Goal: Task Accomplishment & Management: Complete application form

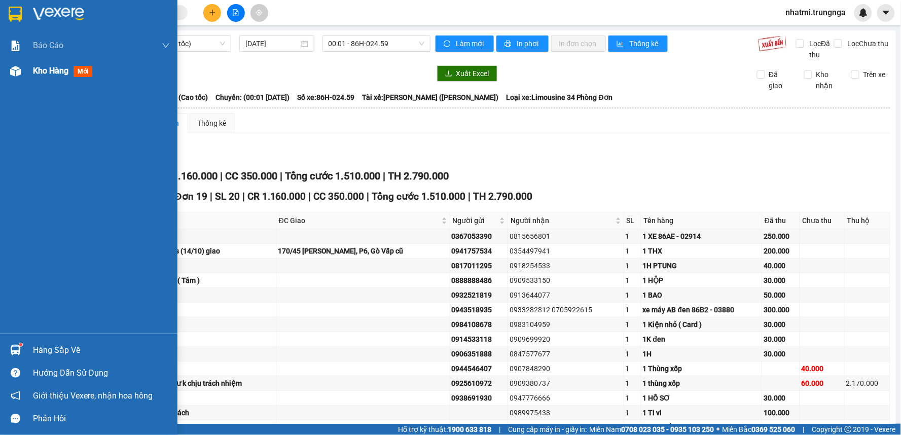
scroll to position [137, 0]
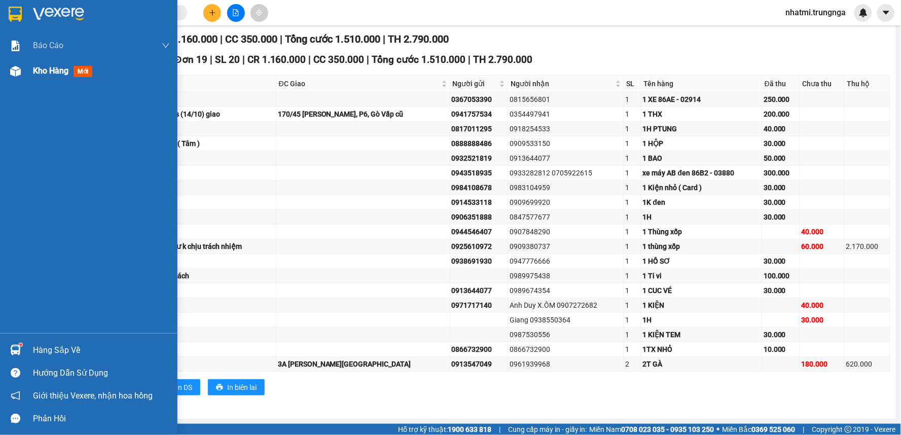
click at [18, 68] on img at bounding box center [15, 71] width 11 height 11
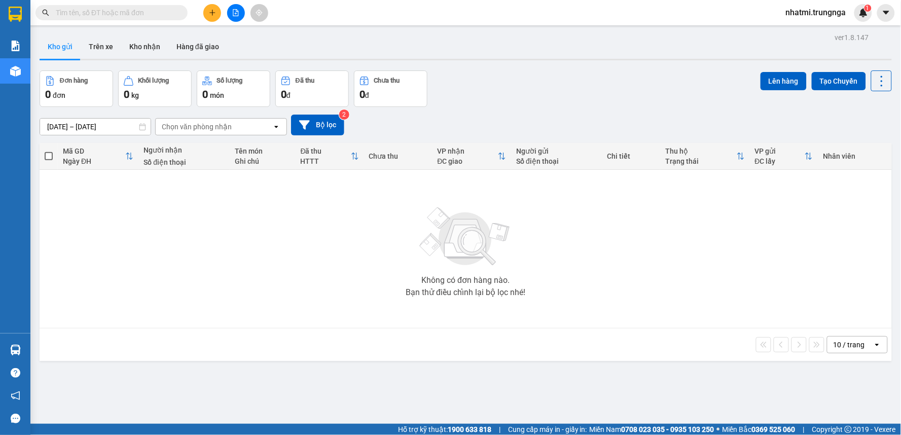
click at [216, 14] on button at bounding box center [212, 13] width 18 height 18
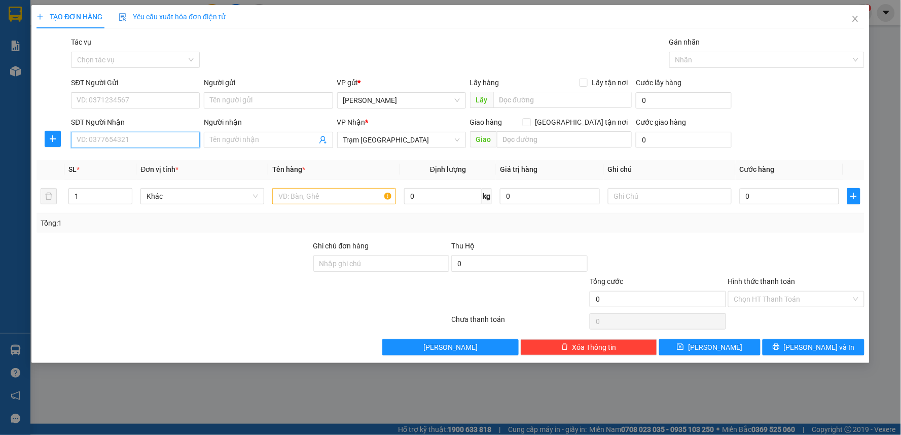
click at [137, 142] on input "SĐT Người Nhận" at bounding box center [135, 140] width 129 height 16
click at [148, 161] on div "0981883972" at bounding box center [135, 160] width 117 height 11
type input "0981883972"
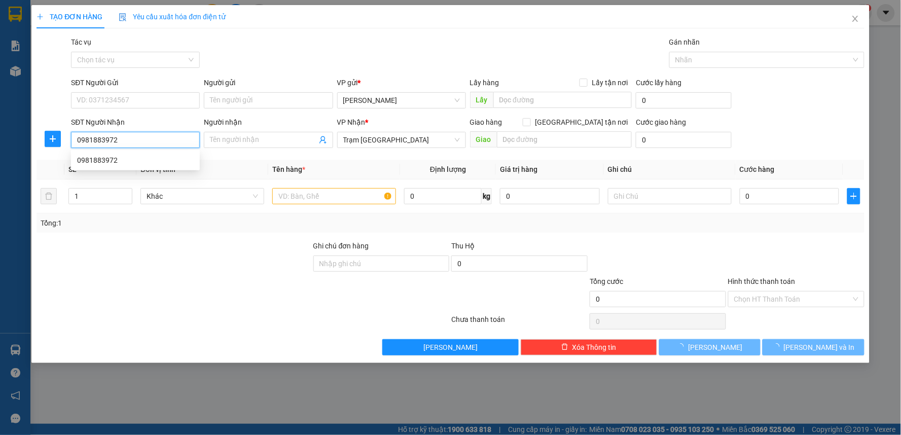
type input "30.000"
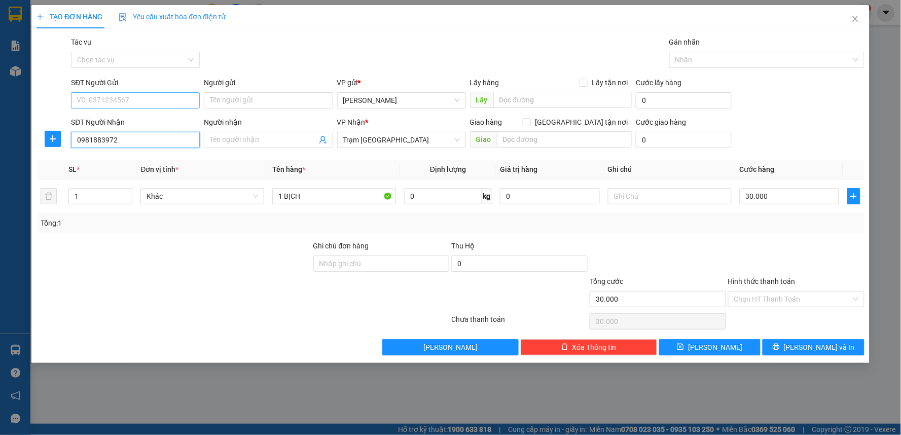
type input "0981883972"
click at [137, 105] on input "SĐT Người Gửi" at bounding box center [135, 100] width 129 height 16
click at [117, 120] on div "0942672602" at bounding box center [135, 120] width 117 height 11
type input "0942672602"
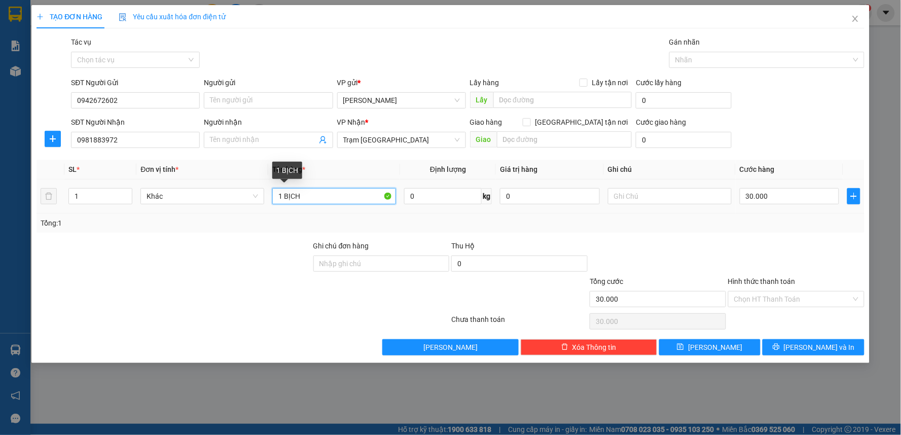
click at [322, 197] on input "1 BỊCH" at bounding box center [334, 196] width 124 height 16
type input "1 TX"
click at [771, 201] on input "30.000" at bounding box center [790, 196] width 100 height 16
type input "5"
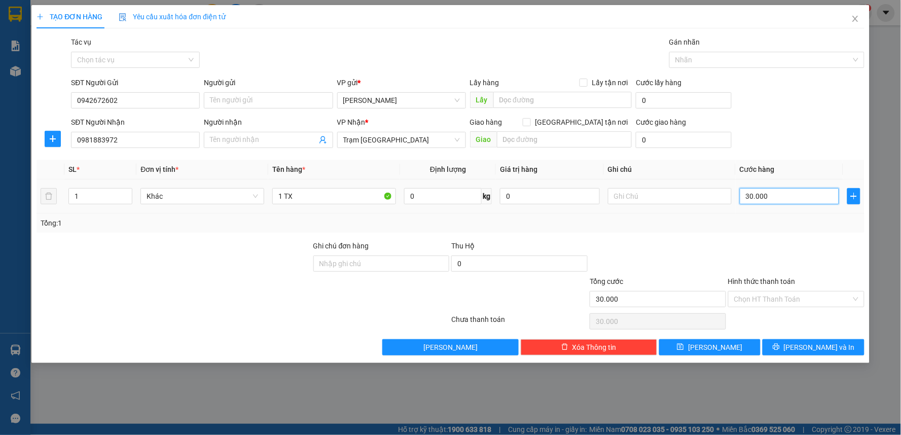
type input "5"
type input "50"
type input "50.000"
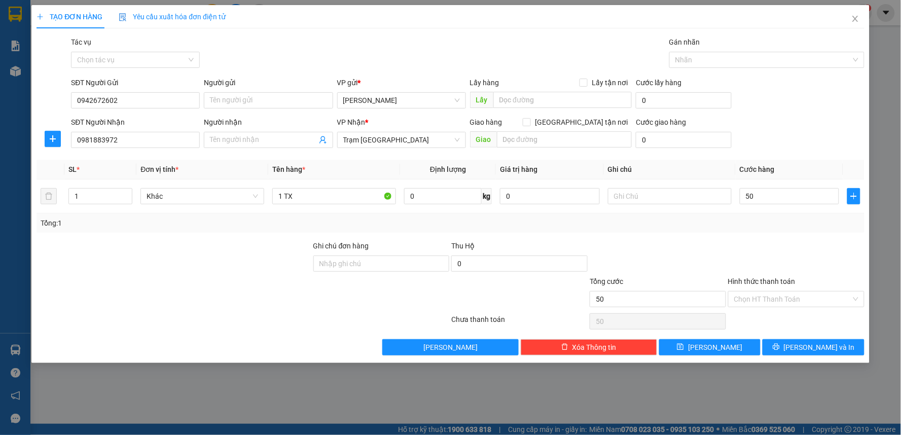
type input "50.000"
click at [771, 239] on div "Transit Pickup Surcharge Ids Transit Deliver Surcharge Ids Transit Deliver Surc…" at bounding box center [450, 195] width 828 height 319
click at [768, 300] on input "Hình thức thanh toán" at bounding box center [792, 298] width 117 height 15
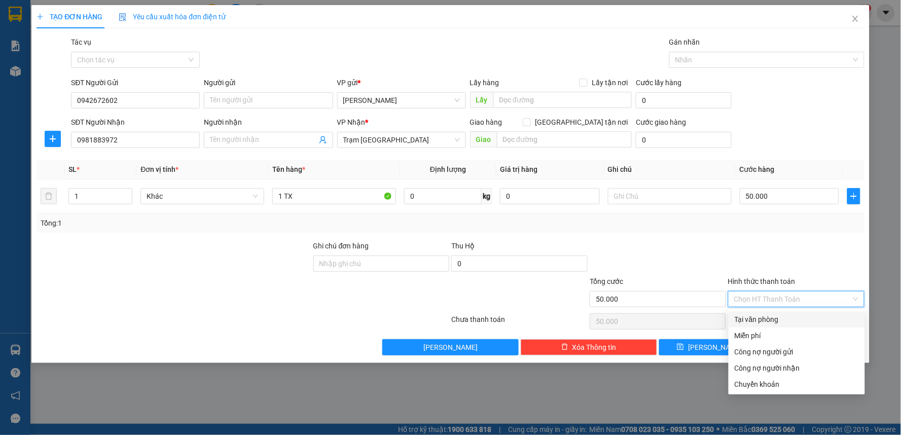
click at [757, 319] on div "Tại văn phòng" at bounding box center [796, 319] width 124 height 11
type input "0"
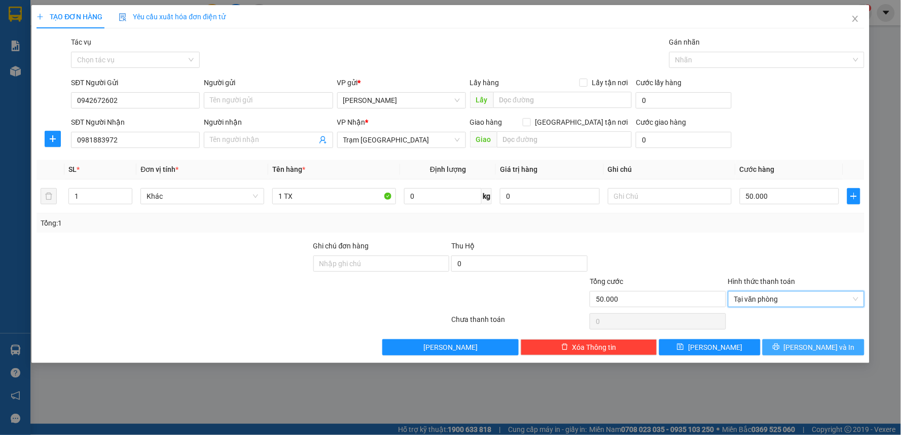
click at [779, 346] on icon "printer" at bounding box center [776, 347] width 7 height 7
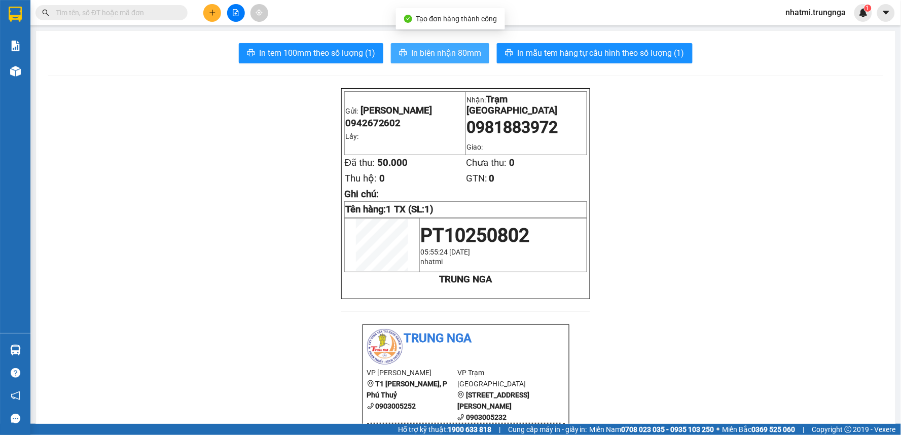
click at [448, 51] on span "In biên nhận 80mm" at bounding box center [446, 53] width 70 height 13
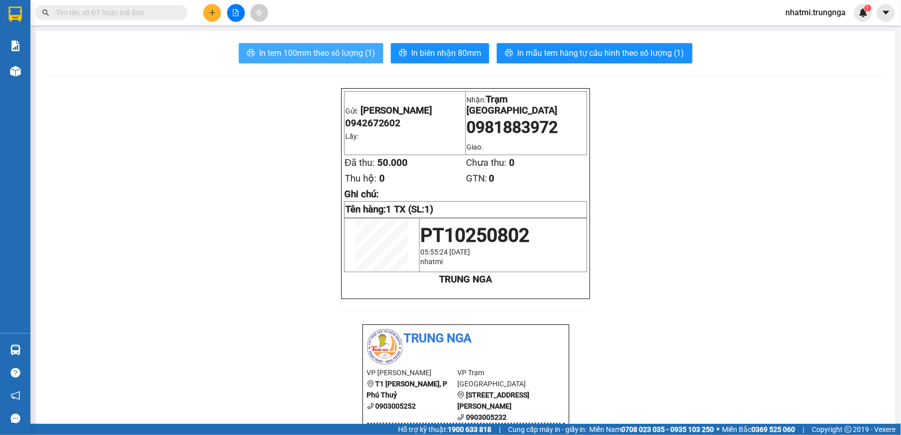
click at [351, 57] on span "In tem 100mm theo số lượng (1)" at bounding box center [317, 53] width 116 height 13
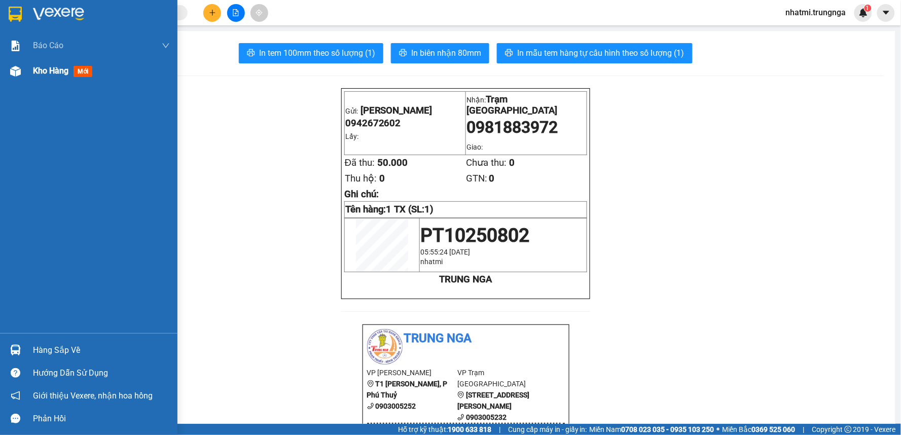
click at [36, 71] on span "Kho hàng" at bounding box center [50, 71] width 35 height 10
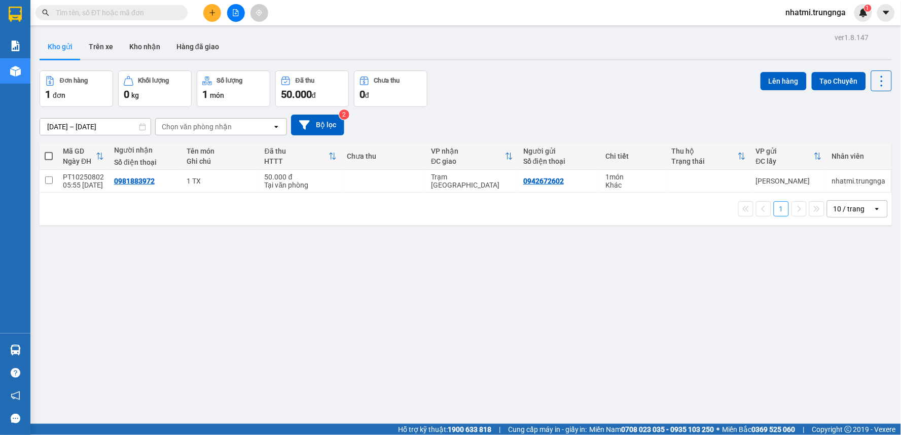
click at [215, 13] on icon "plus" at bounding box center [212, 12] width 7 height 7
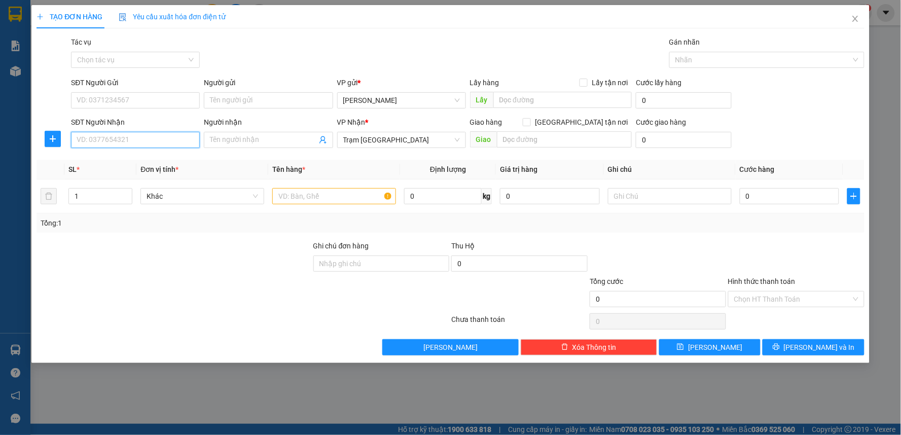
click at [152, 139] on input "SĐT Người Nhận" at bounding box center [135, 140] width 129 height 16
click at [107, 140] on input "SĐT Người Nhận" at bounding box center [135, 140] width 129 height 16
drag, startPoint x: 167, startPoint y: 143, endPoint x: 804, endPoint y: 107, distance: 637.6
click at [187, 141] on input "SĐT Người Nhận" at bounding box center [135, 140] width 129 height 16
type input "0949396596"
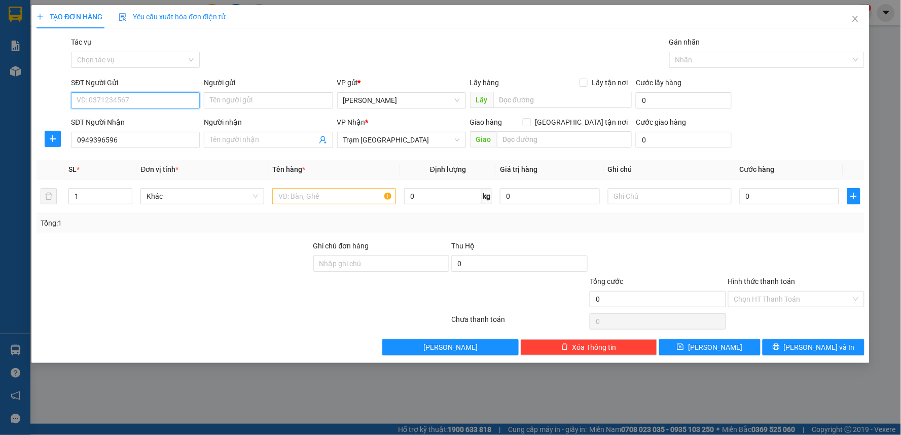
click at [121, 94] on input "SĐT Người Gửi" at bounding box center [135, 100] width 129 height 16
click at [266, 139] on input "Người nhận" at bounding box center [263, 139] width 106 height 11
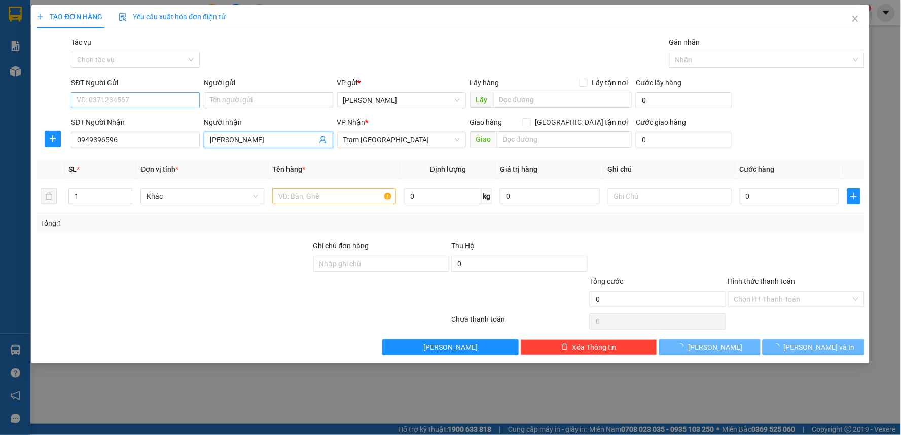
type input "Minh Thnah"
click at [139, 96] on input "SĐT Người Gửi" at bounding box center [135, 100] width 129 height 16
type input "0913673160"
click at [260, 144] on input "Minh Thnah" at bounding box center [263, 139] width 106 height 11
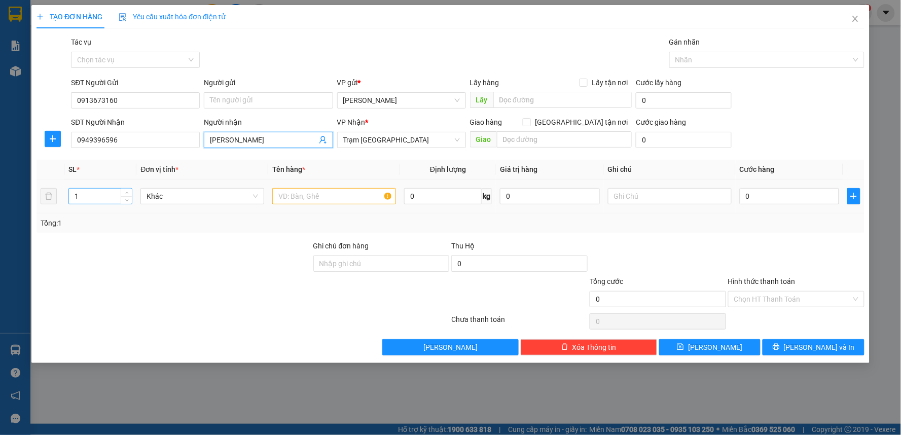
type input "Minh Thanh"
click at [85, 196] on input "1" at bounding box center [100, 196] width 63 height 15
type input "2"
click at [296, 189] on input "text" at bounding box center [334, 196] width 124 height 16
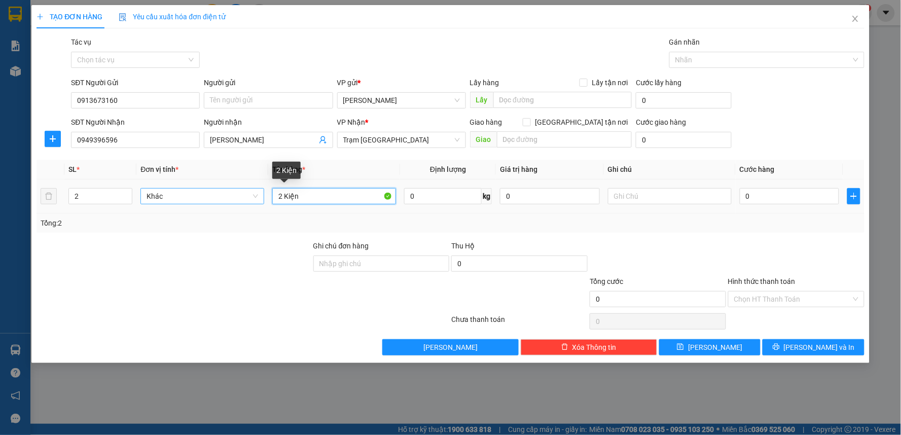
drag, startPoint x: 282, startPoint y: 196, endPoint x: 245, endPoint y: 194, distance: 37.1
click at [244, 196] on tr "2 Khác 2 Kiện 0 kg 0 0" at bounding box center [450, 196] width 828 height 34
type input "1 Kiện"
drag, startPoint x: 81, startPoint y: 198, endPoint x: 50, endPoint y: 205, distance: 32.1
click at [50, 205] on tr "2 Khác 1 Kiện 0 kg 0 0" at bounding box center [450, 196] width 828 height 34
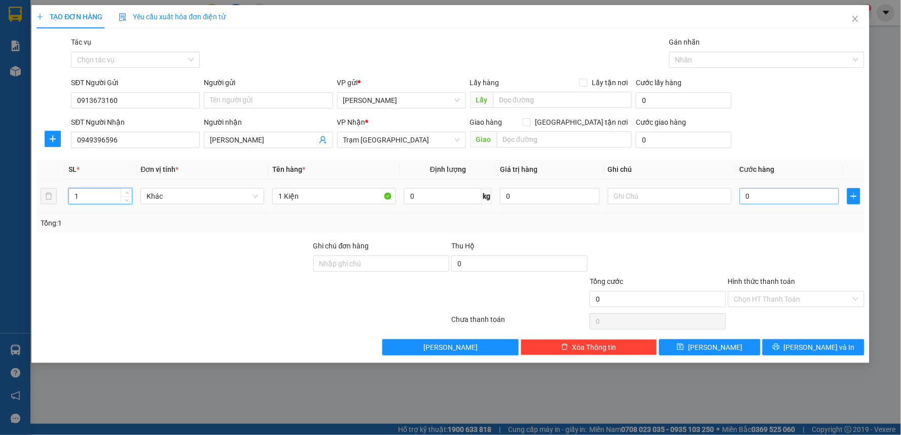
type input "1"
click at [751, 195] on input "0" at bounding box center [790, 196] width 100 height 16
type input "5"
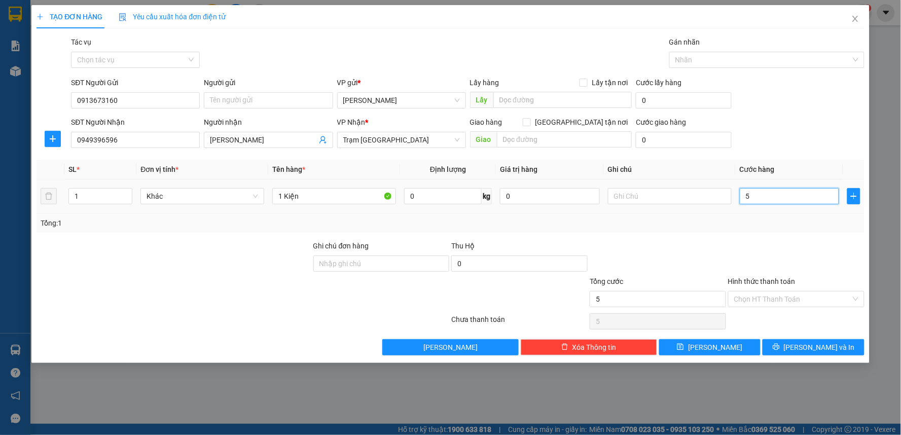
type input "50"
type input "50.000"
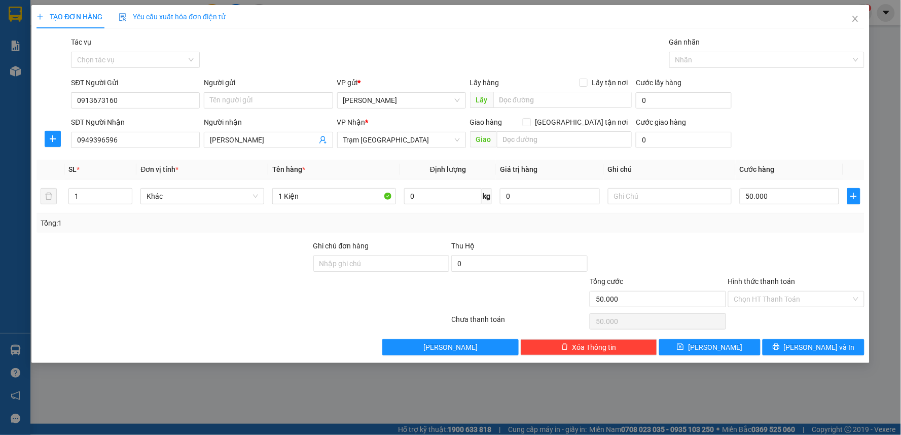
click at [767, 263] on div at bounding box center [796, 257] width 138 height 35
click at [785, 302] on input "Hình thức thanh toán" at bounding box center [792, 298] width 117 height 15
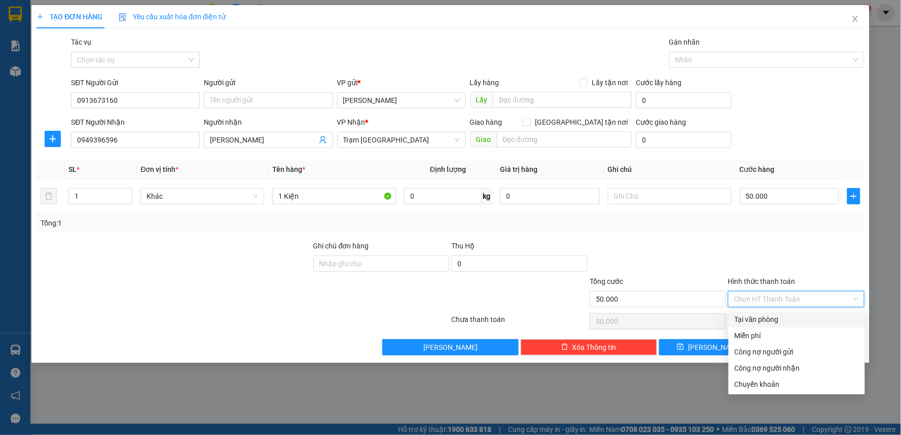
click at [761, 321] on div "Tại văn phòng" at bounding box center [796, 319] width 124 height 11
type input "0"
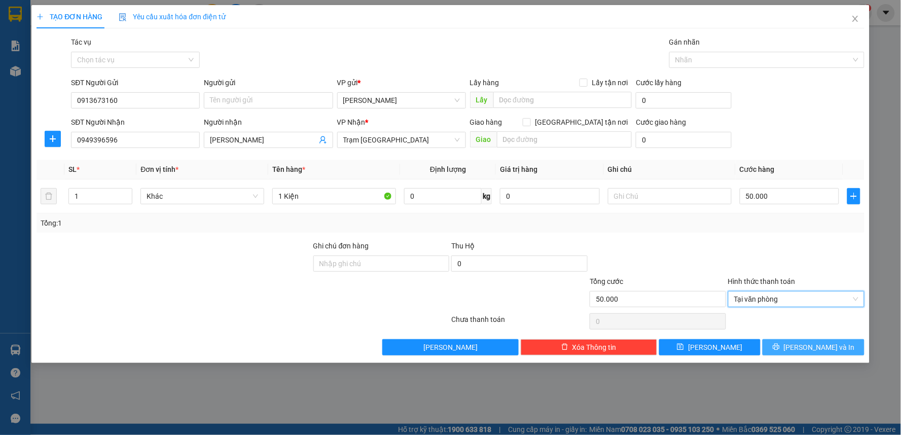
click at [808, 343] on span "[PERSON_NAME] và In" at bounding box center [819, 347] width 71 height 11
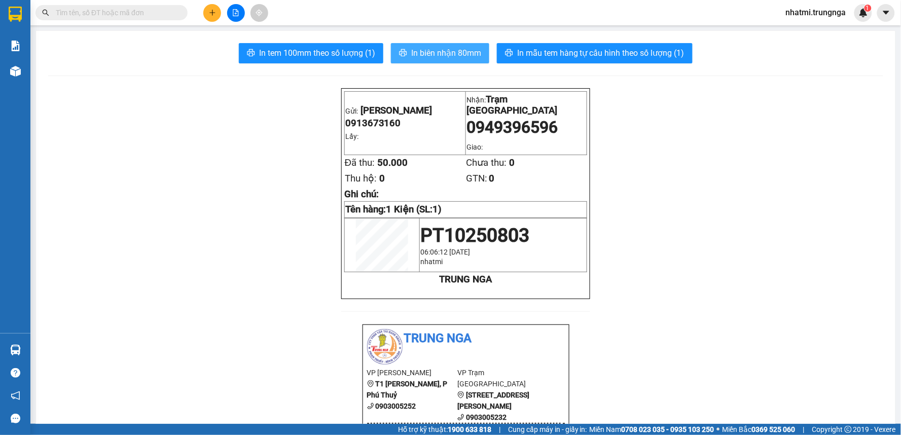
click at [422, 51] on span "In biên nhận 80mm" at bounding box center [446, 53] width 70 height 13
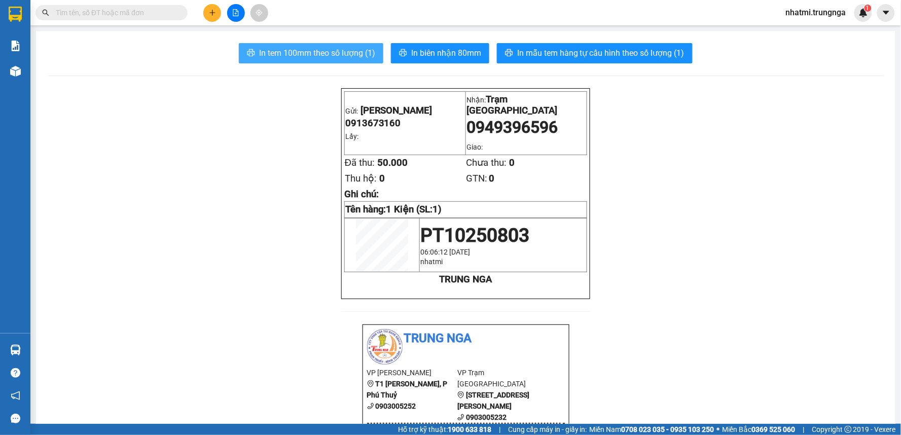
click at [293, 59] on button "In tem 100mm theo số lượng (1)" at bounding box center [311, 53] width 144 height 20
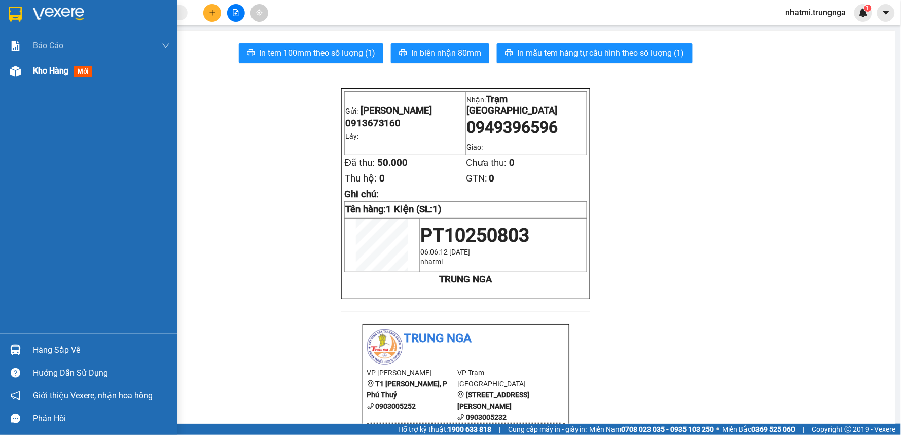
click at [52, 77] on div "Kho hàng mới" at bounding box center [64, 70] width 63 height 13
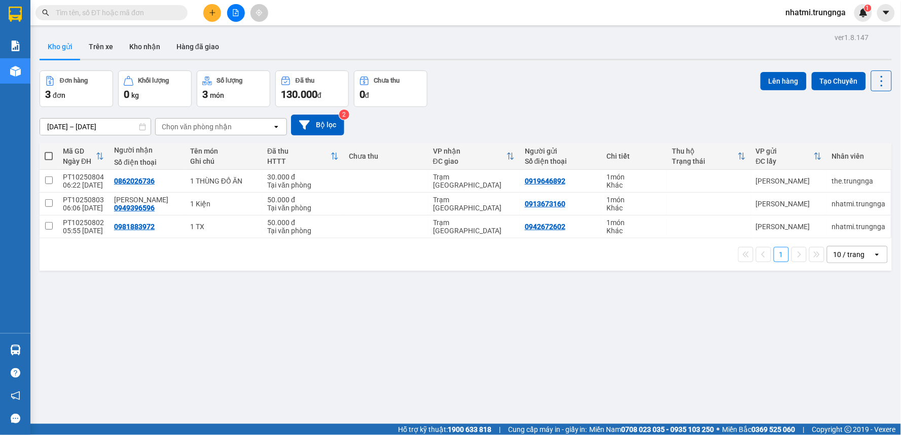
drag, startPoint x: 344, startPoint y: 114, endPoint x: 443, endPoint y: 74, distance: 107.1
click at [443, 74] on div "Đơn hàng 3 đơn Khối lượng 0 kg Số lượng 3 món Đã thu 130.000 đ Chưa thu 0 đ Lên…" at bounding box center [466, 88] width 852 height 36
click at [828, 181] on icon at bounding box center [831, 180] width 7 height 7
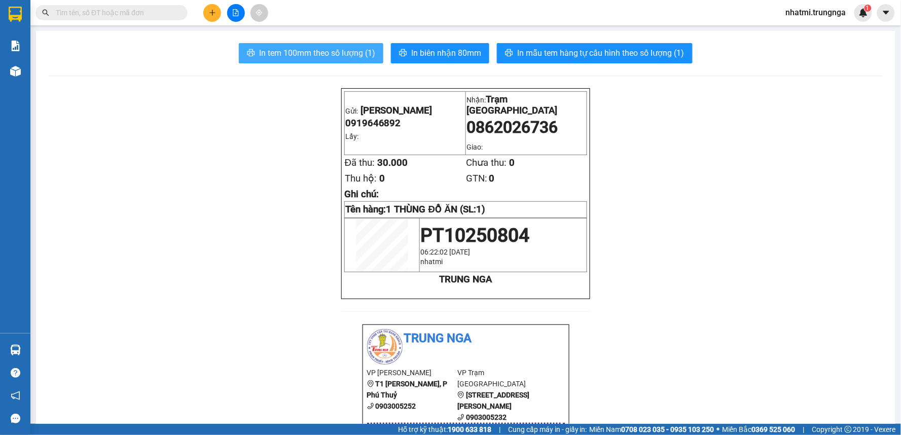
click at [345, 52] on span "In tem 100mm theo số lượng (1)" at bounding box center [317, 53] width 116 height 13
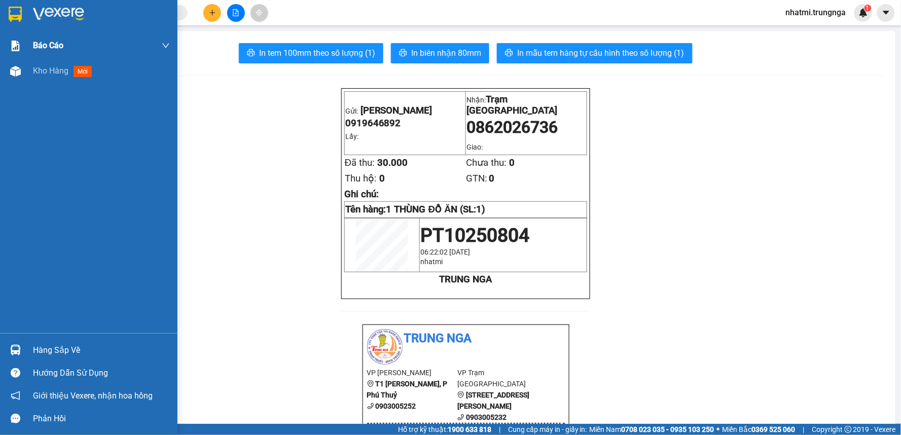
click at [49, 75] on span "Kho hàng" at bounding box center [50, 71] width 35 height 10
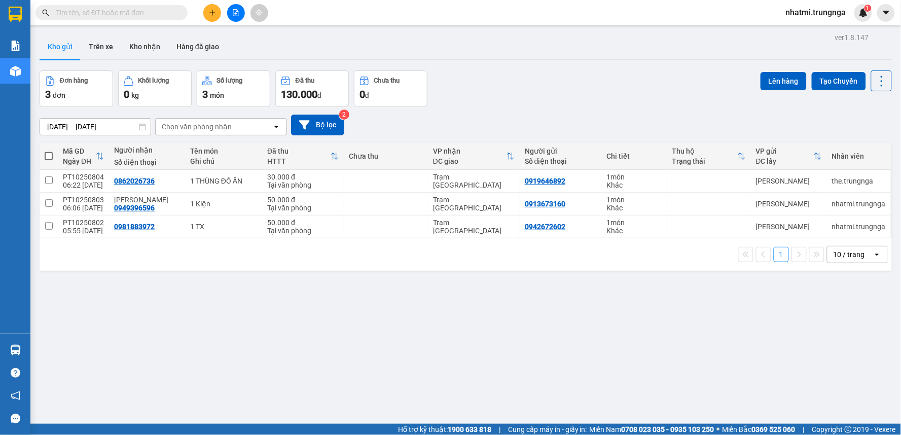
click at [213, 17] on button at bounding box center [212, 13] width 18 height 18
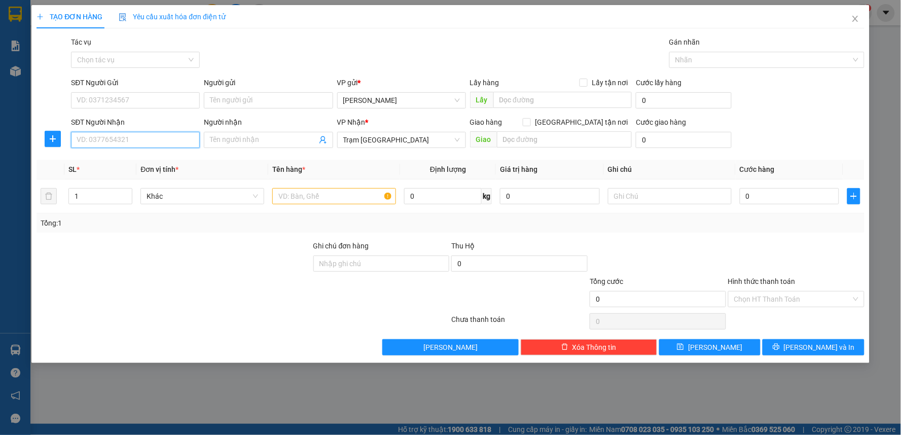
drag, startPoint x: 117, startPoint y: 134, endPoint x: 289, endPoint y: 73, distance: 182.5
click at [118, 134] on input "SĐT Người Nhận" at bounding box center [135, 140] width 129 height 16
type input "0974897271"
click at [112, 161] on div "0974897271" at bounding box center [135, 160] width 117 height 11
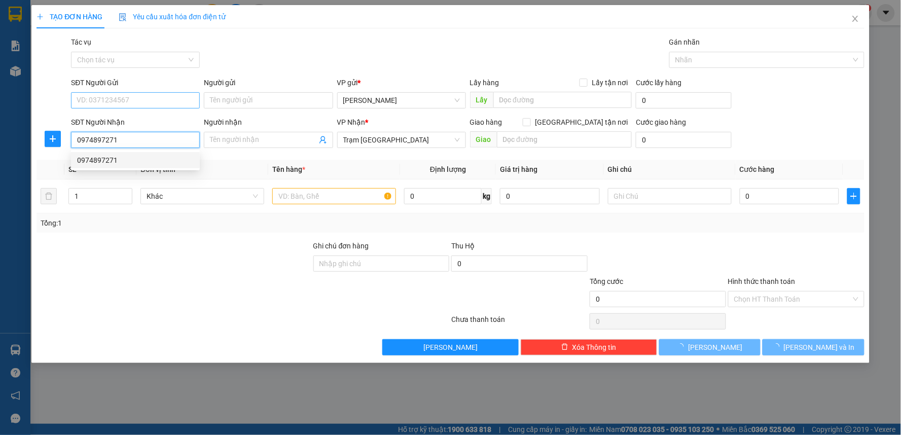
type input "80.000"
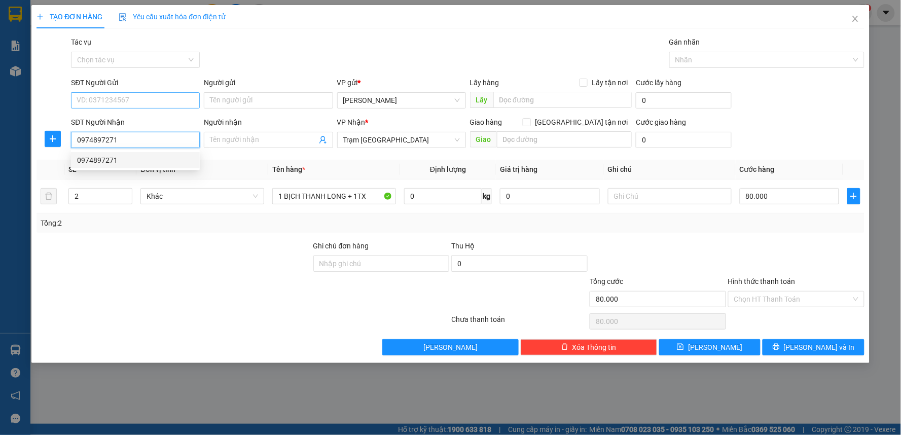
type input "0974897271"
click at [133, 95] on input "SĐT Người Gửi" at bounding box center [135, 100] width 129 height 16
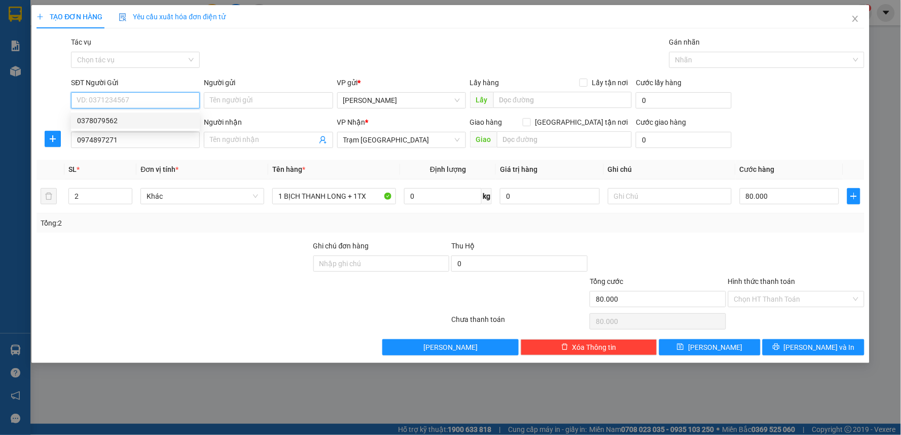
click at [123, 118] on div "0378079562" at bounding box center [135, 120] width 117 height 11
type input "0378079562"
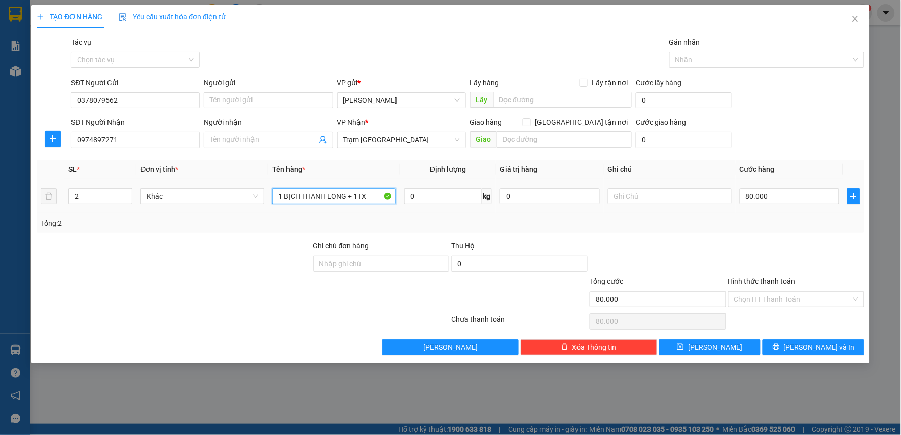
drag, startPoint x: 373, startPoint y: 196, endPoint x: 432, endPoint y: 185, distance: 60.8
click at [372, 196] on input "1 BỊCH THANH LONG + 1TX" at bounding box center [334, 196] width 124 height 16
type input "1 BỊCH THANH LONG"
click at [791, 198] on input "80.000" at bounding box center [790, 196] width 100 height 16
type input "0"
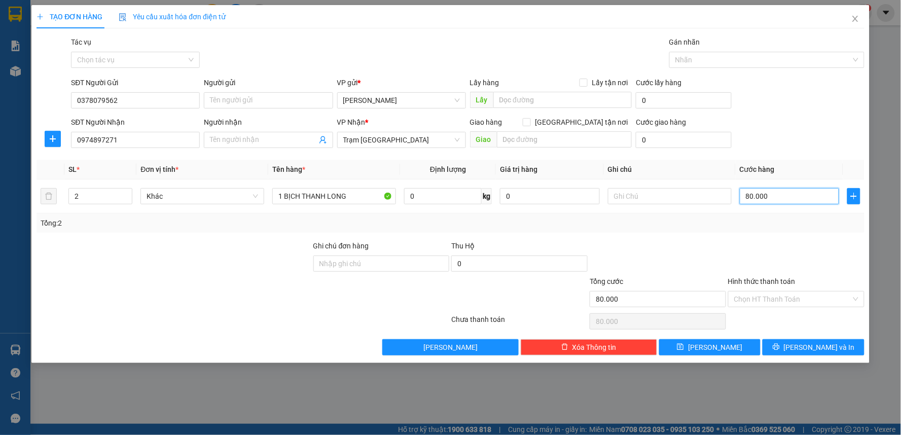
type input "0"
type input "4"
type input "04"
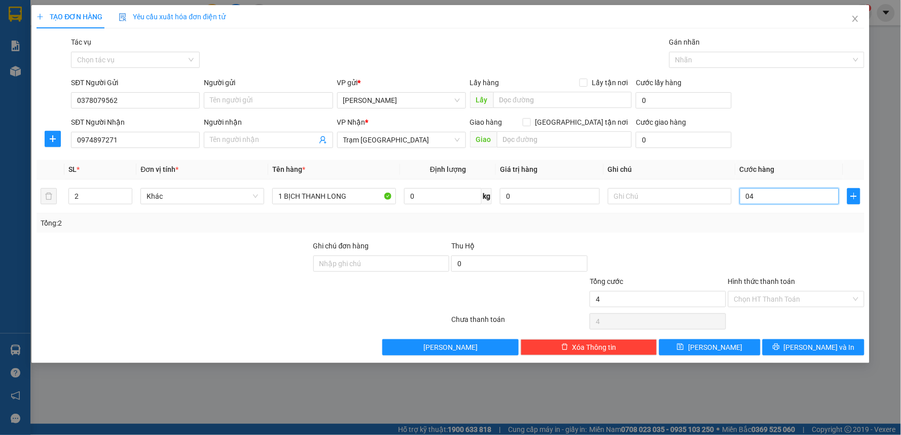
type input "40"
type input "040"
drag, startPoint x: 770, startPoint y: 198, endPoint x: 721, endPoint y: 198, distance: 49.7
click at [721, 198] on tr "2 Khác 1 BỊCH THANH LONG 0 kg 0 040" at bounding box center [450, 196] width 828 height 34
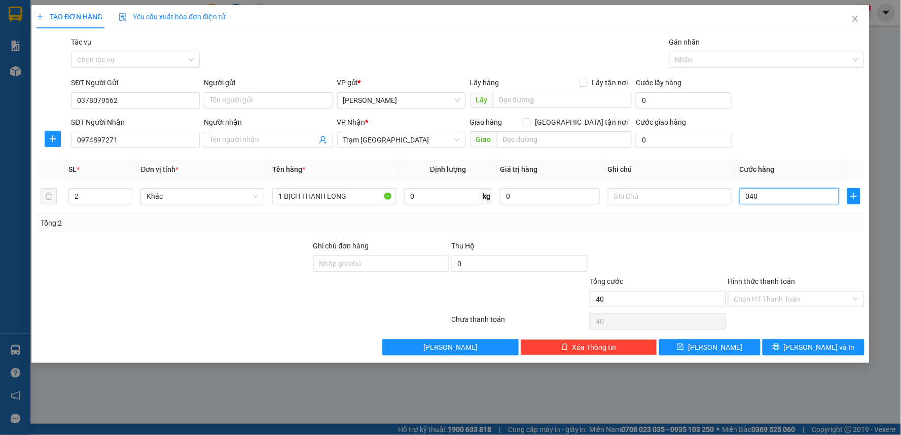
type input "4"
type input "40"
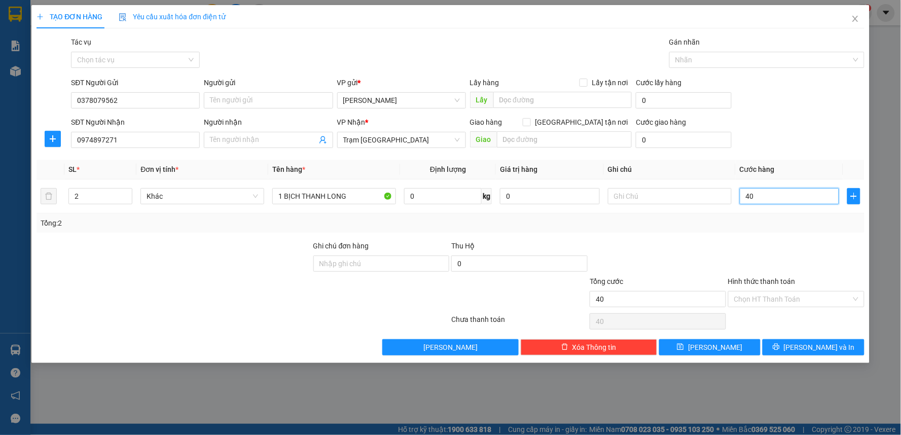
type input "40"
type input "40.000"
click at [715, 235] on div "Transit Pickup Surcharge Ids Transit Deliver Surcharge Ids Transit Deliver Surc…" at bounding box center [450, 195] width 828 height 319
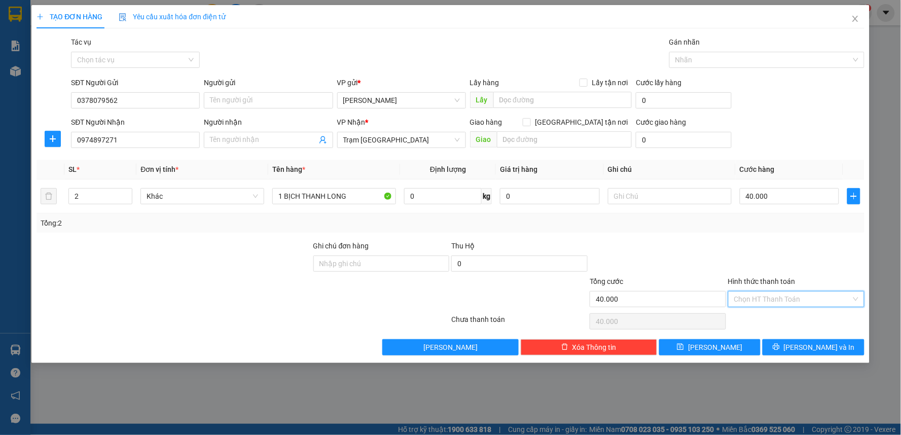
click at [794, 304] on input "Hình thức thanh toán" at bounding box center [792, 298] width 117 height 15
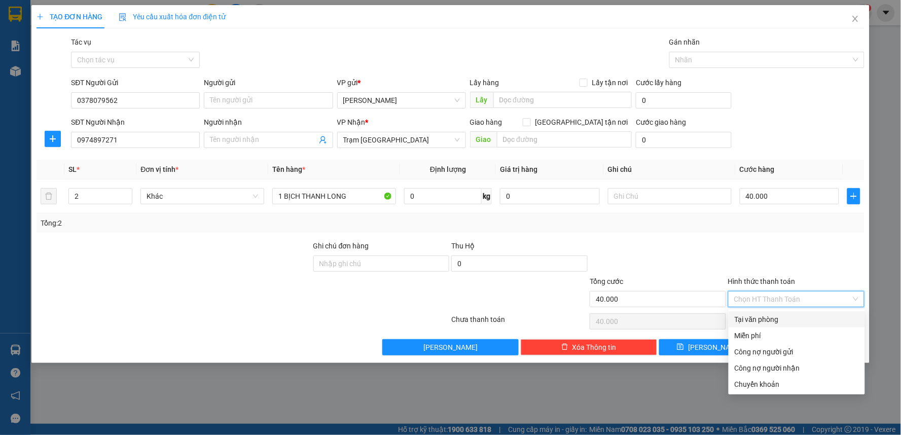
click at [765, 315] on div "Tại văn phòng" at bounding box center [796, 319] width 124 height 11
type input "0"
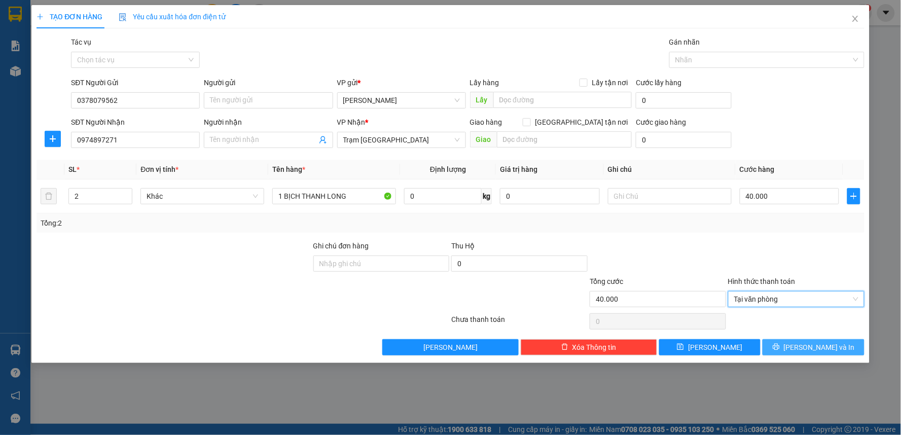
click at [788, 349] on button "[PERSON_NAME] và In" at bounding box center [813, 347] width 102 height 16
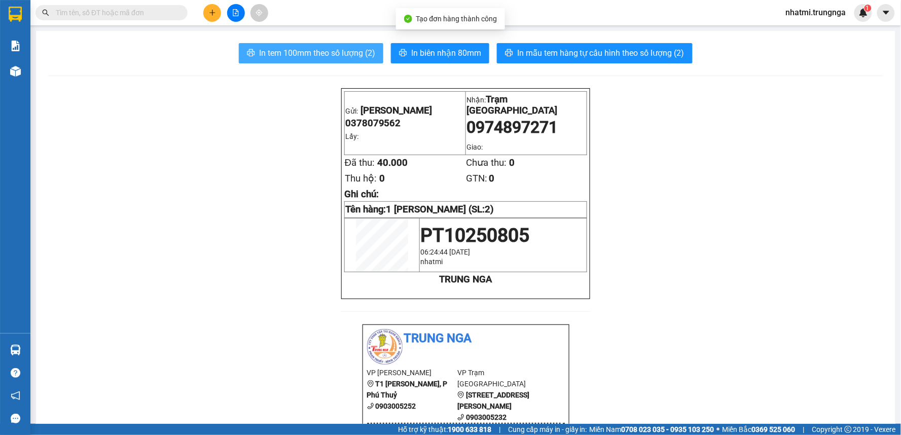
click at [282, 53] on span "In tem 100mm theo số lượng (2)" at bounding box center [317, 53] width 116 height 13
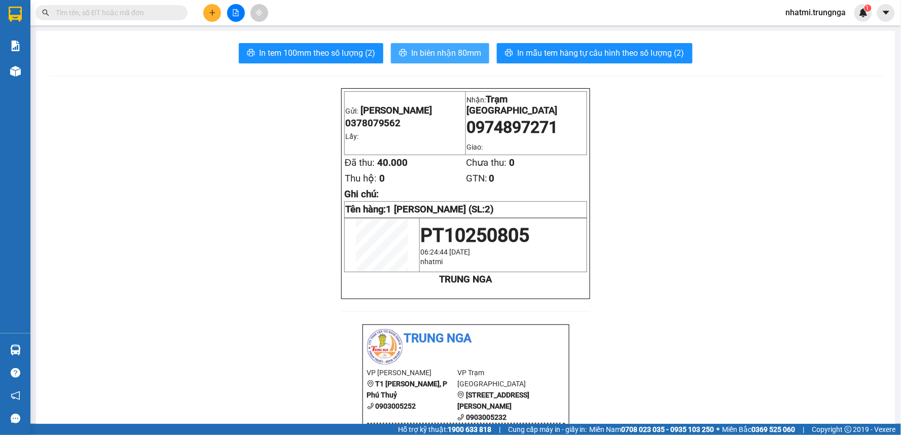
click at [447, 59] on span "In biên nhận 80mm" at bounding box center [446, 53] width 70 height 13
click at [28, 76] on div "Kho hàng mới" at bounding box center [15, 70] width 30 height 25
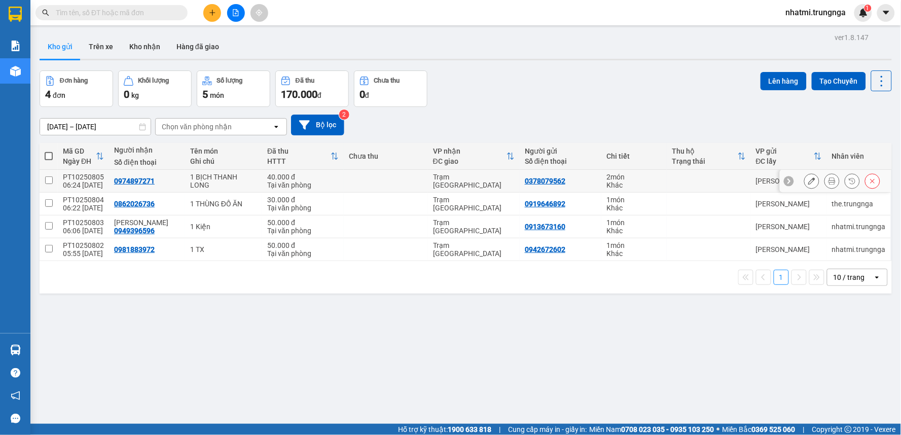
click at [794, 185] on div at bounding box center [836, 181] width 112 height 23
click at [808, 181] on icon at bounding box center [811, 180] width 7 height 7
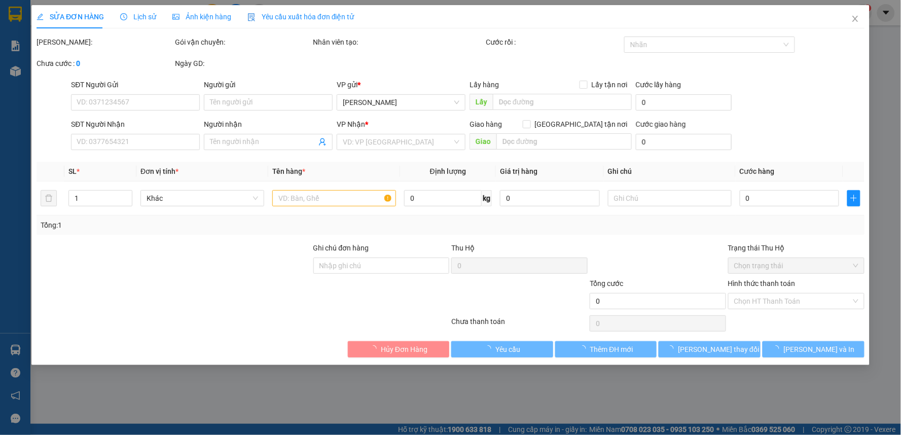
type input "0378079562"
type input "0974897271"
type input "40.000"
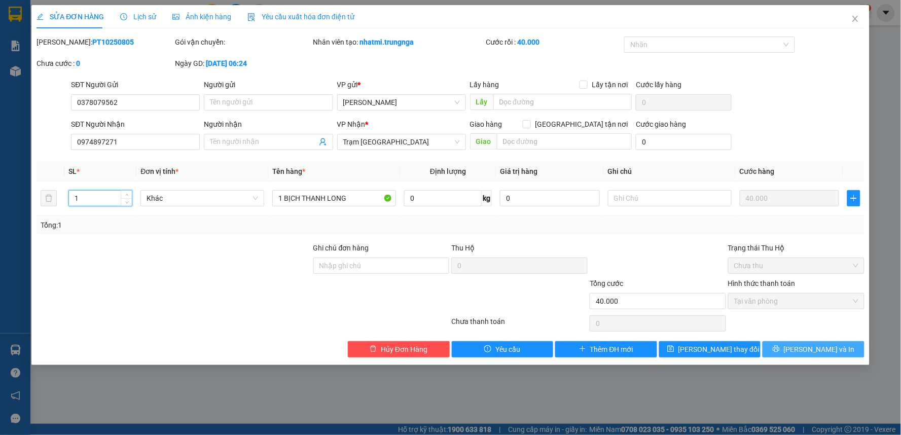
type input "1"
click at [801, 344] on button "[PERSON_NAME] và In" at bounding box center [813, 349] width 102 height 16
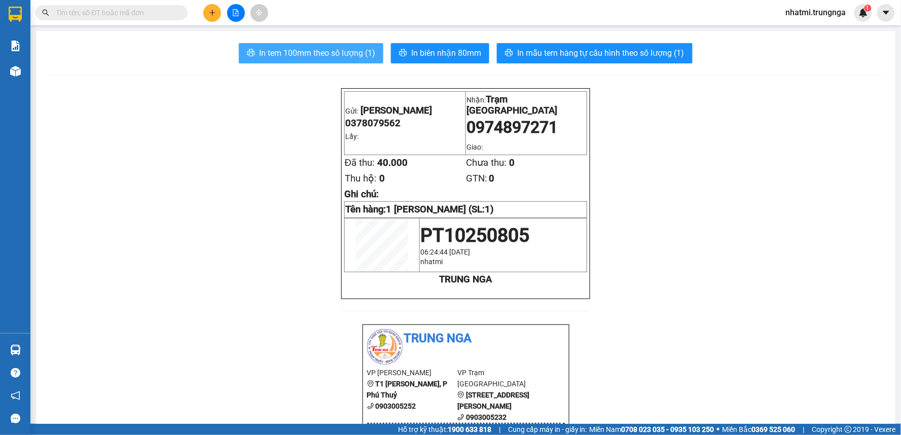
click at [328, 46] on button "In tem 100mm theo số lượng (1)" at bounding box center [311, 53] width 144 height 20
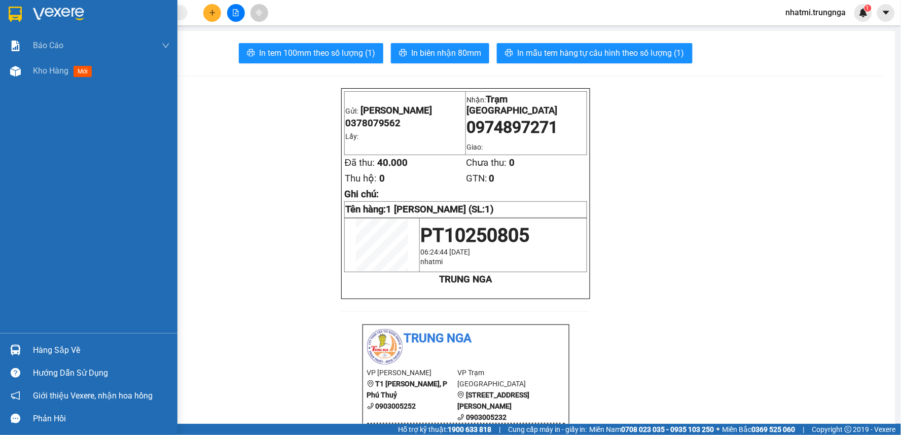
drag, startPoint x: 29, startPoint y: 70, endPoint x: 57, endPoint y: 7, distance: 69.4
click at [29, 70] on div "Kho hàng mới" at bounding box center [88, 70] width 177 height 25
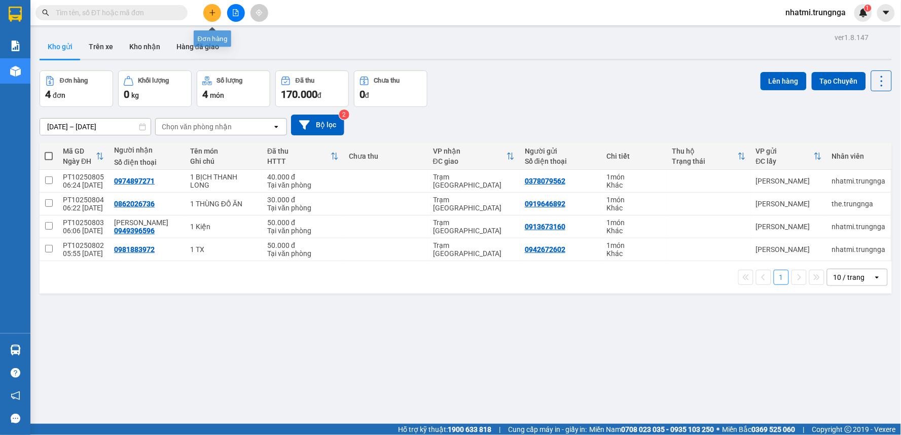
click at [210, 14] on icon "plus" at bounding box center [212, 12] width 7 height 7
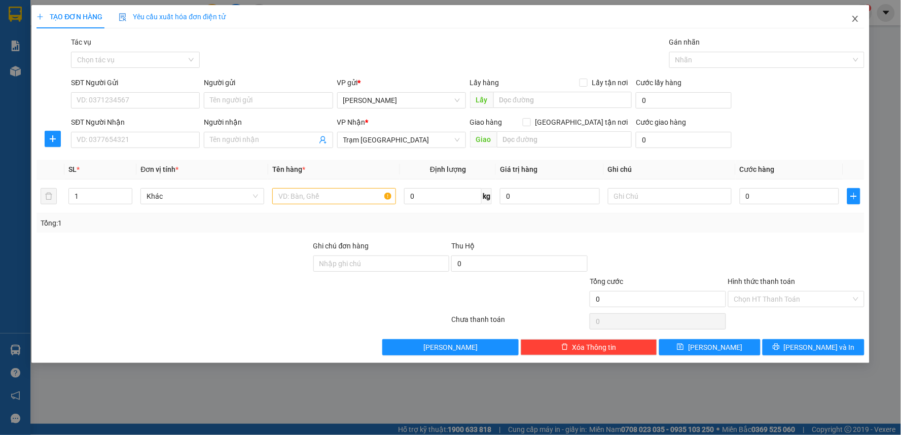
click at [859, 17] on icon "close" at bounding box center [855, 19] width 8 height 8
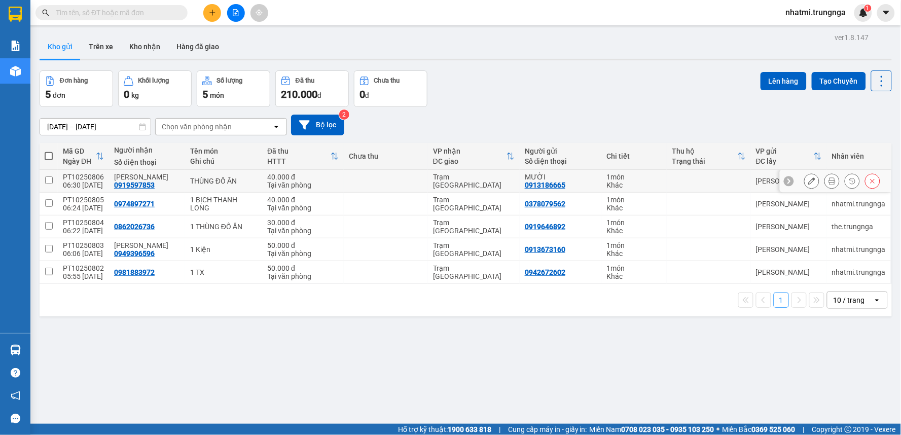
click at [825, 182] on button at bounding box center [832, 181] width 14 height 18
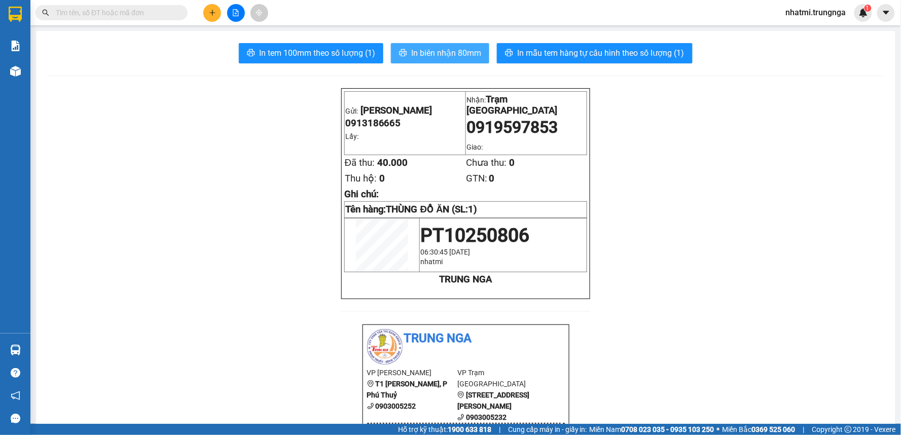
click at [438, 47] on span "In biên nhận 80mm" at bounding box center [446, 53] width 70 height 13
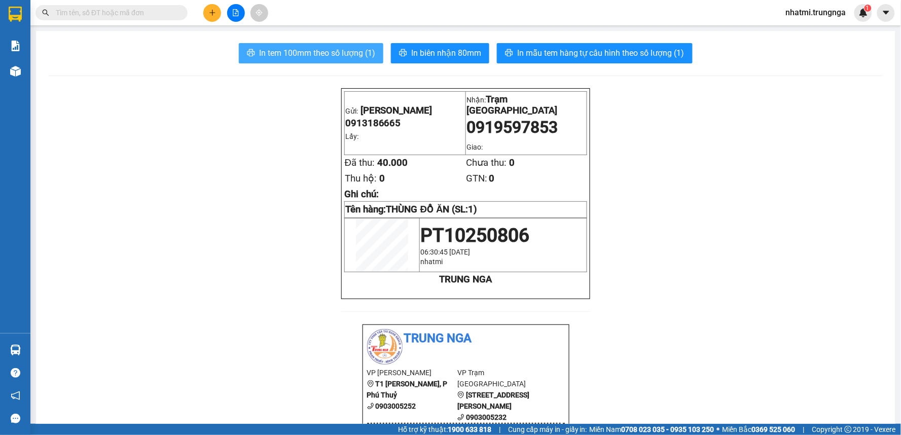
click at [347, 54] on span "In tem 100mm theo số lượng (1)" at bounding box center [317, 53] width 116 height 13
click at [206, 13] on button at bounding box center [212, 13] width 18 height 18
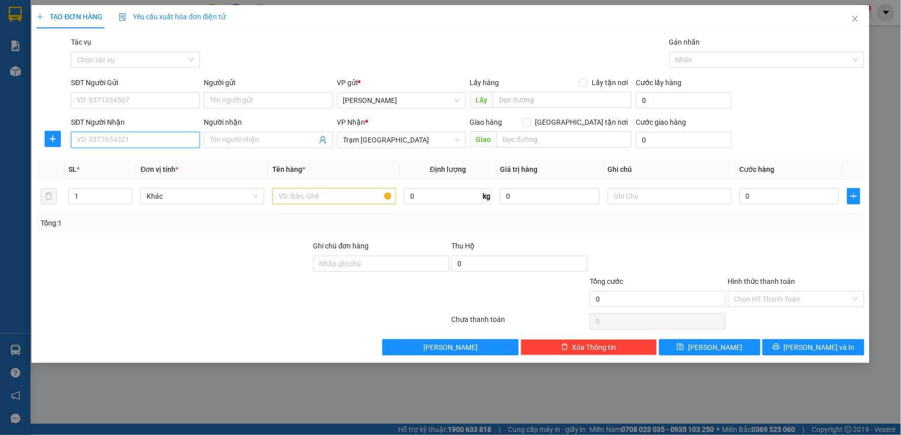
click at [139, 139] on input "SĐT Người Nhận" at bounding box center [135, 140] width 129 height 16
click at [126, 135] on input "SĐT Người Nhận" at bounding box center [135, 140] width 129 height 16
click at [125, 158] on div "0975511125" at bounding box center [135, 160] width 117 height 11
type input "0975511125"
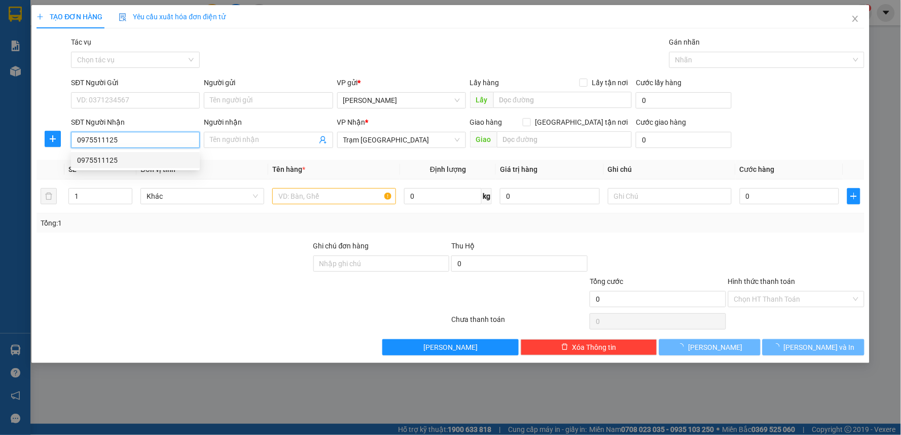
type input "50.000"
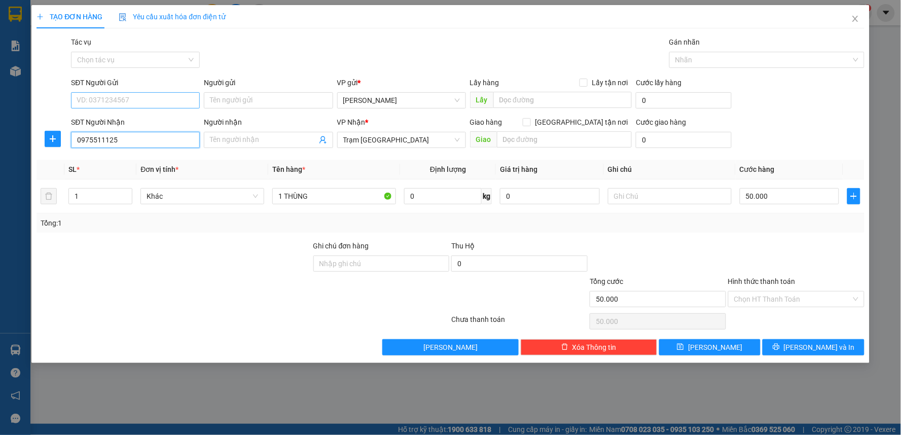
type input "0975511125"
click at [143, 97] on input "SĐT Người Gửi" at bounding box center [135, 100] width 129 height 16
click at [123, 121] on div "0944355483" at bounding box center [135, 120] width 117 height 11
type input "0944355483"
drag, startPoint x: 83, startPoint y: 196, endPoint x: 70, endPoint y: 198, distance: 12.8
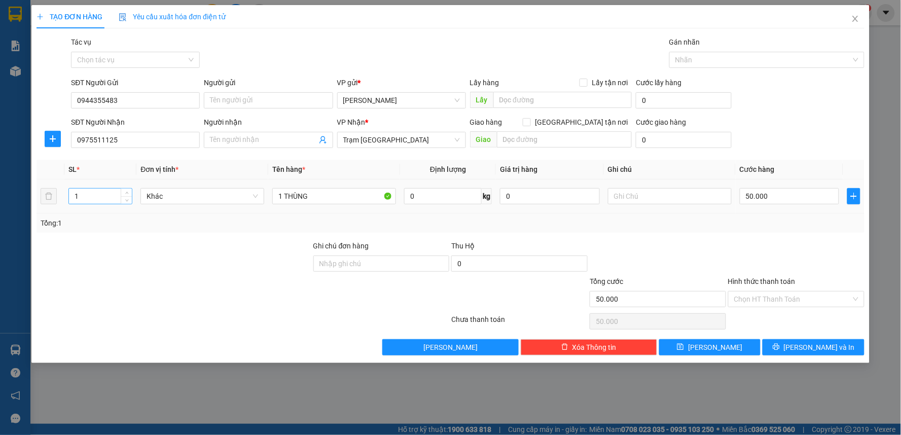
click at [70, 198] on input "1" at bounding box center [100, 196] width 63 height 15
type input "2"
click at [274, 241] on div at bounding box center [173, 257] width 277 height 35
drag, startPoint x: 284, startPoint y: 199, endPoint x: 263, endPoint y: 199, distance: 21.8
click at [263, 199] on tr "2 Khác 1 THÙNG 0 kg 0 50.000" at bounding box center [450, 196] width 828 height 34
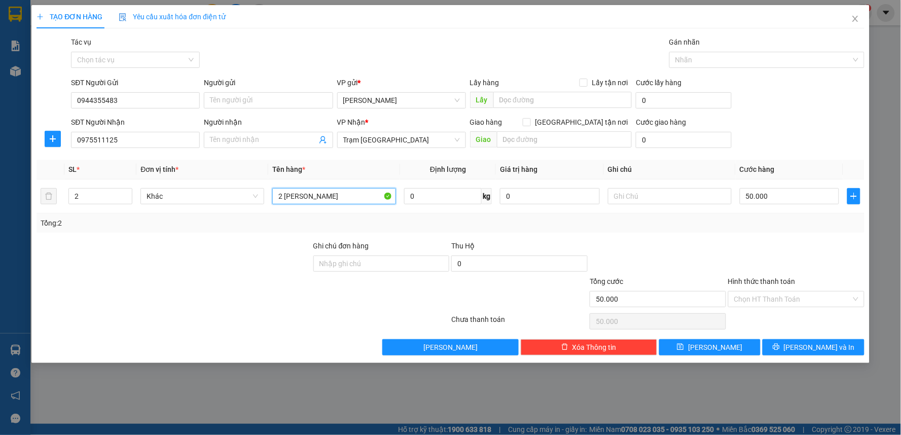
type input "2 [PERSON_NAME]"
click at [781, 250] on div at bounding box center [796, 257] width 138 height 35
click at [757, 195] on input "50.000" at bounding box center [790, 196] width 100 height 16
type input "1"
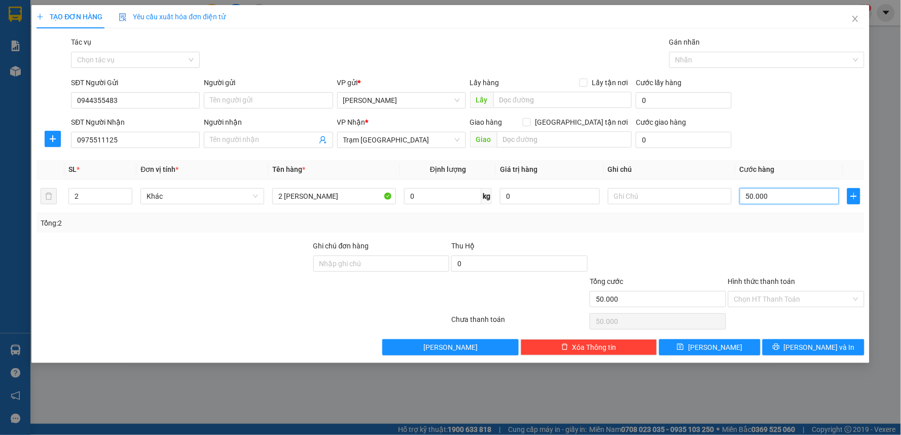
type input "1"
type input "11"
type input "110"
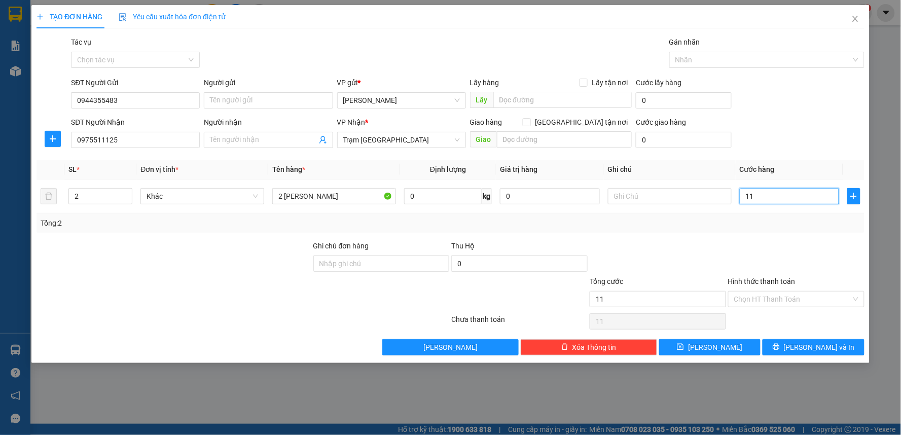
type input "110"
type input "110.000"
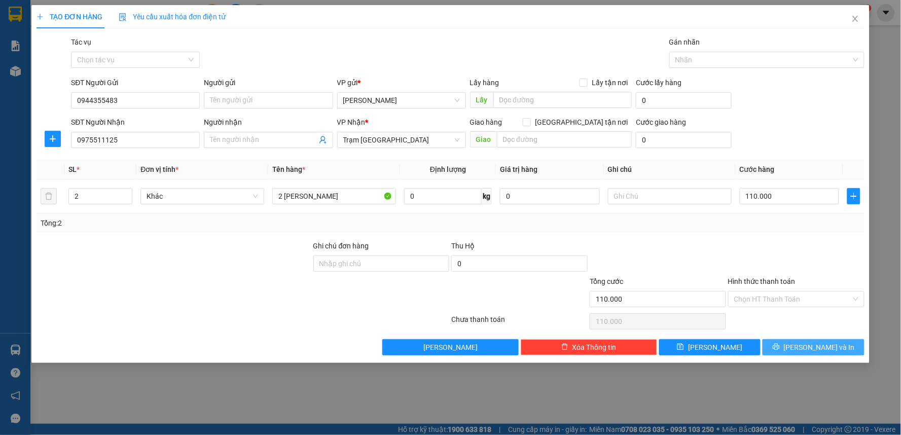
click at [810, 347] on span "[PERSON_NAME] và In" at bounding box center [819, 347] width 71 height 11
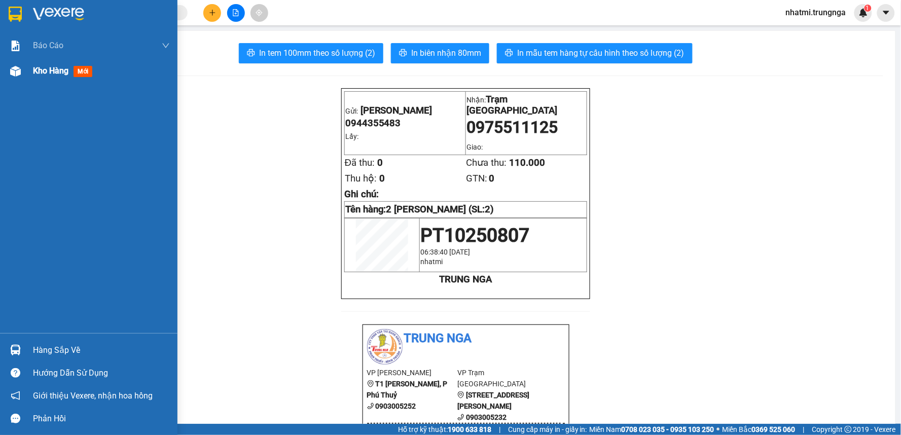
click at [23, 70] on div at bounding box center [16, 71] width 18 height 18
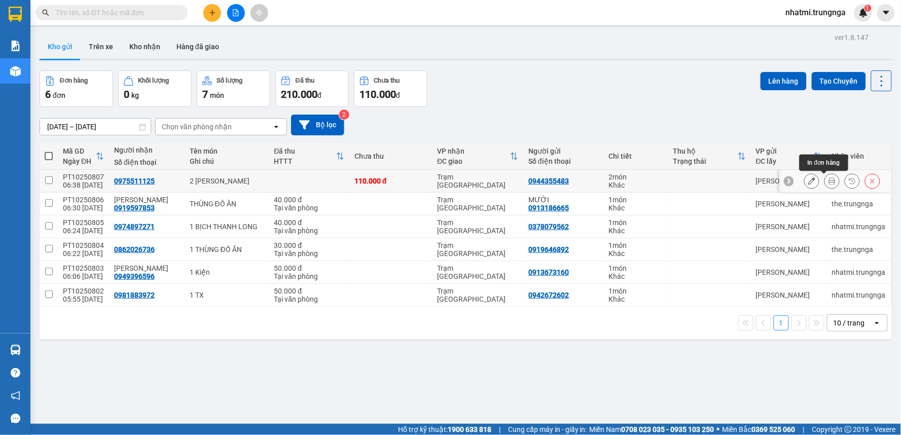
click at [808, 181] on icon at bounding box center [811, 180] width 7 height 7
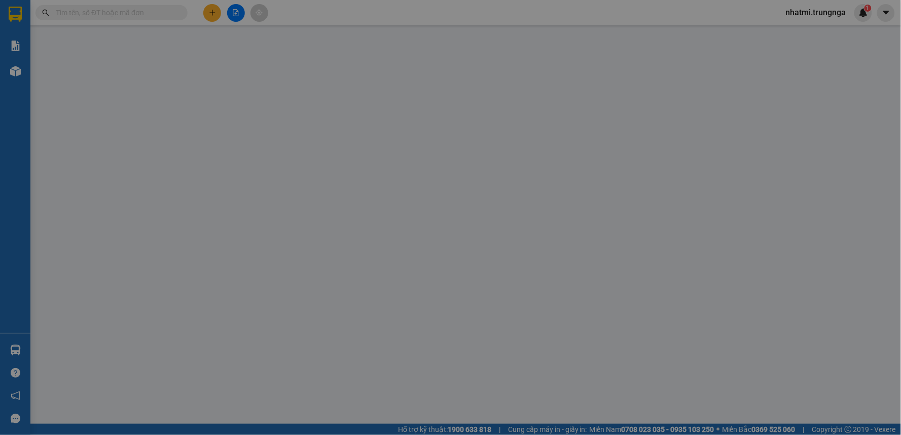
type input "0944355483"
type input "0975511125"
type input "110.000"
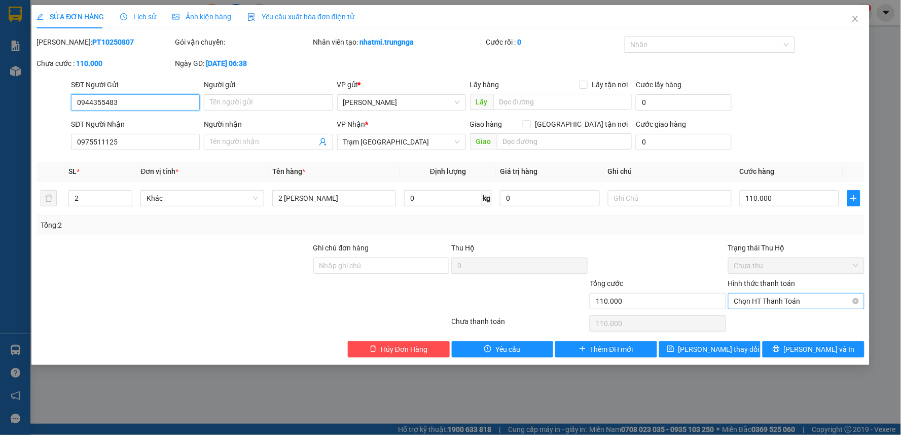
click at [797, 301] on span "Chọn HT Thanh Toán" at bounding box center [796, 300] width 124 height 15
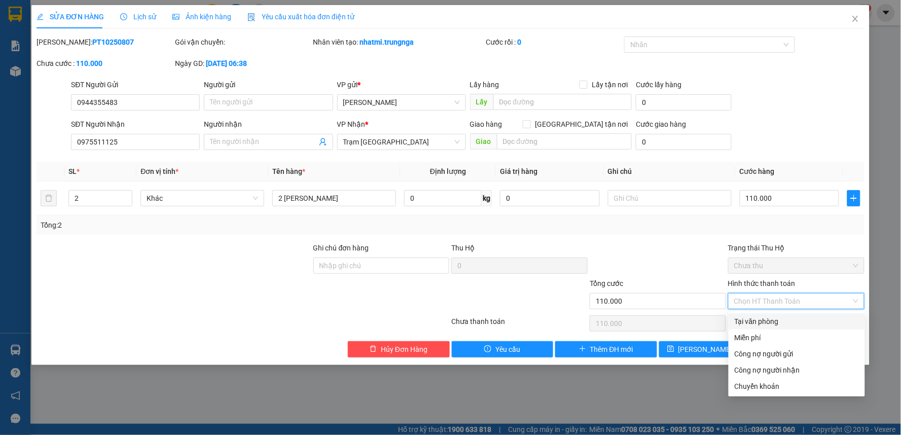
click at [749, 322] on div "Tại văn phòng" at bounding box center [796, 321] width 124 height 11
type input "0"
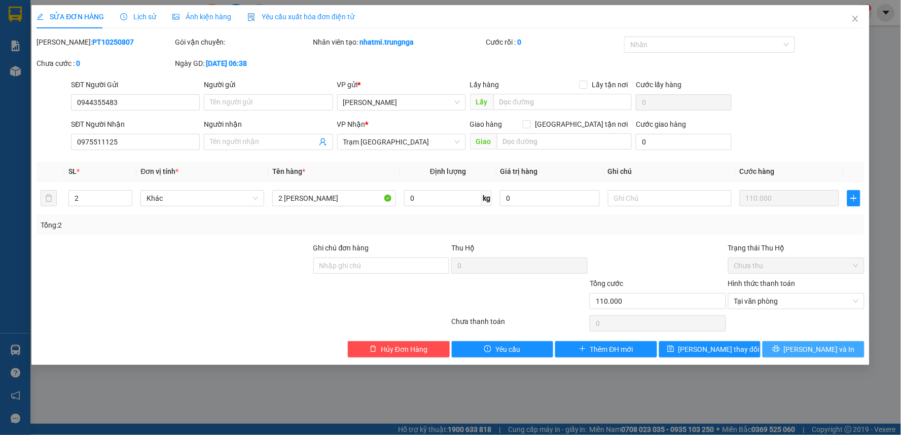
click at [821, 352] on span "[PERSON_NAME] và In" at bounding box center [819, 349] width 71 height 11
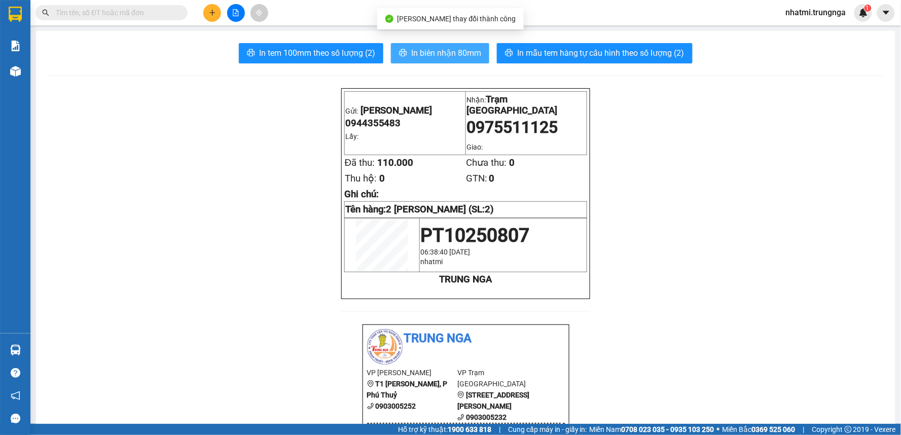
click at [414, 52] on span "In biên nhận 80mm" at bounding box center [446, 53] width 70 height 13
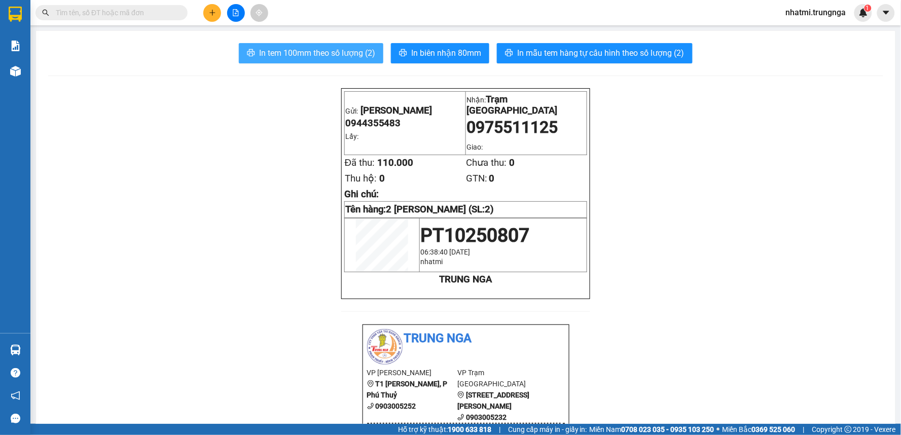
click at [335, 53] on span "In tem 100mm theo số lượng (2)" at bounding box center [317, 53] width 116 height 13
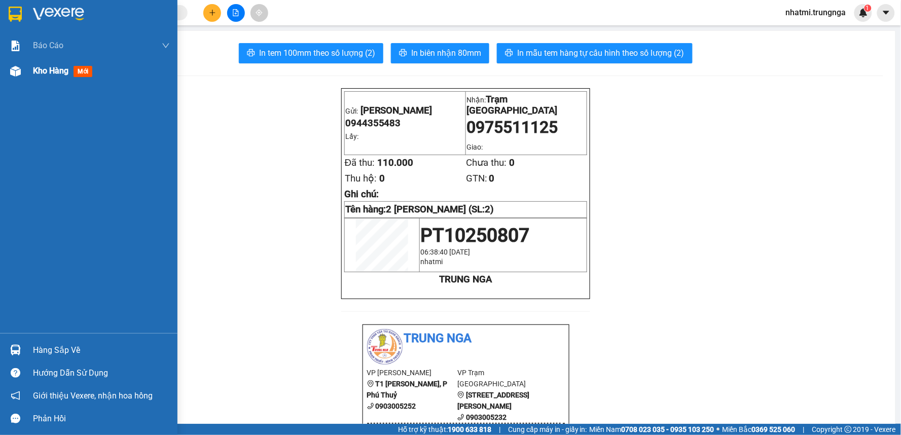
click at [49, 69] on span "Kho hàng" at bounding box center [50, 71] width 35 height 10
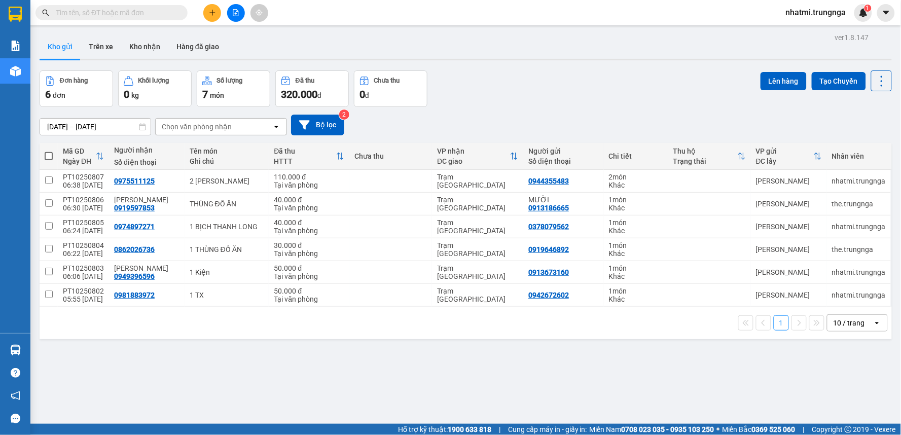
click at [154, 16] on input "text" at bounding box center [116, 12] width 120 height 11
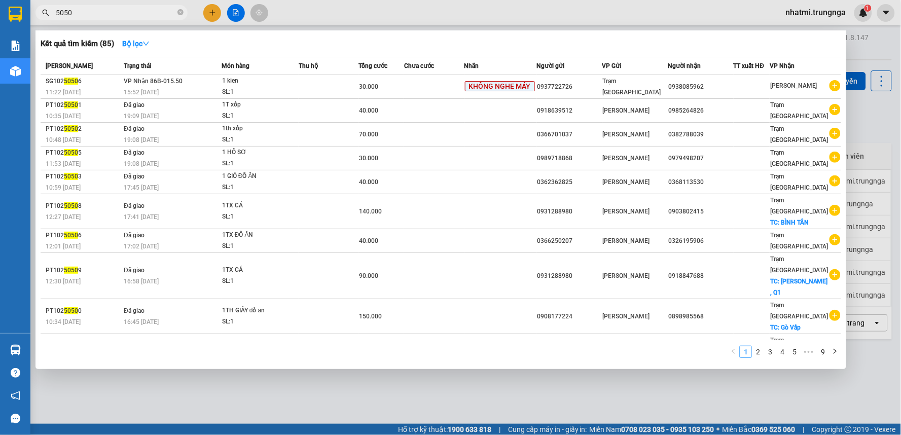
drag, startPoint x: 84, startPoint y: 15, endPoint x: 32, endPoint y: 18, distance: 51.3
click at [32, 18] on div "5050" at bounding box center [99, 12] width 198 height 15
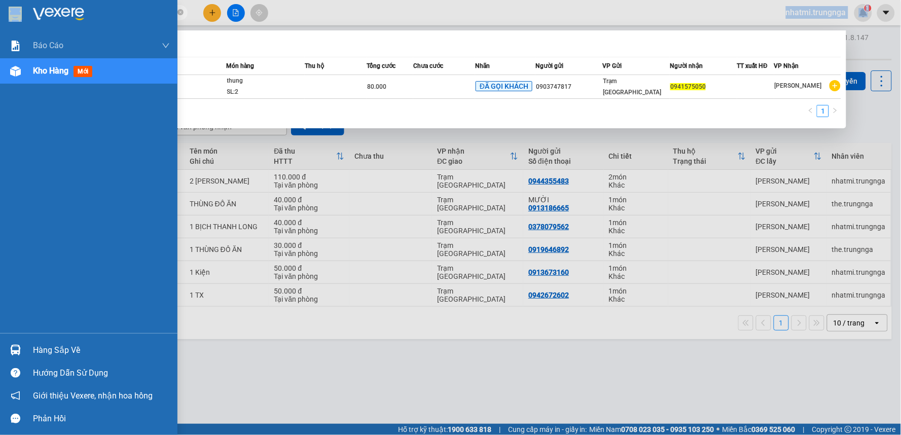
drag, startPoint x: 110, startPoint y: 18, endPoint x: 67, endPoint y: 8, distance: 43.8
click at [0, 15] on section "Kết quả tìm kiếm ( 1 ) Bộ lọc Mã ĐH Trạng thái Món hàng Thu hộ Tổng cước Chưa c…" at bounding box center [450, 217] width 901 height 435
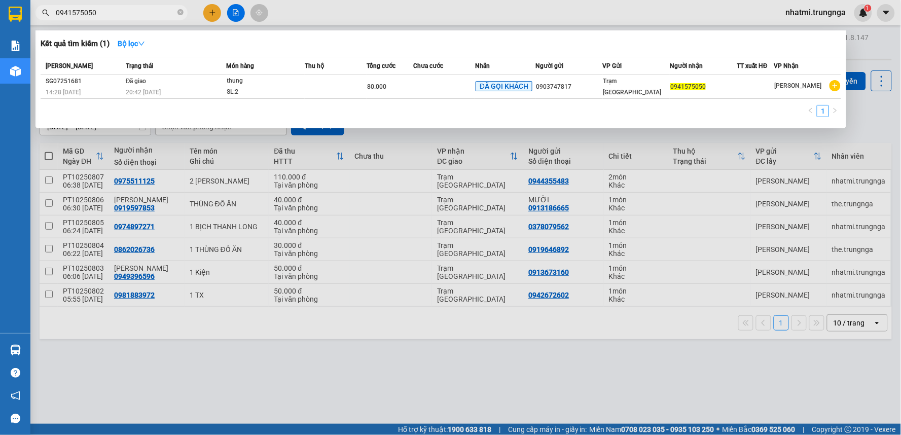
click at [134, 16] on input "0941575050" at bounding box center [116, 12] width 120 height 11
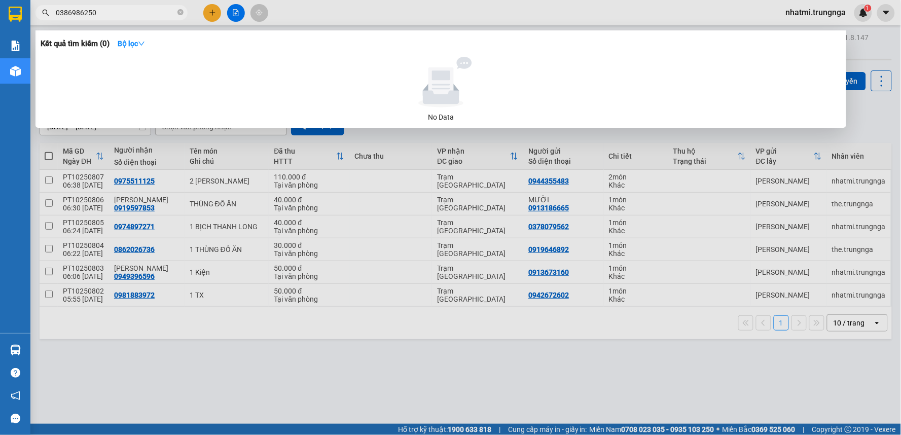
type input "0386986250"
click at [594, 12] on div at bounding box center [450, 217] width 901 height 435
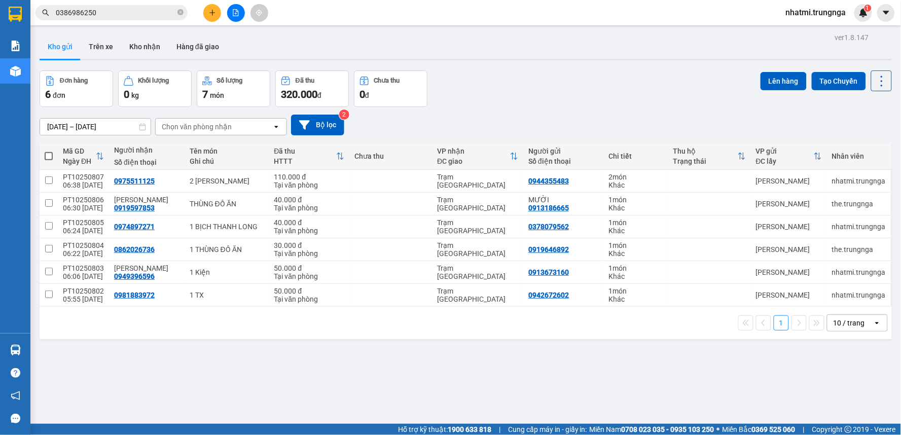
click at [807, 12] on span "nhatmi.trungnga" at bounding box center [816, 12] width 77 height 13
click at [810, 34] on span "Đăng xuất" at bounding box center [820, 31] width 56 height 11
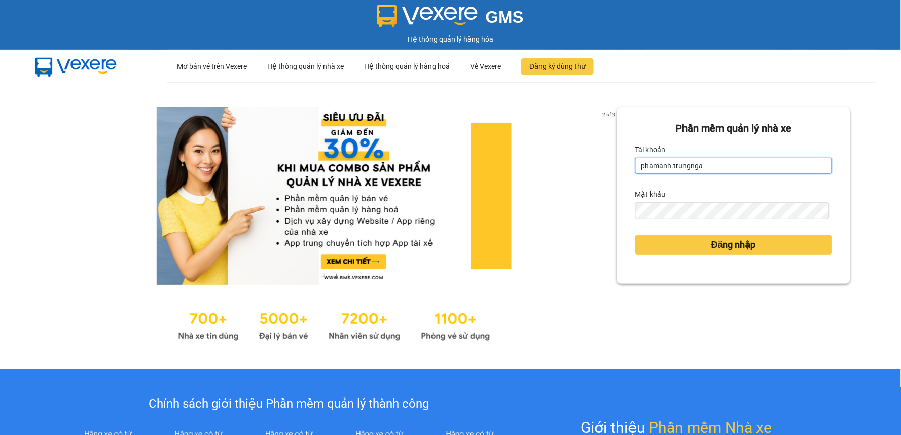
click at [662, 165] on input "phamanh.trungnga" at bounding box center [733, 166] width 197 height 16
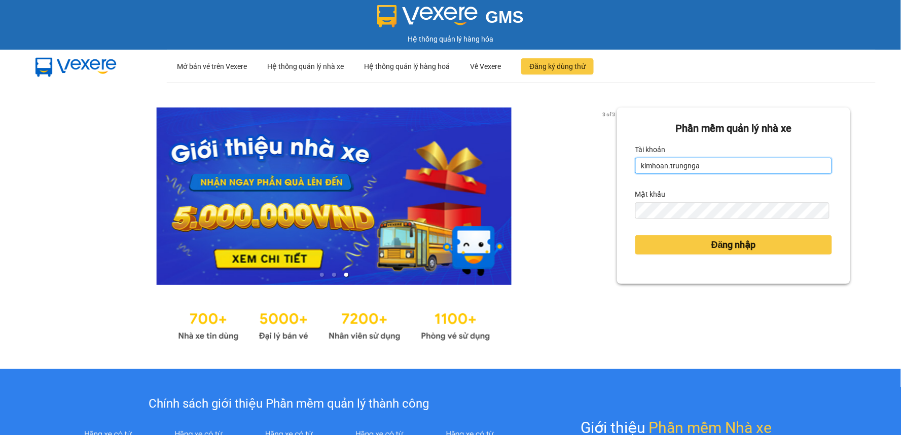
type input "kimhoan.trungnga"
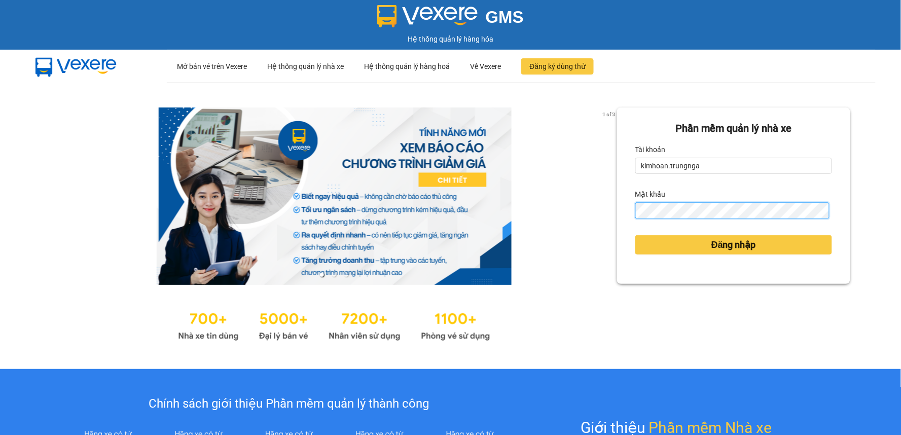
click at [635, 235] on button "Đăng nhập" at bounding box center [733, 244] width 197 height 19
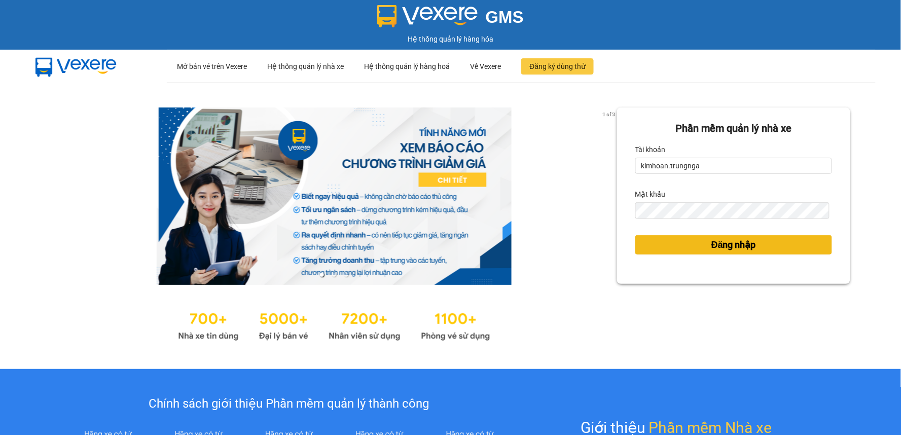
click at [722, 245] on span "Đăng nhập" at bounding box center [733, 245] width 45 height 14
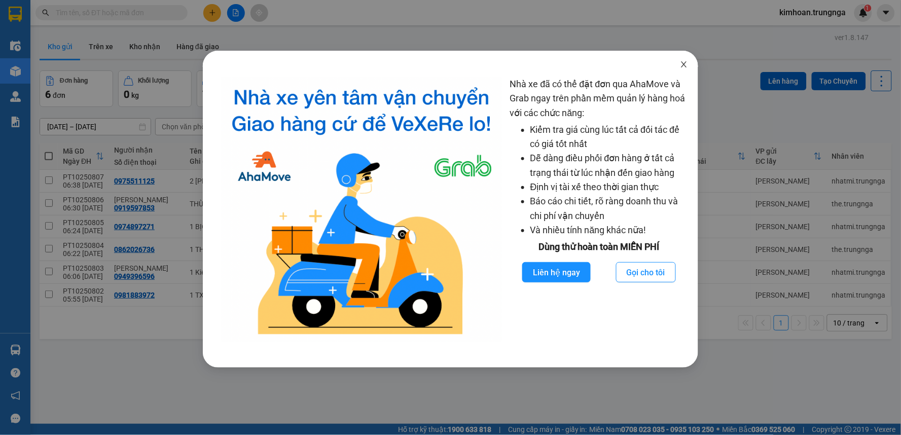
click at [687, 64] on icon "close" at bounding box center [684, 64] width 8 height 8
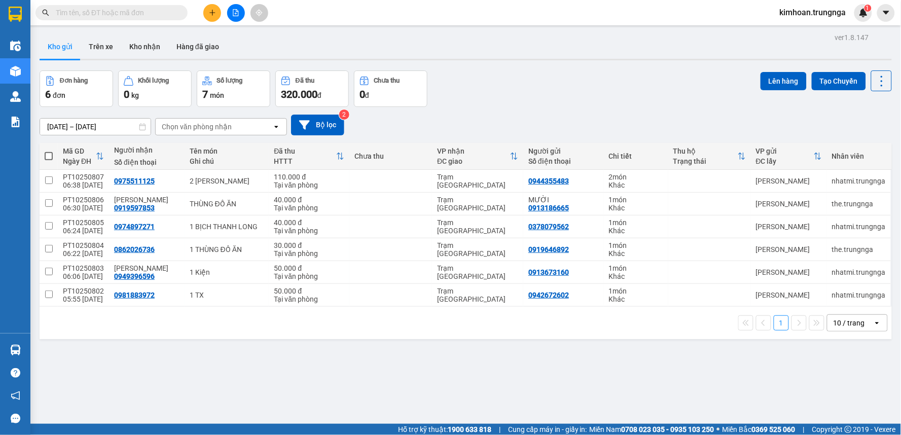
click at [844, 327] on div "10 / trang" at bounding box center [848, 323] width 31 height 10
click at [839, 305] on span "100 / trang" at bounding box center [845, 302] width 36 height 10
click at [211, 15] on icon "plus" at bounding box center [212, 12] width 7 height 7
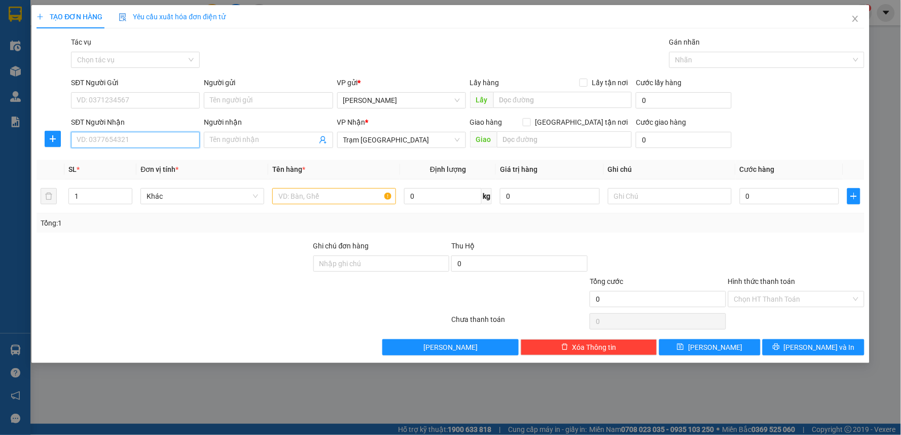
click at [166, 140] on input "SĐT Người Nhận" at bounding box center [135, 140] width 129 height 16
click at [295, 195] on input "text" at bounding box center [334, 196] width 124 height 16
type input "1 HỘP"
click at [179, 143] on input "SĐT Người Nhận" at bounding box center [135, 140] width 129 height 16
type input "0989678471"
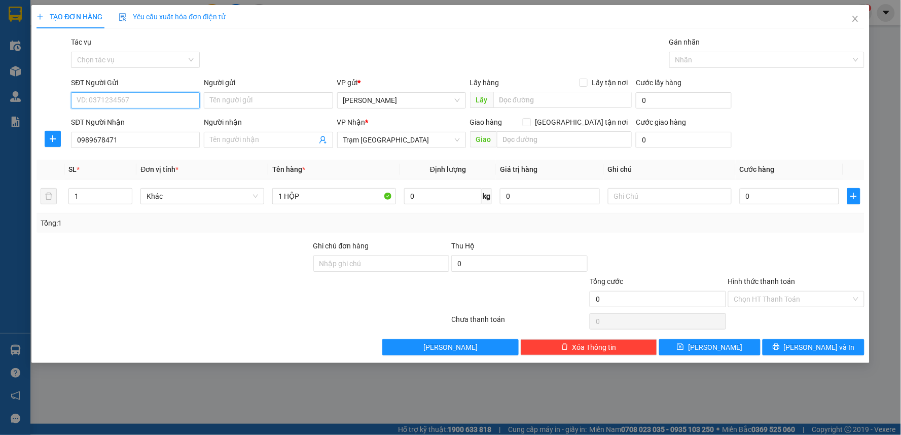
click at [150, 97] on input "SĐT Người Gửi" at bounding box center [135, 100] width 129 height 16
type input "0932052325"
click at [138, 125] on div "0932052325" at bounding box center [135, 120] width 117 height 11
type input "100.000"
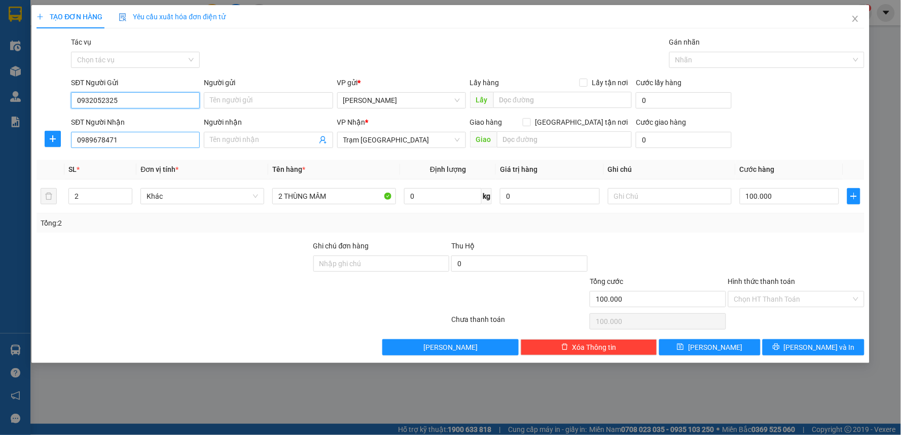
type input "0932052325"
click at [143, 134] on input "0989678471" at bounding box center [135, 140] width 129 height 16
type input "1"
click at [124, 200] on span "down" at bounding box center [127, 200] width 6 height 6
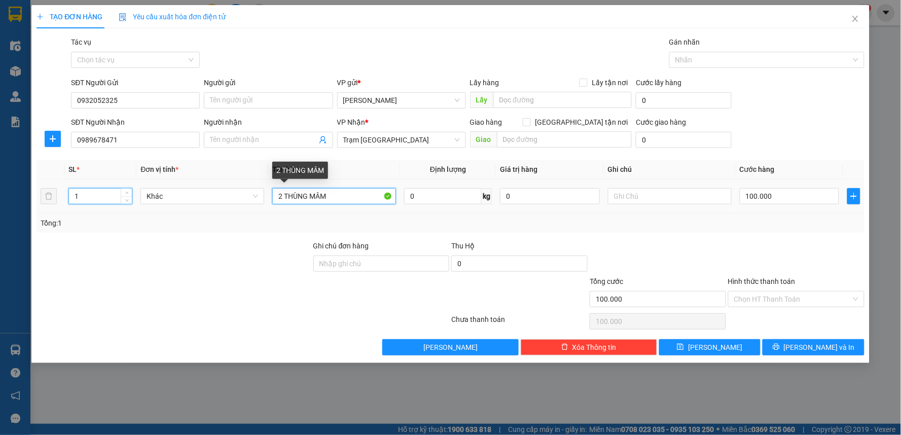
click at [281, 198] on input "2 THÙNG MÂM" at bounding box center [334, 196] width 124 height 16
type input "1 HỘP"
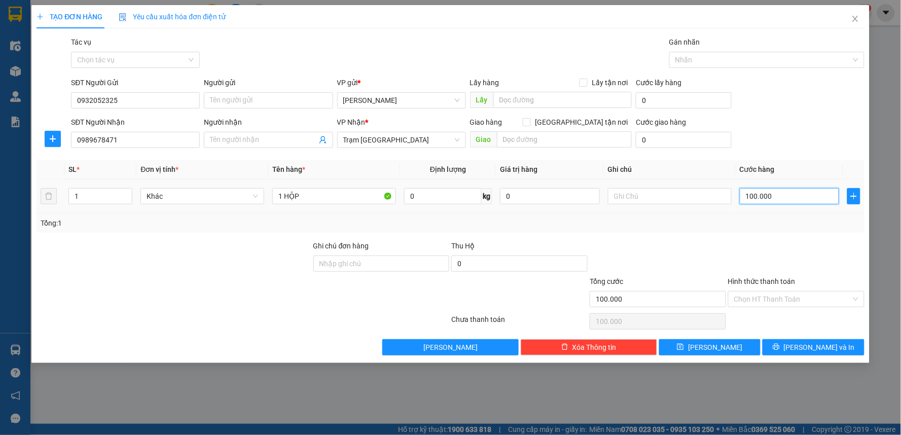
click at [783, 204] on input "100.000" at bounding box center [790, 196] width 100 height 16
type input "3"
type input "30"
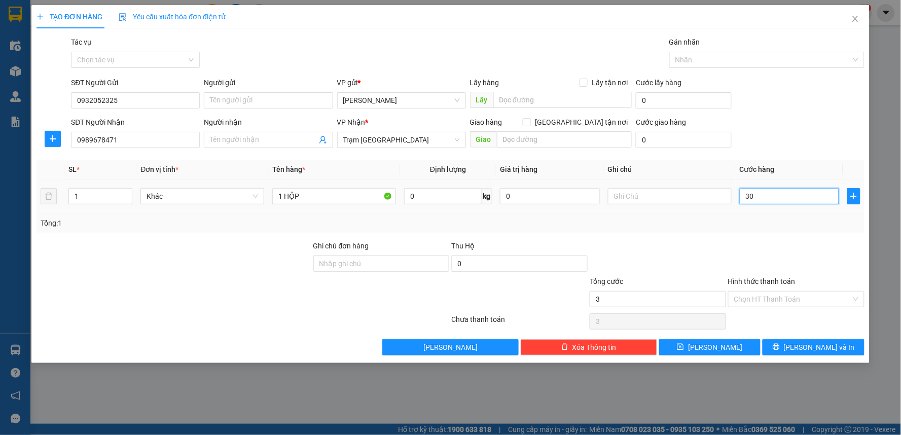
type input "30"
type input "30.000"
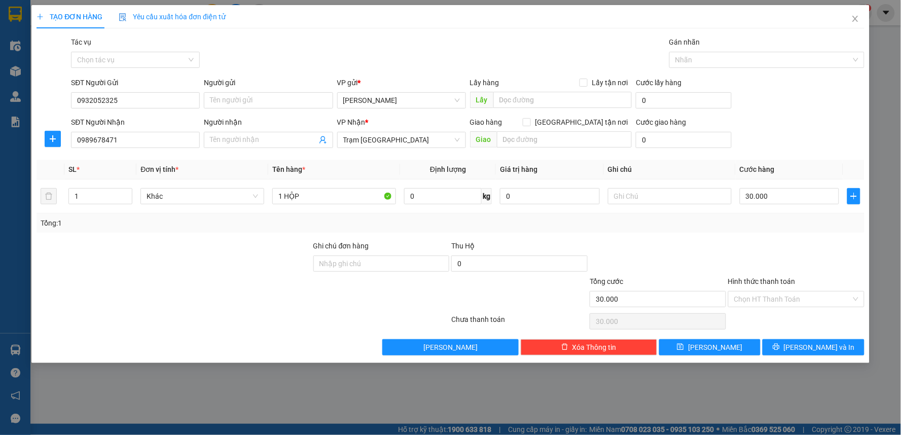
click at [680, 259] on div at bounding box center [658, 257] width 138 height 35
click at [792, 344] on button "[PERSON_NAME] và In" at bounding box center [813, 347] width 102 height 16
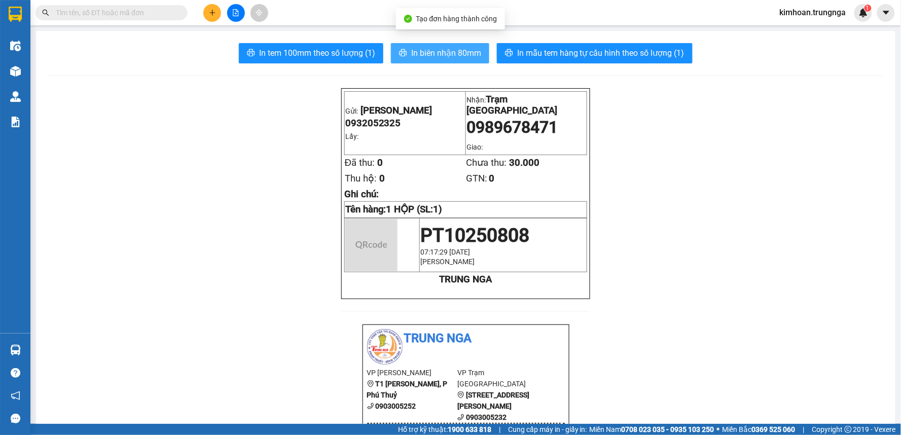
click at [456, 52] on span "In biên nhận 80mm" at bounding box center [446, 53] width 70 height 13
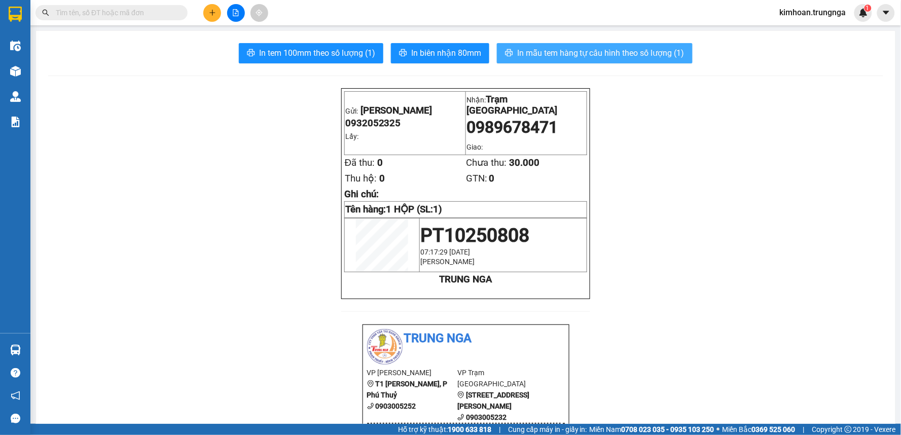
click at [655, 59] on button "In mẫu tem hàng tự cấu hình theo số lượng (1)" at bounding box center [595, 53] width 196 height 20
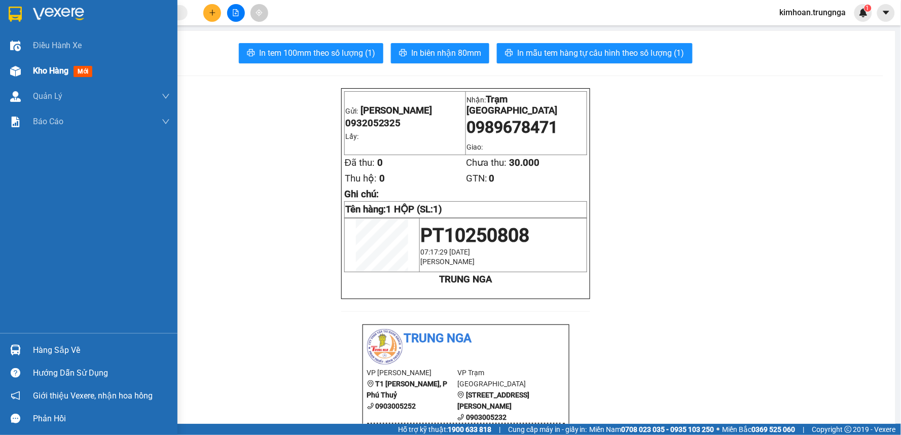
click at [21, 72] on div at bounding box center [16, 71] width 18 height 18
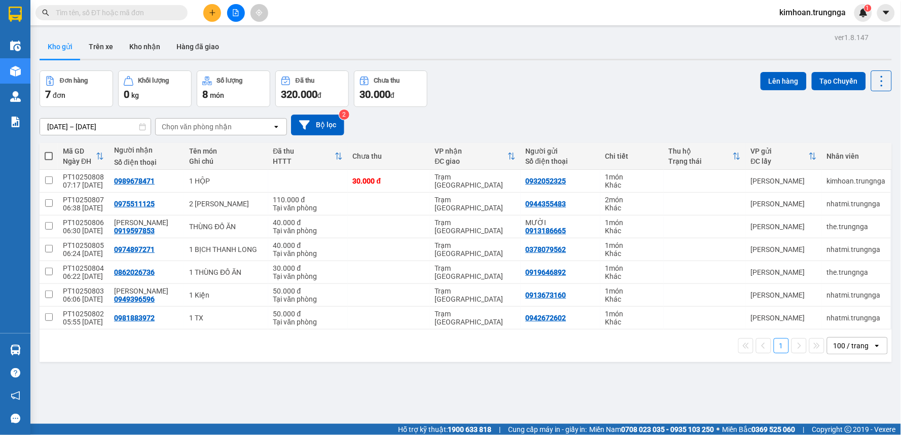
click at [157, 12] on input "text" at bounding box center [116, 12] width 120 height 11
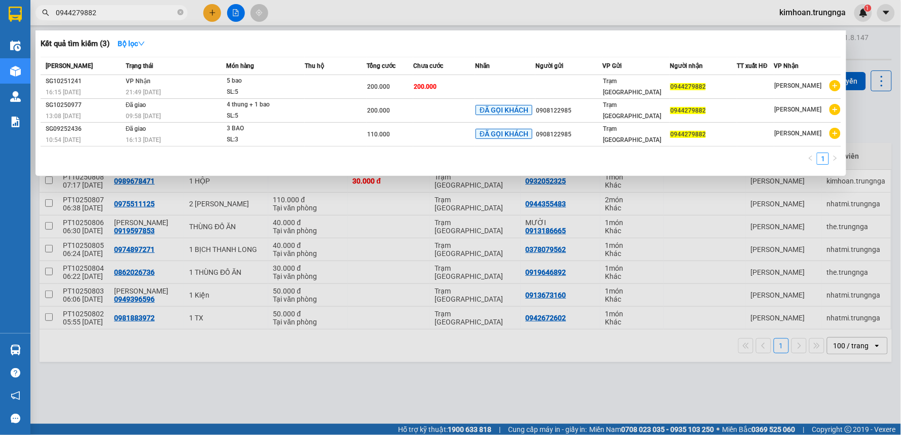
type input "0944279882"
click at [233, 240] on div at bounding box center [450, 217] width 901 height 435
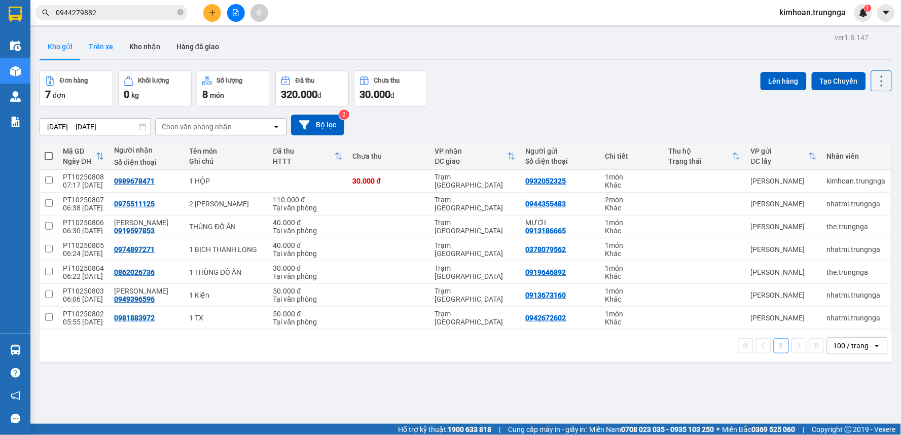
click at [90, 43] on button "Trên xe" at bounding box center [101, 46] width 41 height 24
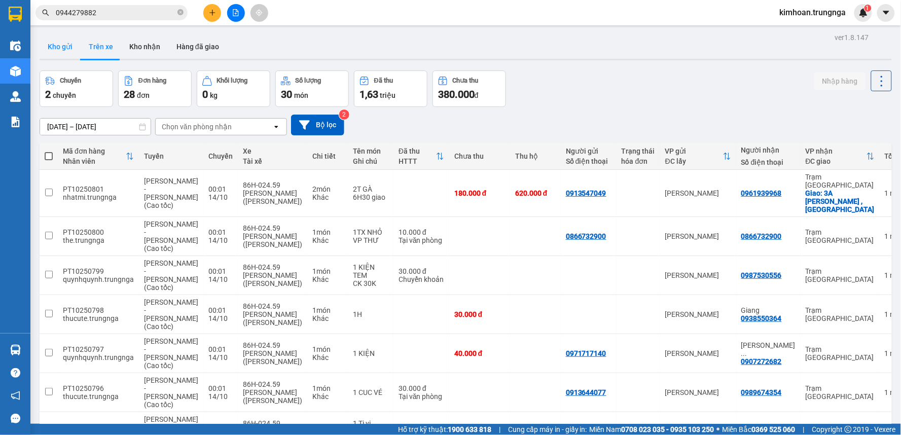
click at [58, 49] on button "Kho gửi" at bounding box center [60, 46] width 41 height 24
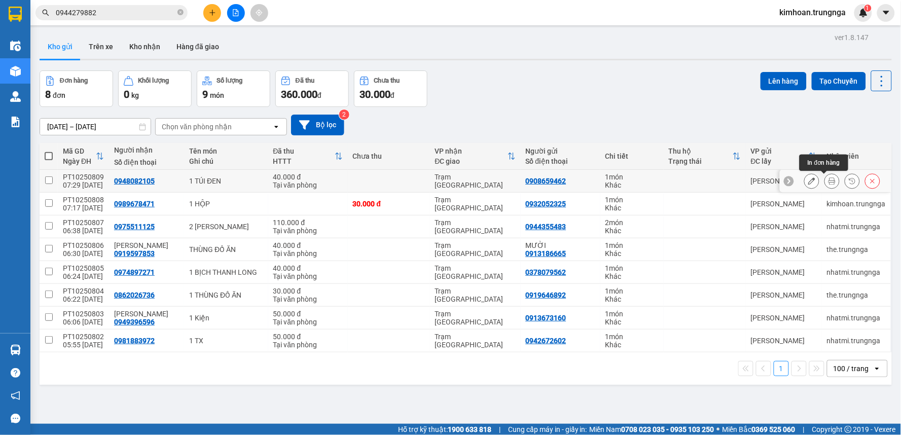
click at [828, 180] on icon at bounding box center [831, 180] width 7 height 7
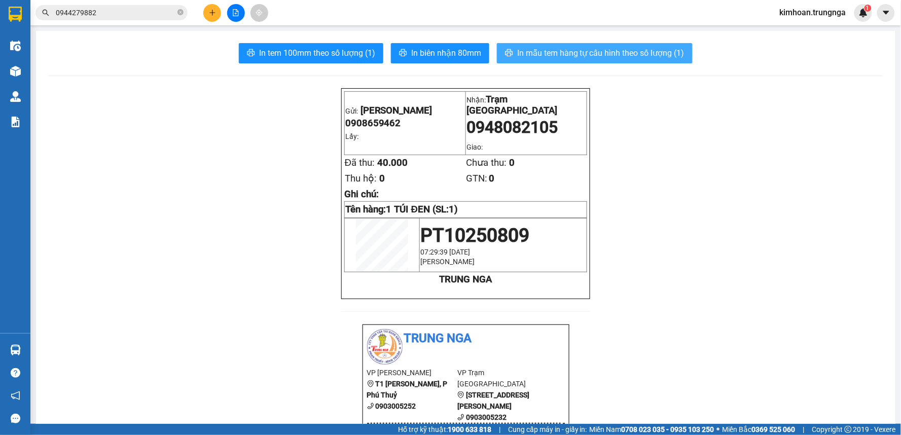
click at [517, 57] on span "In mẫu tem hàng tự cấu hình theo số lượng (1)" at bounding box center [600, 53] width 167 height 13
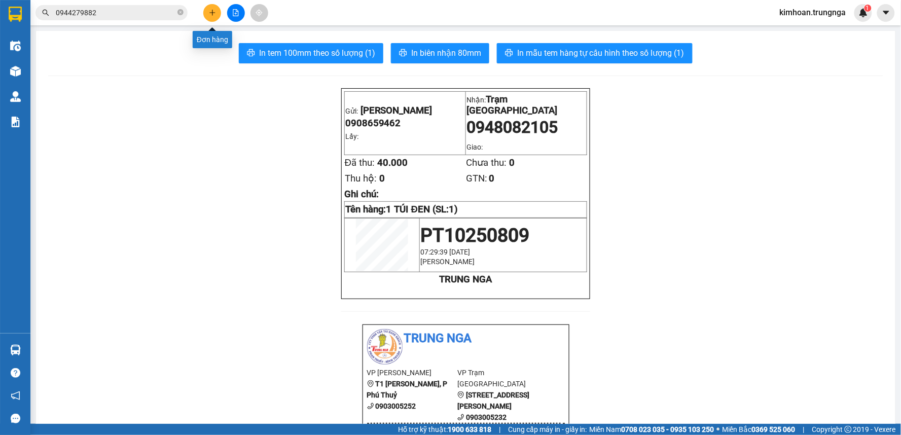
click at [210, 13] on icon "plus" at bounding box center [212, 12] width 6 height 1
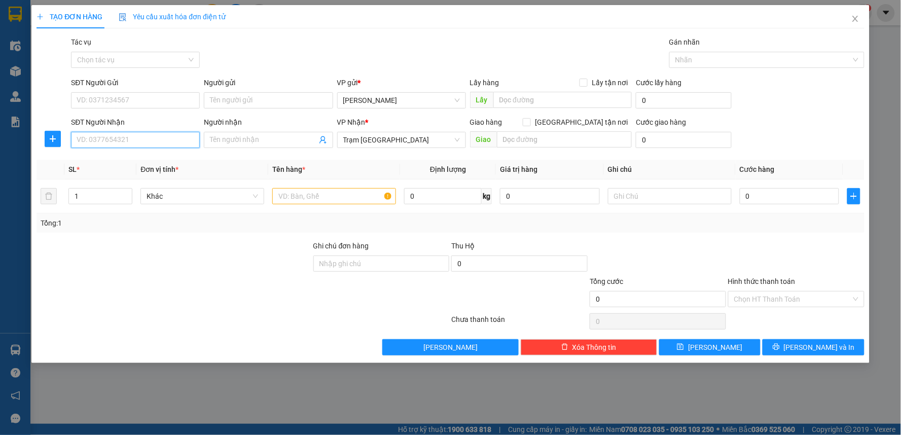
click at [155, 139] on input "SĐT Người Nhận" at bounding box center [135, 140] width 129 height 16
type input "0375041631"
click at [94, 102] on input "SĐT Người Gửi" at bounding box center [135, 100] width 129 height 16
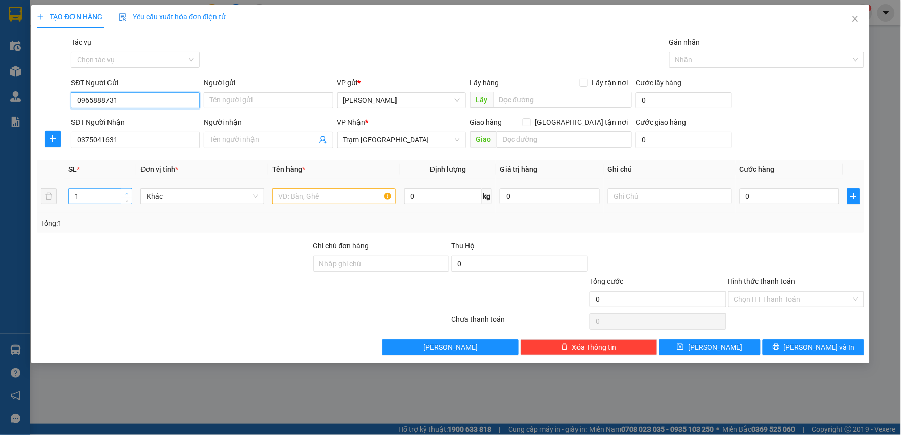
type input "0965888731"
type input "2"
click at [125, 191] on span "up" at bounding box center [127, 194] width 6 height 6
click at [297, 199] on input "text" at bounding box center [334, 196] width 124 height 16
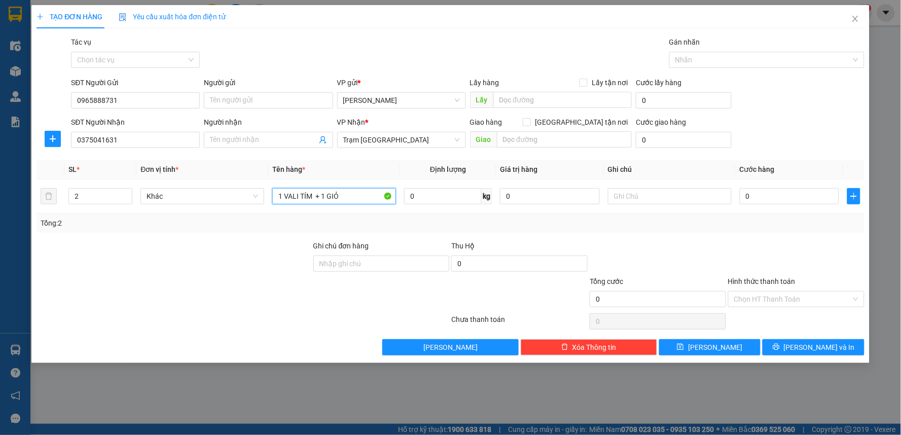
type input "1 VALI TÍM + 1 GIỎ"
click at [774, 191] on input "0" at bounding box center [790, 196] width 100 height 16
type input "7"
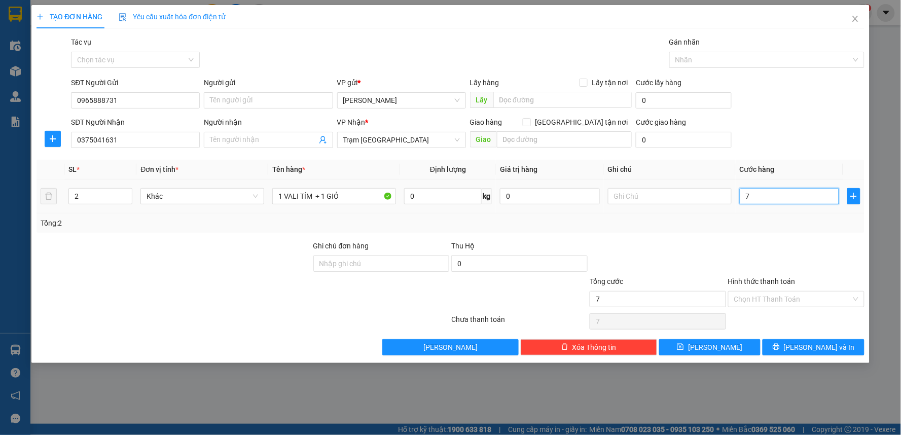
type input "70"
type input "70.000"
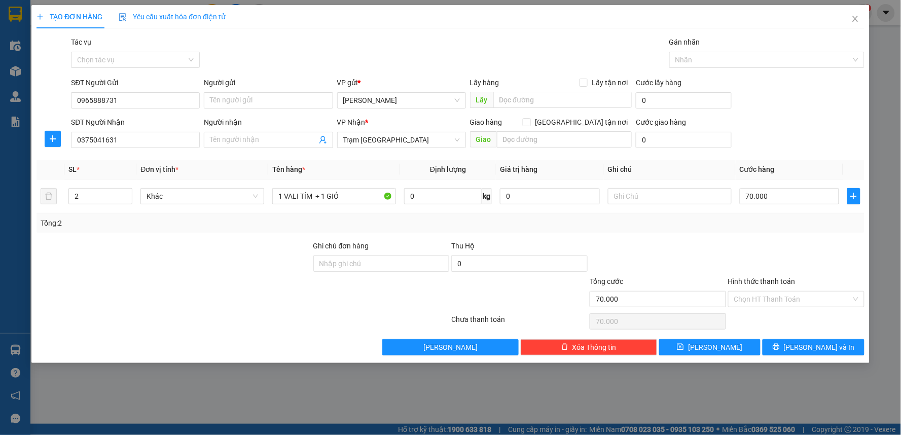
click at [767, 236] on div "Transit Pickup Surcharge Ids Transit Deliver Surcharge Ids Transit Deliver Surc…" at bounding box center [450, 195] width 828 height 319
click at [761, 304] on input "Hình thức thanh toán" at bounding box center [792, 298] width 117 height 15
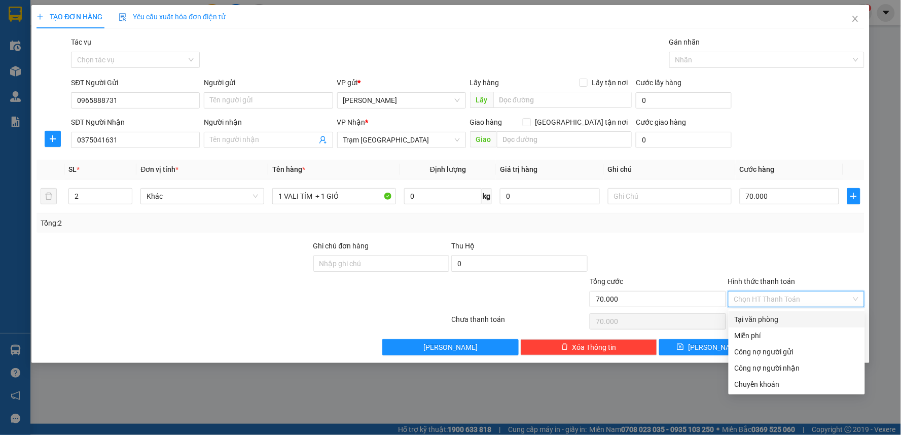
click at [761, 320] on div "Tại văn phòng" at bounding box center [796, 319] width 124 height 11
type input "0"
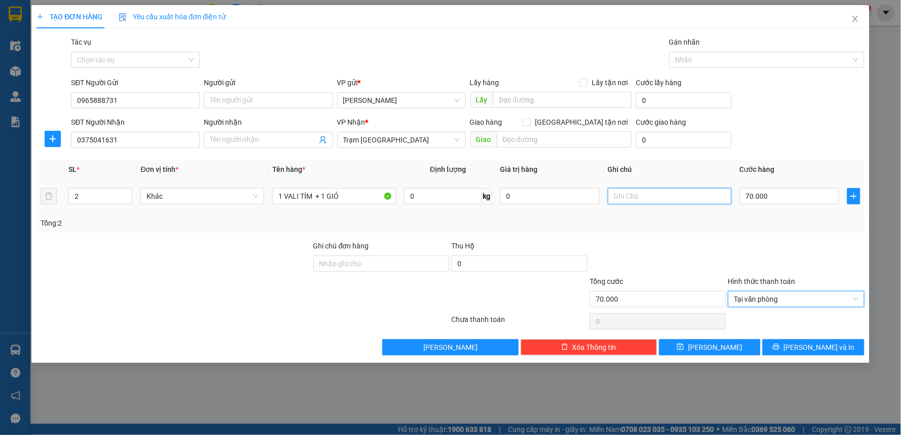
click at [661, 195] on input "text" at bounding box center [670, 196] width 124 height 16
click at [756, 301] on span "Tại văn phòng" at bounding box center [796, 298] width 124 height 15
type input "CK"
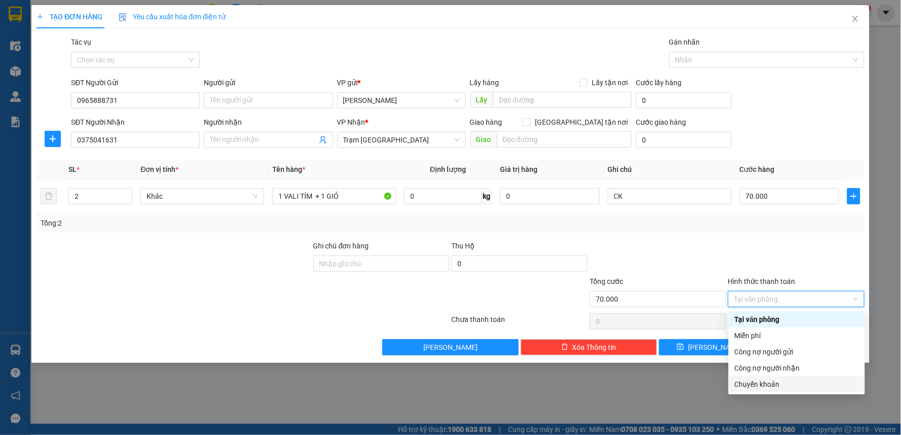
click at [764, 383] on div "Chuyển khoản" at bounding box center [796, 384] width 124 height 11
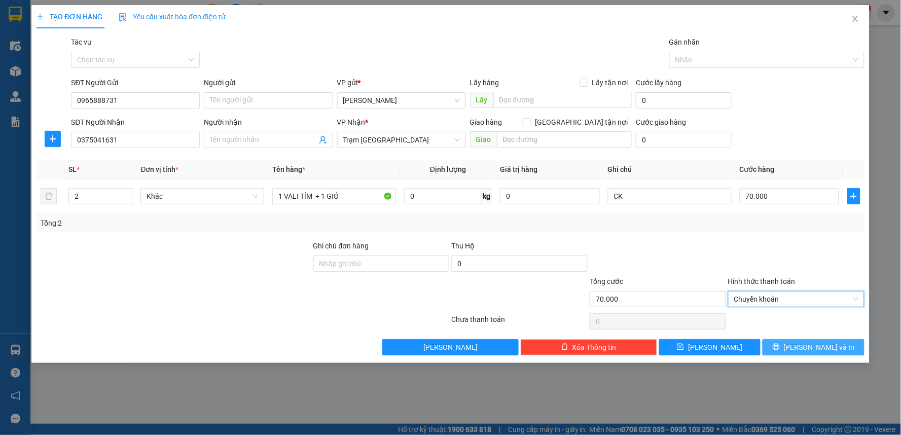
click at [807, 350] on span "[PERSON_NAME] và In" at bounding box center [819, 347] width 71 height 11
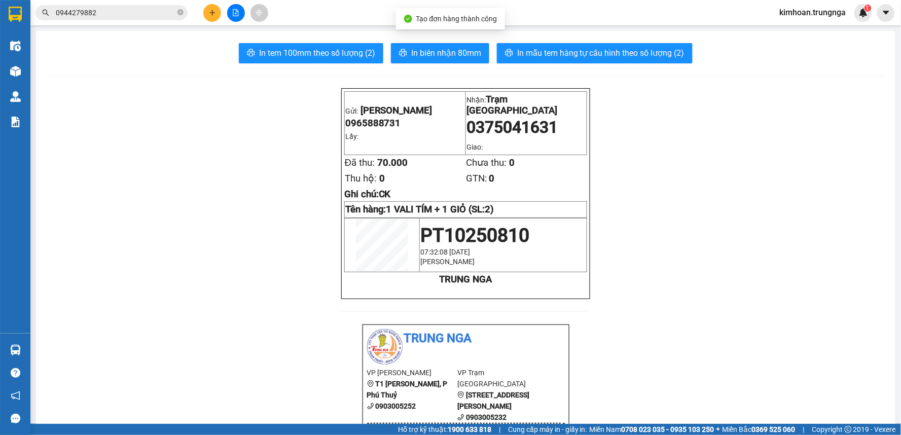
click at [421, 52] on span "In biên nhận 80mm" at bounding box center [446, 53] width 70 height 13
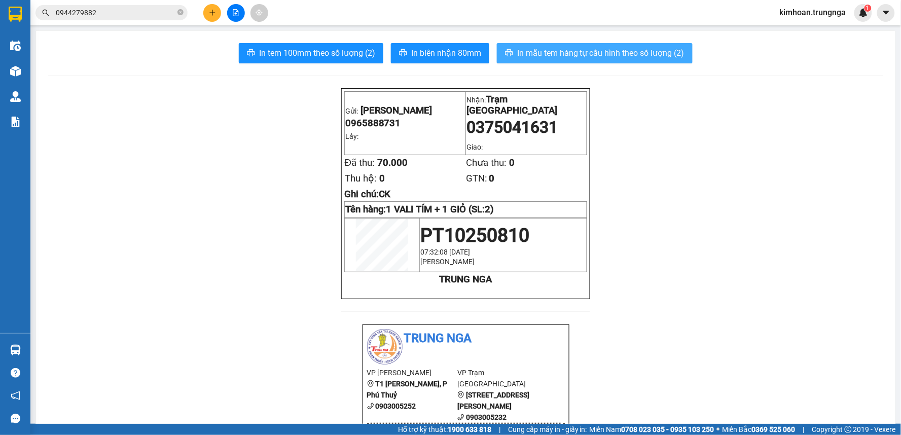
click at [576, 59] on span "In mẫu tem hàng tự cấu hình theo số lượng (2)" at bounding box center [600, 53] width 167 height 13
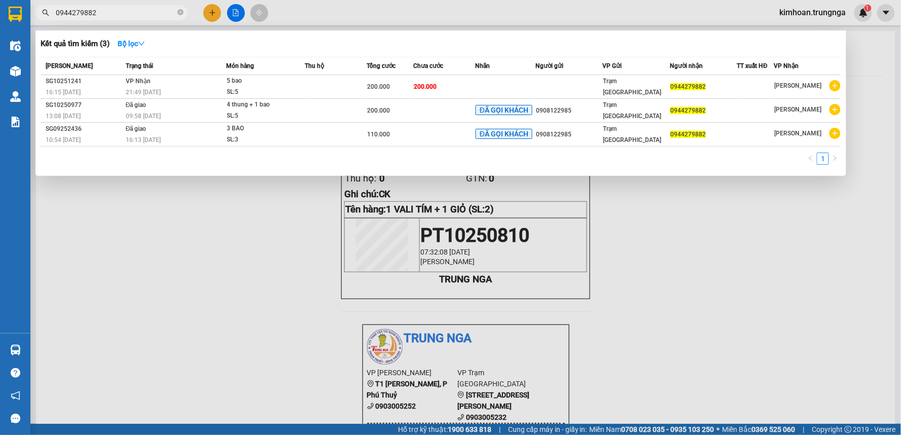
click at [143, 16] on input "0944279882" at bounding box center [116, 12] width 120 height 11
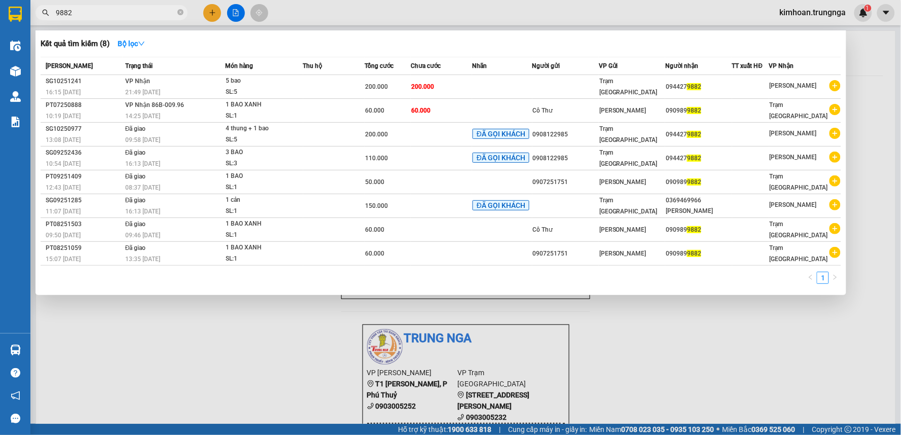
type input "9882"
click at [412, 14] on div at bounding box center [450, 217] width 901 height 435
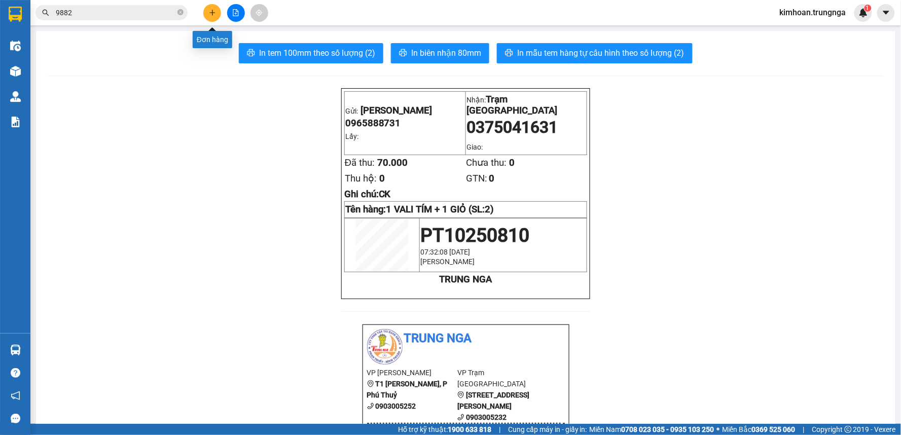
click at [216, 12] on button at bounding box center [212, 13] width 18 height 18
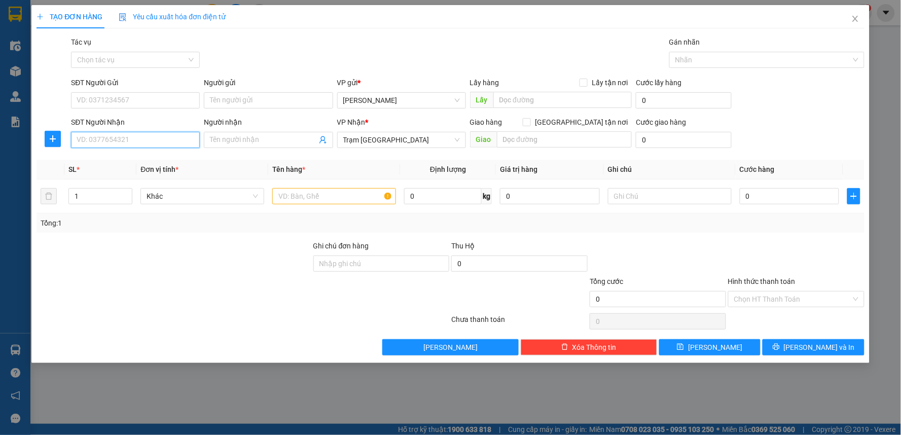
click at [173, 145] on input "SĐT Người Nhận" at bounding box center [135, 140] width 129 height 16
click at [144, 139] on input "1" at bounding box center [135, 140] width 129 height 16
type input "0983933921"
click at [312, 197] on input "text" at bounding box center [334, 196] width 124 height 16
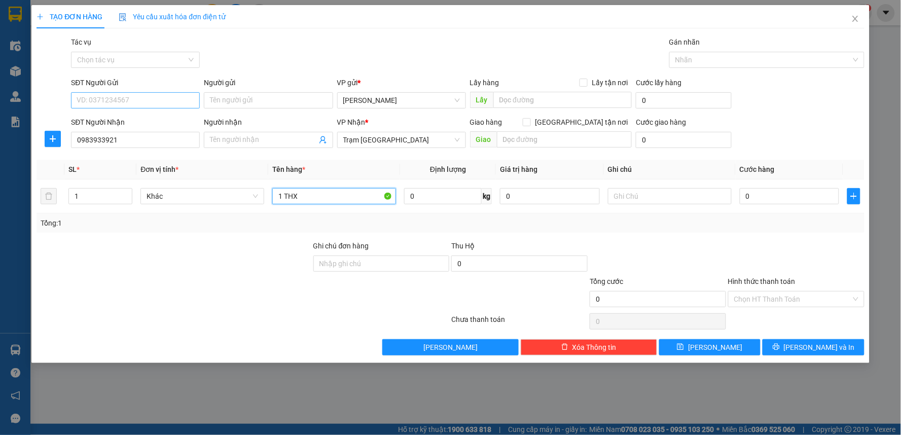
type input "1 THX"
click at [160, 99] on input "SĐT Người Gửi" at bounding box center [135, 100] width 129 height 16
type input "0989950542"
click at [748, 201] on input "0" at bounding box center [790, 196] width 100 height 16
type input "3"
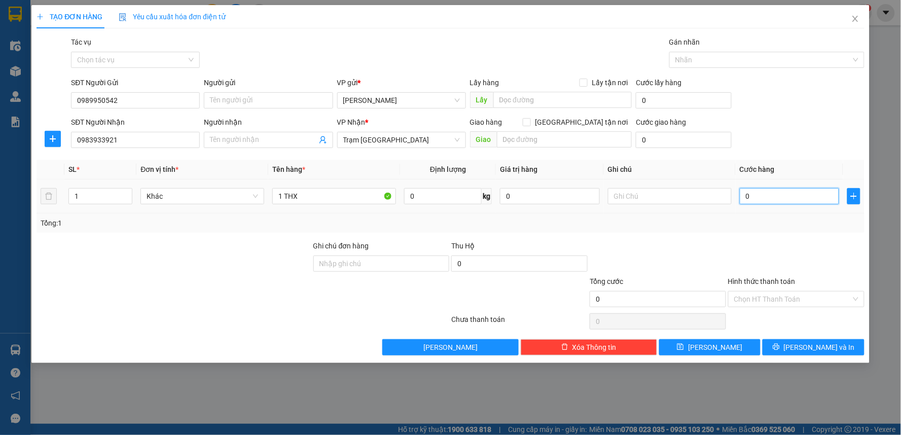
type input "3"
type input "30"
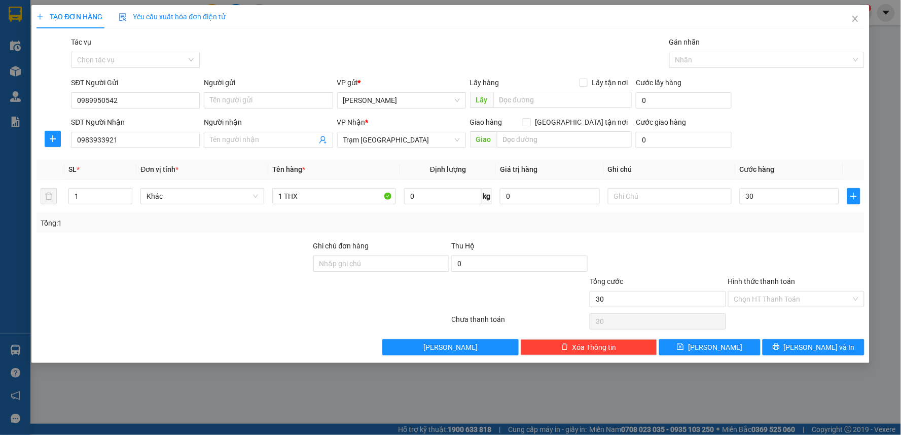
type input "30.000"
click at [704, 250] on div at bounding box center [658, 257] width 138 height 35
click at [757, 297] on input "Hình thức thanh toán" at bounding box center [792, 298] width 117 height 15
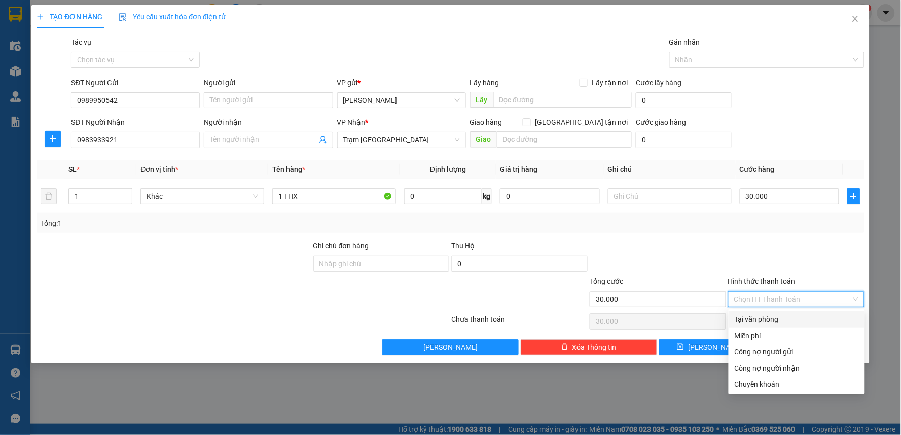
click at [757, 317] on div "Tại văn phòng" at bounding box center [796, 319] width 124 height 11
type input "0"
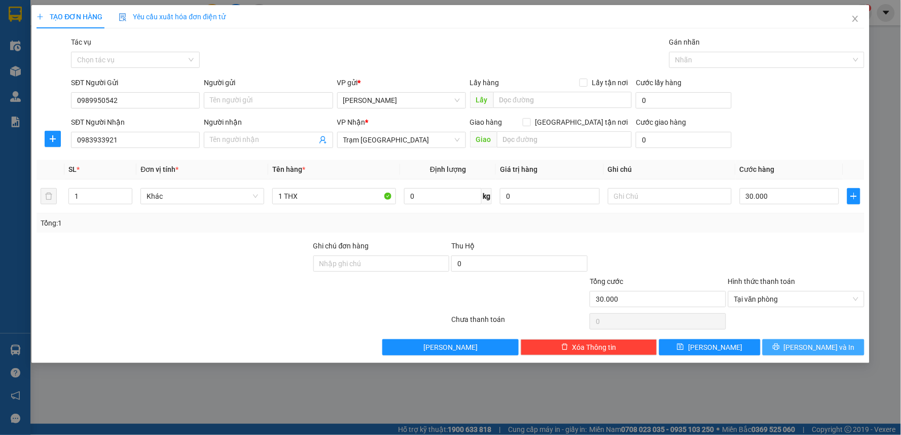
click at [822, 346] on span "[PERSON_NAME] và In" at bounding box center [819, 347] width 71 height 11
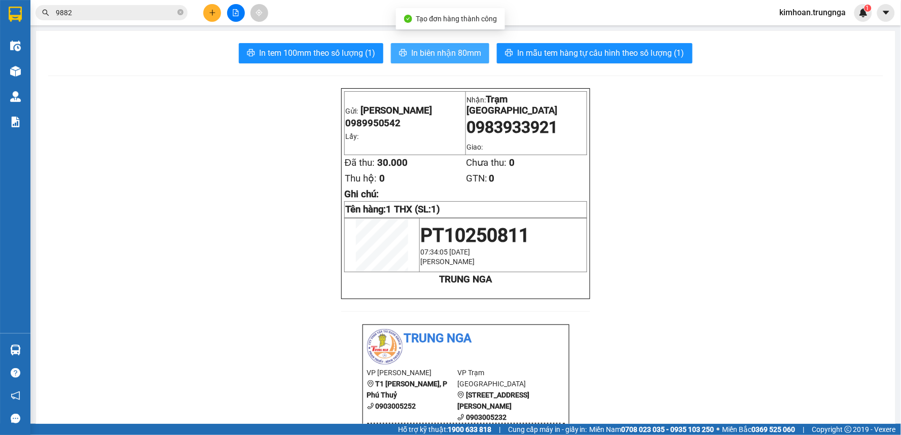
click at [445, 52] on span "In biên nhận 80mm" at bounding box center [446, 53] width 70 height 13
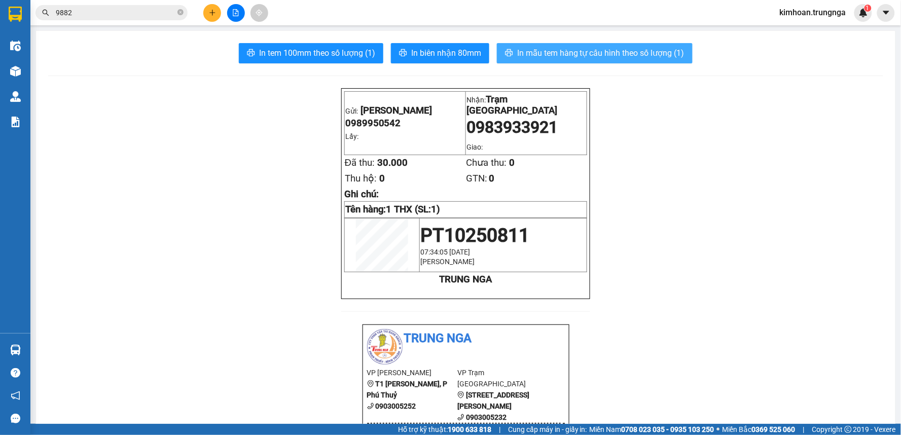
click at [590, 58] on span "In mẫu tem hàng tự cấu hình theo số lượng (1)" at bounding box center [600, 53] width 167 height 13
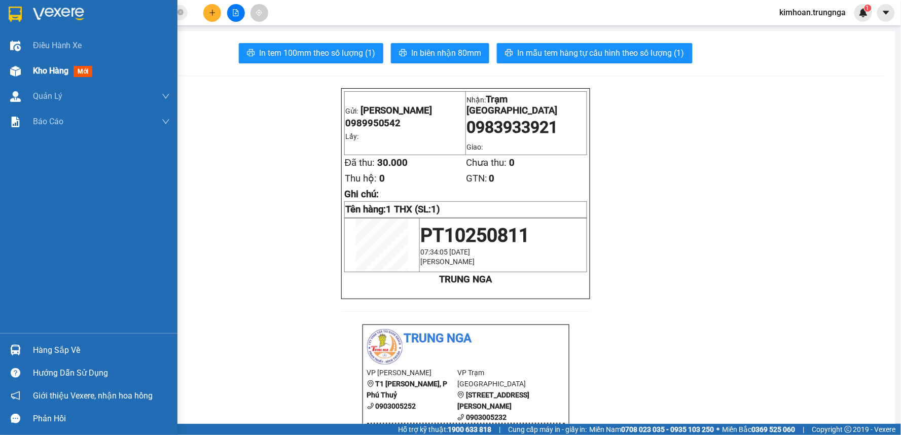
click at [19, 67] on img at bounding box center [15, 71] width 11 height 11
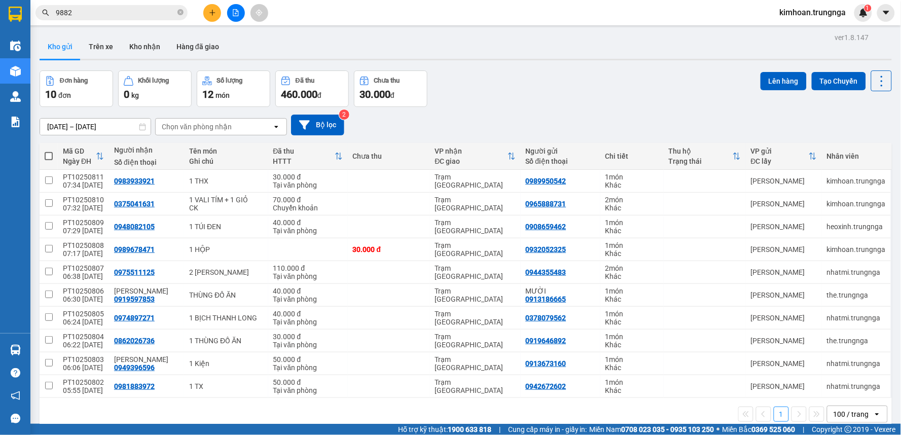
click at [47, 154] on span at bounding box center [49, 156] width 8 height 8
click at [49, 151] on input "checkbox" at bounding box center [49, 151] width 0 height 0
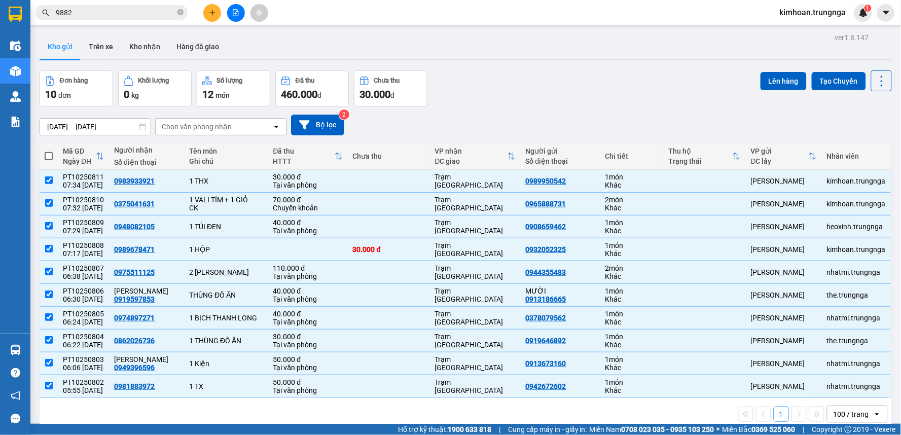
checkbox input "true"
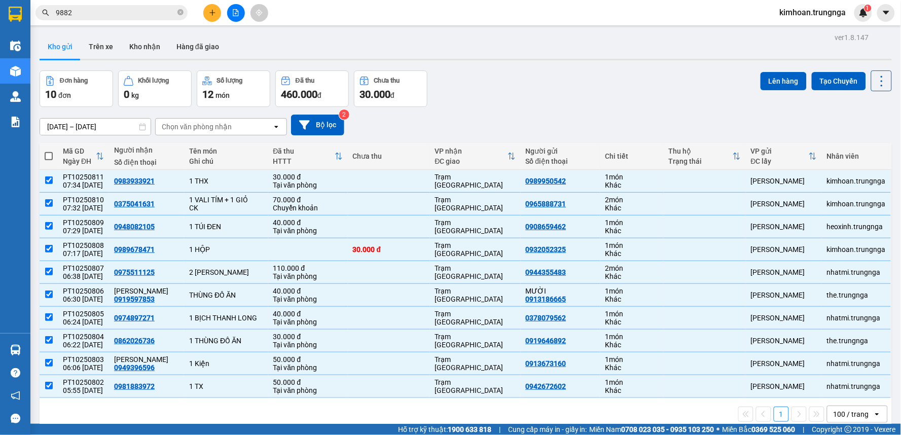
checkbox input "true"
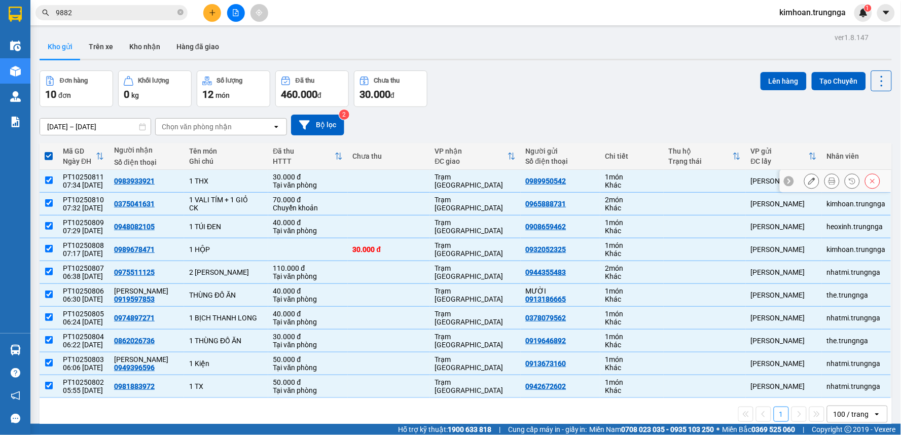
scroll to position [47, 0]
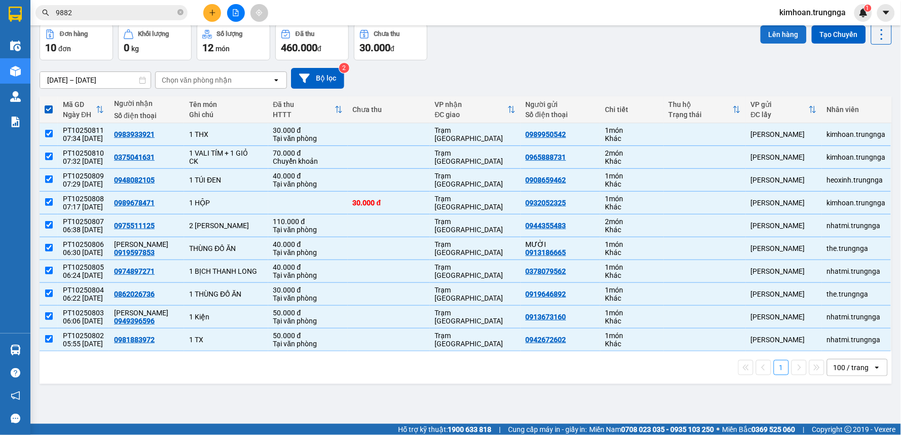
click at [768, 29] on button "Lên hàng" at bounding box center [783, 34] width 46 height 18
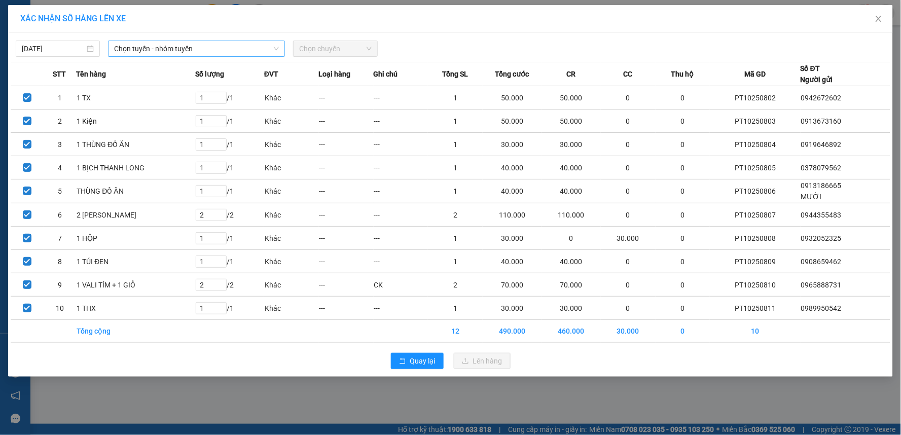
click at [237, 47] on span "Chọn tuyến - nhóm tuyến" at bounding box center [196, 48] width 165 height 15
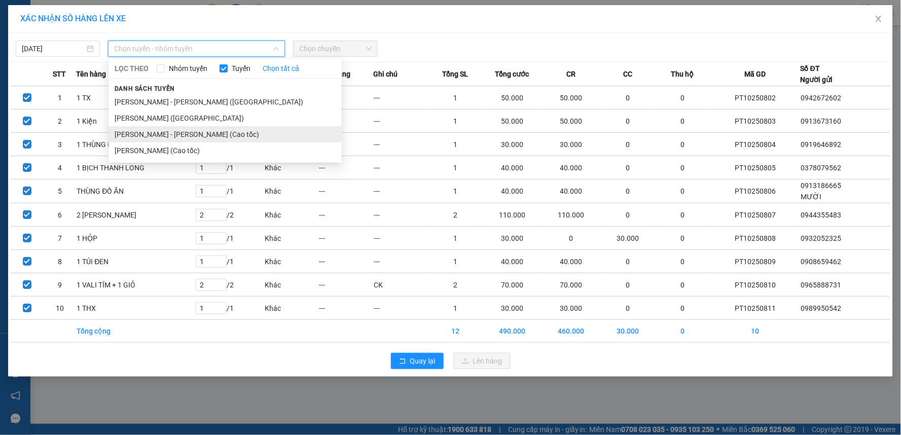
click at [207, 140] on li "Phan Thiết - Hồ Chí Minh (Cao tốc)" at bounding box center [224, 134] width 233 height 16
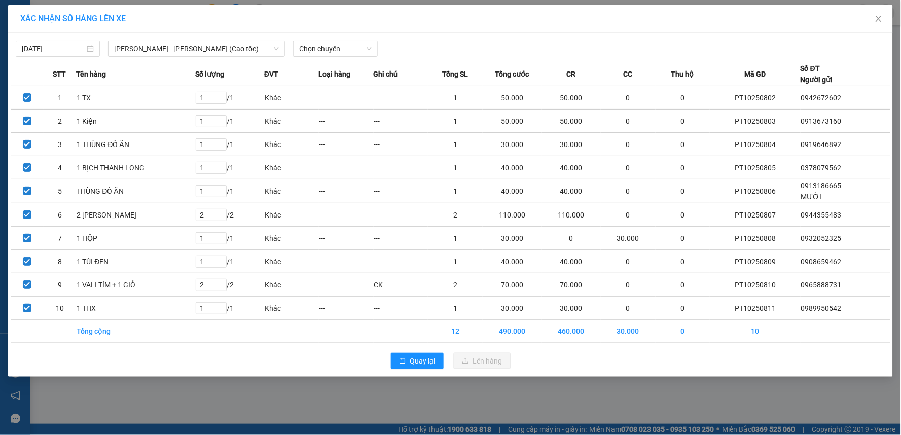
click at [335, 61] on div "14/10/2025 Phan Thiết - Hồ Chí Minh (Cao tốc) LỌC THEO Nhóm tuyến Tuyến Chọn tấ…" at bounding box center [450, 205] width 885 height 344
click at [340, 46] on span "Chọn chuyến" at bounding box center [335, 48] width 72 height 15
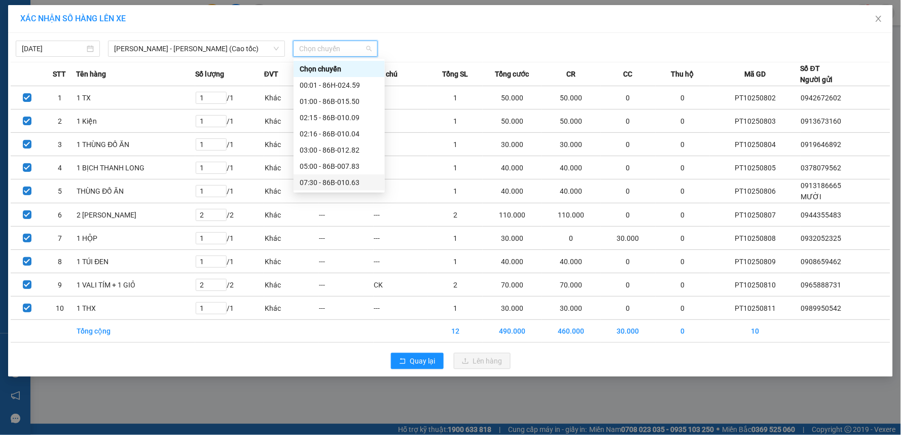
click at [341, 181] on div "07:30 - 86B-010.63" at bounding box center [339, 182] width 79 height 11
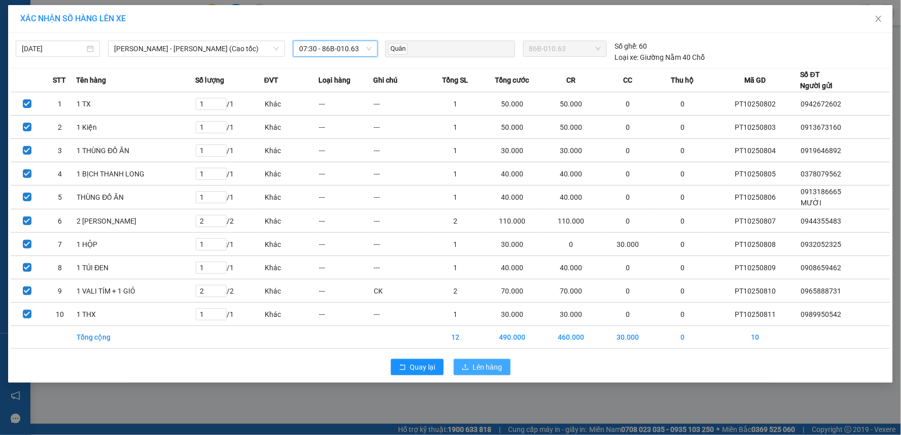
click at [474, 373] on span "Lên hàng" at bounding box center [487, 366] width 29 height 11
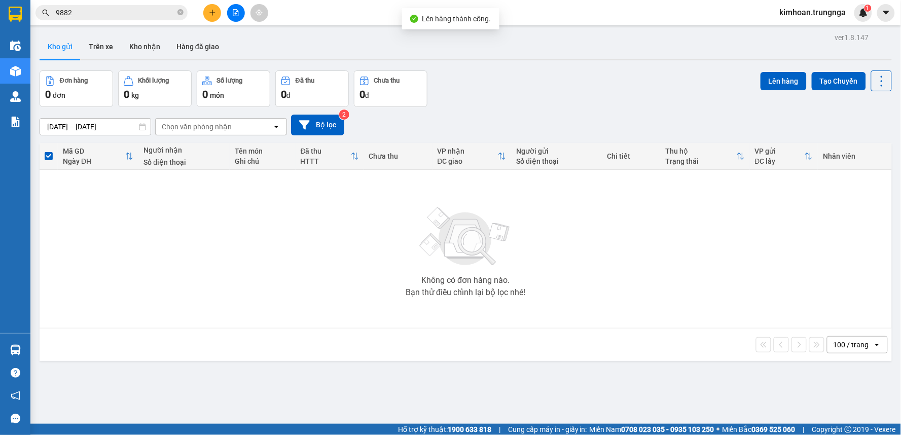
click at [239, 19] on button at bounding box center [236, 13] width 18 height 18
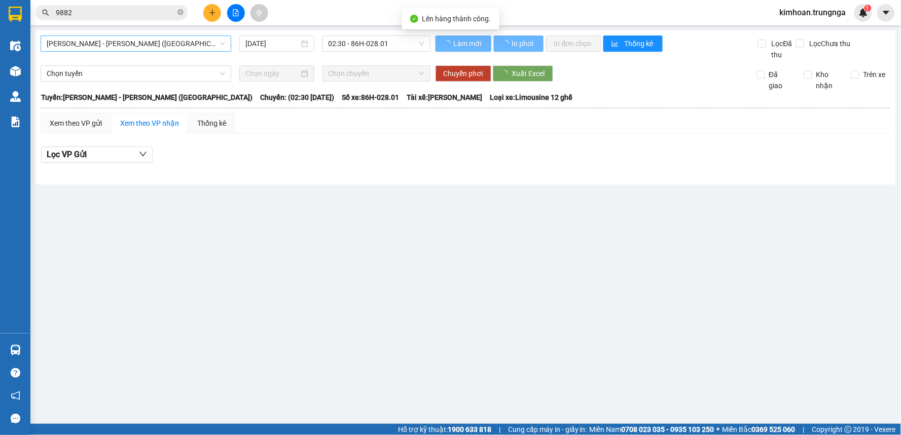
click at [188, 42] on span "Phan Thiết - Hồ Chí Minh (Ghế)" at bounding box center [136, 43] width 178 height 15
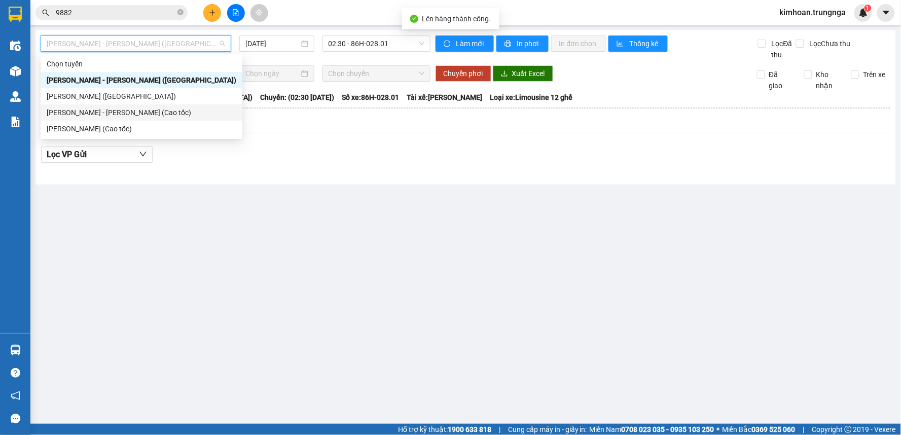
click at [161, 113] on div "Phan Thiết - Hồ Chí Minh (Cao tốc)" at bounding box center [142, 112] width 190 height 11
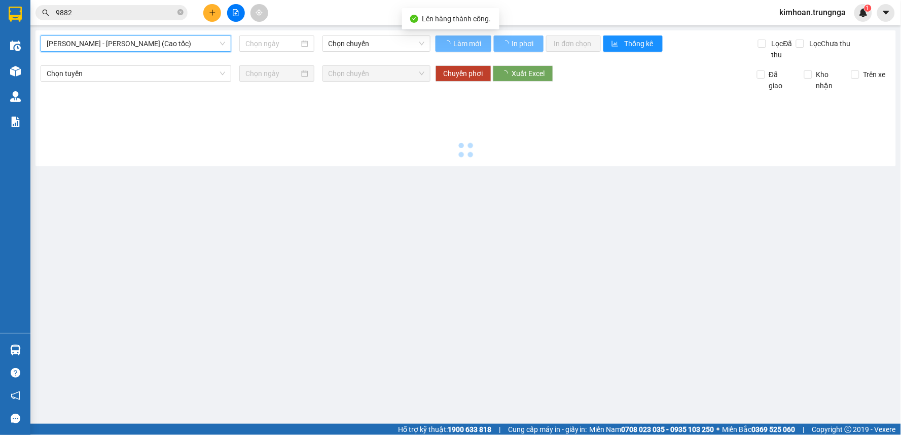
type input "[DATE]"
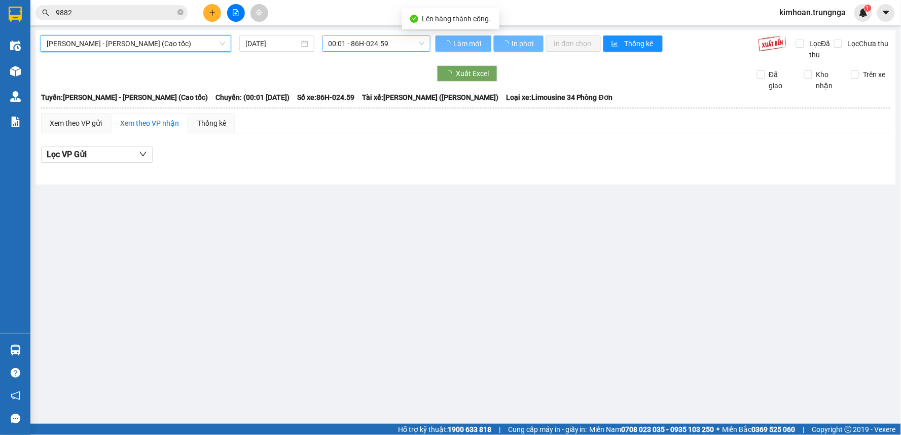
click at [345, 38] on span "00:01 - 86H-024.59" at bounding box center [376, 43] width 96 height 15
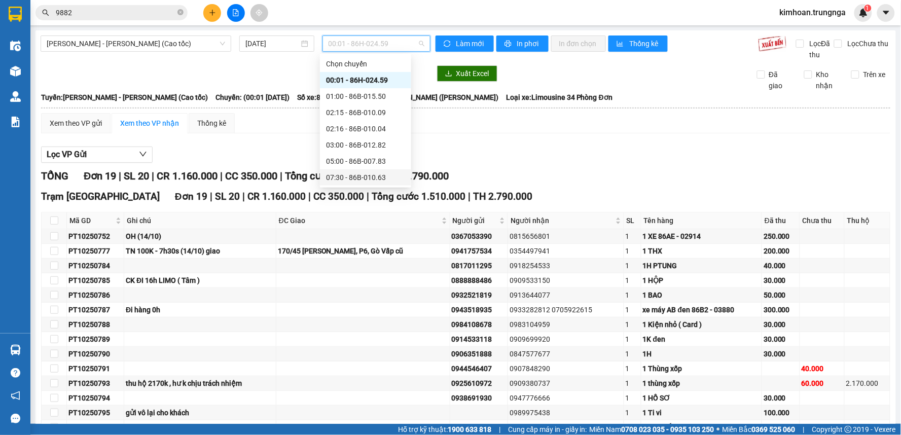
click at [355, 171] on div "07:30 - 86B-010.63" at bounding box center [365, 177] width 91 height 16
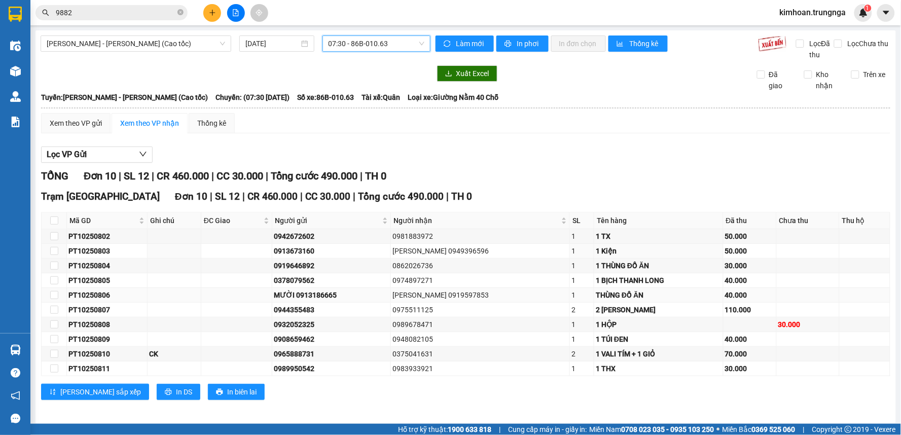
scroll to position [5, 0]
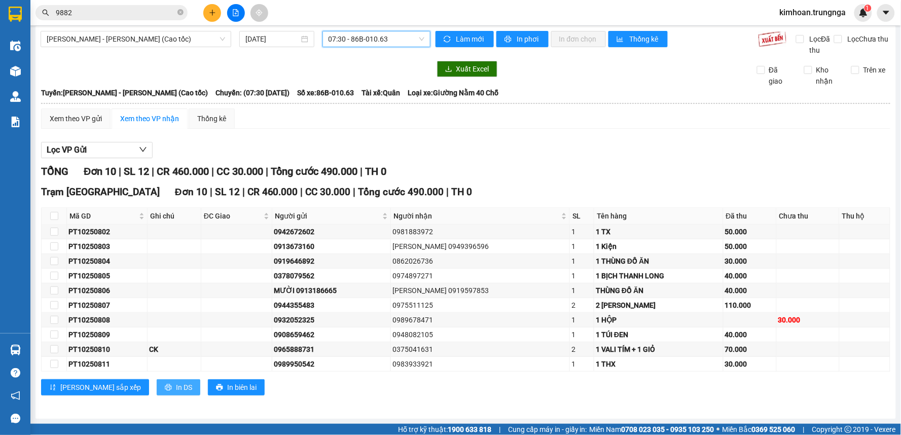
click at [176, 382] on span "In DS" at bounding box center [184, 387] width 16 height 11
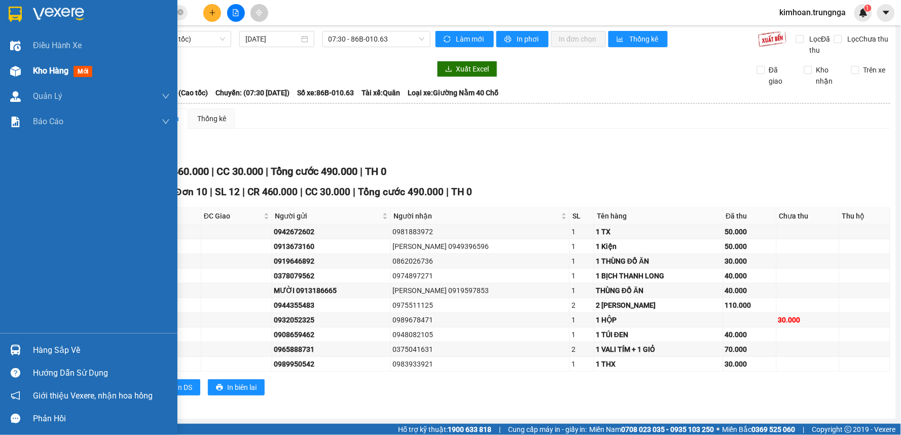
click at [21, 68] on div at bounding box center [16, 71] width 18 height 18
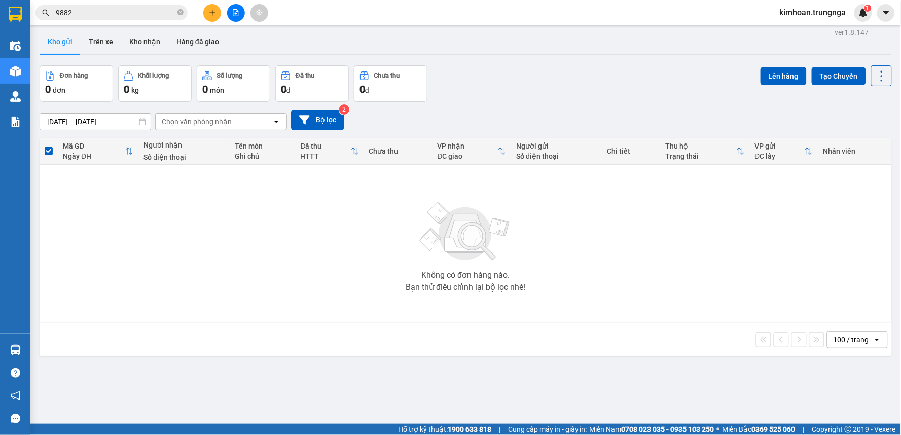
click at [104, 121] on input "[DATE] – [DATE]" at bounding box center [95, 122] width 111 height 16
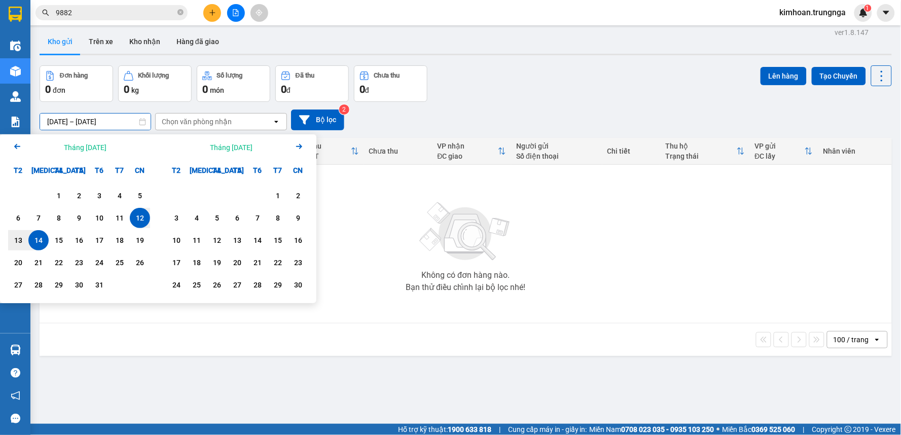
click at [37, 236] on div "14" at bounding box center [38, 240] width 14 height 12
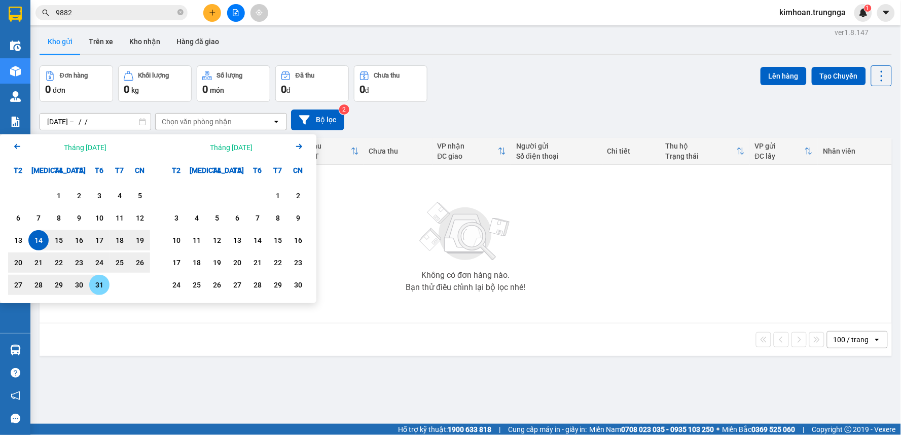
click at [105, 282] on div "31" at bounding box center [99, 285] width 14 height 12
type input "14/10/2025 – 31/10/2025"
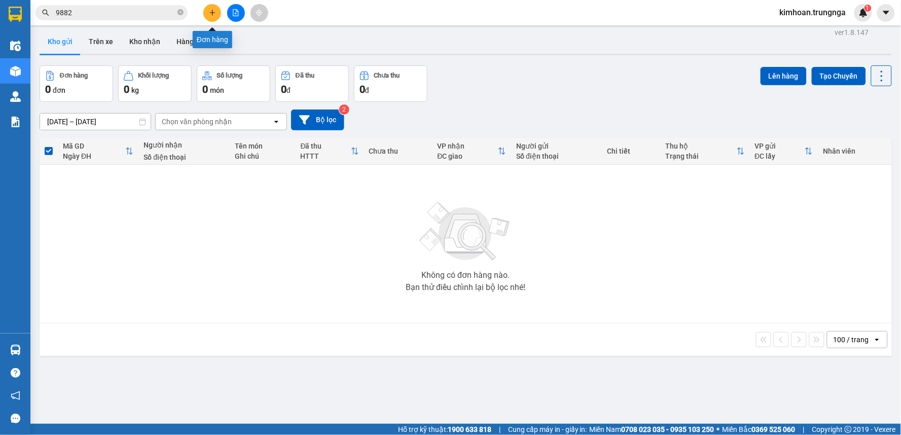
click at [209, 16] on icon "plus" at bounding box center [212, 12] width 7 height 7
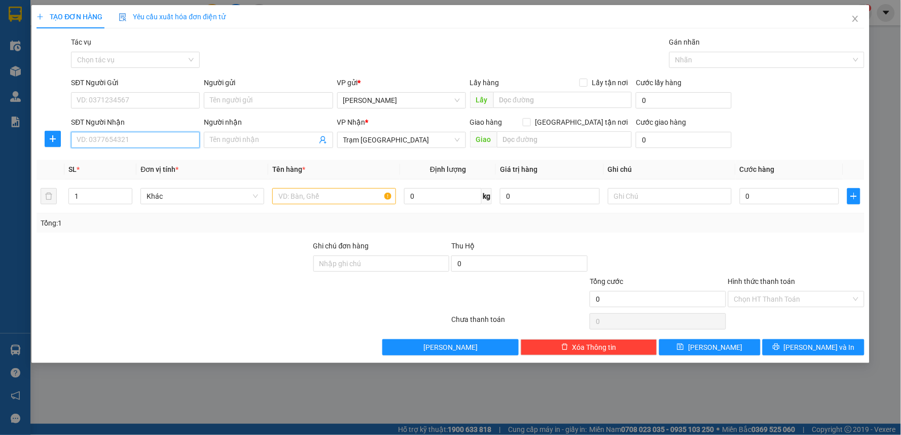
click at [169, 140] on input "SĐT Người Nhận" at bounding box center [135, 140] width 129 height 16
type input "0862823878"
click at [130, 104] on input "SĐT Người Gửi" at bounding box center [135, 100] width 129 height 16
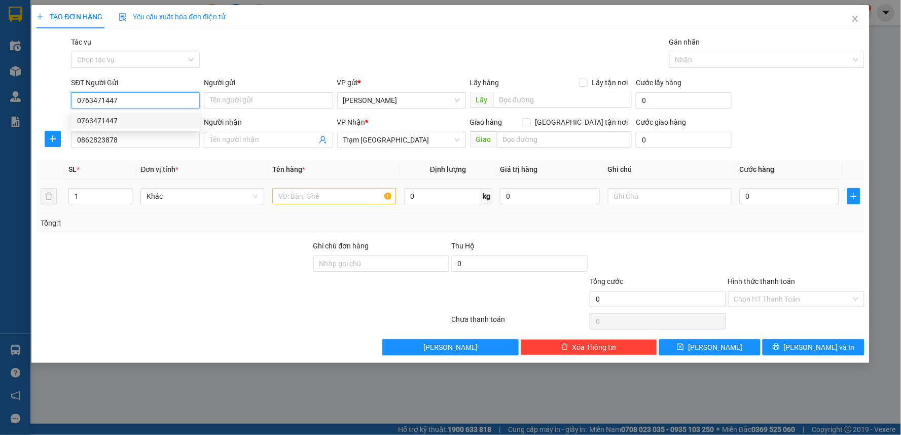
type input "0763471447"
click at [333, 200] on input "text" at bounding box center [334, 196] width 124 height 16
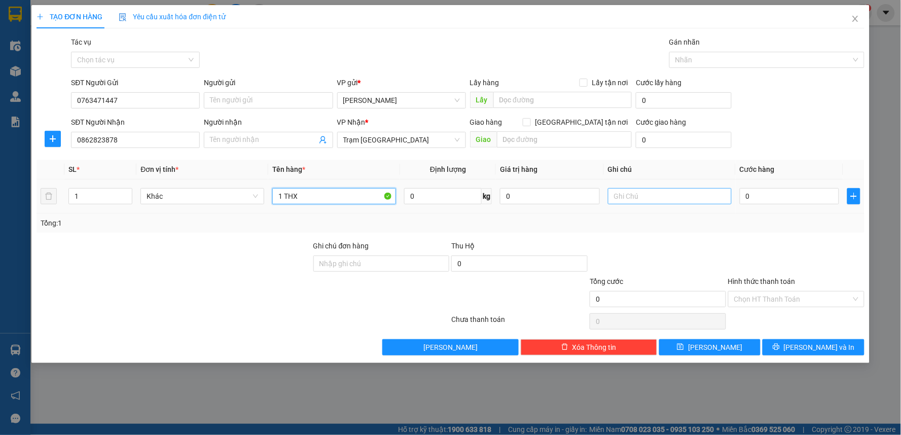
type input "1 THX"
click at [661, 198] on input "text" at bounding box center [670, 196] width 124 height 16
type input "CK"
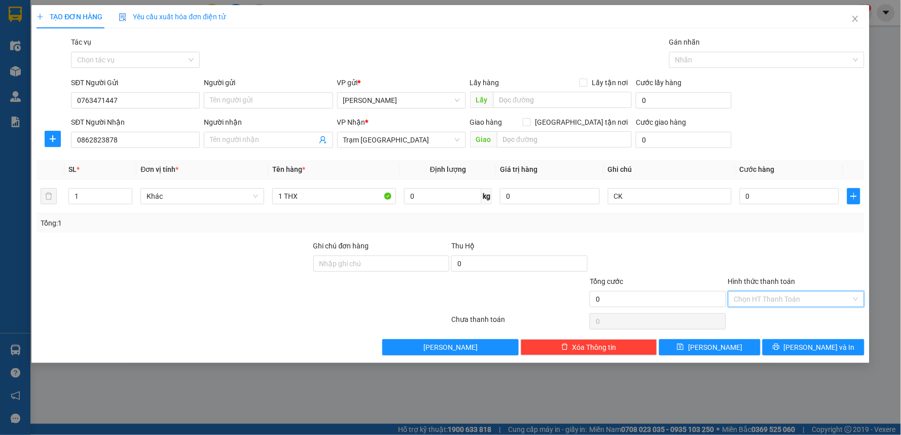
click at [796, 301] on input "Hình thức thanh toán" at bounding box center [792, 298] width 117 height 15
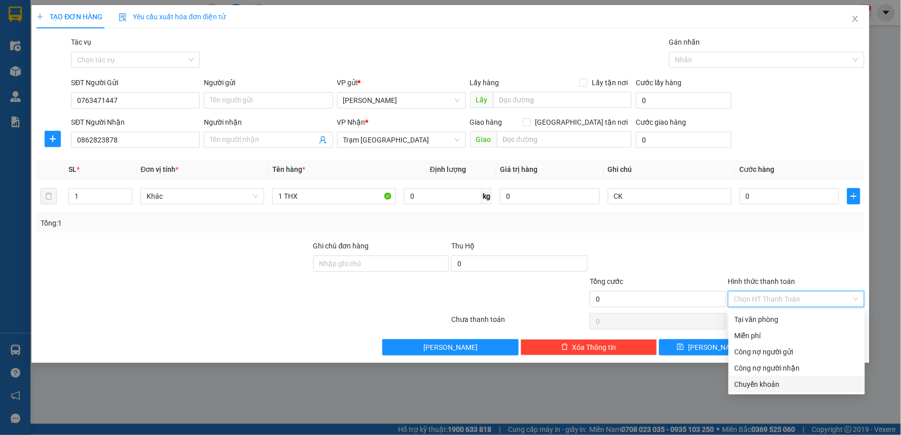
click at [769, 383] on div "Chuyển khoản" at bounding box center [796, 384] width 124 height 11
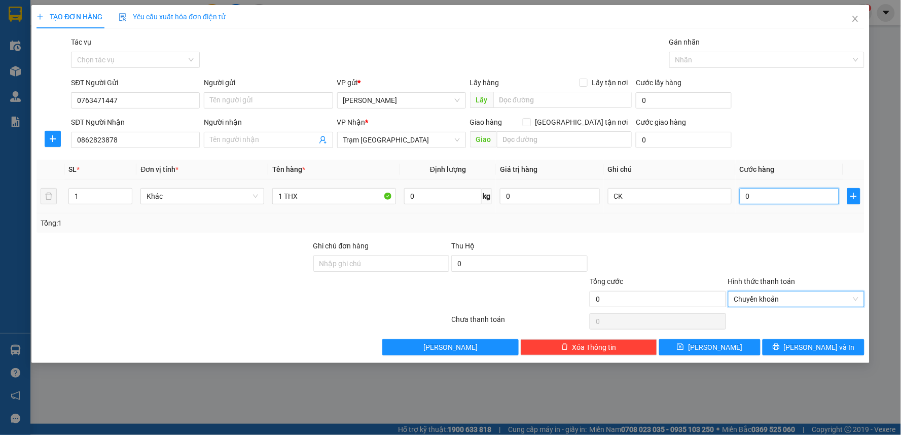
click at [760, 200] on input "0" at bounding box center [790, 196] width 100 height 16
type input "3"
type input "30"
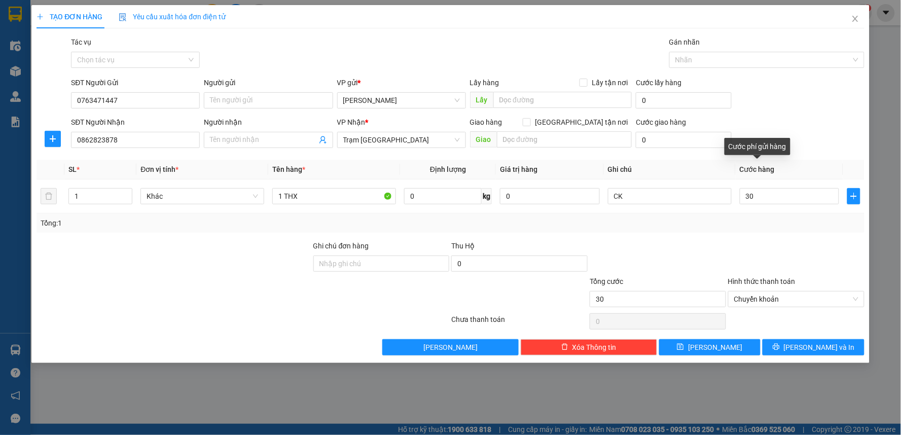
type input "30.000"
drag, startPoint x: 749, startPoint y: 230, endPoint x: 754, endPoint y: 255, distance: 25.8
click at [749, 232] on div "Tổng: 1" at bounding box center [450, 222] width 828 height 19
click at [780, 343] on icon "printer" at bounding box center [776, 346] width 7 height 7
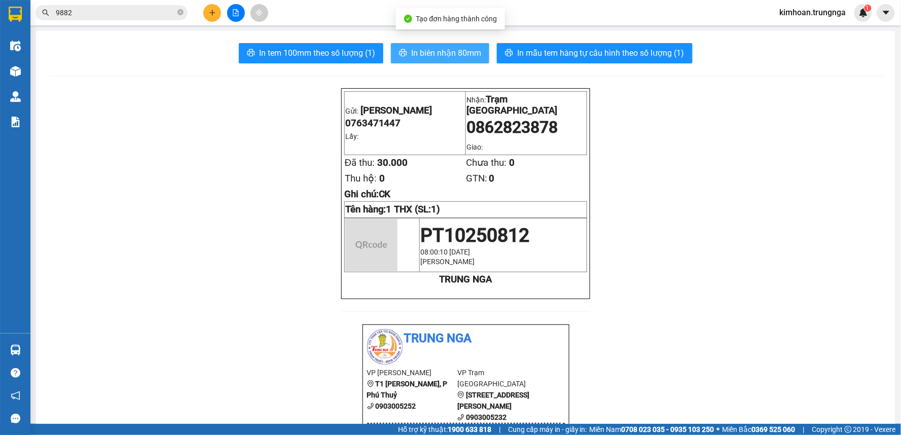
click at [438, 56] on span "In biên nhận 80mm" at bounding box center [446, 53] width 70 height 13
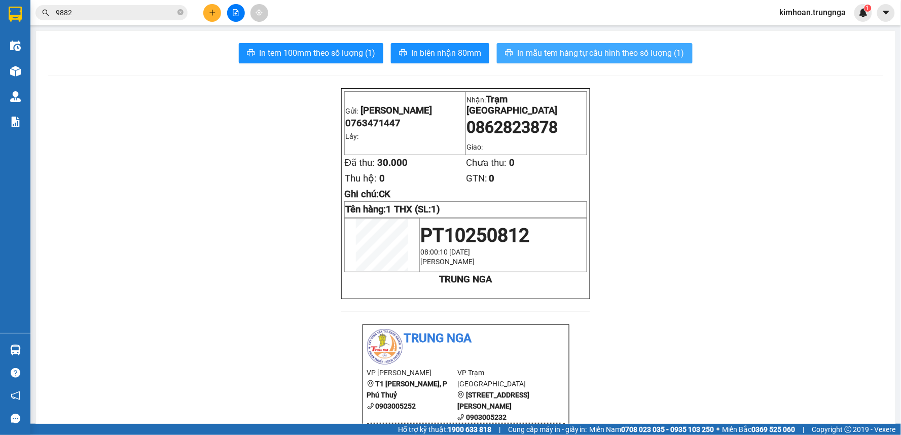
click at [612, 54] on span "In mẫu tem hàng tự cấu hình theo số lượng (1)" at bounding box center [600, 53] width 167 height 13
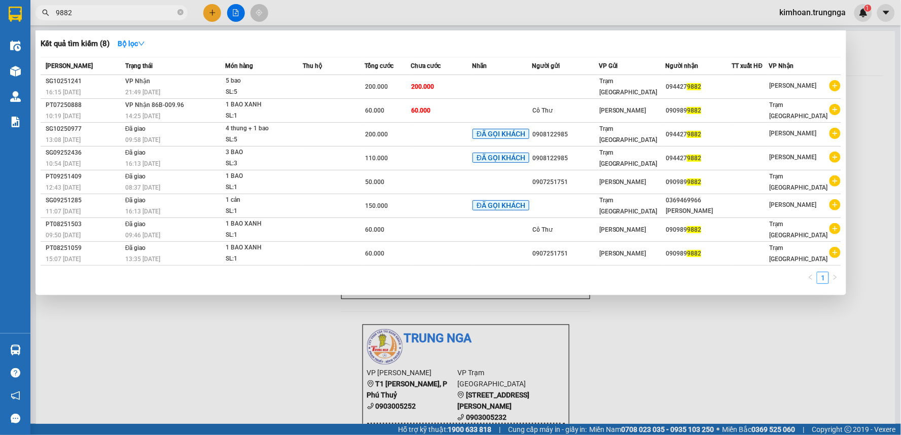
click at [137, 7] on input "9882" at bounding box center [116, 12] width 120 height 11
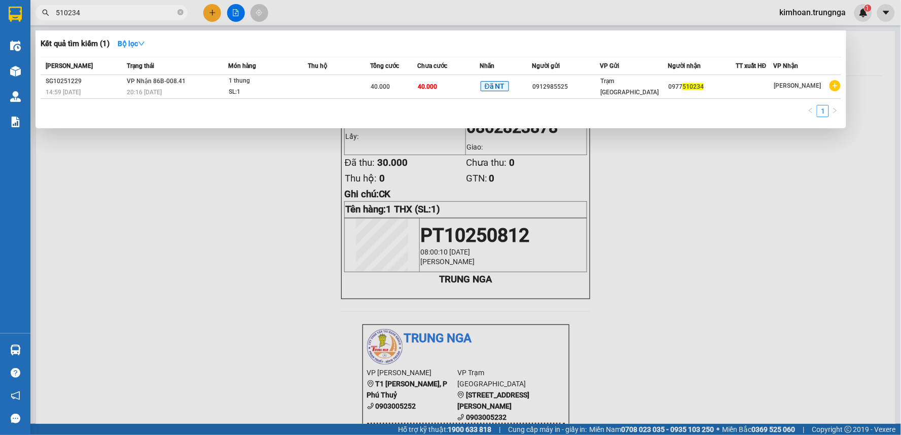
click at [148, 8] on input "510234" at bounding box center [116, 12] width 120 height 11
click at [144, 13] on input "510234" at bounding box center [116, 12] width 120 height 11
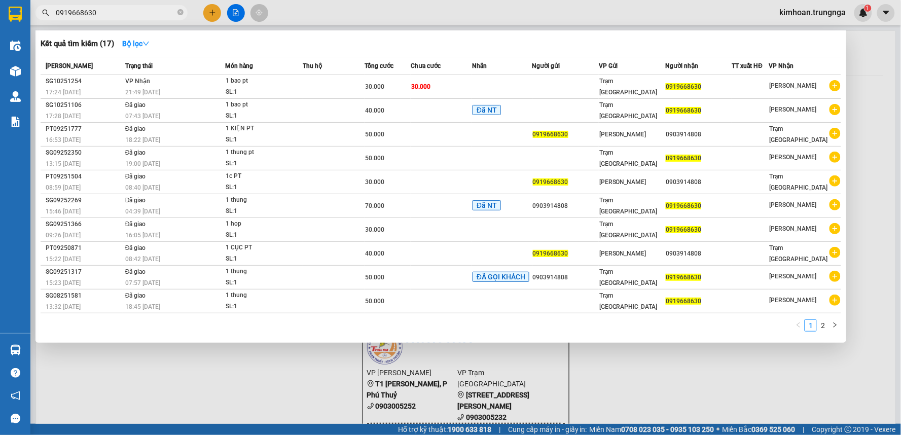
type input "0919668630"
click at [240, 366] on div at bounding box center [450, 217] width 901 height 435
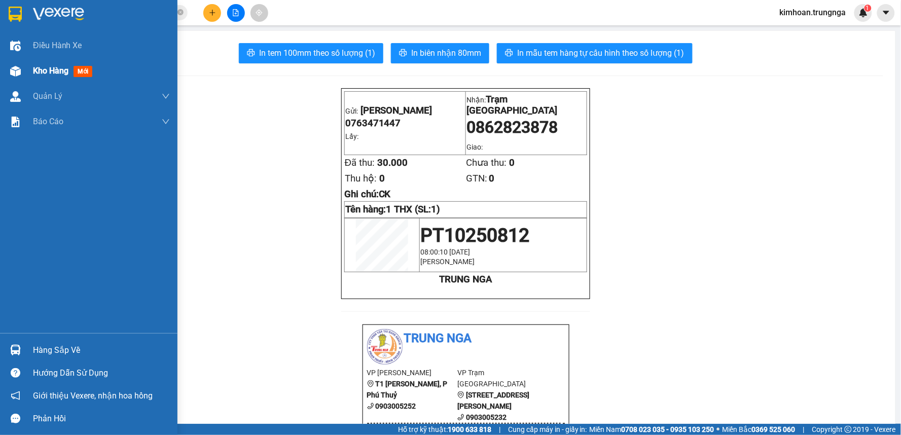
click at [48, 71] on span "Kho hàng" at bounding box center [50, 71] width 35 height 10
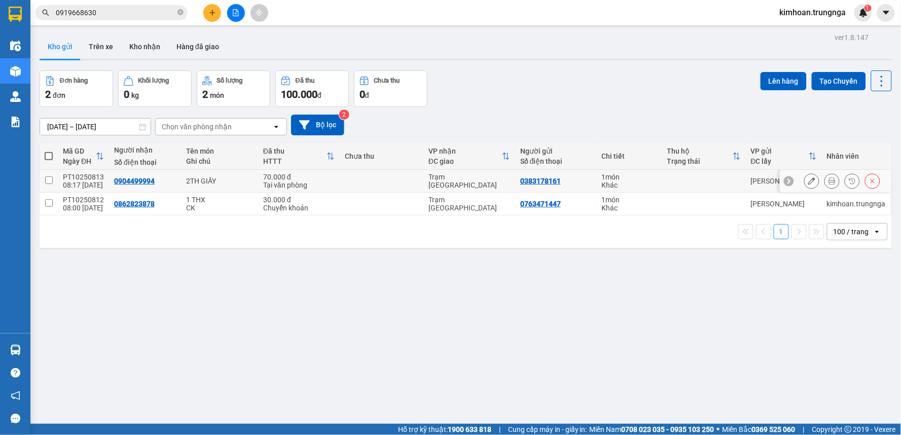
click at [828, 185] on icon at bounding box center [831, 180] width 7 height 7
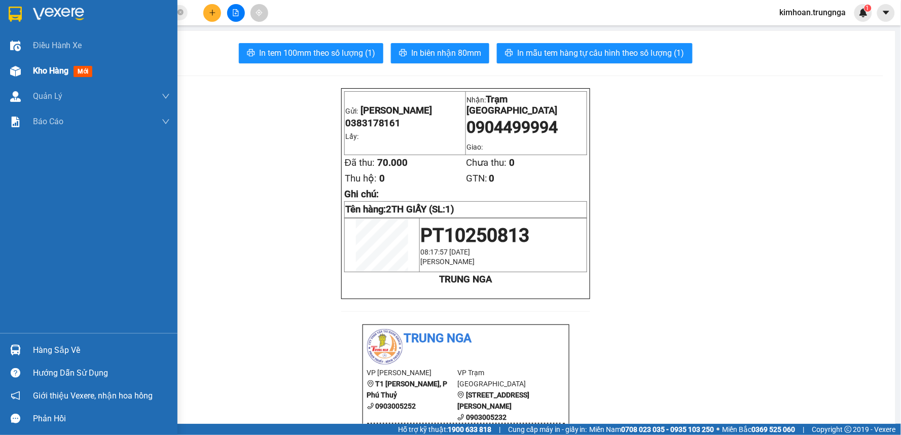
click at [17, 68] on img at bounding box center [15, 71] width 11 height 11
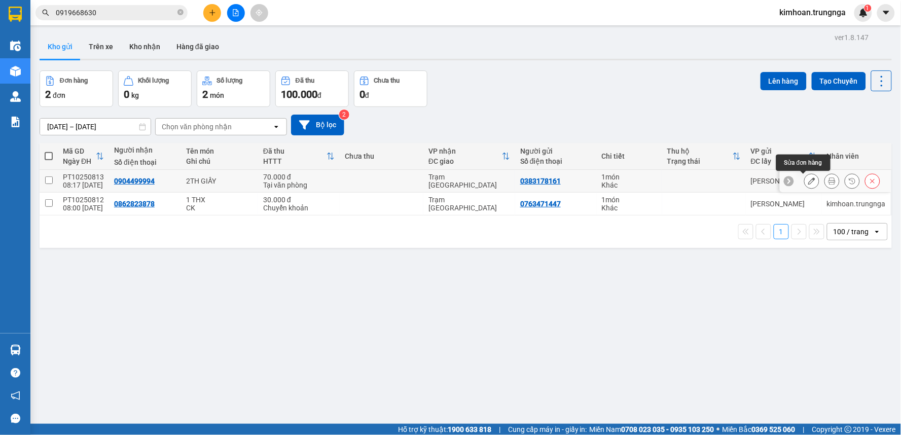
click at [808, 181] on icon at bounding box center [811, 180] width 7 height 7
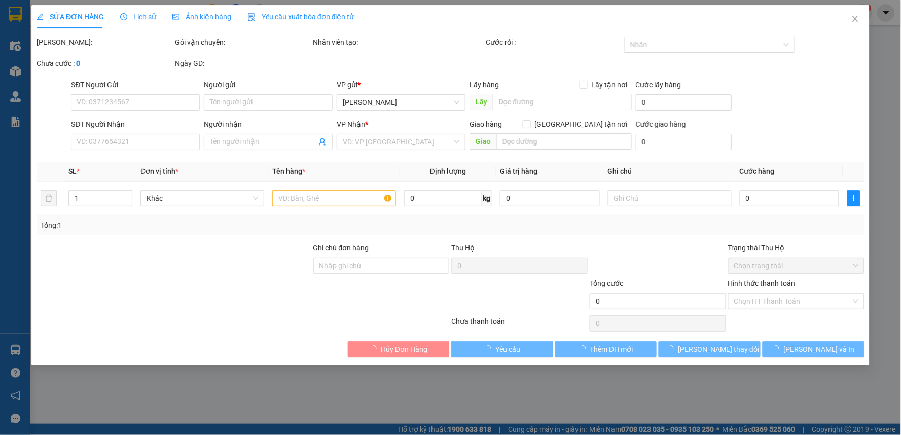
type input "0383178161"
type input "0904499994"
type input "70.000"
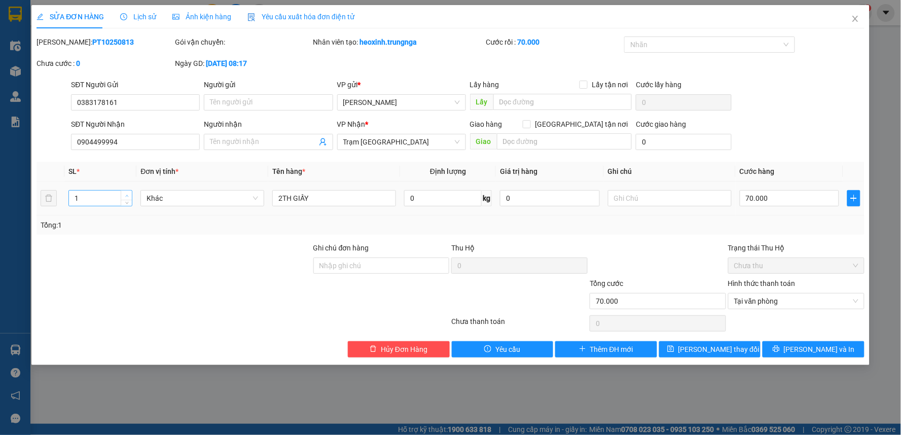
type input "2"
click at [129, 195] on span "up" at bounding box center [127, 196] width 6 height 6
click at [819, 348] on span "[PERSON_NAME] và In" at bounding box center [819, 349] width 71 height 11
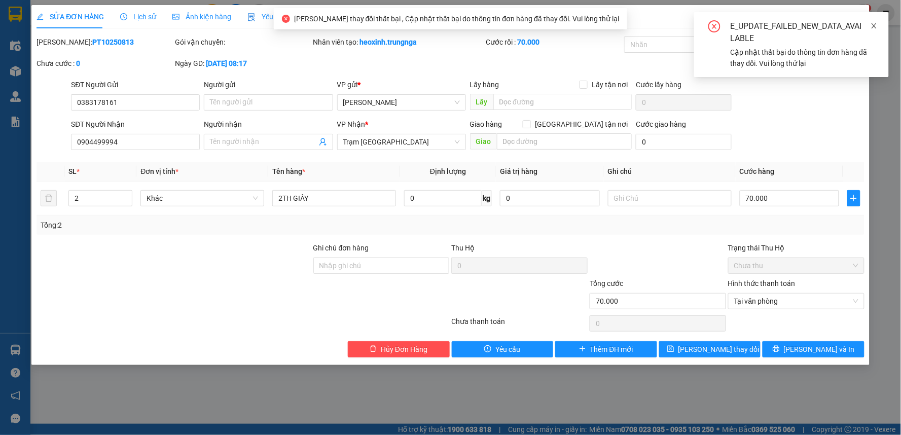
click at [876, 24] on icon "close" at bounding box center [873, 25] width 7 height 7
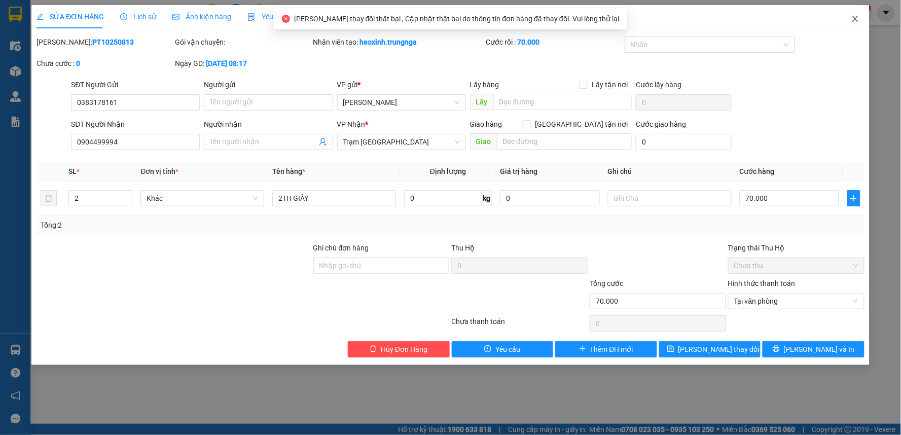
click at [851, 21] on span "Close" at bounding box center [855, 19] width 28 height 28
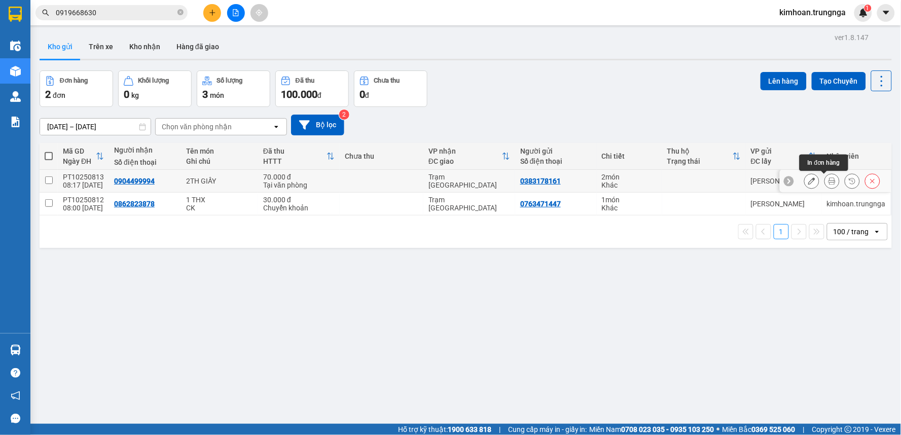
click at [828, 183] on icon at bounding box center [831, 180] width 7 height 7
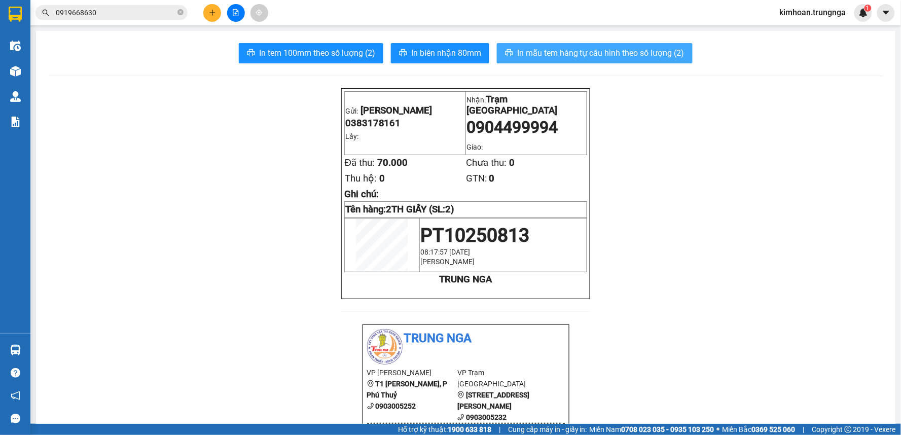
click at [530, 48] on span "In mẫu tem hàng tự cấu hình theo số lượng (2)" at bounding box center [600, 53] width 167 height 13
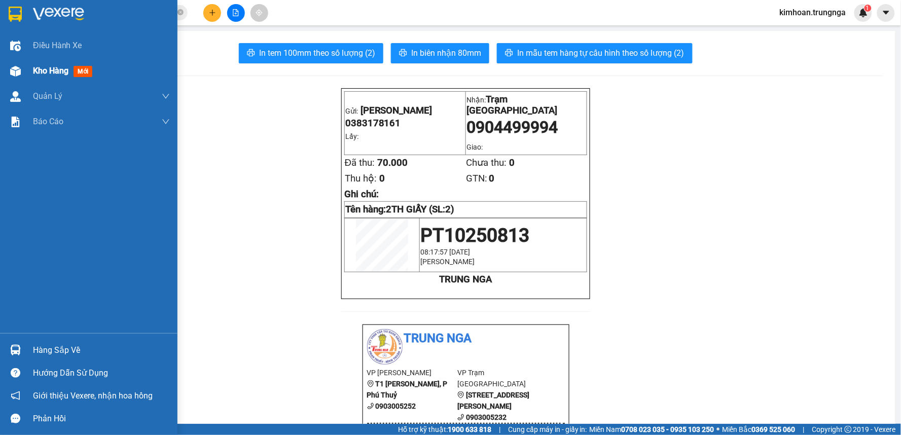
click at [18, 70] on img at bounding box center [15, 71] width 11 height 11
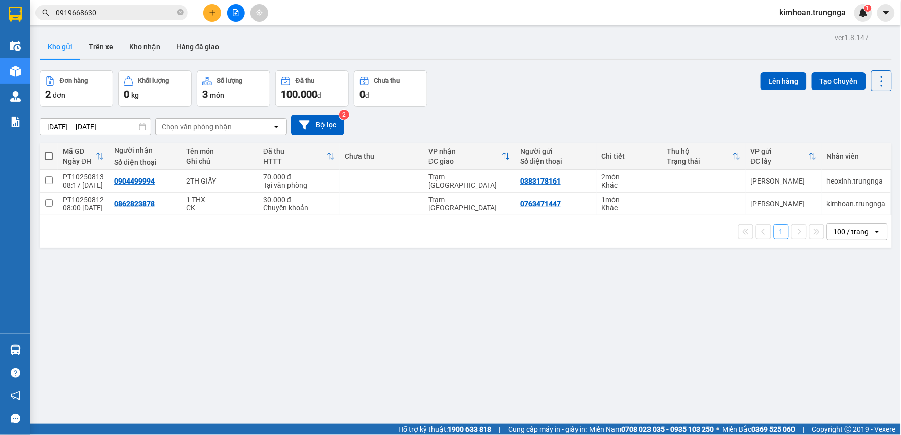
click at [153, 13] on input "0919668630" at bounding box center [116, 12] width 120 height 11
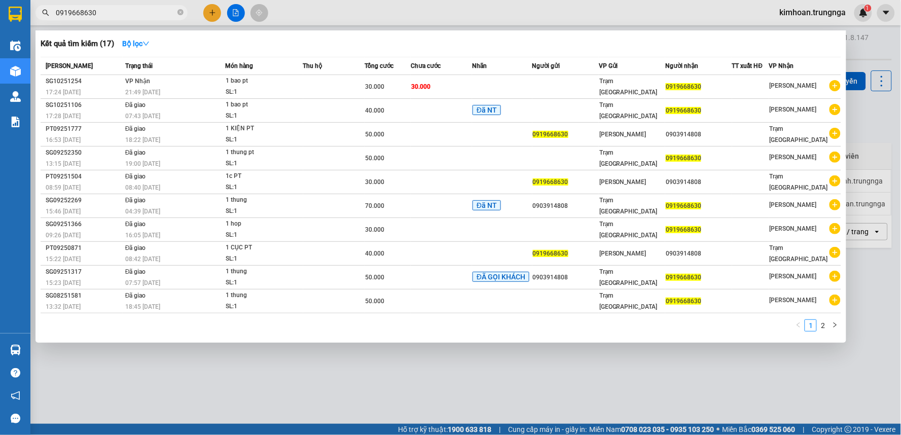
click at [153, 13] on input "0919668630" at bounding box center [116, 12] width 120 height 11
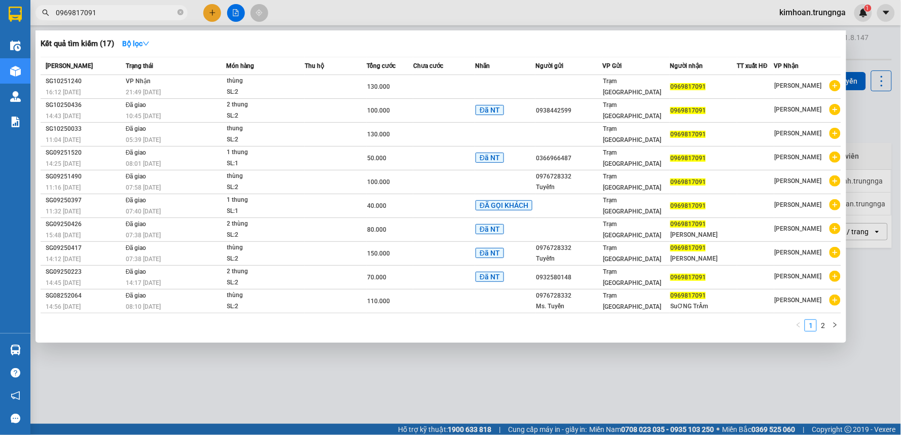
type input "0969817091"
click at [395, 17] on div at bounding box center [450, 217] width 901 height 435
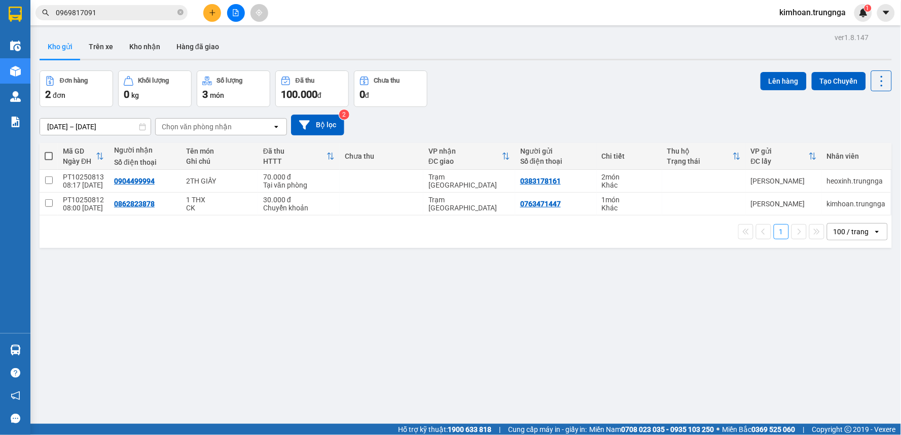
click at [198, 12] on div at bounding box center [236, 13] width 76 height 18
click at [209, 13] on icon "plus" at bounding box center [212, 12] width 7 height 7
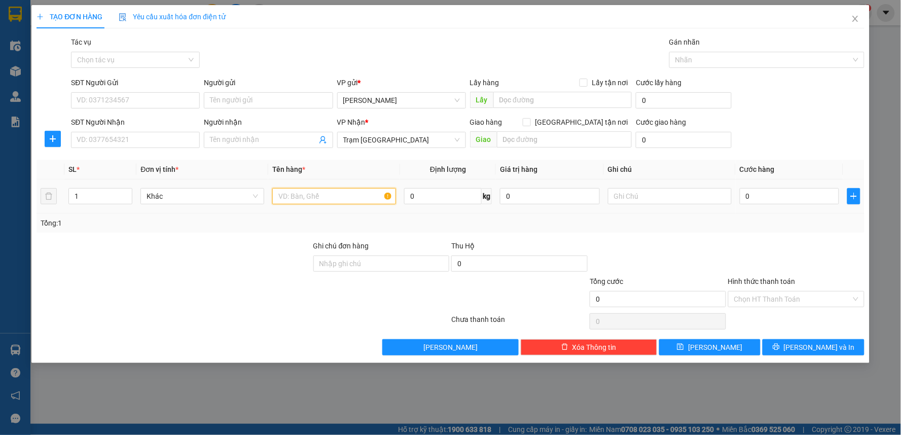
click at [291, 194] on input "text" at bounding box center [334, 196] width 124 height 16
type input "1 HỘP THUỐC"
click at [794, 203] on input "0" at bounding box center [790, 196] width 100 height 16
type input "3"
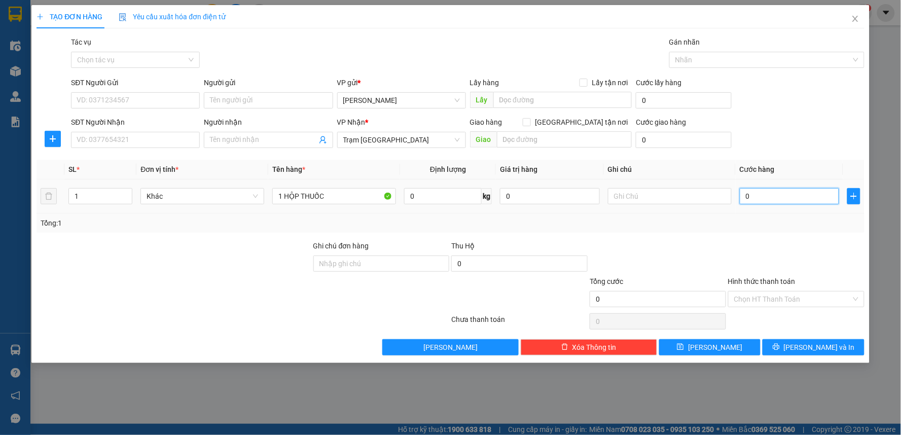
type input "3"
type input "30"
type input "30.000"
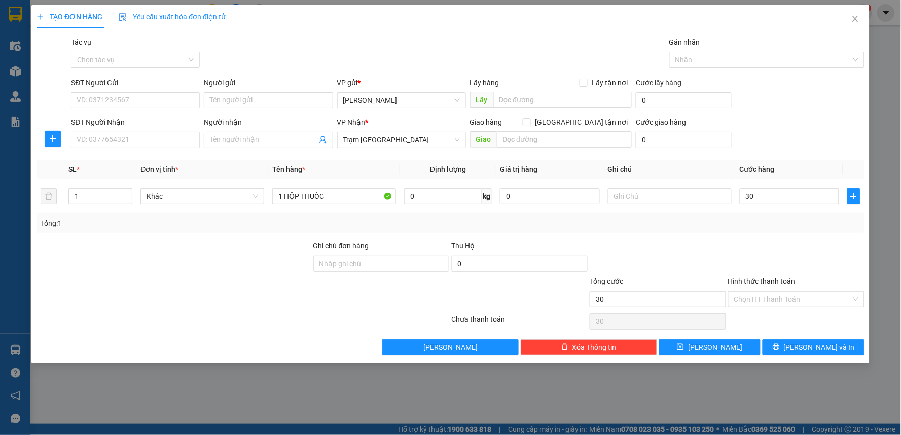
type input "30.000"
click at [731, 232] on div "Tổng: 1" at bounding box center [450, 222] width 828 height 19
click at [164, 135] on input "SĐT Người Nhận" at bounding box center [135, 140] width 129 height 16
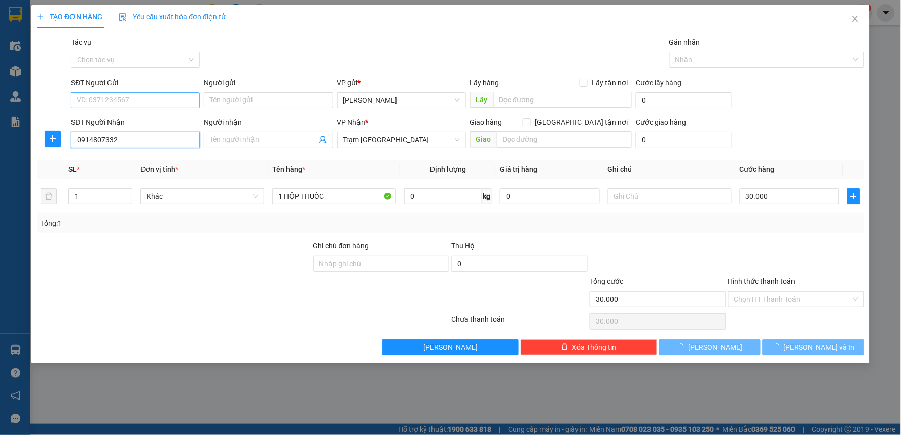
type input "0914807332"
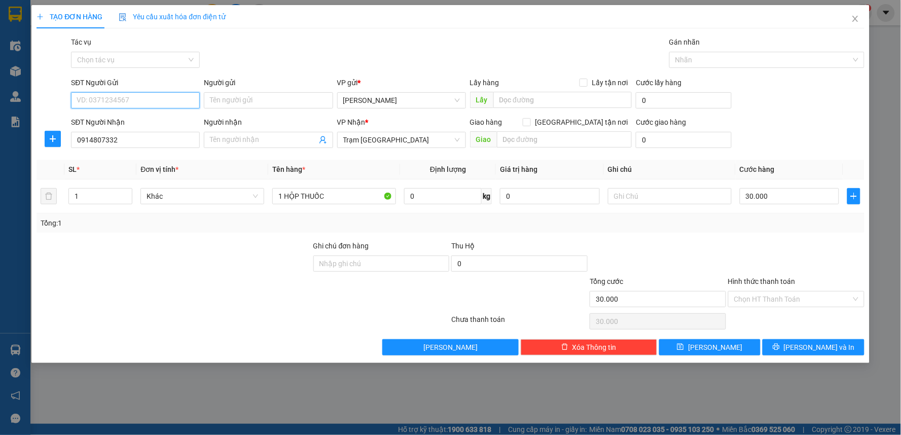
click at [155, 96] on input "SĐT Người Gửi" at bounding box center [135, 100] width 129 height 16
type input "0919415727"
click at [791, 302] on input "Hình thức thanh toán" at bounding box center [792, 298] width 117 height 15
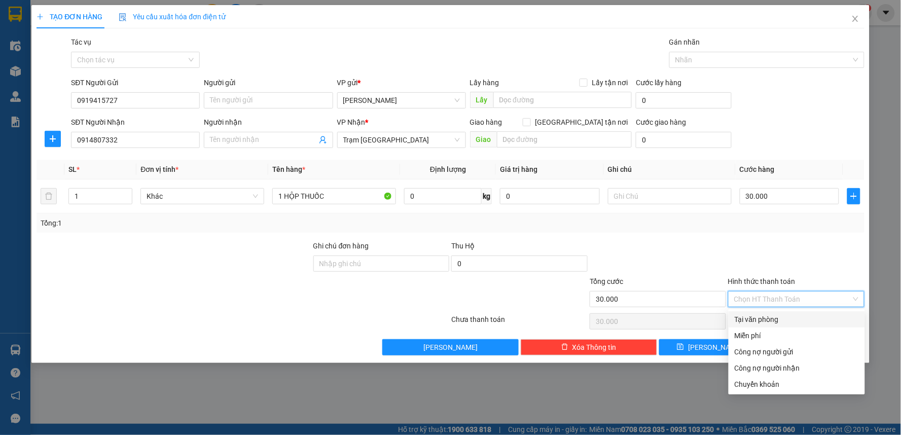
click at [778, 321] on div "Tại văn phòng" at bounding box center [796, 319] width 124 height 11
type input "0"
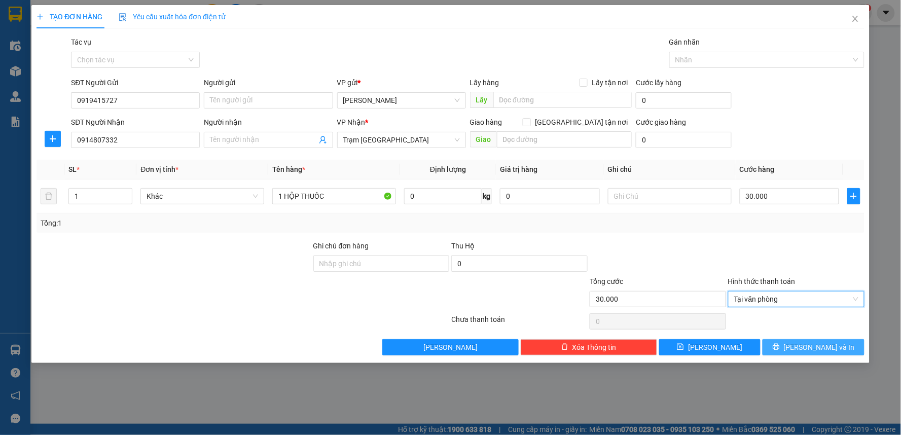
click at [775, 351] on button "[PERSON_NAME] và In" at bounding box center [813, 347] width 102 height 16
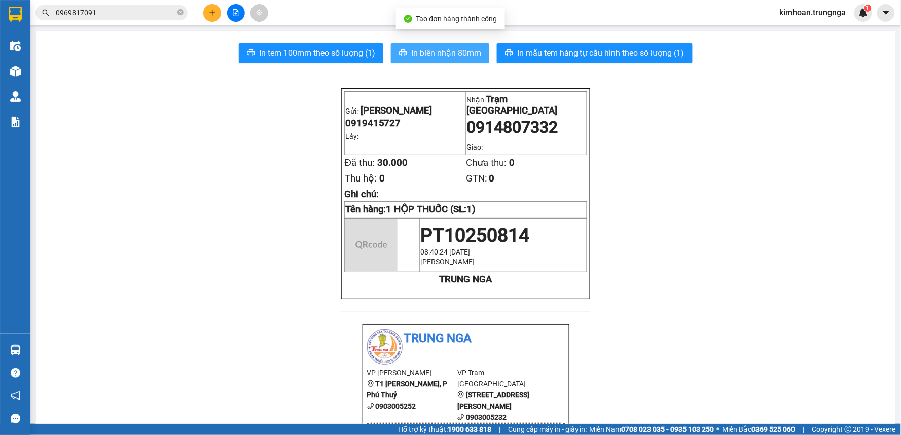
click at [433, 59] on button "In biên nhận 80mm" at bounding box center [440, 53] width 98 height 20
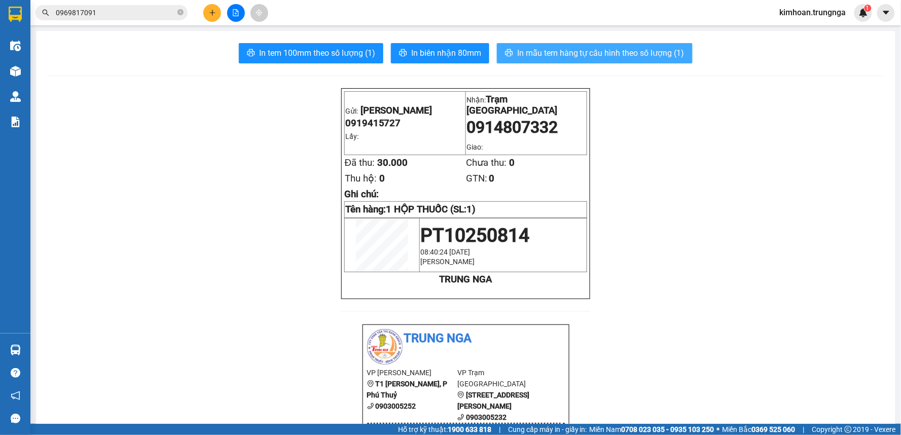
click at [539, 56] on span "In mẫu tem hàng tự cấu hình theo số lượng (1)" at bounding box center [600, 53] width 167 height 13
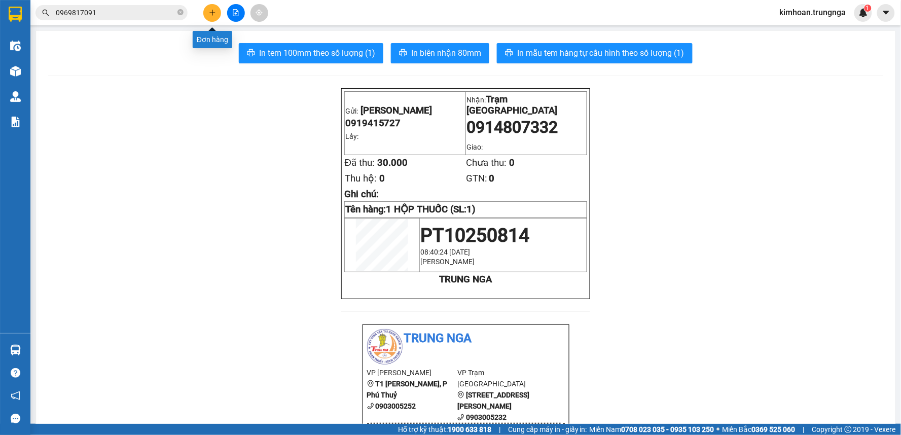
click at [208, 4] on button at bounding box center [212, 13] width 18 height 18
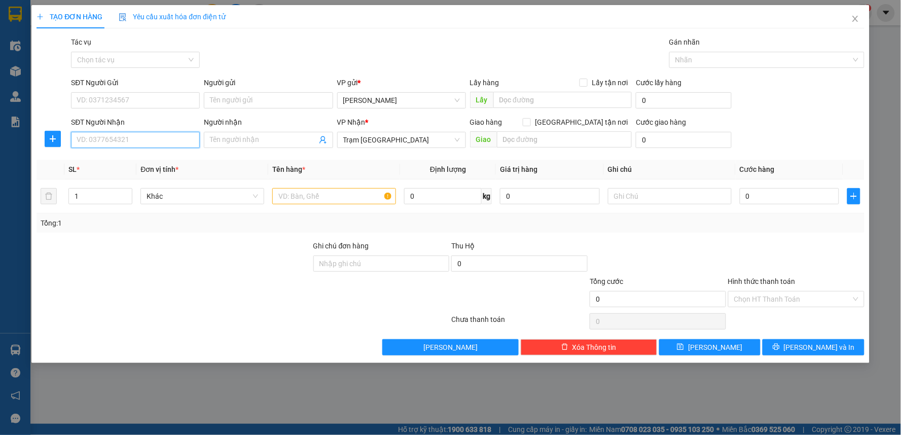
click at [139, 140] on input "SĐT Người Nhận" at bounding box center [135, 140] width 129 height 16
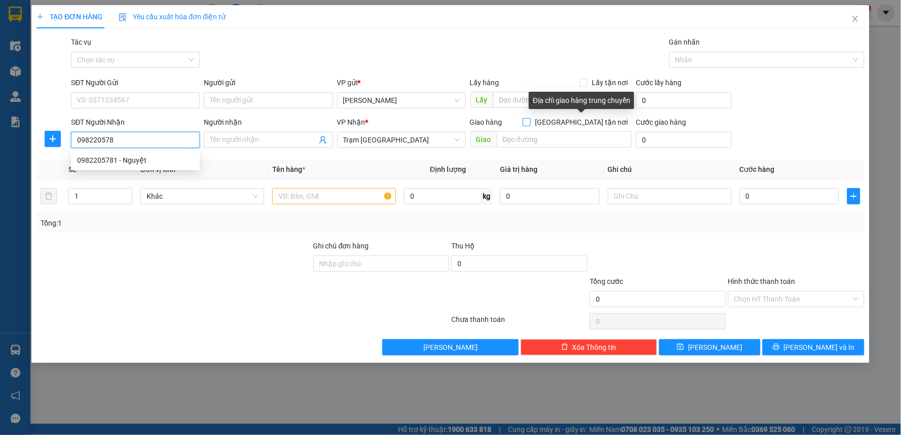
type input "0982205781"
click at [150, 158] on div "0982205781 - Nguyệt" at bounding box center [135, 160] width 117 height 11
type input "Nguyệt"
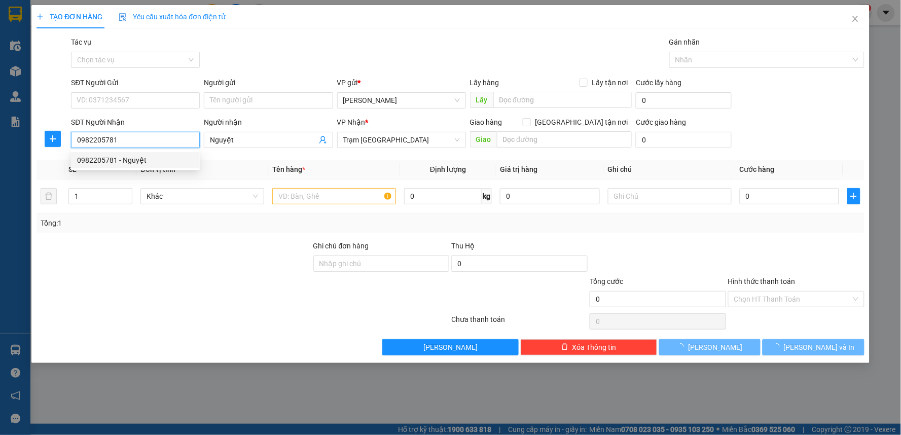
type input "40.000"
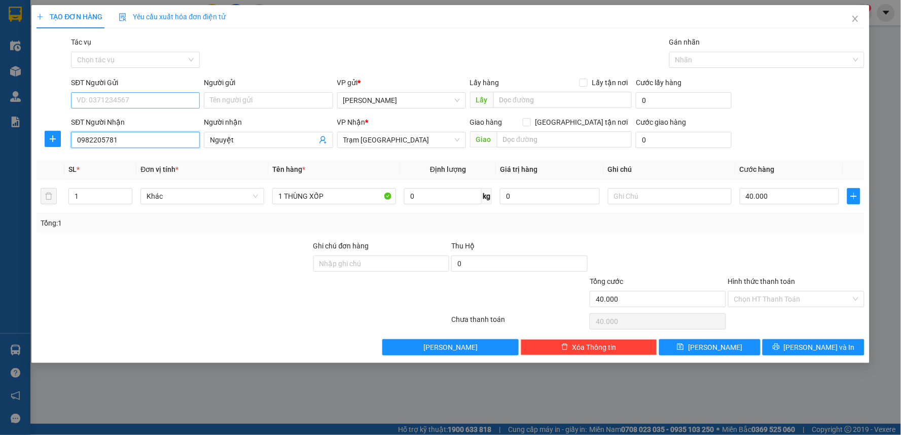
type input "0982205781"
click at [142, 96] on input "SĐT Người Gửi" at bounding box center [135, 100] width 129 height 16
click at [137, 121] on div "0919749143 - Mai" at bounding box center [135, 120] width 117 height 11
type input "0919749143"
type input "Mai"
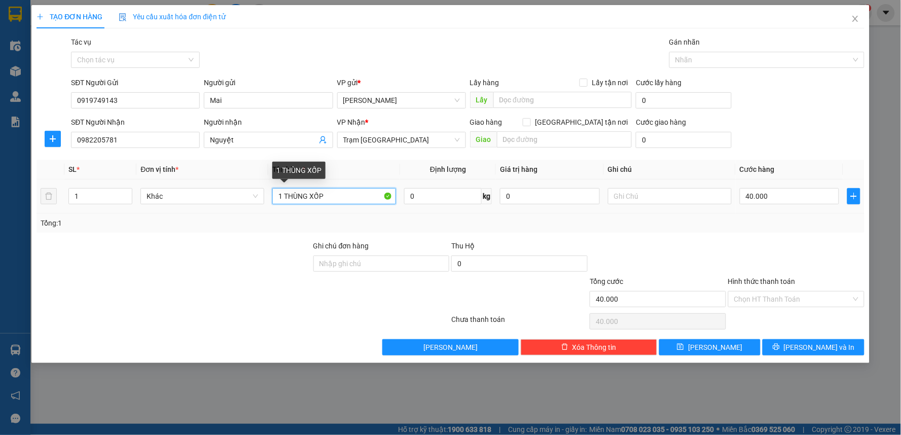
drag, startPoint x: 331, startPoint y: 197, endPoint x: 288, endPoint y: 189, distance: 43.8
click at [288, 189] on input "1 THÙNG XỐP" at bounding box center [334, 196] width 124 height 16
type input "1 THX"
click at [815, 201] on input "40.000" at bounding box center [790, 196] width 100 height 16
type input "7"
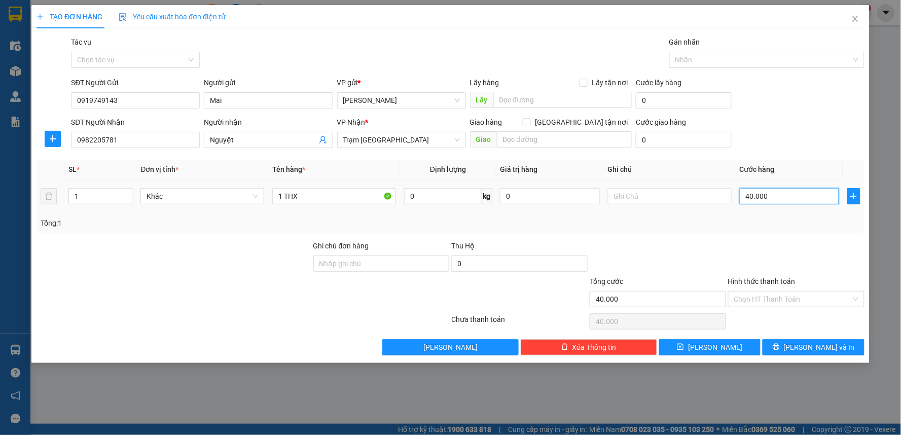
type input "7"
type input "70"
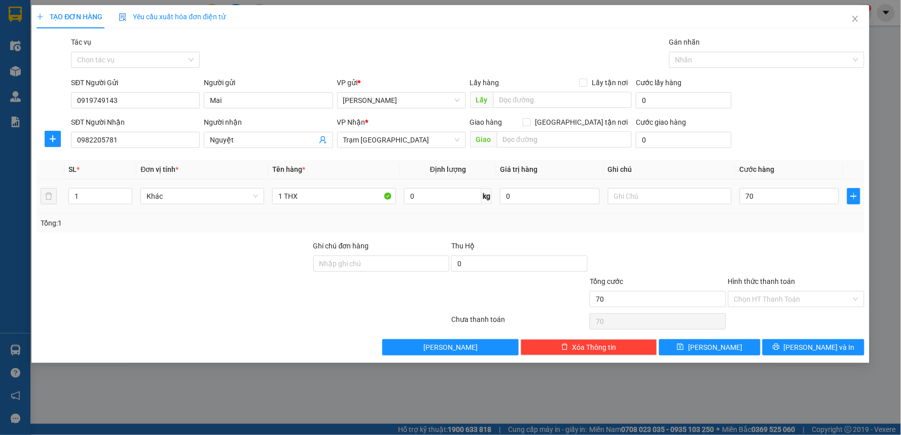
type input "70.000"
click at [807, 215] on div "Tổng: 1" at bounding box center [450, 222] width 828 height 19
click at [779, 302] on input "Hình thức thanh toán" at bounding box center [792, 298] width 117 height 15
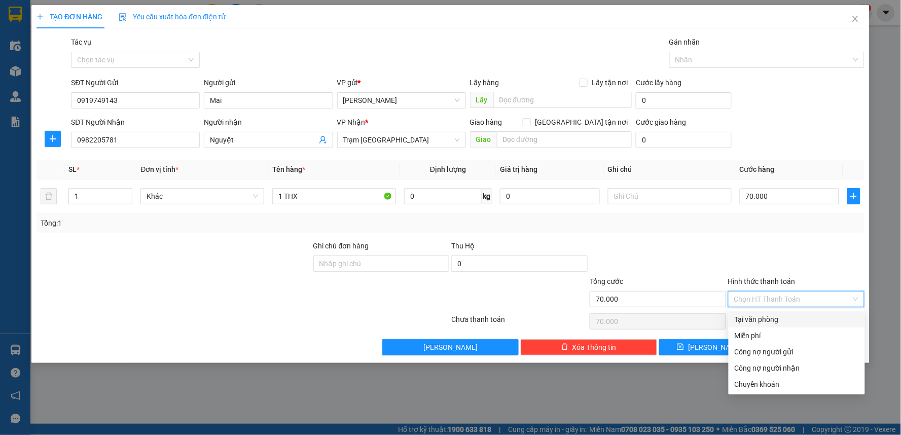
click at [775, 317] on div "Tại văn phòng" at bounding box center [796, 319] width 124 height 11
type input "0"
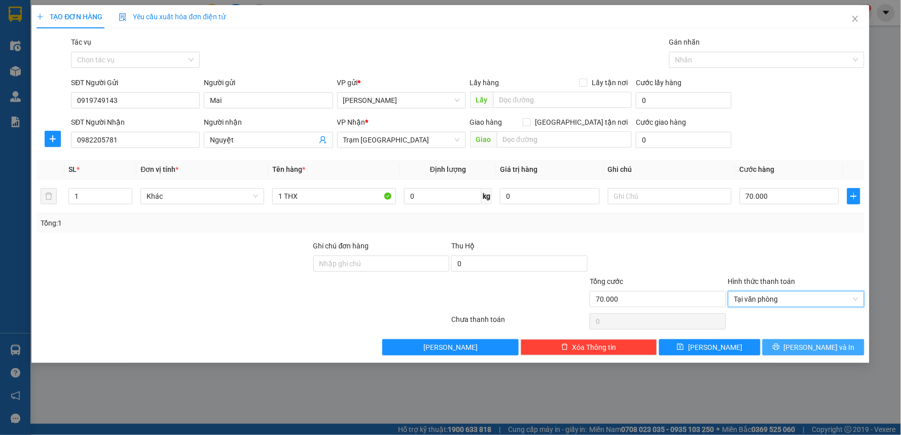
drag, startPoint x: 809, startPoint y: 349, endPoint x: 806, endPoint y: 341, distance: 8.7
click at [810, 350] on span "[PERSON_NAME] và In" at bounding box center [819, 347] width 71 height 11
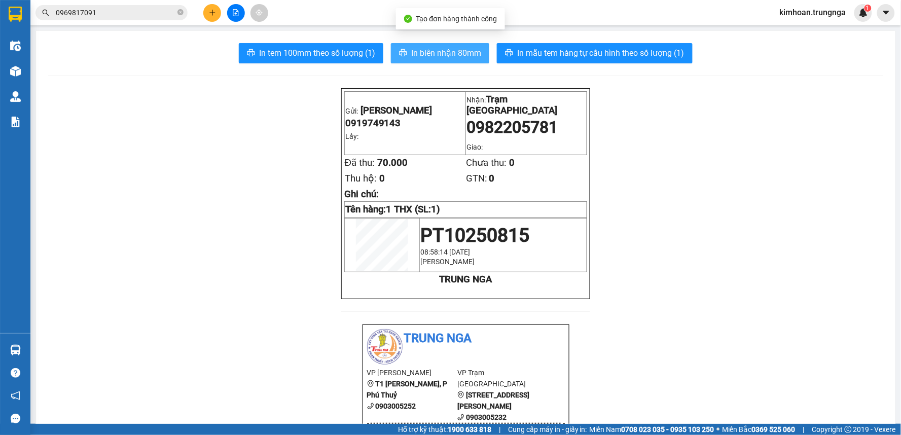
click at [399, 57] on icon "printer" at bounding box center [403, 53] width 8 height 8
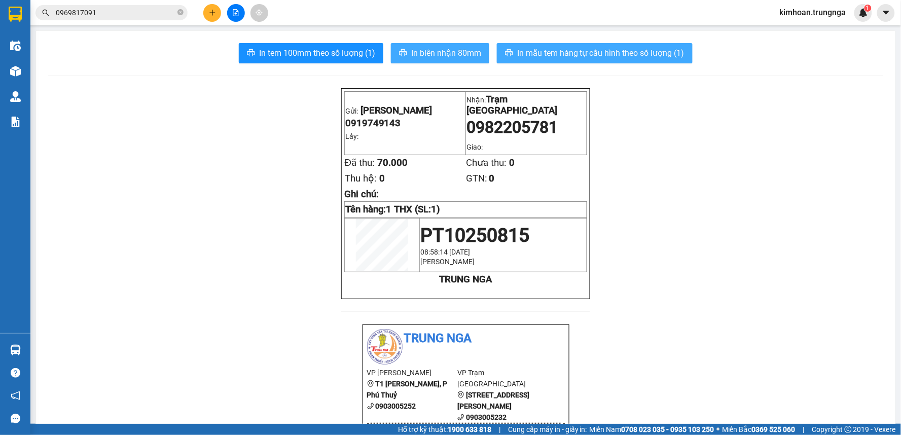
click at [505, 52] on icon "printer" at bounding box center [509, 53] width 8 height 8
click at [103, 18] on input "0969817091" at bounding box center [116, 12] width 120 height 11
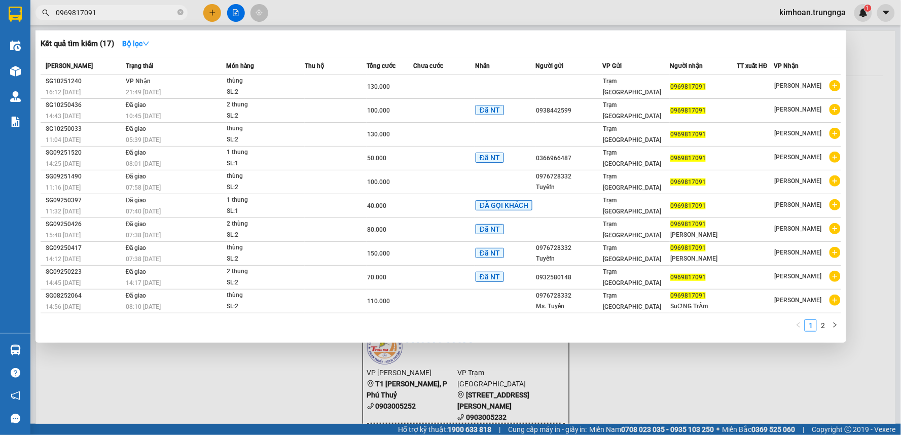
click at [103, 18] on input "0969817091" at bounding box center [116, 12] width 120 height 11
click at [305, 0] on div at bounding box center [450, 217] width 901 height 435
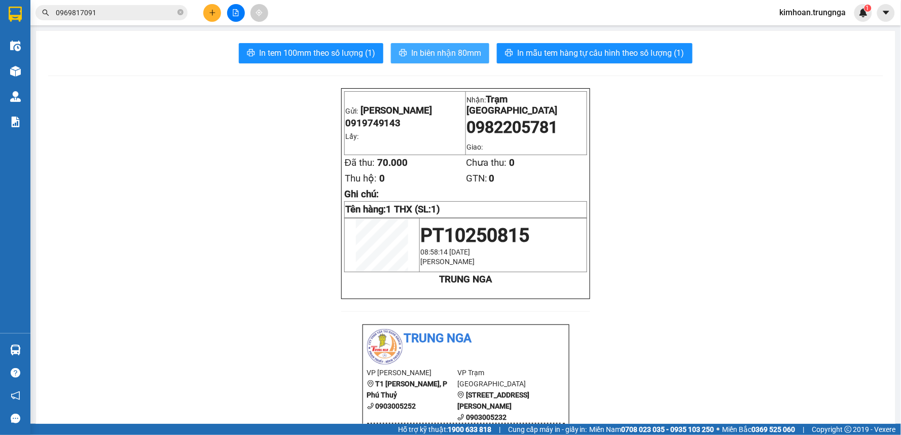
click at [216, 13] on button at bounding box center [212, 13] width 18 height 18
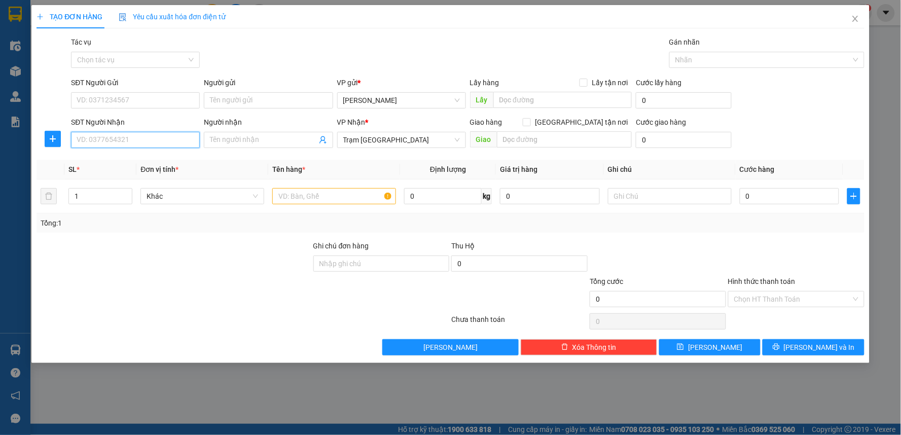
click at [139, 140] on input "SĐT Người Nhận" at bounding box center [135, 140] width 129 height 16
click at [320, 195] on input "text" at bounding box center [334, 196] width 124 height 16
type input "1 THX"
click at [568, 163] on th "Giá trị hàng" at bounding box center [550, 170] width 108 height 20
click at [531, 125] on span at bounding box center [527, 122] width 8 height 8
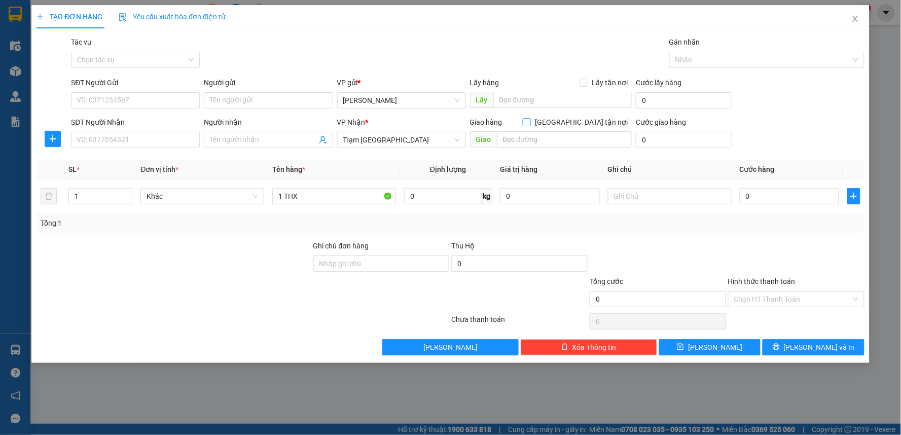
click at [530, 125] on input "[GEOGRAPHIC_DATA] tận nơi" at bounding box center [526, 121] width 7 height 7
checkbox input "true"
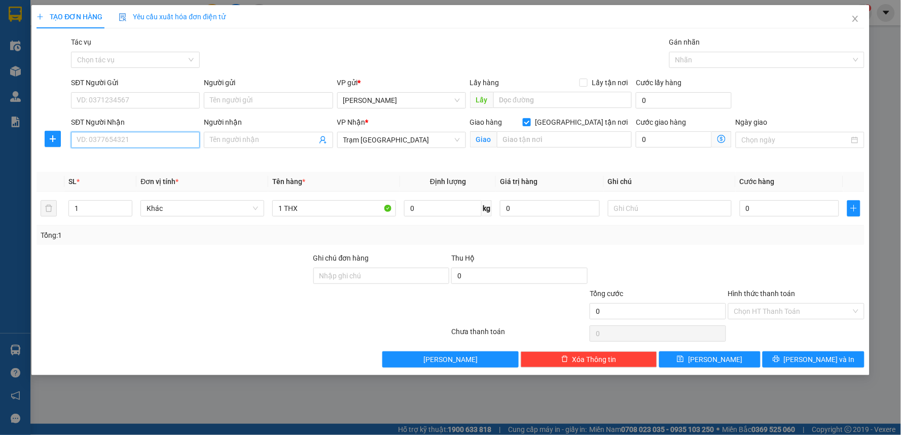
click at [122, 138] on input "SĐT Người Nhận" at bounding box center [135, 140] width 129 height 16
type input "0913852856"
click at [125, 159] on div "0913852856" at bounding box center [135, 160] width 117 height 11
type input "119 Phổ Quang, Phú Nhuận"
type input "100.000"
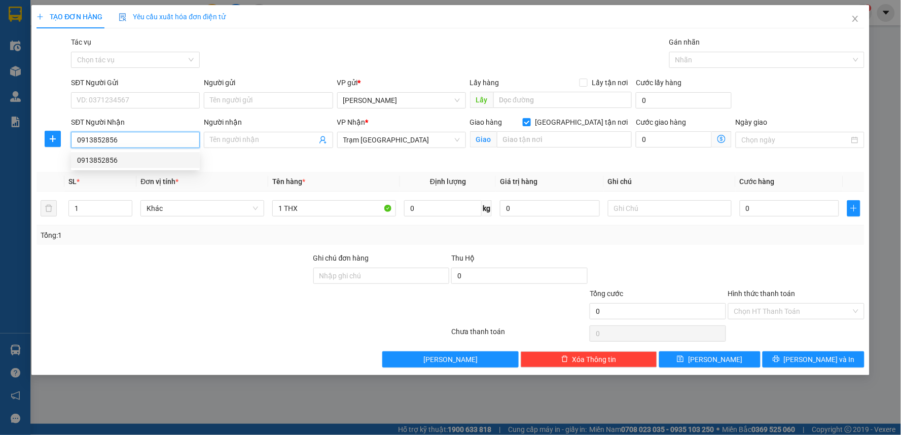
type input "100.000"
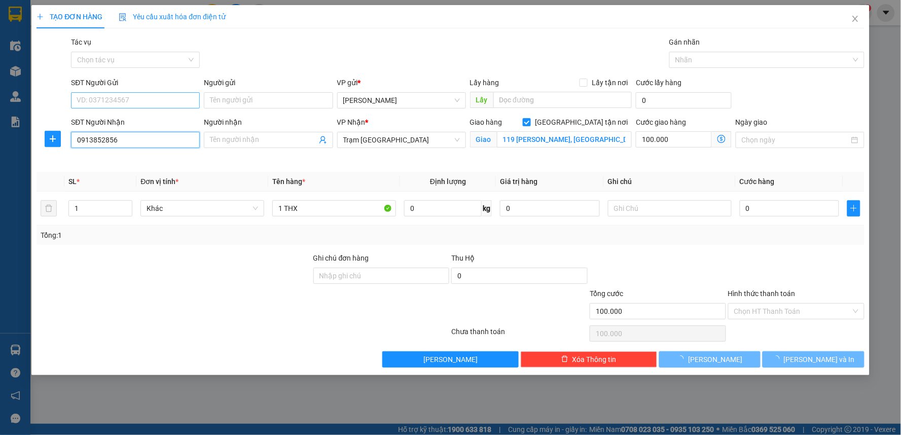
type input "0913852856"
click at [175, 105] on input "SĐT Người Gửi" at bounding box center [135, 100] width 129 height 16
type input "140.000"
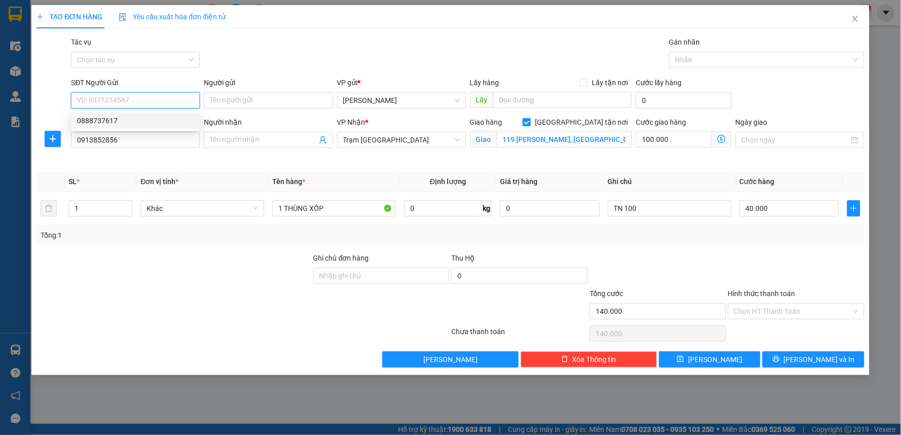
click at [150, 122] on div "0888737617" at bounding box center [135, 120] width 117 height 11
type input "0888737617"
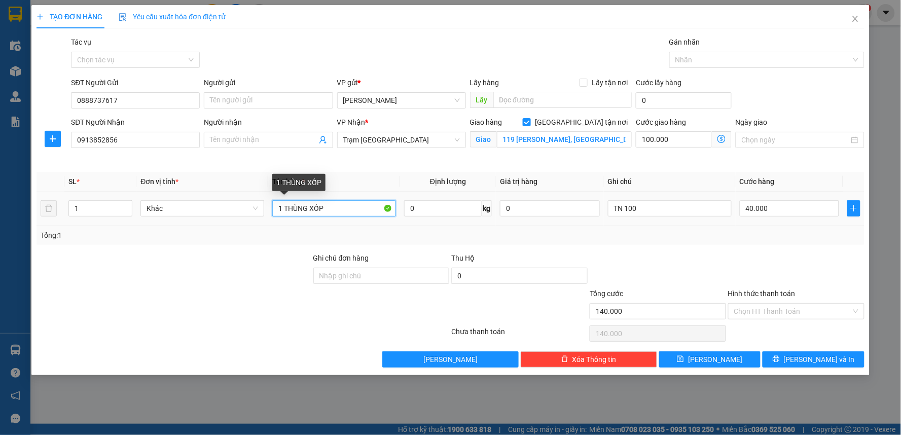
drag, startPoint x: 338, startPoint y: 208, endPoint x: 285, endPoint y: 209, distance: 52.7
click at [285, 209] on input "1 THÙNG XỐP" at bounding box center [334, 208] width 124 height 16
type input "1 THX"
click at [652, 209] on input "TN 100" at bounding box center [670, 208] width 124 height 16
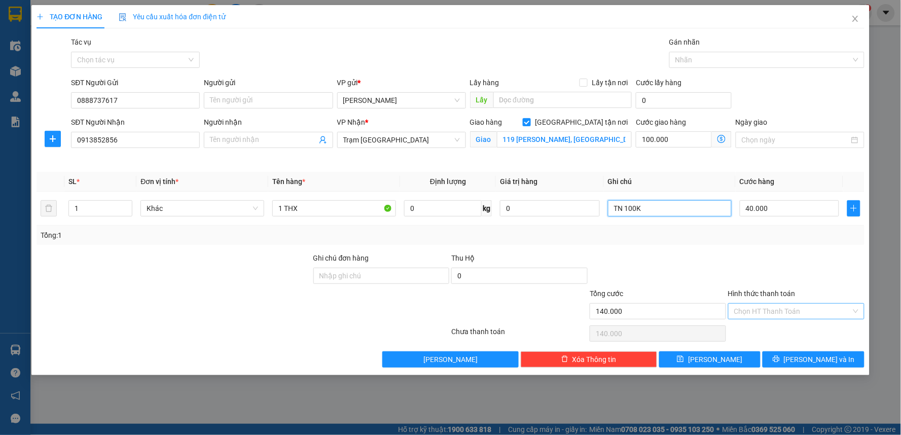
type input "TN 100K"
click at [794, 307] on input "Hình thức thanh toán" at bounding box center [792, 311] width 117 height 15
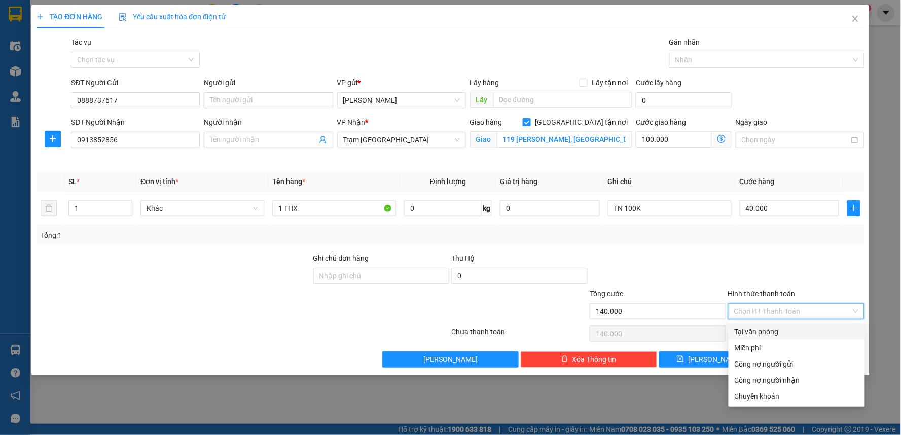
click at [782, 333] on div "Tại văn phòng" at bounding box center [796, 331] width 124 height 11
type input "0"
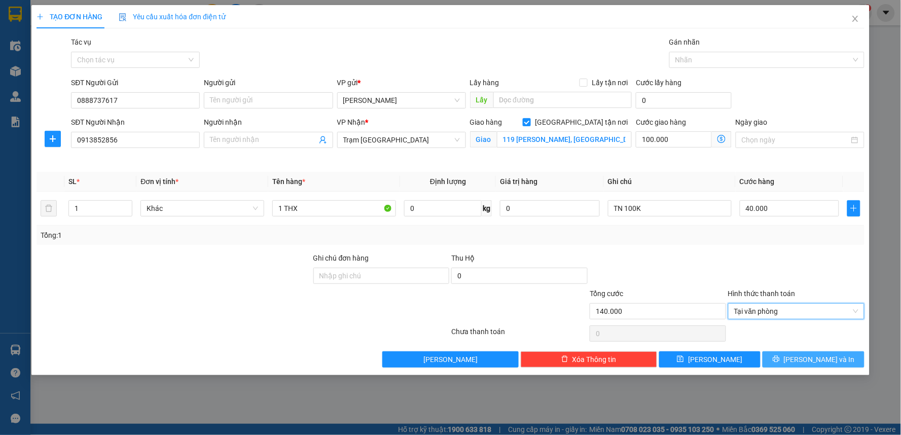
click at [801, 362] on button "[PERSON_NAME] và In" at bounding box center [813, 359] width 102 height 16
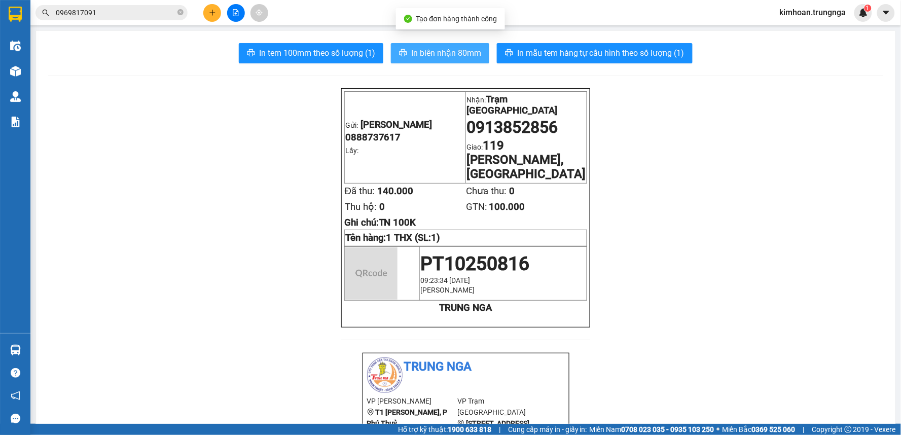
click at [450, 50] on span "In biên nhận 80mm" at bounding box center [446, 53] width 70 height 13
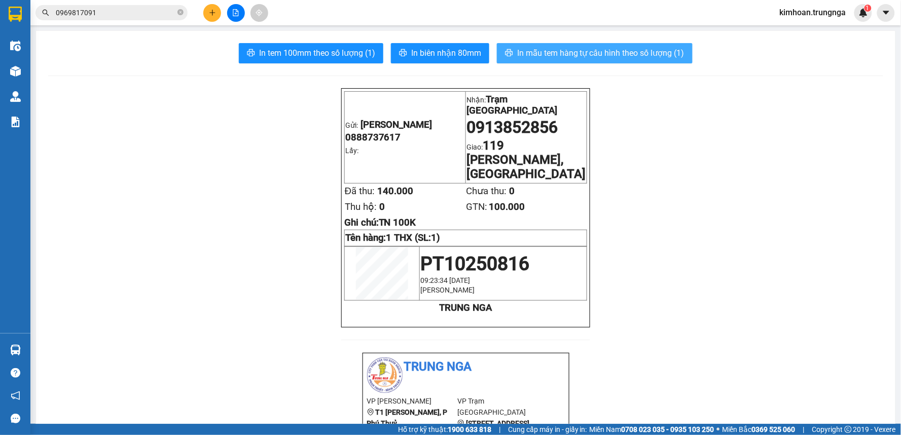
click at [536, 55] on span "In mẫu tem hàng tự cấu hình theo số lượng (1)" at bounding box center [600, 53] width 167 height 13
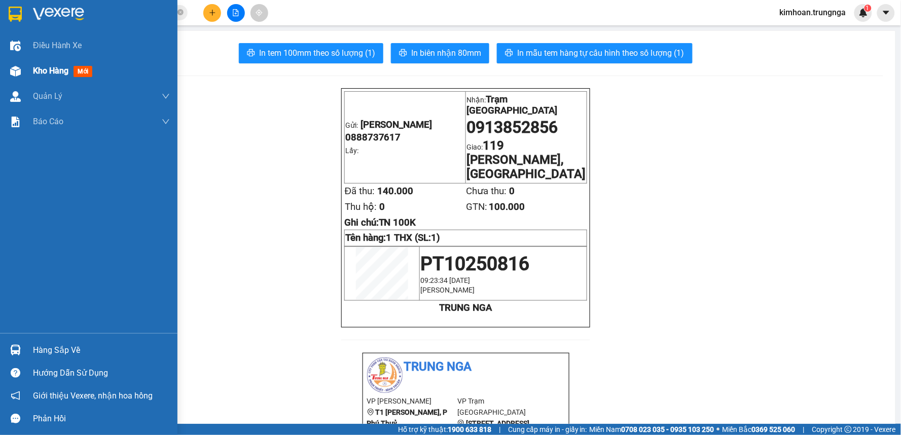
click at [21, 72] on div at bounding box center [16, 71] width 18 height 18
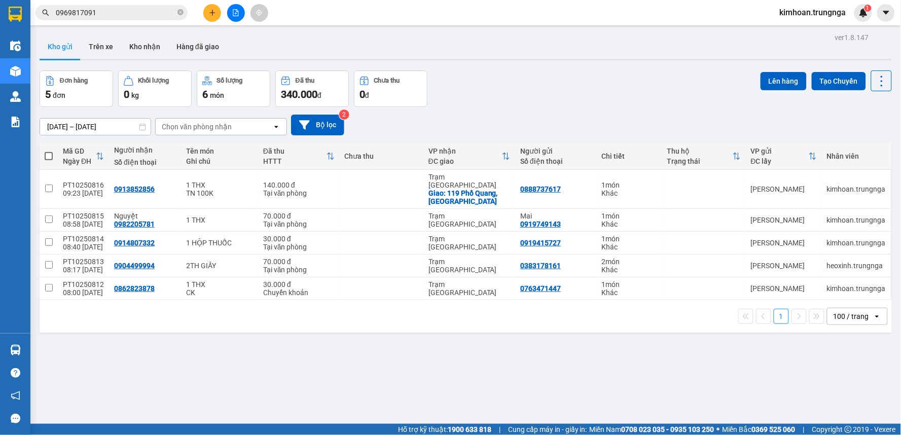
click at [205, 9] on button at bounding box center [212, 13] width 18 height 18
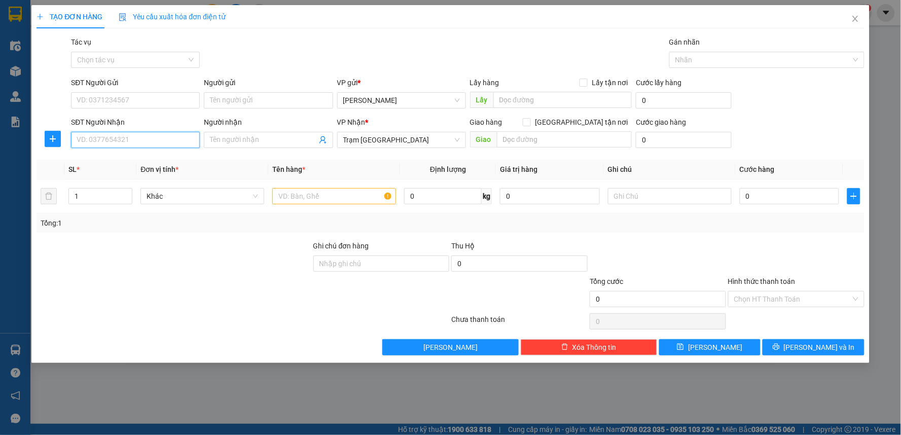
click at [178, 138] on input "SĐT Người Nhận" at bounding box center [135, 140] width 129 height 16
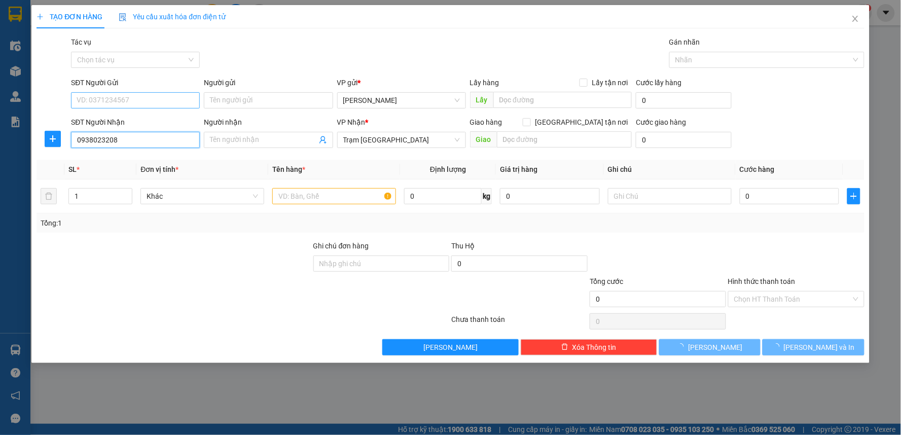
type input "0938023208"
click at [151, 100] on input "SĐT Người Gửi" at bounding box center [135, 100] width 129 height 16
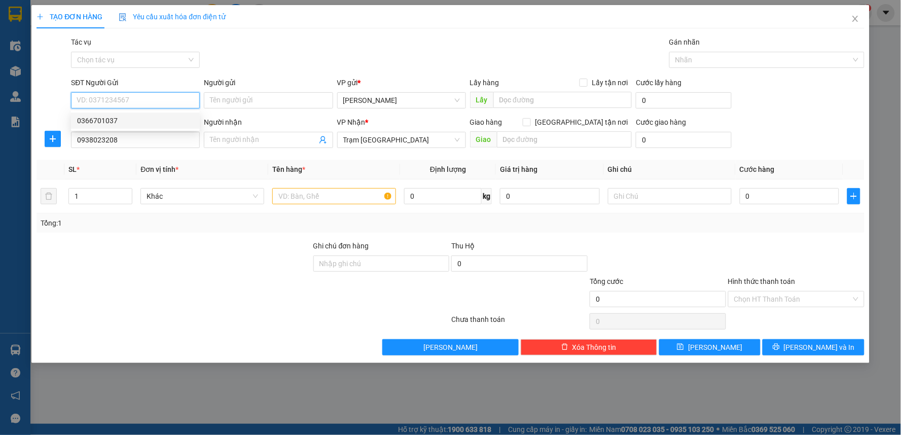
click at [105, 121] on div "0366701037" at bounding box center [135, 120] width 117 height 11
type input "0366701037"
type input "50.000"
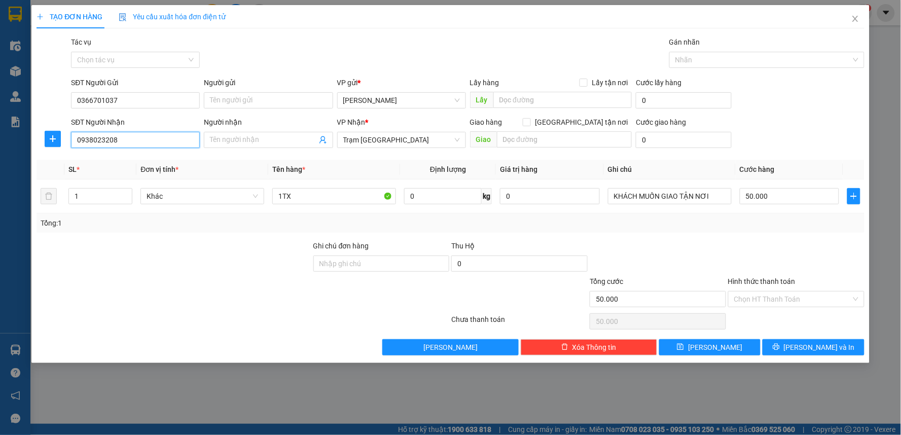
click at [131, 139] on input "0938023208" at bounding box center [135, 140] width 129 height 16
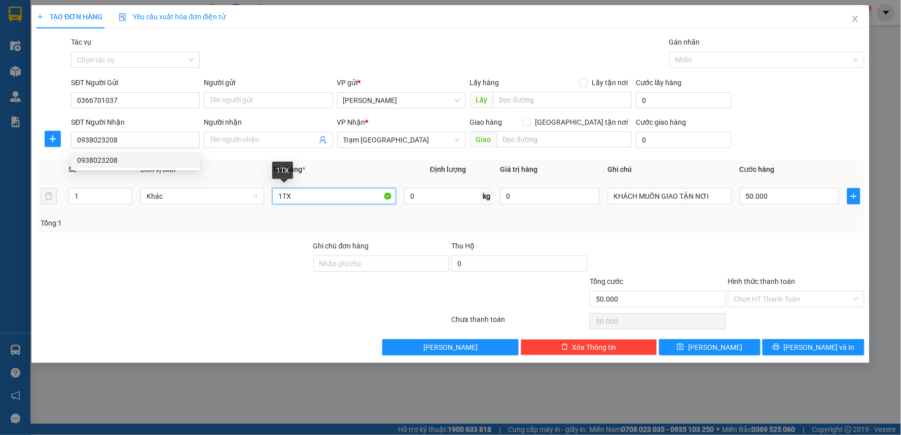
click at [282, 198] on input "1TX" at bounding box center [334, 196] width 124 height 16
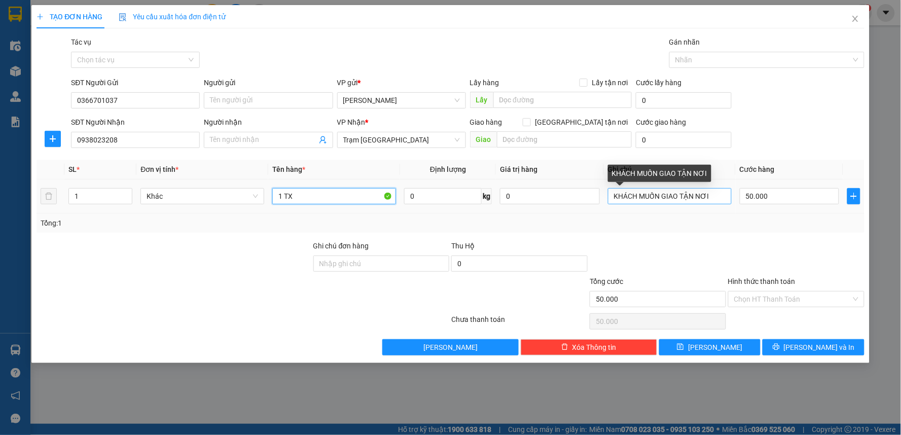
type input "1 TX"
drag, startPoint x: 657, startPoint y: 190, endPoint x: 614, endPoint y: 190, distance: 43.1
click at [614, 190] on input "KHÁCH MUỐN GIAO TẬN NƠI" at bounding box center [670, 196] width 124 height 16
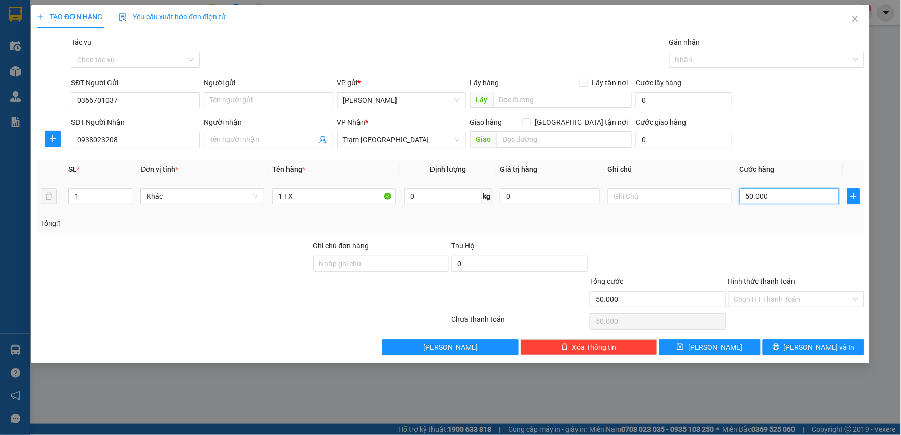
click at [799, 199] on input "50.000" at bounding box center [790, 196] width 100 height 16
type input "4"
type input "40"
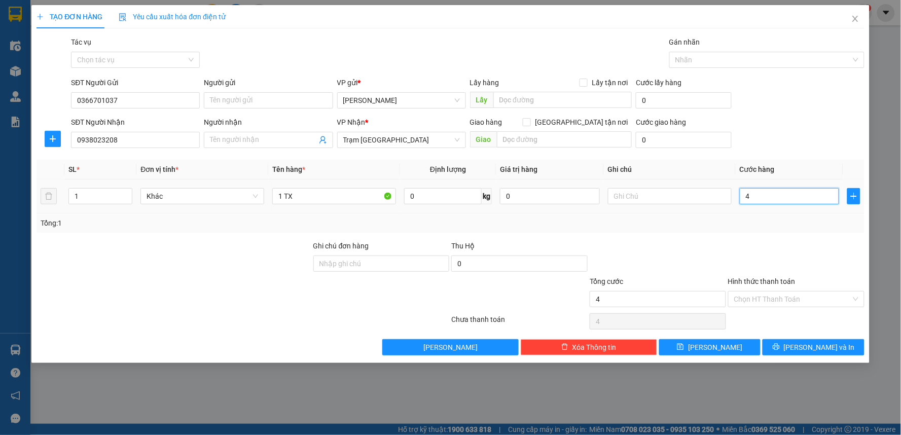
type input "40"
type input "40.000"
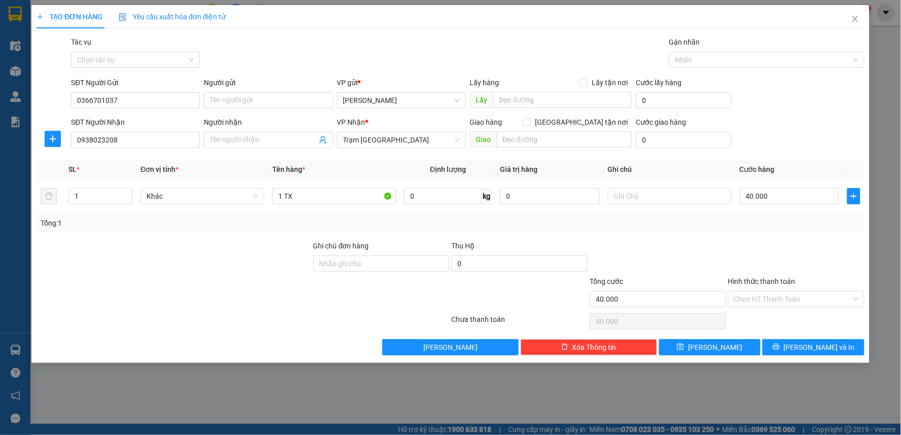
click at [771, 246] on div at bounding box center [796, 257] width 138 height 35
click at [776, 297] on input "Hình thức thanh toán" at bounding box center [792, 298] width 117 height 15
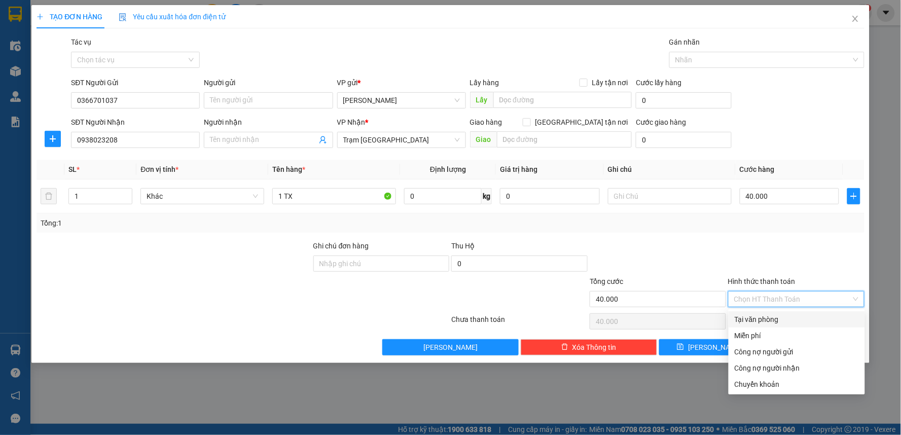
click at [773, 321] on div "Tại văn phòng" at bounding box center [796, 319] width 124 height 11
type input "0"
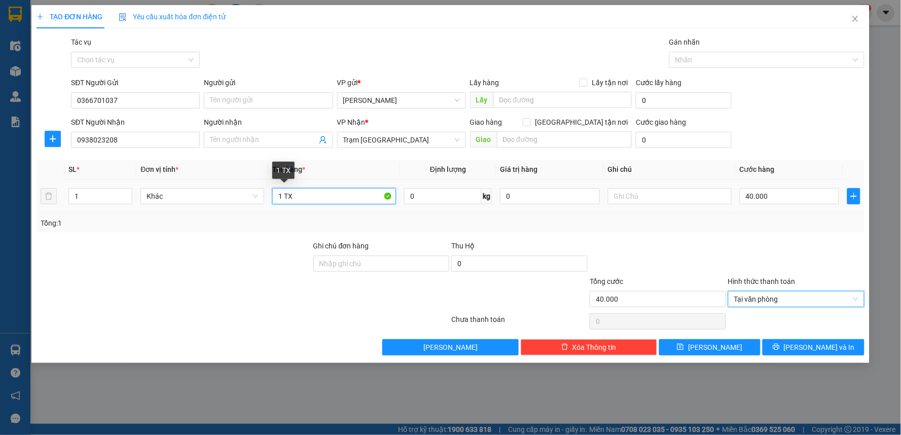
click at [286, 196] on input "1 TX" at bounding box center [334, 196] width 124 height 16
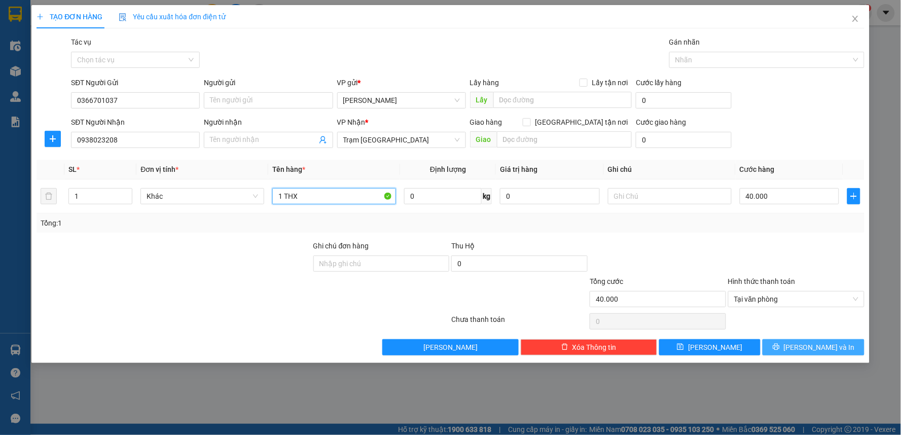
type input "1 THX"
click at [789, 348] on button "[PERSON_NAME] và In" at bounding box center [813, 347] width 102 height 16
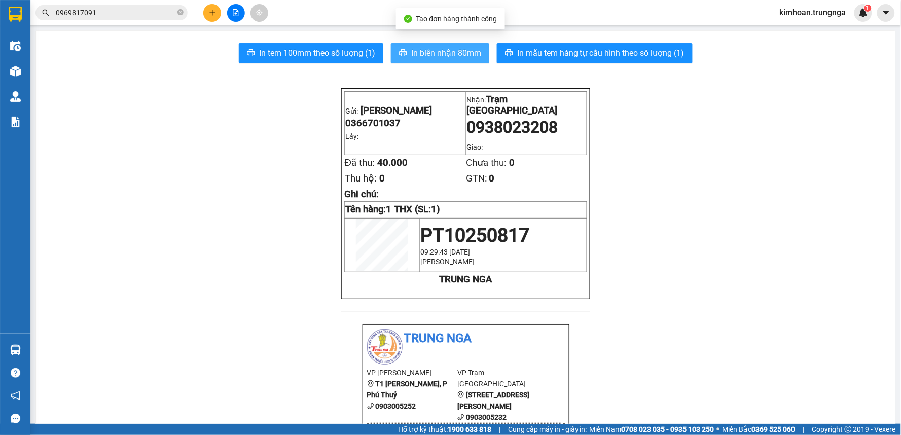
click at [419, 52] on span "In biên nhận 80mm" at bounding box center [446, 53] width 70 height 13
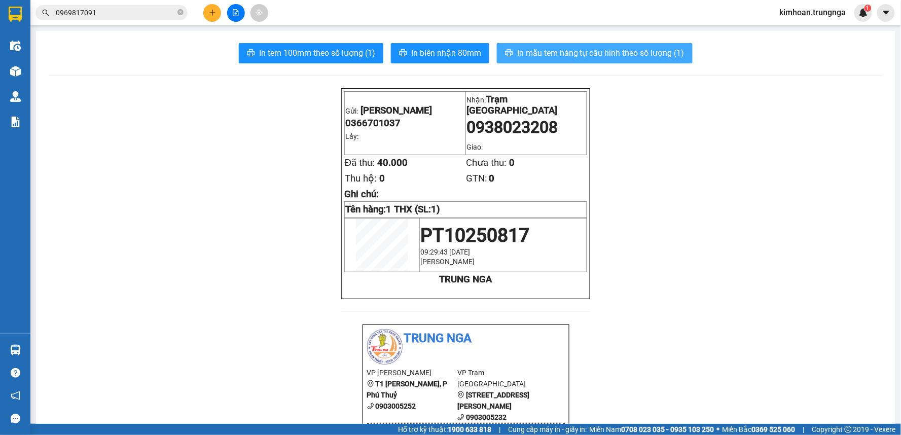
click at [583, 54] on span "In mẫu tem hàng tự cấu hình theo số lượng (1)" at bounding box center [600, 53] width 167 height 13
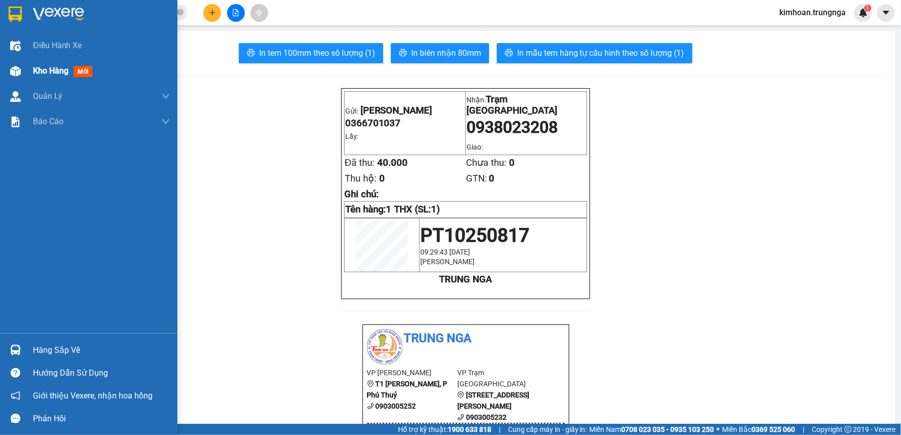
click at [12, 67] on img at bounding box center [15, 71] width 11 height 11
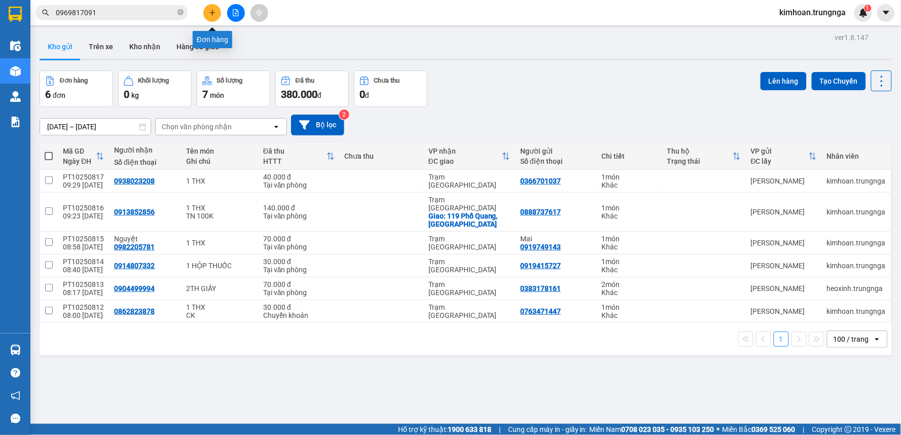
click at [210, 15] on icon "plus" at bounding box center [212, 12] width 7 height 7
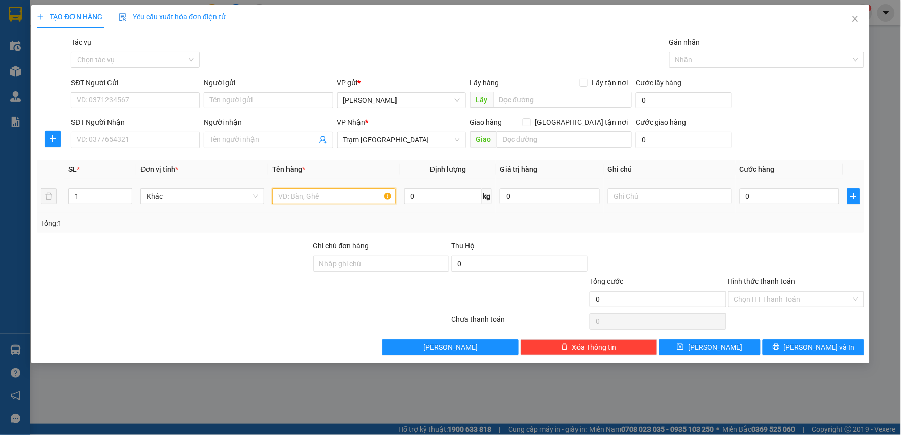
click at [354, 194] on input "text" at bounding box center [334, 196] width 124 height 16
type input "1 THX"
click at [761, 187] on div "0" at bounding box center [790, 196] width 100 height 20
click at [769, 191] on input "0" at bounding box center [790, 196] width 100 height 16
type input "3"
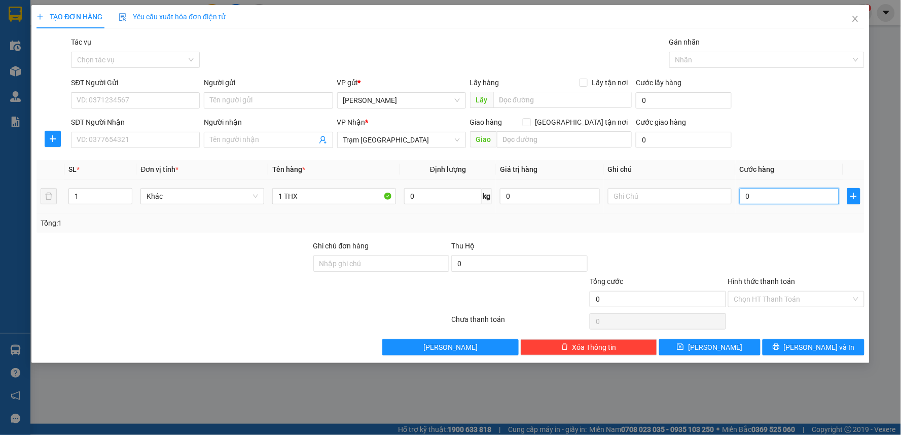
type input "3"
type input "30"
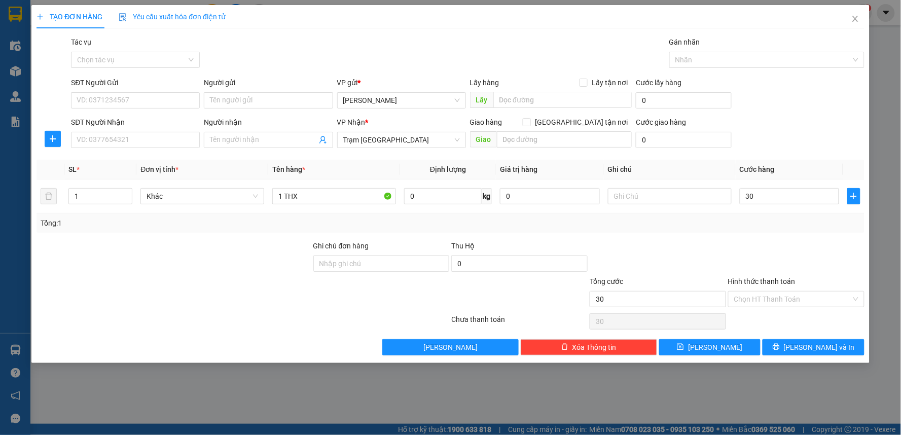
type input "30.000"
click at [761, 245] on div at bounding box center [796, 257] width 138 height 35
click at [166, 145] on input "SĐT Người Nhận" at bounding box center [135, 140] width 129 height 16
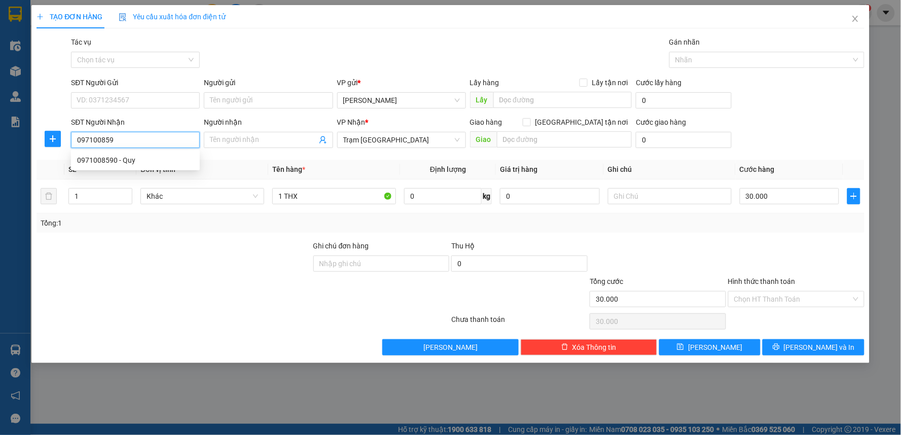
type input "0971008590"
click at [156, 155] on div "0971008590 - Quy" at bounding box center [135, 160] width 117 height 11
type input "Quy"
checkbox input "true"
type input "130 Ngô Tất Tố, P22, Bình Thạnh"
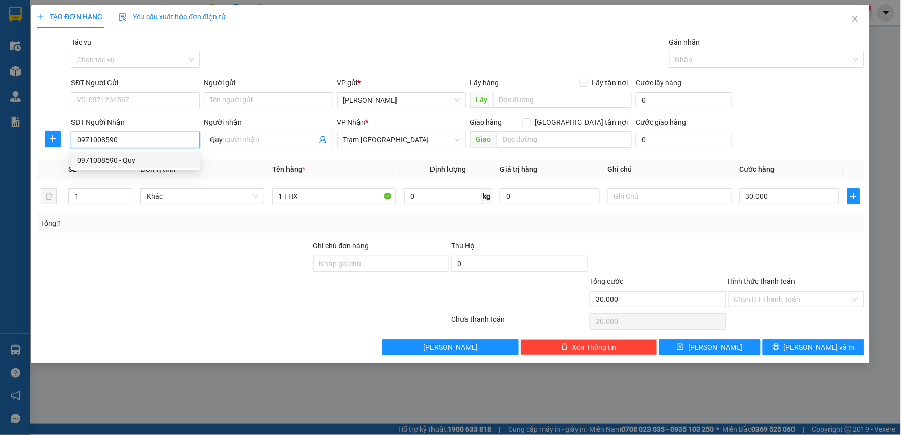
type input "110.000"
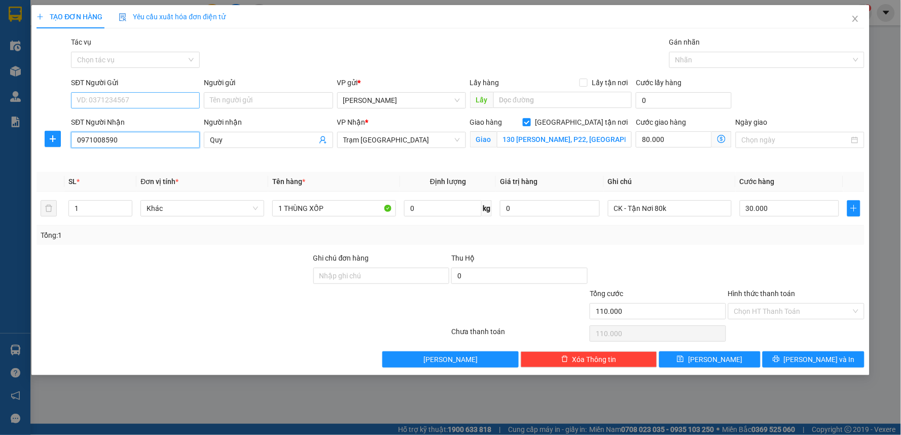
type input "0971008590"
click at [143, 101] on input "SĐT Người Gửi" at bounding box center [135, 100] width 129 height 16
click at [135, 123] on div "0919649384" at bounding box center [135, 120] width 117 height 11
type input "0919649384"
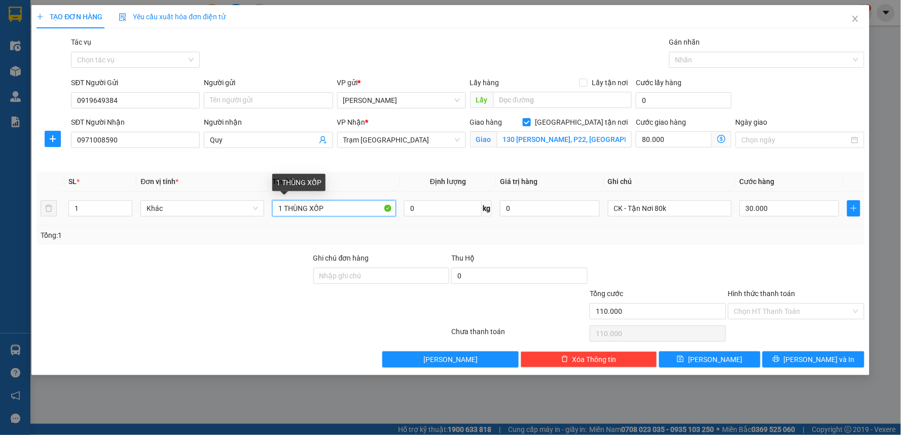
drag, startPoint x: 335, startPoint y: 208, endPoint x: 284, endPoint y: 210, distance: 50.7
click at [284, 210] on input "1 THÙNG XỐP" at bounding box center [334, 208] width 124 height 16
type input "1 THX"
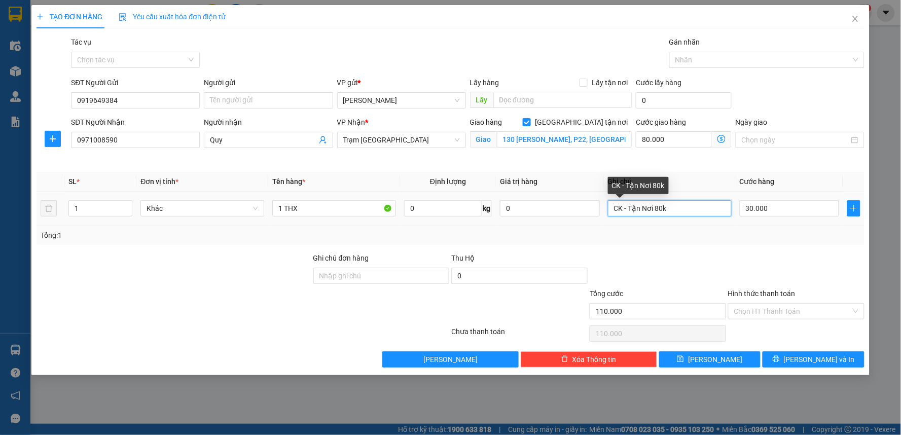
drag, startPoint x: 675, startPoint y: 205, endPoint x: 655, endPoint y: 203, distance: 19.3
click at [655, 203] on input "CK - Tận Nơi 80k" at bounding box center [670, 208] width 124 height 16
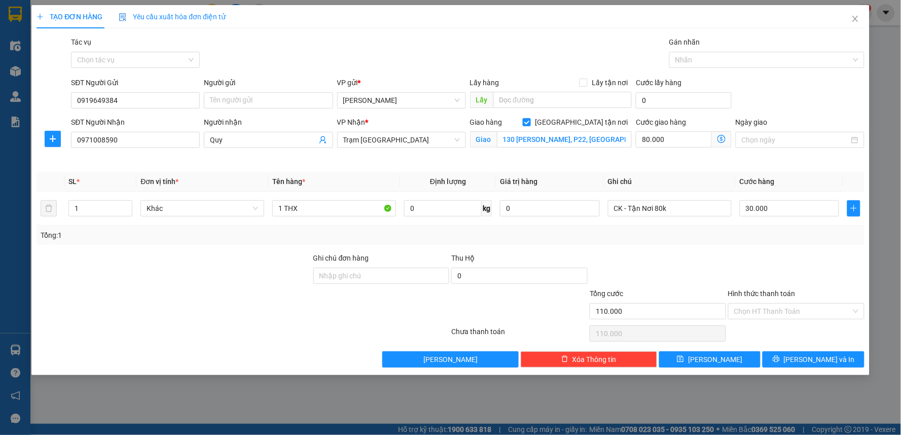
click at [539, 162] on div "Giao hàng Giao tận nơi Giao 130 Ngô Tất Tố, P22, Bình Thạnh" at bounding box center [551, 141] width 166 height 48
click at [555, 140] on input "130 Ngô Tất Tố, P22, Bình Thạnh" at bounding box center [564, 139] width 135 height 16
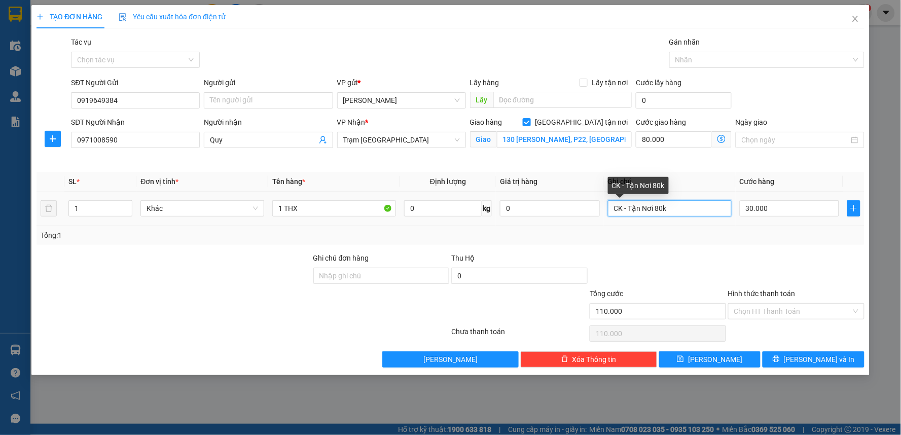
drag, startPoint x: 652, startPoint y: 212, endPoint x: 630, endPoint y: 208, distance: 22.7
click at [630, 208] on input "CK - Tận Nơi 80k" at bounding box center [670, 208] width 124 height 16
type input "CK - TN 80k"
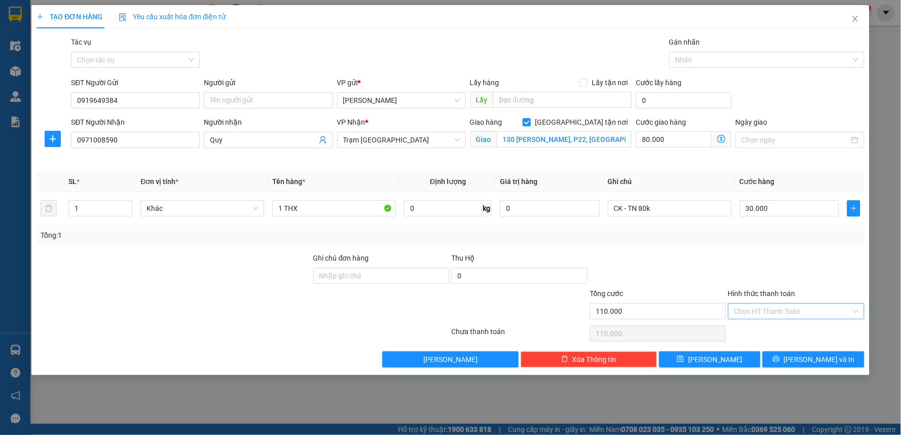
click at [749, 317] on input "Hình thức thanh toán" at bounding box center [792, 311] width 117 height 15
click at [765, 305] on input "Hình thức thanh toán" at bounding box center [792, 311] width 117 height 15
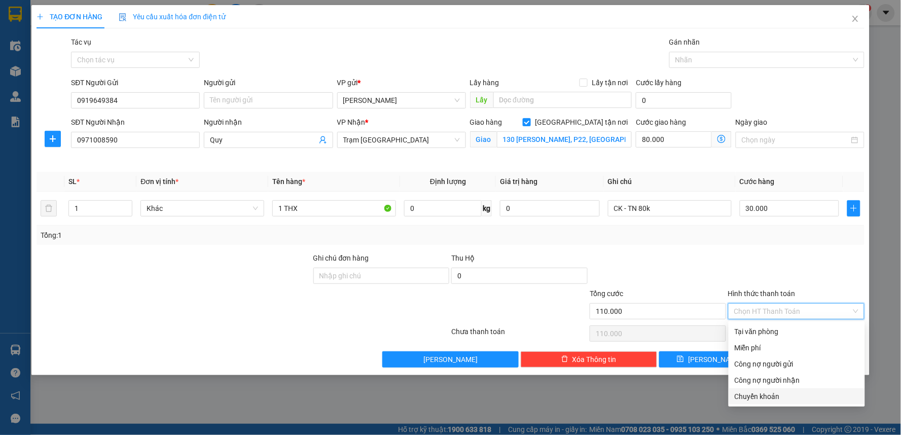
click at [776, 398] on div "Chuyển khoản" at bounding box center [796, 396] width 124 height 11
type input "0"
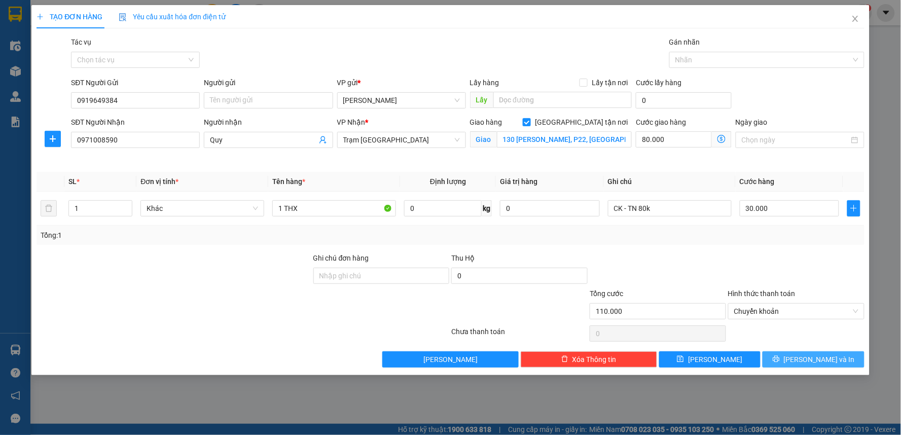
click at [814, 358] on span "[PERSON_NAME] và In" at bounding box center [819, 359] width 71 height 11
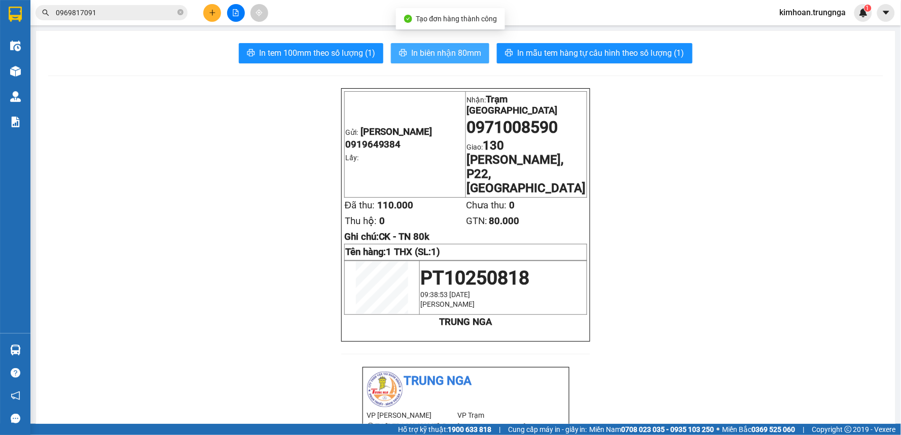
click at [450, 53] on span "In biên nhận 80mm" at bounding box center [446, 53] width 70 height 13
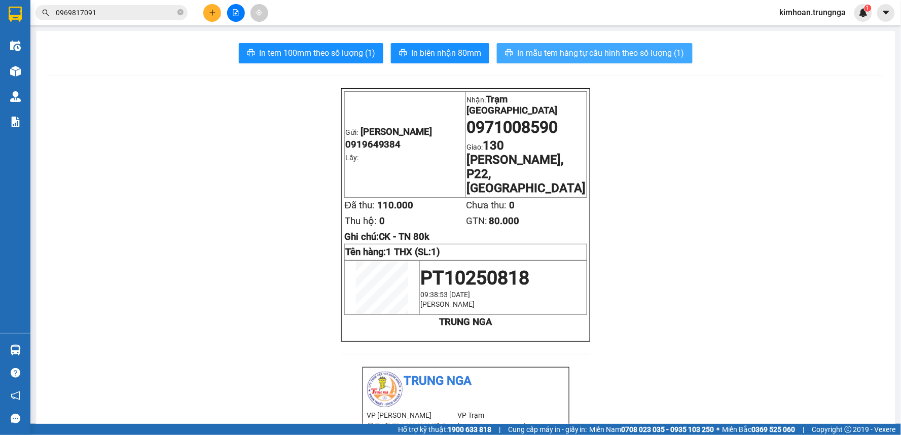
click at [565, 60] on button "In mẫu tem hàng tự cấu hình theo số lượng (1)" at bounding box center [595, 53] width 196 height 20
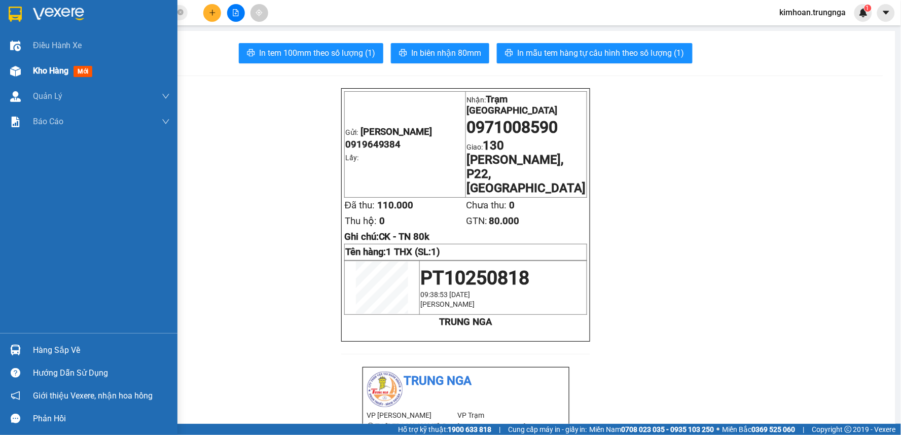
click at [17, 63] on div at bounding box center [16, 71] width 18 height 18
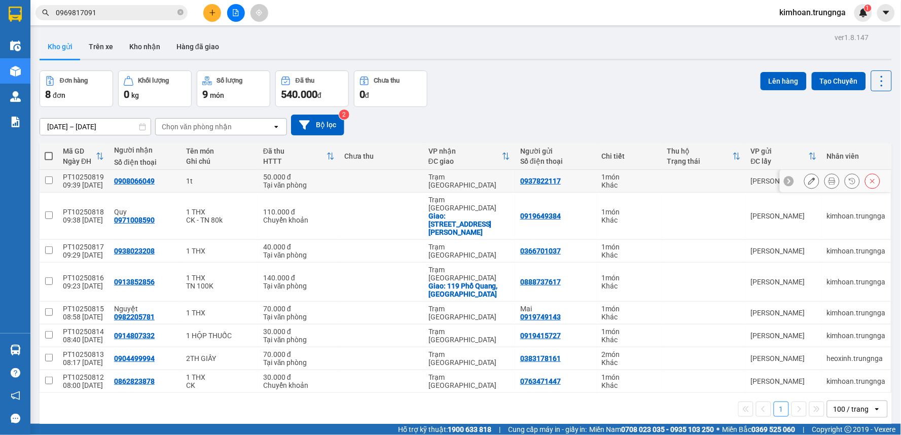
click at [827, 185] on button at bounding box center [832, 181] width 14 height 18
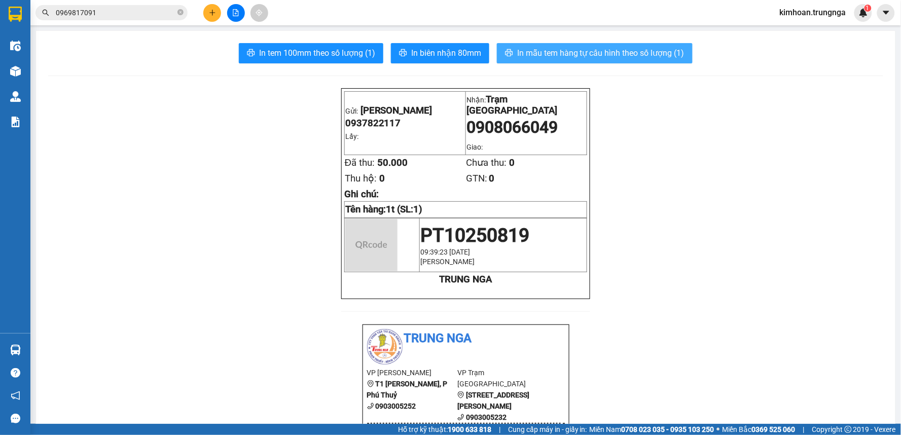
click at [578, 53] on span "In mẫu tem hàng tự cấu hình theo số lượng (1)" at bounding box center [600, 53] width 167 height 13
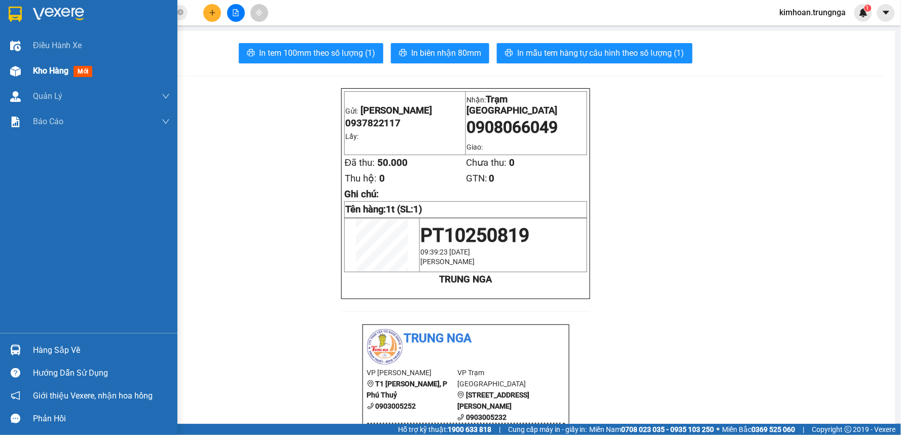
click at [54, 77] on div "Kho hàng mới" at bounding box center [64, 70] width 63 height 13
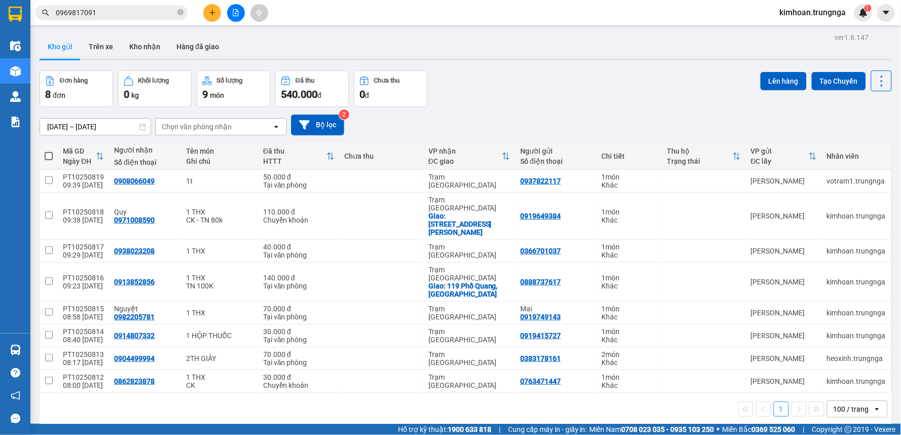
click at [92, 14] on input "0969817091" at bounding box center [116, 12] width 120 height 11
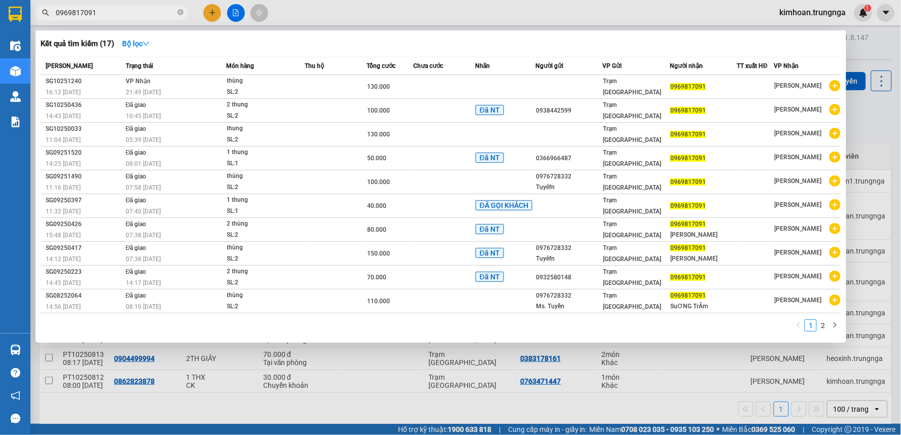
click at [95, 8] on input "0969817091" at bounding box center [116, 12] width 120 height 11
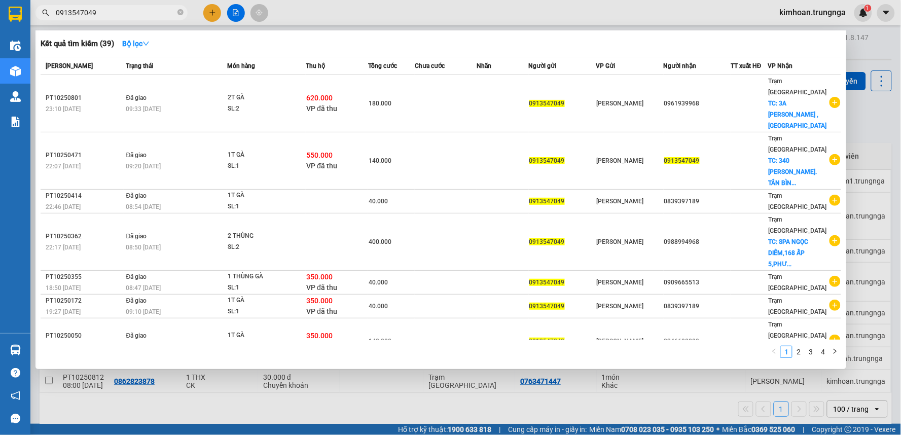
type input "0913547049"
click at [345, 17] on div at bounding box center [450, 217] width 901 height 435
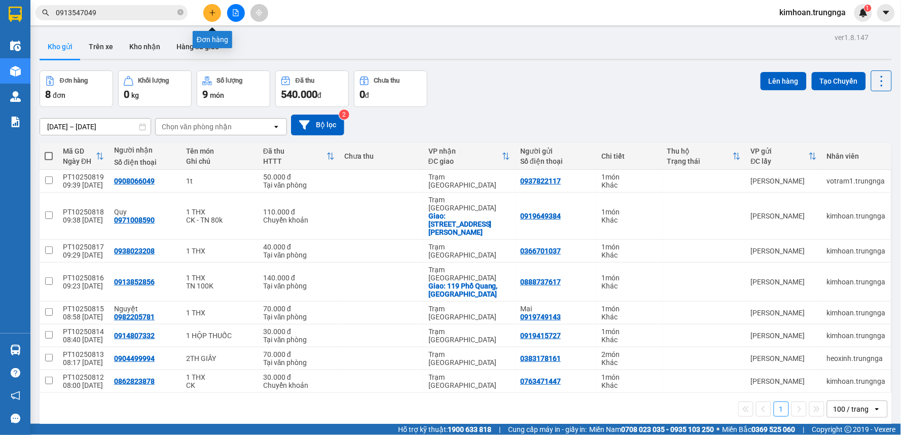
click at [207, 15] on button at bounding box center [212, 13] width 18 height 18
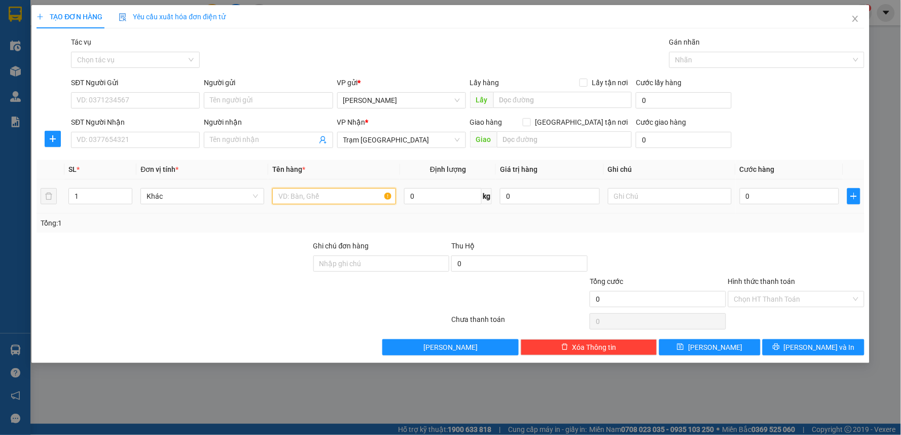
click at [300, 199] on input "text" at bounding box center [334, 196] width 124 height 16
type input "1"
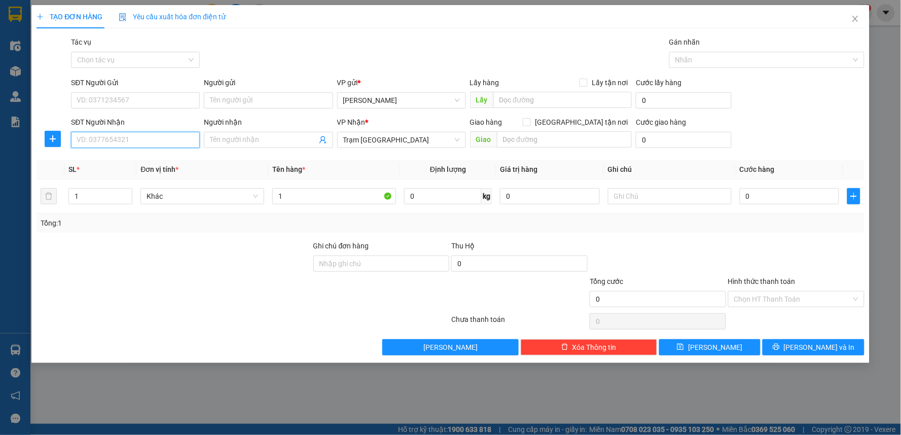
click at [164, 142] on input "SĐT Người Nhận" at bounding box center [135, 140] width 129 height 16
type input "0908227377"
click at [143, 161] on div "0908227377" at bounding box center [135, 160] width 117 height 11
checkbox input "true"
type input "57/8 LÊ ĐỨC THỌ - GÒ VẤP"
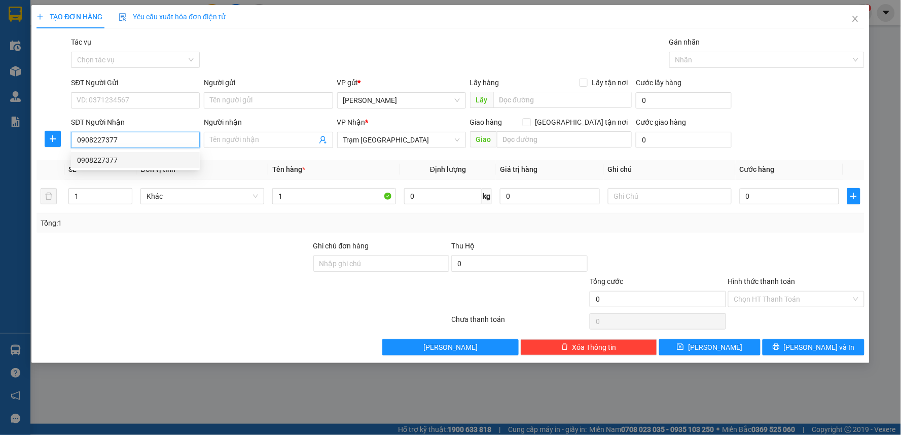
type input "100.000"
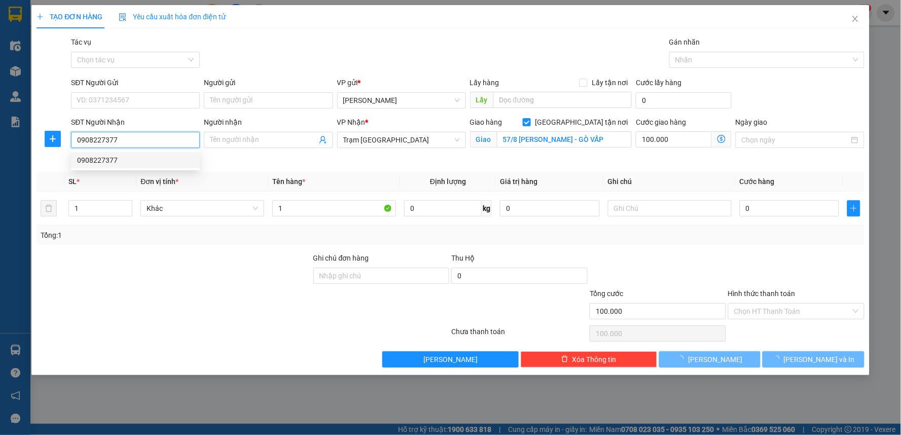
type input "140.000"
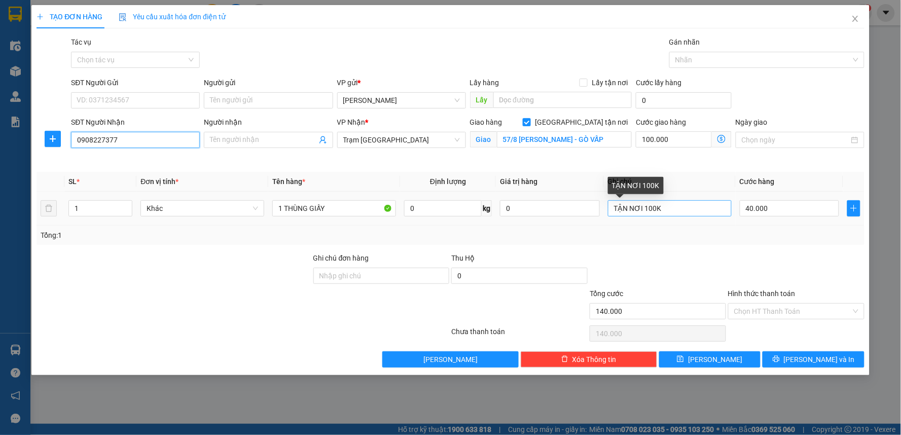
type input "0908227377"
drag, startPoint x: 644, startPoint y: 211, endPoint x: 581, endPoint y: 203, distance: 62.9
click at [581, 203] on tr "1 Khác 1 THÙNG GIẤY 0 kg 0 TẬN NƠI 100K 40.000" at bounding box center [450, 209] width 828 height 34
type input "TN 100K"
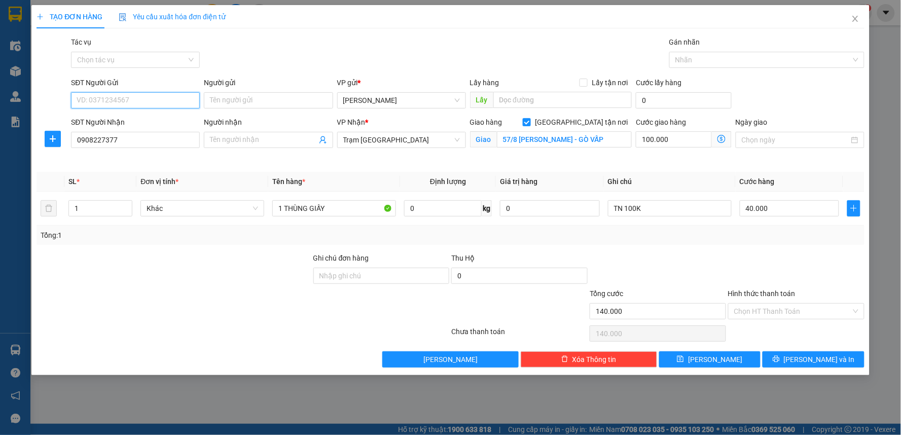
click at [135, 95] on input "SĐT Người Gửi" at bounding box center [135, 100] width 129 height 16
click at [131, 126] on div "0933998528" at bounding box center [135, 120] width 117 height 11
type input "0933998528"
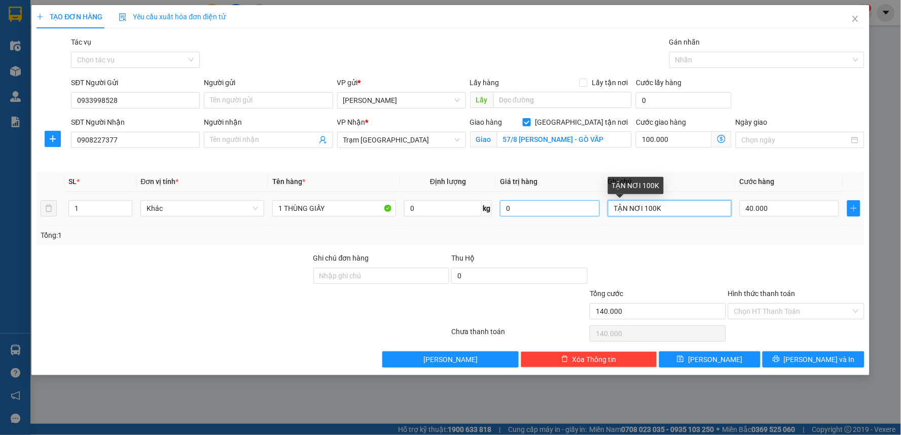
drag, startPoint x: 645, startPoint y: 209, endPoint x: 579, endPoint y: 209, distance: 65.9
click at [580, 209] on tr "1 Khác 1 THÙNG GIẤY 0 kg 0 TẬN NƠI 100K 40.000" at bounding box center [450, 209] width 828 height 34
type input "TN 100K"
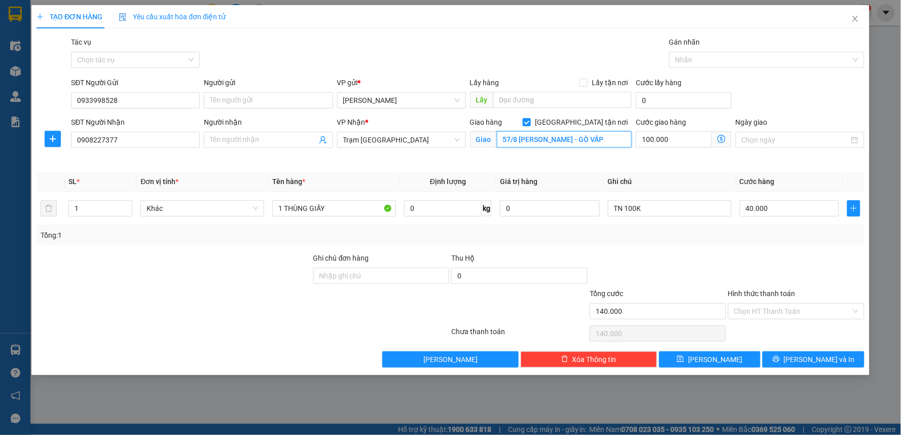
click at [531, 139] on input "57/8 LÊ ĐỨC THỌ - GÒ VẤP" at bounding box center [564, 139] width 135 height 16
drag, startPoint x: 597, startPoint y: 137, endPoint x: 519, endPoint y: 139, distance: 78.1
click at [519, 139] on input "57/8 LÊ ĐỨC THỌ - GÒ VẤP" at bounding box center [564, 139] width 135 height 16
type input "57/8 Lê Đức Thọ, Gò Vấp"
click at [776, 306] on input "Hình thức thanh toán" at bounding box center [792, 311] width 117 height 15
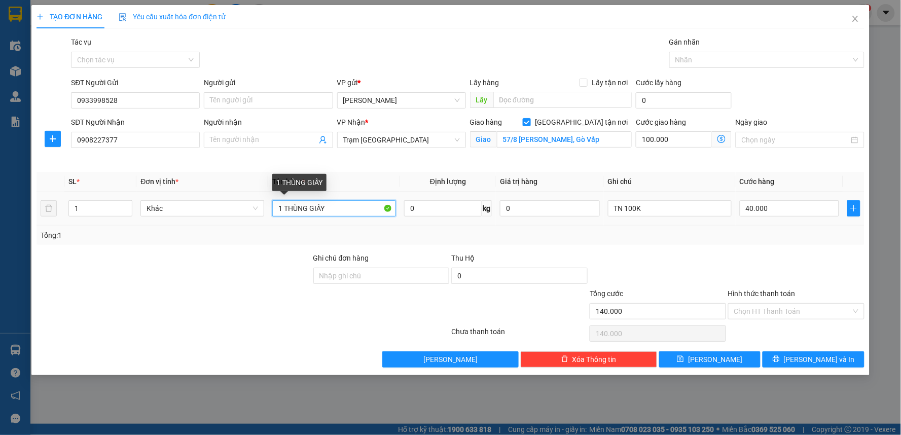
drag, startPoint x: 343, startPoint y: 206, endPoint x: 283, endPoint y: 209, distance: 59.9
click at [283, 209] on input "1 THÙNG GIẤY" at bounding box center [334, 208] width 124 height 16
type input "1 TH THANH LONG"
click at [753, 313] on input "Hình thức thanh toán" at bounding box center [792, 311] width 117 height 15
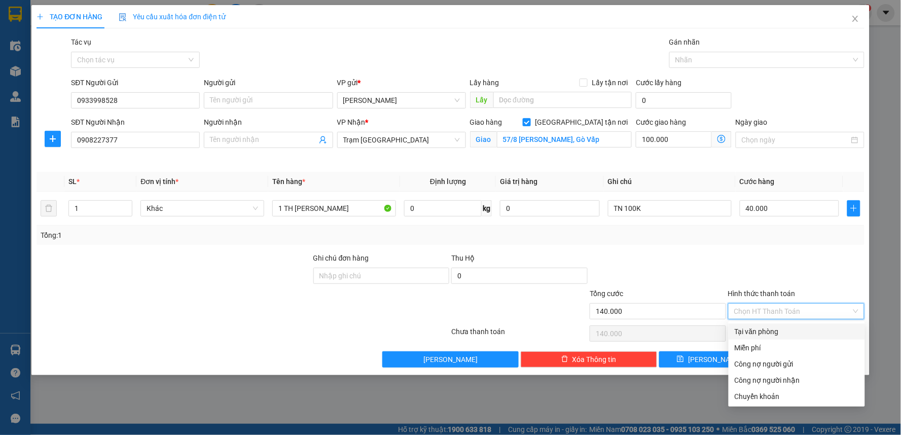
click at [753, 326] on div "Tại văn phòng" at bounding box center [796, 331] width 124 height 11
type input "0"
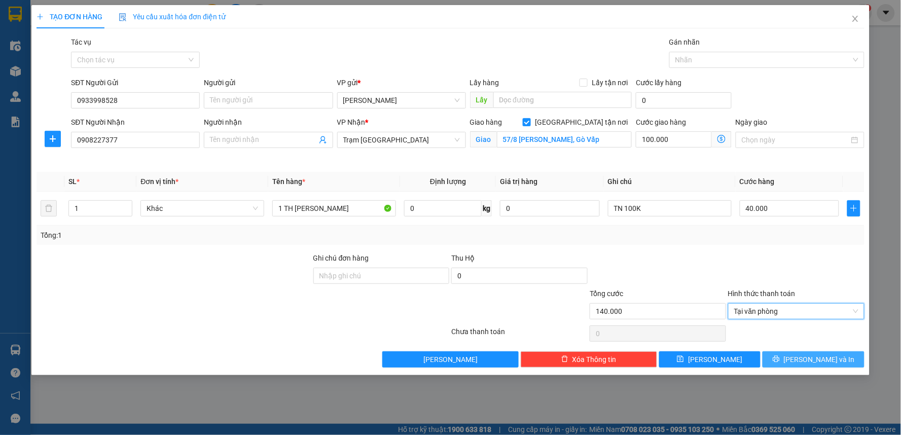
click at [807, 362] on span "[PERSON_NAME] và In" at bounding box center [819, 359] width 71 height 11
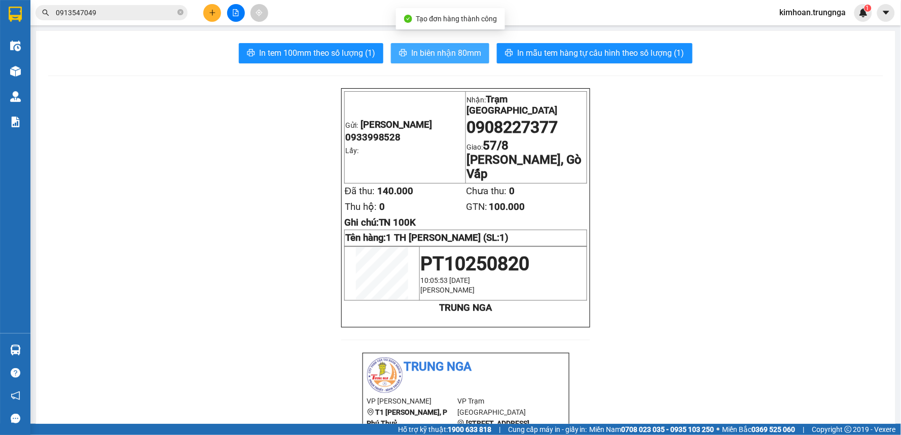
click at [448, 50] on span "In biên nhận 80mm" at bounding box center [446, 53] width 70 height 13
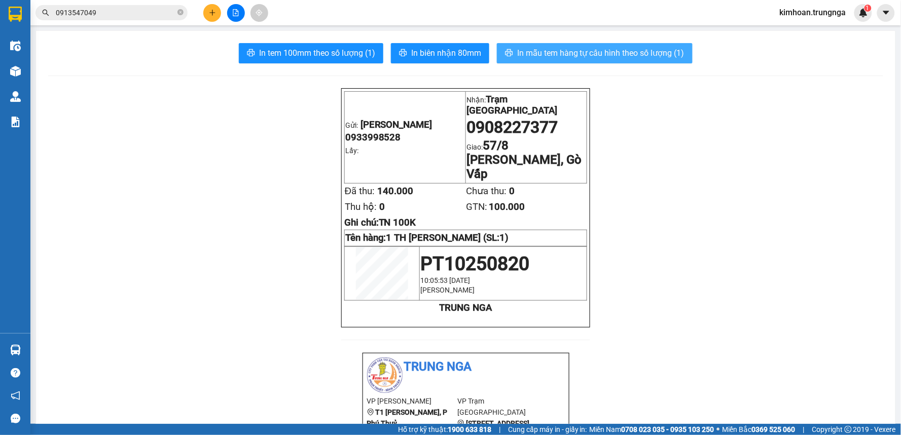
click at [546, 52] on span "In mẫu tem hàng tự cấu hình theo số lượng (1)" at bounding box center [600, 53] width 167 height 13
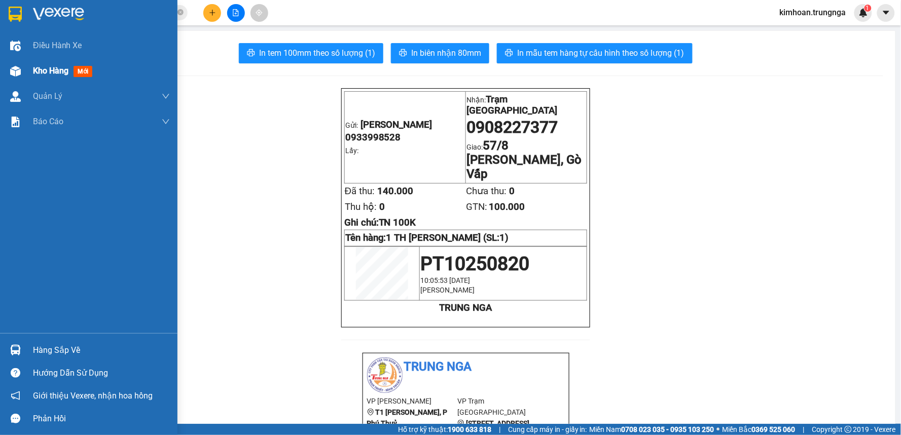
click at [31, 71] on div "Kho hàng mới" at bounding box center [88, 70] width 177 height 25
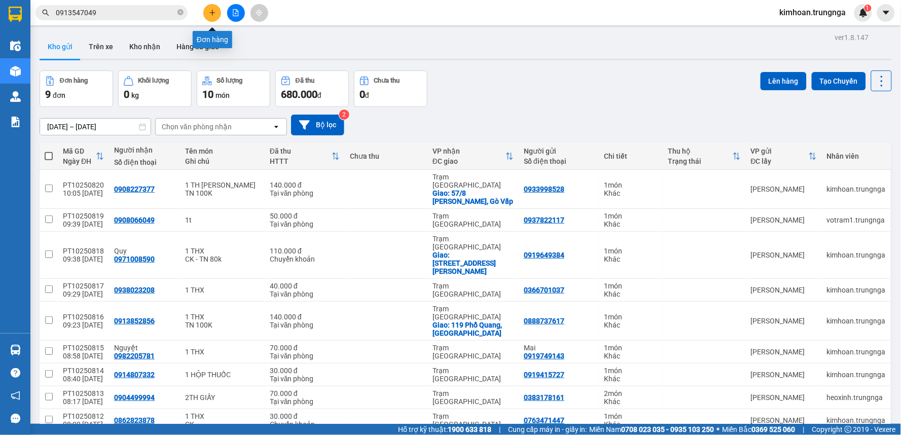
click at [219, 11] on button at bounding box center [212, 13] width 18 height 18
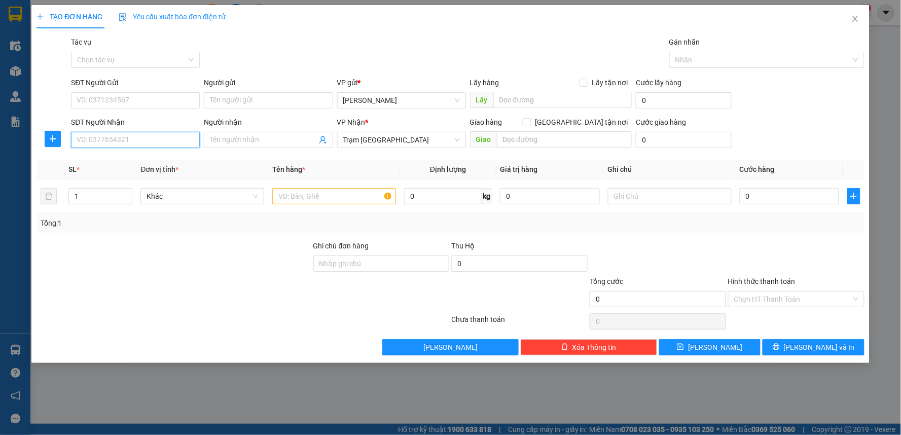
click at [165, 142] on input "SĐT Người Nhận" at bounding box center [135, 140] width 129 height 16
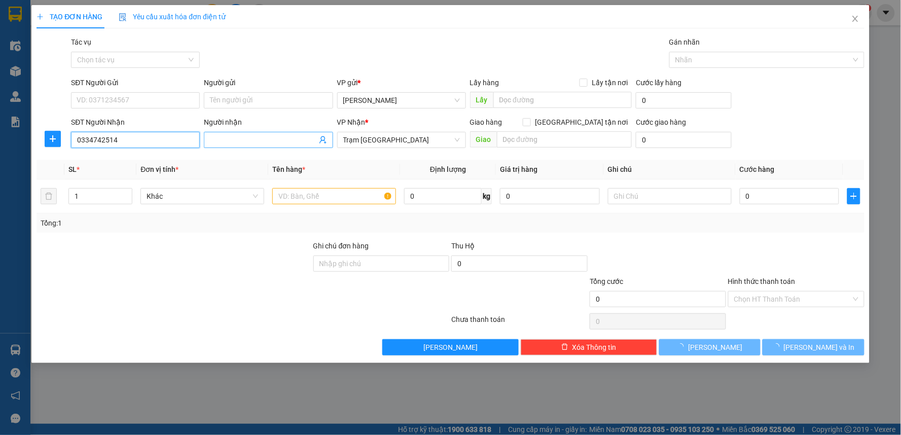
type input "0334742514"
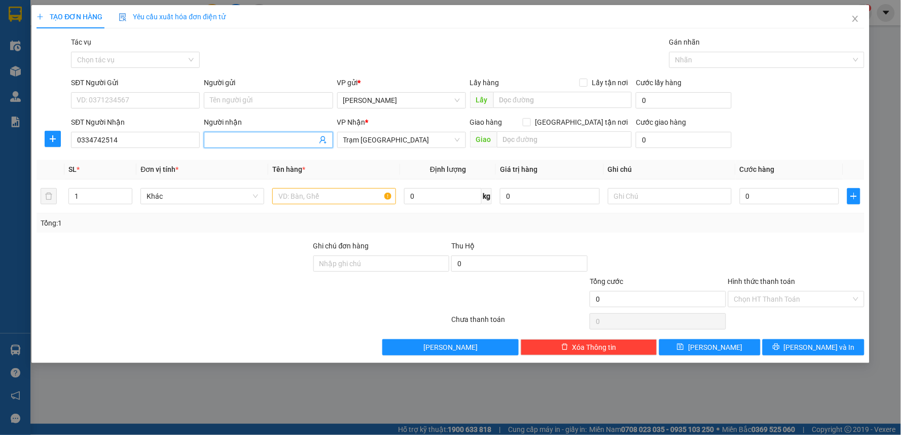
click at [235, 140] on input "Người nhận" at bounding box center [263, 139] width 106 height 11
click at [853, 19] on icon "close" at bounding box center [855, 19] width 8 height 8
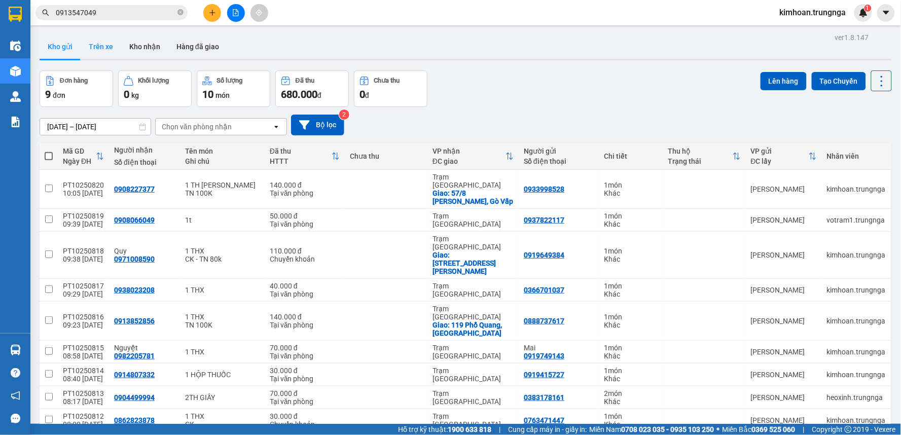
click at [109, 53] on button "Trên xe" at bounding box center [101, 46] width 41 height 24
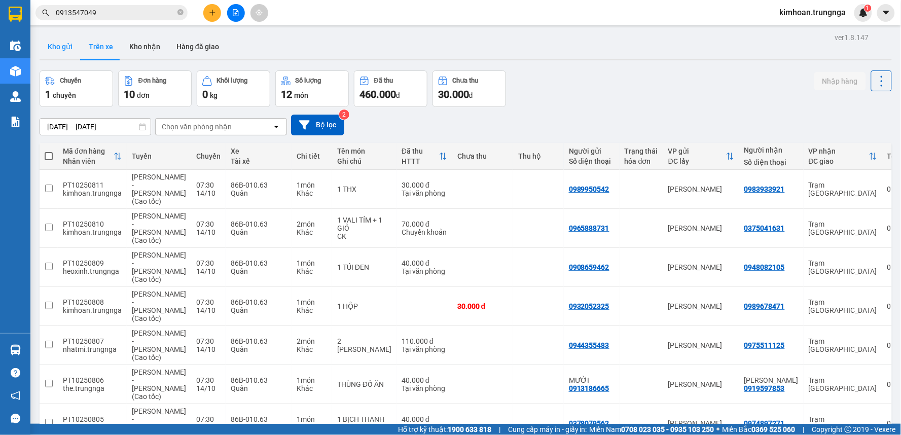
click at [61, 51] on button "Kho gửi" at bounding box center [60, 46] width 41 height 24
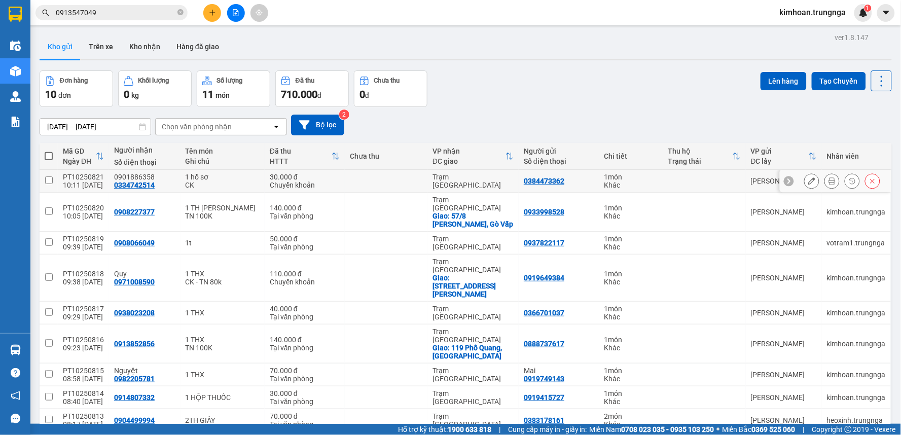
click at [828, 183] on icon at bounding box center [831, 180] width 7 height 7
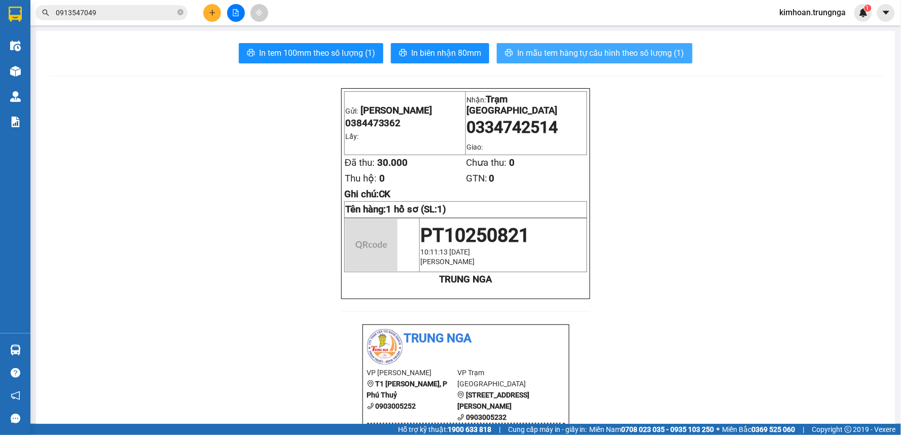
click at [554, 51] on span "In mẫu tem hàng tự cấu hình theo số lượng (1)" at bounding box center [600, 53] width 167 height 13
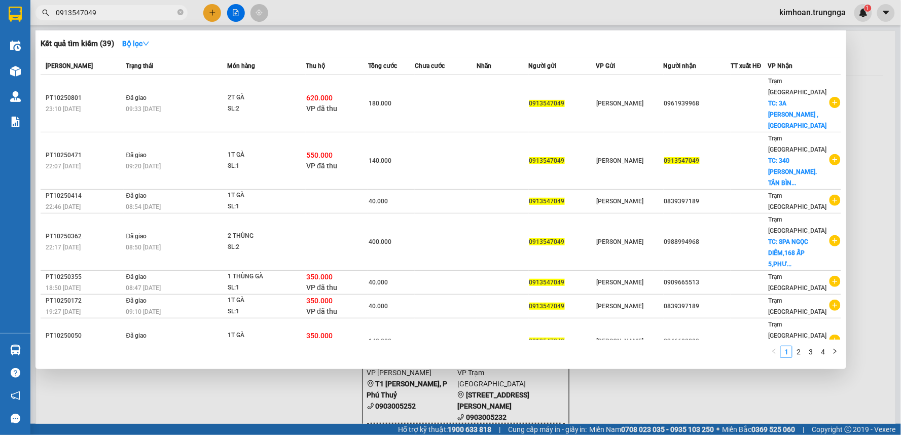
click at [129, 8] on input "0913547049" at bounding box center [116, 12] width 120 height 11
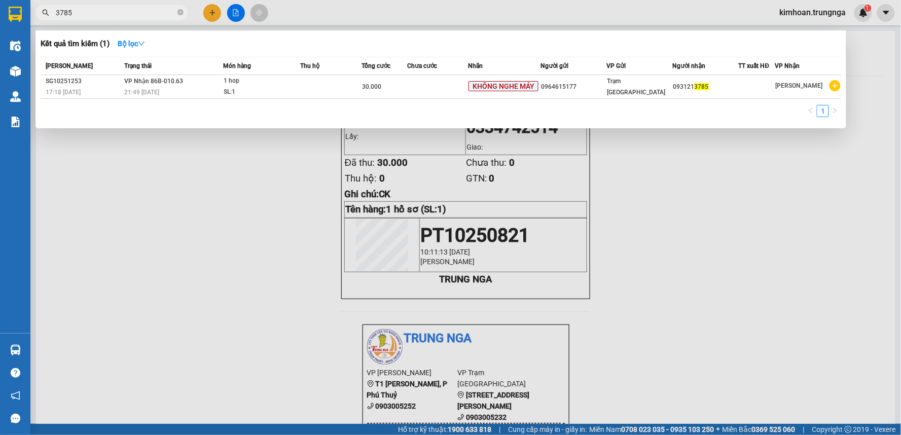
type input "3785"
click at [118, 188] on div at bounding box center [450, 217] width 901 height 435
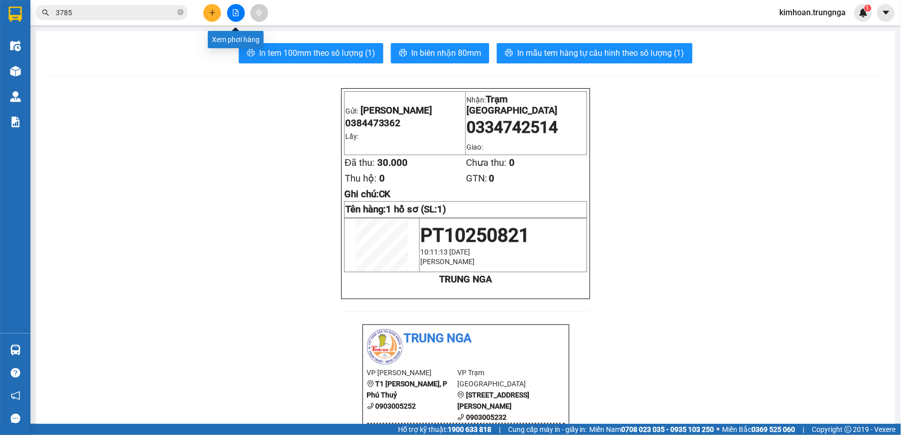
click at [235, 14] on icon "file-add" at bounding box center [235, 12] width 7 height 7
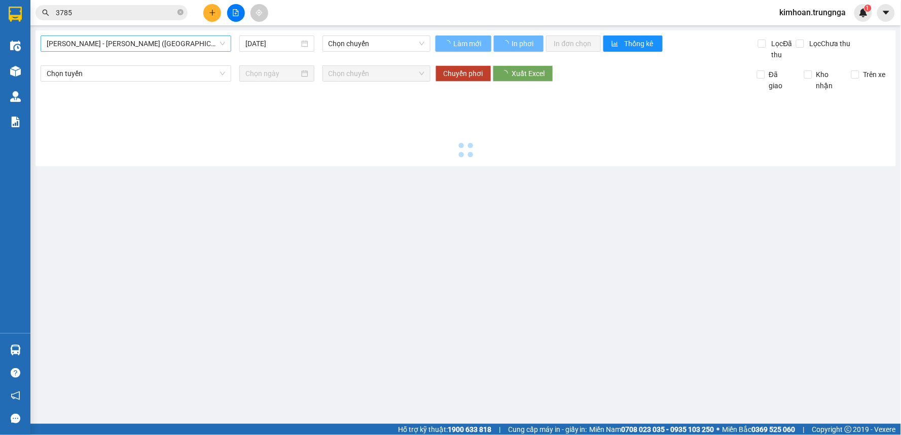
click at [130, 47] on span "Phan Thiết - Hồ Chí Minh (Ghế)" at bounding box center [136, 43] width 178 height 15
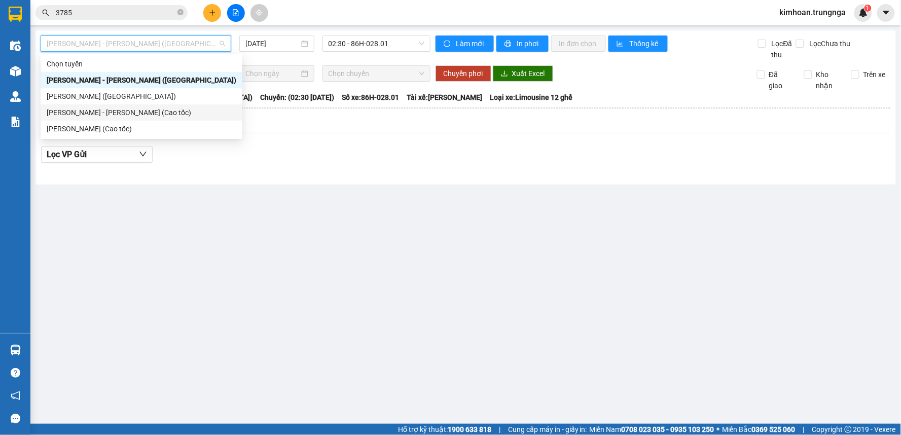
click at [114, 115] on div "Phan Thiết - Hồ Chí Minh (Cao tốc)" at bounding box center [142, 112] width 190 height 11
type input "[DATE]"
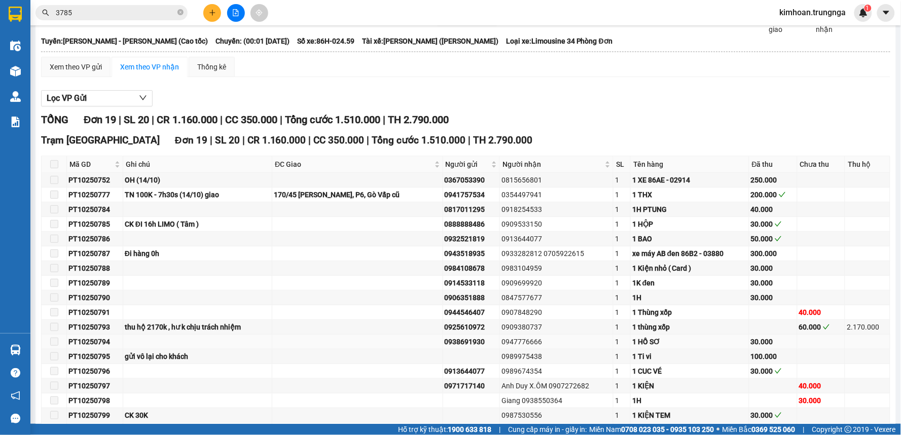
scroll to position [137, 0]
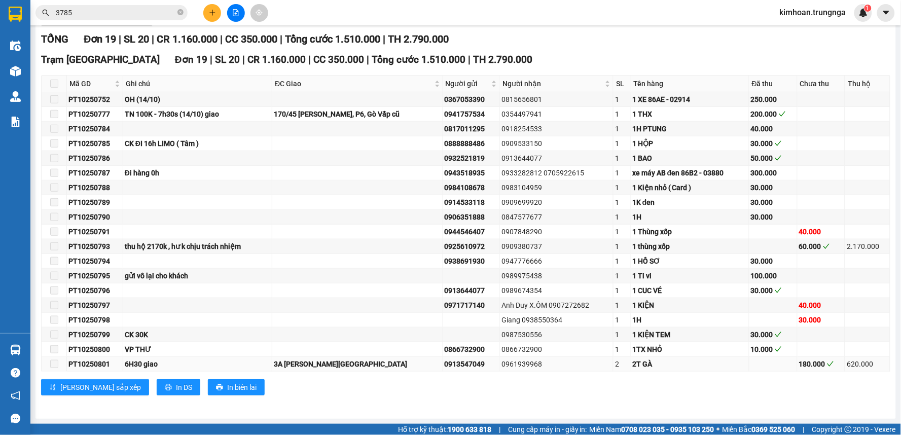
click at [801, 371] on td "180.000" at bounding box center [821, 364] width 48 height 15
click at [211, 12] on icon "plus" at bounding box center [212, 12] width 7 height 7
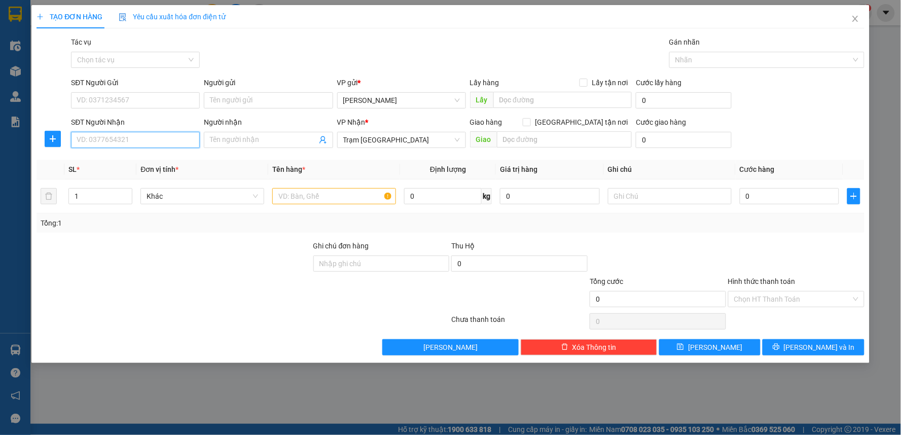
click at [117, 143] on input "SĐT Người Nhận" at bounding box center [135, 140] width 129 height 16
click at [310, 186] on div at bounding box center [334, 196] width 124 height 20
click at [312, 194] on input "text" at bounding box center [334, 196] width 124 height 16
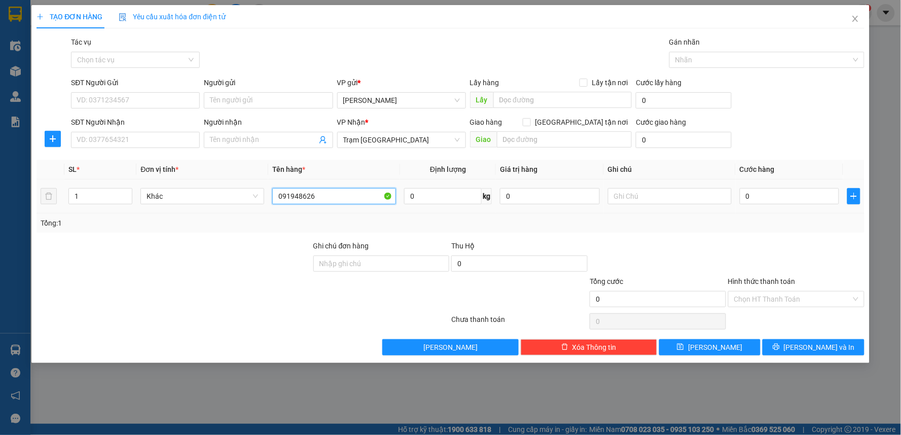
type input "0919486264"
drag, startPoint x: 333, startPoint y: 192, endPoint x: 260, endPoint y: 190, distance: 73.0
click at [260, 190] on tr "1 Khác 0919486264 0 kg 0 0" at bounding box center [450, 196] width 828 height 34
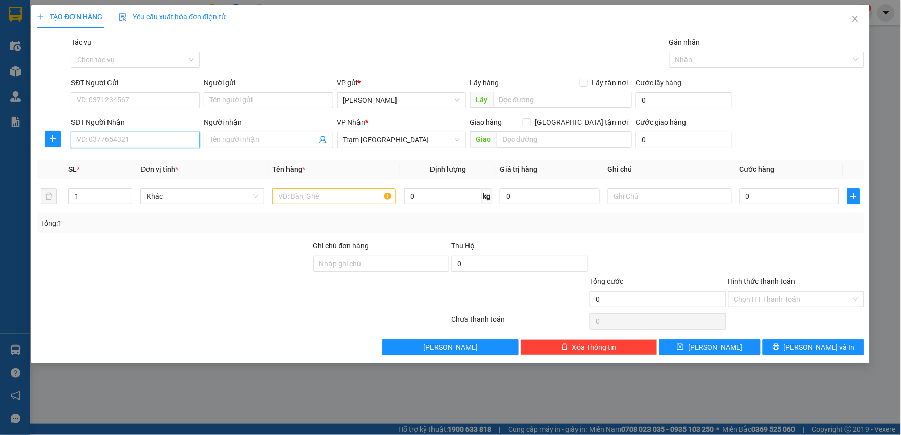
click at [73, 133] on input "SĐT Người Nhận" at bounding box center [135, 140] width 129 height 16
paste input "0919486264"
type input "0919486264"
click at [343, 205] on div at bounding box center [334, 196] width 124 height 20
click at [343, 199] on input "text" at bounding box center [334, 196] width 124 height 16
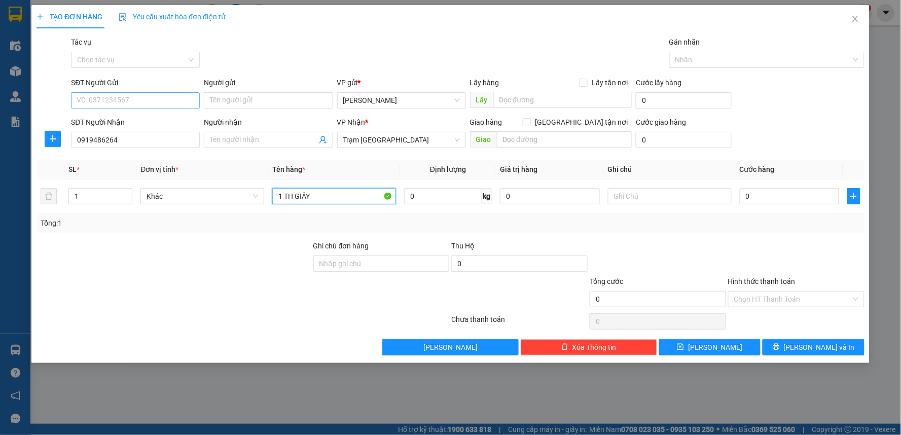
type input "1 TH GIẤY"
click at [169, 101] on input "SĐT Người Gửi" at bounding box center [135, 100] width 129 height 16
type input "0918991897"
click at [781, 191] on input "0" at bounding box center [790, 196] width 100 height 16
type input "3"
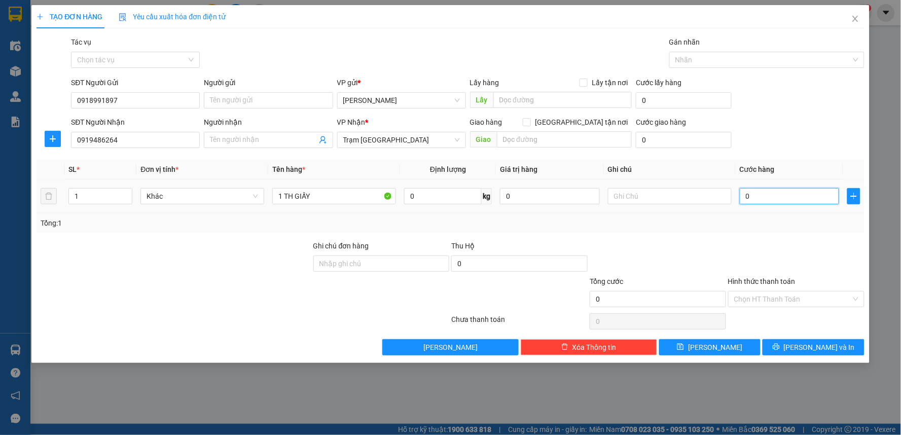
type input "3"
type input "330"
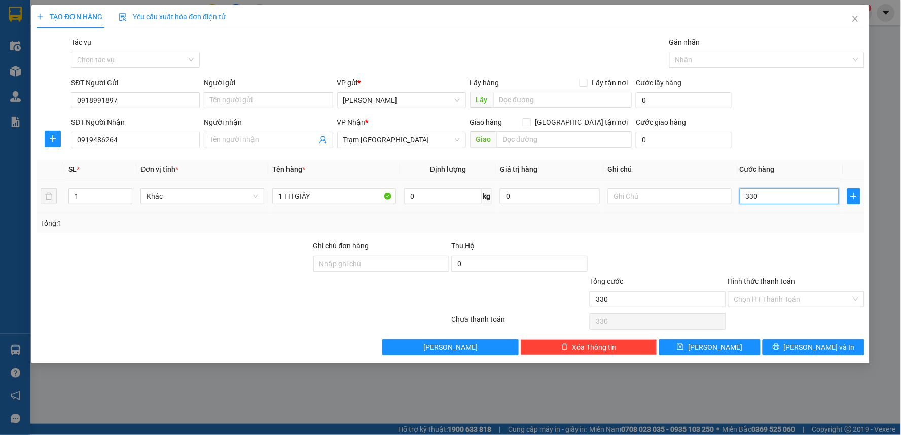
type input "33"
type input "3"
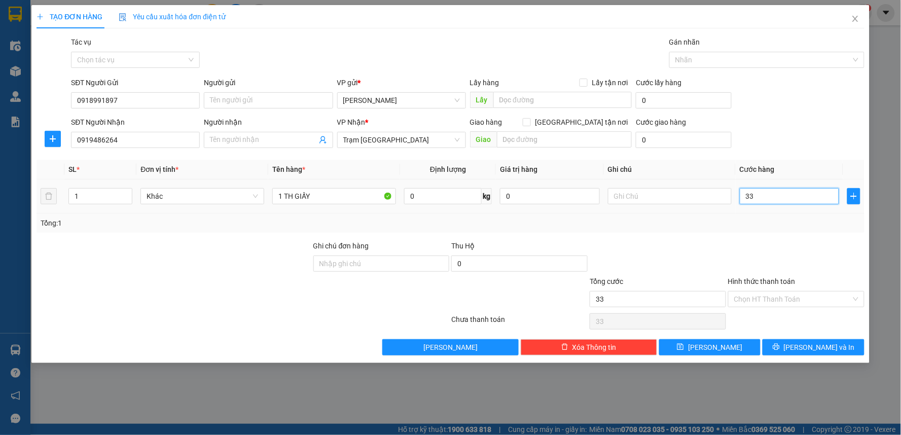
type input "3"
type input "30"
type input "30.000"
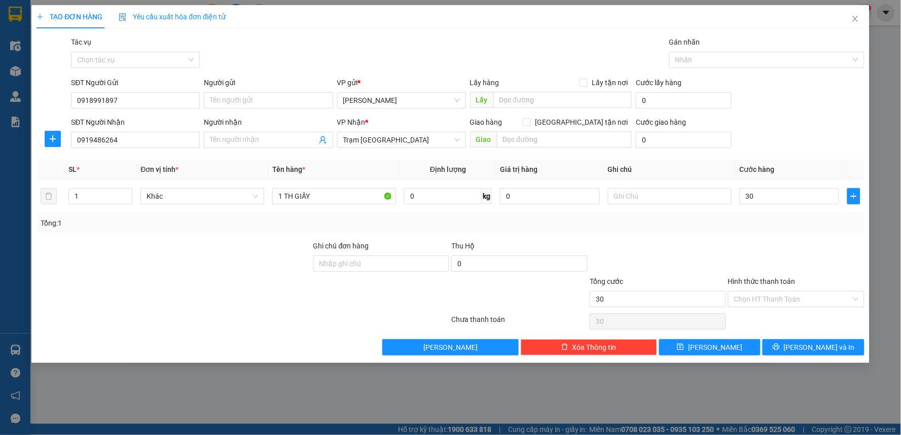
type input "30.000"
click at [605, 234] on div "Transit Pickup Surcharge Ids Transit Deliver Surcharge Ids Transit Deliver Surc…" at bounding box center [450, 195] width 828 height 319
click at [790, 199] on input "30.000" at bounding box center [790, 196] width 100 height 16
type input "4"
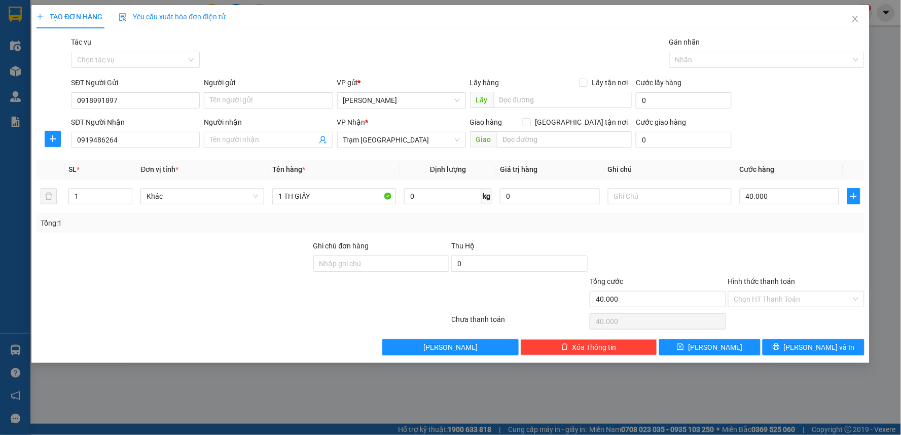
click at [661, 232] on div "Tổng: 1" at bounding box center [450, 222] width 828 height 19
click at [348, 186] on div "1 TH GIẤY" at bounding box center [334, 196] width 124 height 20
click at [350, 203] on input "1 TH GIẤY" at bounding box center [334, 196] width 124 height 16
click at [748, 298] on input "Hình thức thanh toán" at bounding box center [792, 298] width 117 height 15
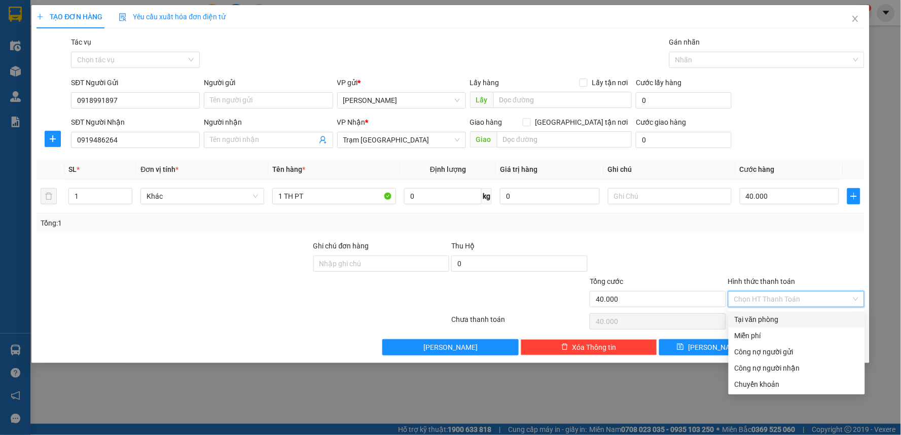
click at [752, 318] on div "Tại văn phòng" at bounding box center [796, 319] width 124 height 11
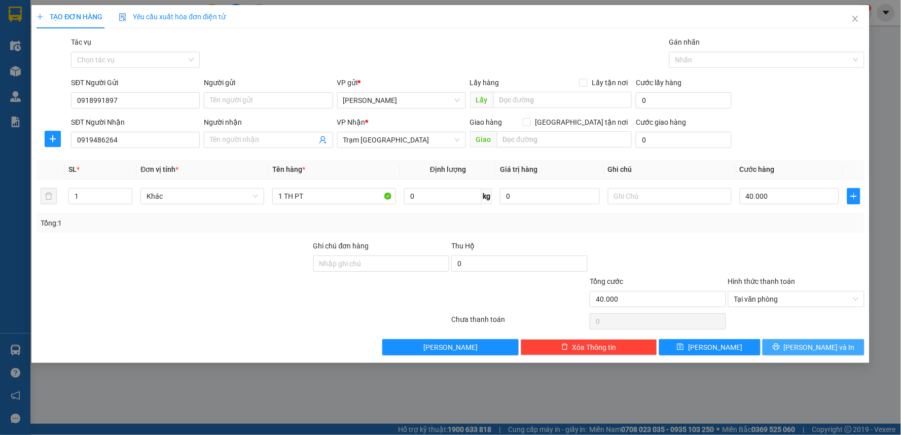
click at [783, 351] on button "[PERSON_NAME] và In" at bounding box center [813, 347] width 102 height 16
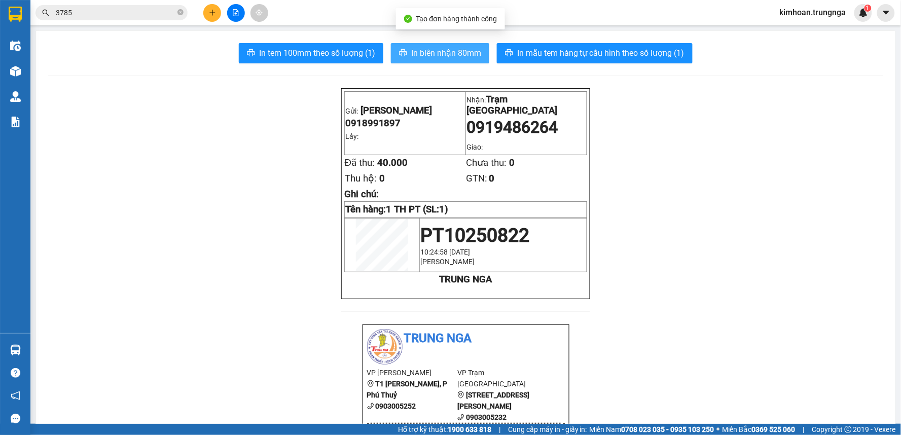
click at [444, 55] on span "In biên nhận 80mm" at bounding box center [446, 53] width 70 height 13
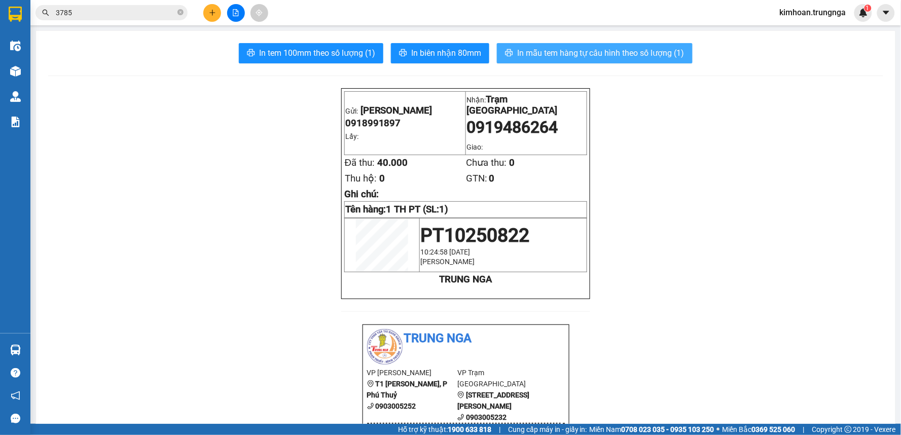
click at [606, 46] on button "In mẫu tem hàng tự cấu hình theo số lượng (1)" at bounding box center [595, 53] width 196 height 20
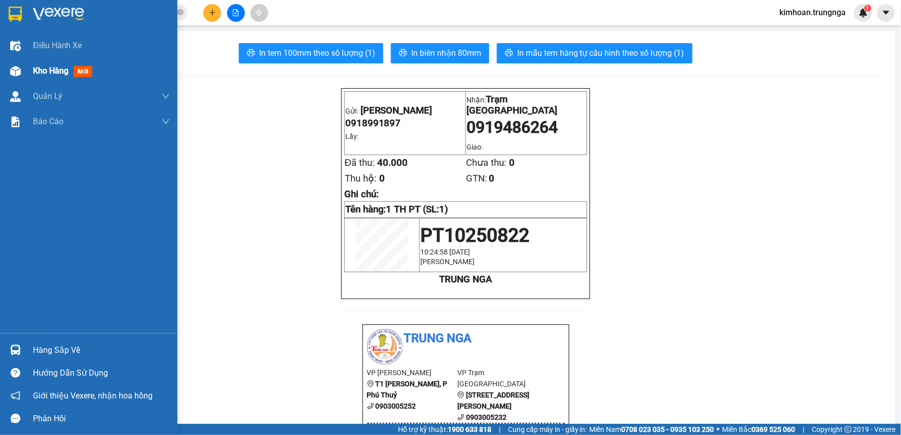
click at [44, 66] on span "Kho hàng" at bounding box center [50, 71] width 35 height 10
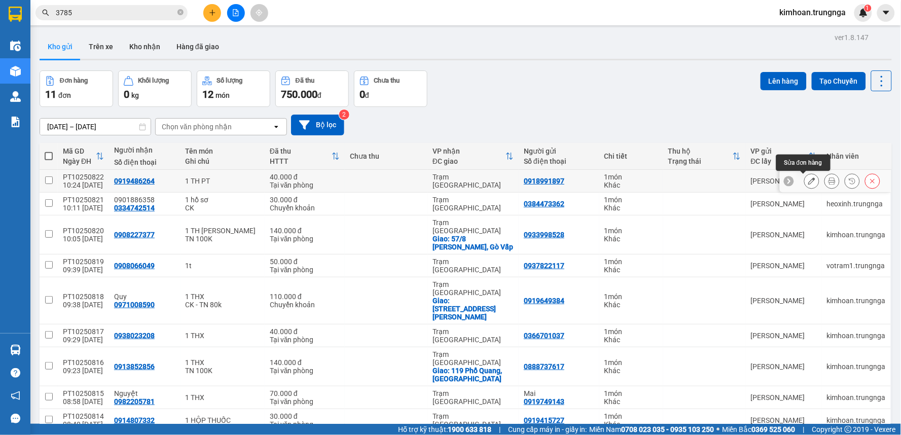
click at [808, 178] on icon at bounding box center [811, 180] width 7 height 7
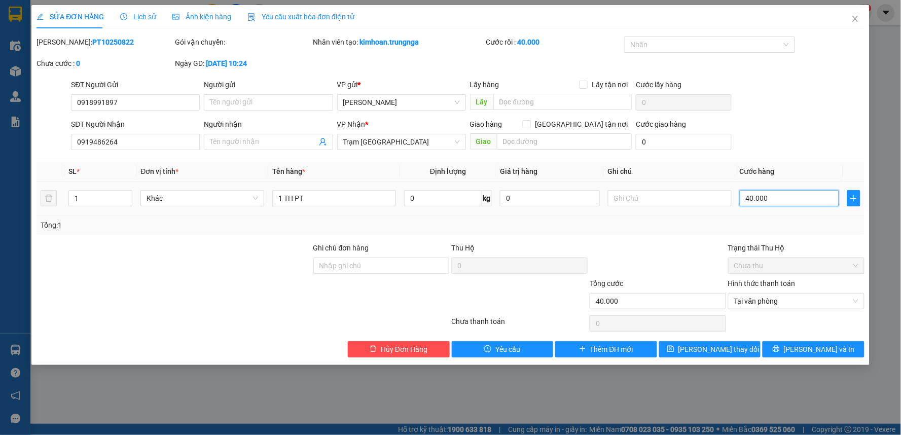
click at [797, 202] on input "40.000" at bounding box center [790, 198] width 100 height 16
click at [707, 236] on div "Total Paid Fee 40.000 Total UnPaid Fee 0 Cash Collection Total Fee Mã ĐH: PT102…" at bounding box center [450, 196] width 828 height 321
click at [802, 350] on button "[PERSON_NAME] và In" at bounding box center [813, 349] width 102 height 16
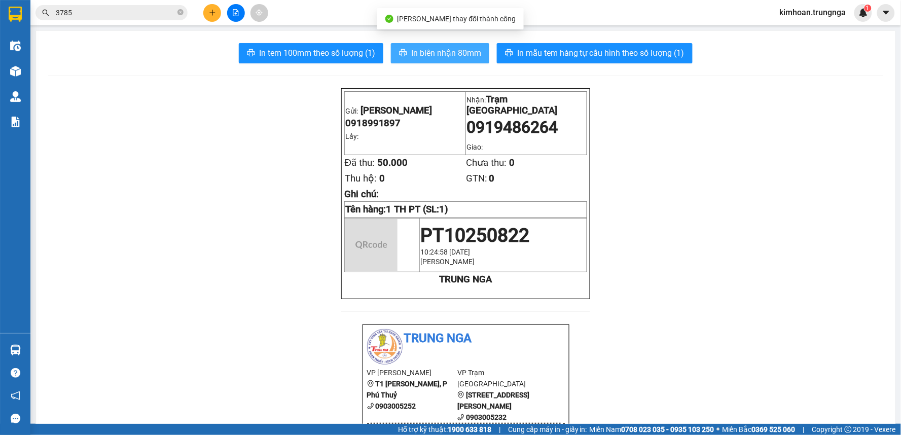
click at [446, 49] on span "In biên nhận 80mm" at bounding box center [446, 53] width 70 height 13
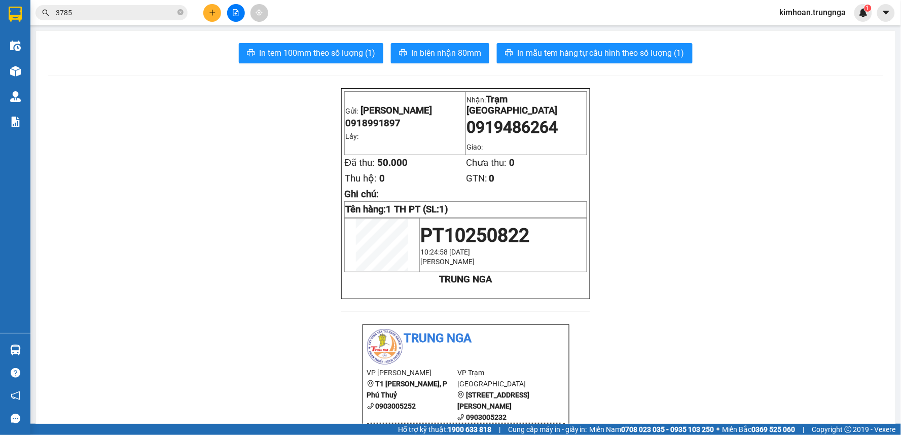
click at [596, 58] on span "In mẫu tem hàng tự cấu hình theo số lượng (1)" at bounding box center [600, 53] width 167 height 13
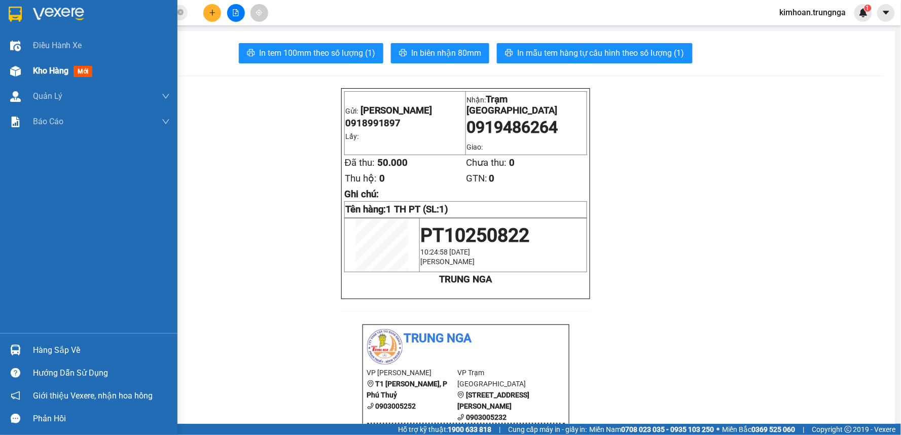
click at [16, 72] on img at bounding box center [15, 71] width 11 height 11
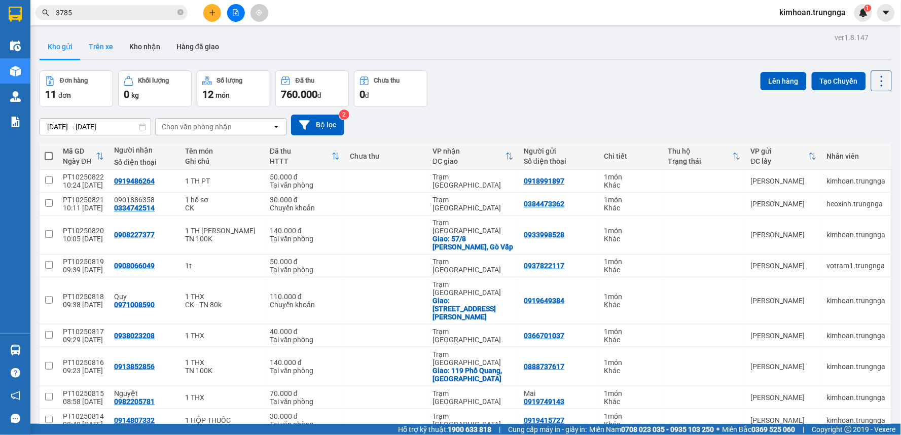
click at [88, 52] on button "Trên xe" at bounding box center [101, 46] width 41 height 24
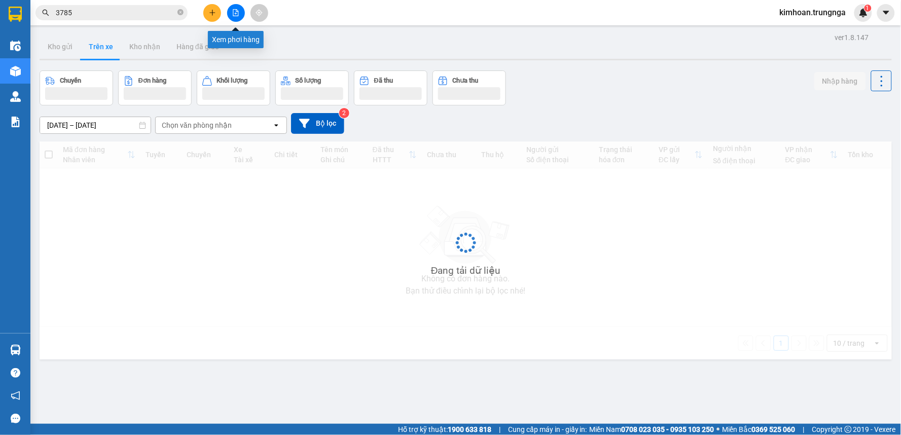
click at [235, 14] on icon "file-add" at bounding box center [235, 12] width 7 height 7
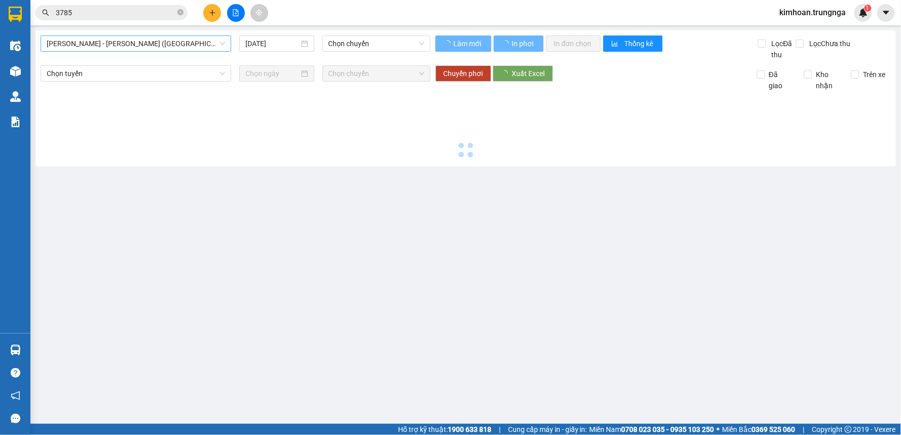
click at [188, 44] on span "Phan Thiết - Hồ Chí Minh (Ghế)" at bounding box center [136, 43] width 178 height 15
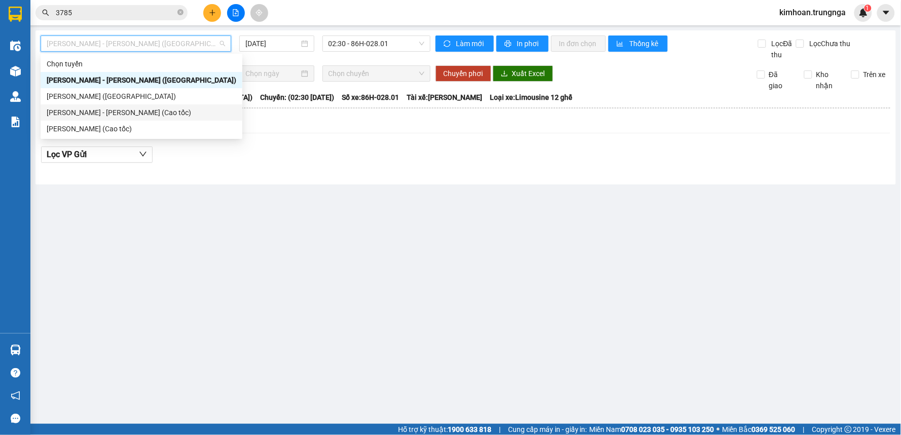
click at [153, 115] on div "Phan Thiết - Hồ Chí Minh (Cao tốc)" at bounding box center [142, 112] width 190 height 11
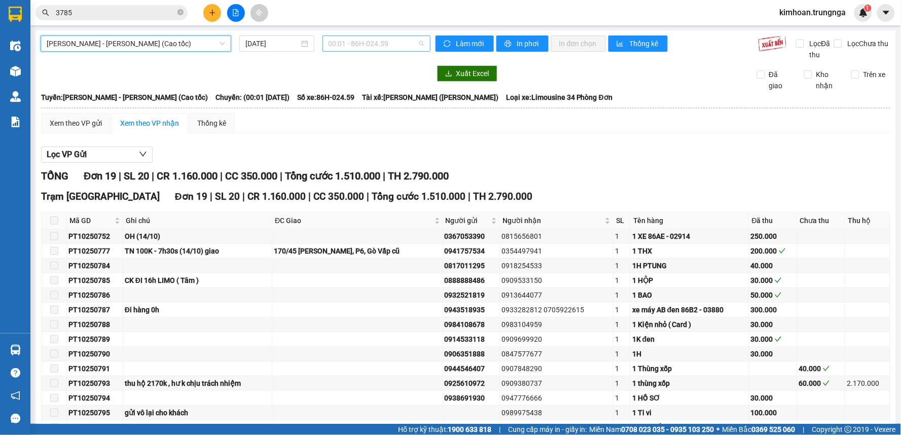
click at [347, 46] on span "00:01 - 86H-024.59" at bounding box center [376, 43] width 96 height 15
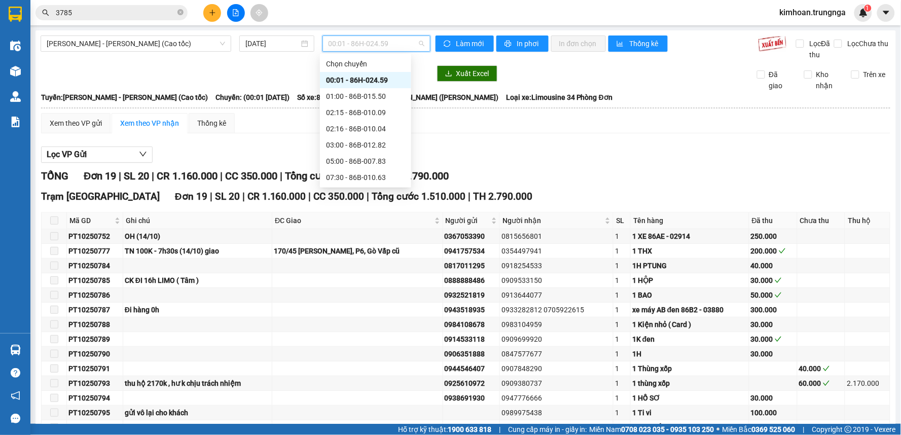
click at [346, 188] on div "10:30 - 86B-014.93" at bounding box center [365, 193] width 79 height 11
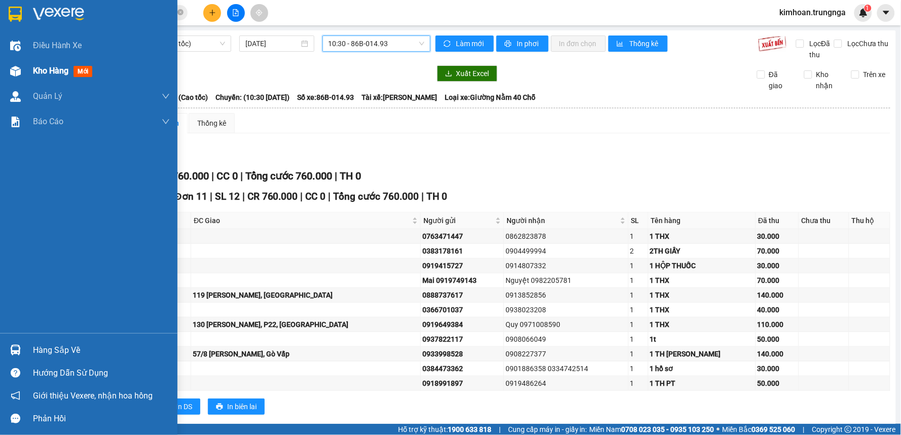
click at [21, 65] on div at bounding box center [16, 71] width 18 height 18
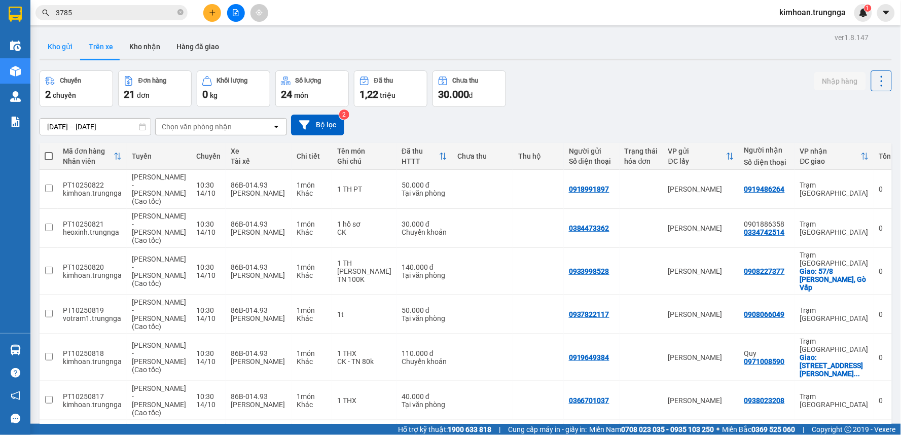
click at [61, 34] on button "Kho gửi" at bounding box center [60, 46] width 41 height 24
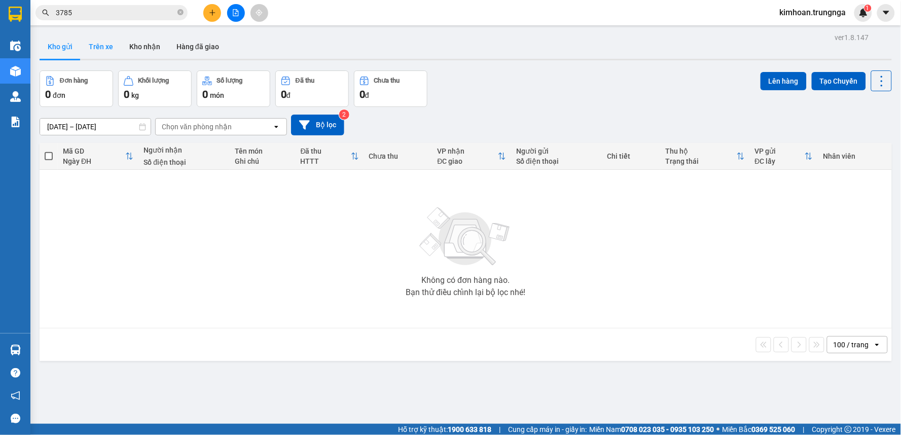
click at [91, 42] on button "Trên xe" at bounding box center [101, 46] width 41 height 24
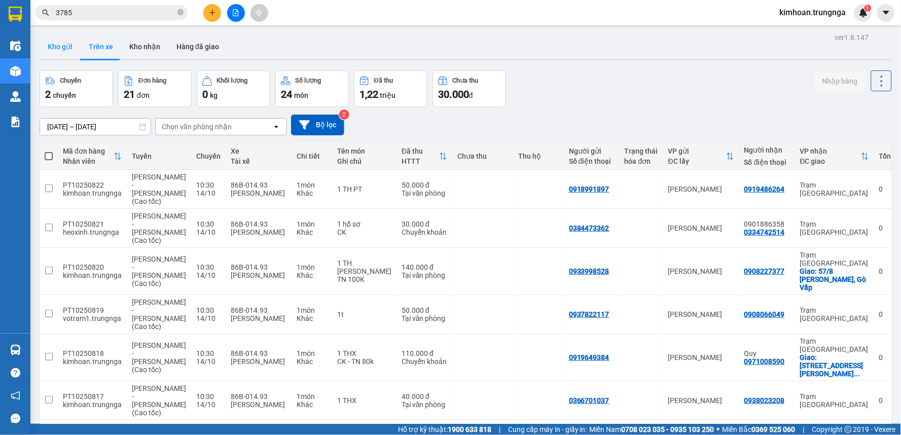
click at [58, 47] on button "Kho gửi" at bounding box center [60, 46] width 41 height 24
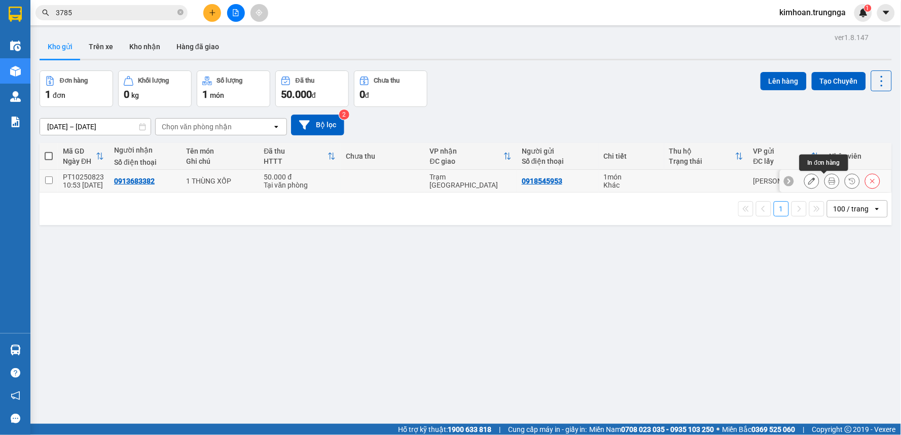
click at [828, 179] on icon at bounding box center [831, 180] width 7 height 7
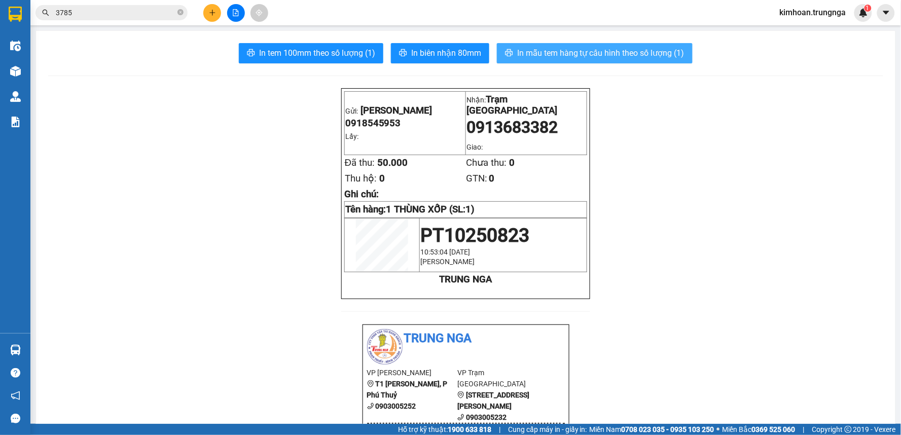
click at [534, 53] on span "In mẫu tem hàng tự cấu hình theo số lượng (1)" at bounding box center [600, 53] width 167 height 13
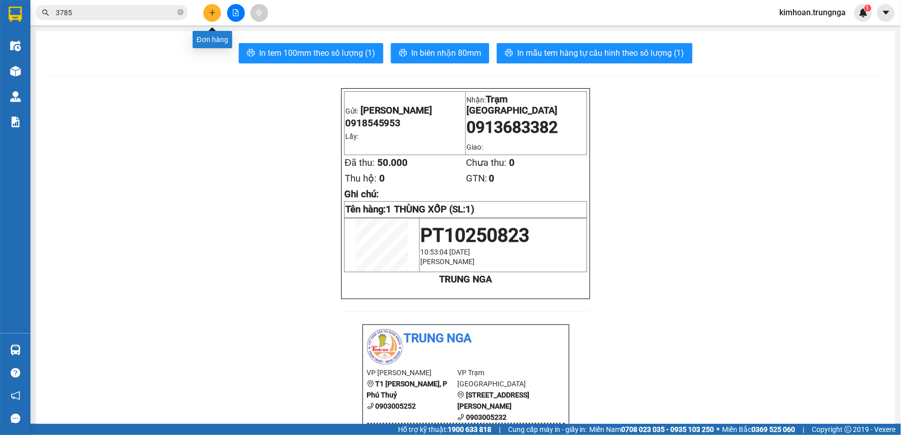
click at [214, 15] on icon "plus" at bounding box center [212, 12] width 7 height 7
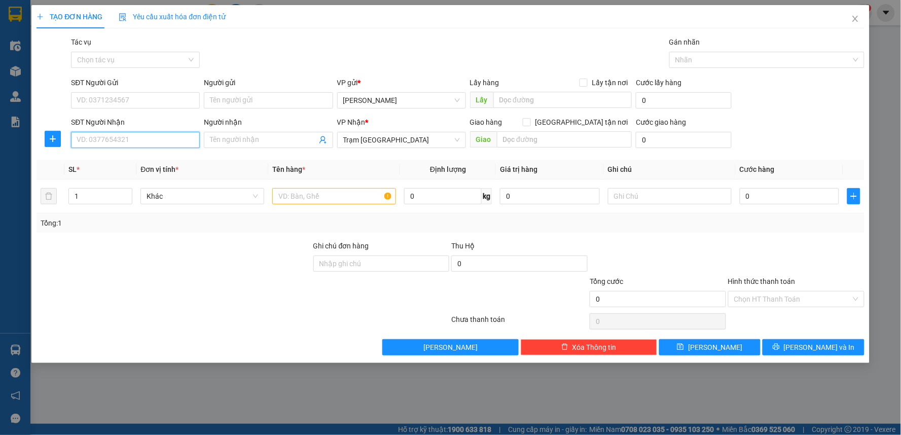
click at [150, 139] on input "SĐT Người Nhận" at bounding box center [135, 140] width 129 height 16
click at [140, 155] on div "0961365665" at bounding box center [135, 160] width 117 height 11
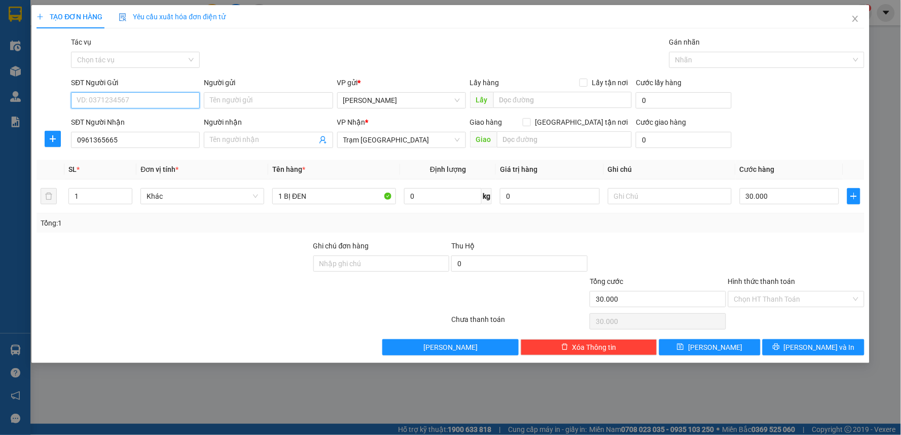
click at [157, 99] on input "SĐT Người Gửi" at bounding box center [135, 100] width 129 height 16
click at [137, 117] on div "0376488255" at bounding box center [135, 120] width 117 height 11
click at [278, 140] on input "Người nhận" at bounding box center [263, 139] width 106 height 11
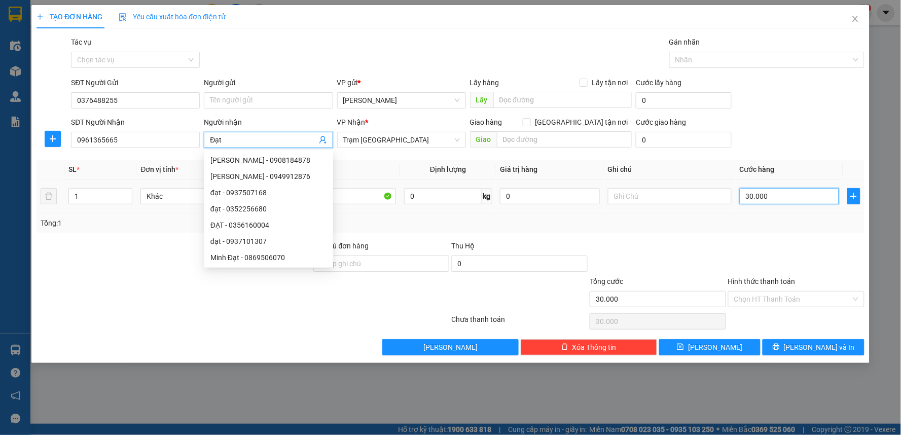
click at [776, 199] on input "30.000" at bounding box center [790, 196] width 100 height 16
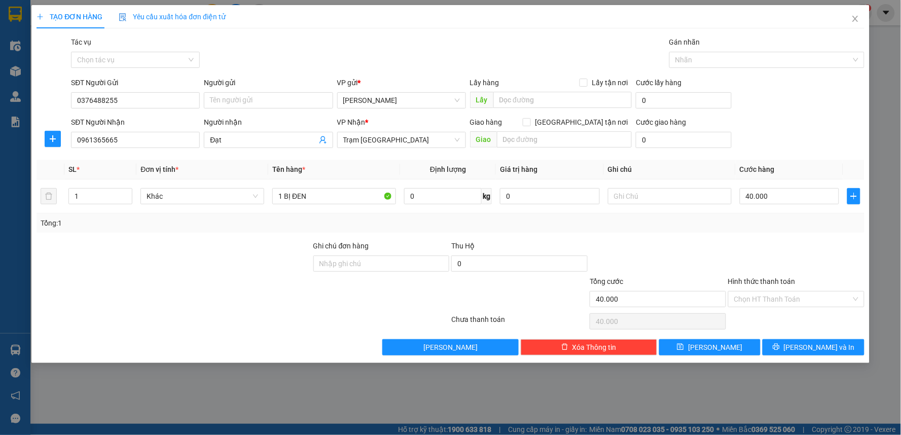
click at [713, 234] on div "Transit Pickup Surcharge Ids Transit Deliver Surcharge Ids Transit Deliver Surc…" at bounding box center [450, 195] width 828 height 319
drag, startPoint x: 346, startPoint y: 206, endPoint x: 289, endPoint y: 192, distance: 58.5
click at [276, 194] on div "1 BỊ ĐEN" at bounding box center [334, 196] width 124 height 20
drag, startPoint x: 289, startPoint y: 192, endPoint x: 296, endPoint y: 192, distance: 6.6
click at [290, 192] on input "1 BỊ ĐEN" at bounding box center [334, 196] width 124 height 16
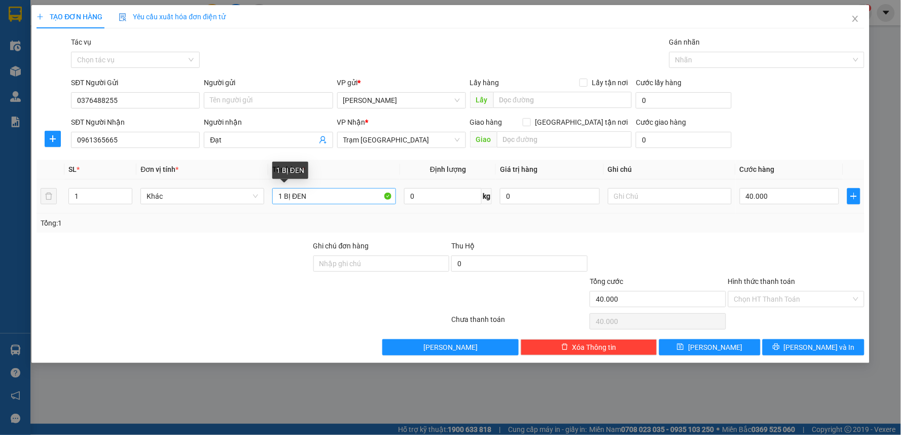
click at [317, 196] on input "1 BỊ ĐEN" at bounding box center [334, 196] width 124 height 16
type input "1 BỊ ĐỒ ĂN"
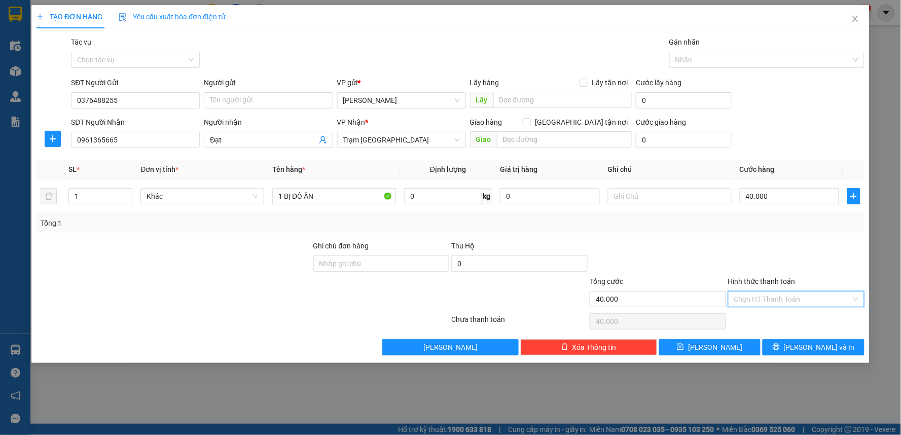
click at [759, 296] on input "Hình thức thanh toán" at bounding box center [792, 298] width 117 height 15
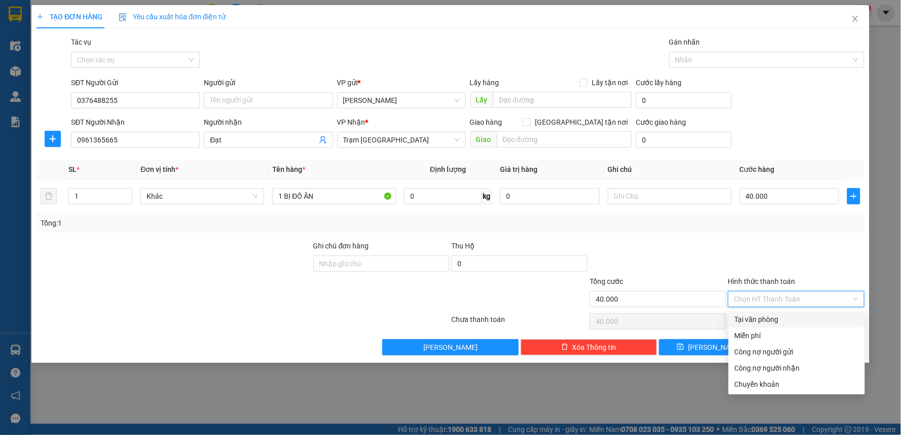
click at [760, 316] on div "Tại văn phòng" at bounding box center [796, 319] width 124 height 11
type input "0"
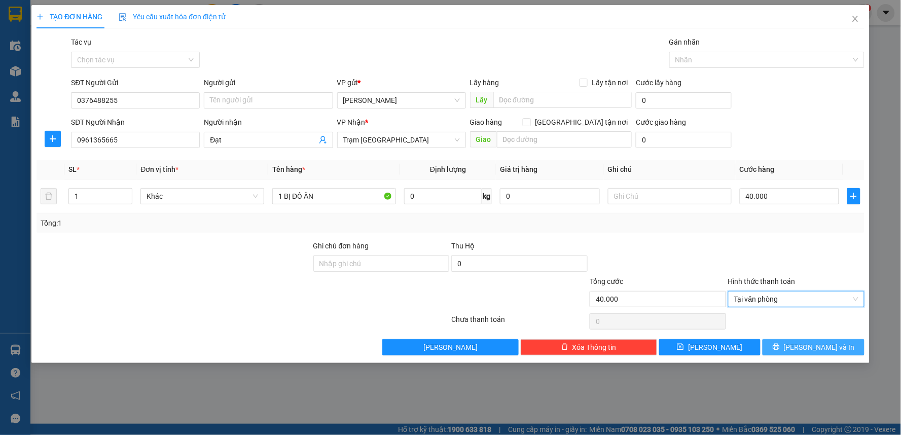
click at [779, 346] on icon "printer" at bounding box center [776, 347] width 7 height 7
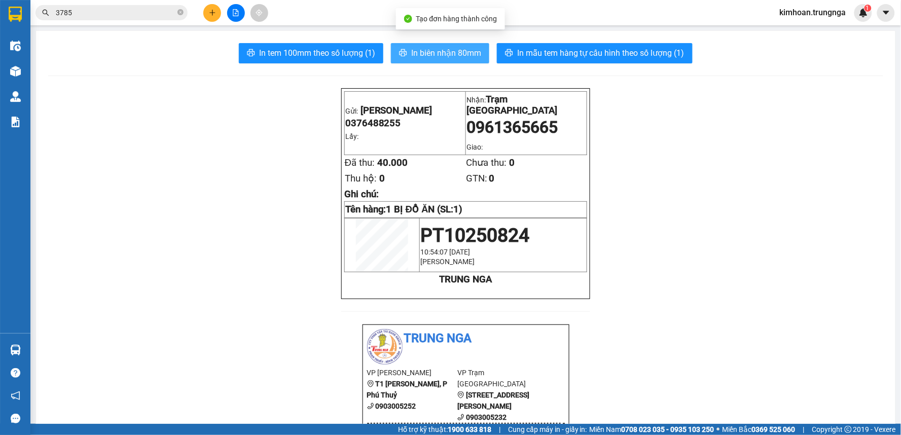
click at [443, 45] on button "In biên nhận 80mm" at bounding box center [440, 53] width 98 height 20
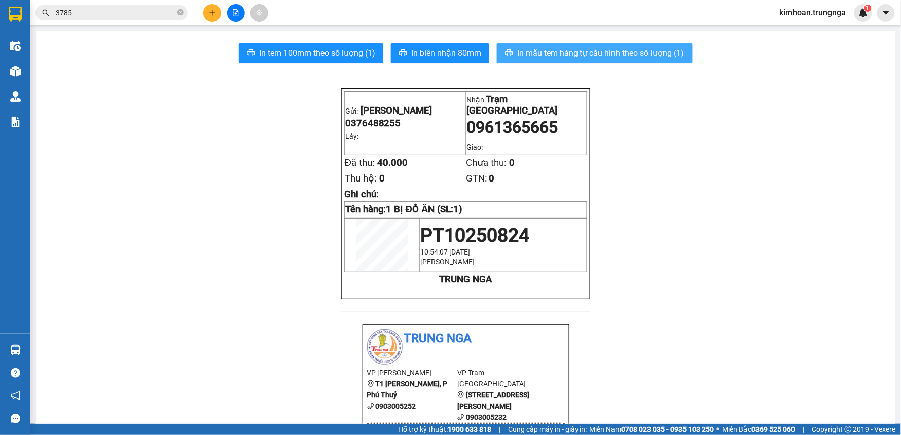
click at [548, 48] on span "In mẫu tem hàng tự cấu hình theo số lượng (1)" at bounding box center [600, 53] width 167 height 13
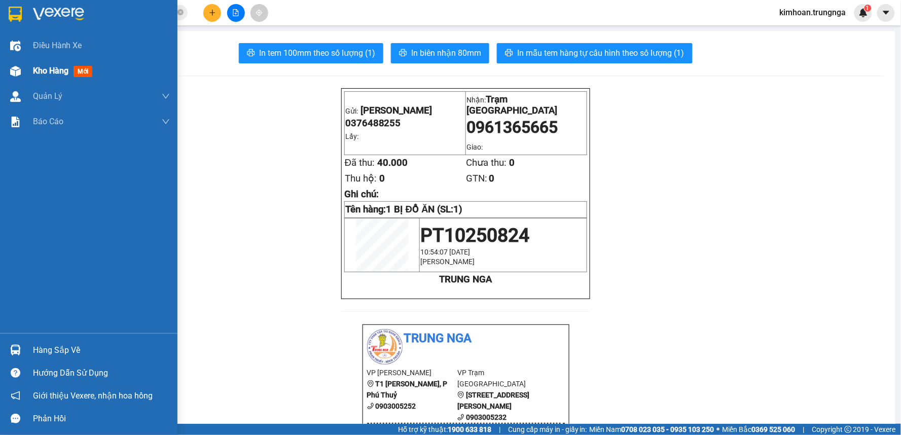
click at [42, 71] on span "Kho hàng" at bounding box center [50, 71] width 35 height 10
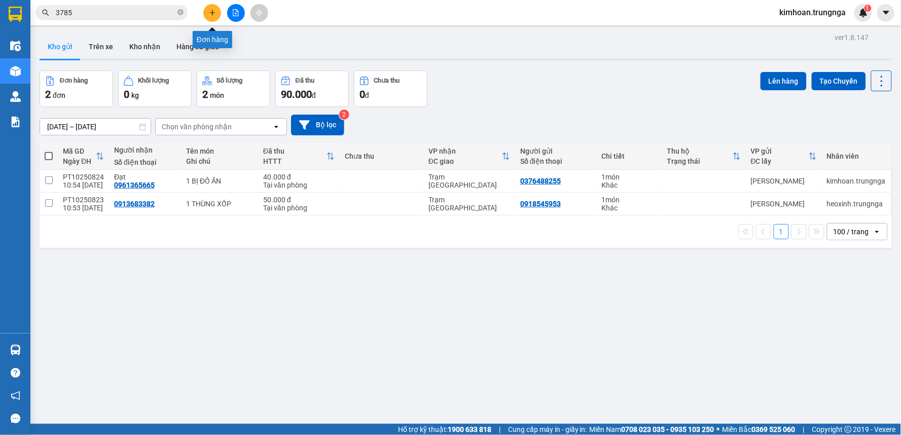
click at [215, 16] on icon "plus" at bounding box center [212, 12] width 7 height 7
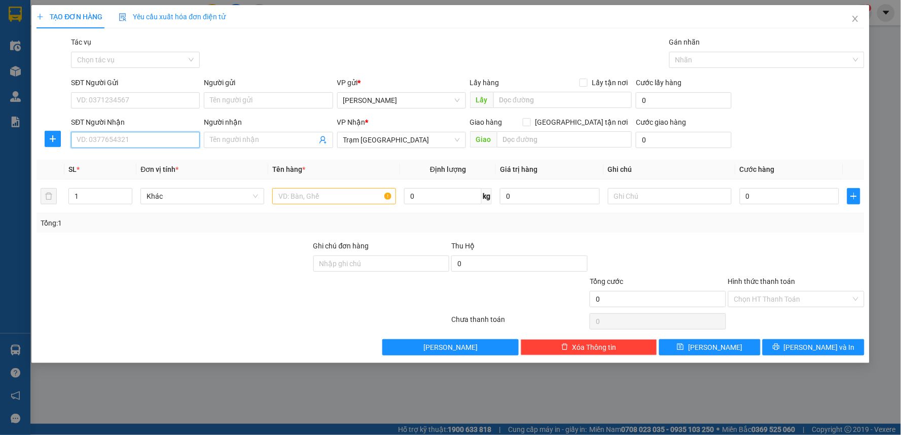
click at [123, 135] on input "SĐT Người Nhận" at bounding box center [135, 140] width 129 height 16
type input "0944621042"
click at [139, 157] on div "0944621042" at bounding box center [135, 160] width 117 height 11
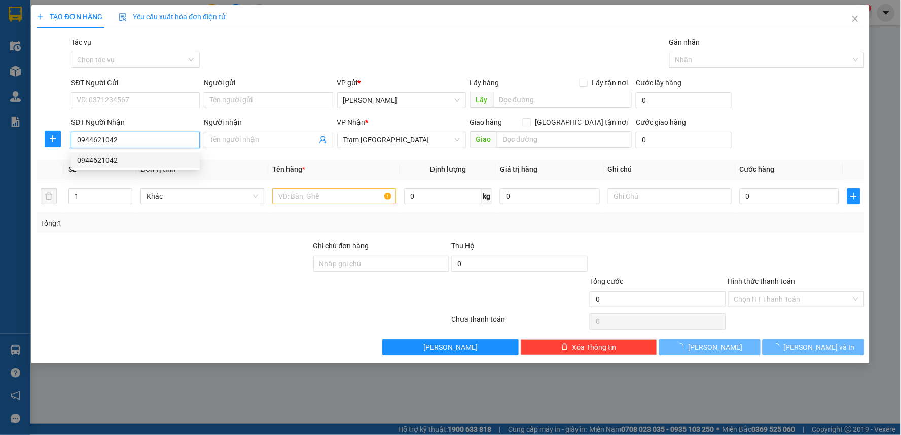
type input "40.000"
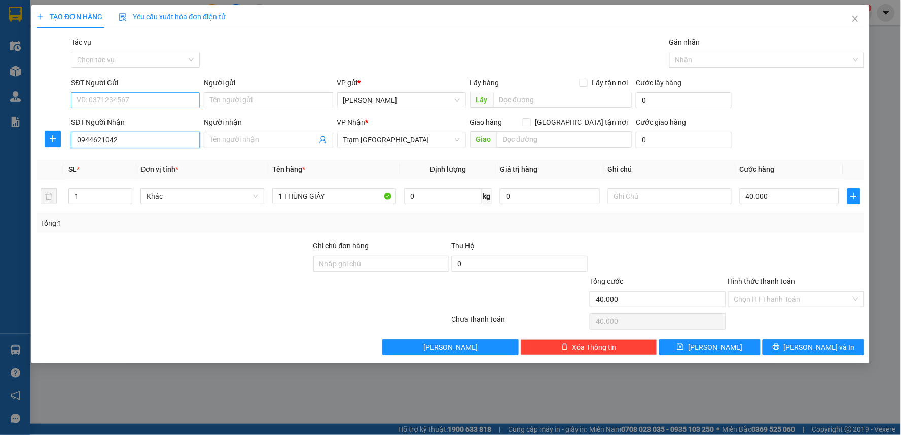
type input "0944621042"
click at [140, 99] on input "SĐT Người Gửi" at bounding box center [135, 100] width 129 height 16
click at [140, 119] on div "0382250006" at bounding box center [135, 120] width 117 height 11
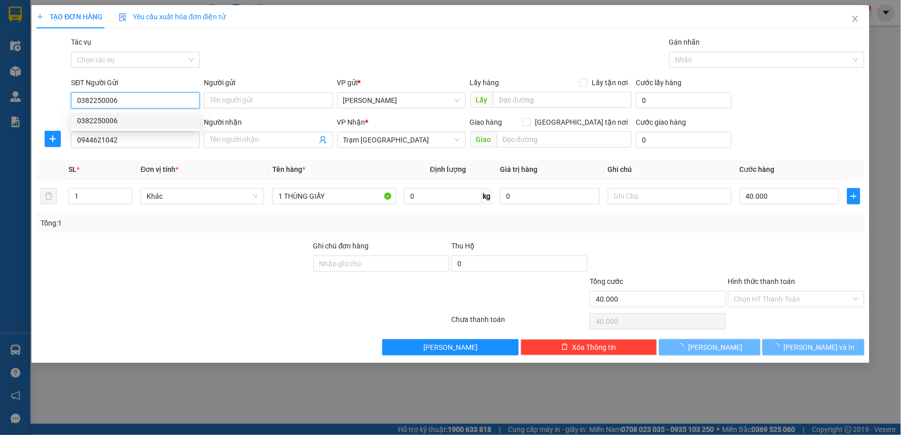
type input "0382250006"
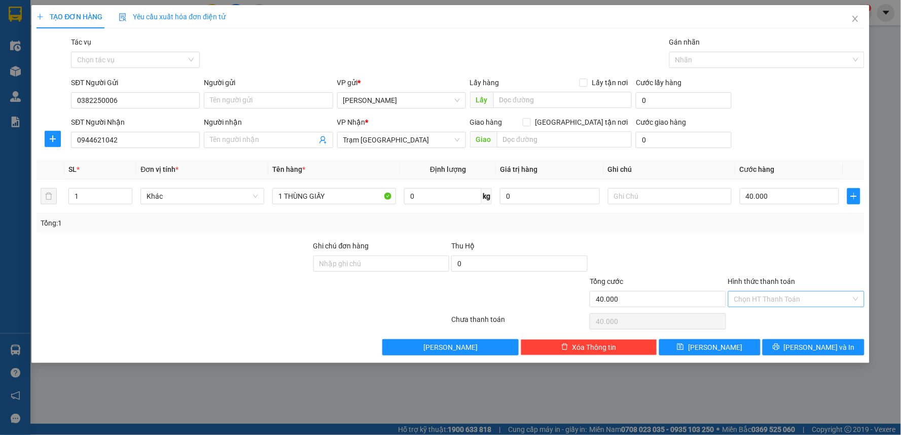
click at [791, 296] on input "Hình thức thanh toán" at bounding box center [792, 298] width 117 height 15
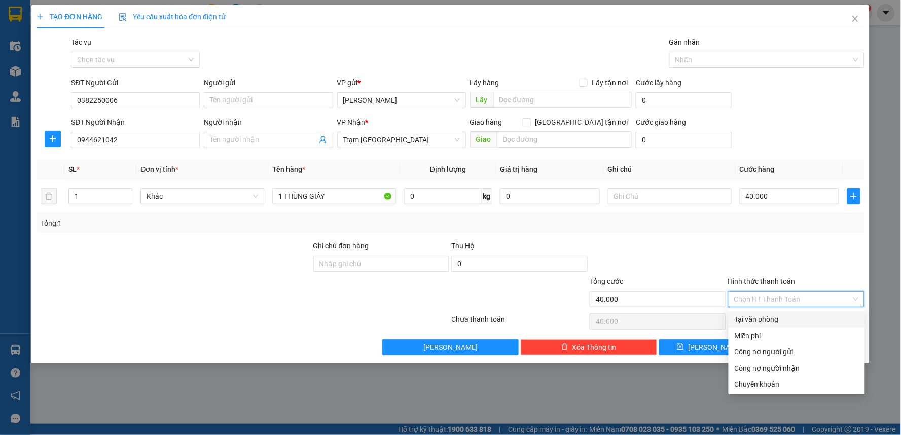
click at [782, 318] on div "Tại văn phòng" at bounding box center [796, 319] width 124 height 11
type input "0"
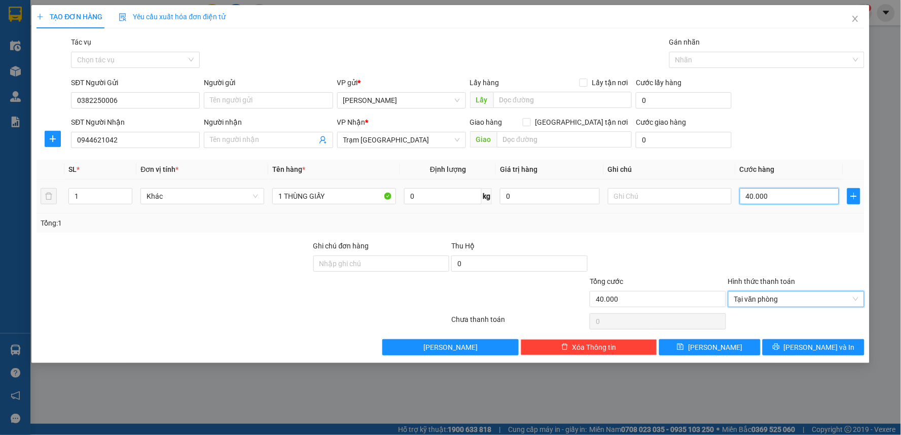
click at [765, 197] on input "40.000" at bounding box center [790, 196] width 100 height 16
type input "3"
type input "30"
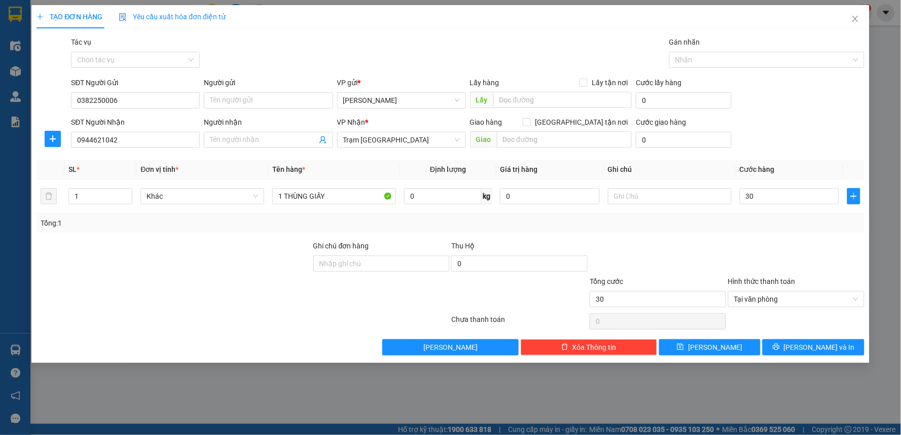
type input "30.000"
click at [769, 252] on div at bounding box center [796, 257] width 138 height 35
click at [791, 345] on button "[PERSON_NAME] và In" at bounding box center [813, 347] width 102 height 16
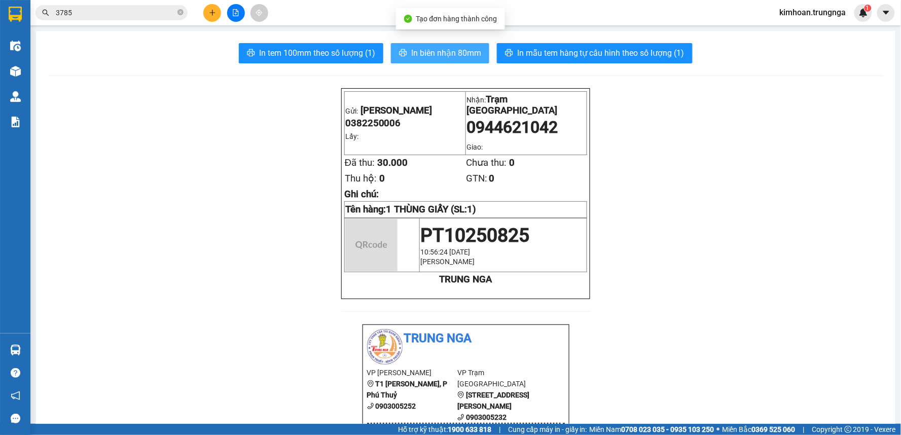
click at [431, 55] on span "In biên nhận 80mm" at bounding box center [446, 53] width 70 height 13
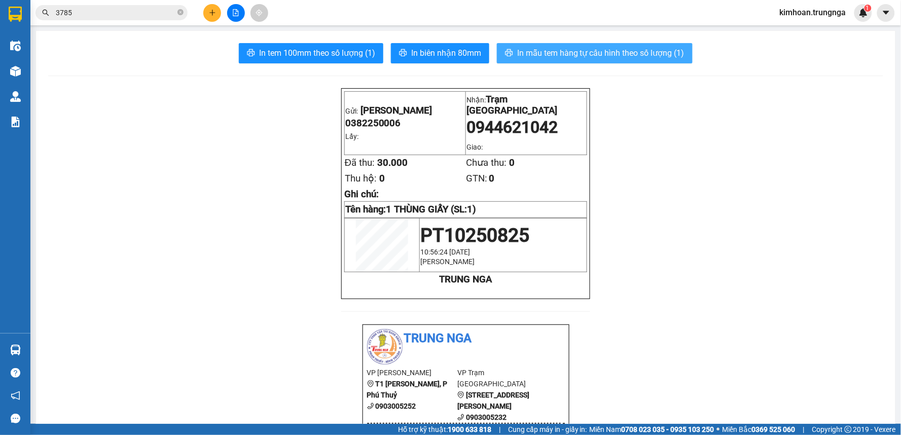
click at [550, 56] on span "In mẫu tem hàng tự cấu hình theo số lượng (1)" at bounding box center [600, 53] width 167 height 13
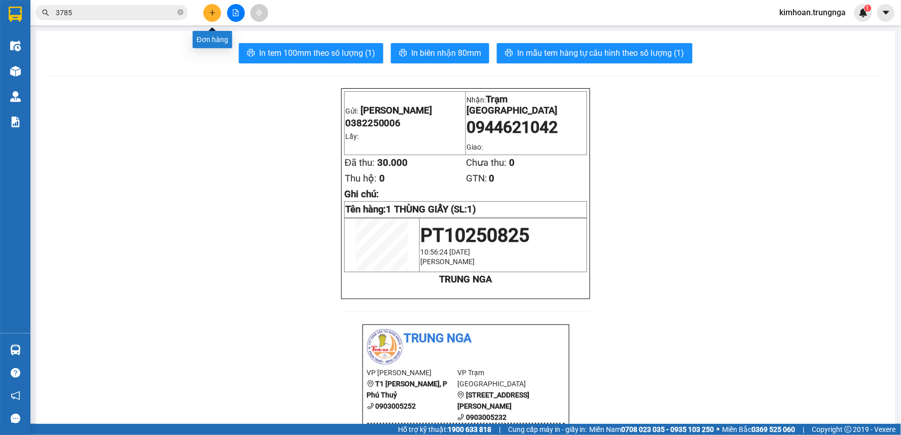
click at [216, 13] on button at bounding box center [212, 13] width 18 height 18
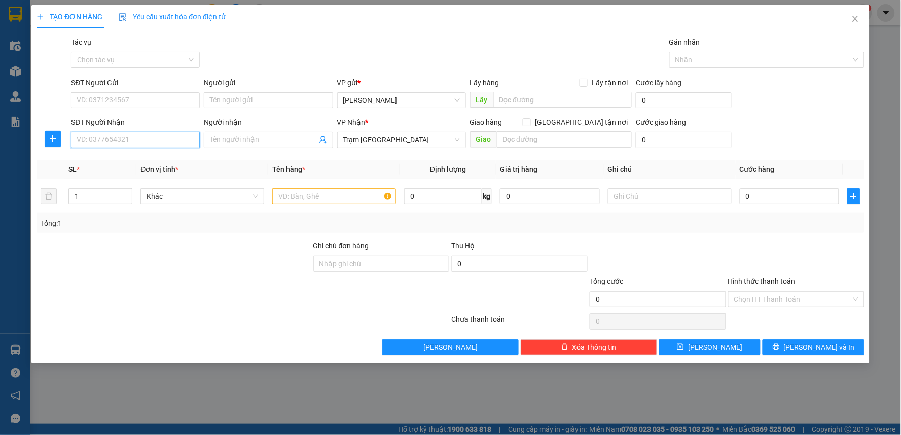
click at [139, 135] on input "SĐT Người Nhận" at bounding box center [135, 140] width 129 height 16
type input "0906883676"
click at [144, 102] on input "SĐT Người Gửi" at bounding box center [135, 100] width 129 height 16
type input "0977361184"
click at [302, 197] on input "text" at bounding box center [334, 196] width 124 height 16
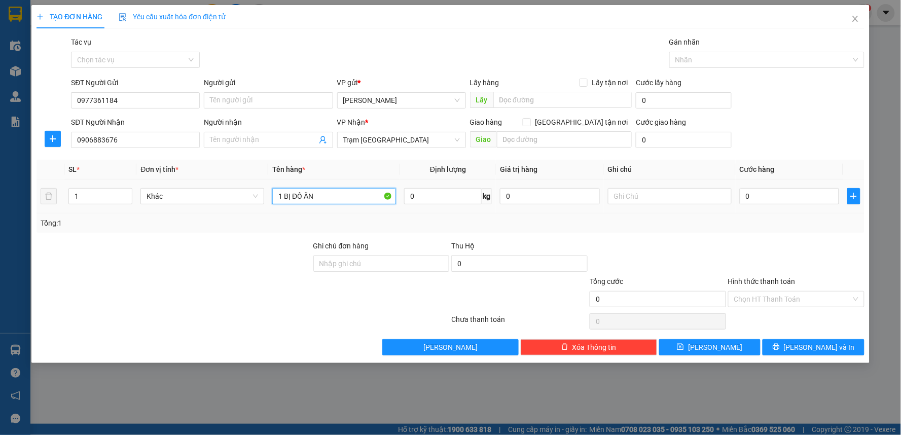
type input "1 BỊ ĐỒ ĂN"
click at [773, 205] on div "0" at bounding box center [790, 196] width 100 height 20
click at [787, 196] on input "0" at bounding box center [790, 196] width 100 height 16
type input "4"
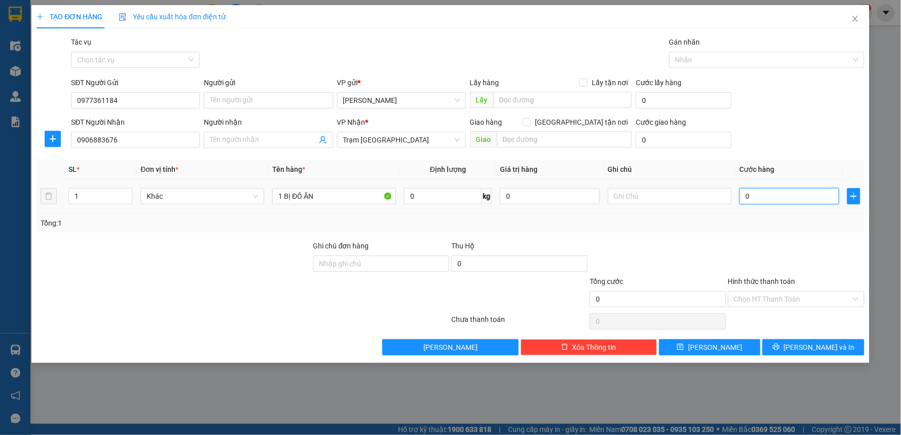
type input "4"
type input "40"
type input "40.000"
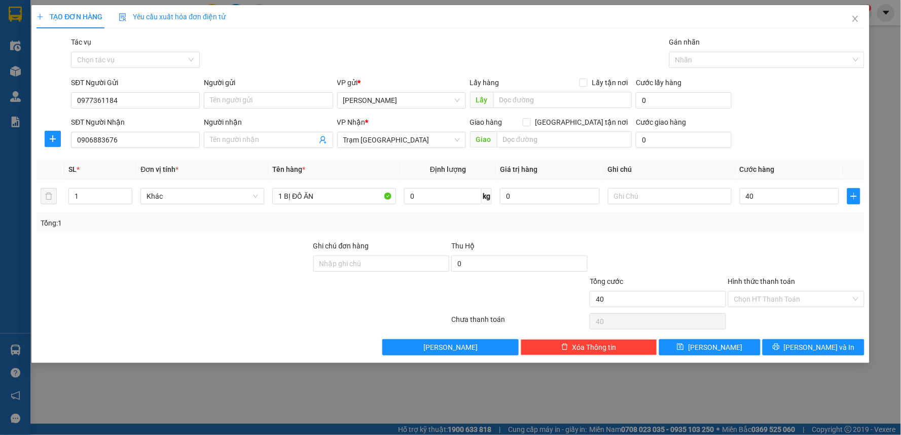
type input "40.000"
click at [750, 243] on div at bounding box center [796, 257] width 138 height 35
click at [762, 297] on input "Hình thức thanh toán" at bounding box center [792, 298] width 117 height 15
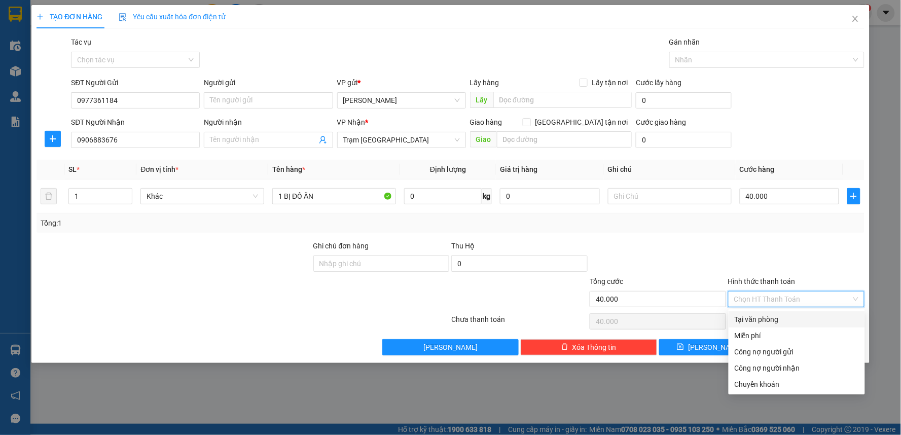
click at [763, 316] on div "Tại văn phòng" at bounding box center [796, 319] width 124 height 11
type input "0"
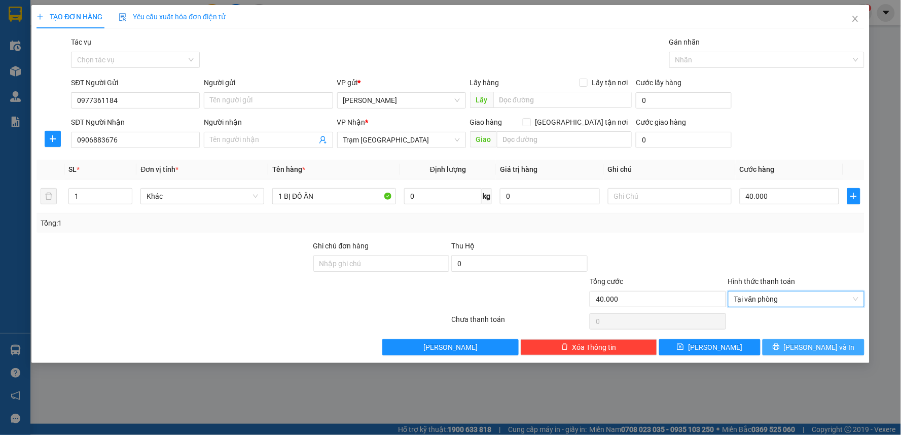
drag, startPoint x: 787, startPoint y: 337, endPoint x: 791, endPoint y: 343, distance: 7.0
click at [787, 338] on div "Transit Pickup Surcharge Ids Transit Deliver Surcharge Ids Transit Deliver Surc…" at bounding box center [450, 195] width 828 height 319
click at [792, 346] on button "[PERSON_NAME] và In" at bounding box center [813, 347] width 102 height 16
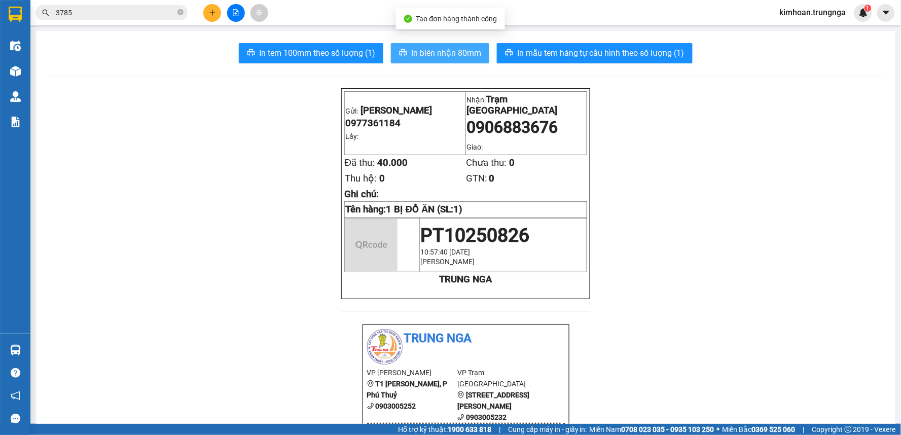
click at [399, 56] on icon "printer" at bounding box center [403, 53] width 8 height 8
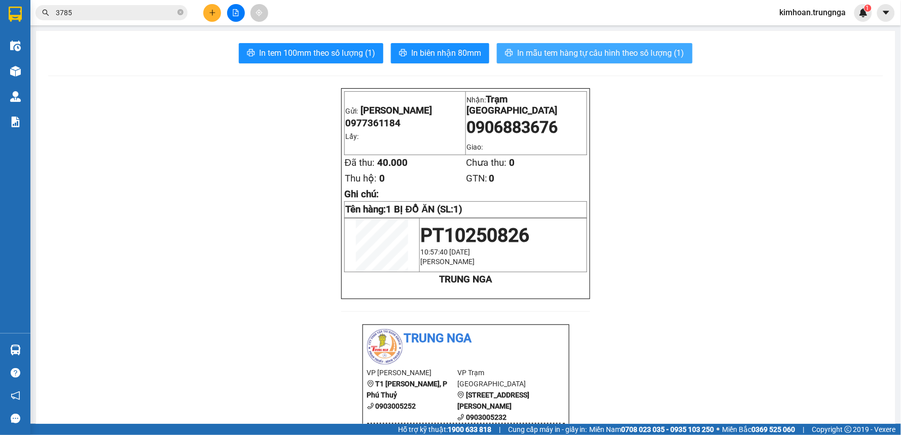
click at [520, 52] on span "In mẫu tem hàng tự cấu hình theo số lượng (1)" at bounding box center [600, 53] width 167 height 13
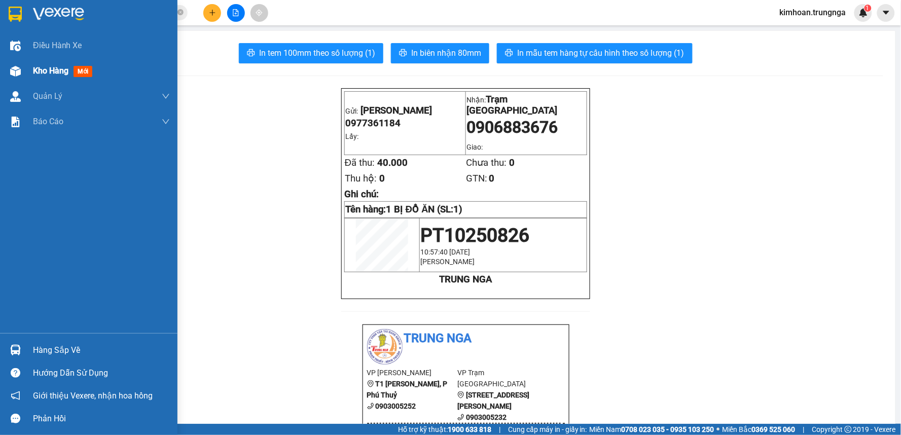
click at [36, 66] on span "Kho hàng" at bounding box center [50, 71] width 35 height 10
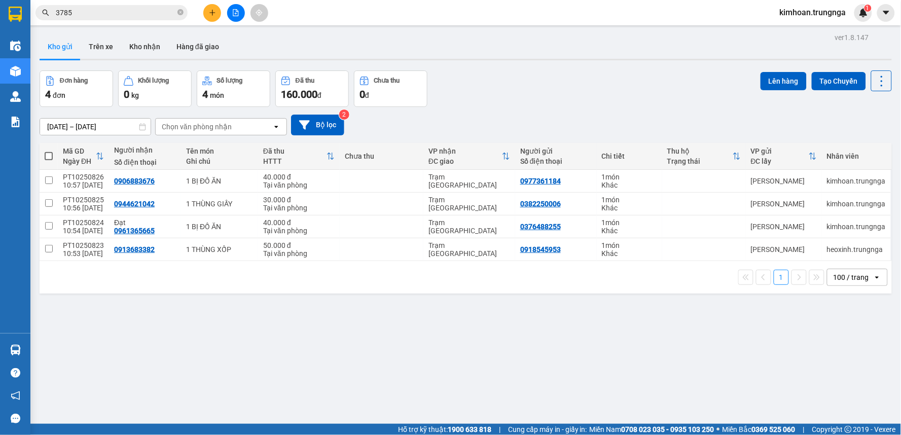
click at [209, 9] on icon "plus" at bounding box center [212, 12] width 7 height 7
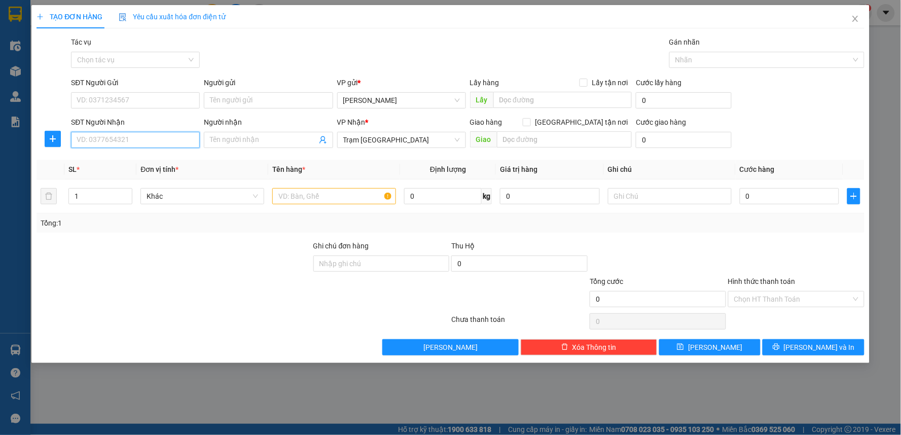
click at [153, 143] on input "SĐT Người Nhận" at bounding box center [135, 140] width 129 height 16
type input "0988725702"
click at [129, 101] on input "SĐT Người Gửi" at bounding box center [135, 100] width 129 height 16
click at [117, 100] on input "SĐT Người Gửi" at bounding box center [135, 100] width 129 height 16
type input "0908513210"
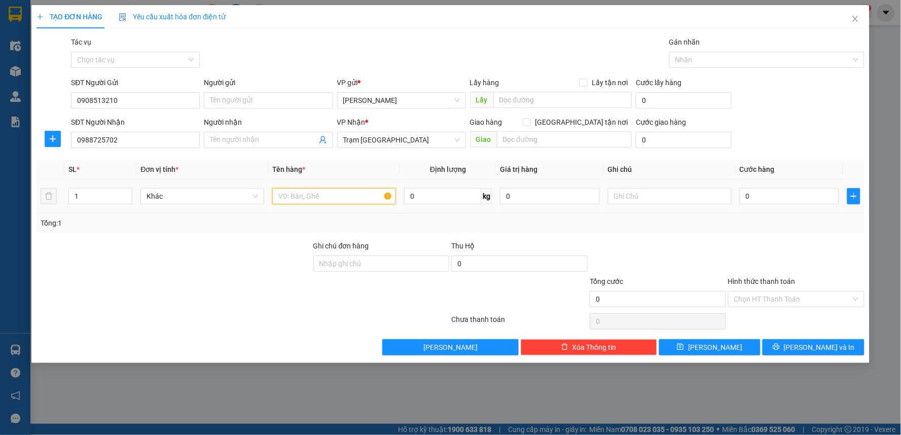
click at [338, 196] on input "text" at bounding box center [334, 196] width 124 height 16
type input "1 TH [PERSON_NAME]"
click at [774, 203] on input "0" at bounding box center [790, 196] width 100 height 16
type input "5"
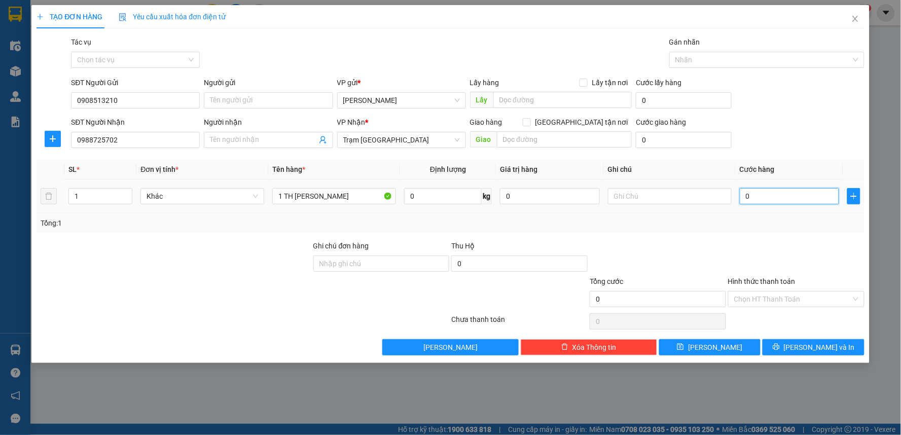
type input "5"
type input "50"
type input "50.000"
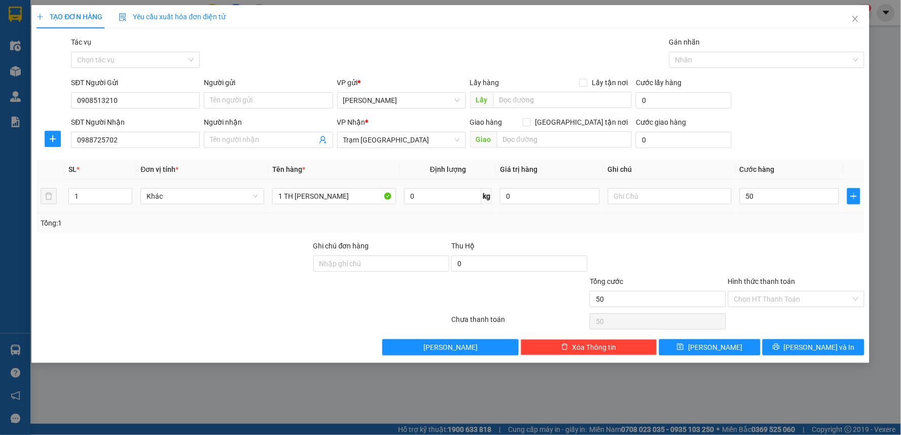
type input "50.000"
click at [748, 256] on div at bounding box center [796, 257] width 138 height 35
click at [751, 300] on input "Hình thức thanh toán" at bounding box center [792, 298] width 117 height 15
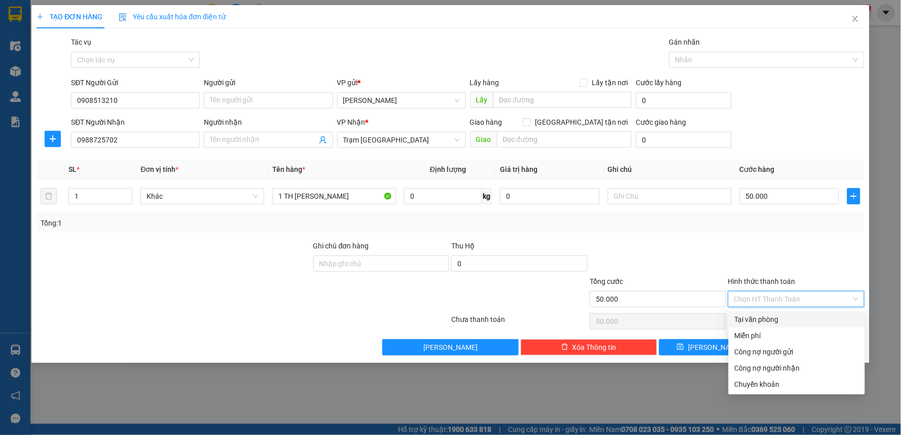
click at [751, 314] on div "Tại văn phòng" at bounding box center [796, 319] width 124 height 11
type input "0"
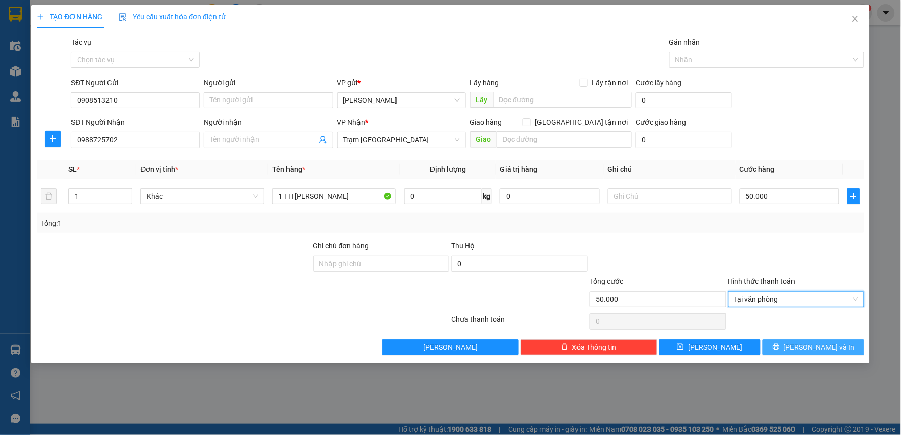
click at [781, 345] on button "Lưu và In" at bounding box center [813, 347] width 102 height 16
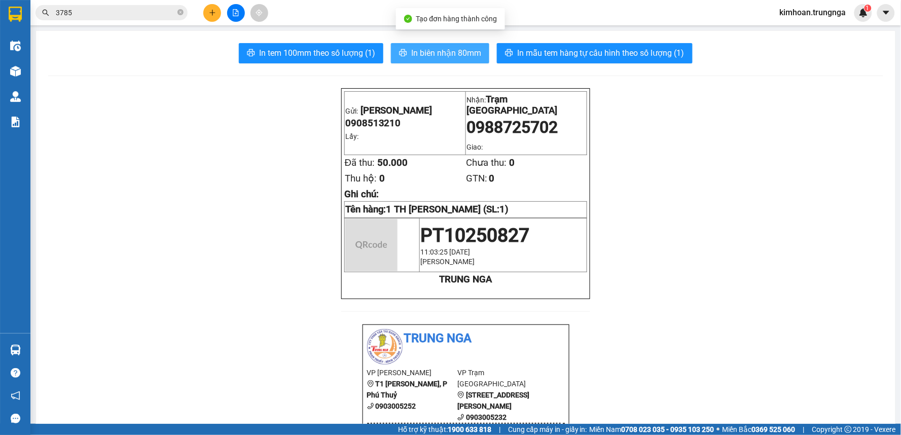
click at [421, 56] on span "In biên nhận 80mm" at bounding box center [446, 53] width 70 height 13
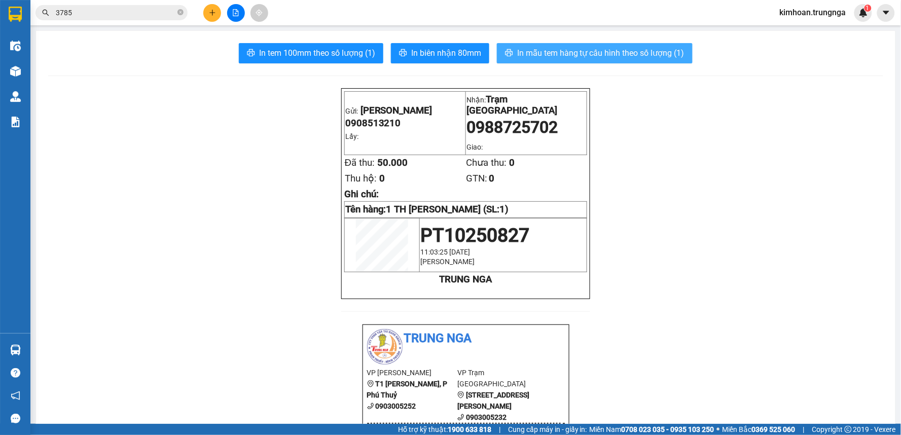
click at [581, 57] on span "In mẫu tem hàng tự cấu hình theo số lượng (1)" at bounding box center [600, 53] width 167 height 13
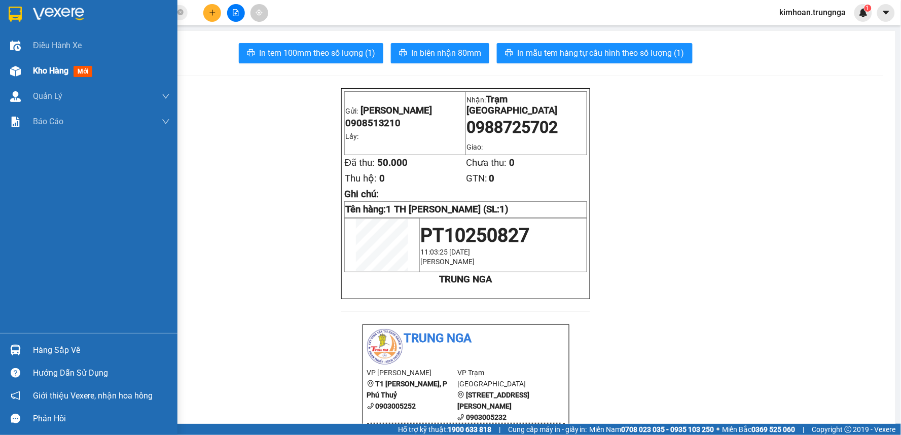
click at [30, 74] on div "Kho hàng mới" at bounding box center [88, 70] width 177 height 25
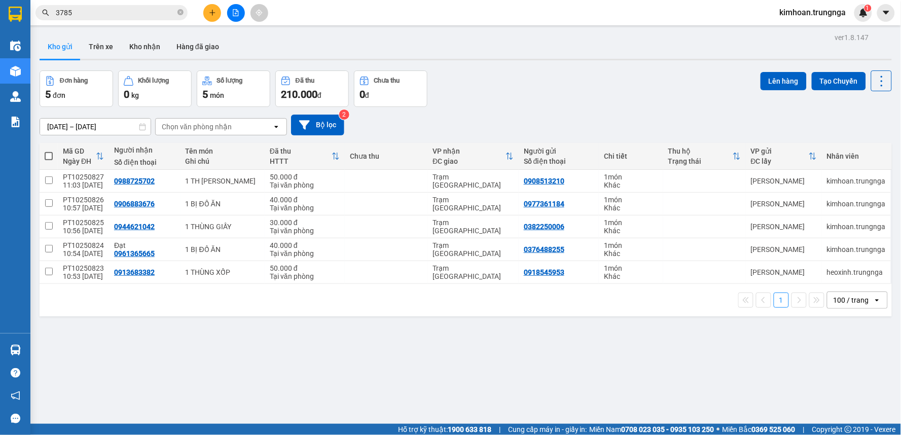
click at [120, 12] on input "3785" at bounding box center [116, 12] width 120 height 11
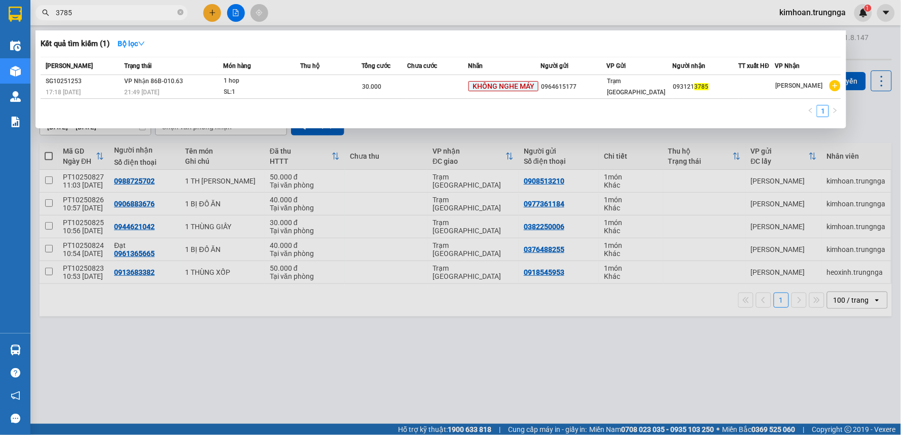
click at [120, 12] on input "3785" at bounding box center [116, 12] width 120 height 11
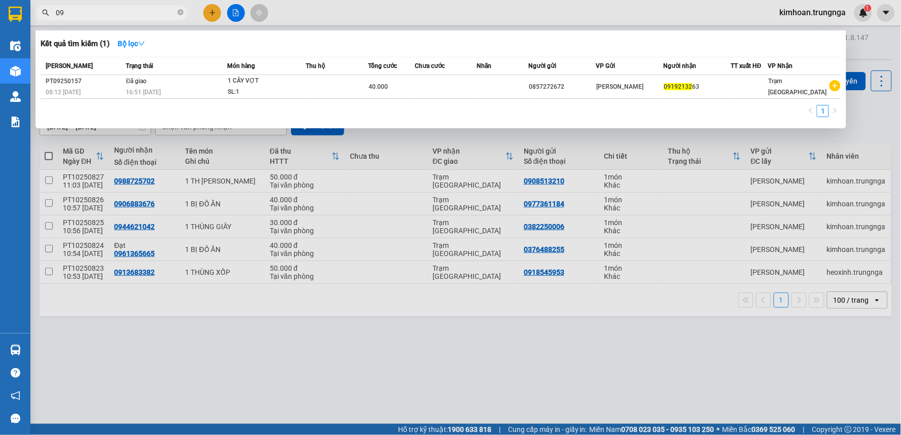
type input "0"
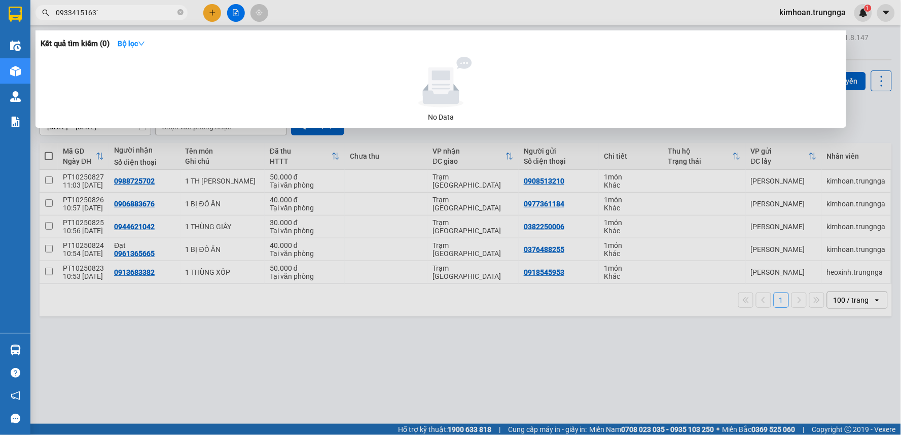
click at [311, 10] on div at bounding box center [450, 217] width 901 height 435
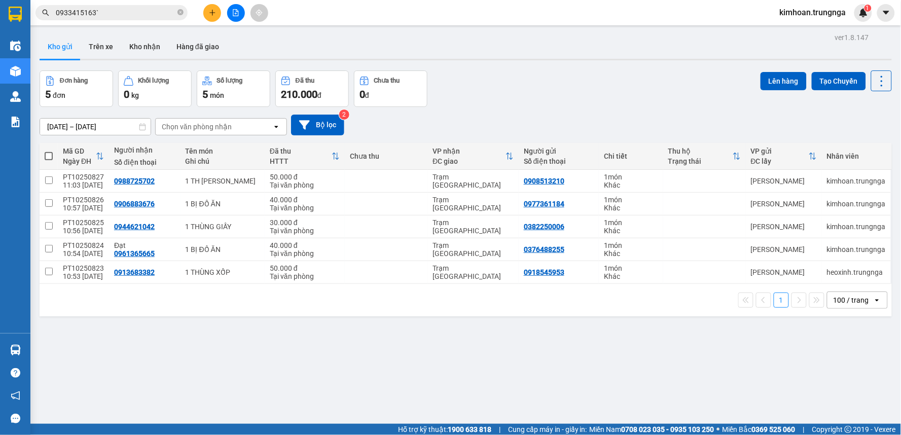
click at [129, 12] on input "0933415163`" at bounding box center [116, 12] width 120 height 11
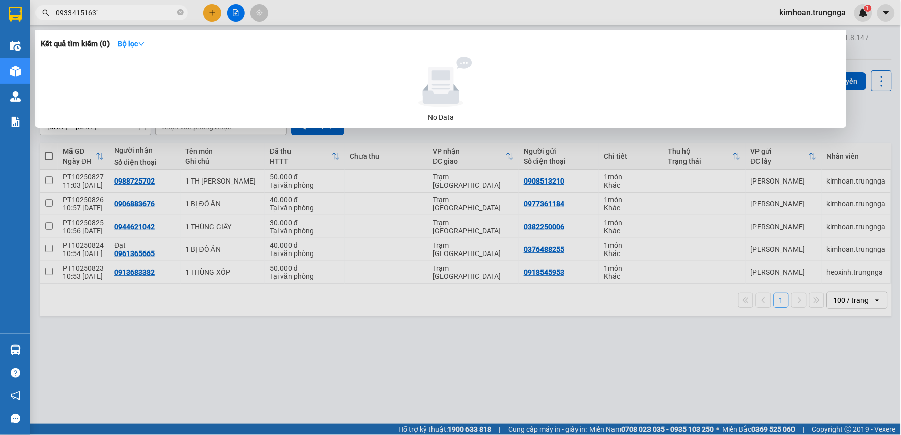
click at [129, 12] on input "0933415163`" at bounding box center [116, 12] width 120 height 11
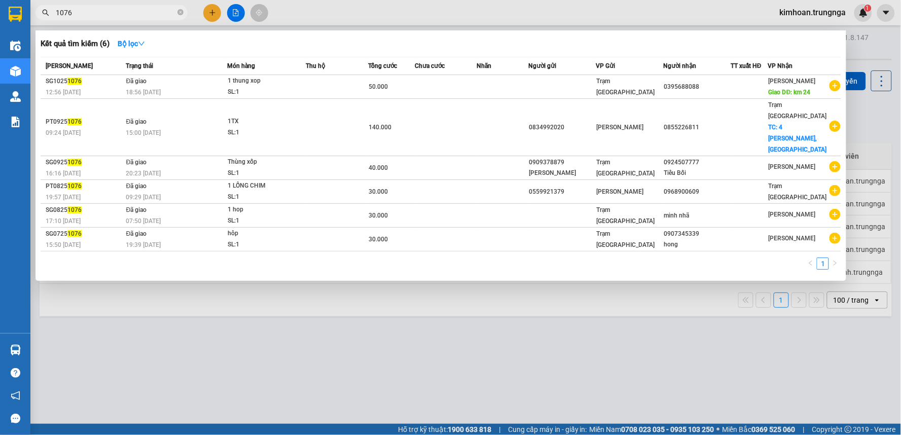
click at [326, 10] on div at bounding box center [450, 217] width 901 height 435
click at [153, 14] on input "1076" at bounding box center [116, 12] width 120 height 11
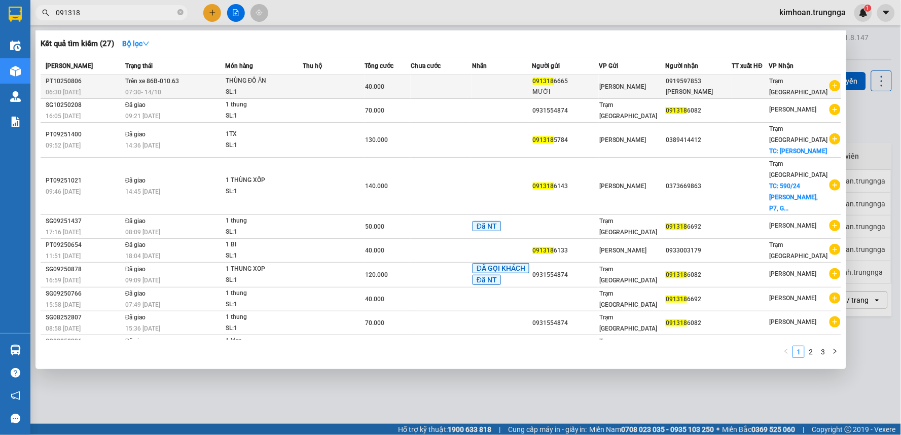
type input "091318"
click at [397, 77] on td "40.000" at bounding box center [387, 87] width 46 height 24
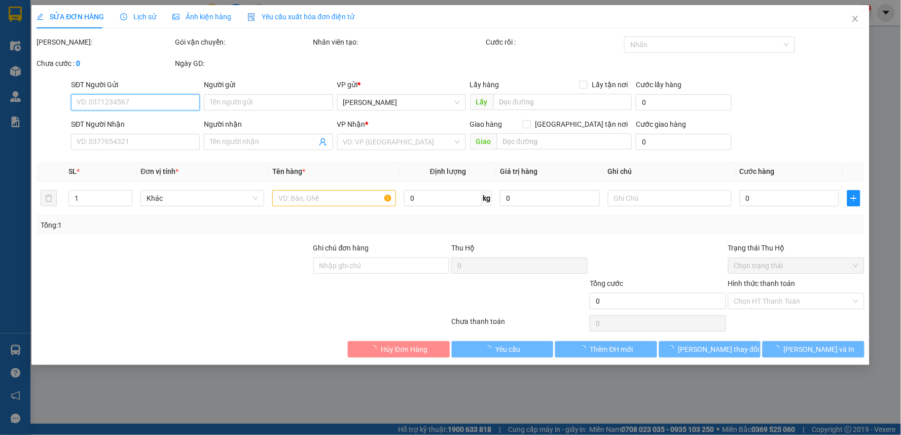
type input "0913186665"
type input "MƯỜI"
type input "0919597853"
type input "Quỳnh Trâm"
type input "40.000"
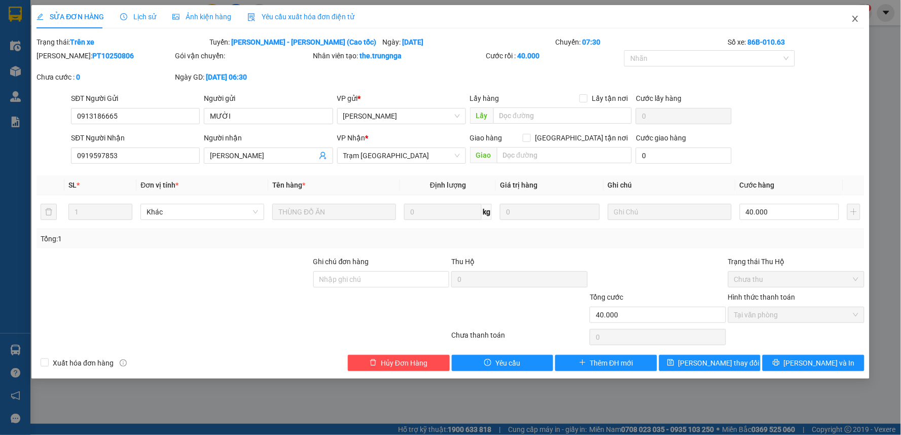
click at [854, 16] on icon "close" at bounding box center [855, 19] width 8 height 8
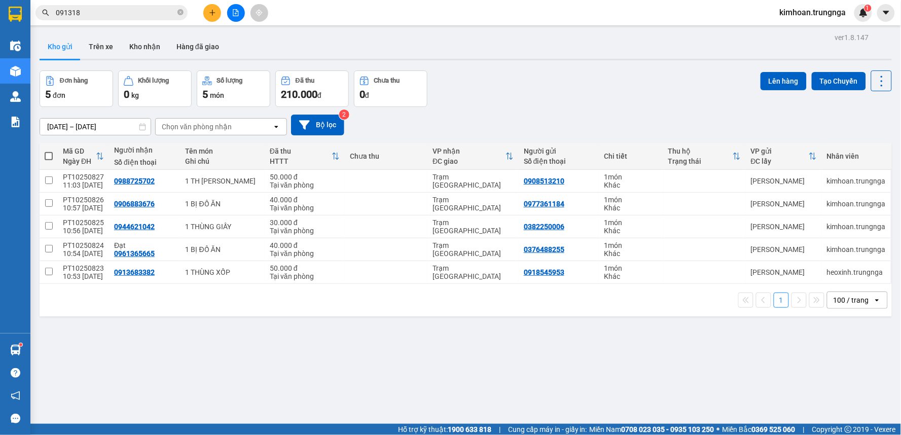
click at [94, 15] on input "091318" at bounding box center [116, 12] width 120 height 11
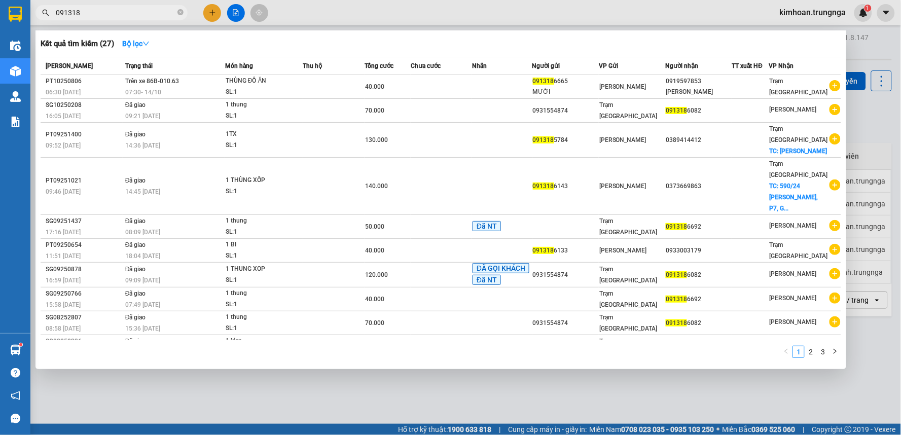
click at [111, 3] on div at bounding box center [450, 217] width 901 height 435
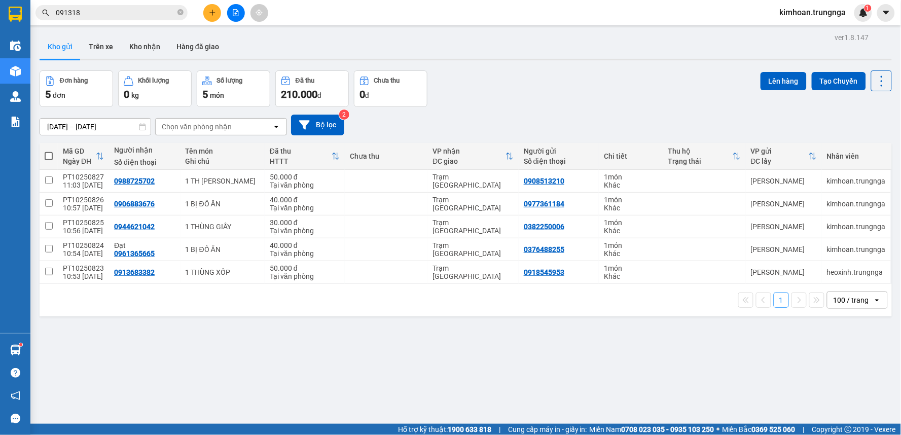
click at [111, 4] on div "Kết quả tìm kiếm ( 27 ) Bộ lọc Mã ĐH Trạng thái Món hàng Thu hộ Tổng cước Chưa …" at bounding box center [99, 13] width 198 height 18
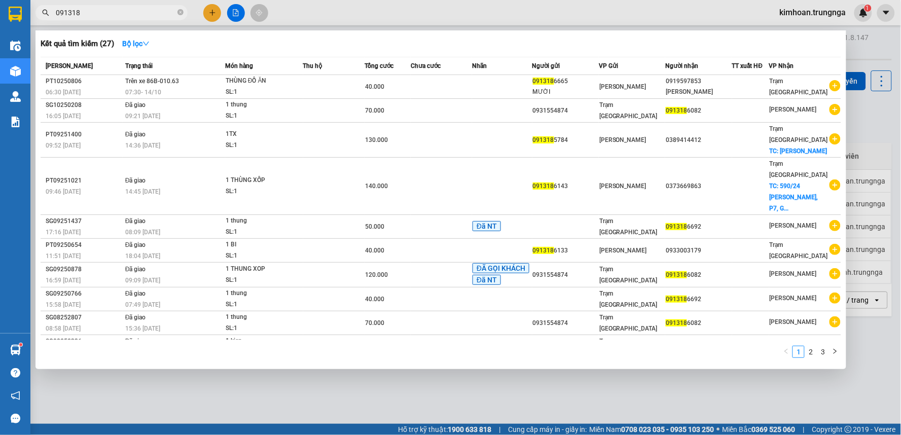
click at [116, 12] on input "091318" at bounding box center [116, 12] width 120 height 11
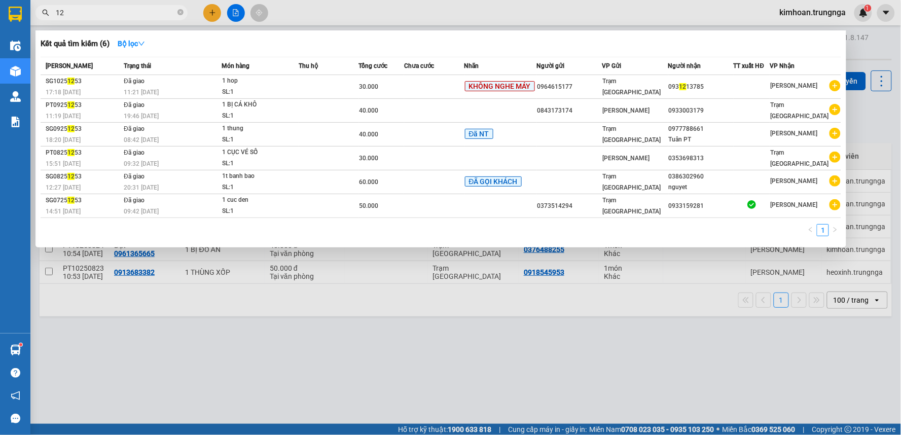
type input "1"
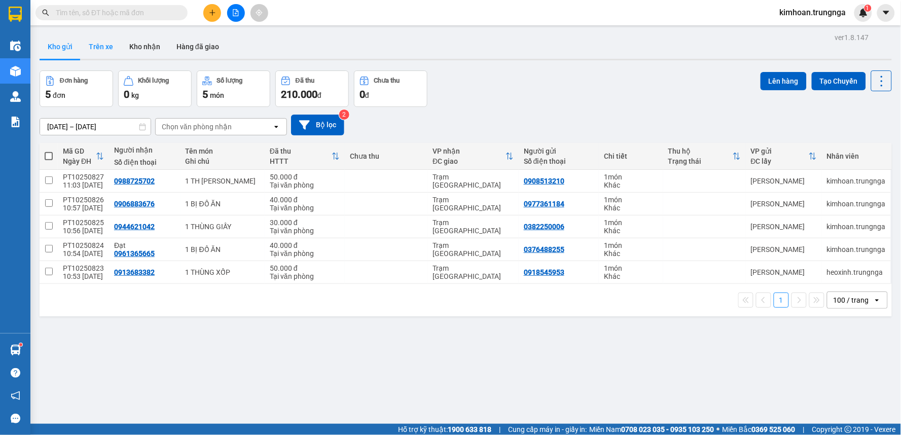
click at [83, 45] on button "Trên xe" at bounding box center [101, 46] width 41 height 24
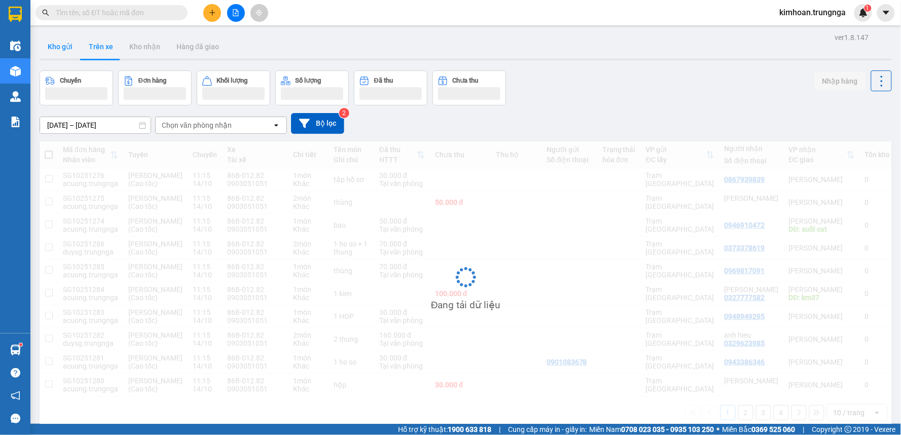
click at [63, 44] on button "Kho gửi" at bounding box center [60, 46] width 41 height 24
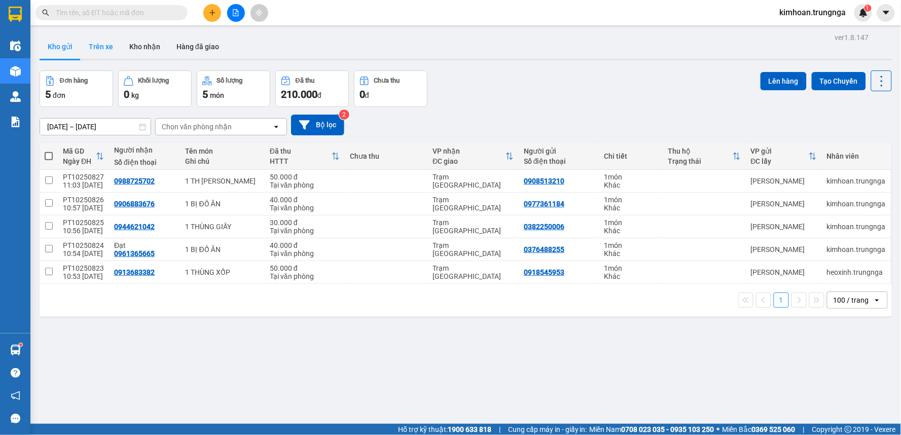
click at [116, 47] on button "Trên xe" at bounding box center [101, 46] width 41 height 24
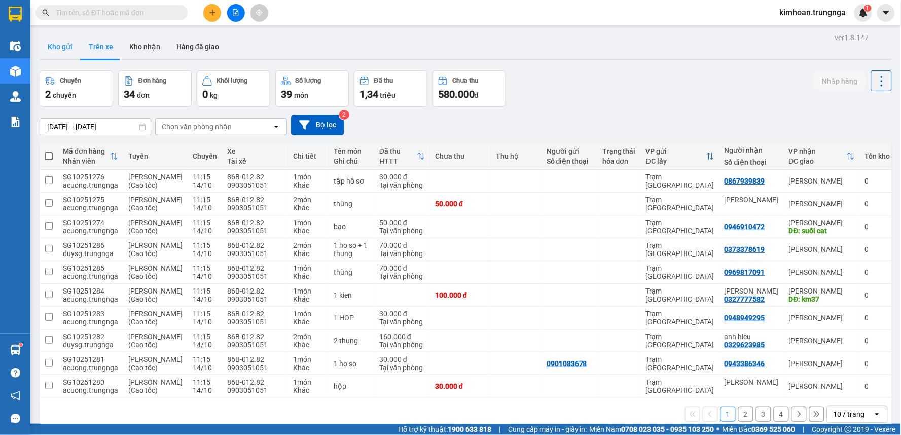
click at [67, 44] on button "Kho gửi" at bounding box center [60, 46] width 41 height 24
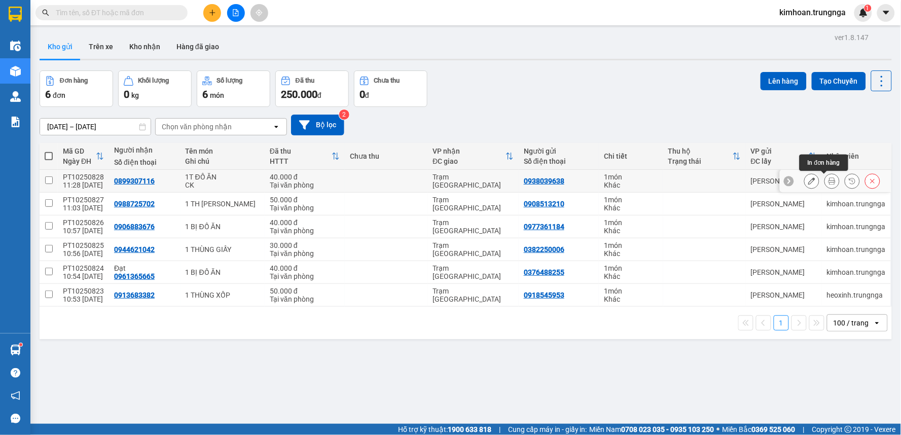
click at [825, 185] on button at bounding box center [832, 181] width 14 height 18
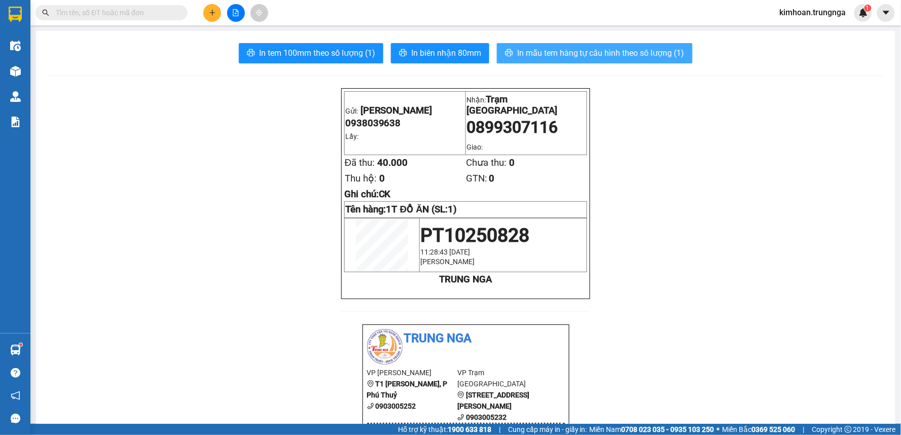
click at [594, 51] on span "In mẫu tem hàng tự cấu hình theo số lượng (1)" at bounding box center [600, 53] width 167 height 13
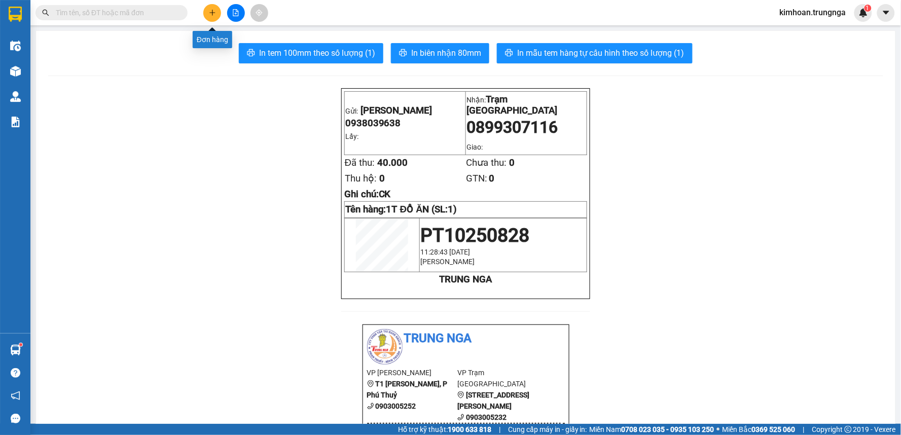
click at [210, 11] on icon "plus" at bounding box center [212, 12] width 7 height 7
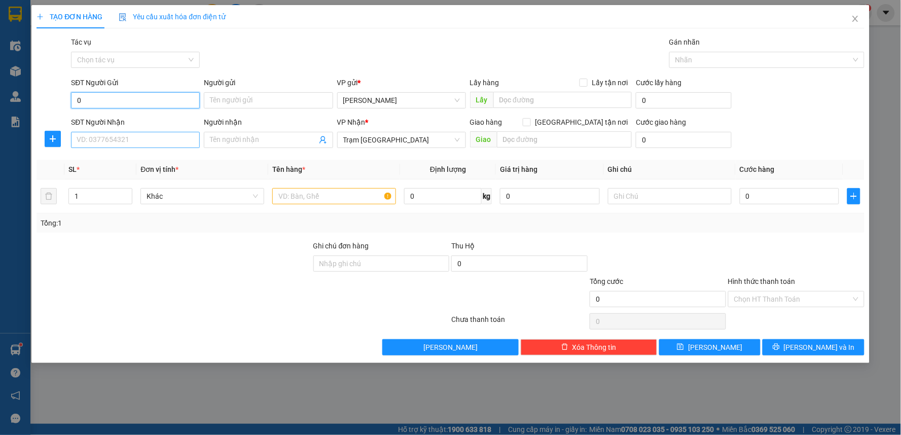
type input "0"
click at [129, 145] on input "SĐT Người Nhận" at bounding box center [135, 140] width 129 height 16
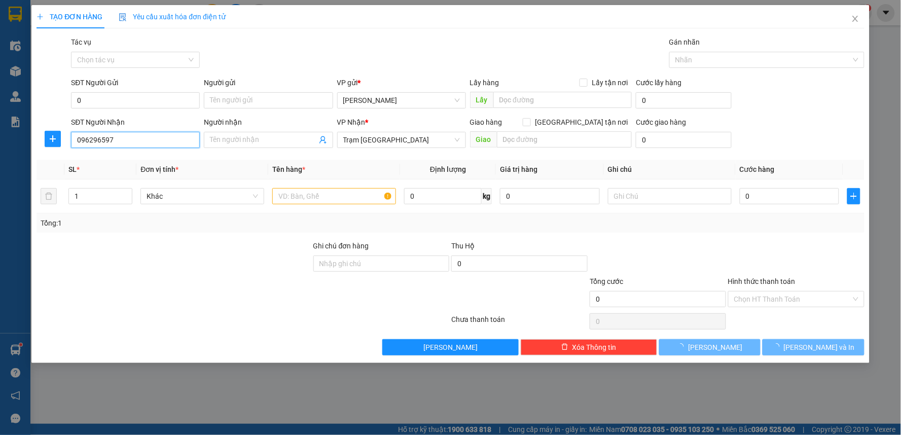
type input "0962965973"
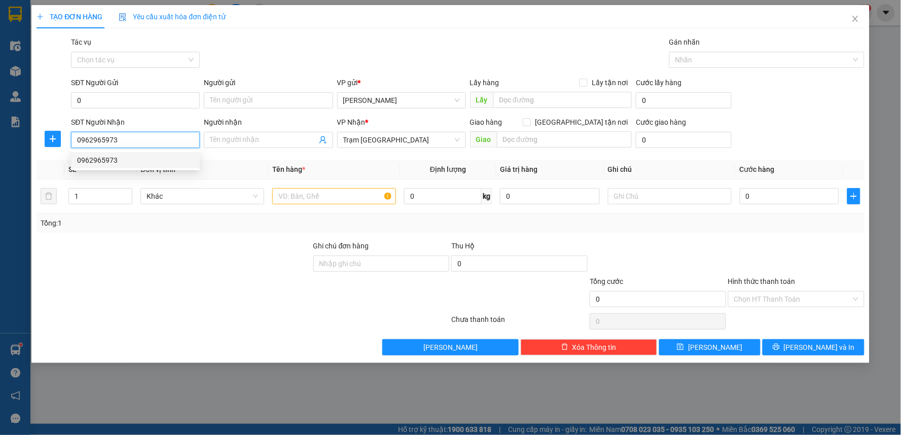
click at [125, 158] on div "0962965973" at bounding box center [135, 160] width 117 height 11
type input "50.000"
type input "0962965973"
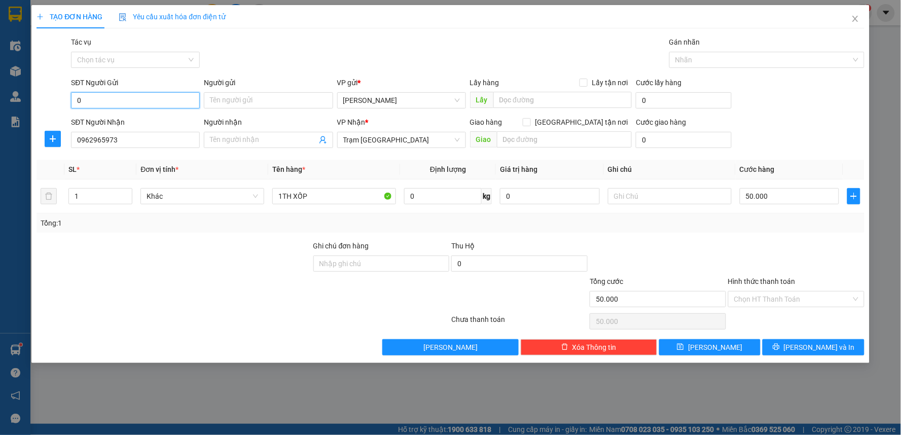
click at [134, 98] on input "0" at bounding box center [135, 100] width 129 height 16
click at [104, 124] on div "0367996390" at bounding box center [135, 120] width 117 height 11
type input "0367996390"
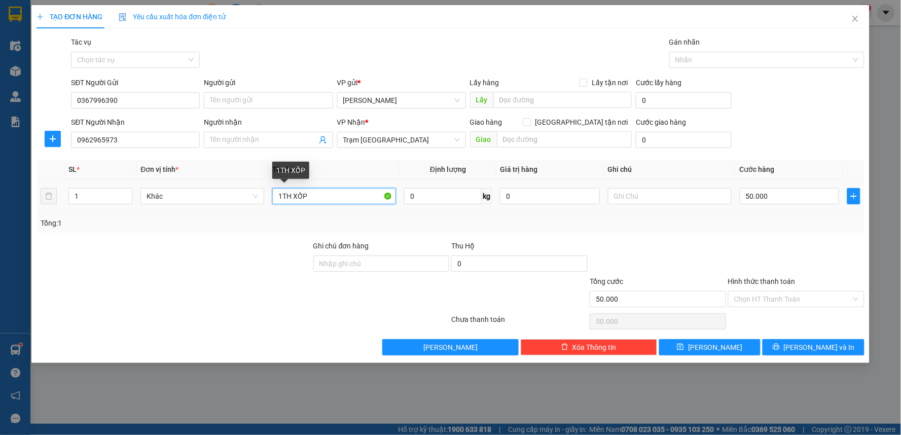
click at [283, 198] on input "1TH XỐP" at bounding box center [334, 196] width 124 height 16
type input "1 TH XỐP"
click at [764, 244] on div at bounding box center [796, 257] width 138 height 35
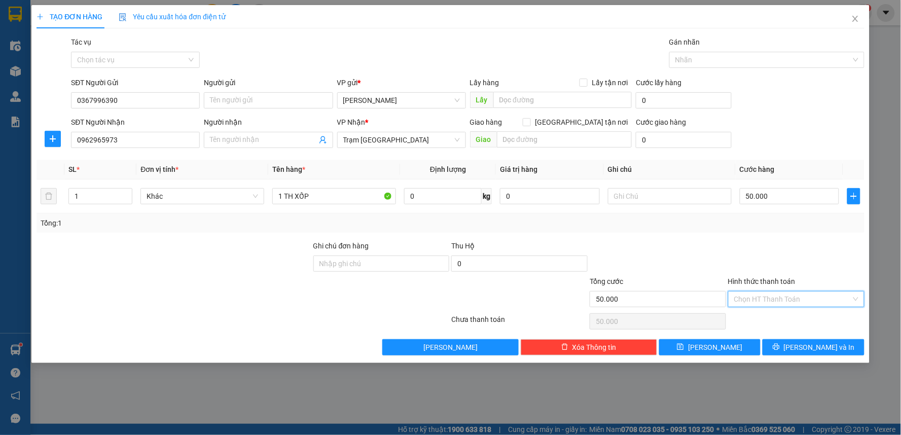
click at [759, 296] on input "Hình thức thanh toán" at bounding box center [792, 298] width 117 height 15
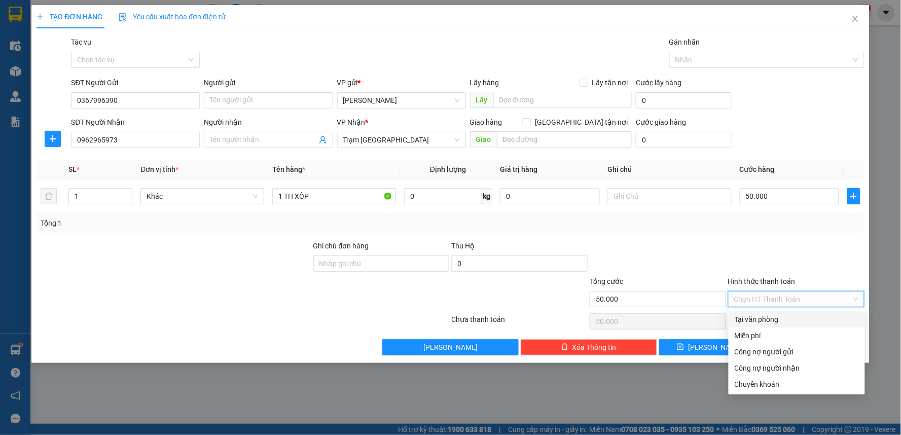
click at [754, 316] on div "Tại văn phòng" at bounding box center [796, 319] width 124 height 11
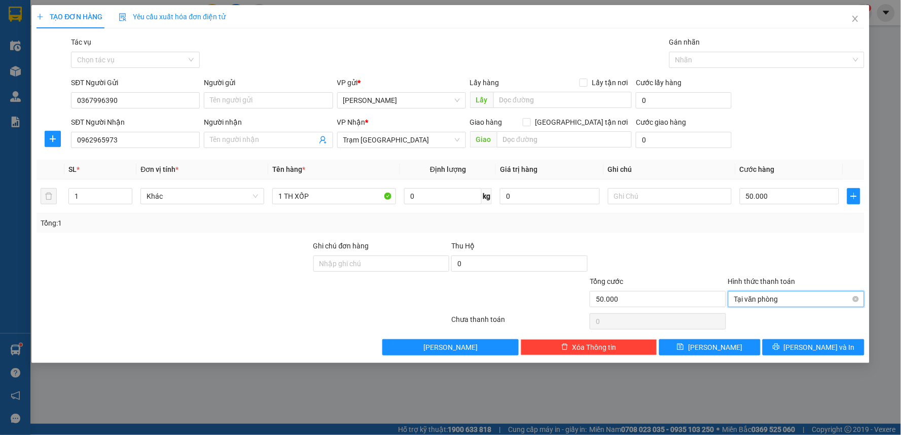
click at [762, 297] on span "Tại văn phòng" at bounding box center [796, 298] width 124 height 15
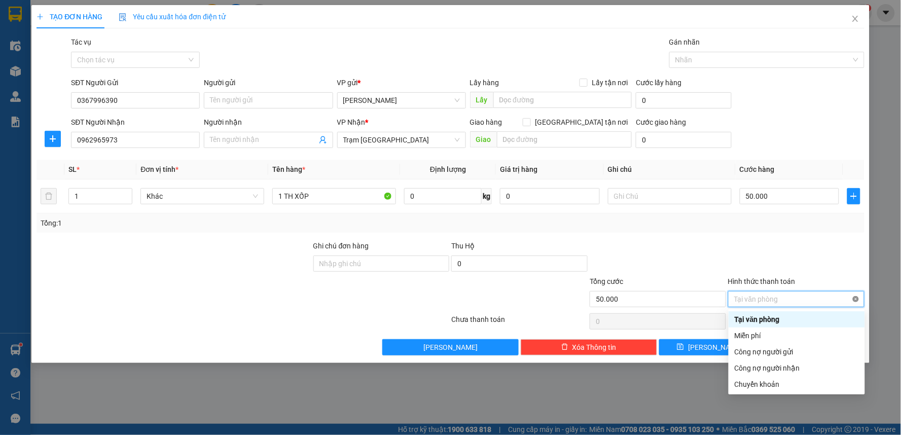
type input "50.000"
click at [754, 245] on div at bounding box center [796, 257] width 138 height 35
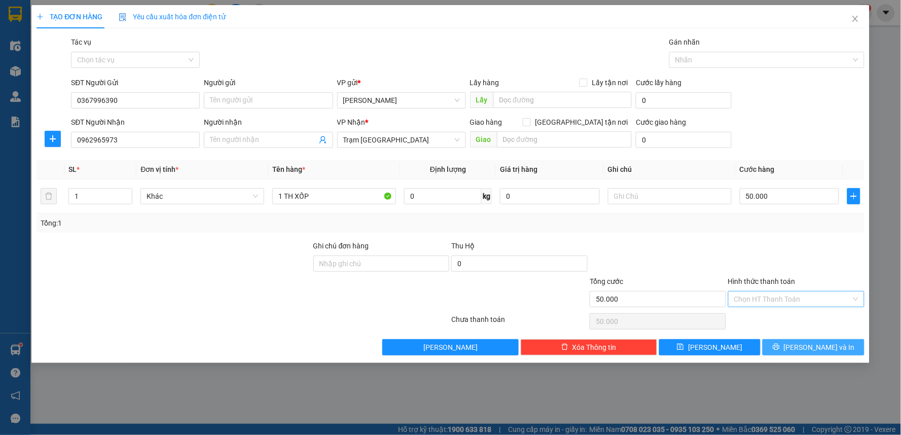
click at [822, 346] on span "[PERSON_NAME] và In" at bounding box center [819, 347] width 71 height 11
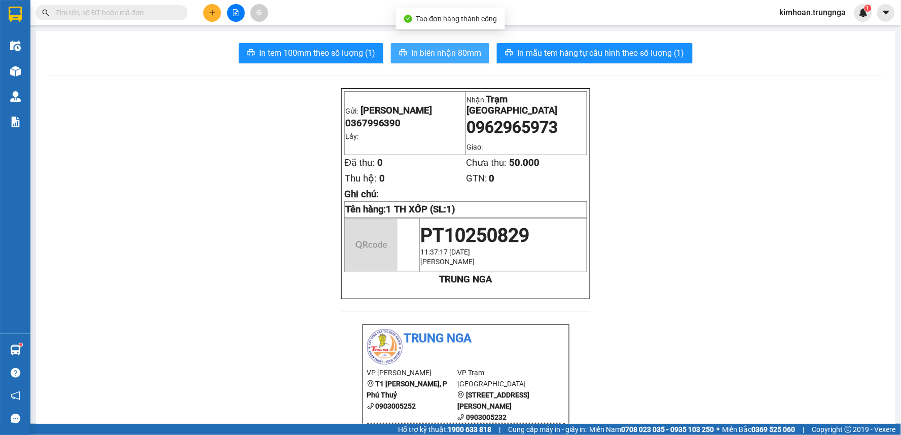
click at [414, 51] on span "In biên nhận 80mm" at bounding box center [446, 53] width 70 height 13
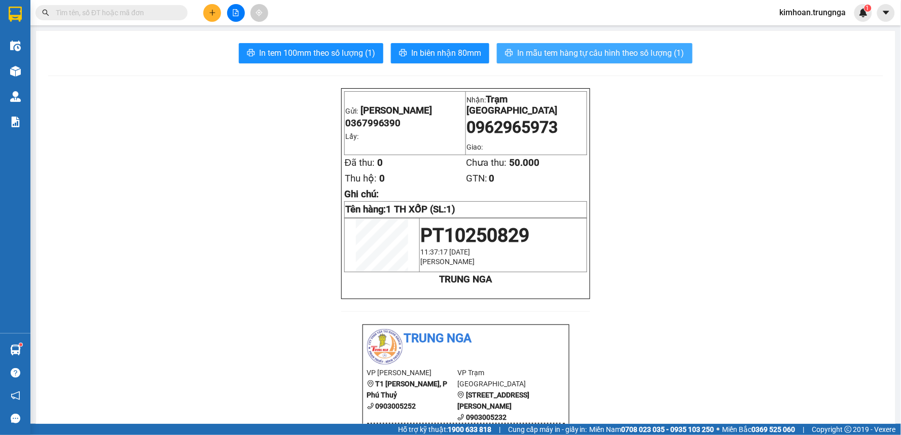
click at [594, 58] on span "In mẫu tem hàng tự cấu hình theo số lượng (1)" at bounding box center [600, 53] width 167 height 13
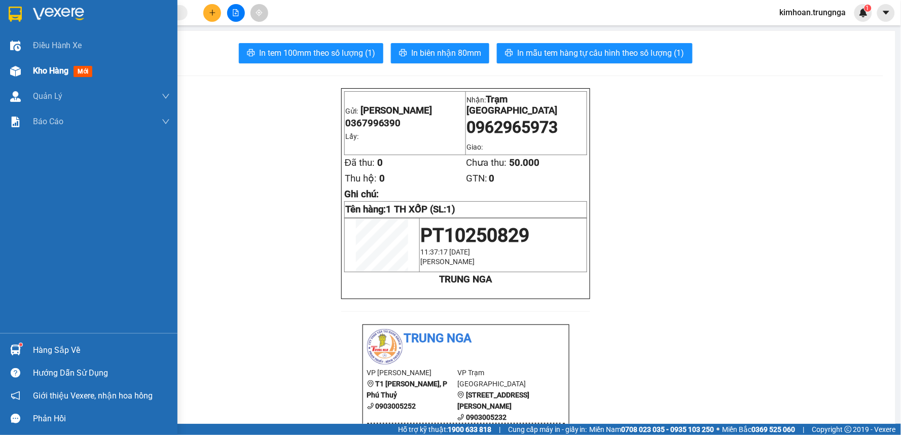
click at [30, 71] on div "Kho hàng mới" at bounding box center [88, 70] width 177 height 25
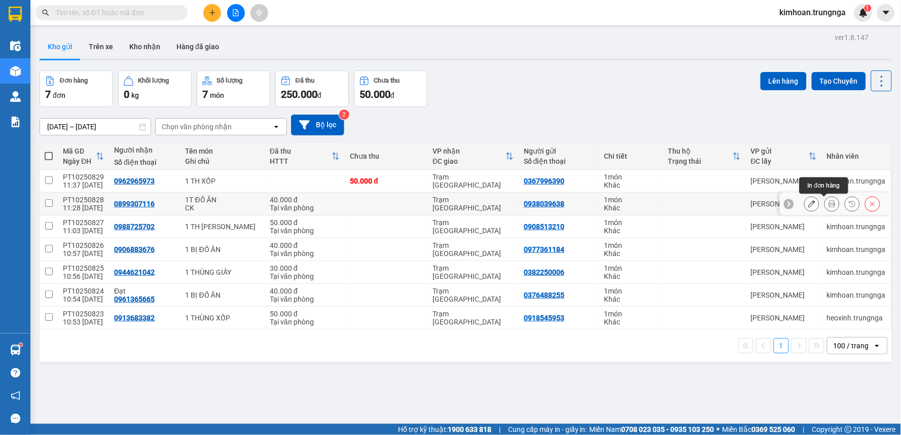
click at [828, 205] on icon at bounding box center [831, 203] width 7 height 7
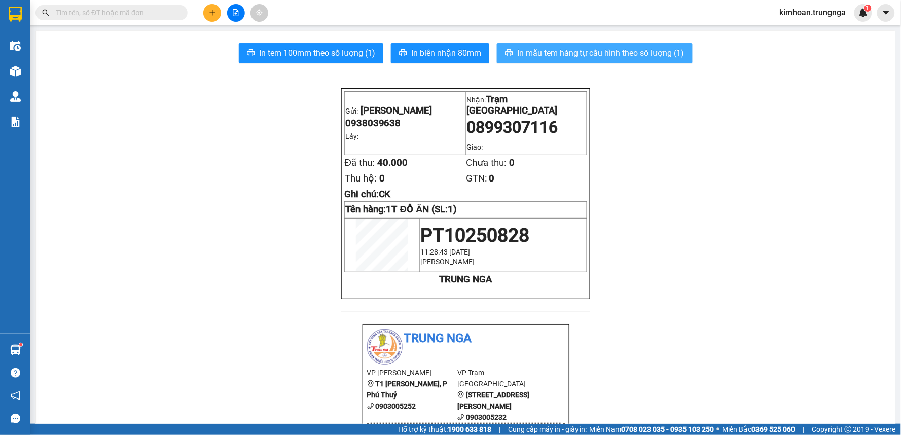
click at [540, 54] on span "In mẫu tem hàng tự cấu hình theo số lượng (1)" at bounding box center [600, 53] width 167 height 13
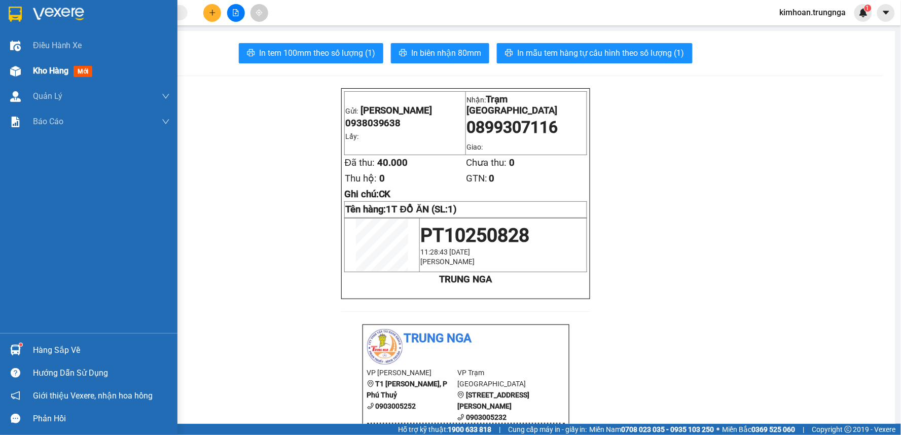
click at [21, 63] on div at bounding box center [16, 71] width 18 height 18
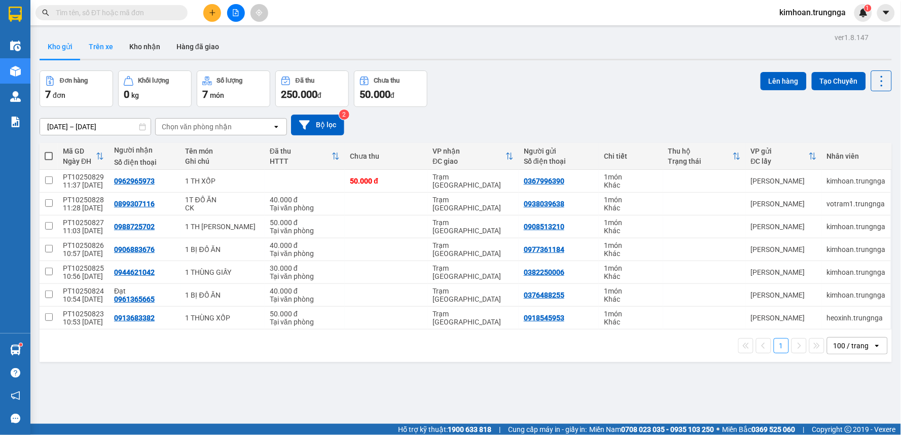
click at [97, 44] on button "Trên xe" at bounding box center [101, 46] width 41 height 24
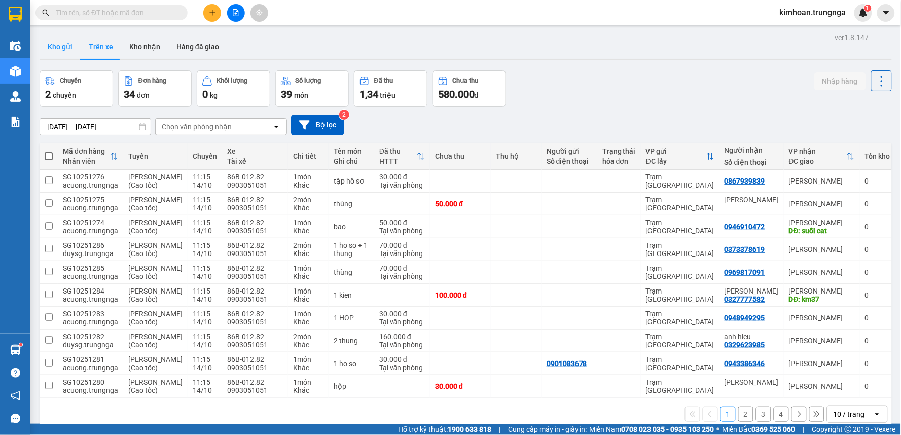
click at [63, 49] on button "Kho gửi" at bounding box center [60, 46] width 41 height 24
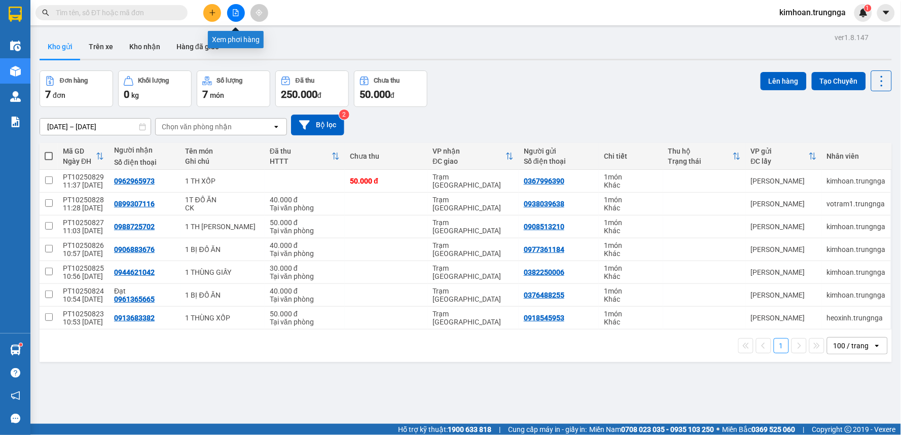
click at [239, 11] on icon "file-add" at bounding box center [235, 12] width 7 height 7
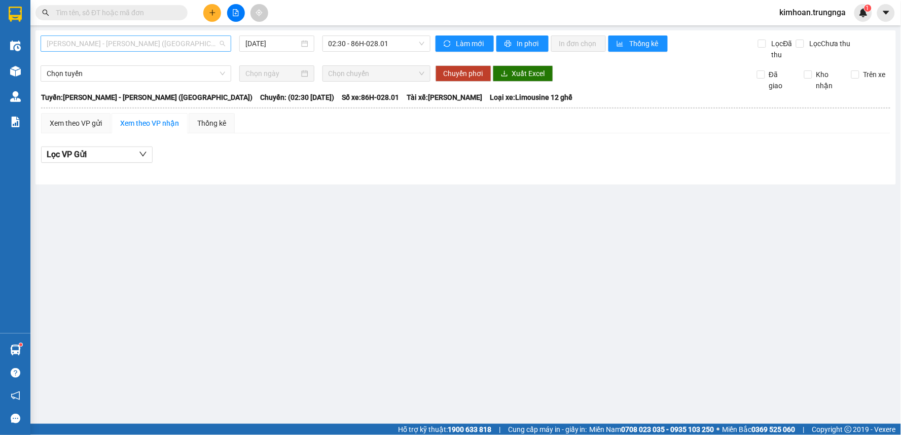
click at [157, 48] on span "Phan Thiết - Hồ Chí Minh (Ghế)" at bounding box center [136, 43] width 178 height 15
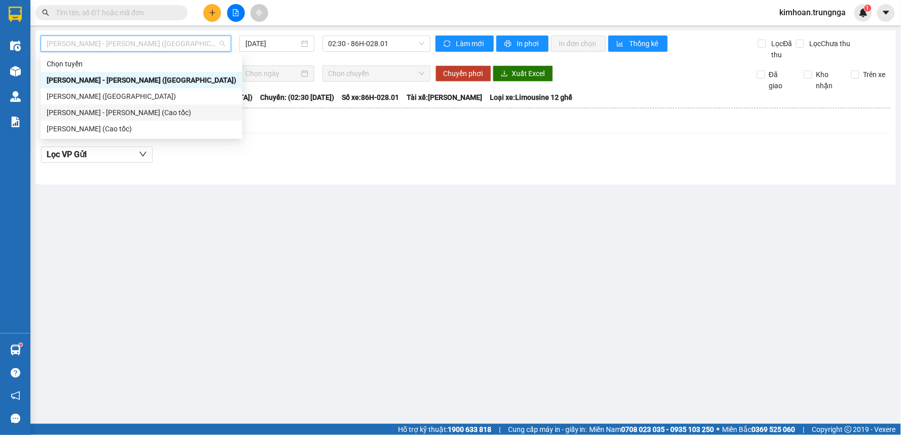
click at [129, 113] on div "Phan Thiết - Hồ Chí Minh (Cao tốc)" at bounding box center [142, 112] width 190 height 11
type input "[DATE]"
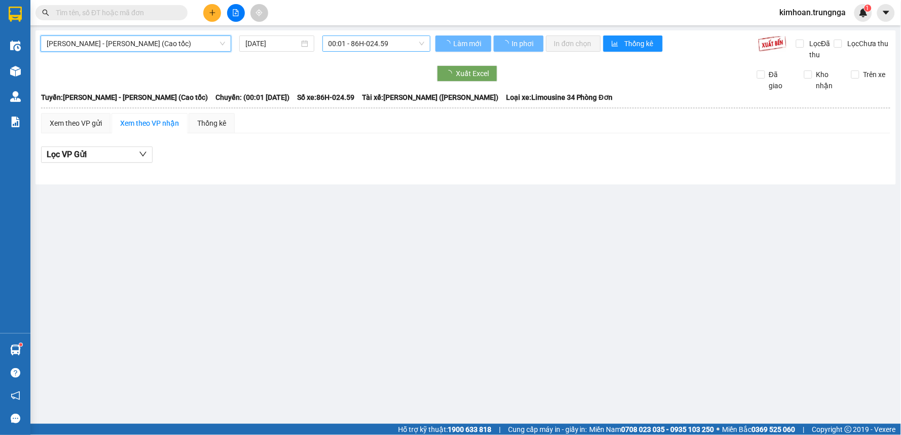
click at [378, 46] on span "00:01 - 86H-024.59" at bounding box center [376, 43] width 96 height 15
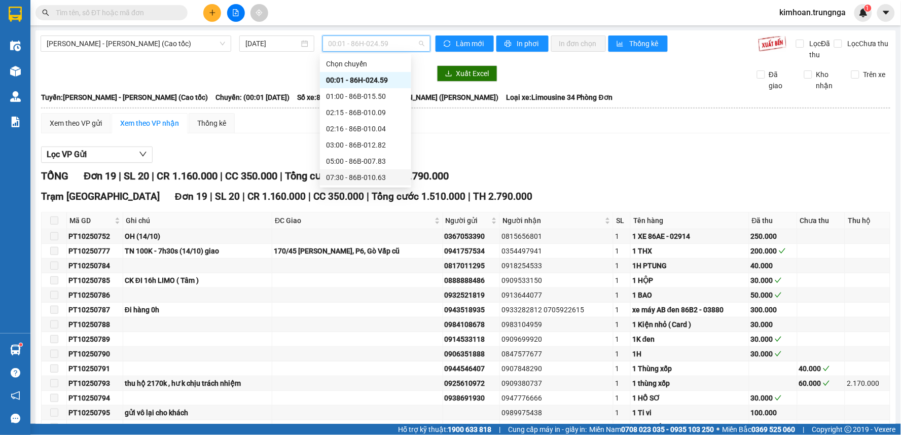
click at [366, 169] on div "07:30 - 86B-010.63" at bounding box center [365, 177] width 91 height 16
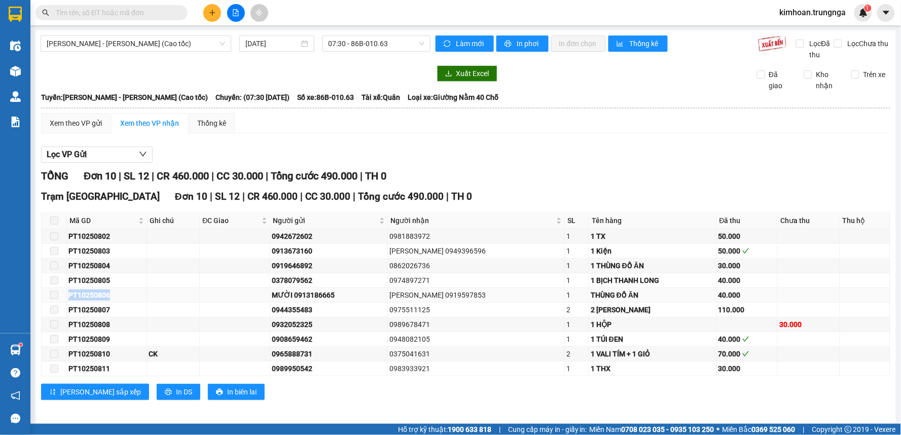
drag, startPoint x: 111, startPoint y: 296, endPoint x: 68, endPoint y: 299, distance: 42.7
click at [68, 299] on div "PT10250806" at bounding box center [106, 294] width 77 height 11
copy div "PT10250806"
click at [207, 293] on td at bounding box center [235, 295] width 70 height 15
click at [104, 310] on div "PT10250807" at bounding box center [106, 309] width 77 height 11
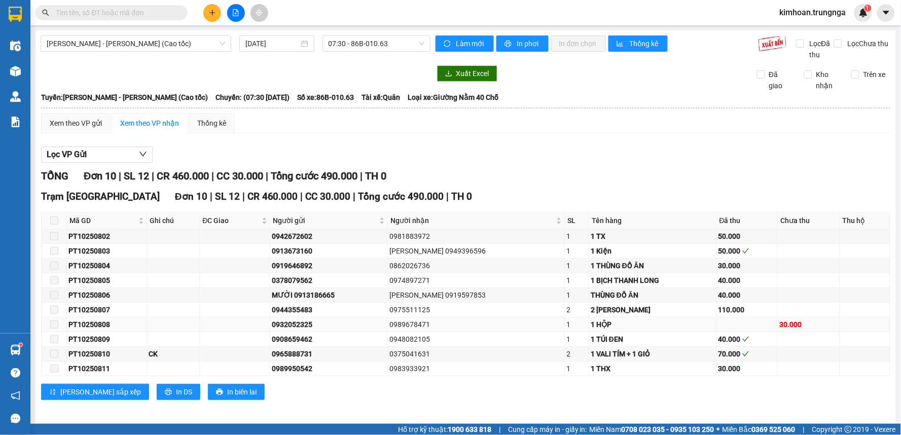
click at [109, 326] on div "PT10250808" at bounding box center [106, 324] width 77 height 11
drag, startPoint x: 105, startPoint y: 295, endPoint x: 69, endPoint y: 295, distance: 36.5
click at [69, 295] on div "PT10250806" at bounding box center [106, 294] width 77 height 11
copy div "PT10250806"
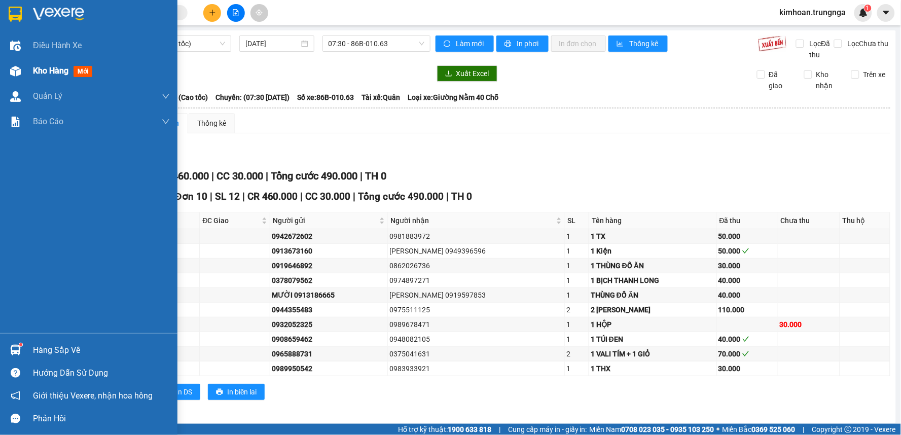
click at [38, 74] on span "Kho hàng" at bounding box center [50, 71] width 35 height 10
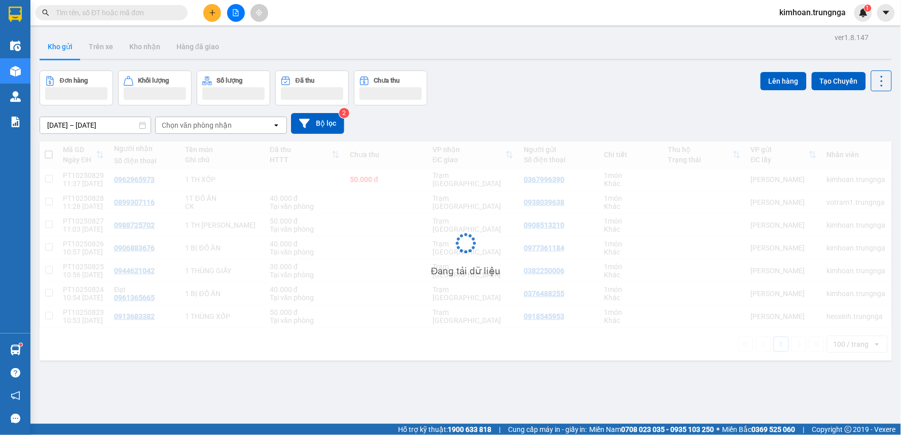
click at [214, 13] on icon "plus" at bounding box center [212, 12] width 7 height 7
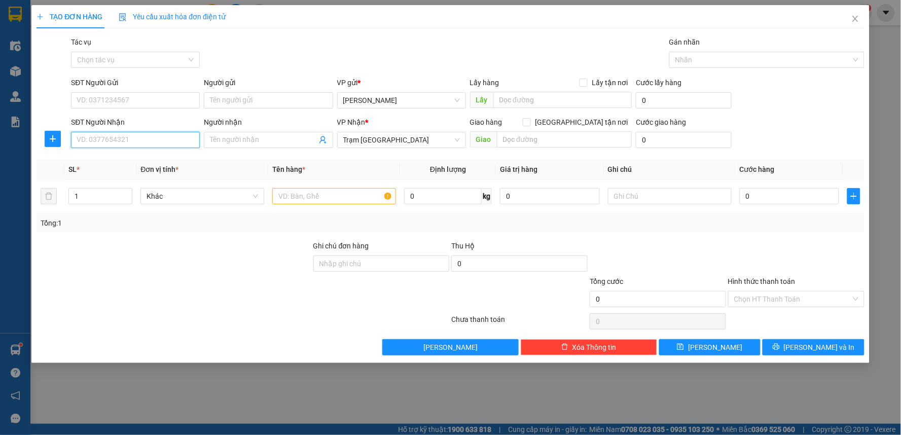
click at [117, 135] on input "SĐT Người Nhận" at bounding box center [135, 140] width 129 height 16
type input "0853412702"
click at [94, 155] on div "0853412702" at bounding box center [135, 160] width 117 height 11
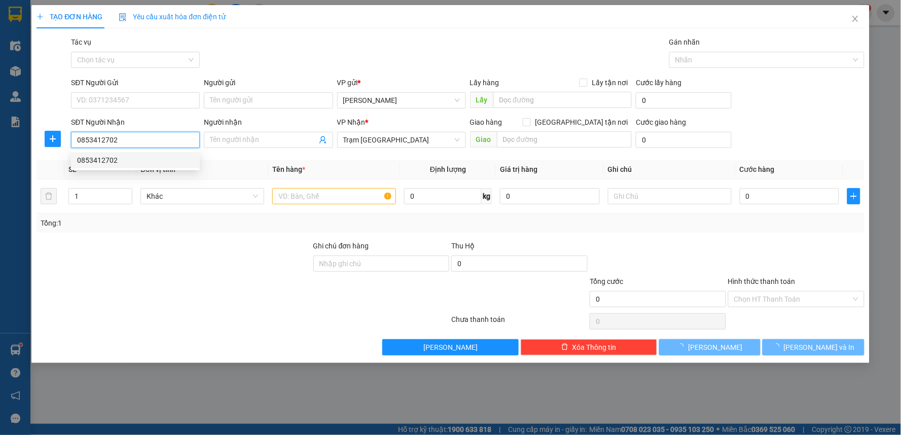
type input "60.000"
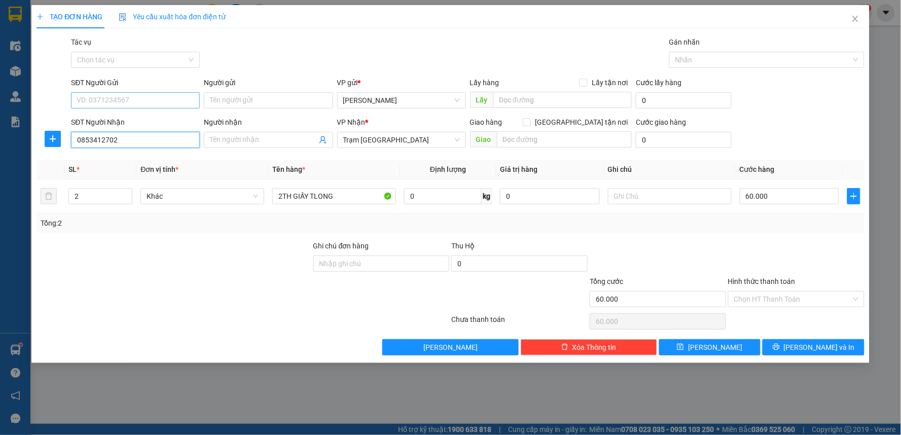
type input "0853412702"
click at [137, 102] on input "SĐT Người Gửi" at bounding box center [135, 100] width 129 height 16
click at [131, 118] on div "0943302747" at bounding box center [135, 120] width 117 height 11
type input "0943302747"
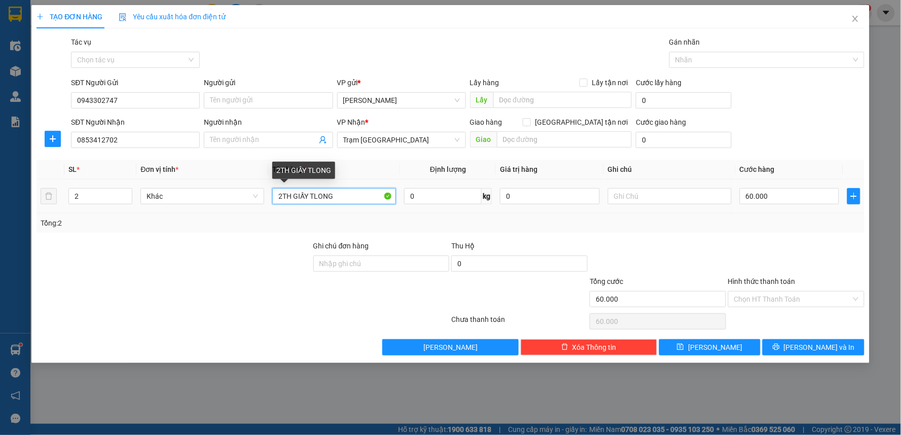
drag, startPoint x: 336, startPoint y: 194, endPoint x: 267, endPoint y: 198, distance: 68.6
click at [267, 198] on tr "2 Khác 2TH GIẤY TLONG 0 kg 0 60.000" at bounding box center [450, 196] width 828 height 34
type input "1 THX + 1 TH GIẤY"
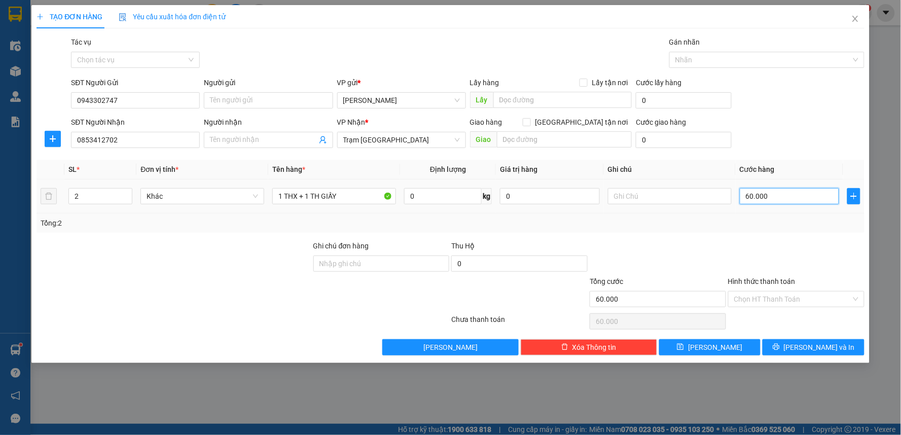
click at [763, 202] on input "60.000" at bounding box center [790, 196] width 100 height 16
type input "7"
type input "70"
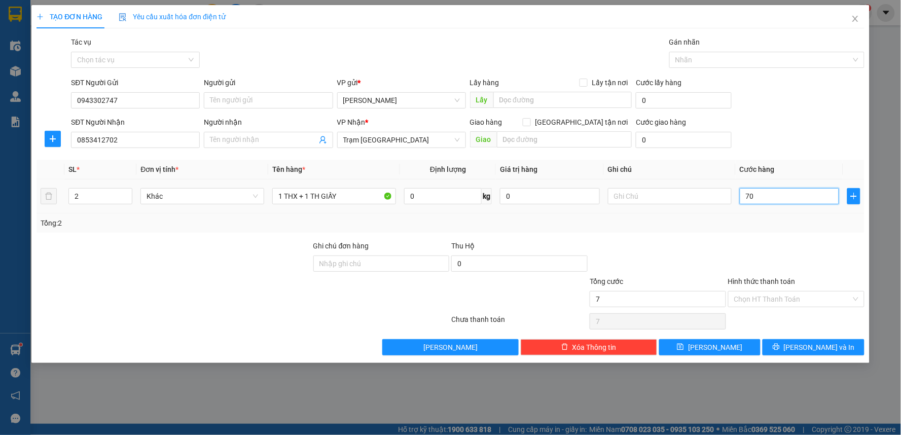
type input "70"
type input "70.000"
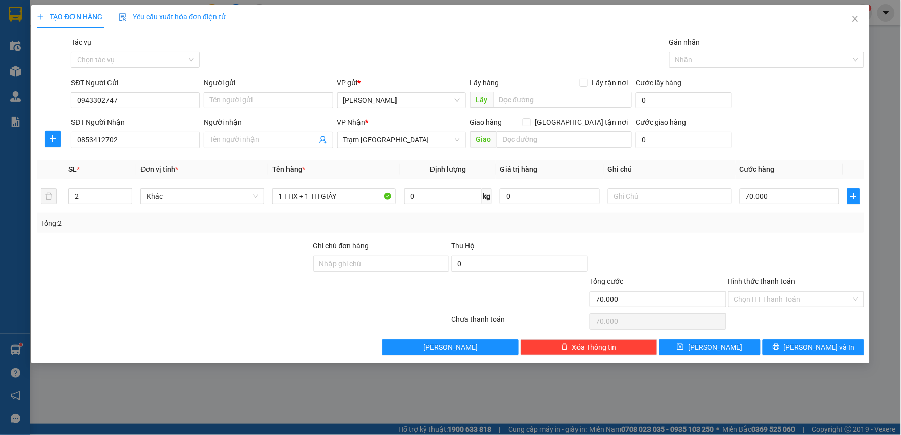
click at [726, 242] on div at bounding box center [658, 257] width 138 height 35
click at [749, 300] on input "Hình thức thanh toán" at bounding box center [792, 298] width 117 height 15
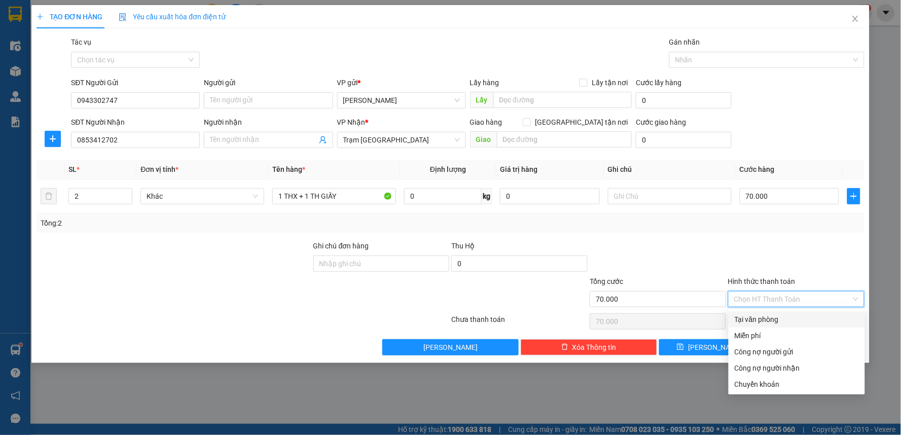
click at [756, 324] on div "Tại văn phòng" at bounding box center [796, 319] width 124 height 11
type input "0"
click at [771, 318] on div "Tại văn phòng" at bounding box center [796, 319] width 124 height 11
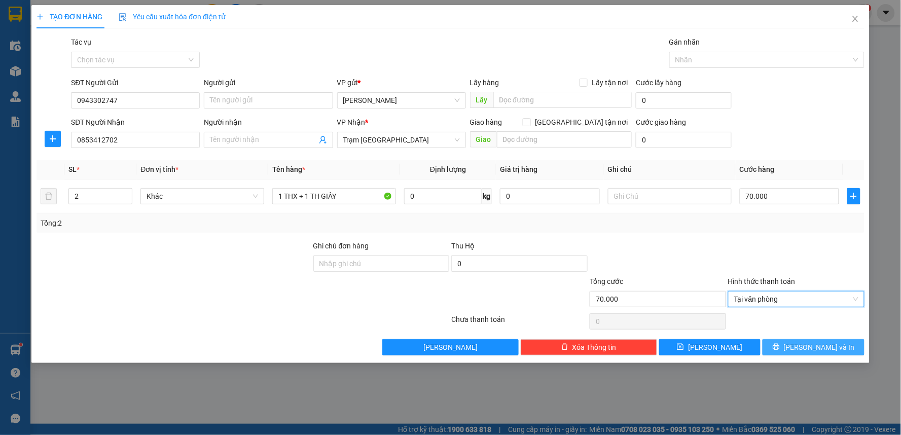
click at [780, 348] on icon "printer" at bounding box center [776, 346] width 7 height 7
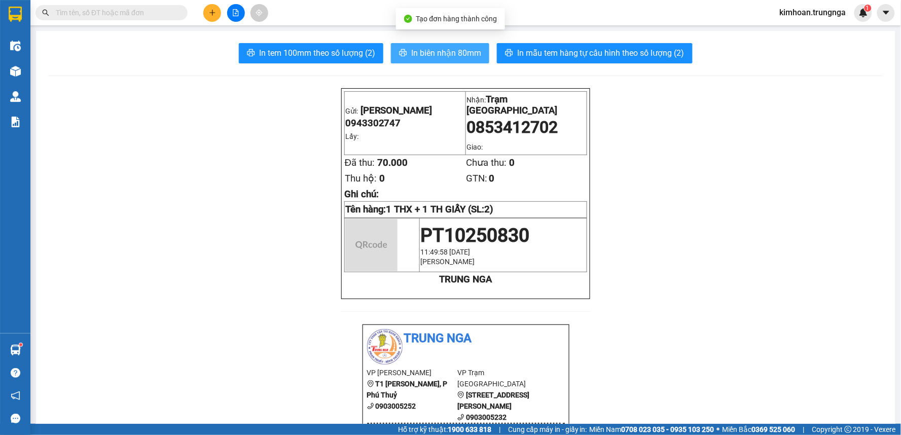
click at [417, 58] on span "In biên nhận 80mm" at bounding box center [446, 53] width 70 height 13
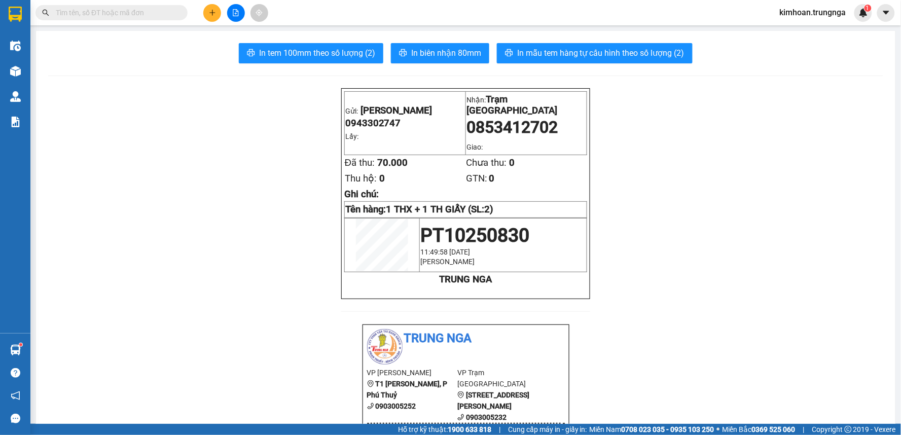
click at [154, 13] on input "text" at bounding box center [116, 12] width 120 height 11
paste input "PT10250806"
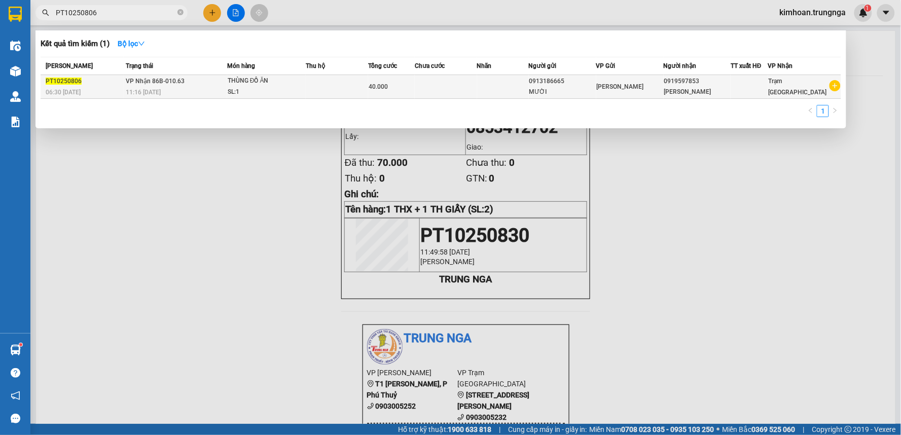
type input "PT10250806"
click at [657, 82] on div "[PERSON_NAME]" at bounding box center [630, 86] width 66 height 11
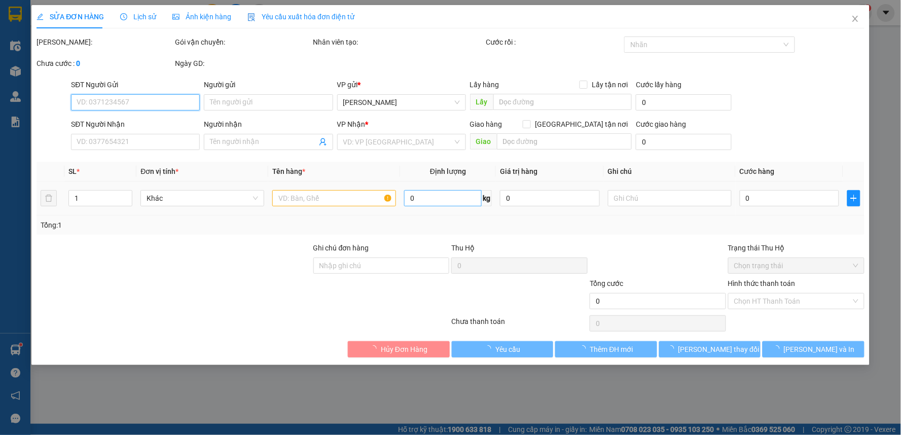
type input "0913186665"
type input "MƯỜI"
type input "0919597853"
type input "Quỳnh Trâm"
type input "40.000"
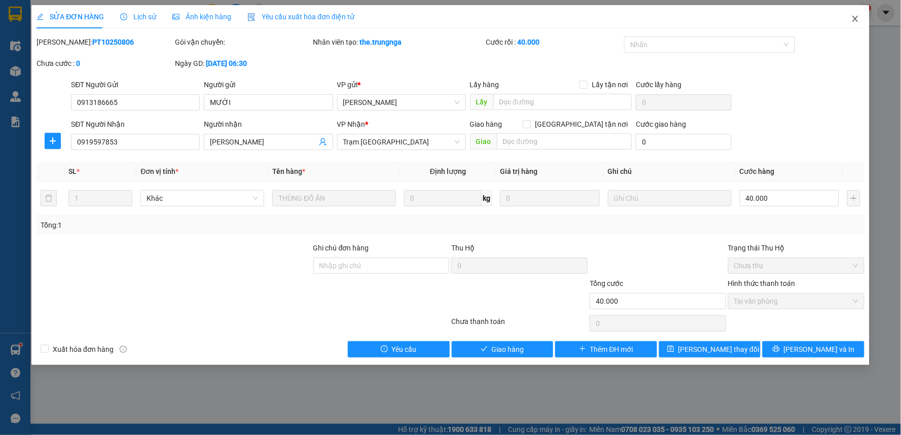
click at [860, 14] on span "Close" at bounding box center [855, 19] width 28 height 28
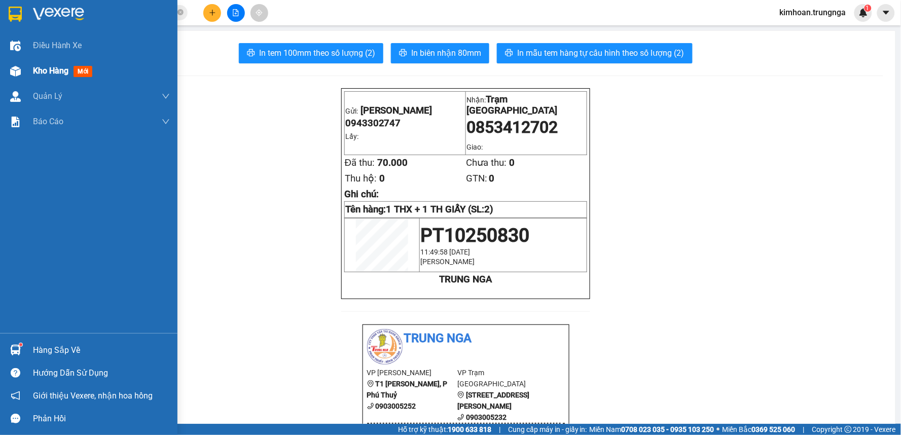
click at [13, 76] on img at bounding box center [15, 71] width 11 height 11
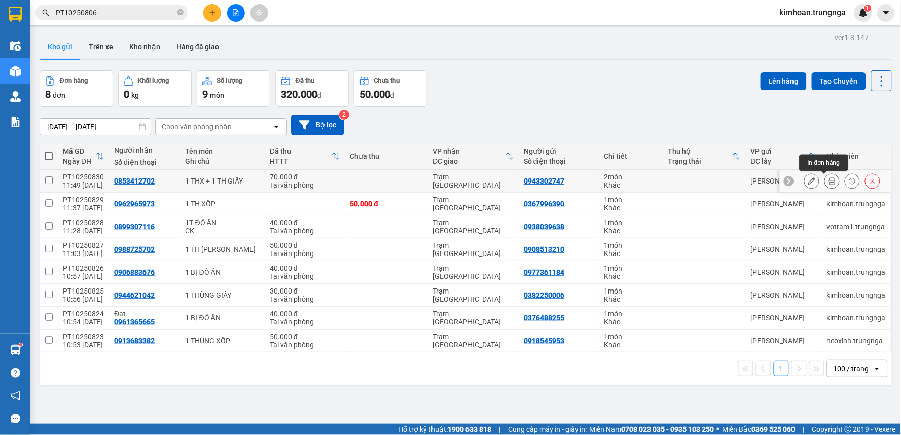
click at [828, 182] on icon at bounding box center [831, 180] width 7 height 7
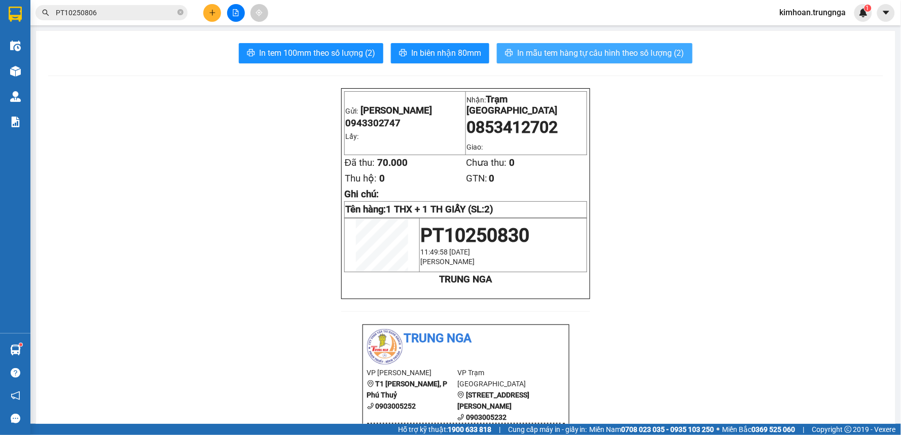
click at [638, 57] on span "In mẫu tem hàng tự cấu hình theo số lượng (2)" at bounding box center [600, 53] width 167 height 13
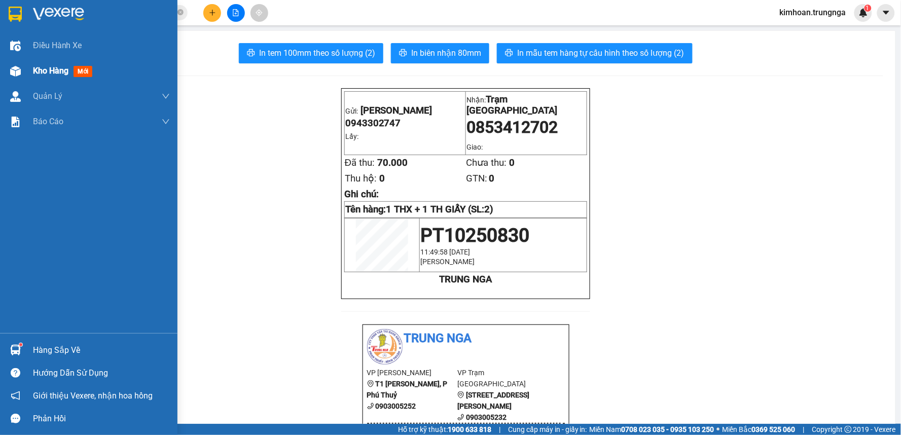
click at [21, 68] on div at bounding box center [16, 71] width 18 height 18
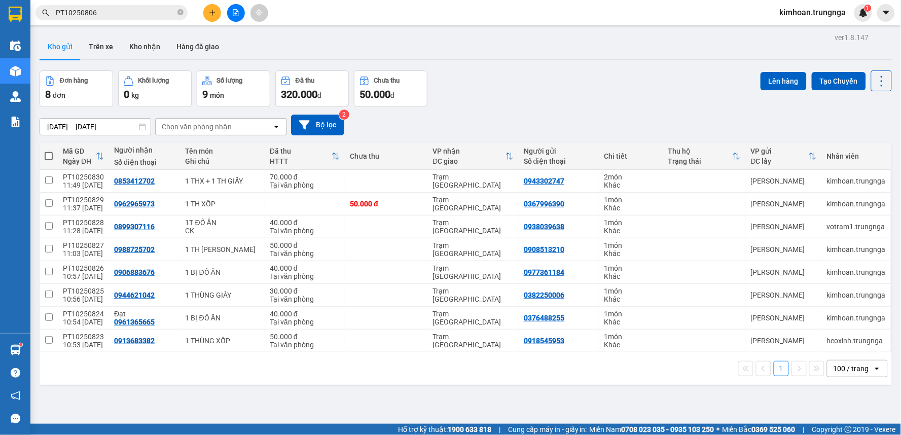
click at [229, 14] on button at bounding box center [236, 13] width 18 height 18
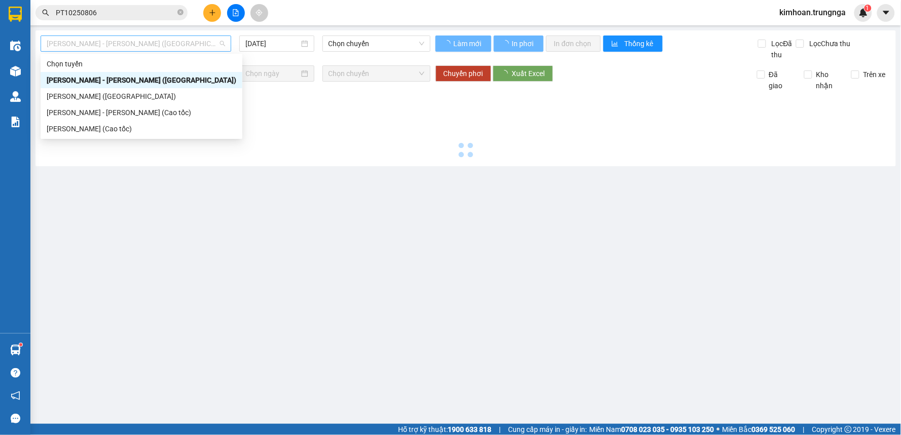
click at [173, 36] on span "Phan Thiết - Hồ Chí Minh (Ghế)" at bounding box center [136, 43] width 178 height 15
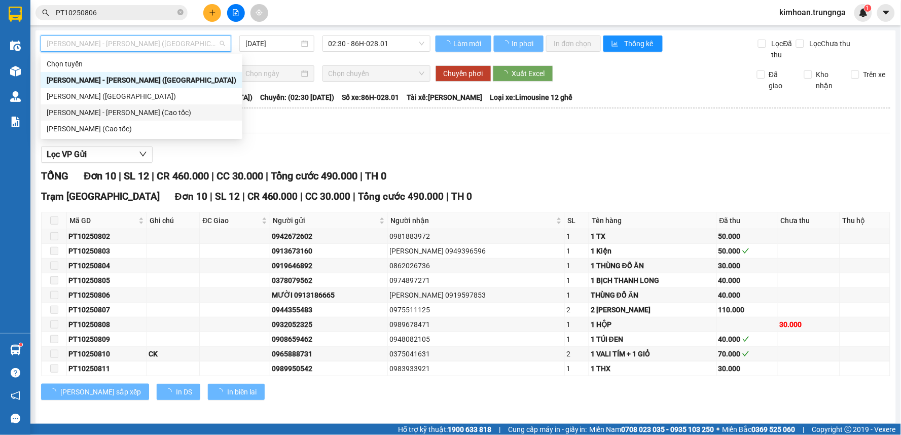
click at [170, 109] on div "Phan Thiết - Hồ Chí Minh (Cao tốc)" at bounding box center [142, 112] width 190 height 11
type input "[DATE]"
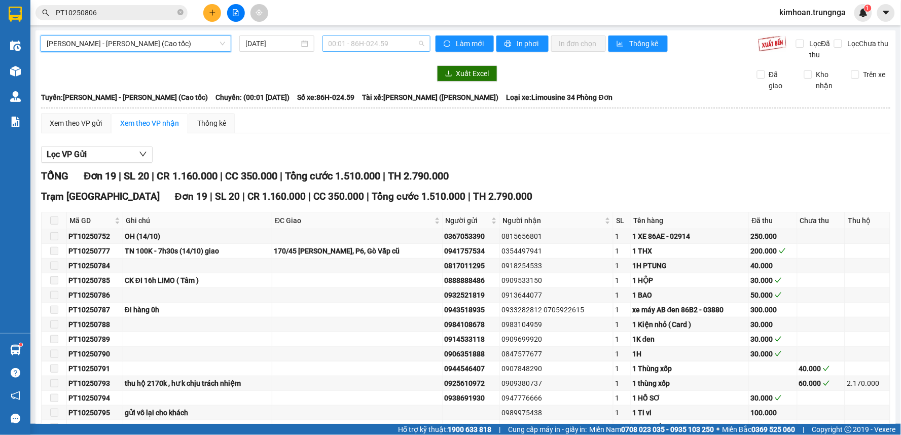
click at [342, 46] on span "00:01 - 86H-024.59" at bounding box center [376, 43] width 96 height 15
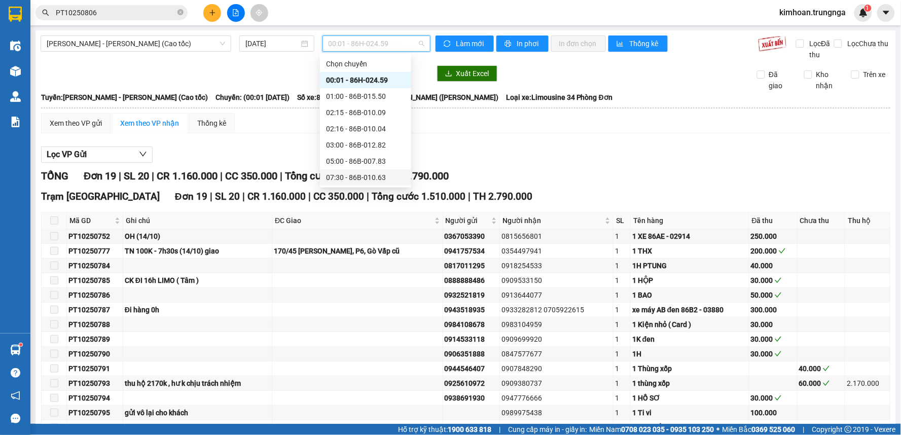
click at [340, 178] on div "07:30 - 86B-010.63" at bounding box center [365, 177] width 79 height 11
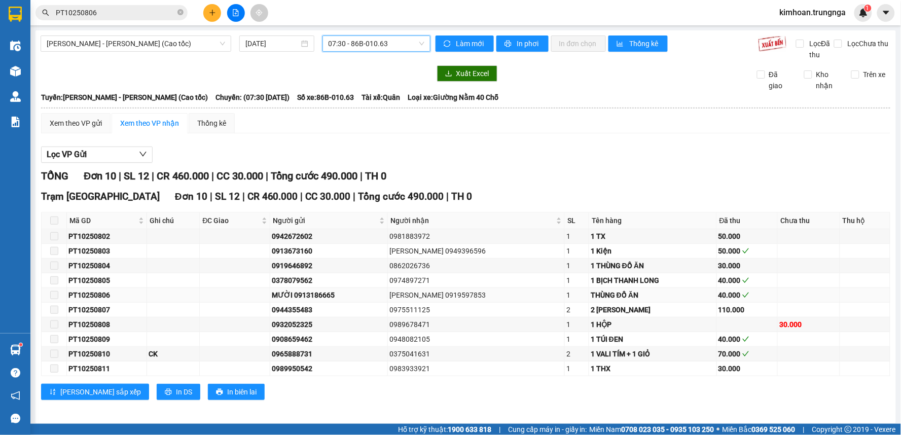
click at [742, 296] on icon "check" at bounding box center [745, 294] width 7 height 5
click at [98, 296] on div "PT10250806" at bounding box center [106, 294] width 77 height 11
copy div "PT10250806"
click at [103, 9] on input "PT10250806" at bounding box center [116, 12] width 120 height 11
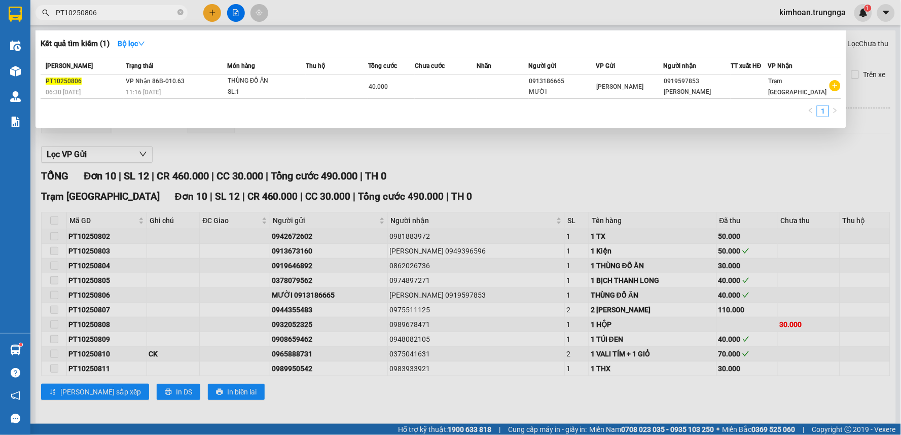
paste input "PT10250806"
type input "PT10250806PT10250806"
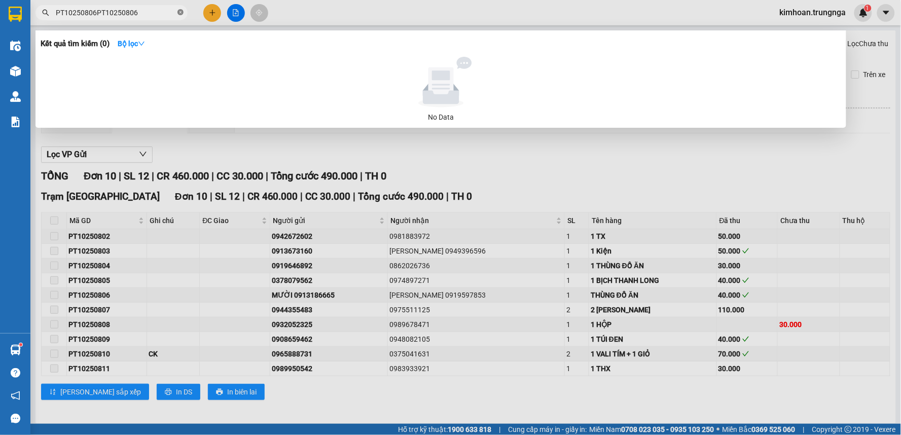
click at [181, 14] on icon "close-circle" at bounding box center [180, 12] width 6 height 6
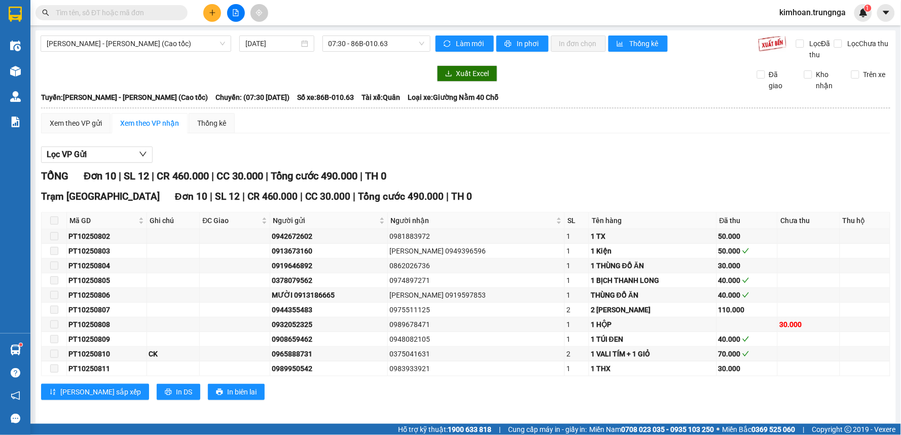
paste input "PT10250806"
type input "PT10250806"
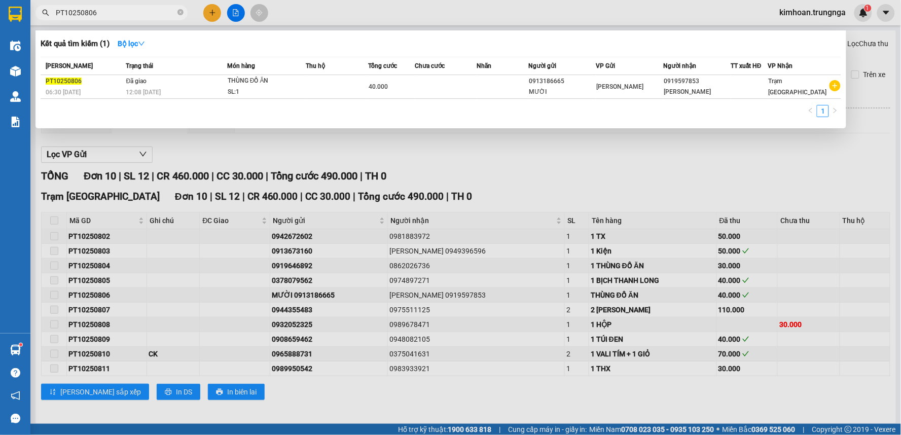
click at [345, 12] on div at bounding box center [450, 217] width 901 height 435
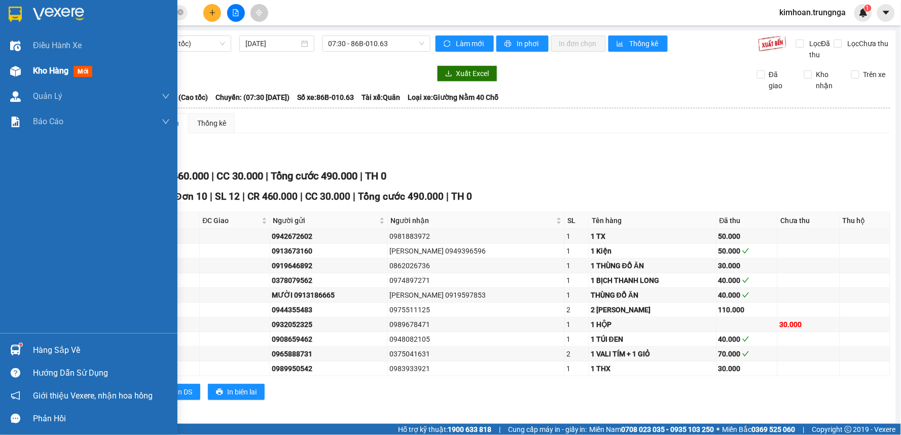
click at [21, 71] on div at bounding box center [16, 71] width 18 height 18
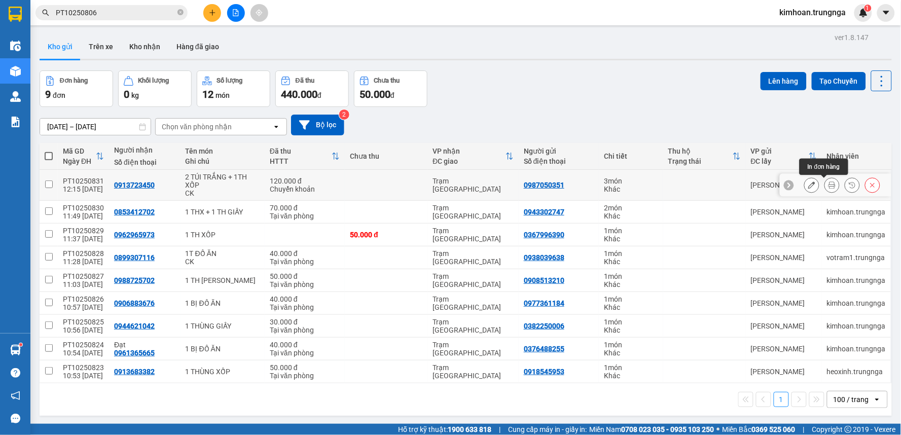
click at [825, 189] on button at bounding box center [832, 185] width 14 height 18
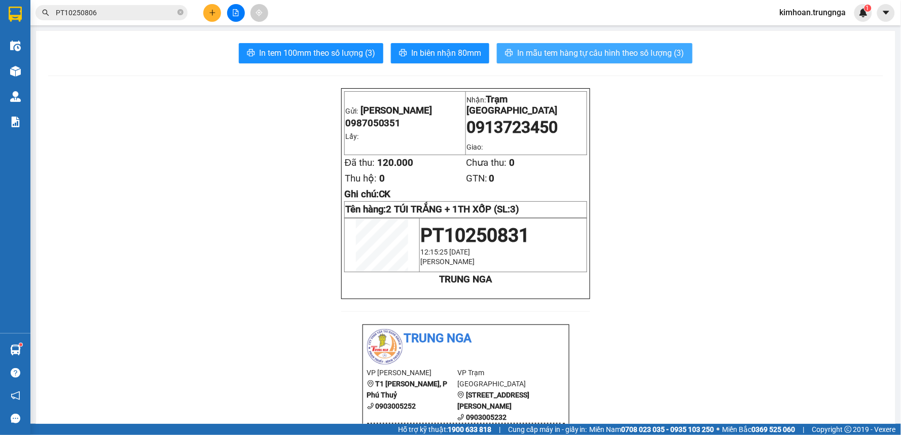
click at [530, 54] on span "In mẫu tem hàng tự cấu hình theo số lượng (3)" at bounding box center [600, 53] width 167 height 13
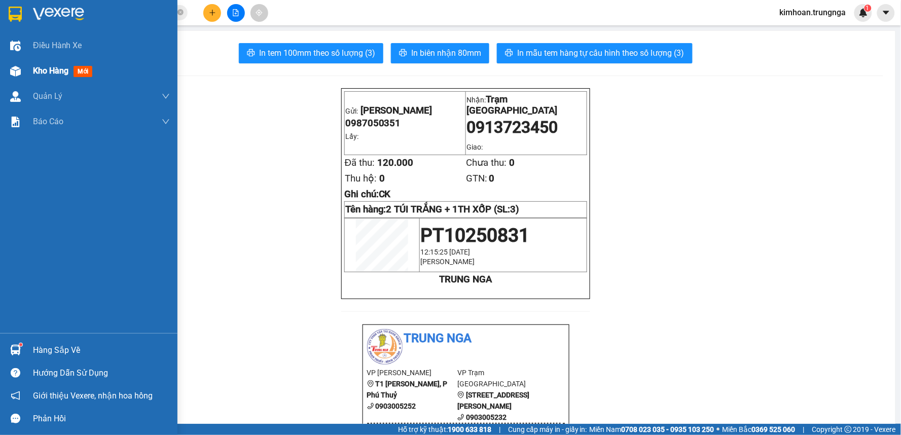
click at [30, 73] on div "Kho hàng mới" at bounding box center [88, 70] width 177 height 25
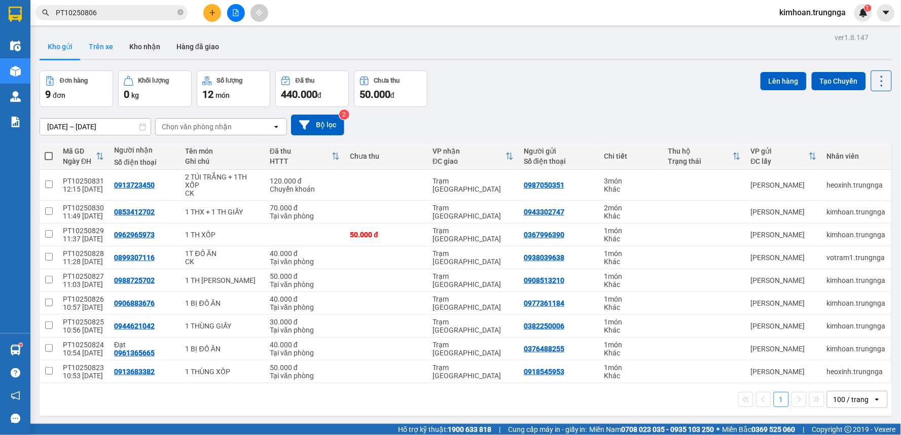
click at [90, 50] on button "Trên xe" at bounding box center [101, 46] width 41 height 24
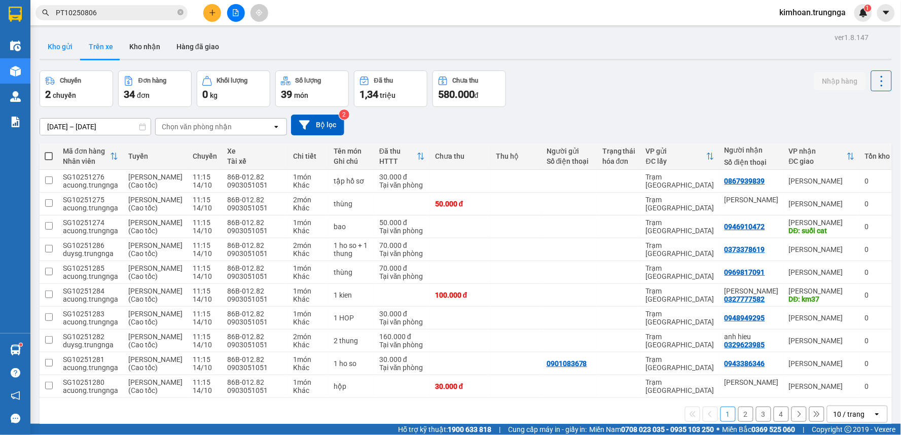
click at [63, 48] on button "Kho gửi" at bounding box center [60, 46] width 41 height 24
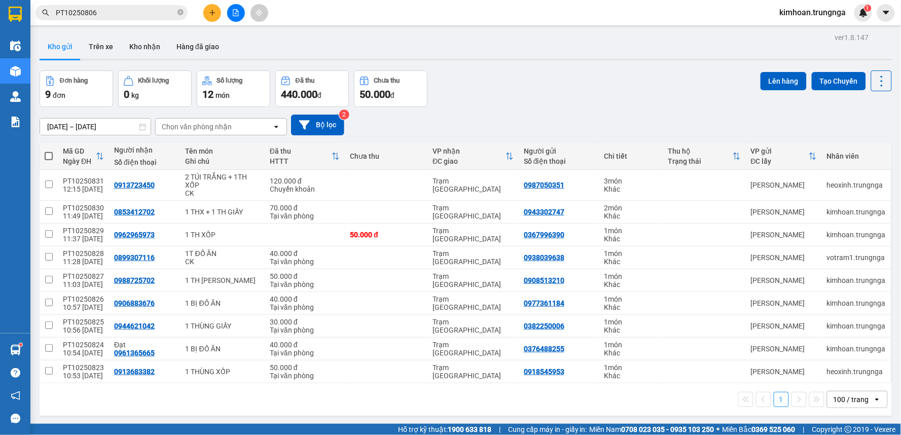
click at [53, 158] on th at bounding box center [49, 156] width 18 height 27
click at [47, 156] on span at bounding box center [49, 156] width 8 height 8
click at [49, 151] on input "checkbox" at bounding box center [49, 151] width 0 height 0
checkbox input "true"
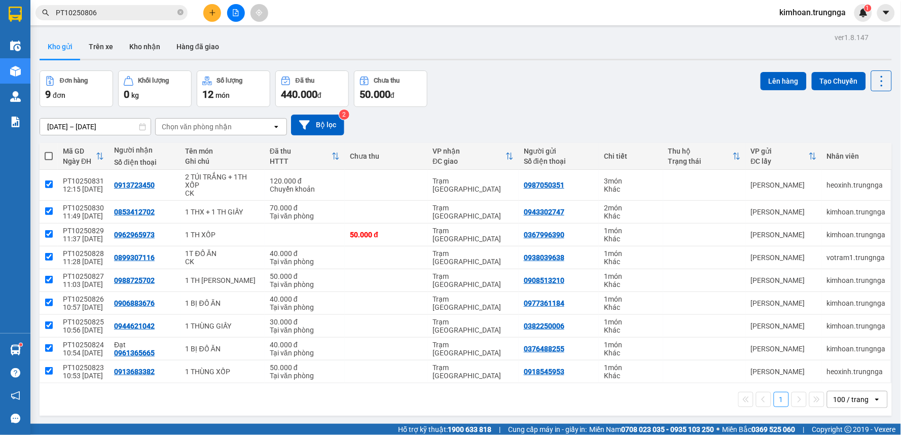
checkbox input "true"
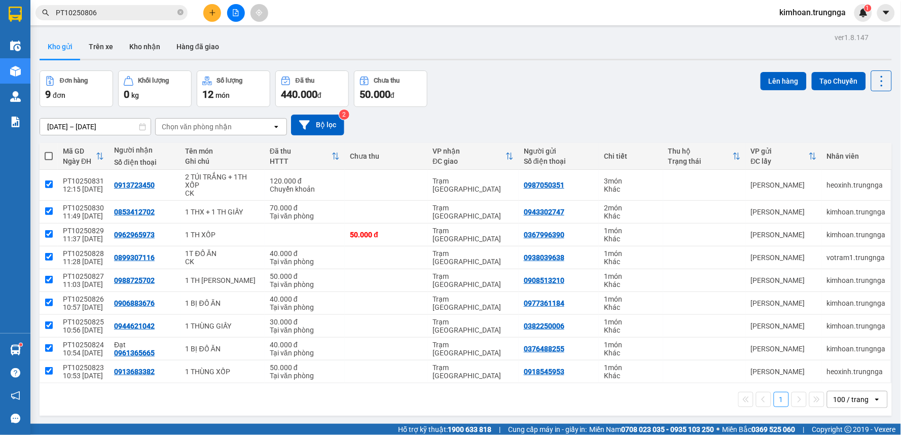
checkbox input "true"
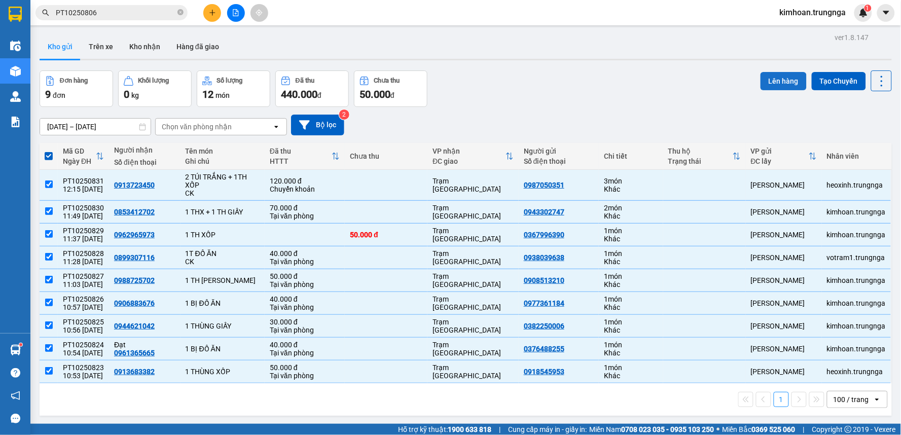
click at [789, 86] on button "Lên hàng" at bounding box center [783, 81] width 46 height 18
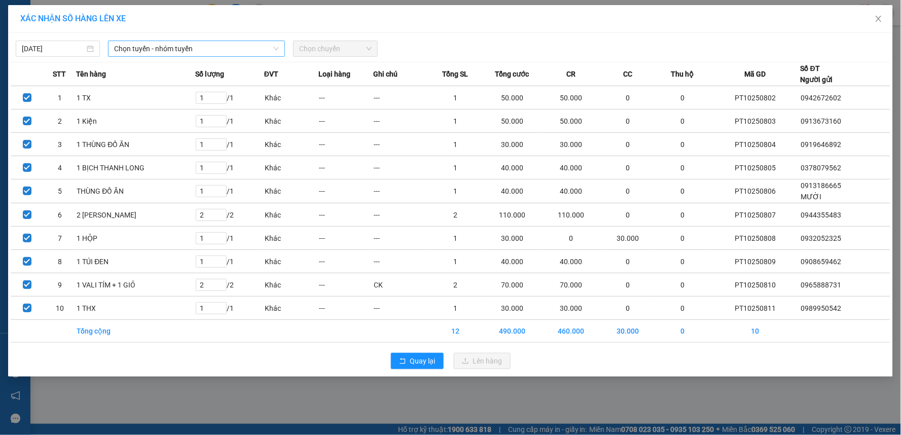
click at [235, 47] on span "Chọn tuyến - nhóm tuyến" at bounding box center [196, 48] width 165 height 15
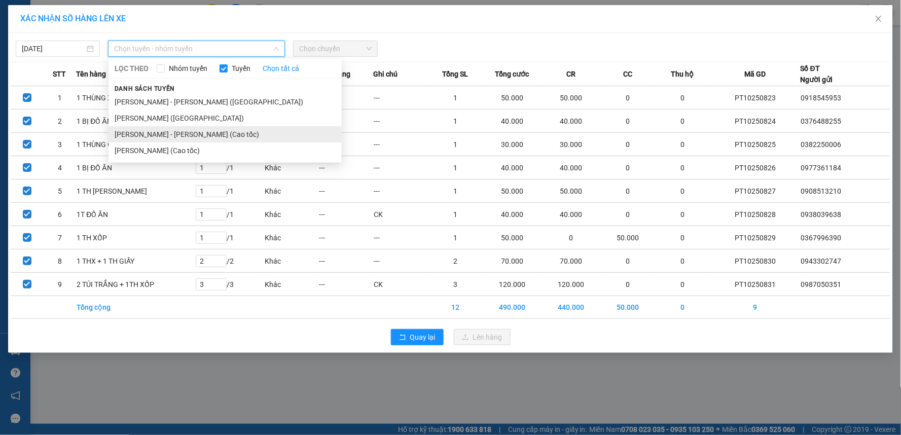
click at [216, 135] on li "Phan Thiết - Hồ Chí Minh (Cao tốc)" at bounding box center [224, 134] width 233 height 16
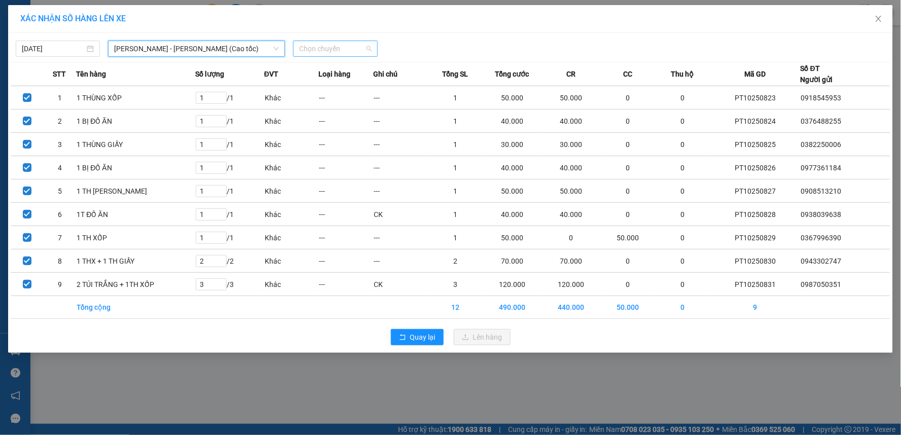
click at [320, 49] on span "Chọn chuyến" at bounding box center [335, 48] width 72 height 15
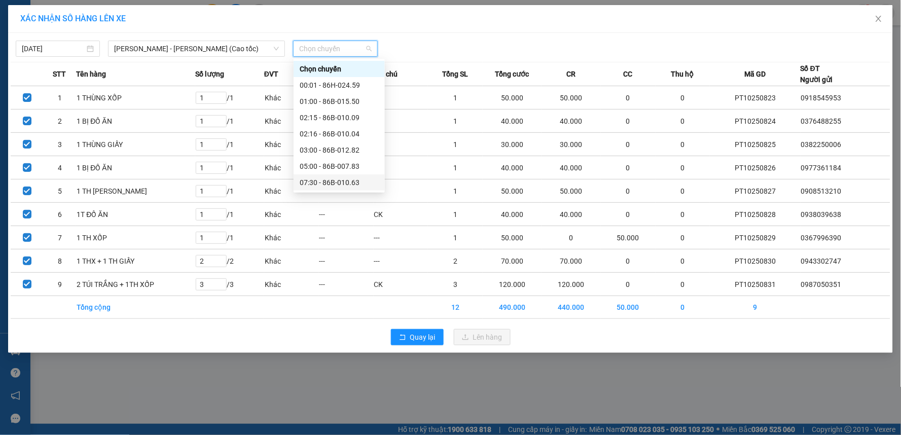
scroll to position [56, 0]
click at [325, 161] on div "12:30 - 86H-024.59" at bounding box center [339, 158] width 79 height 11
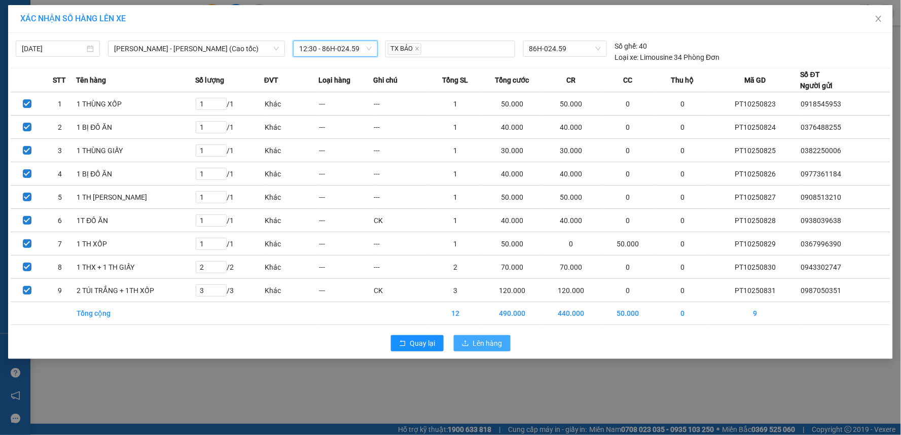
click at [482, 348] on span "Lên hàng" at bounding box center [487, 343] width 29 height 11
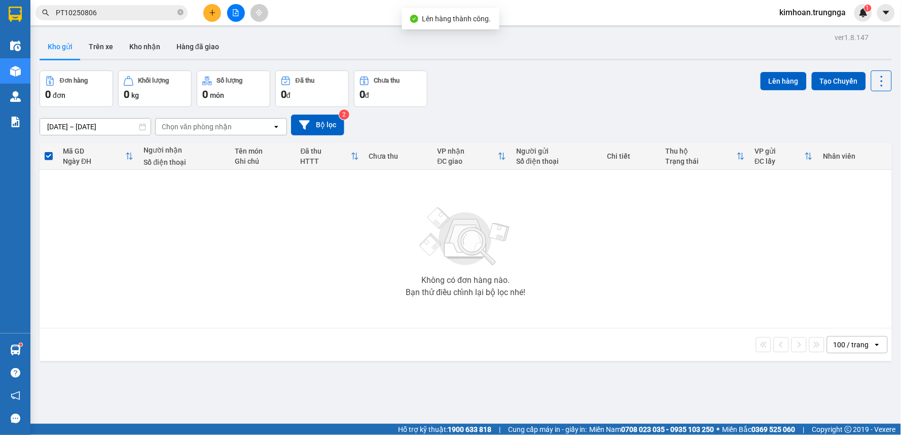
click at [233, 16] on icon "file-add" at bounding box center [236, 12] width 6 height 7
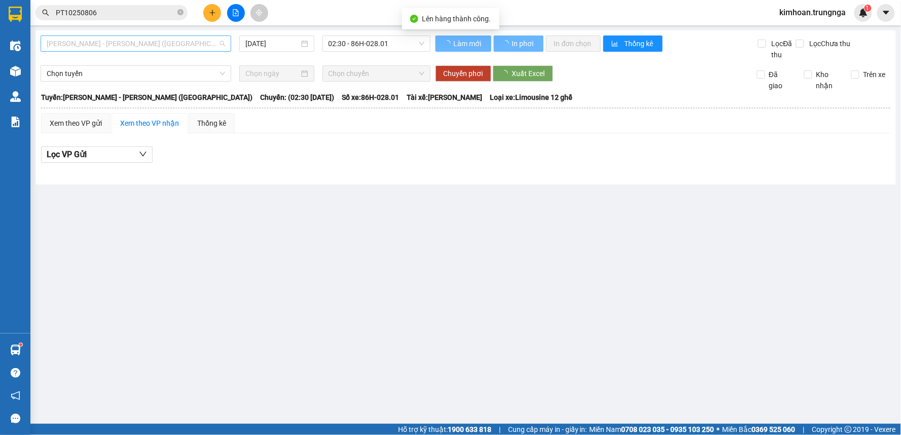
click at [136, 41] on span "Phan Thiết - Hồ Chí Minh (Ghế)" at bounding box center [136, 43] width 178 height 15
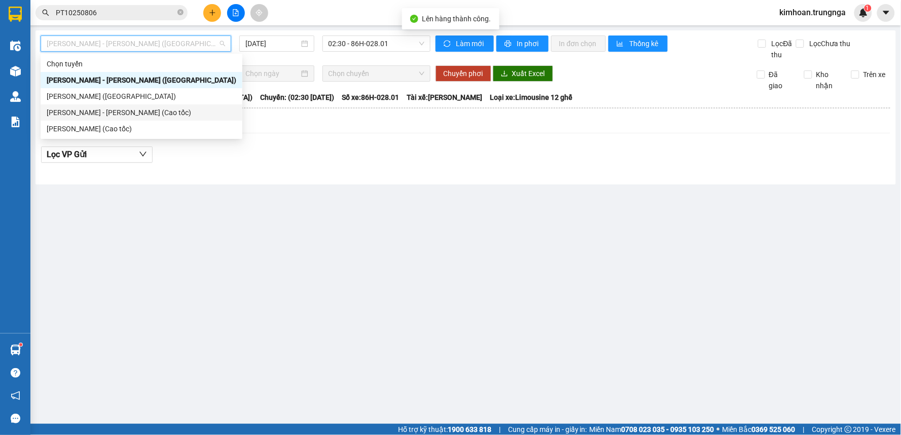
click at [133, 109] on div "Phan Thiết - Hồ Chí Minh (Cao tốc)" at bounding box center [142, 112] width 190 height 11
type input "[DATE]"
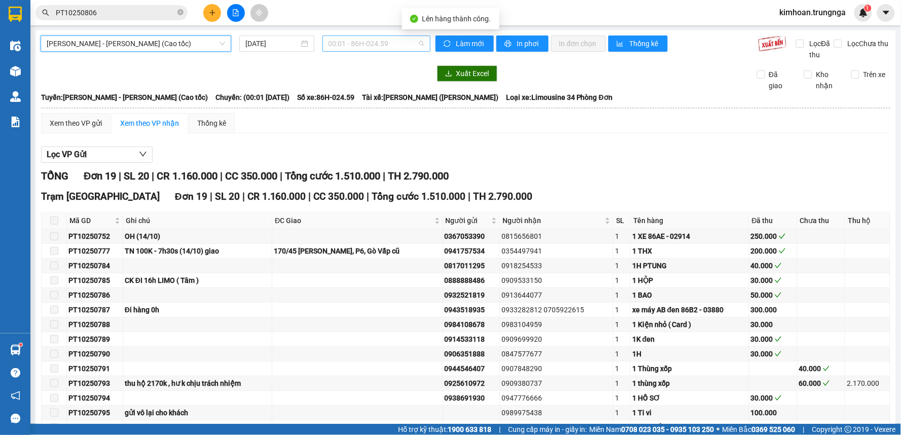
click at [332, 47] on span "00:01 - 86H-024.59" at bounding box center [376, 43] width 96 height 15
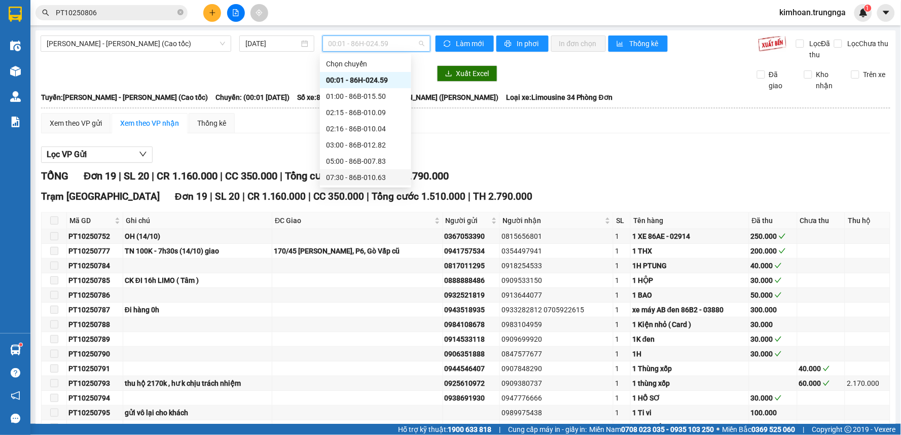
scroll to position [65, 0]
click at [347, 143] on div "12:30 - 86H-024.59" at bounding box center [365, 144] width 79 height 11
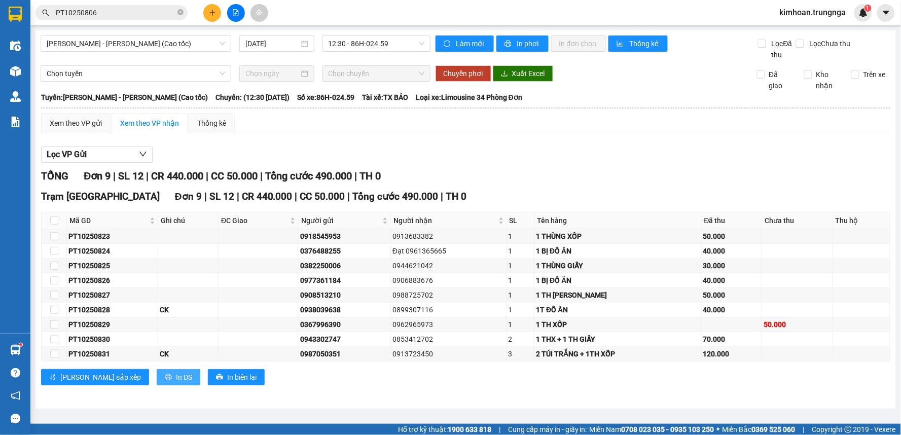
drag, startPoint x: 127, startPoint y: 384, endPoint x: 129, endPoint y: 375, distance: 8.9
click at [157, 384] on button "In DS" at bounding box center [179, 377] width 44 height 16
click at [209, 11] on icon "plus" at bounding box center [212, 12] width 7 height 7
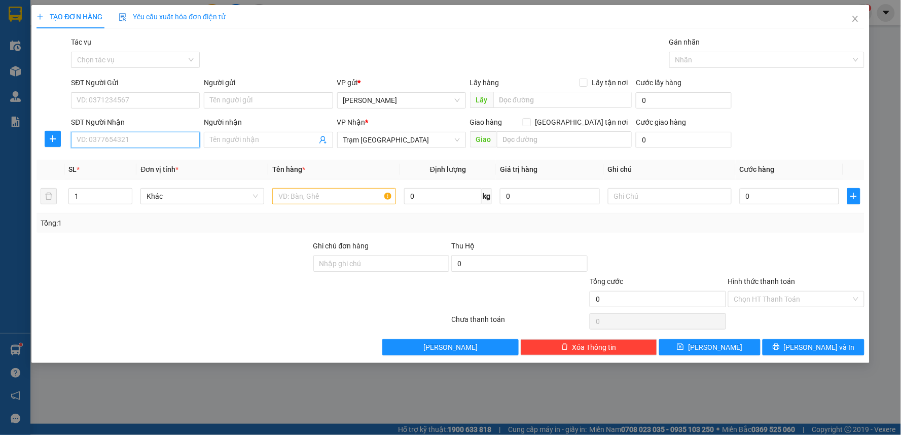
click at [122, 132] on input "SĐT Người Nhận" at bounding box center [135, 140] width 129 height 16
type input "1"
click at [312, 198] on input "text" at bounding box center [334, 196] width 124 height 16
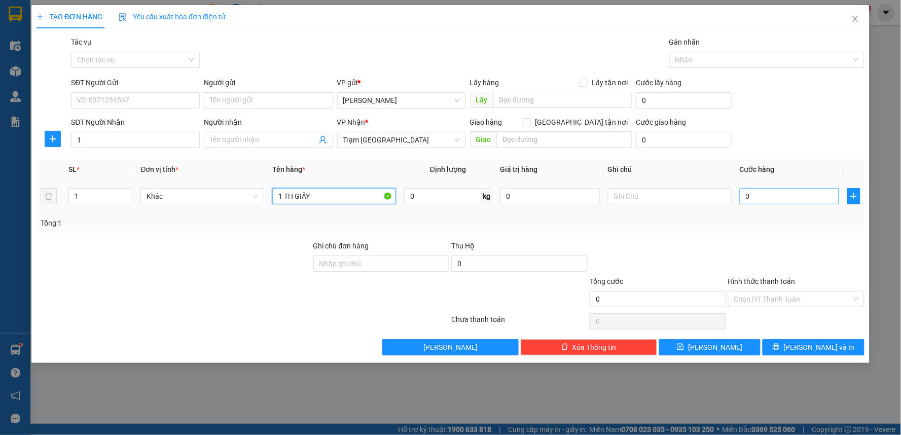
type input "1 TH GIẤY"
click at [753, 201] on input "0" at bounding box center [790, 196] width 100 height 16
type input "5"
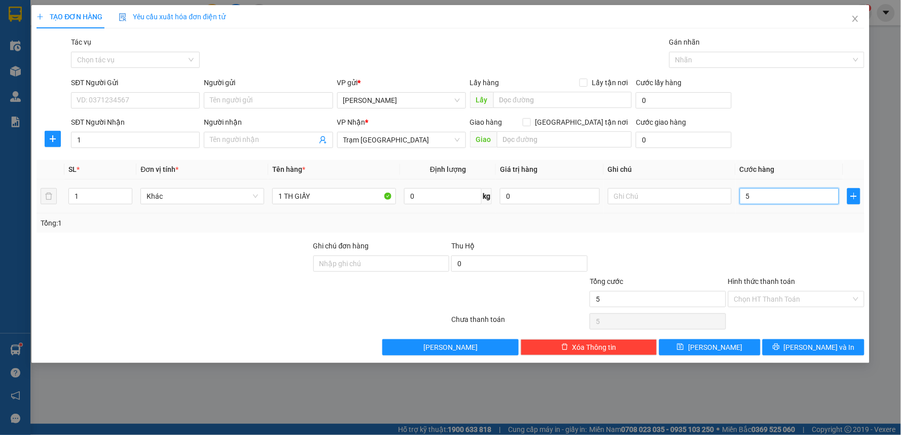
type input "50"
type input "50.000"
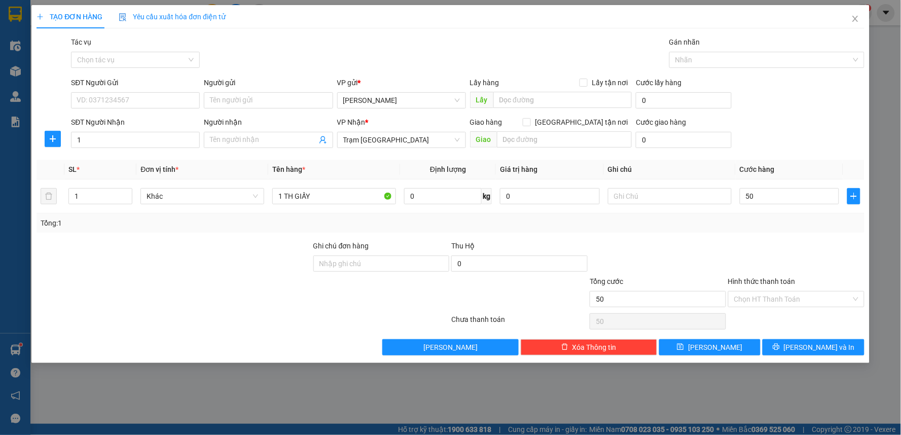
type input "50.000"
click at [752, 236] on div "Transit Pickup Surcharge Ids Transit Deliver Surcharge Ids Transit Deliver Surc…" at bounding box center [450, 195] width 828 height 319
click at [133, 139] on input "1" at bounding box center [135, 140] width 129 height 16
type input "0902996682"
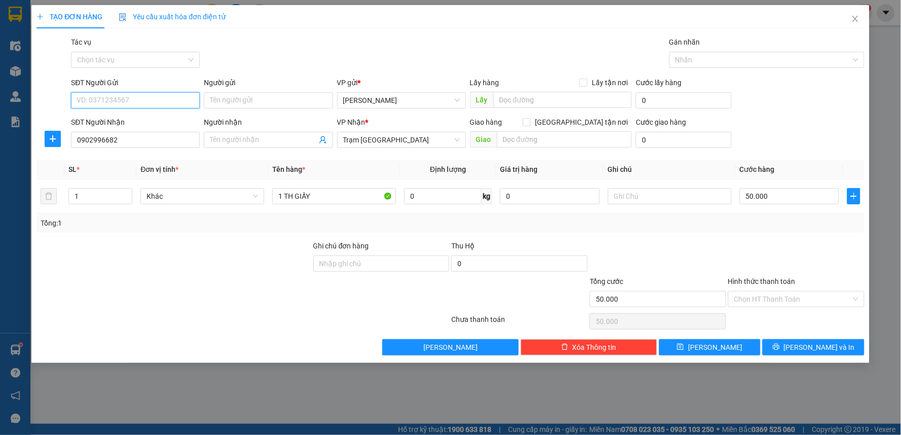
click at [129, 94] on input "SĐT Người Gửi" at bounding box center [135, 100] width 129 height 16
type input "0349855517"
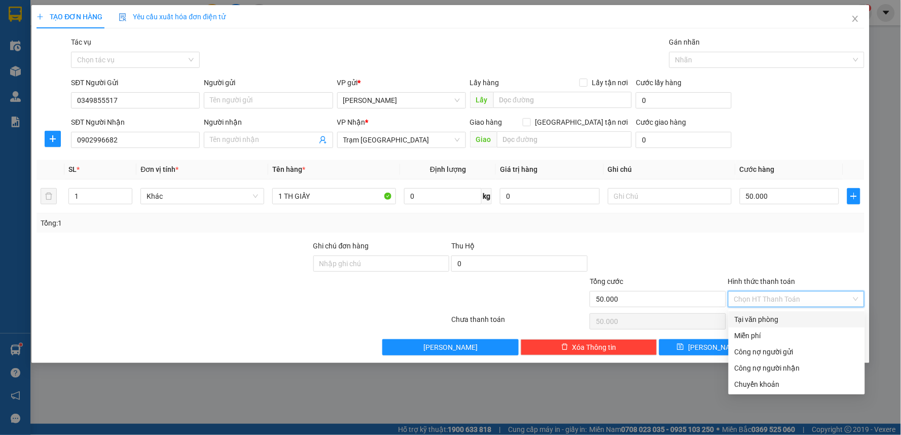
click at [757, 296] on input "Hình thức thanh toán" at bounding box center [792, 298] width 117 height 15
click at [754, 320] on div "Tại văn phòng" at bounding box center [796, 319] width 124 height 11
type input "0"
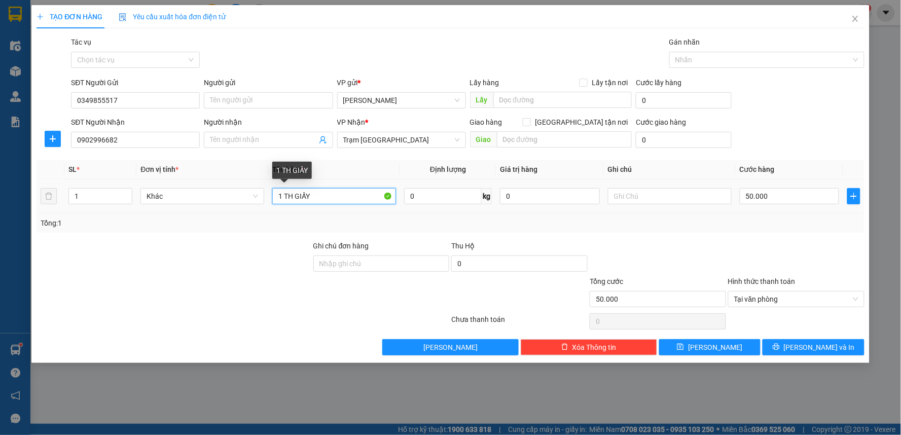
drag, startPoint x: 342, startPoint y: 201, endPoint x: 297, endPoint y: 198, distance: 45.7
click at [297, 198] on input "1 TH GIẤY" at bounding box center [334, 196] width 124 height 16
type input "1 TH THANH LONG"
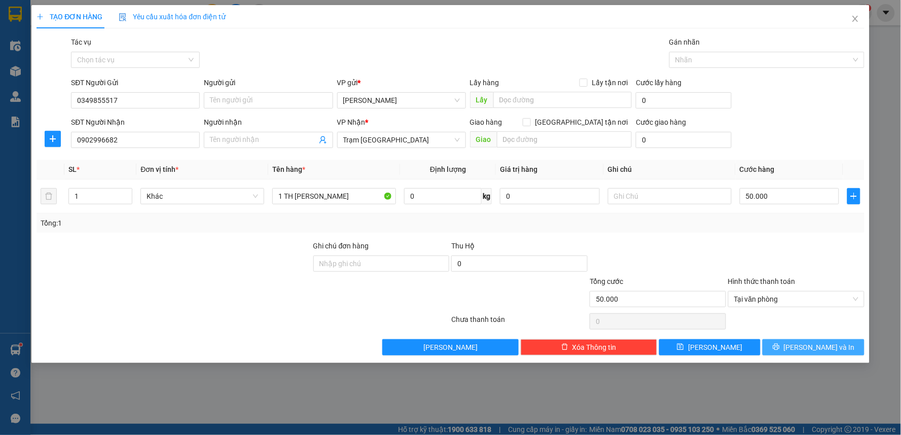
click at [780, 347] on icon "printer" at bounding box center [776, 346] width 7 height 7
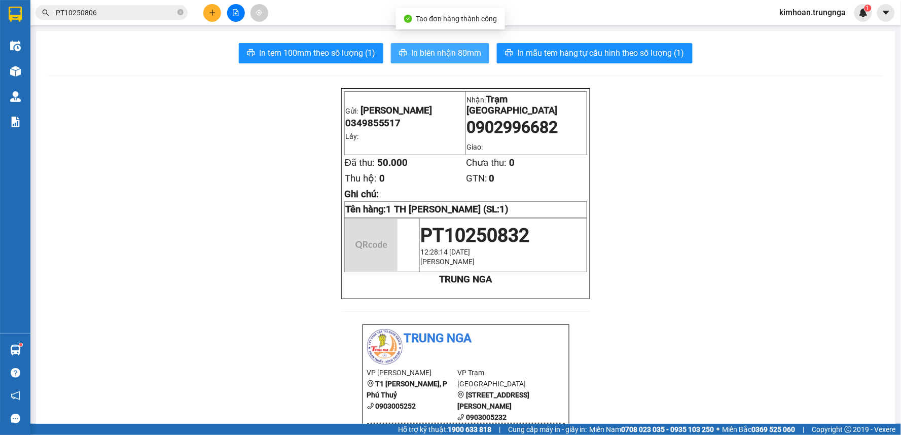
click at [399, 53] on icon "printer" at bounding box center [403, 53] width 8 height 8
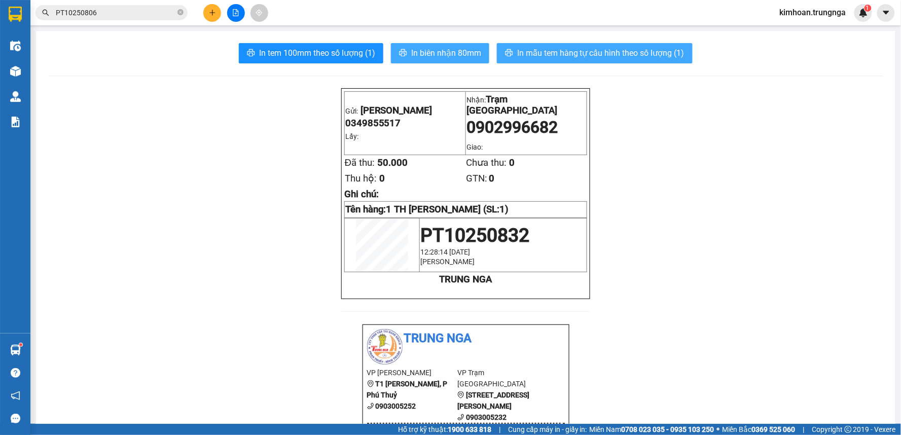
click at [535, 56] on span "In mẫu tem hàng tự cấu hình theo số lượng (1)" at bounding box center [600, 53] width 167 height 13
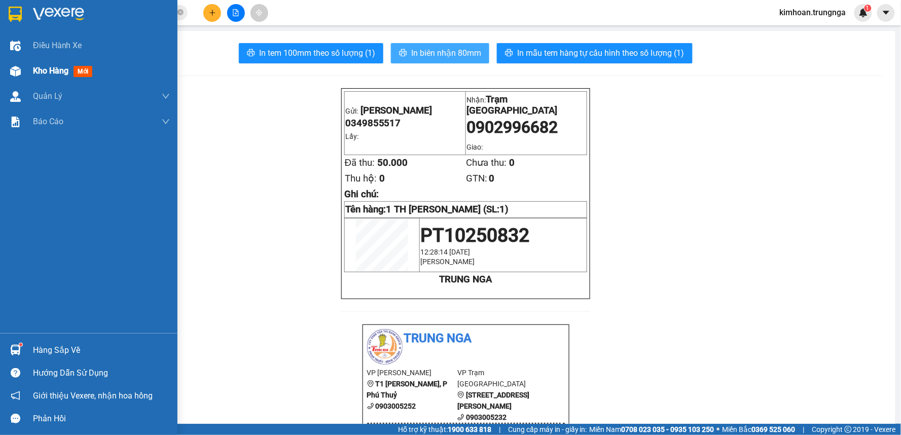
click at [18, 72] on img at bounding box center [15, 71] width 11 height 11
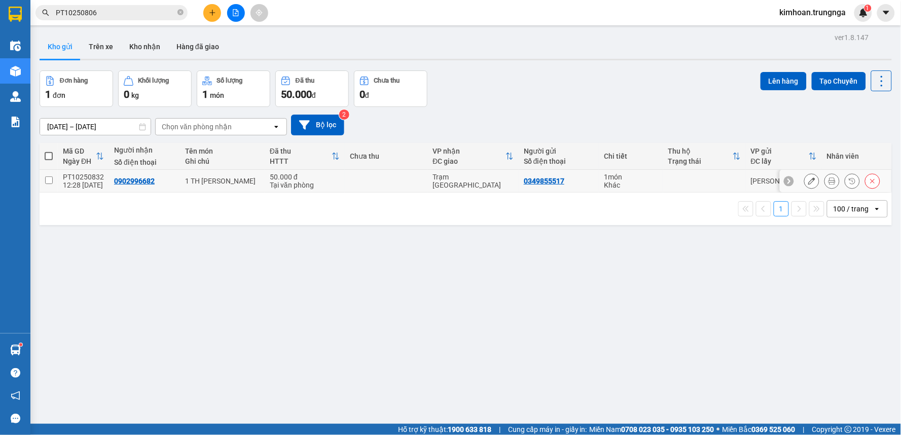
click at [43, 179] on td at bounding box center [49, 181] width 18 height 23
checkbox input "true"
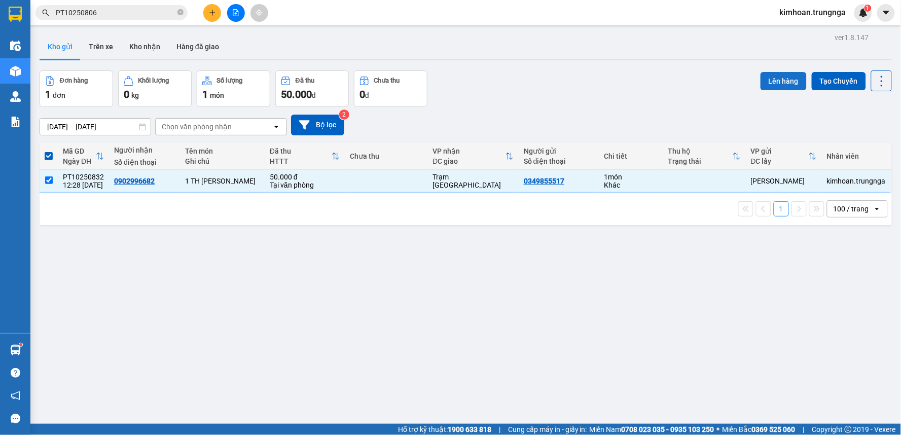
click at [771, 83] on button "Lên hàng" at bounding box center [783, 81] width 46 height 18
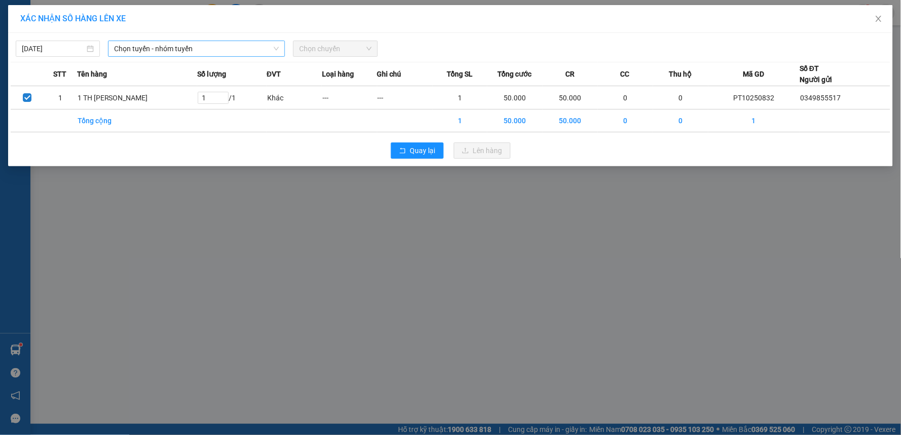
click at [254, 51] on span "Chọn tuyến - nhóm tuyến" at bounding box center [196, 48] width 165 height 15
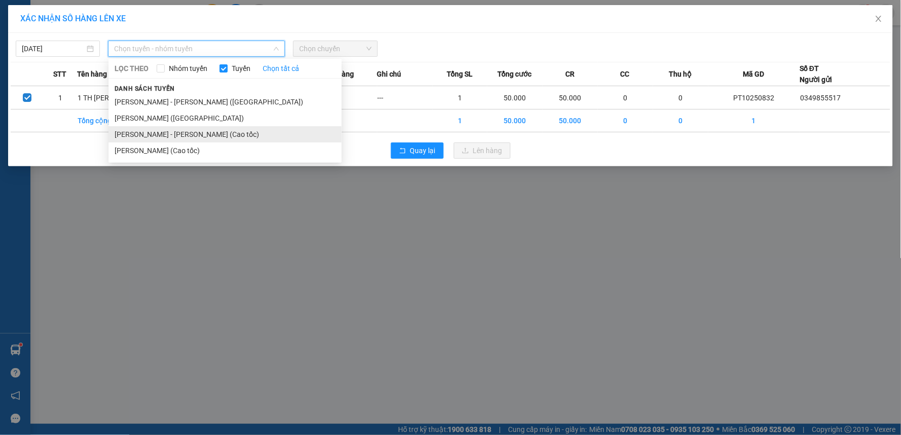
click at [208, 138] on li "Phan Thiết - Hồ Chí Minh (Cao tốc)" at bounding box center [224, 134] width 233 height 16
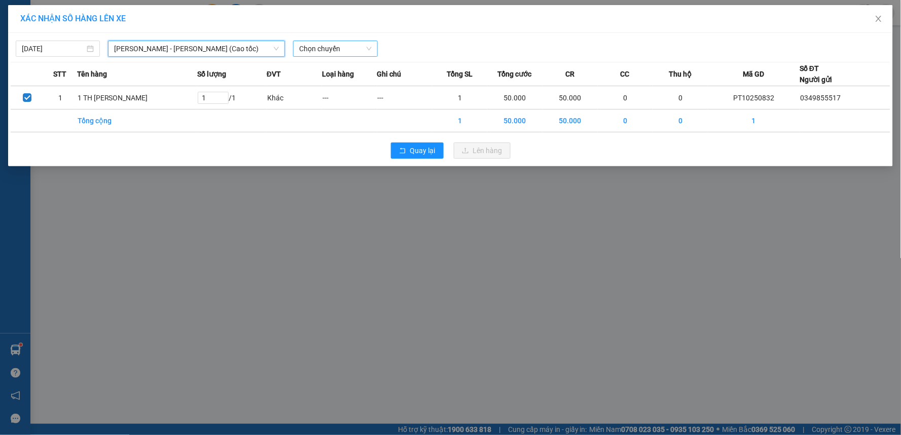
click at [321, 55] on span "Chọn chuyến" at bounding box center [335, 48] width 72 height 15
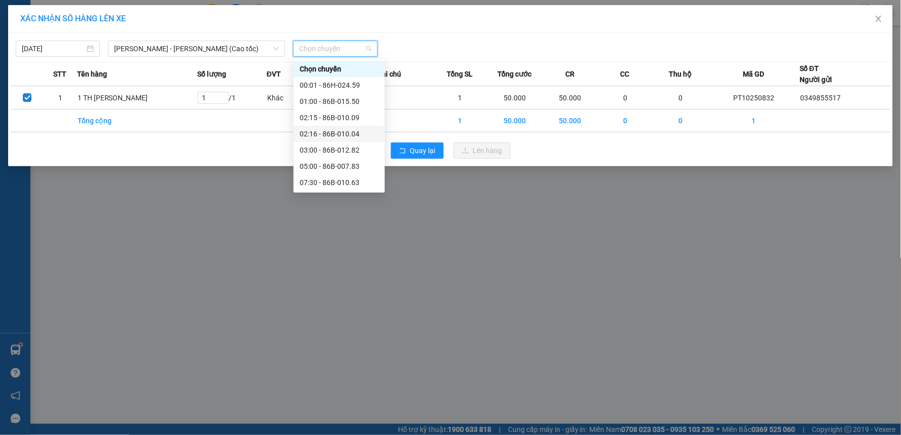
scroll to position [65, 0]
drag, startPoint x: 322, startPoint y: 145, endPoint x: 422, endPoint y: 161, distance: 101.1
click at [322, 145] on div "12:30 - 86H-024.59" at bounding box center [339, 149] width 79 height 11
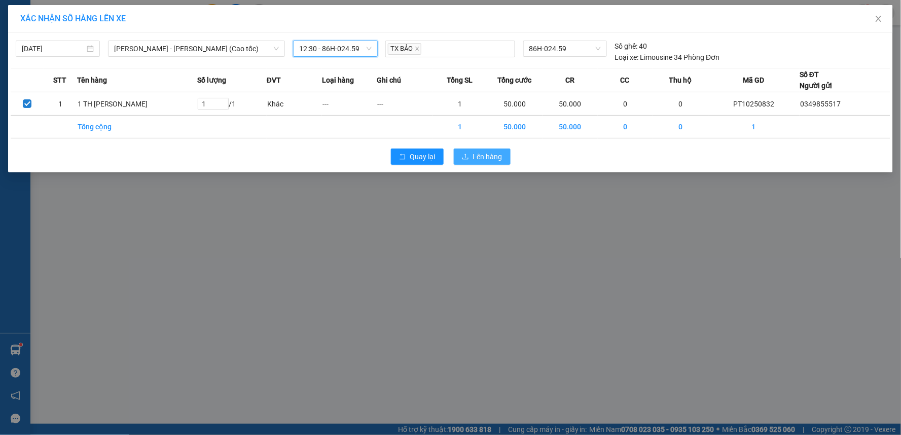
click at [480, 151] on span "Lên hàng" at bounding box center [487, 156] width 29 height 11
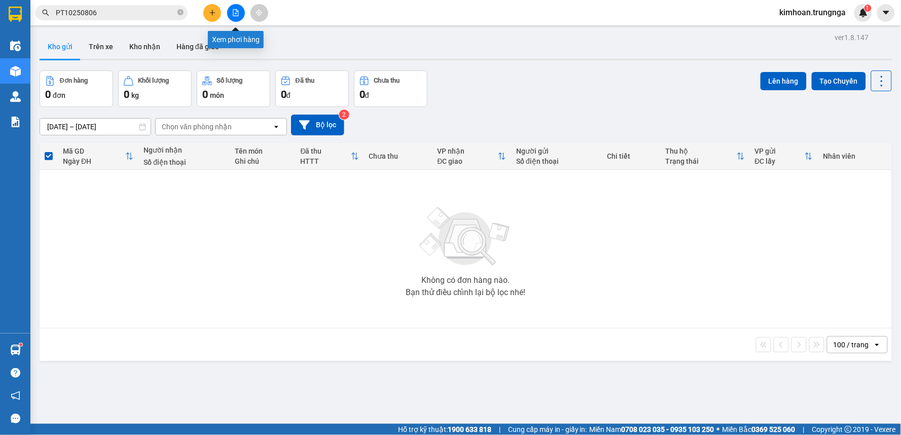
click at [235, 17] on button at bounding box center [236, 13] width 18 height 18
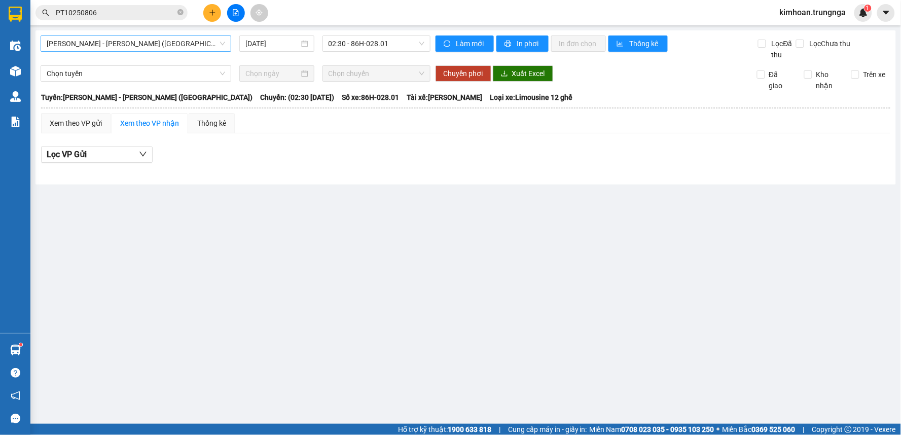
click at [140, 49] on span "Phan Thiết - Hồ Chí Minh (Ghế)" at bounding box center [136, 43] width 178 height 15
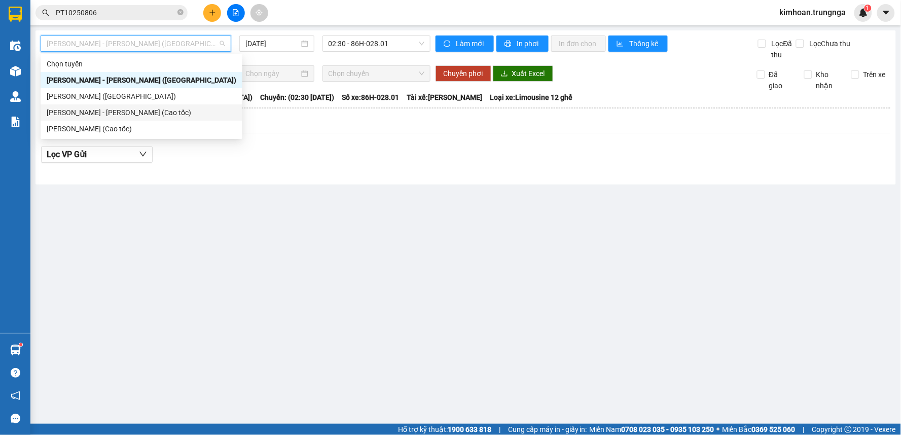
drag, startPoint x: 118, startPoint y: 114, endPoint x: 295, endPoint y: 78, distance: 180.0
click at [118, 114] on div "Phan Thiết - Hồ Chí Minh (Cao tốc)" at bounding box center [142, 112] width 190 height 11
type input "[DATE]"
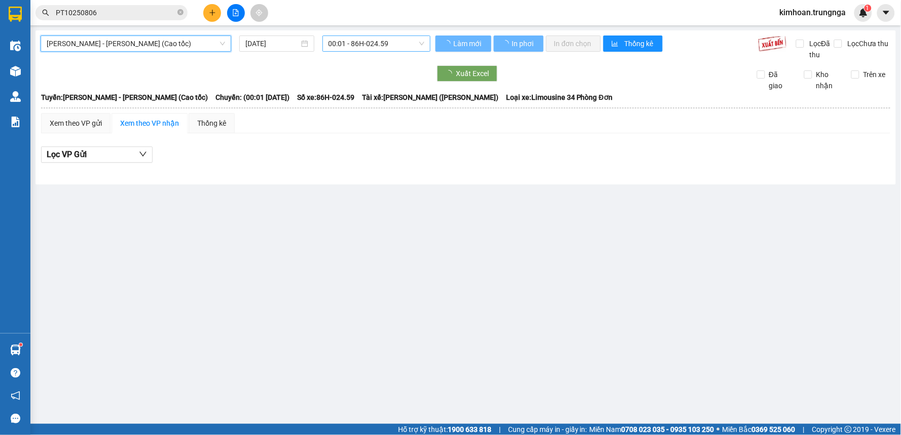
click at [372, 46] on span "00:01 - 86H-024.59" at bounding box center [376, 43] width 96 height 15
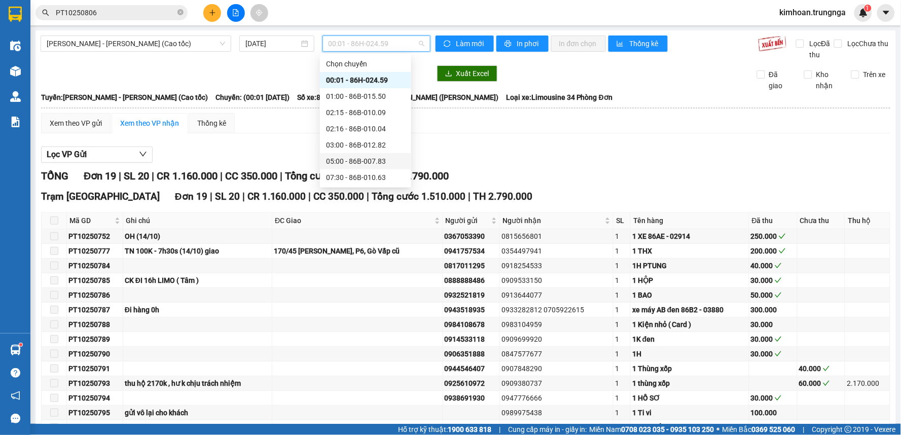
scroll to position [65, 0]
click at [367, 160] on div "14:30 - 86B-008.41" at bounding box center [365, 161] width 79 height 11
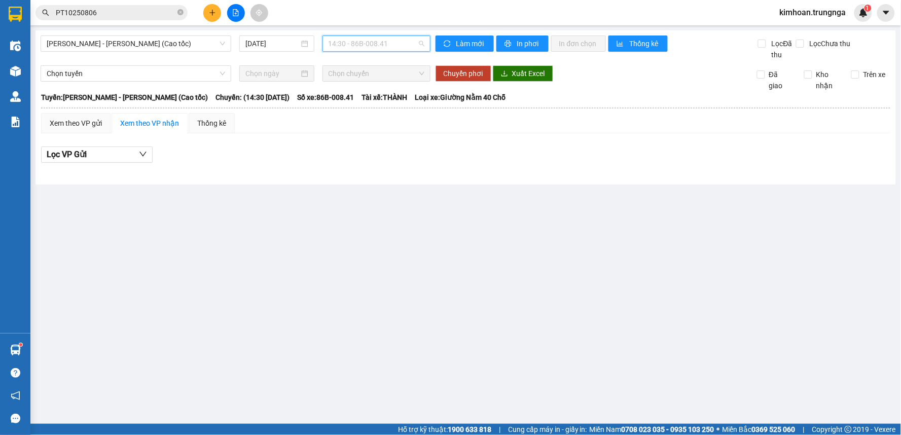
click at [348, 47] on span "14:30 - 86B-008.41" at bounding box center [376, 43] width 96 height 15
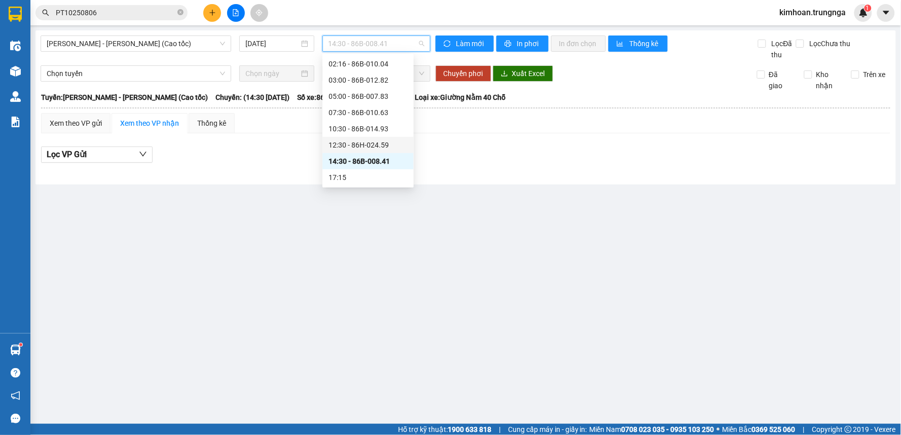
click at [358, 140] on div "12:30 - 86H-024.59" at bounding box center [367, 144] width 79 height 11
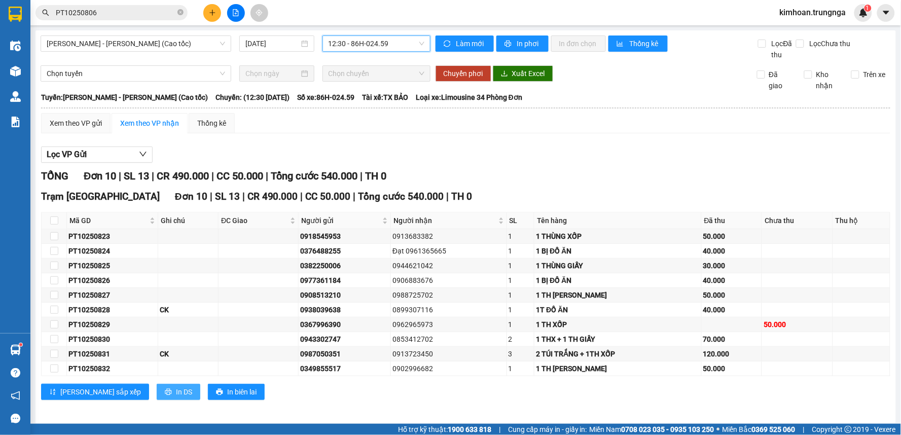
click at [165, 389] on icon "printer" at bounding box center [168, 391] width 7 height 7
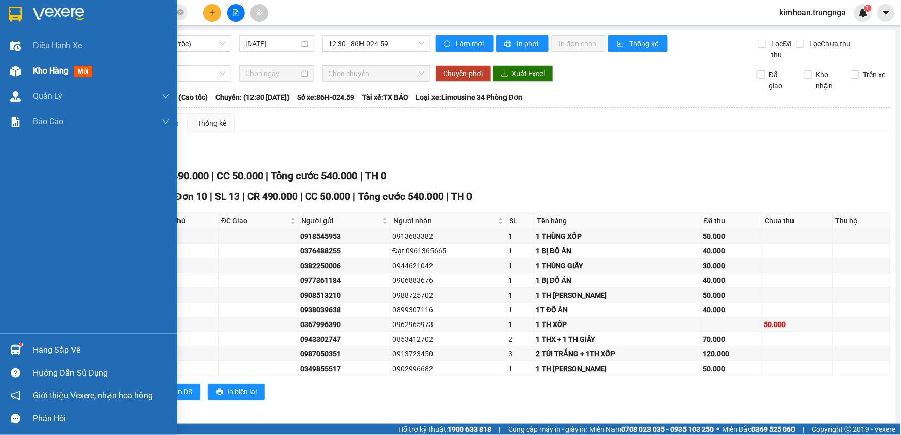
click at [26, 67] on div "Kho hàng mới" at bounding box center [88, 70] width 177 height 25
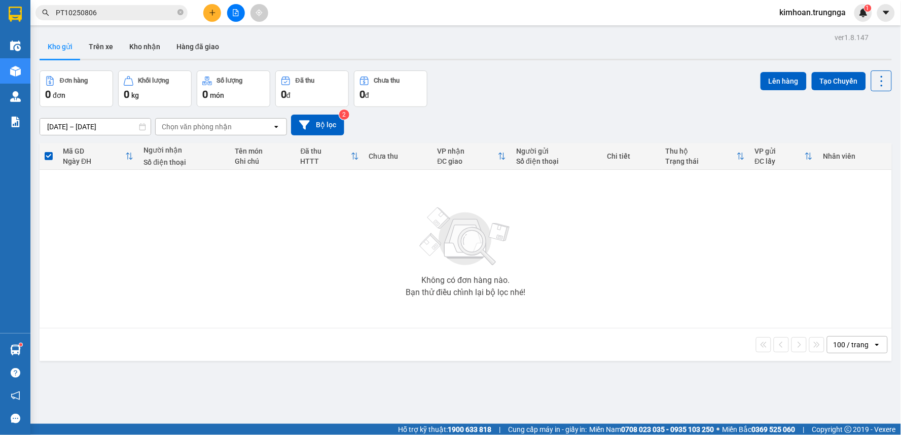
click at [208, 13] on button at bounding box center [212, 13] width 18 height 18
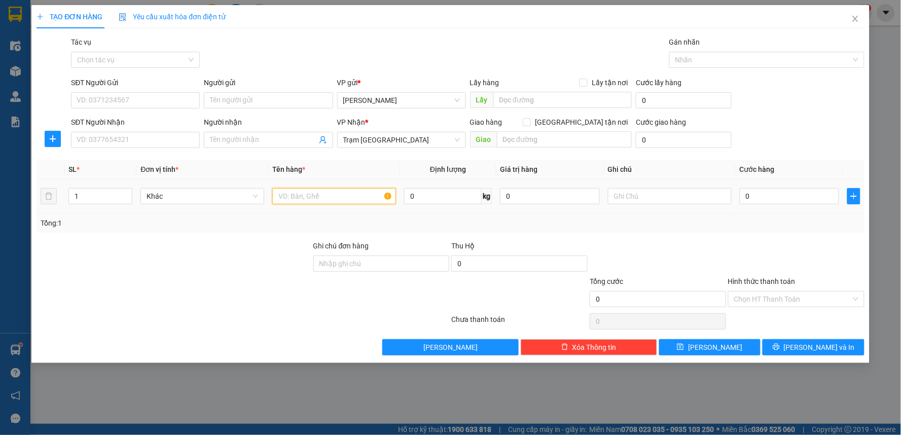
click at [347, 193] on input "text" at bounding box center [334, 196] width 124 height 16
type input "1 KIỆN PT"
click at [752, 194] on input "0" at bounding box center [790, 196] width 100 height 16
type input "4"
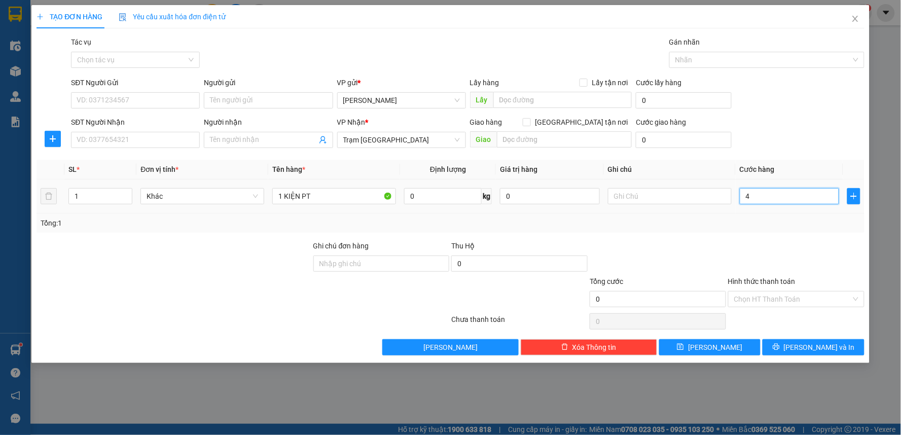
type input "4"
type input "40"
type input "40.000"
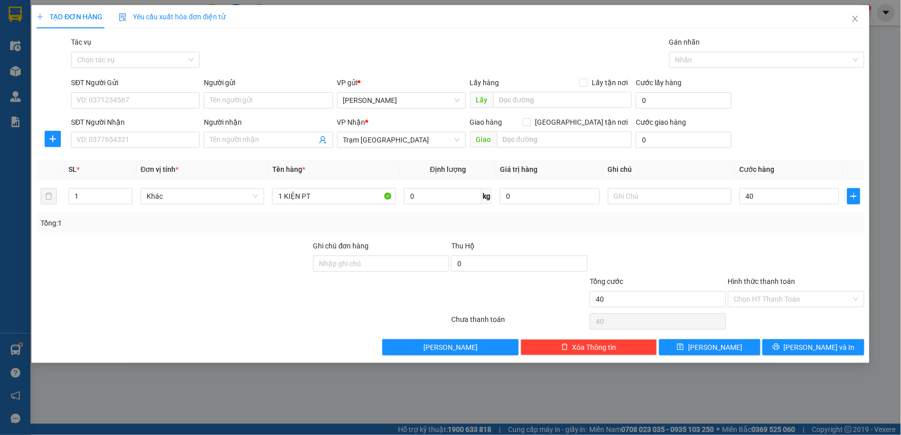
type input "40.000"
click at [738, 219] on div "Tổng: 1" at bounding box center [451, 222] width 820 height 11
click at [171, 145] on input "SĐT Người Nhận" at bounding box center [135, 140] width 129 height 16
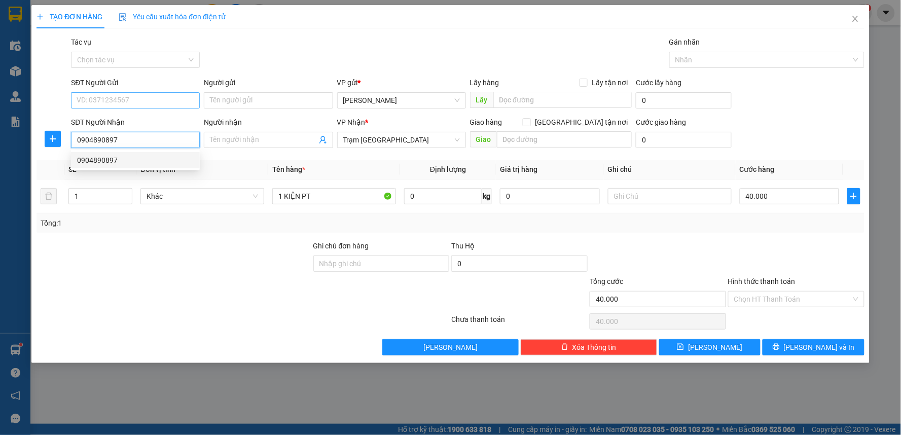
type input "0904890897"
click at [129, 105] on input "SĐT Người Gửi" at bounding box center [135, 100] width 129 height 16
type input "0981075148"
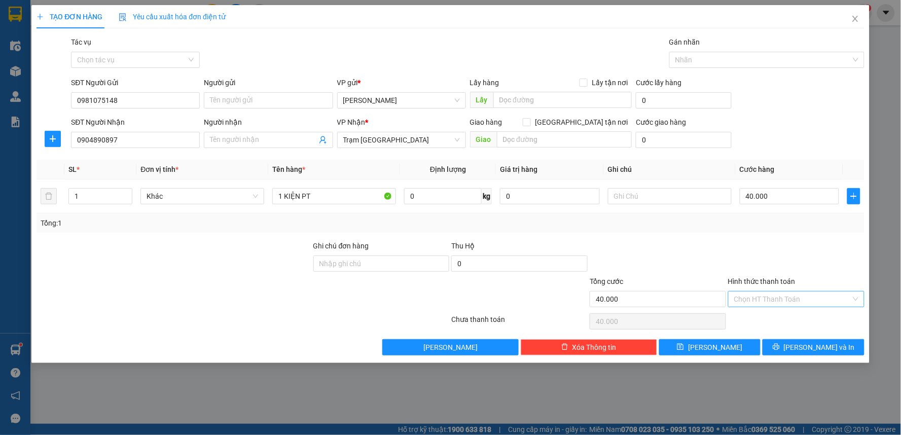
click at [779, 304] on input "Hình thức thanh toán" at bounding box center [792, 298] width 117 height 15
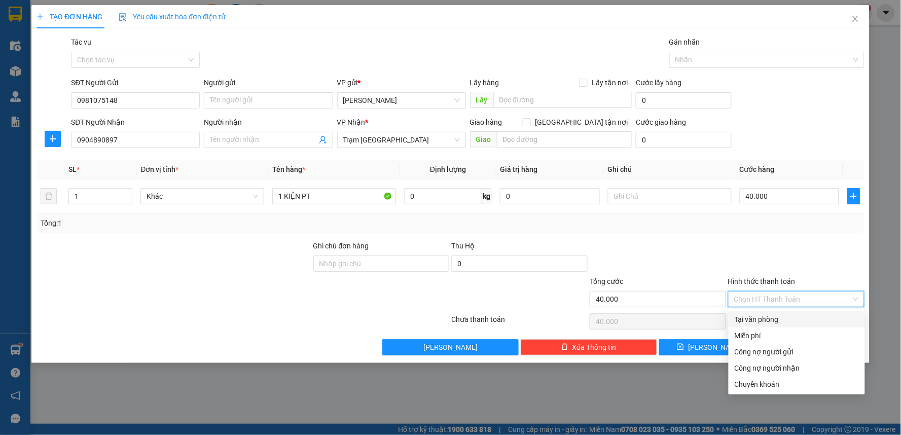
click at [773, 315] on div "Tại văn phòng" at bounding box center [796, 319] width 124 height 11
type input "0"
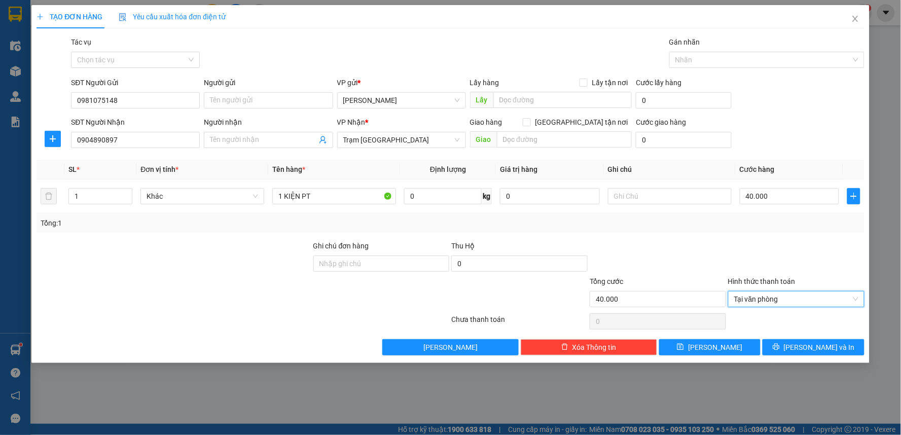
click at [740, 239] on div "Transit Pickup Surcharge Ids Transit Deliver Surcharge Ids Transit Deliver Surc…" at bounding box center [450, 195] width 828 height 319
click at [791, 345] on button "[PERSON_NAME] và In" at bounding box center [813, 347] width 102 height 16
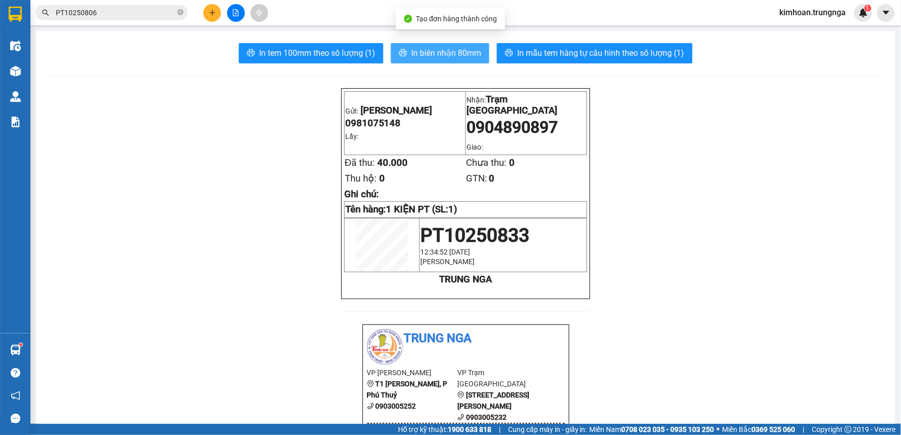
click at [429, 54] on span "In biên nhận 80mm" at bounding box center [446, 53] width 70 height 13
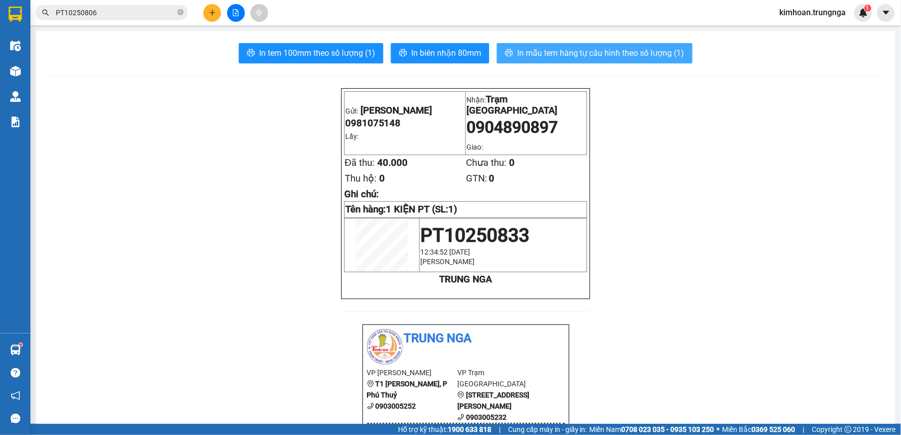
click at [562, 49] on span "In mẫu tem hàng tự cấu hình theo số lượng (1)" at bounding box center [600, 53] width 167 height 13
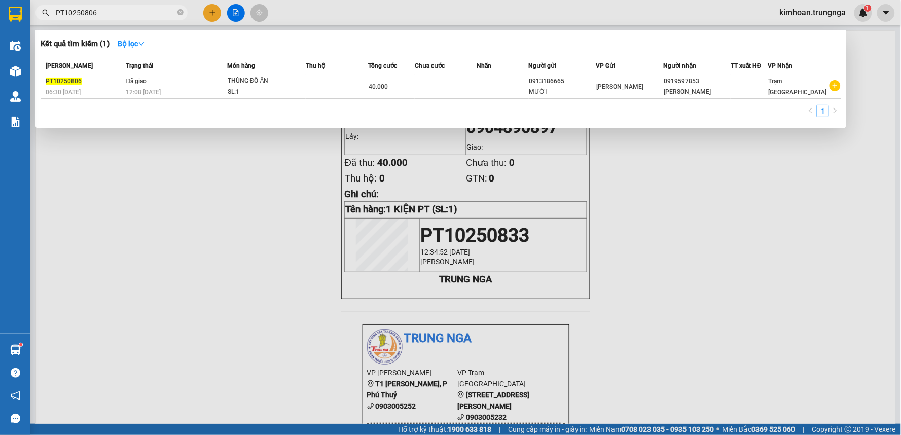
click at [113, 9] on input "PT10250806" at bounding box center [116, 12] width 120 height 11
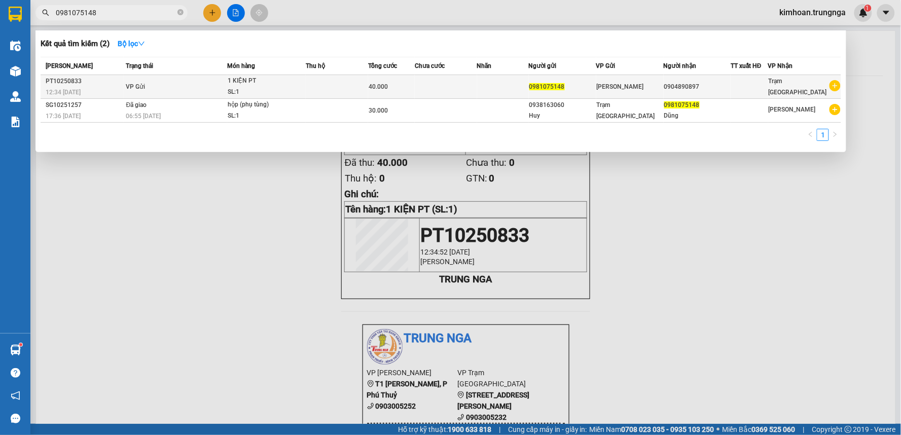
type input "0981075148"
click at [557, 75] on td "0981075148" at bounding box center [562, 87] width 67 height 24
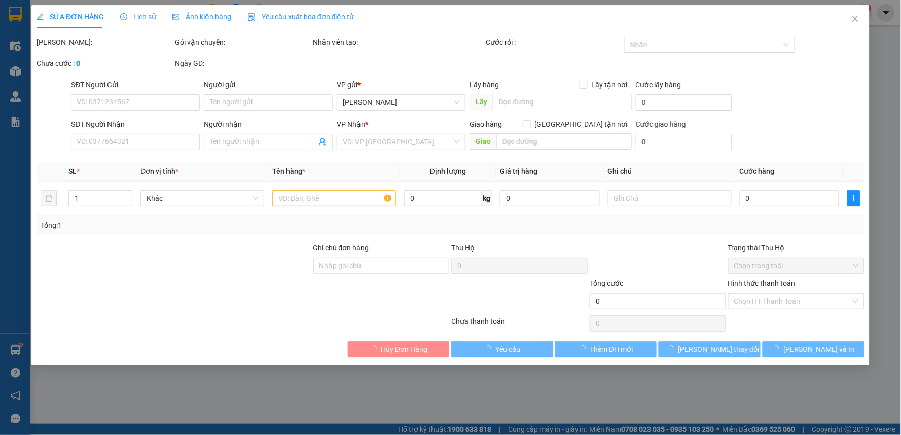
type input "0981075148"
type input "0904890897"
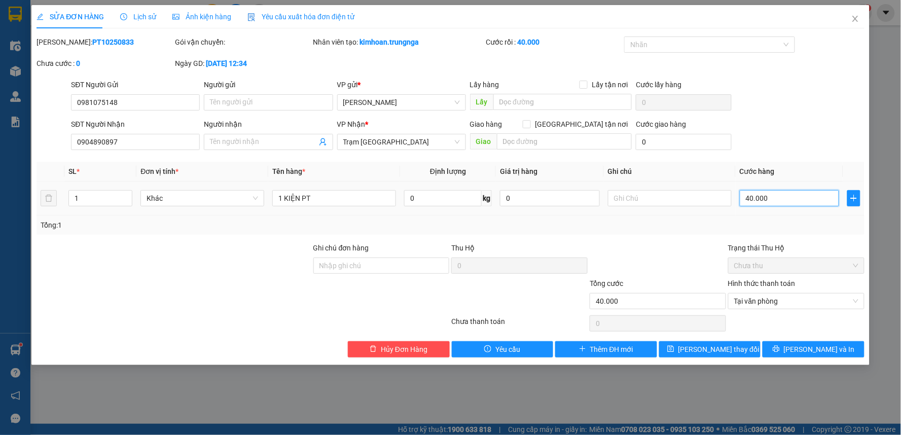
click at [771, 206] on input "40.000" at bounding box center [790, 198] width 100 height 16
type input "3"
type input "30"
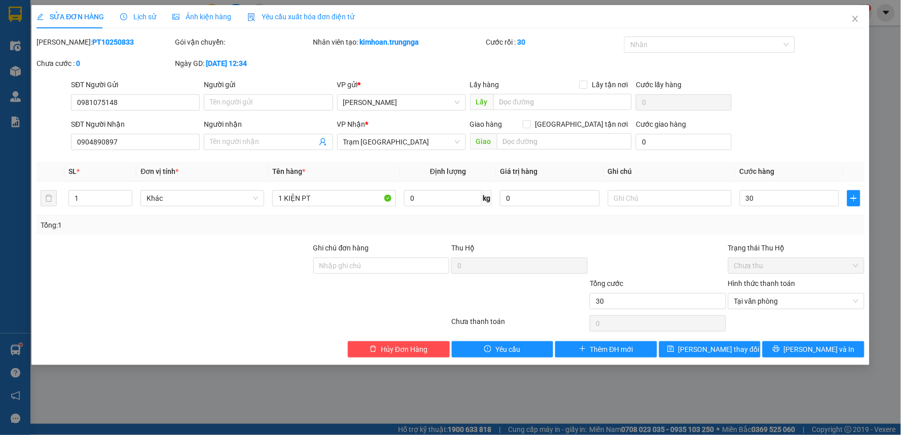
type input "30.000"
click at [686, 238] on div "Total Paid Fee 40.000 Total UnPaid Fee 0 Cash Collection Total Fee Mã ĐH: PT102…" at bounding box center [450, 196] width 828 height 321
click at [804, 348] on span "[PERSON_NAME] và In" at bounding box center [819, 349] width 71 height 11
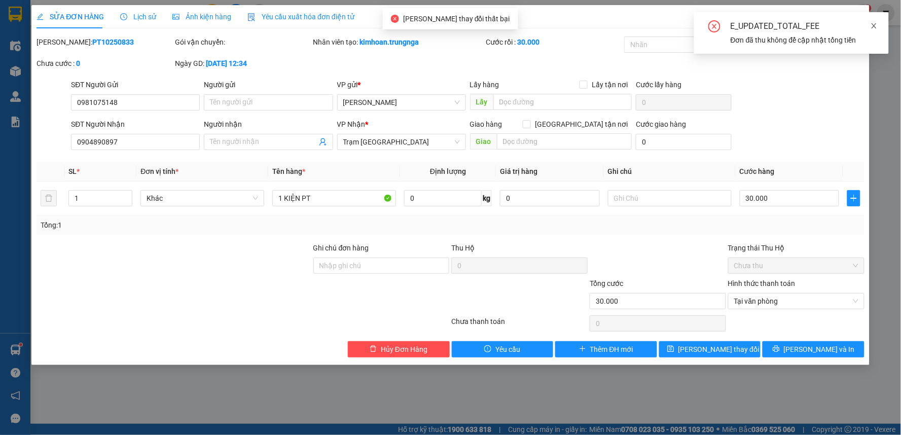
click at [874, 22] on icon "close" at bounding box center [873, 25] width 7 height 7
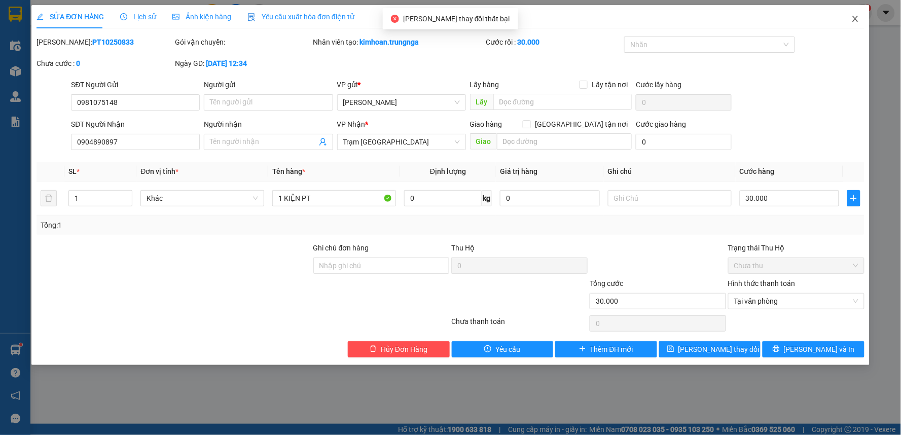
click at [860, 16] on span "Close" at bounding box center [855, 19] width 28 height 28
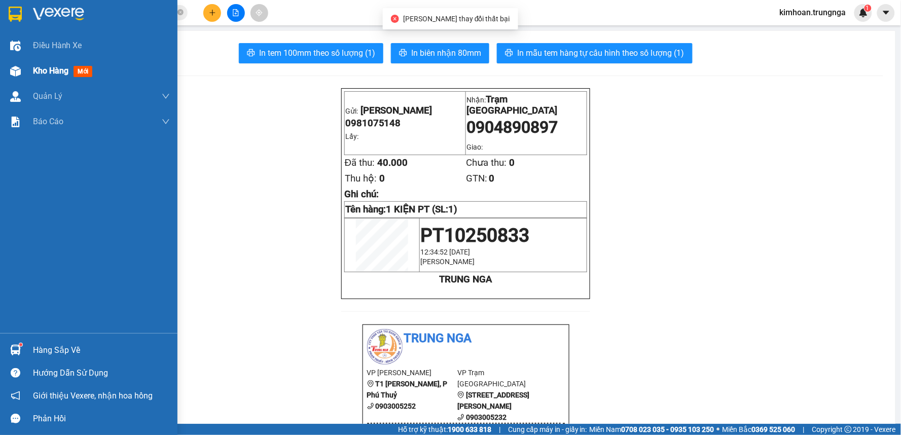
click at [35, 72] on span "Kho hàng" at bounding box center [50, 71] width 35 height 10
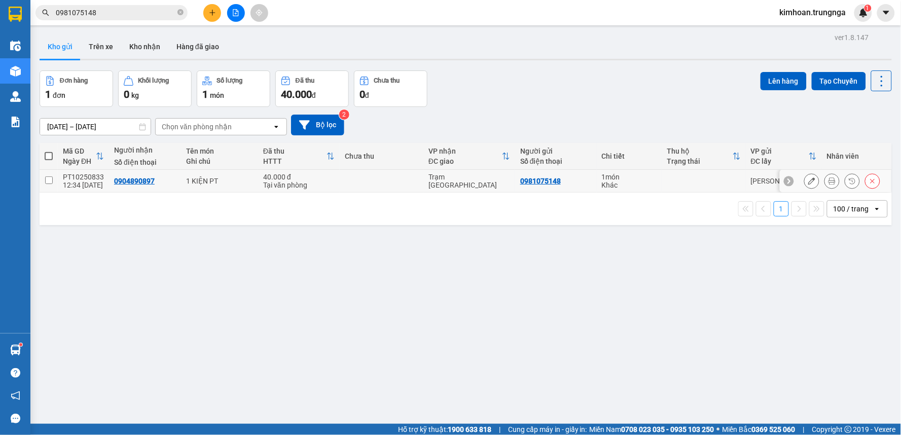
click at [855, 182] on div at bounding box center [842, 180] width 76 height 15
click at [869, 184] on icon at bounding box center [872, 180] width 7 height 7
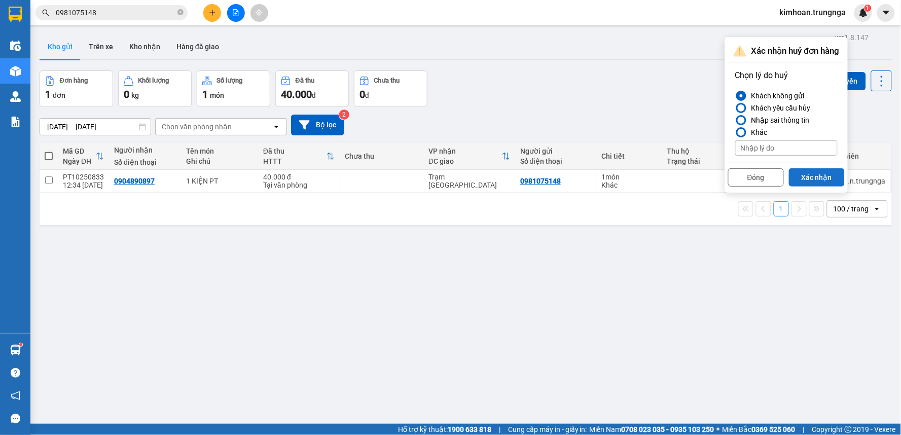
click at [801, 170] on button "Xác nhận" at bounding box center [817, 177] width 56 height 18
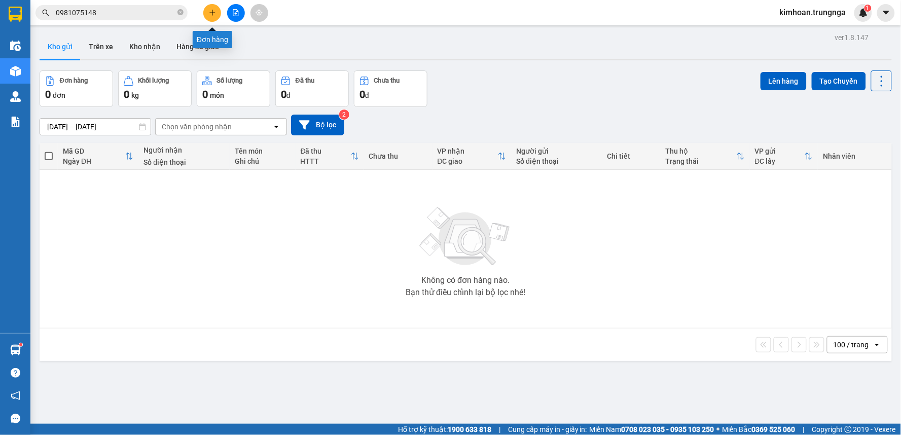
click at [217, 14] on button at bounding box center [212, 13] width 18 height 18
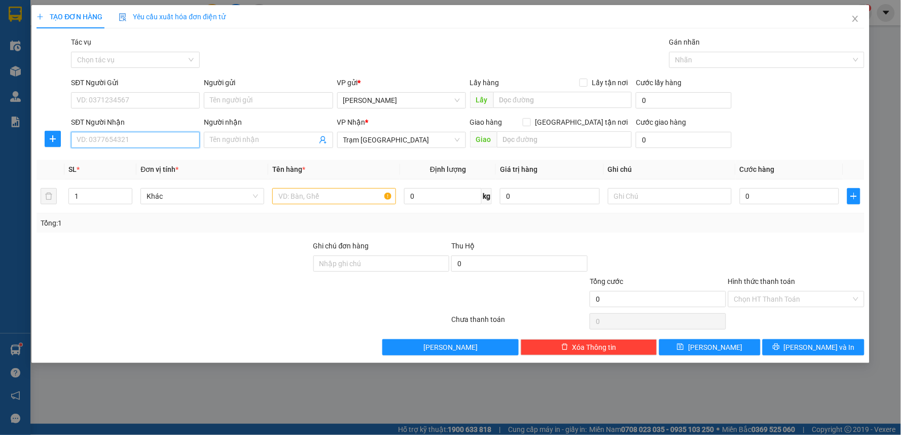
click at [153, 136] on input "SĐT Người Nhận" at bounding box center [135, 140] width 129 height 16
type input "0904890897"
click at [114, 156] on div "0904890897" at bounding box center [135, 160] width 117 height 11
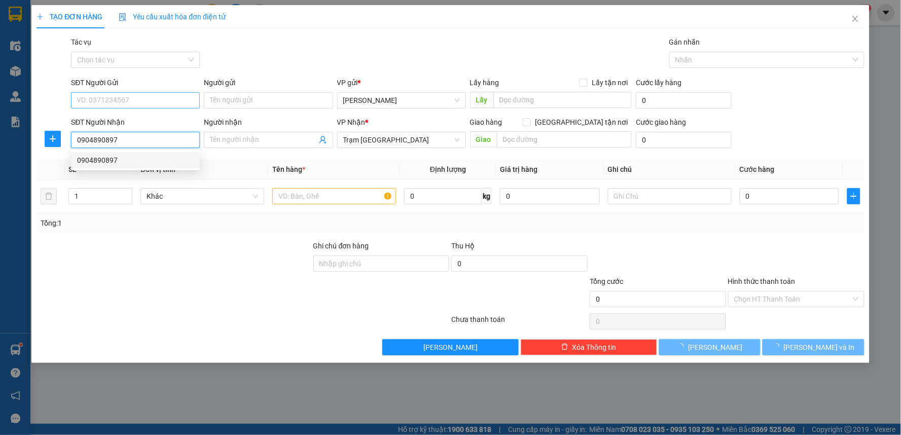
type input "30.000"
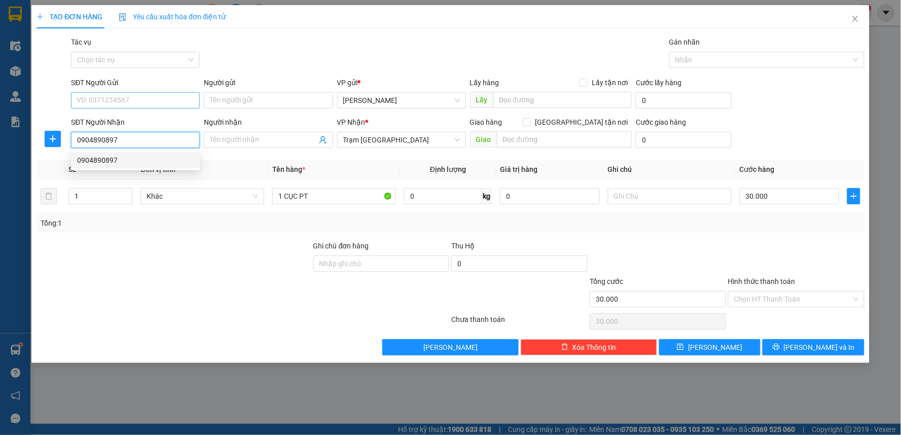
type input "0904890897"
click at [130, 102] on input "SĐT Người Gửi" at bounding box center [135, 100] width 129 height 16
type input "098107"
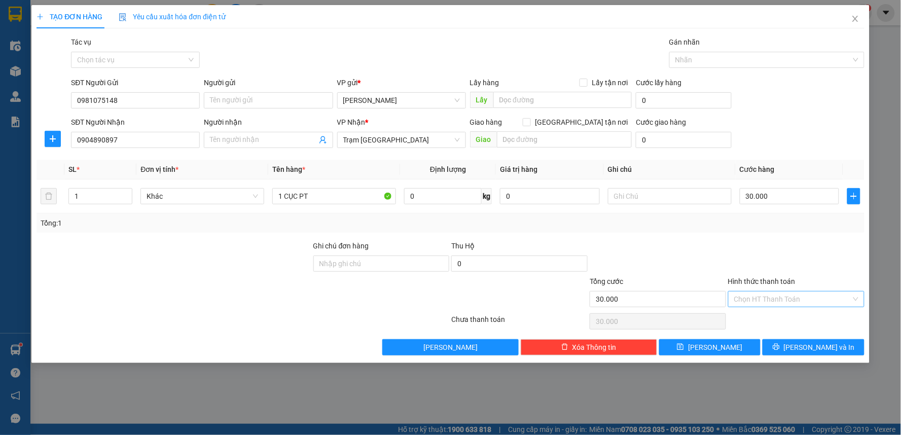
click at [798, 306] on input "Hình thức thanh toán" at bounding box center [792, 298] width 117 height 15
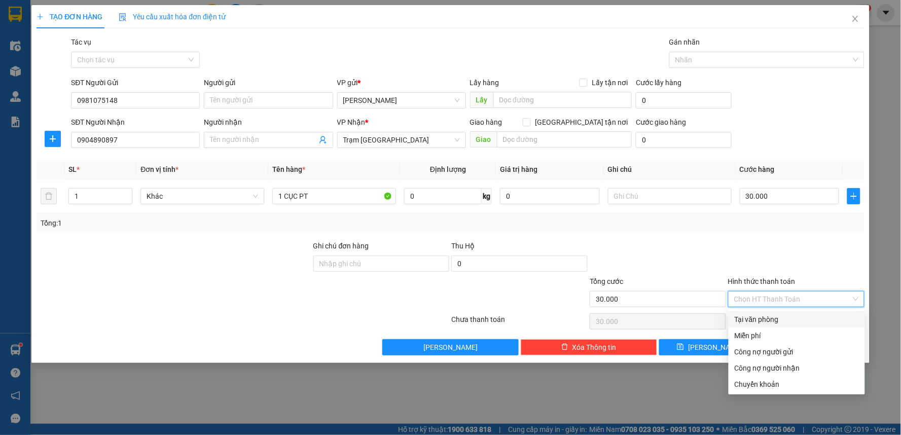
click at [794, 318] on div "Tại văn phòng" at bounding box center [796, 319] width 124 height 11
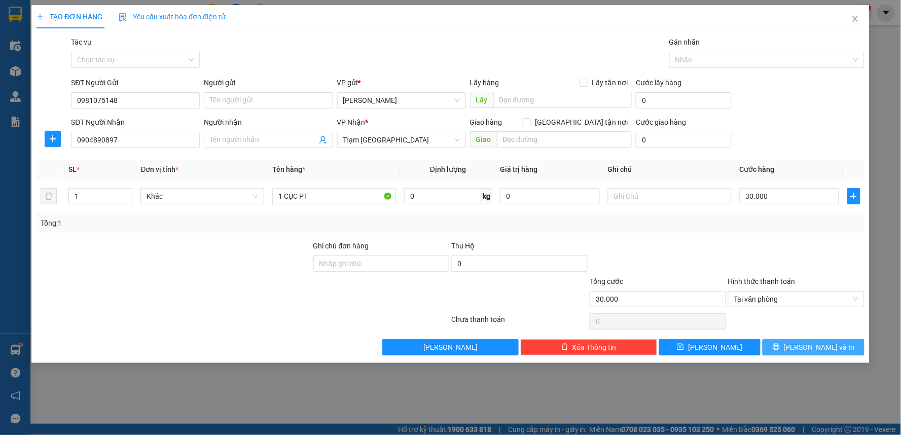
click at [810, 350] on span "[PERSON_NAME] và In" at bounding box center [819, 347] width 71 height 11
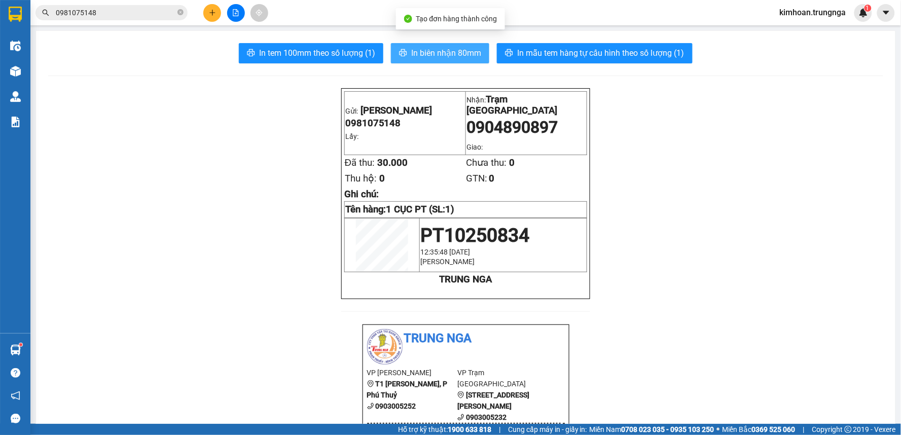
click at [438, 56] on span "In biên nhận 80mm" at bounding box center [446, 53] width 70 height 13
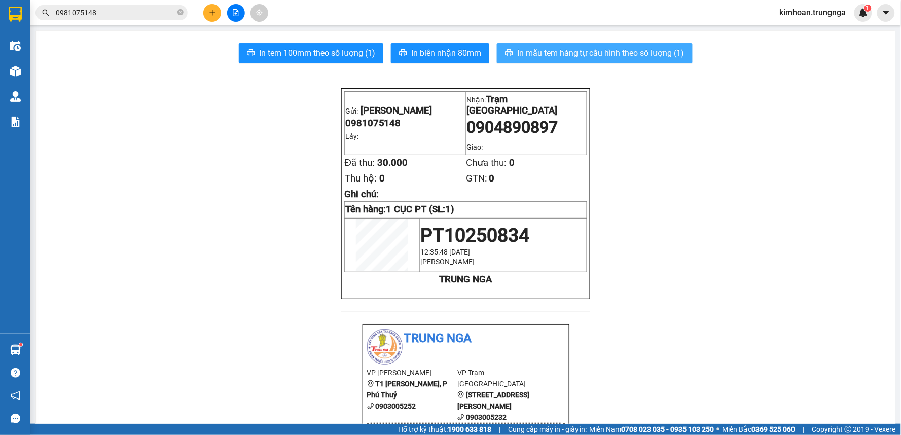
click at [577, 46] on button "In mẫu tem hàng tự cấu hình theo số lượng (1)" at bounding box center [595, 53] width 196 height 20
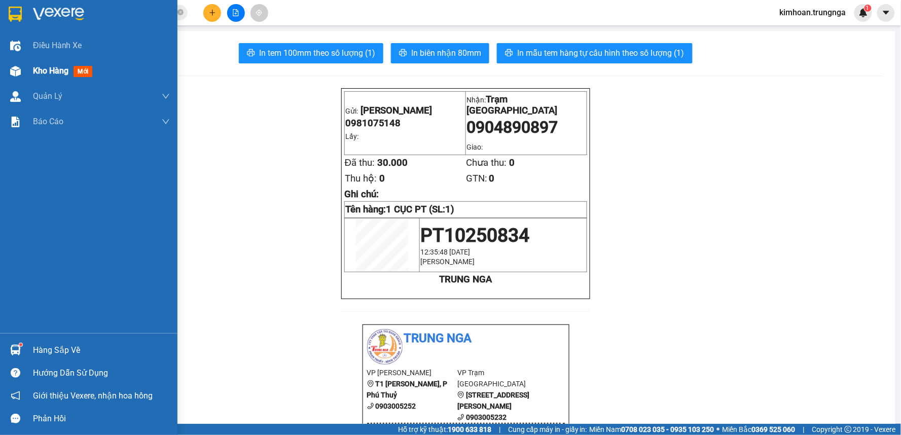
click at [29, 64] on div "Kho hàng mới" at bounding box center [88, 70] width 177 height 25
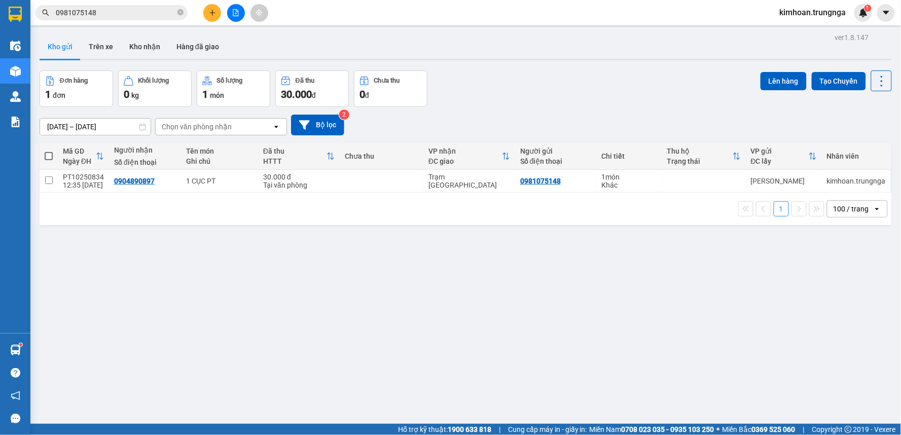
click at [214, 12] on icon "plus" at bounding box center [212, 12] width 6 height 1
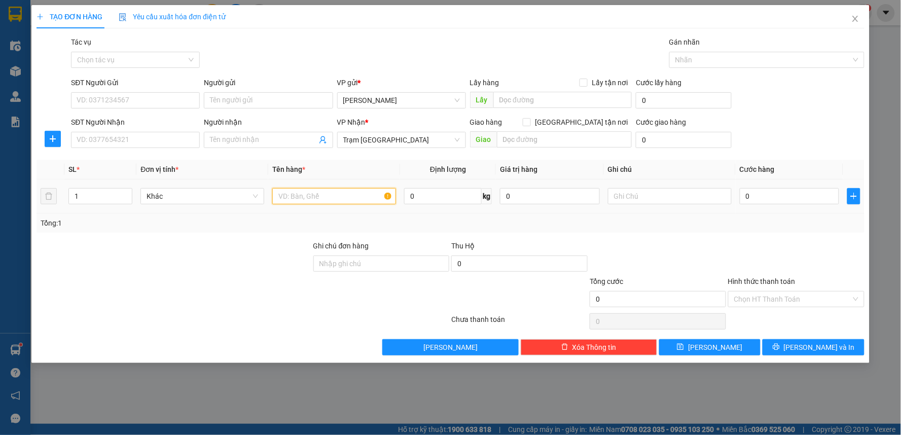
click at [295, 191] on input "text" at bounding box center [334, 196] width 124 height 16
type input "1 BAO PT"
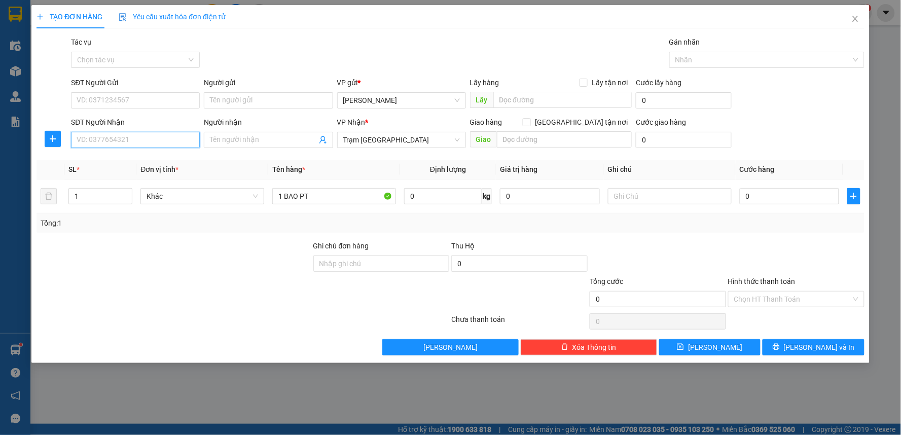
click at [102, 148] on input "SĐT Người Nhận" at bounding box center [135, 140] width 129 height 16
type input "0903143863"
click at [114, 103] on input "SĐT Người Gửi" at bounding box center [135, 100] width 129 height 16
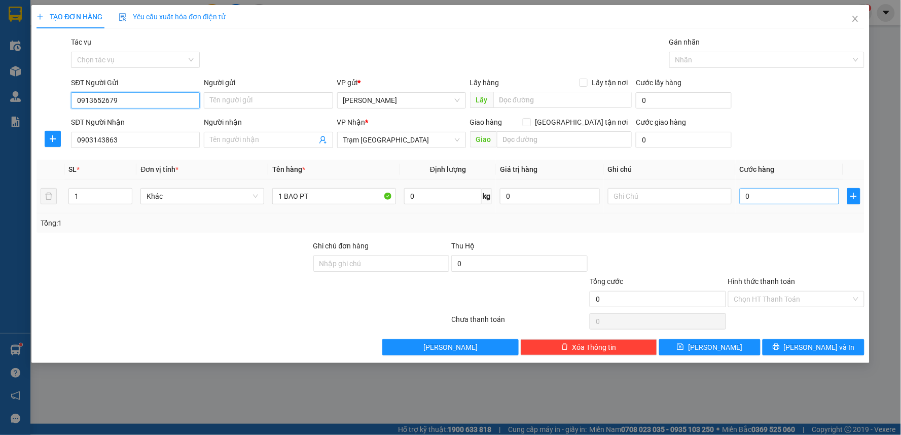
type input "0913652679"
click at [828, 201] on input "0" at bounding box center [790, 196] width 100 height 16
type input "4"
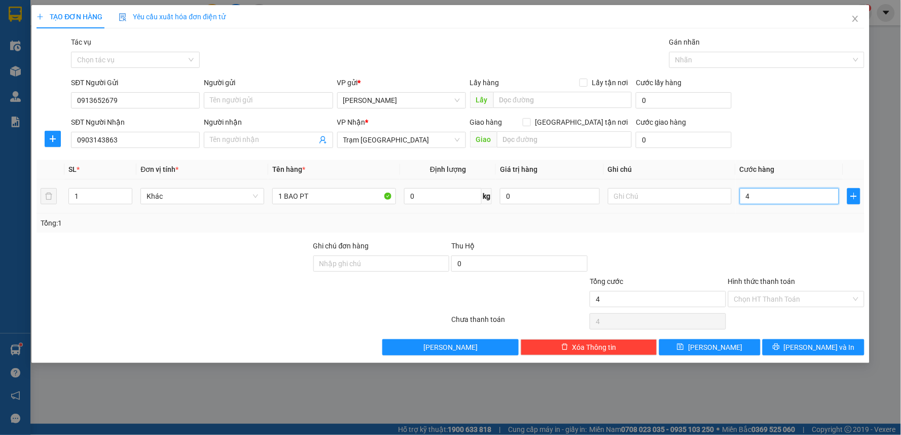
type input "40"
type input "40.000"
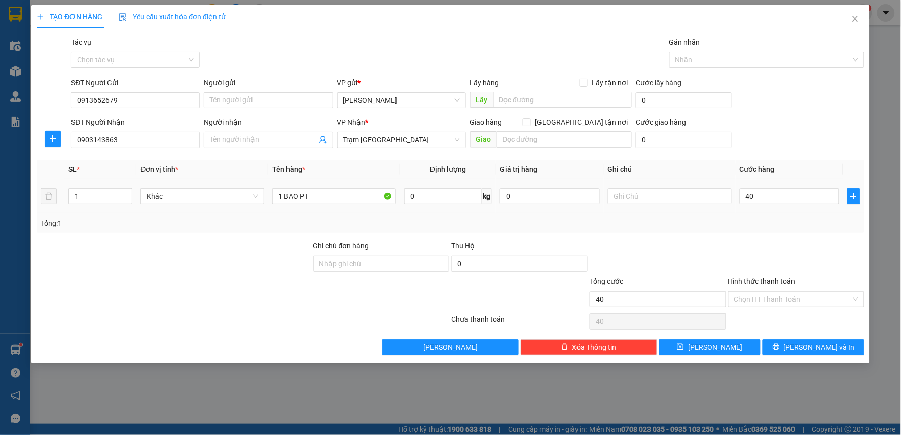
type input "40.000"
click at [808, 208] on td "40.000" at bounding box center [790, 196] width 108 height 34
click at [805, 350] on span "[PERSON_NAME] và In" at bounding box center [819, 347] width 71 height 11
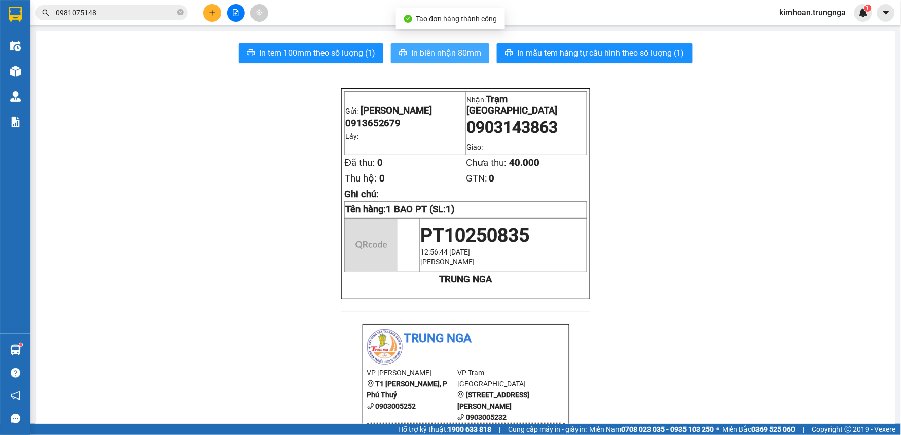
click at [459, 57] on span "In biên nhận 80mm" at bounding box center [446, 53] width 70 height 13
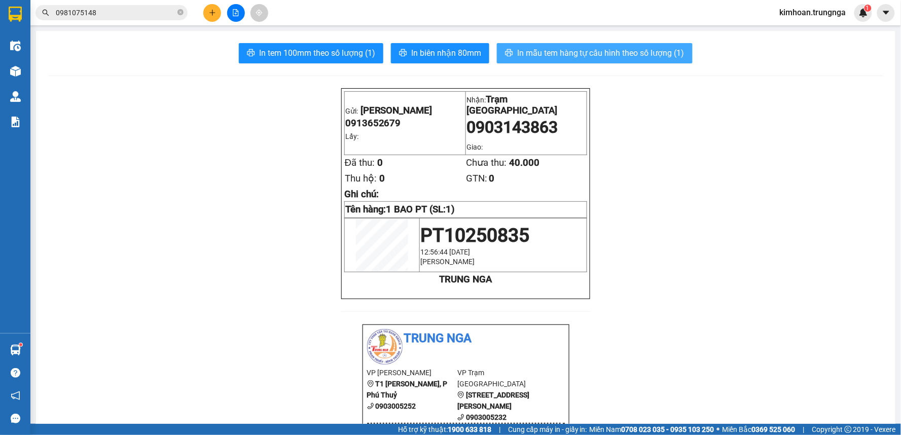
click at [568, 59] on button "In mẫu tem hàng tự cấu hình theo số lượng (1)" at bounding box center [595, 53] width 196 height 20
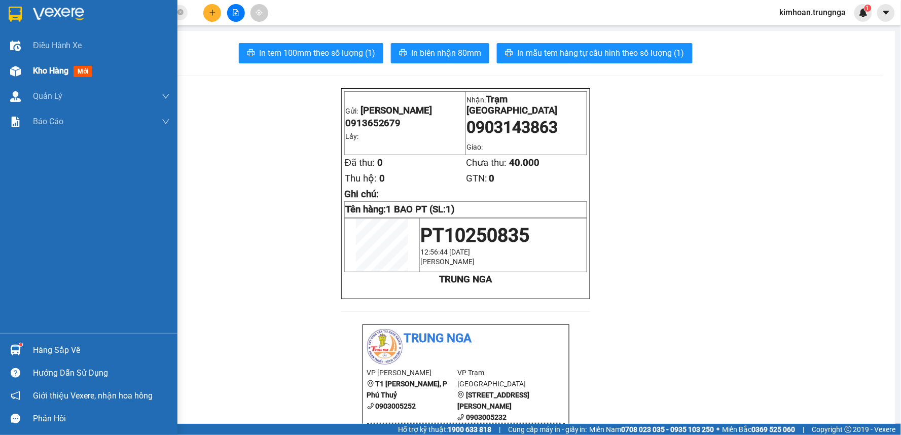
click at [22, 68] on div at bounding box center [16, 71] width 18 height 18
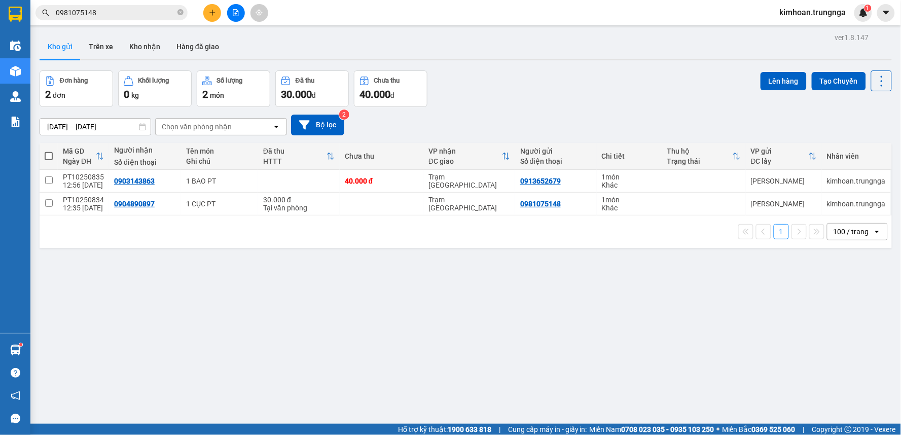
click at [156, 15] on input "0981075148" at bounding box center [116, 12] width 120 height 11
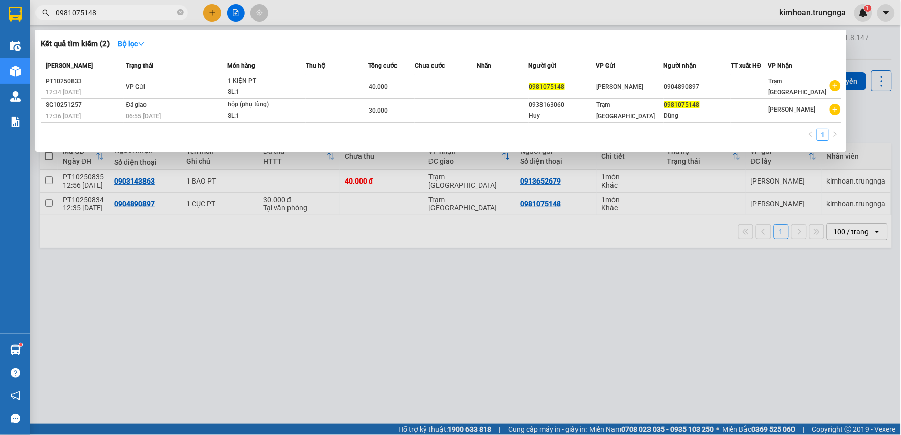
click at [156, 15] on input "0981075148" at bounding box center [116, 12] width 120 height 11
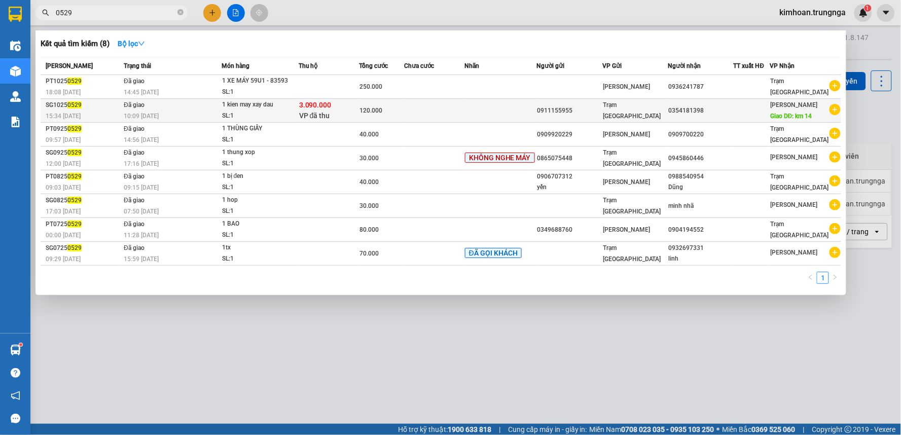
type input "0529"
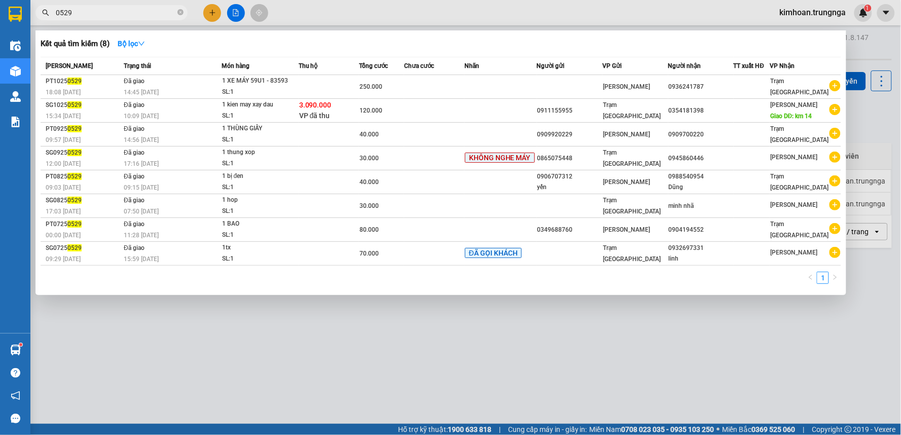
click at [216, 9] on div at bounding box center [450, 217] width 901 height 435
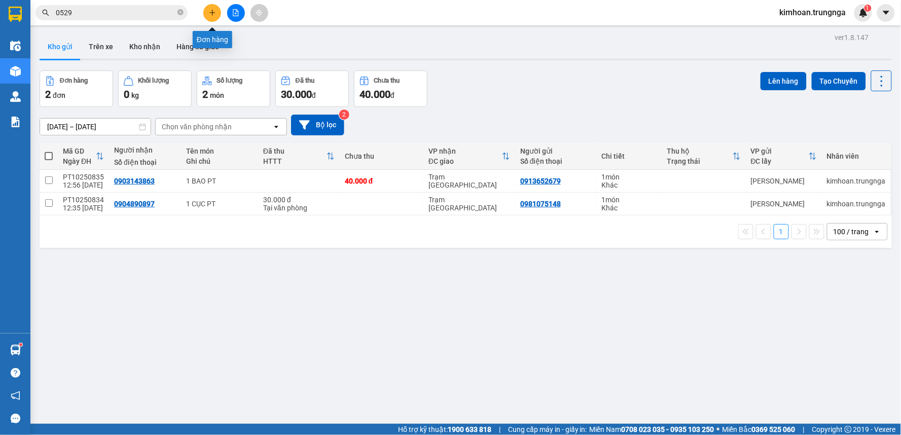
click at [216, 10] on button at bounding box center [212, 13] width 18 height 18
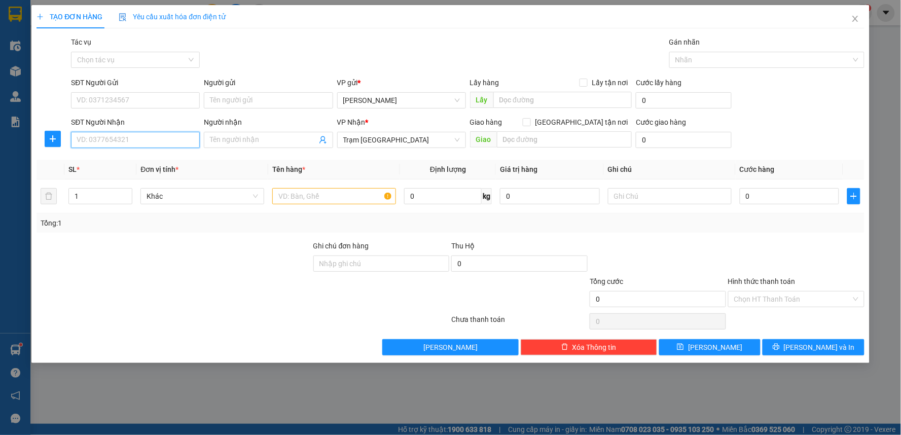
click at [162, 139] on input "SĐT Người Nhận" at bounding box center [135, 140] width 129 height 16
type input "0931246662"
click at [154, 159] on div "0931246662" at bounding box center [135, 160] width 117 height 11
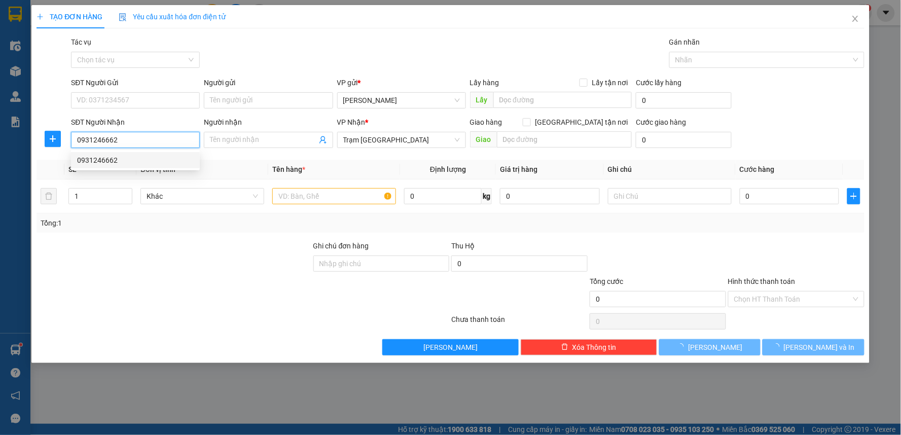
type input "160.000"
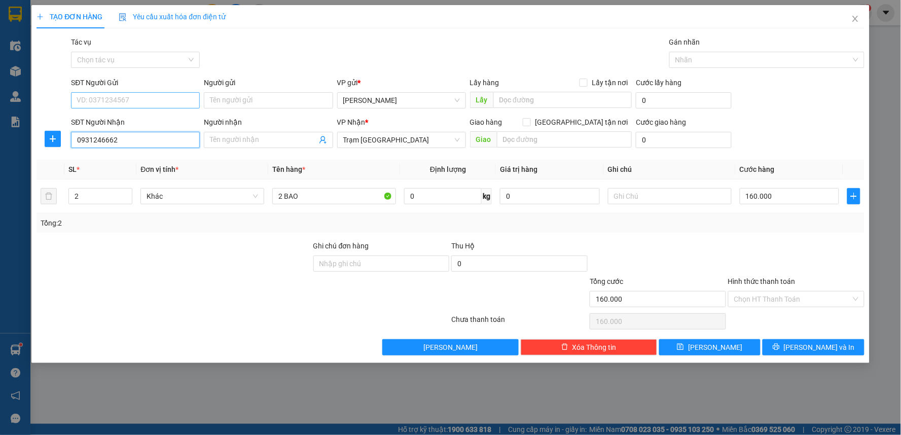
type input "0931246662"
click at [149, 100] on input "SĐT Người Gửi" at bounding box center [135, 100] width 129 height 16
click at [143, 121] on div "0784272668 - thi" at bounding box center [135, 120] width 117 height 11
type input "0784272668"
type input "thi"
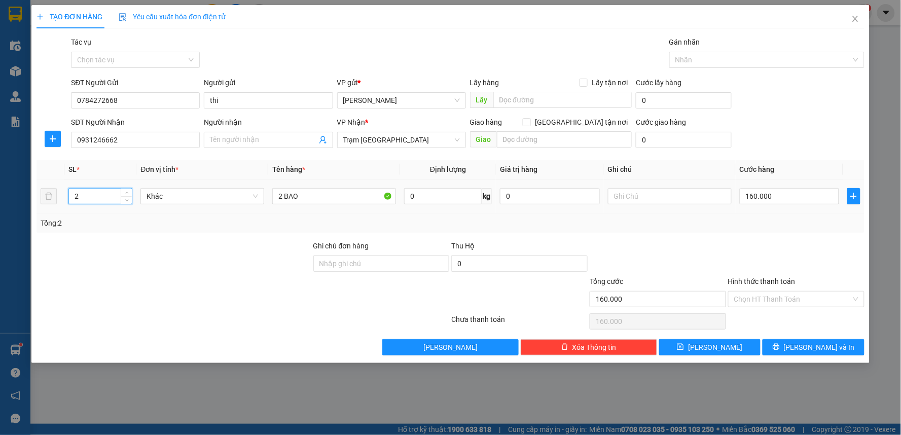
click at [51, 195] on tr "2 Khác 2 BAO 0 kg 0 160.000" at bounding box center [450, 196] width 828 height 34
type input "1"
drag, startPoint x: 282, startPoint y: 195, endPoint x: 275, endPoint y: 196, distance: 6.7
click at [275, 196] on input "2 BAO" at bounding box center [334, 196] width 124 height 16
drag, startPoint x: 296, startPoint y: 196, endPoint x: 286, endPoint y: 196, distance: 9.1
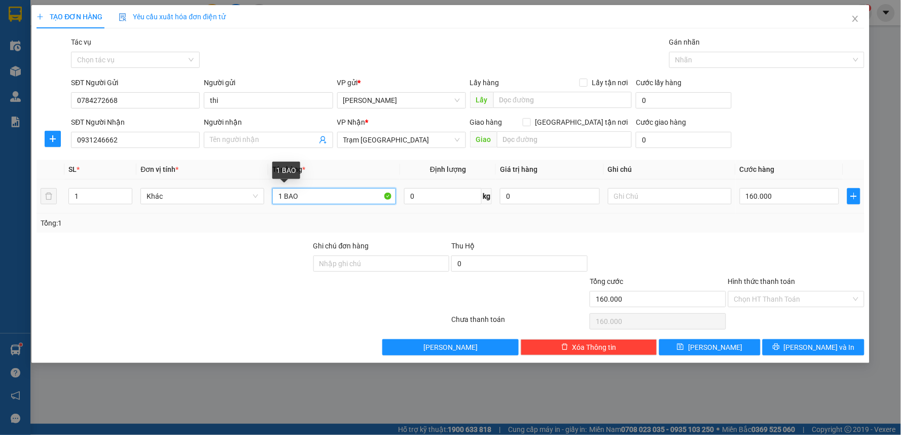
click at [286, 196] on input "1 BAO" at bounding box center [334, 196] width 124 height 16
type input "1 BỊCH ĐEN"
click at [759, 195] on input "160.000" at bounding box center [790, 196] width 100 height 16
type input "4"
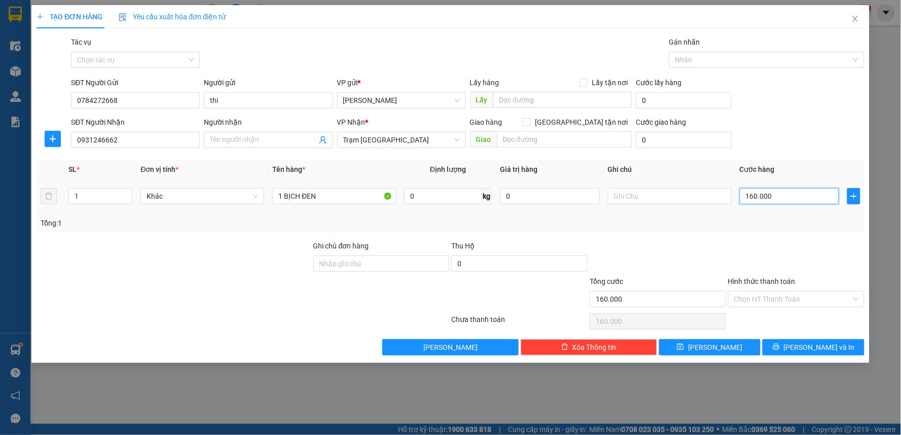
type input "4"
type input "40"
click at [729, 259] on div at bounding box center [796, 257] width 138 height 35
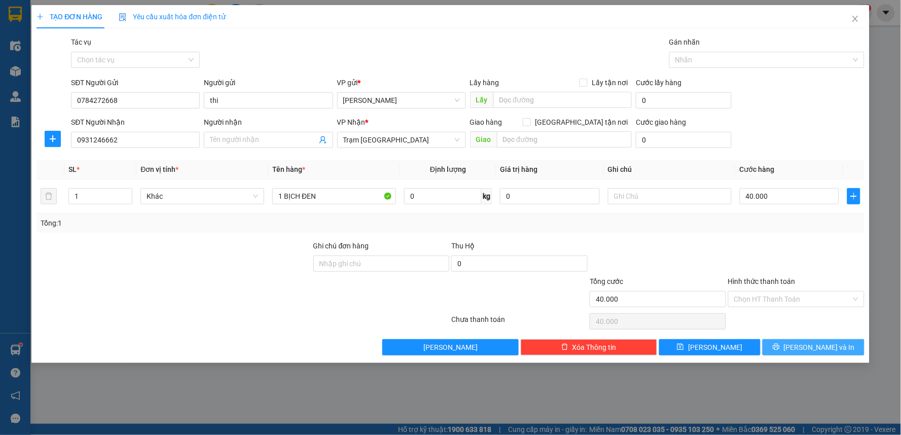
click at [784, 341] on button "[PERSON_NAME] và In" at bounding box center [813, 347] width 102 height 16
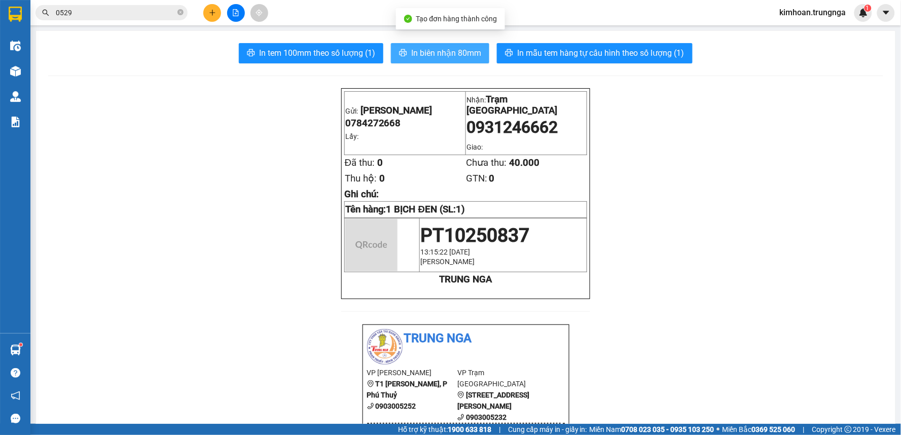
click at [417, 48] on span "In biên nhận 80mm" at bounding box center [446, 53] width 70 height 13
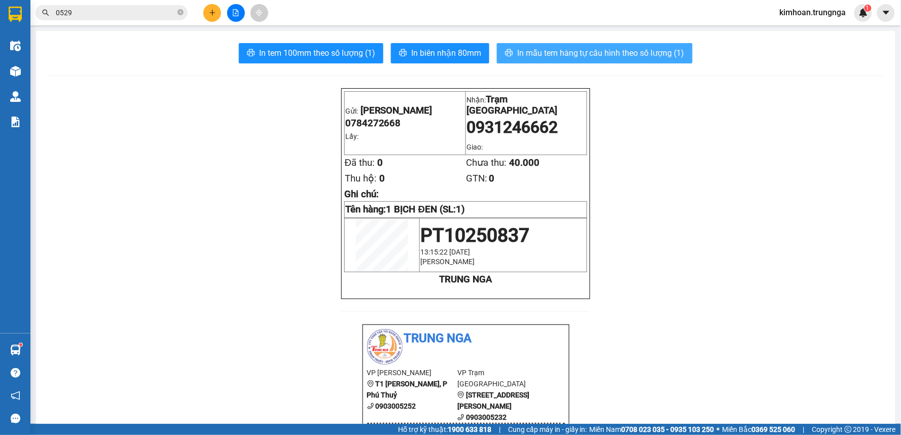
click at [576, 55] on span "In mẫu tem hàng tự cấu hình theo số lượng (1)" at bounding box center [600, 53] width 167 height 13
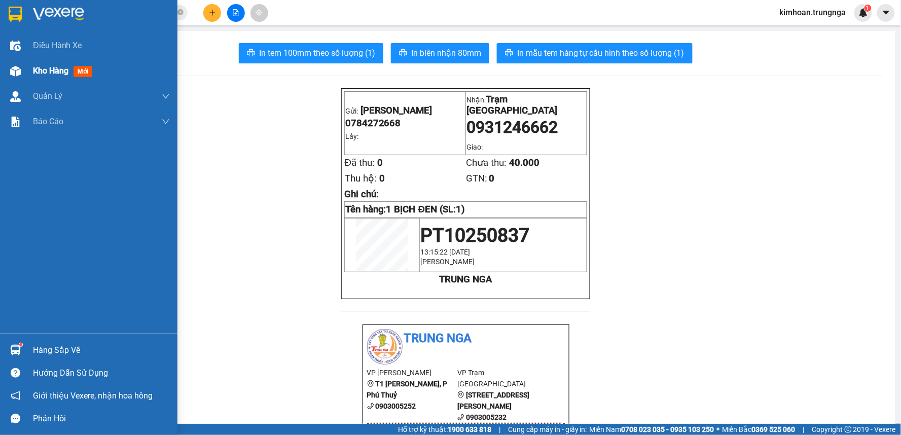
click at [17, 73] on img at bounding box center [15, 71] width 11 height 11
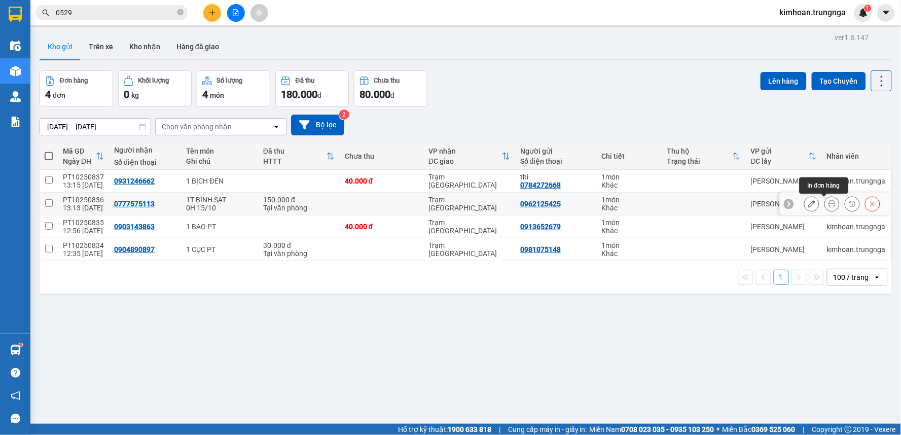
click at [828, 206] on icon at bounding box center [831, 203] width 7 height 7
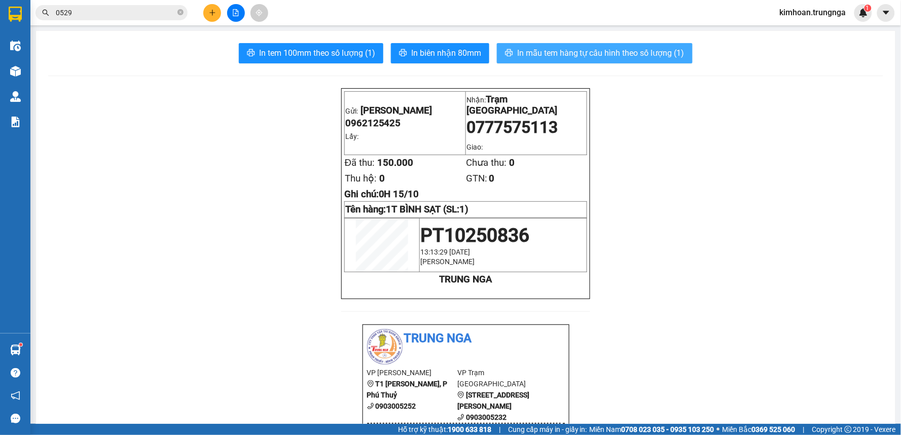
click at [550, 54] on span "In mẫu tem hàng tự cấu hình theo số lượng (1)" at bounding box center [600, 53] width 167 height 13
click at [63, 13] on input "0529" at bounding box center [116, 12] width 120 height 11
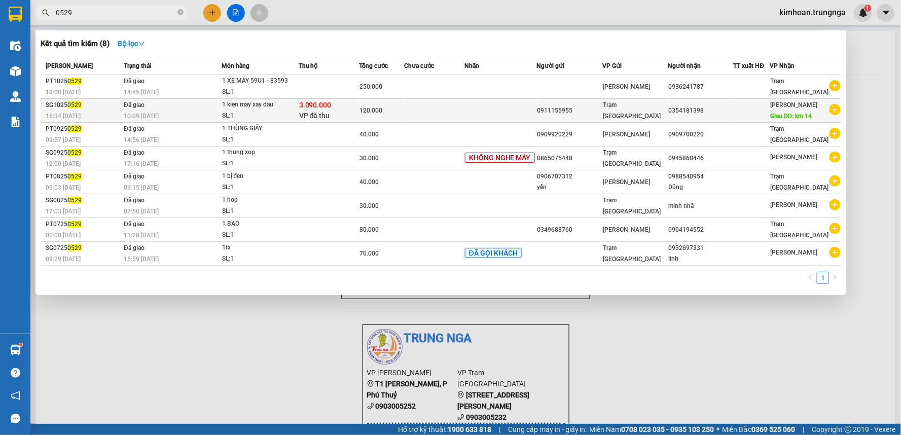
click at [158, 104] on td "Đã giao 10:09 - 06/10" at bounding box center [171, 111] width 100 height 24
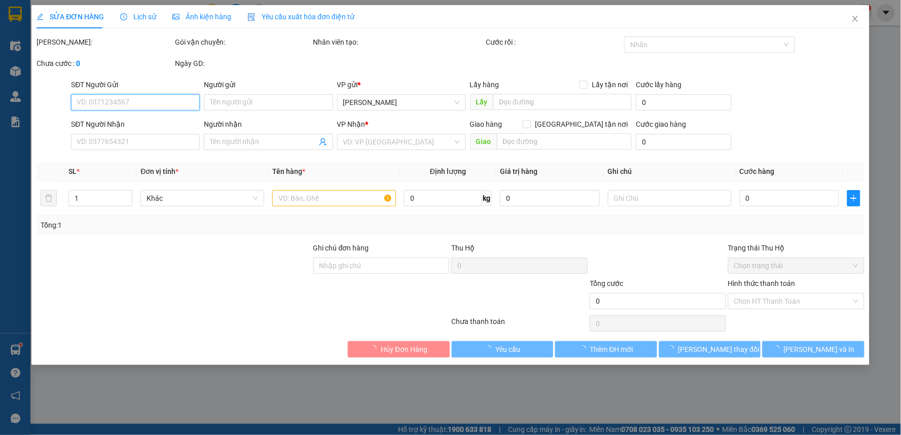
type input "0911155955"
type input "0354181398"
type input "km 14"
type input "3.090.000"
type input "120.000"
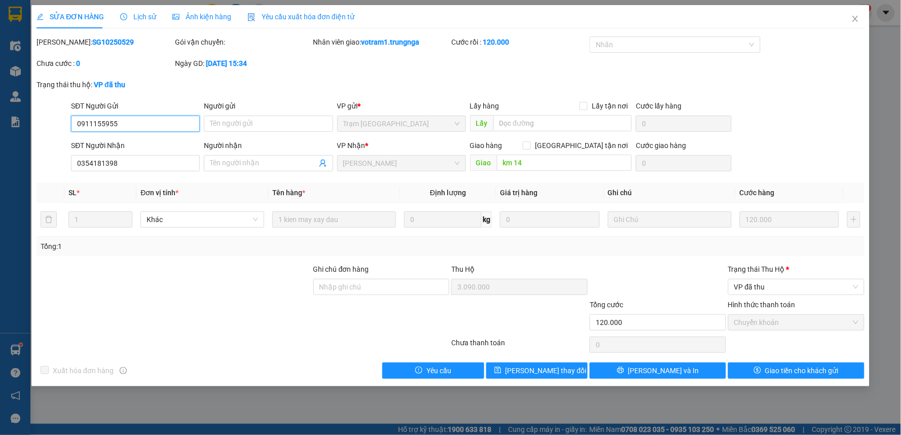
click at [122, 128] on input "0911155955" at bounding box center [135, 124] width 129 height 16
click at [92, 38] on b "SG10250529" at bounding box center [113, 42] width 42 height 8
click at [859, 19] on icon "close" at bounding box center [855, 19] width 8 height 8
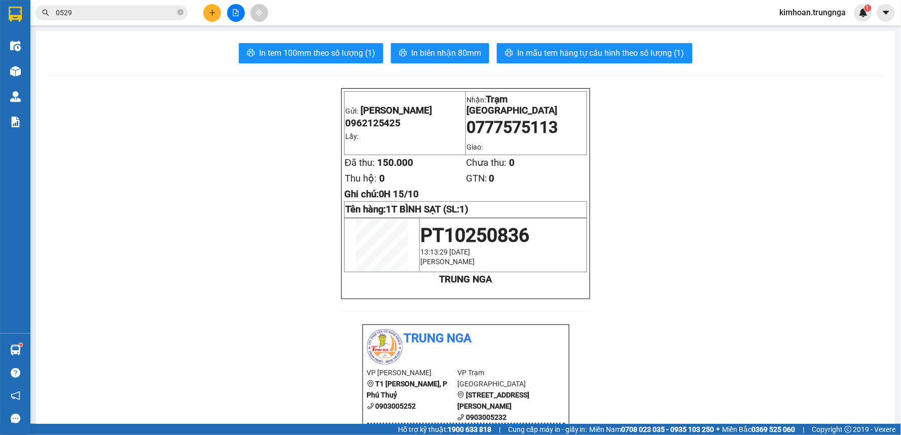
click at [210, 18] on button at bounding box center [212, 13] width 18 height 18
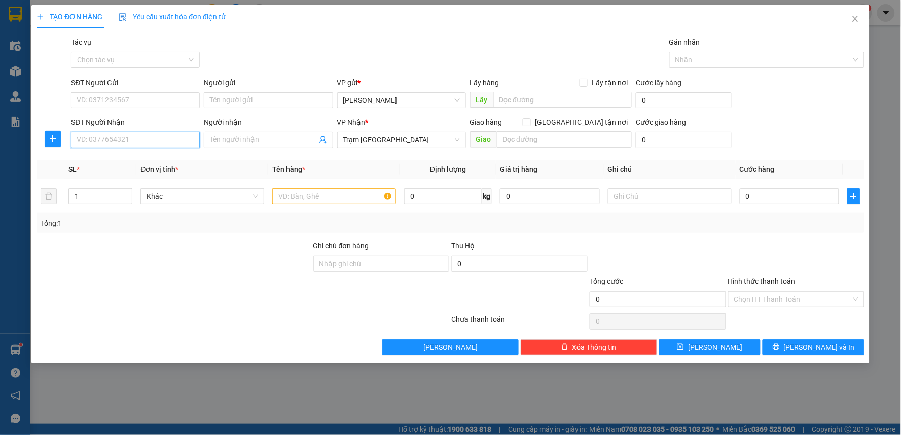
click at [163, 139] on input "SĐT Người Nhận" at bounding box center [135, 140] width 129 height 16
type input "0949244186"
click at [530, 122] on input "[GEOGRAPHIC_DATA] tận nơi" at bounding box center [526, 121] width 7 height 7
checkbox input "true"
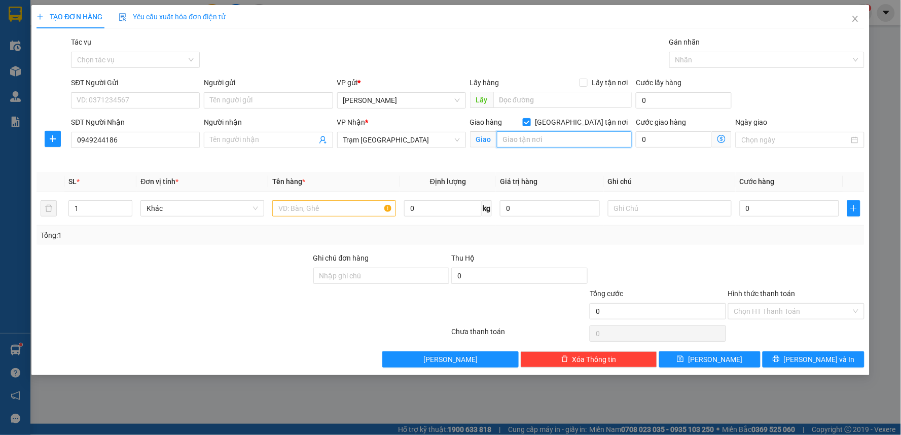
click at [573, 143] on input "text" at bounding box center [564, 139] width 135 height 16
click at [521, 140] on input "text" at bounding box center [564, 139] width 135 height 16
type input "385/31 Lê Văn Sỹ, P2, Tân Bình"
click at [114, 94] on input "SĐT Người Gửi" at bounding box center [135, 100] width 129 height 16
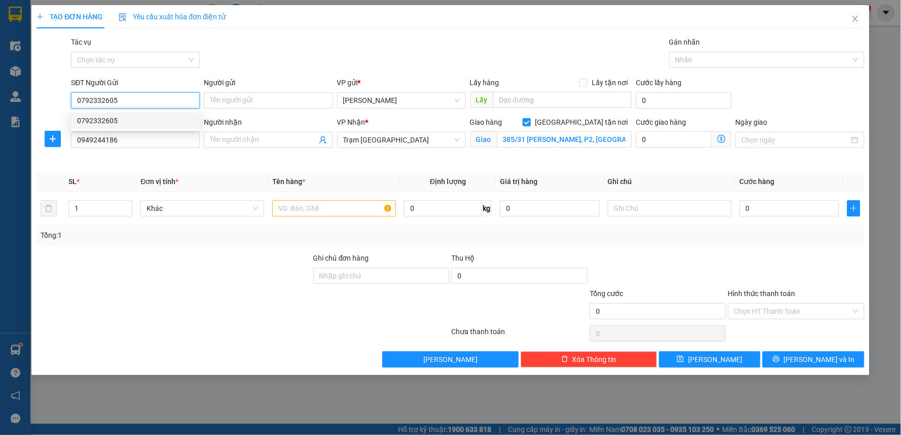
type input "0792332605"
click at [668, 125] on label "Cước giao hàng" at bounding box center [661, 122] width 50 height 8
click at [668, 134] on input "0" at bounding box center [674, 139] width 76 height 16
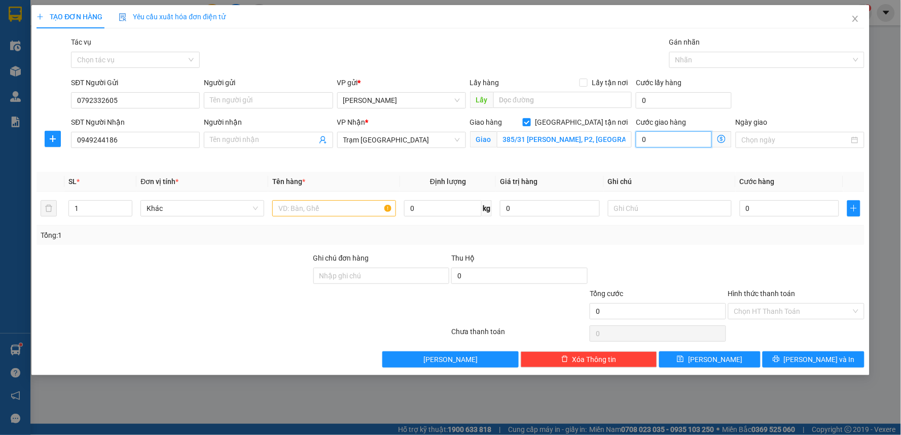
type input "1"
type input "10"
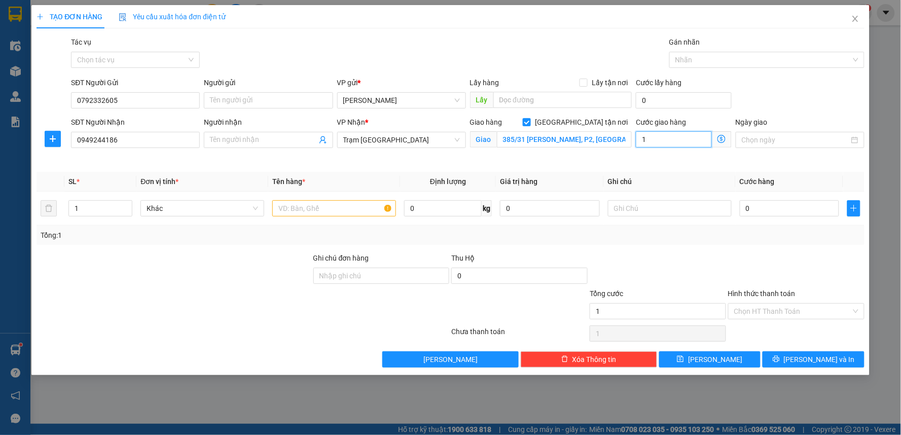
type input "10"
type input "100"
type input "100.000"
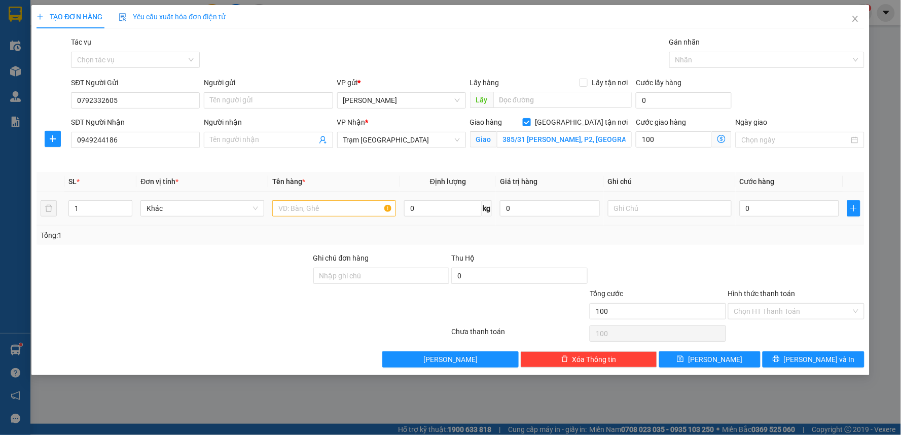
type input "100.000"
click at [639, 216] on div at bounding box center [670, 208] width 124 height 20
click at [642, 206] on input "text" at bounding box center [670, 208] width 124 height 16
type input "TN 100k"
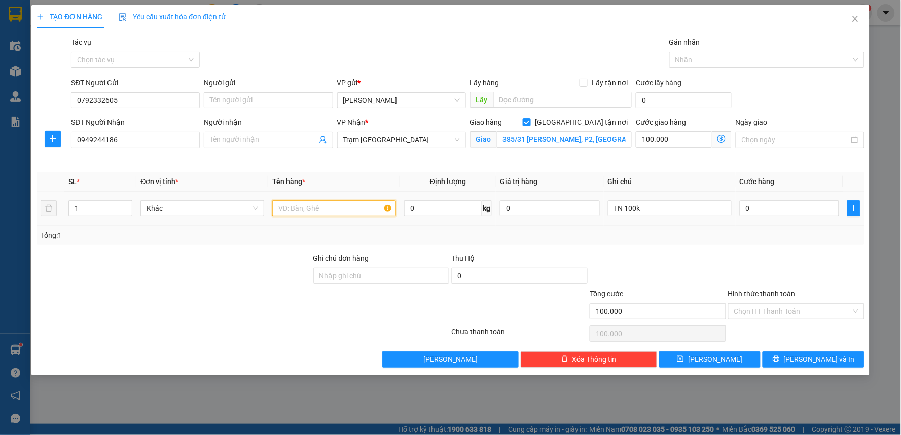
click at [345, 205] on input "text" at bounding box center [334, 208] width 124 height 16
type input "1 TH"
click at [757, 207] on input "0" at bounding box center [790, 208] width 100 height 16
type input "4"
type input "100.004"
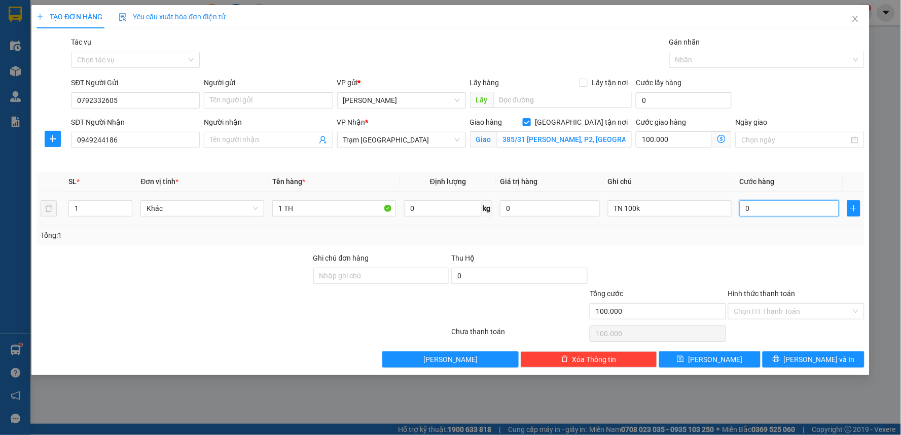
type input "100.004"
type input "40"
type input "100.040"
type input "40.000"
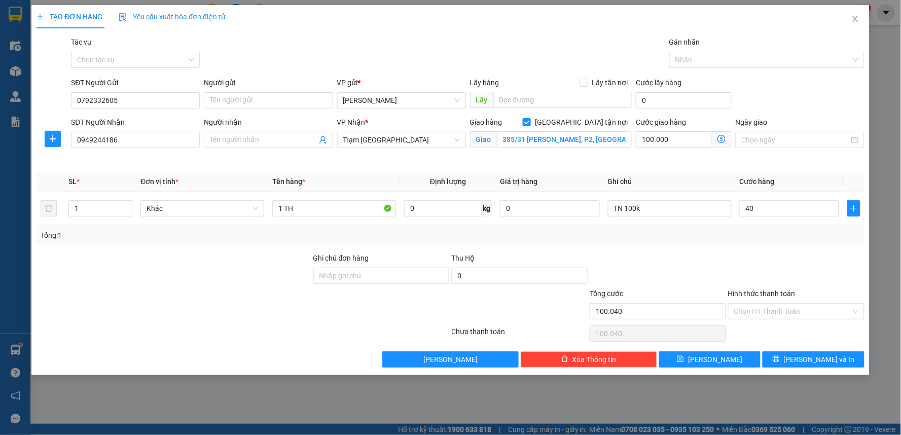
type input "140.000"
click at [718, 240] on div "Tổng: 1" at bounding box center [451, 235] width 820 height 11
click at [338, 208] on input "1 TH" at bounding box center [334, 208] width 124 height 16
type input "1 TH GIẤY"
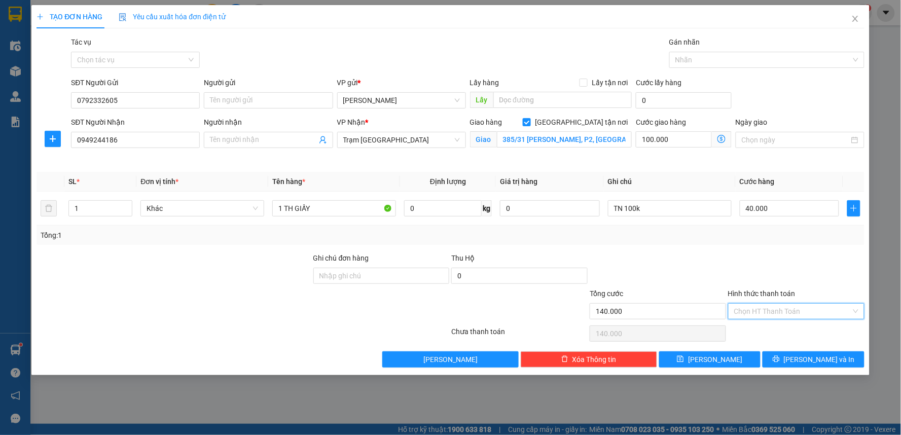
click at [749, 306] on input "Hình thức thanh toán" at bounding box center [792, 311] width 117 height 15
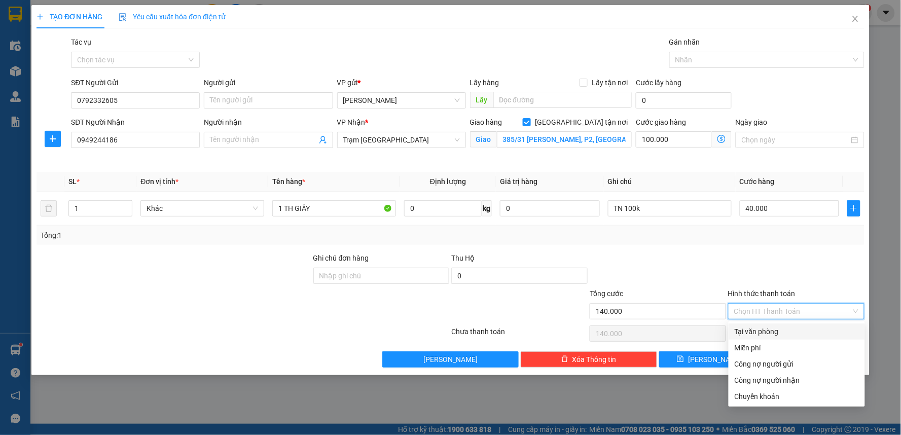
click at [753, 328] on div "Tại văn phòng" at bounding box center [796, 331] width 124 height 11
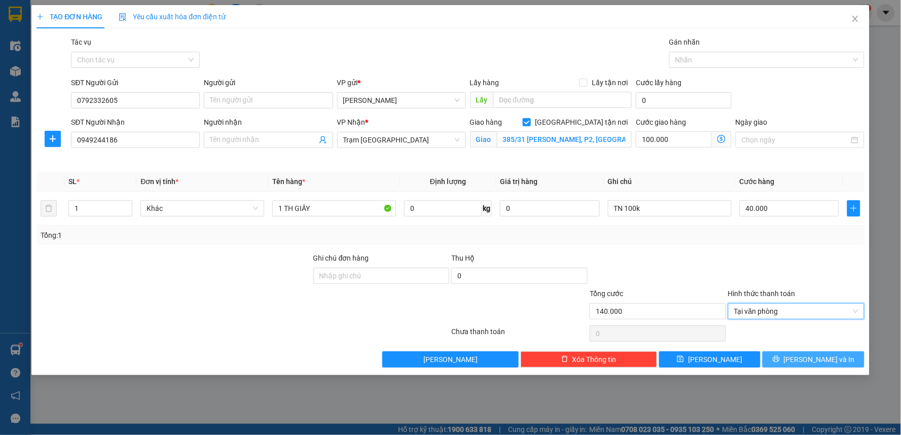
click at [802, 362] on button "[PERSON_NAME] và In" at bounding box center [813, 359] width 102 height 16
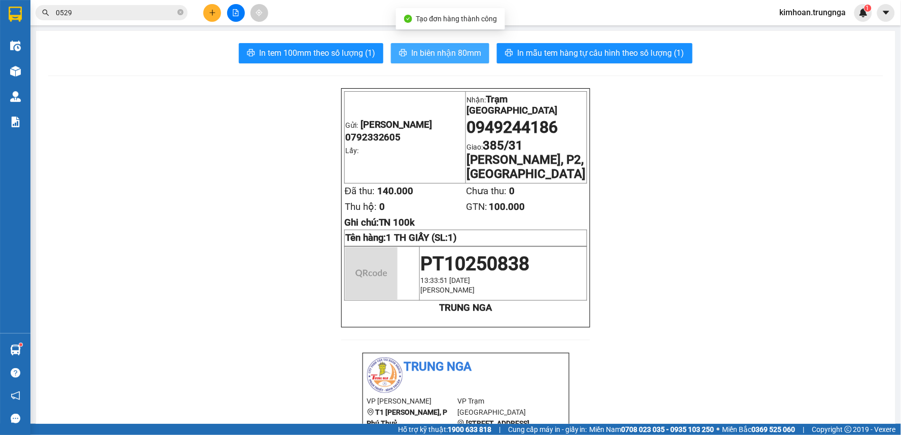
click at [435, 54] on span "In biên nhận 80mm" at bounding box center [446, 53] width 70 height 13
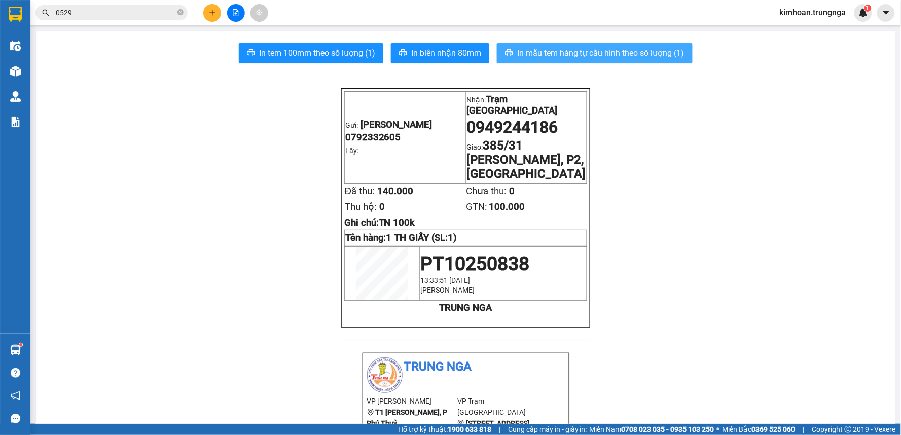
click at [566, 44] on button "In mẫu tem hàng tự cấu hình theo số lượng (1)" at bounding box center [595, 53] width 196 height 20
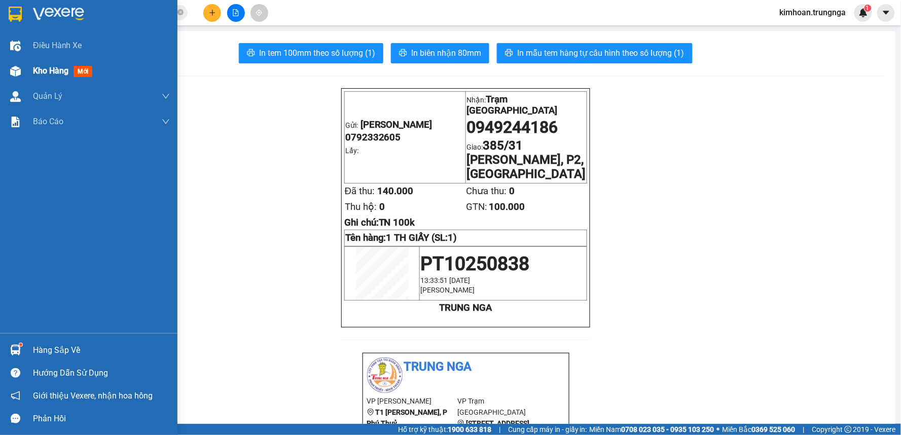
click at [13, 69] on img at bounding box center [15, 71] width 11 height 11
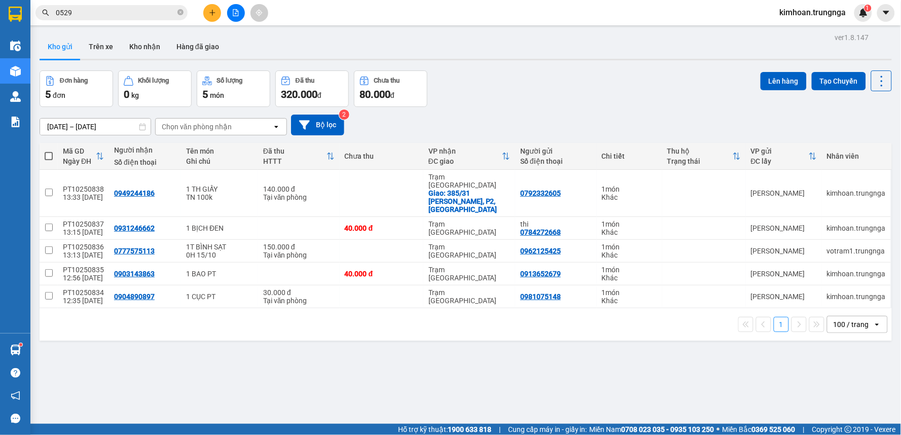
click at [167, 14] on input "0529" at bounding box center [116, 12] width 120 height 11
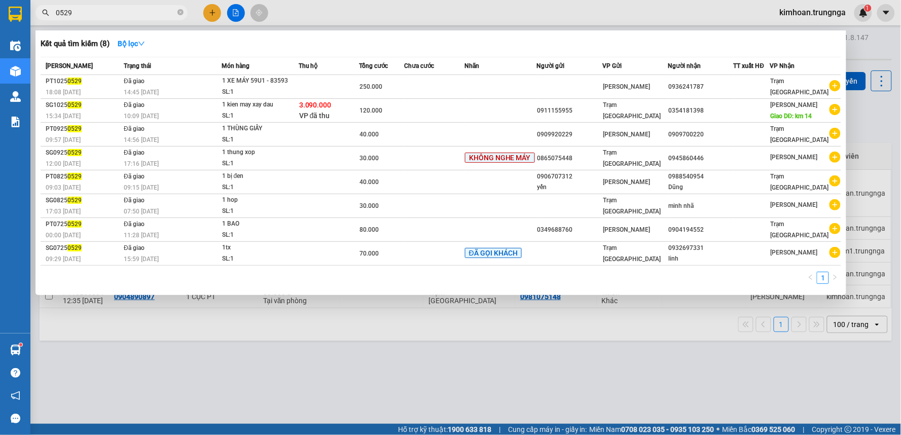
click at [167, 14] on input "0529" at bounding box center [116, 12] width 120 height 11
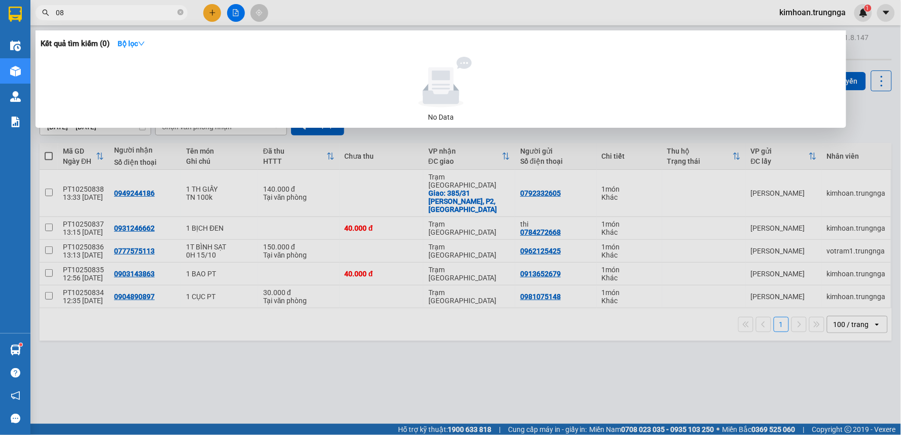
type input "0"
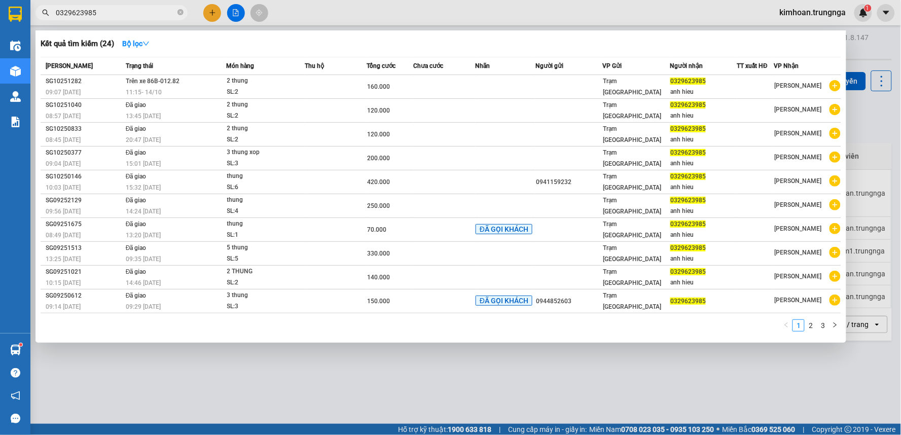
type input "0329623985"
click at [247, 350] on div at bounding box center [450, 217] width 901 height 435
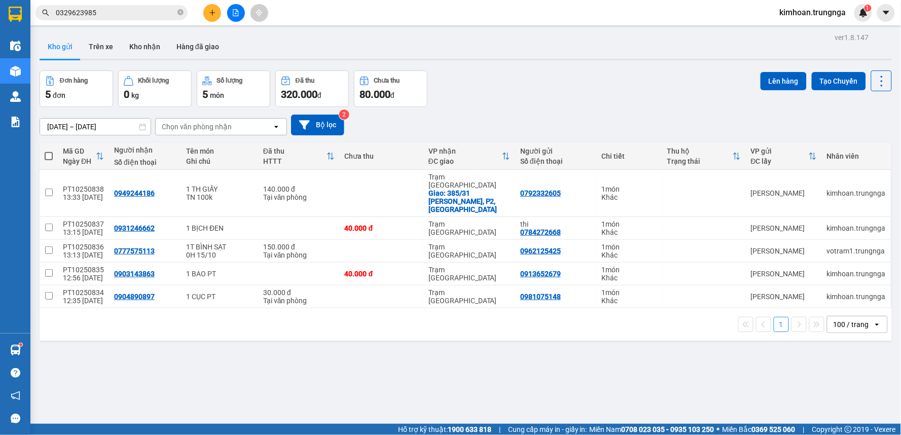
click at [205, 14] on button at bounding box center [212, 13] width 18 height 18
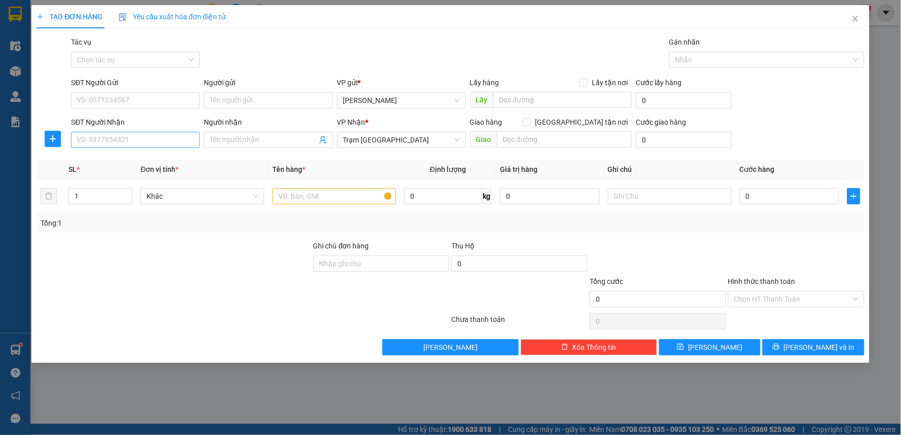
click at [158, 132] on div "SĐT Người Nhận VD: 0377654321" at bounding box center [135, 134] width 129 height 35
click at [158, 133] on input "SĐT Người Nhận" at bounding box center [135, 140] width 129 height 16
type input "0822798758"
click at [112, 104] on input "SĐT Người Gửi" at bounding box center [135, 100] width 129 height 16
type input "0794360099"
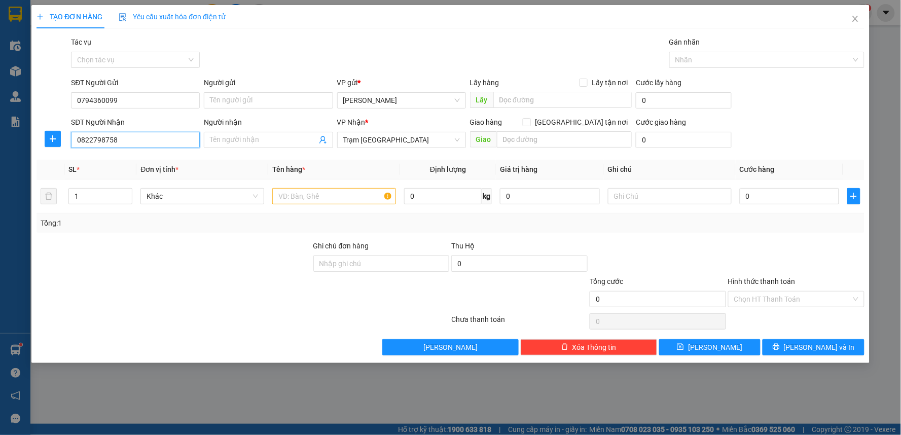
click at [85, 140] on input "0822798758" at bounding box center [135, 140] width 129 height 16
click at [92, 139] on input "0822798758" at bounding box center [135, 140] width 129 height 16
click at [99, 138] on input "0822798758" at bounding box center [135, 140] width 129 height 16
click at [107, 137] on input "0822798758" at bounding box center [135, 140] width 129 height 16
drag, startPoint x: 121, startPoint y: 140, endPoint x: 239, endPoint y: 179, distance: 124.7
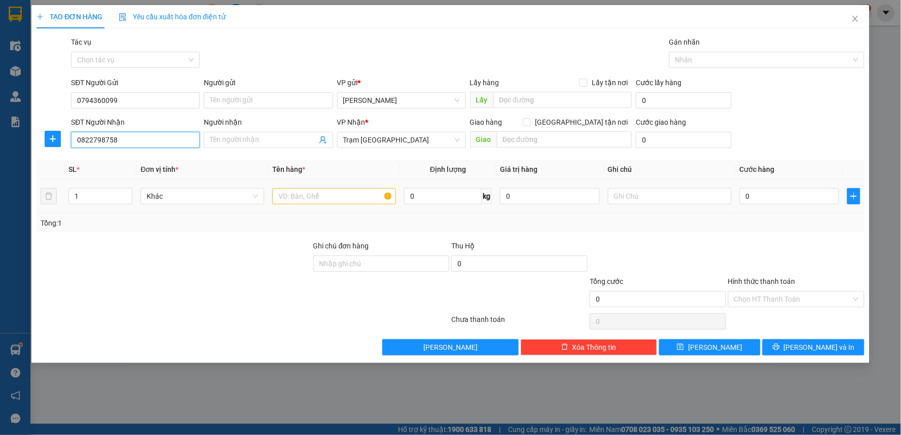
click at [122, 140] on input "0822798758" at bounding box center [135, 140] width 129 height 16
click at [296, 193] on input "text" at bounding box center [334, 196] width 124 height 16
click at [786, 200] on input "0" at bounding box center [790, 196] width 100 height 16
click at [799, 252] on div at bounding box center [796, 257] width 138 height 35
click at [806, 300] on input "Hình thức thanh toán" at bounding box center [792, 298] width 117 height 15
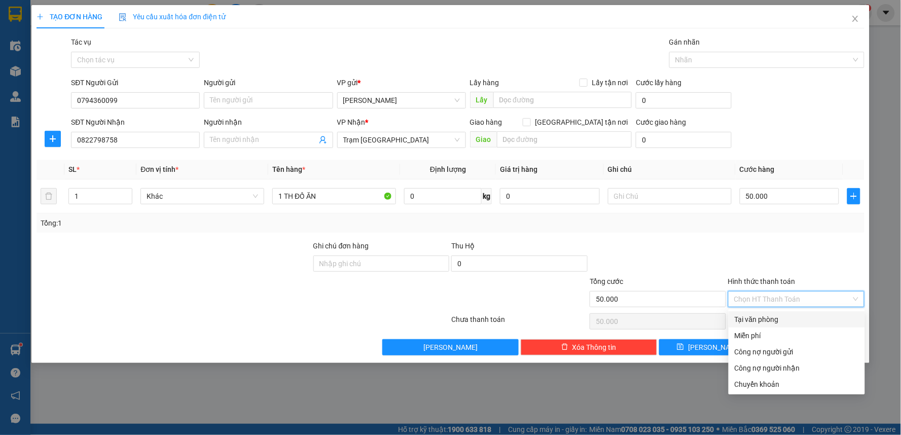
click at [803, 314] on div "Tại văn phòng" at bounding box center [796, 319] width 124 height 11
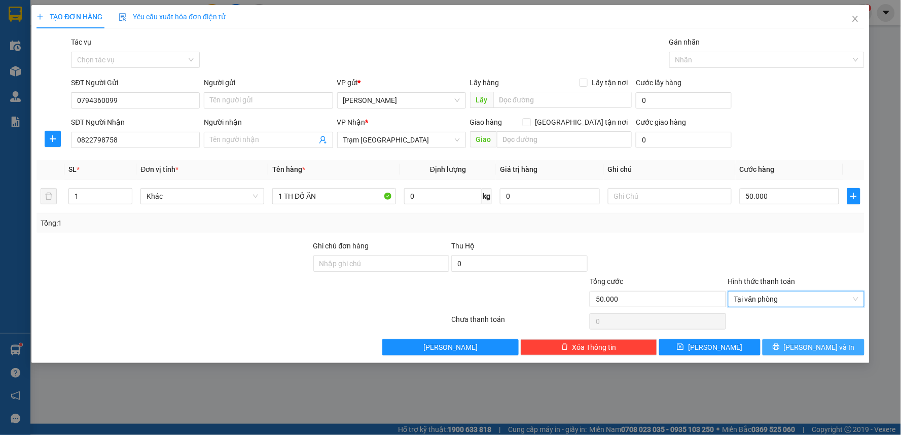
click at [780, 347] on icon "printer" at bounding box center [776, 346] width 7 height 7
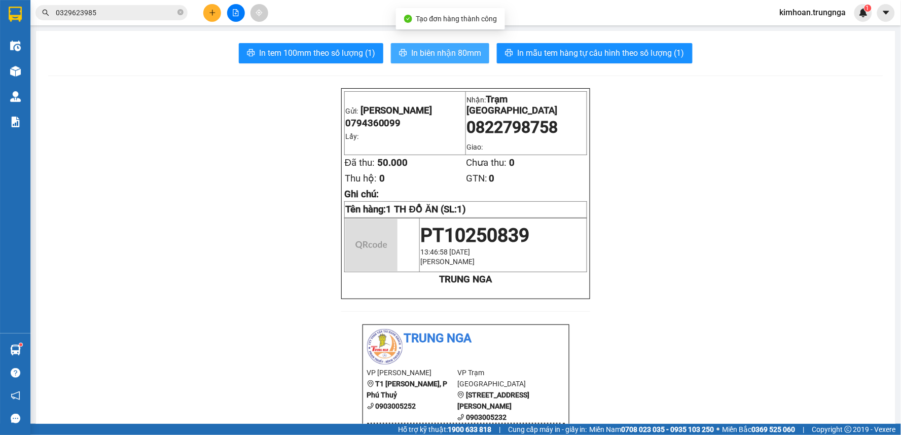
click at [430, 48] on span "In biên nhận 80mm" at bounding box center [446, 53] width 70 height 13
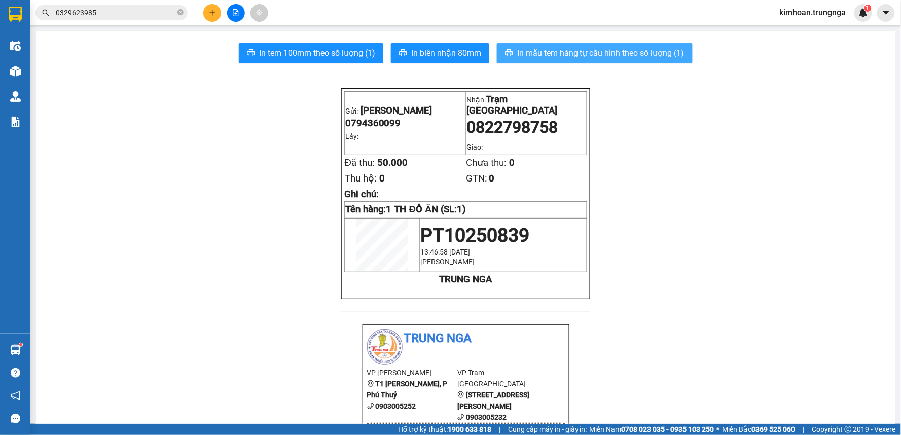
click at [533, 52] on span "In mẫu tem hàng tự cấu hình theo số lượng (1)" at bounding box center [600, 53] width 167 height 13
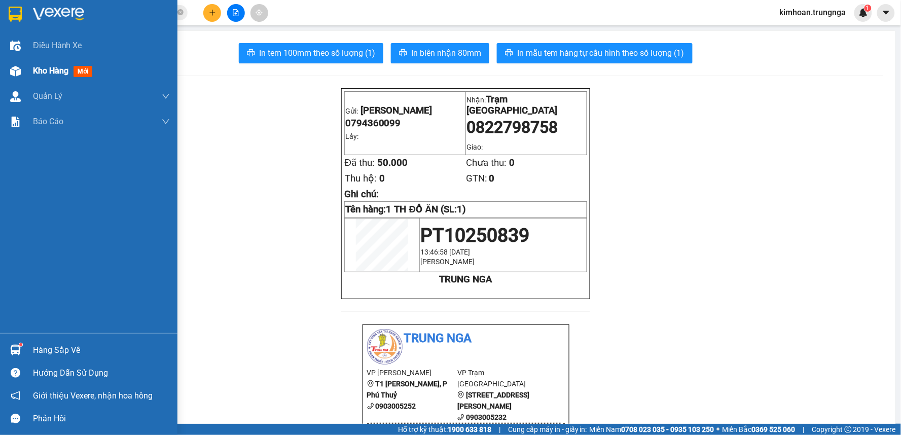
click at [12, 74] on img at bounding box center [15, 71] width 11 height 11
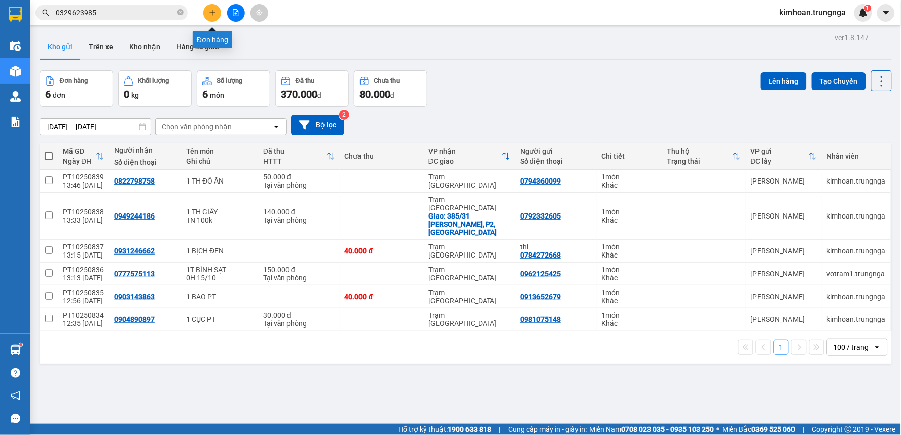
click at [211, 14] on icon "plus" at bounding box center [212, 12] width 7 height 7
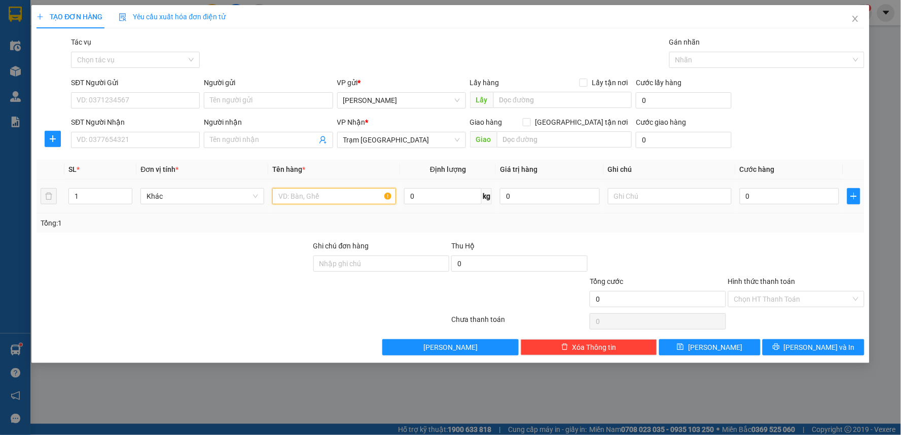
click at [308, 193] on input "text" at bounding box center [334, 196] width 124 height 16
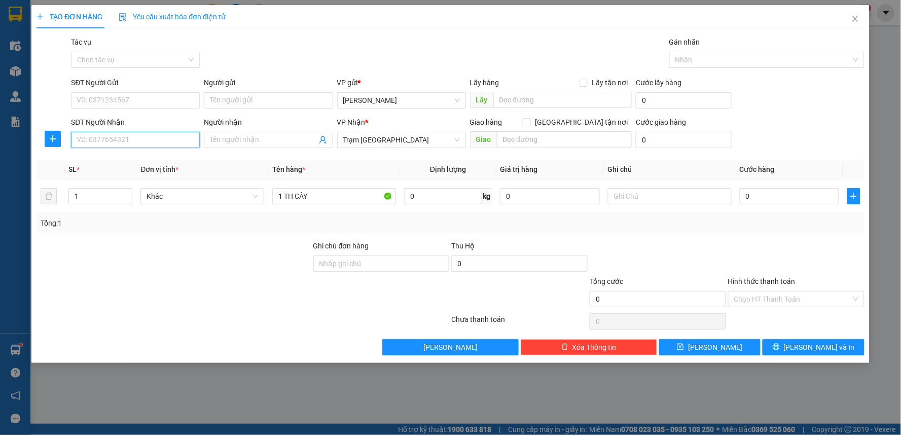
click at [170, 145] on input "SĐT Người Nhận" at bounding box center [135, 140] width 129 height 16
click at [783, 196] on input "0" at bounding box center [790, 196] width 100 height 16
click at [127, 98] on input "SĐT Người Gửi" at bounding box center [135, 100] width 129 height 16
click at [741, 297] on input "Hình thức thanh toán" at bounding box center [792, 298] width 117 height 15
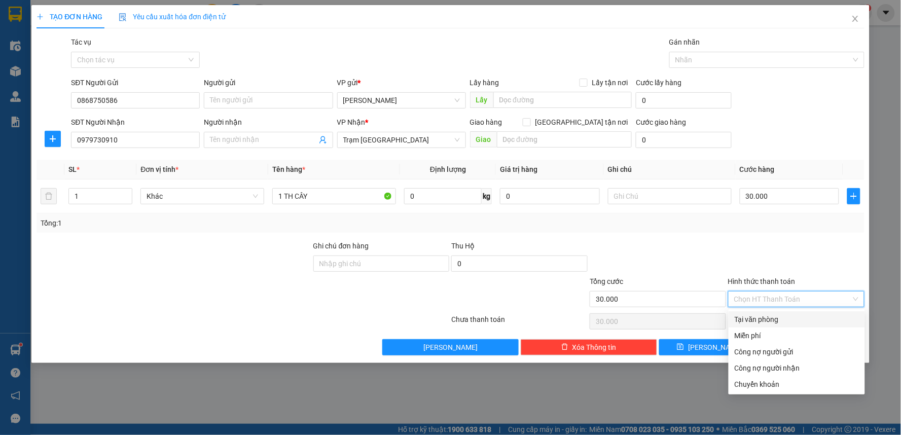
click at [744, 317] on div "Tại văn phòng" at bounding box center [796, 319] width 124 height 11
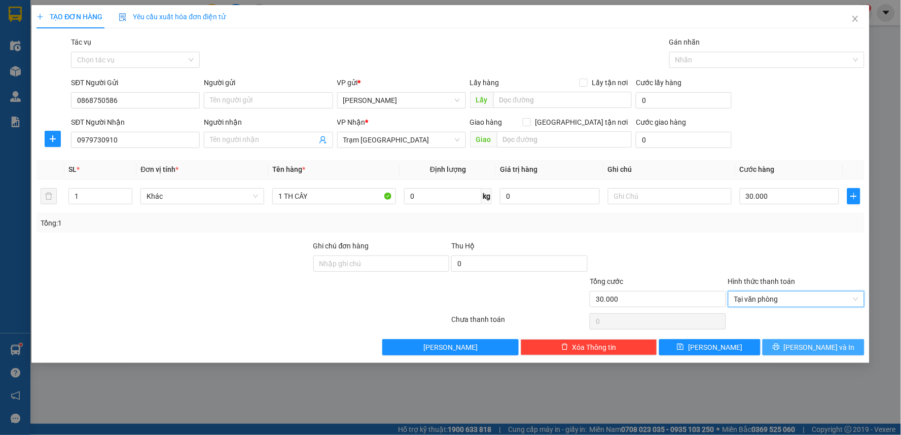
click at [809, 349] on span "[PERSON_NAME] và In" at bounding box center [819, 347] width 71 height 11
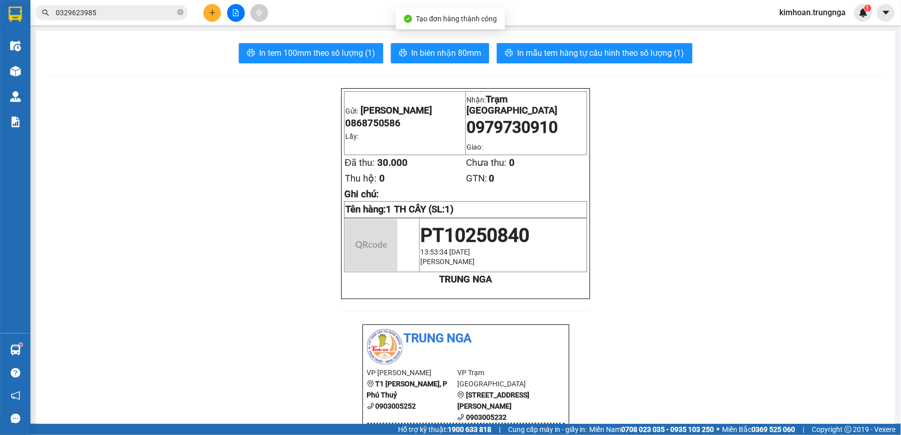
click at [423, 60] on button "In biên nhận 80mm" at bounding box center [440, 53] width 98 height 20
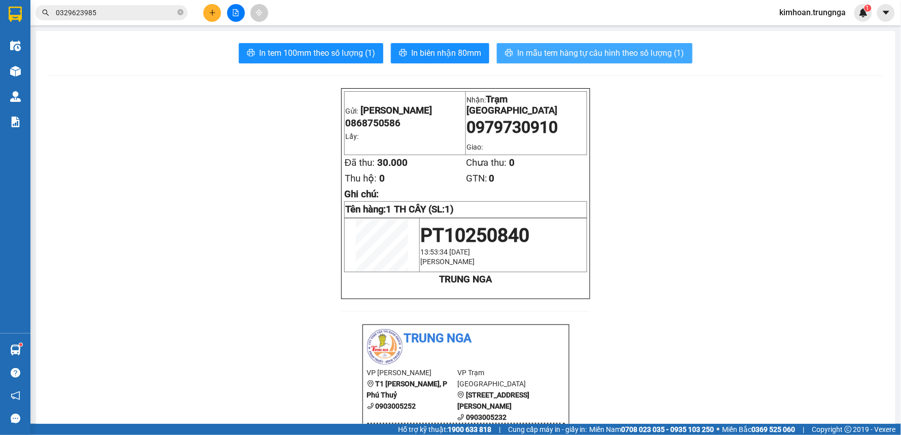
click at [517, 48] on span "In mẫu tem hàng tự cấu hình theo số lượng (1)" at bounding box center [600, 53] width 167 height 13
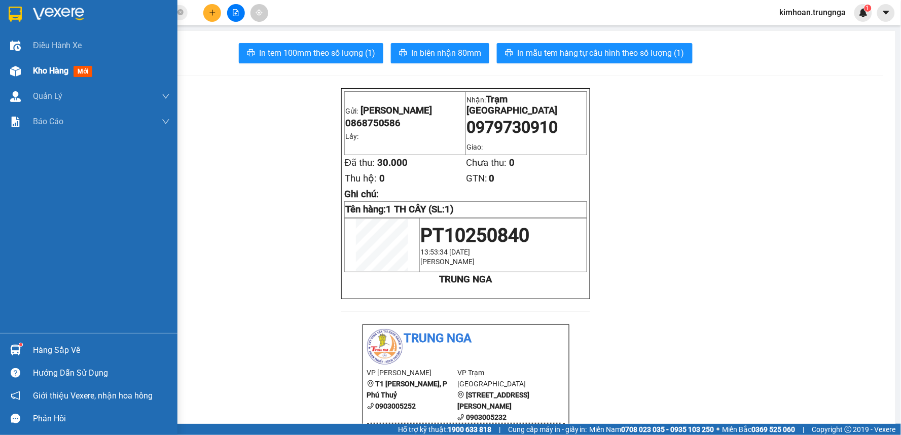
click at [19, 71] on img at bounding box center [15, 71] width 11 height 11
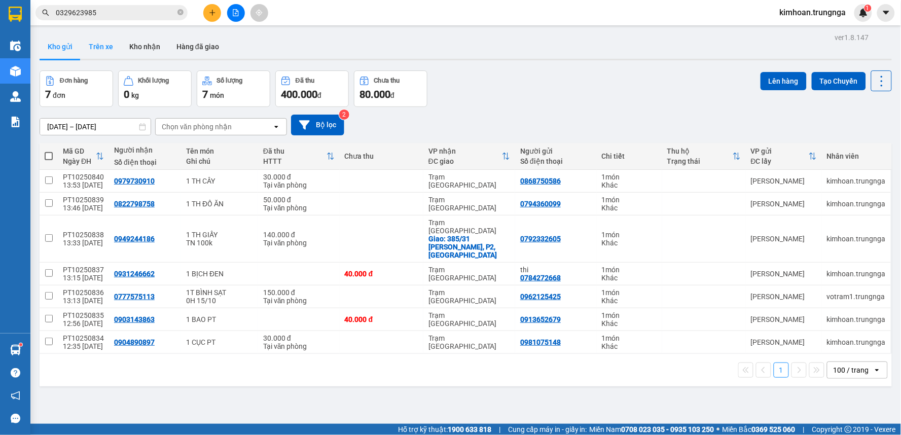
click at [90, 51] on button "Trên xe" at bounding box center [101, 46] width 41 height 24
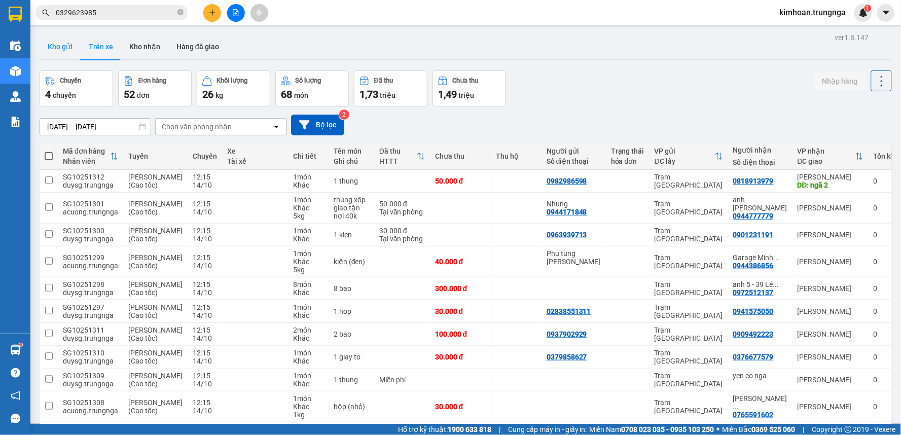
click at [58, 46] on button "Kho gửi" at bounding box center [60, 46] width 41 height 24
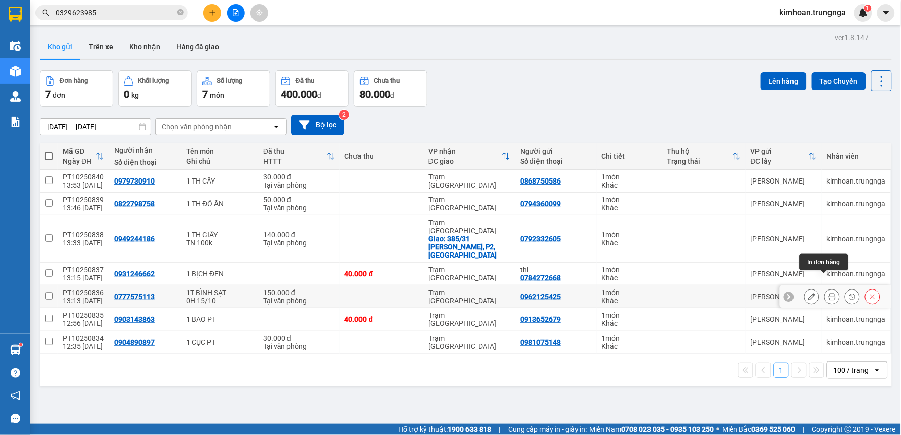
click at [808, 293] on icon at bounding box center [811, 296] width 7 height 7
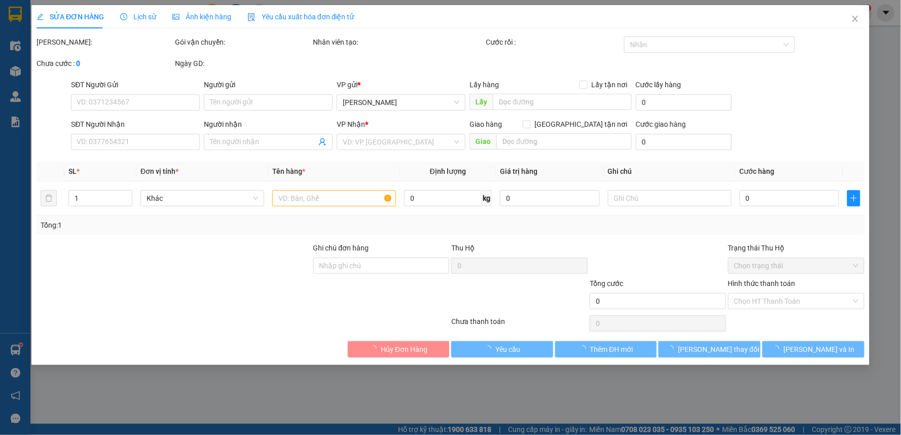
type input "0962125425"
type input "0777575113"
type input "150.000"
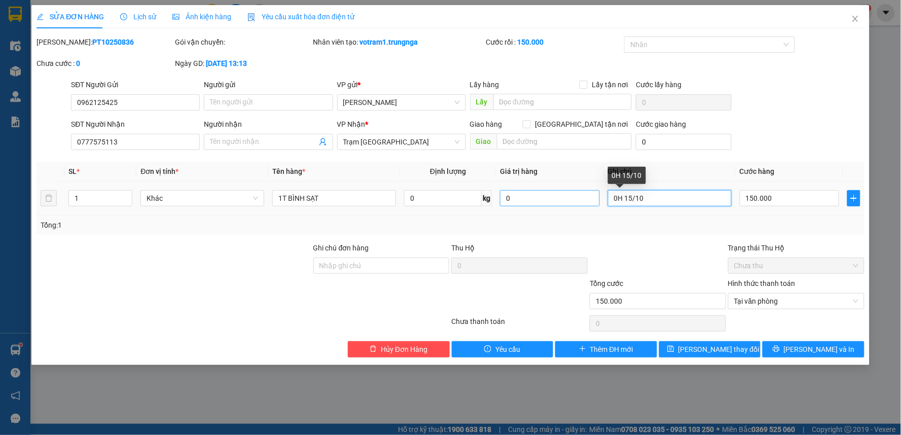
drag, startPoint x: 658, startPoint y: 195, endPoint x: 581, endPoint y: 201, distance: 77.3
click at [581, 201] on tr "1 Khác 1T BÌNH SẠT 0 kg 0 0H 15/10 150.000" at bounding box center [450, 198] width 828 height 34
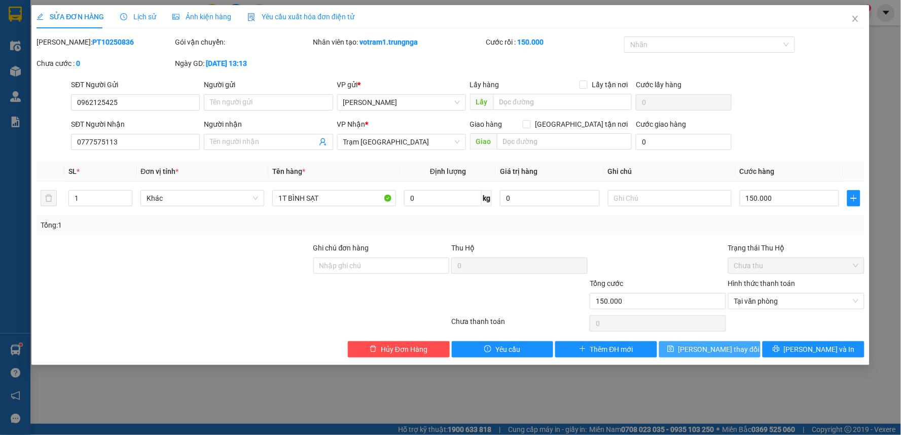
click at [739, 347] on button "[PERSON_NAME] thay đổi" at bounding box center [710, 349] width 102 height 16
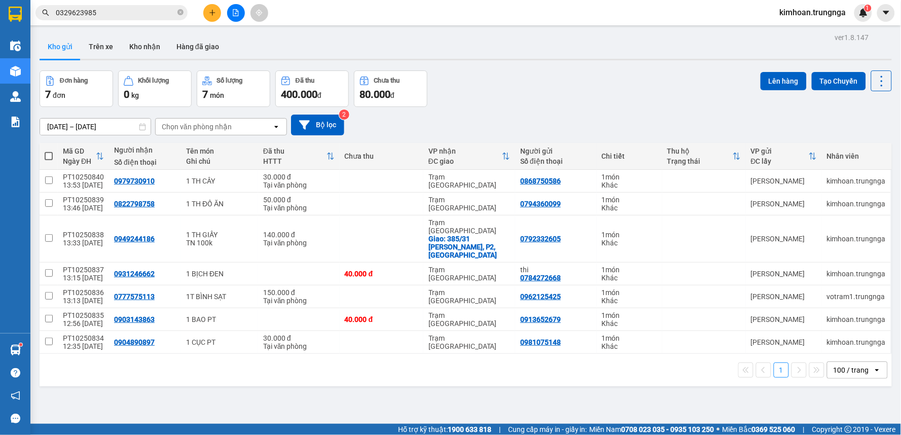
click at [42, 155] on th at bounding box center [49, 156] width 18 height 27
click at [47, 155] on span at bounding box center [49, 156] width 8 height 8
click at [49, 151] on input "checkbox" at bounding box center [49, 151] width 0 height 0
checkbox input "true"
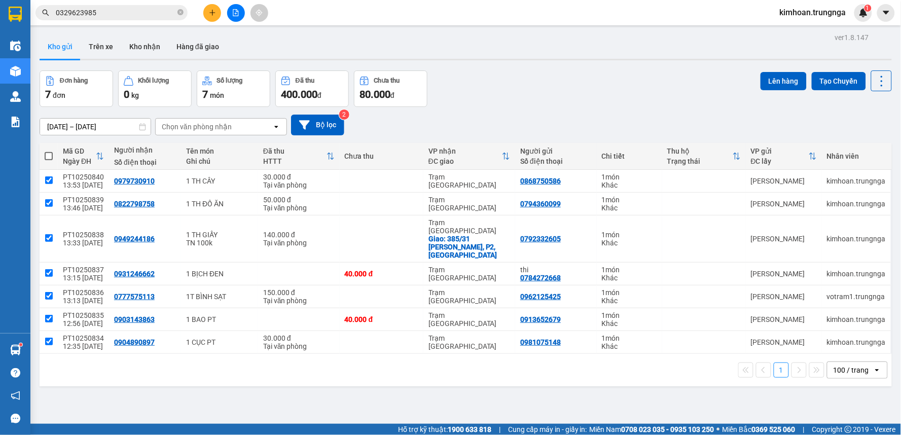
checkbox input "true"
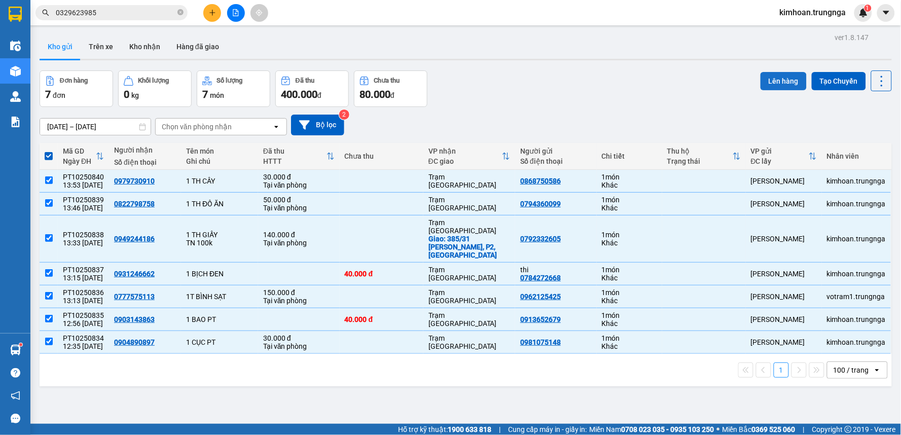
click at [769, 78] on button "Lên hàng" at bounding box center [783, 81] width 46 height 18
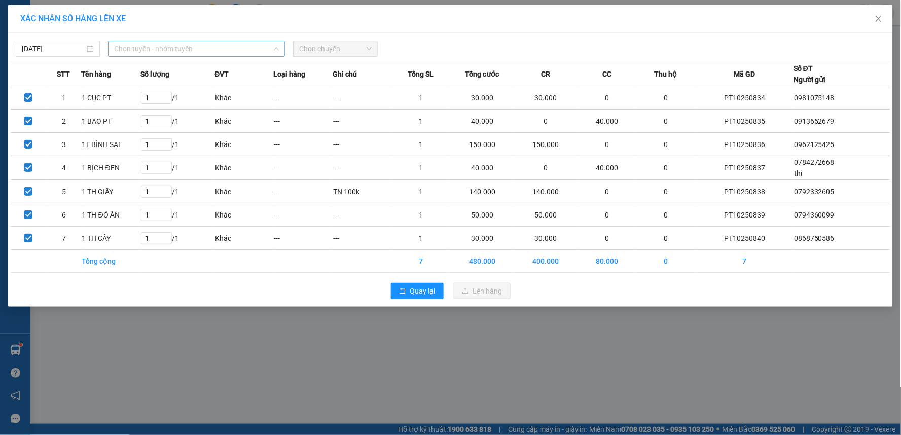
click at [232, 55] on span "Chọn tuyến - nhóm tuyến" at bounding box center [196, 48] width 165 height 15
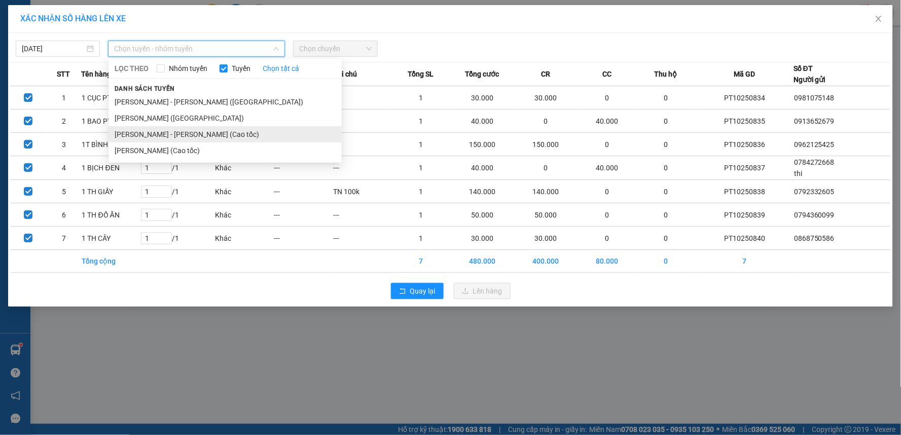
click at [198, 134] on li "[PERSON_NAME] - [PERSON_NAME] (Cao tốc)" at bounding box center [224, 134] width 233 height 16
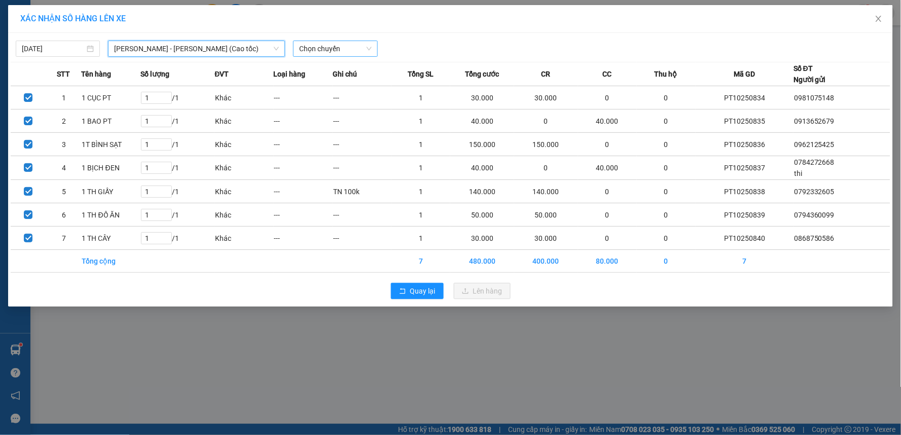
click at [327, 46] on span "Chọn chuyến" at bounding box center [335, 48] width 72 height 15
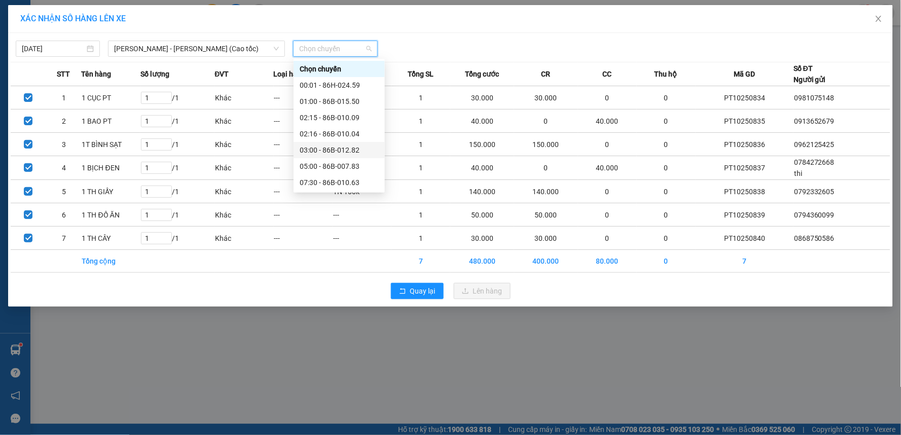
scroll to position [56, 0]
click at [318, 179] on div "14:30 - 86B-008.41" at bounding box center [339, 174] width 79 height 11
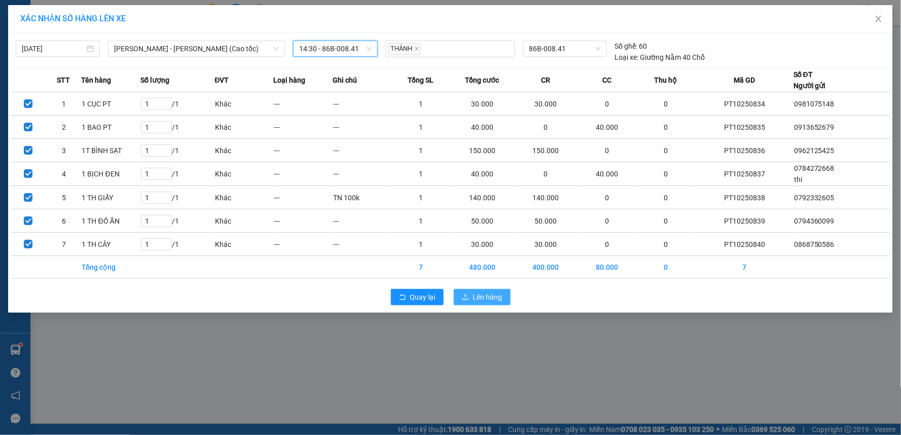
click at [487, 297] on span "Lên hàng" at bounding box center [487, 296] width 29 height 11
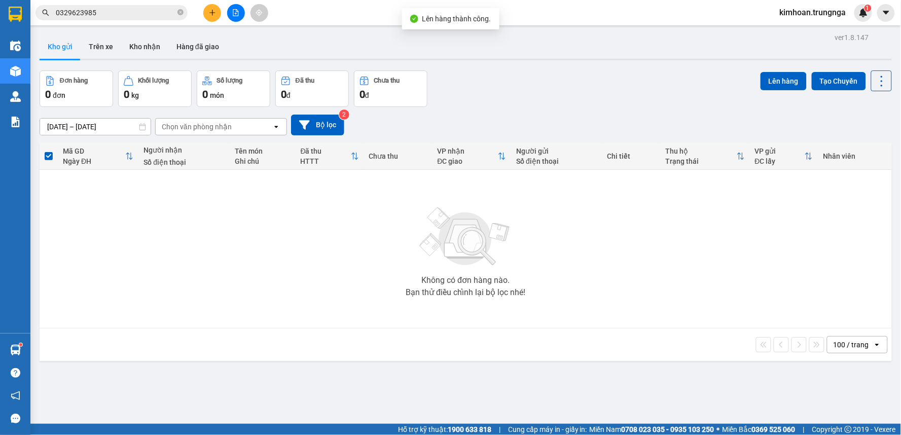
click at [235, 12] on icon "file-add" at bounding box center [235, 12] width 7 height 7
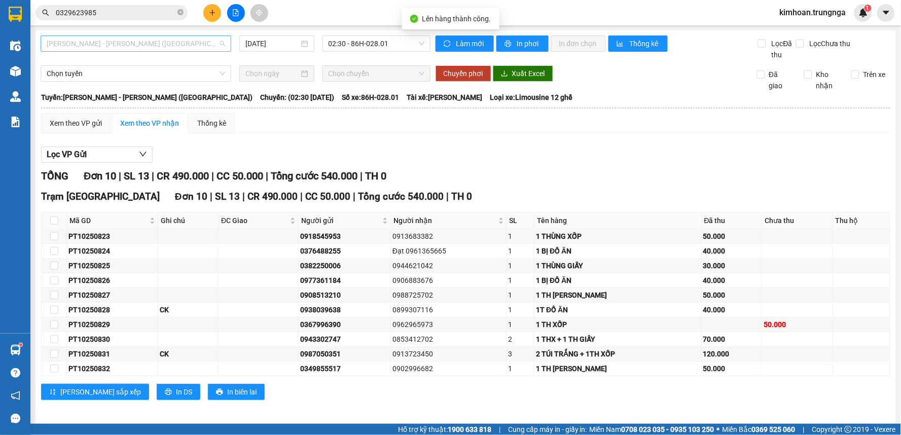
click at [144, 48] on span "[PERSON_NAME] - [PERSON_NAME] ([GEOGRAPHIC_DATA])" at bounding box center [136, 43] width 178 height 15
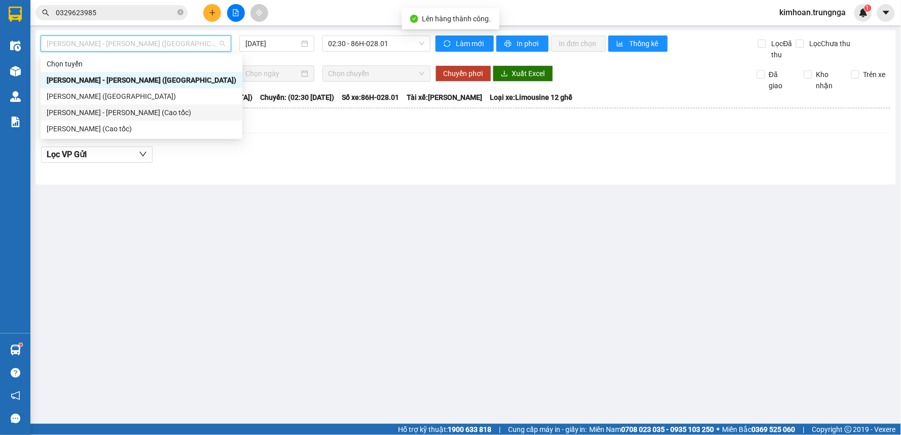
click at [133, 108] on div "[PERSON_NAME] - [PERSON_NAME] (Cao tốc)" at bounding box center [142, 112] width 190 height 11
type input "[DATE]"
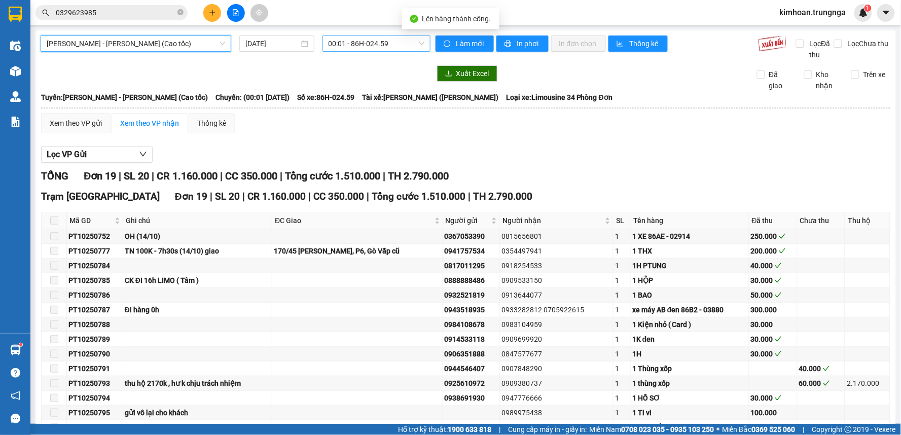
click at [375, 39] on span "00:01 - 86H-024.59" at bounding box center [376, 43] width 96 height 15
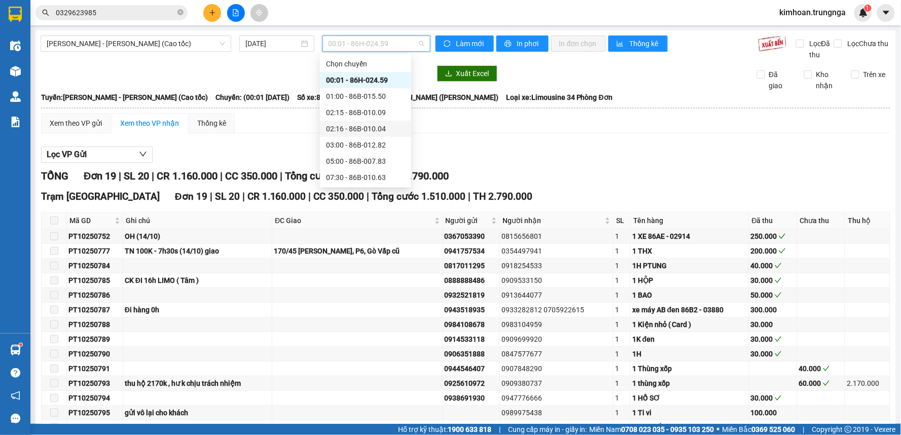
scroll to position [65, 0]
click at [361, 163] on div "14:30 - 86B-008.41" at bounding box center [365, 161] width 79 height 11
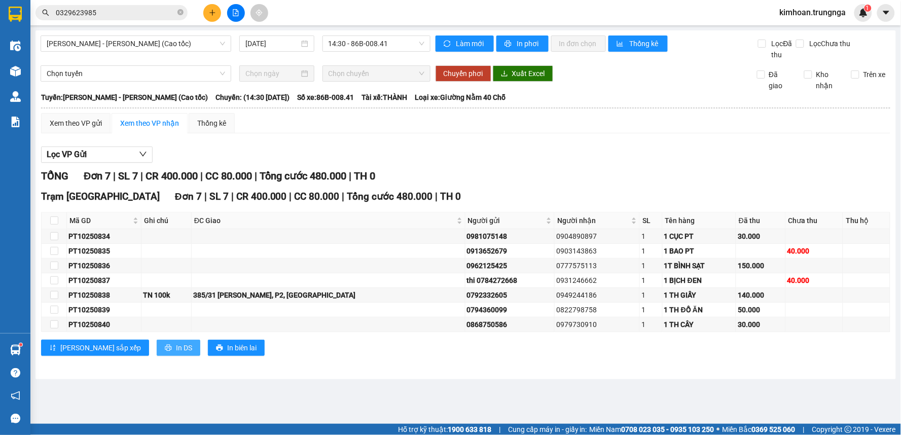
click at [176, 343] on span "In DS" at bounding box center [184, 347] width 16 height 11
click at [239, 17] on button at bounding box center [236, 13] width 18 height 18
click at [124, 45] on span "[PERSON_NAME] - [PERSON_NAME] (Cao tốc)" at bounding box center [136, 43] width 178 height 15
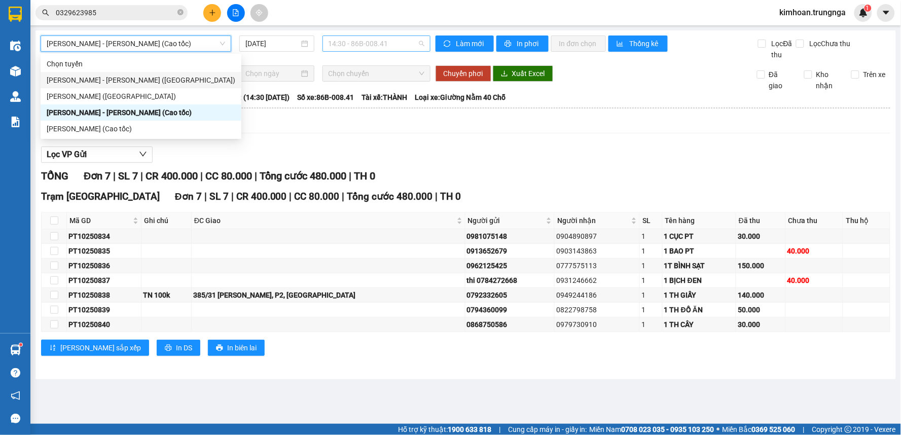
click at [333, 45] on span "14:30 - 86B-008.41" at bounding box center [376, 43] width 96 height 15
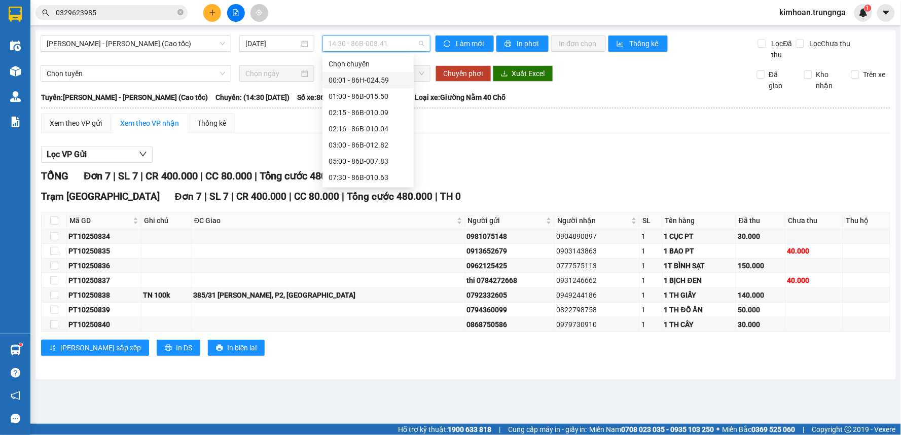
click at [347, 76] on div "00:01 - 86H-024.59" at bounding box center [367, 80] width 79 height 11
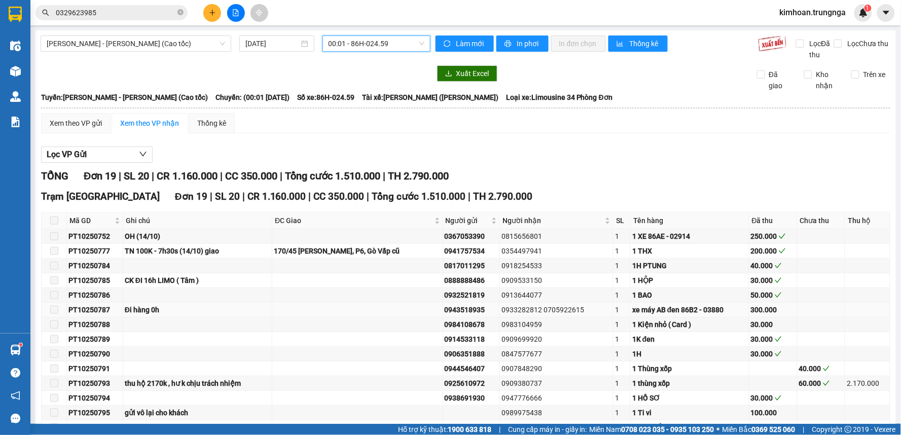
scroll to position [137, 0]
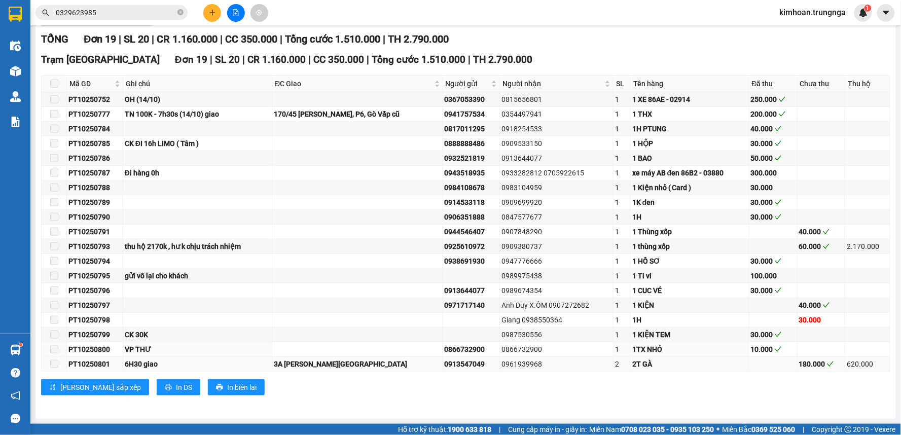
click at [318, 357] on td "3A [PERSON_NAME][GEOGRAPHIC_DATA]" at bounding box center [357, 364] width 171 height 15
drag, startPoint x: 286, startPoint y: 361, endPoint x: 378, endPoint y: 361, distance: 92.3
click at [378, 361] on div "3A [PERSON_NAME][GEOGRAPHIC_DATA]" at bounding box center [357, 363] width 167 height 11
drag, startPoint x: 805, startPoint y: 358, endPoint x: 857, endPoint y: 363, distance: 52.4
click at [857, 363] on tr "PT10250801 6H30 [GEOGRAPHIC_DATA][PERSON_NAME] 0913547049 0961939968 2 2T GÀ 18…" at bounding box center [466, 364] width 849 height 15
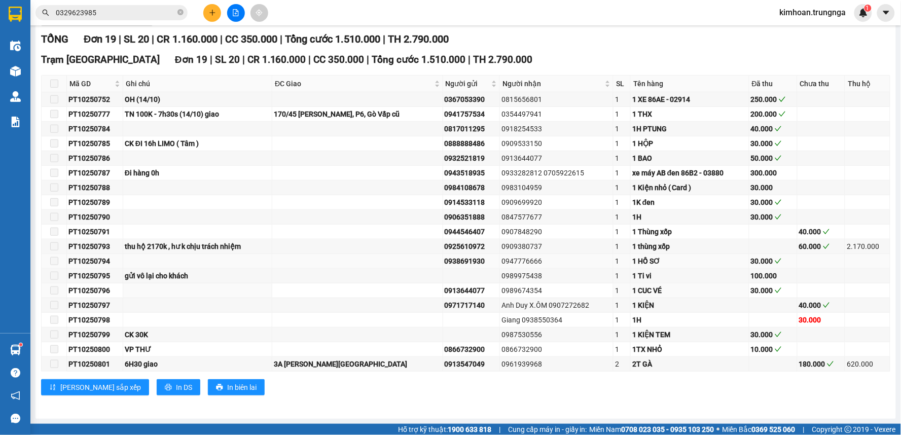
click at [718, 268] on td "1 HỒ SƠ" at bounding box center [690, 261] width 119 height 15
click at [799, 369] on div "180.000" at bounding box center [821, 363] width 45 height 11
click at [799, 366] on div "180.000" at bounding box center [821, 363] width 45 height 11
click at [751, 347] on div "10.000" at bounding box center [773, 349] width 45 height 11
drag, startPoint x: 768, startPoint y: 349, endPoint x: 744, endPoint y: 348, distance: 24.3
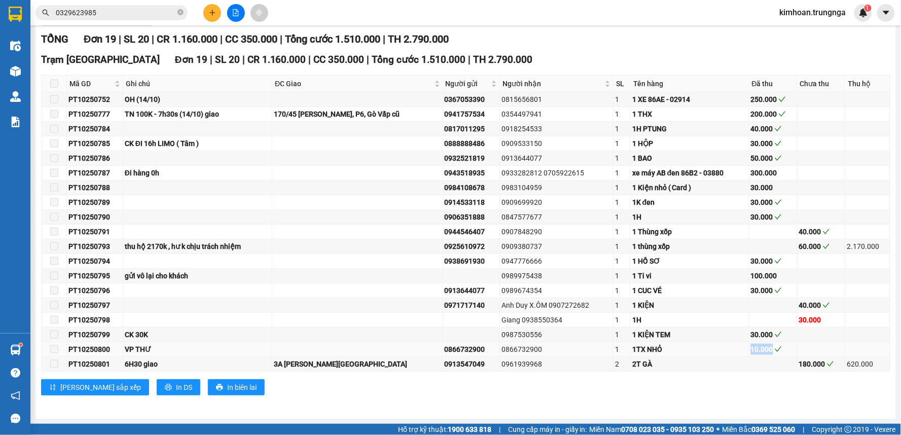
click at [751, 348] on div "10.000" at bounding box center [773, 349] width 45 height 11
click at [301, 220] on td at bounding box center [357, 217] width 171 height 15
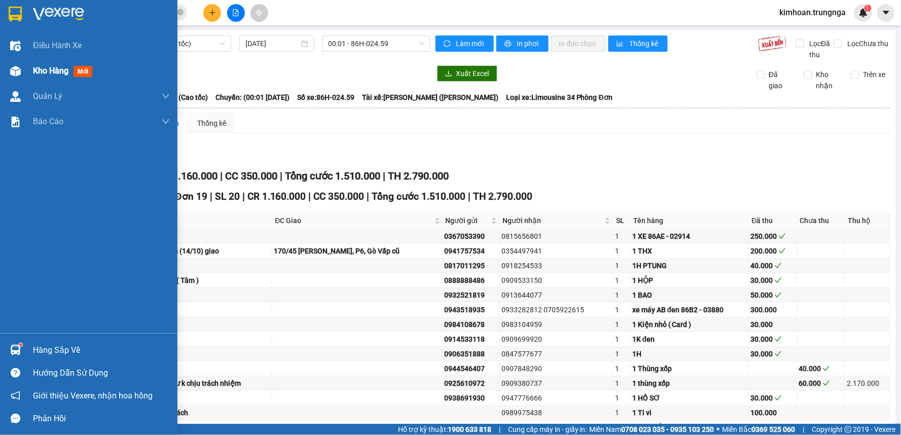
click at [16, 68] on img at bounding box center [15, 71] width 11 height 11
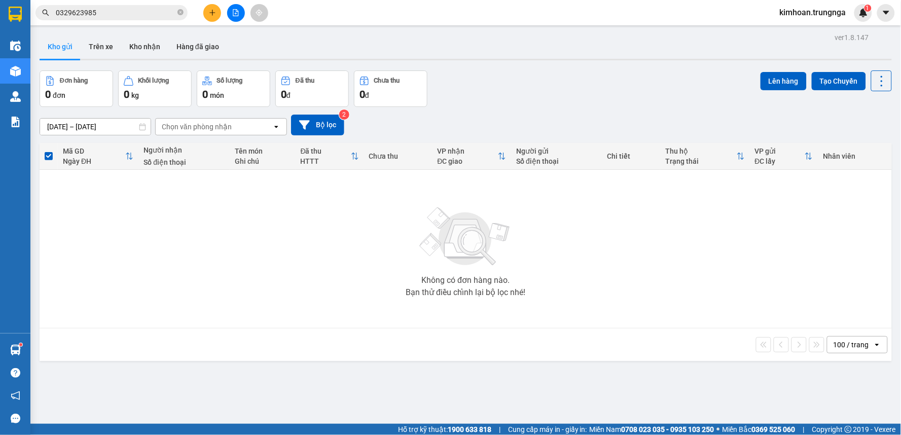
click at [827, 10] on span "kimhoan.trungnga" at bounding box center [812, 12] width 83 height 13
click at [807, 27] on span "Đăng xuất" at bounding box center [817, 31] width 62 height 11
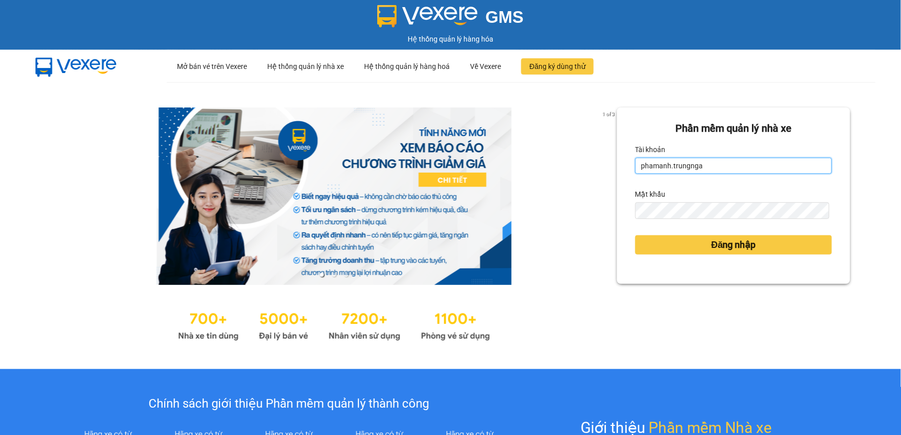
drag, startPoint x: 719, startPoint y: 173, endPoint x: 586, endPoint y: 159, distance: 133.6
click at [586, 159] on div "1 of 3 Phần mềm quản lý nhà xe Tài khoản phamanh.trungnga Mật khẩu Đăng nhập" at bounding box center [450, 225] width 901 height 287
drag, startPoint x: 700, startPoint y: 166, endPoint x: 617, endPoint y: 174, distance: 83.6
click at [617, 174] on div "Phần mềm quản lý nhà xe Tài khoản phamanh.trungnga Mật khẩu Đăng nhập" at bounding box center [733, 195] width 233 height 176
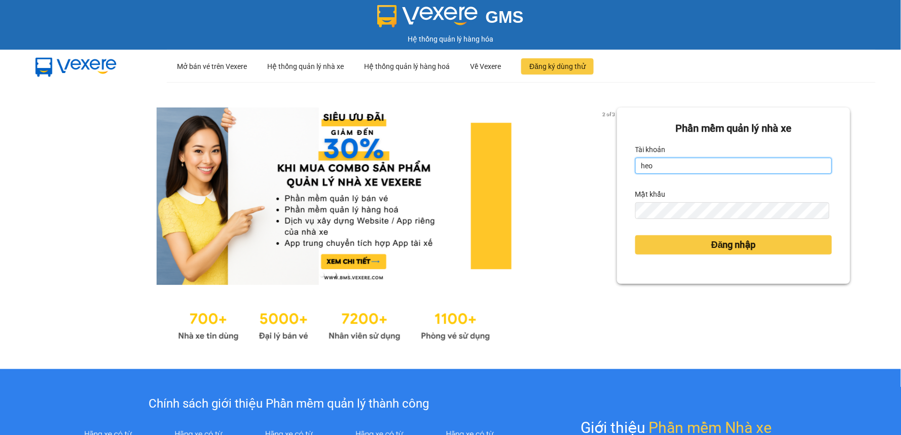
type input "heoxinh.trungnga"
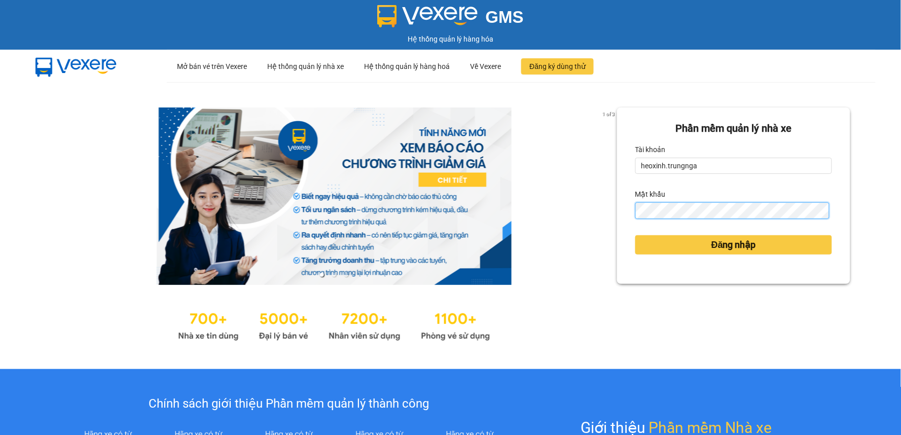
click at [635, 235] on button "Đăng nhập" at bounding box center [733, 244] width 197 height 19
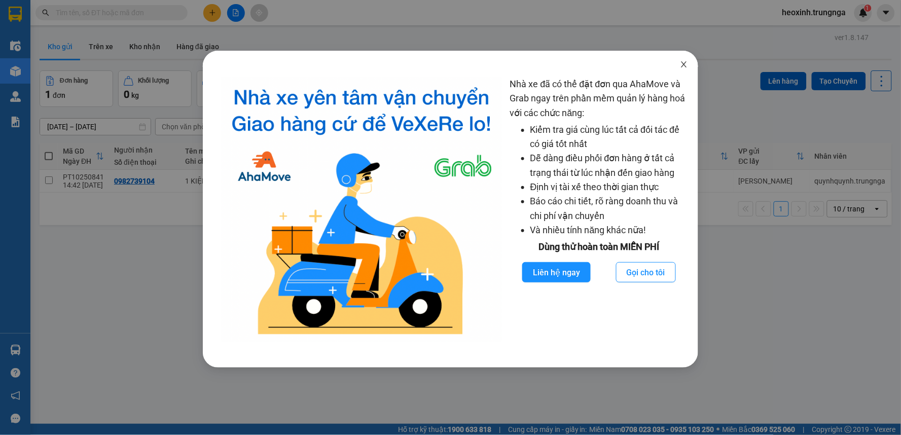
drag, startPoint x: 687, startPoint y: 63, endPoint x: 541, endPoint y: 104, distance: 151.6
click at [686, 63] on icon "close" at bounding box center [684, 64] width 8 height 8
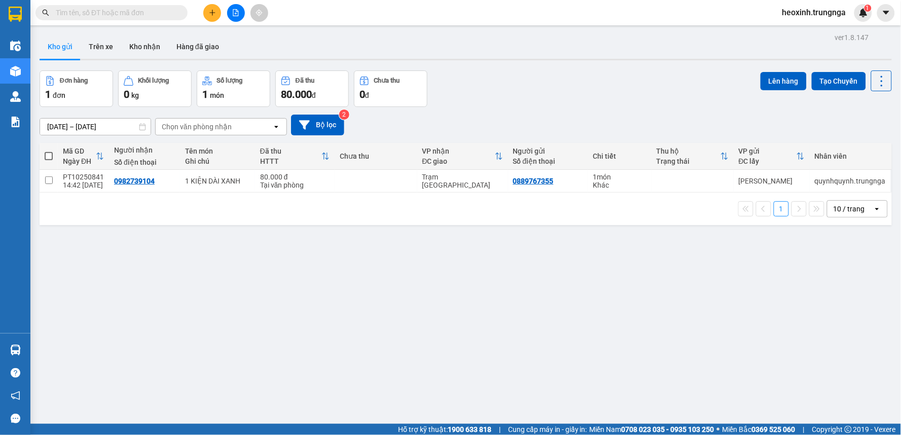
click at [206, 122] on div "Chọn văn phòng nhận" at bounding box center [197, 127] width 70 height 10
click at [220, 168] on div "Trạm [GEOGRAPHIC_DATA]" at bounding box center [221, 167] width 132 height 18
click at [825, 179] on button at bounding box center [832, 181] width 14 height 18
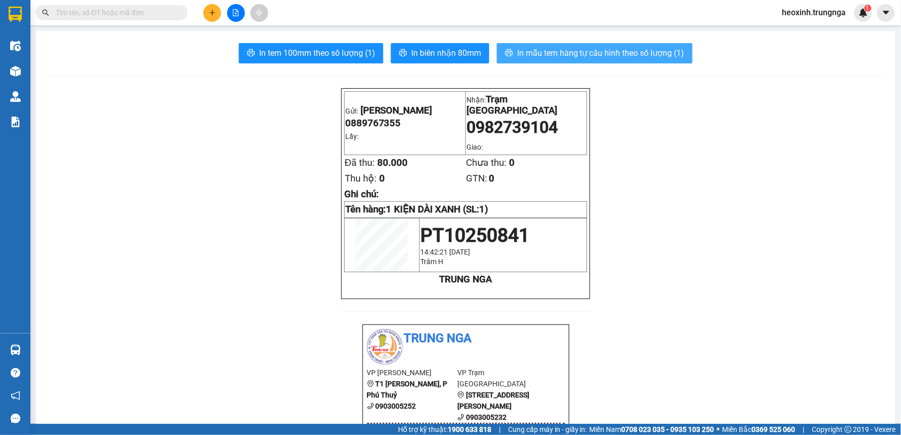
click at [527, 63] on button "In mẫu tem hàng tự cấu hình theo số lượng (1)" at bounding box center [595, 53] width 196 height 20
click at [536, 60] on button "In mẫu tem hàng tự cấu hình theo số lượng (1)" at bounding box center [595, 53] width 196 height 20
click at [822, 18] on span "heoxinh.trungnga" at bounding box center [814, 12] width 80 height 13
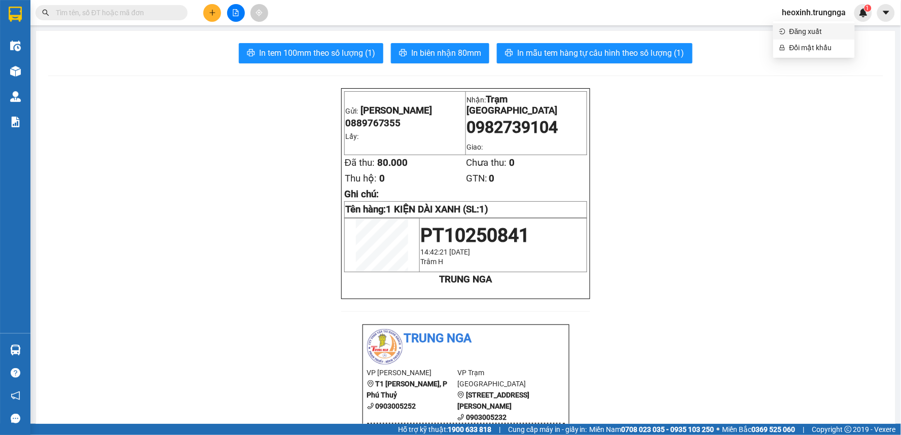
click at [807, 31] on span "Đăng xuất" at bounding box center [818, 31] width 59 height 11
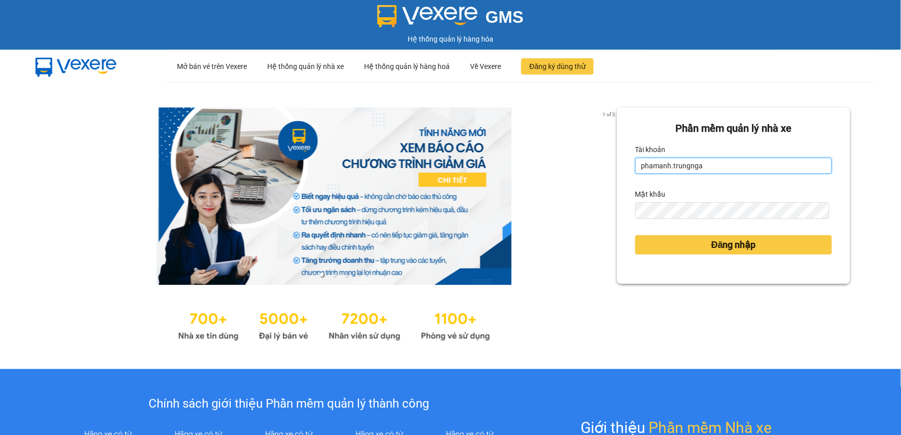
click at [655, 166] on input "phamanh.trungnga" at bounding box center [733, 166] width 197 height 16
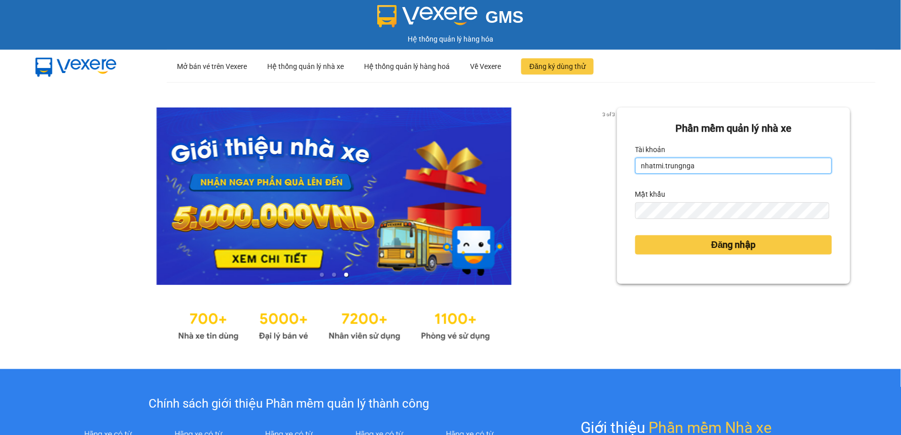
type input "nhatmi.trungnga"
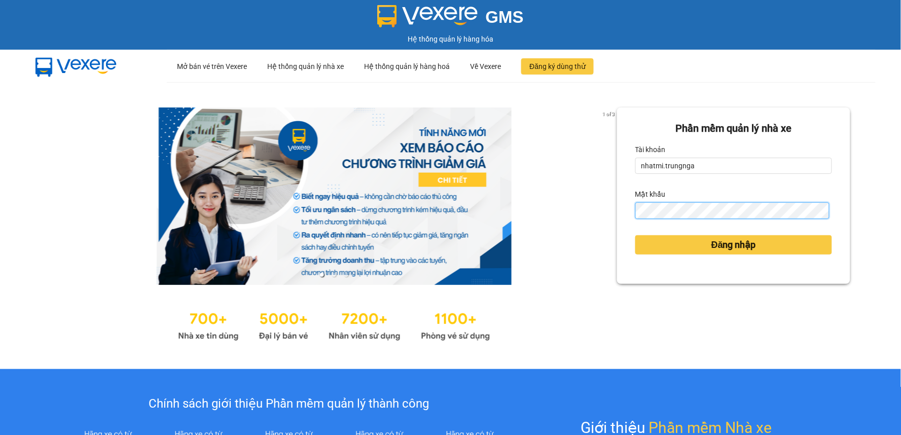
click at [635, 235] on button "Đăng nhập" at bounding box center [733, 244] width 197 height 19
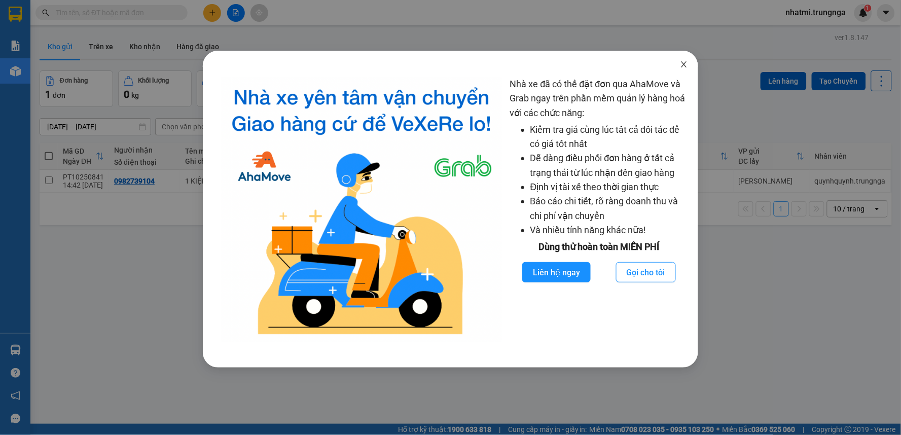
click at [684, 62] on icon "close" at bounding box center [684, 64] width 8 height 8
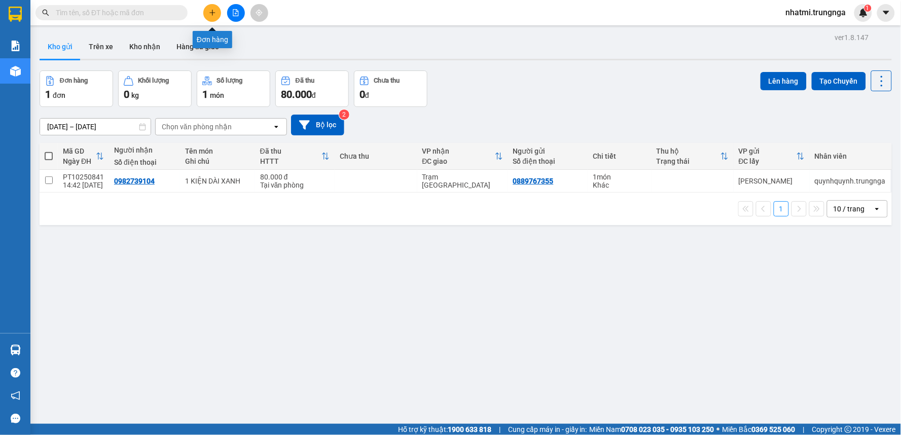
click at [211, 14] on icon "plus" at bounding box center [212, 12] width 7 height 7
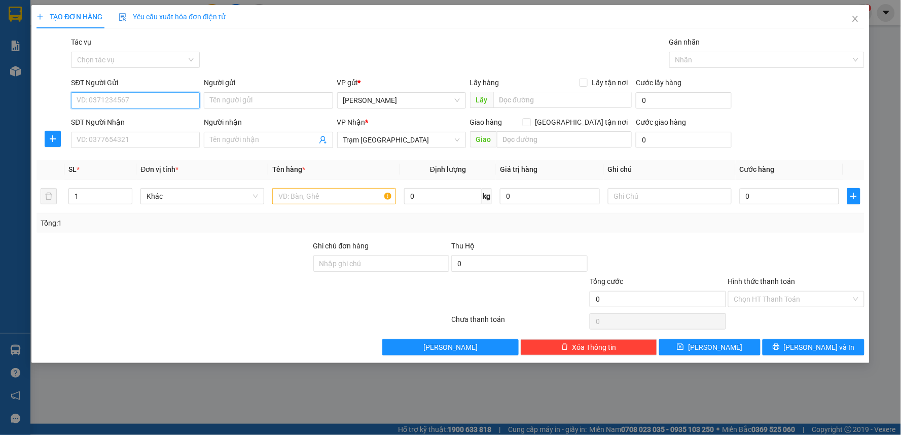
click at [163, 102] on input "SĐT Người Gửi" at bounding box center [135, 100] width 129 height 16
click at [99, 140] on input "SĐT Người Nhận" at bounding box center [135, 140] width 129 height 16
type input "0974744168"
click at [123, 99] on input "SĐT Người Gửi" at bounding box center [135, 100] width 129 height 16
type input "0937"
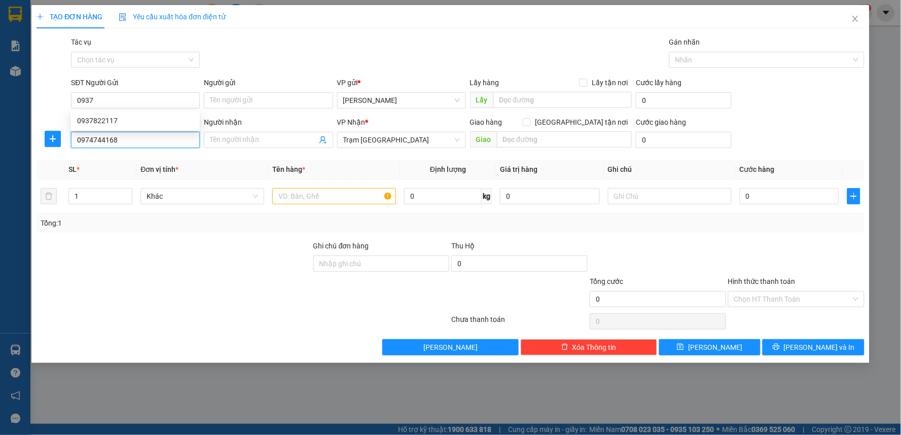
click at [129, 147] on input "0974744168" at bounding box center [135, 140] width 129 height 16
click at [129, 146] on input "0974744168" at bounding box center [135, 140] width 129 height 16
type input "0937744168"
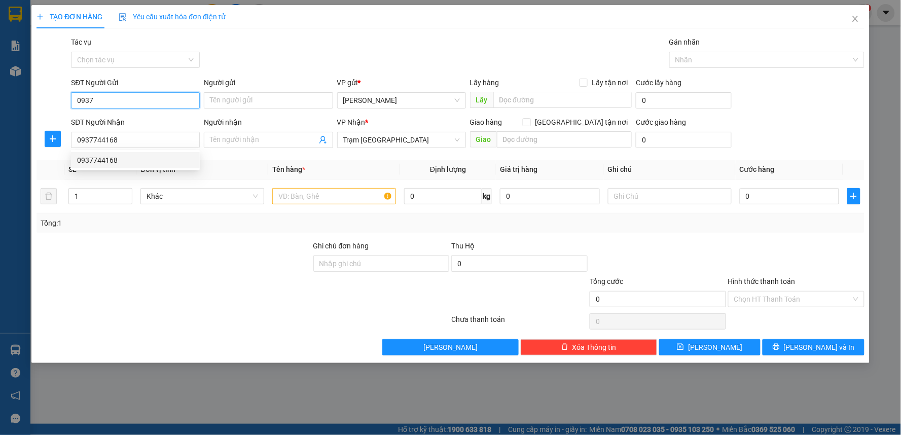
click at [117, 105] on input "0937" at bounding box center [135, 100] width 129 height 16
type input "0913633655"
click at [204, 250] on div at bounding box center [173, 257] width 277 height 35
click at [292, 197] on input "text" at bounding box center [334, 196] width 124 height 16
click at [292, 196] on input "text" at bounding box center [334, 196] width 124 height 16
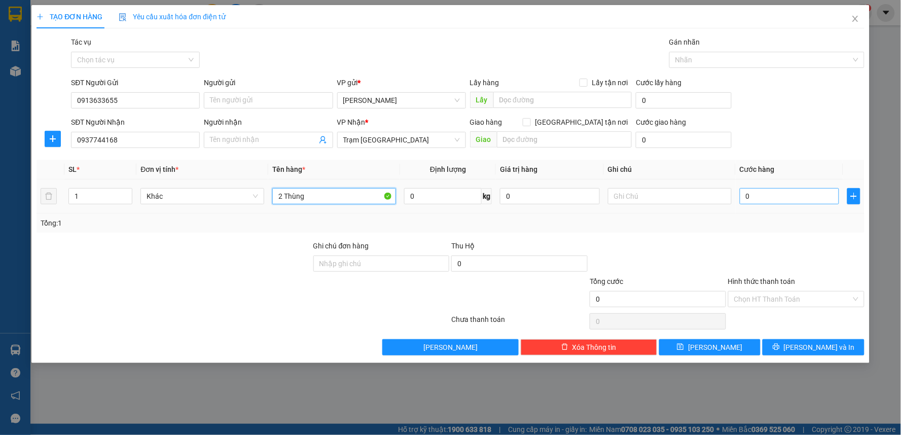
type input "2 Thùng"
type input "8"
type input "80"
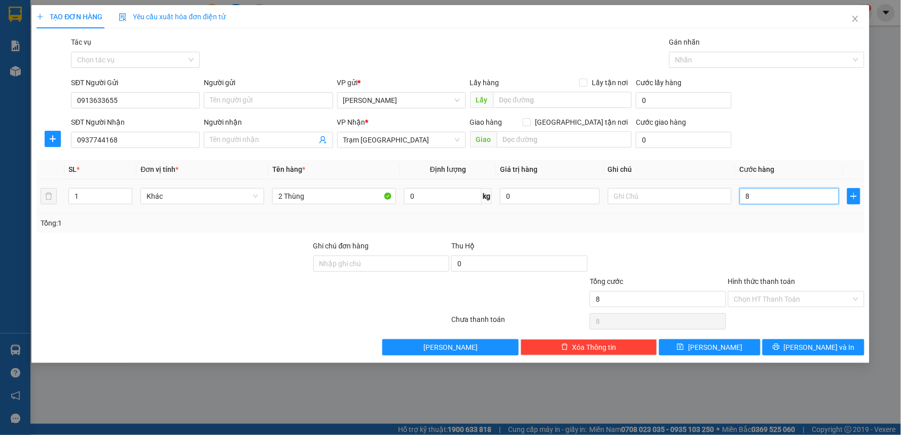
type input "80"
type input "80.000"
click at [794, 247] on div at bounding box center [796, 257] width 138 height 35
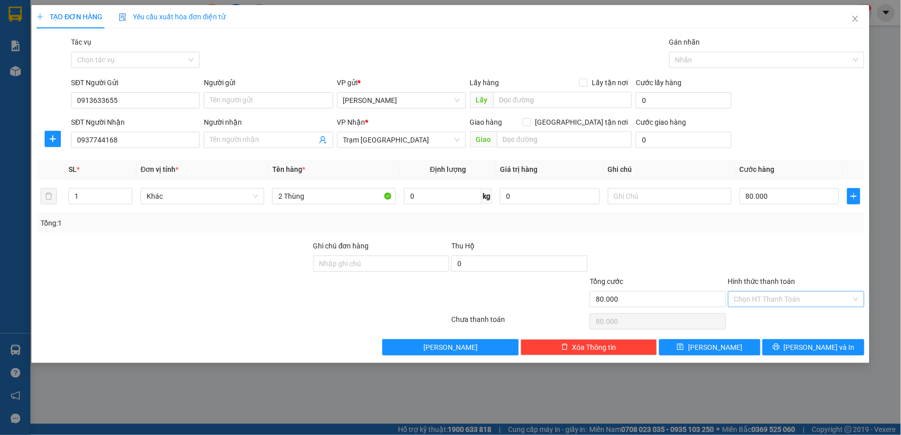
click at [775, 299] on input "Hình thức thanh toán" at bounding box center [792, 298] width 117 height 15
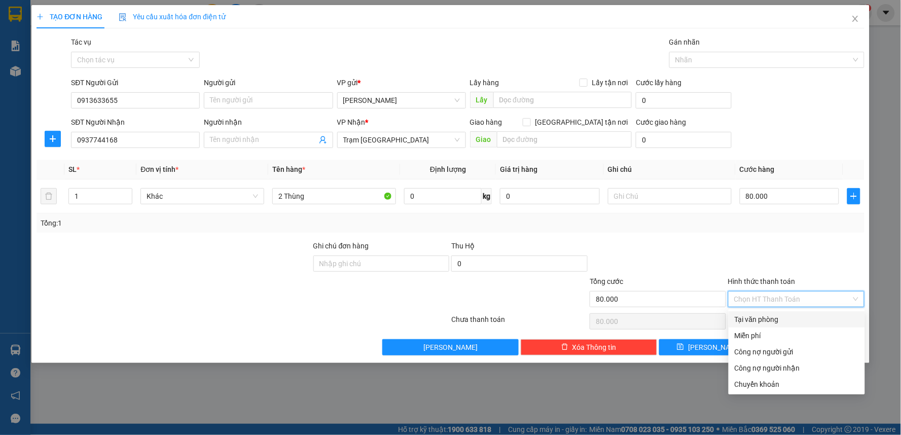
click at [757, 321] on div "Tại văn phòng" at bounding box center [796, 319] width 124 height 11
type input "0"
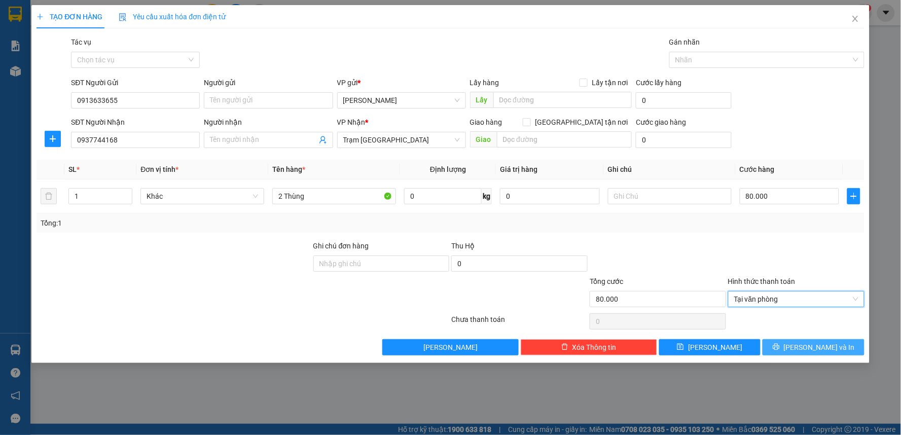
click at [793, 354] on button "[PERSON_NAME] và In" at bounding box center [813, 347] width 102 height 16
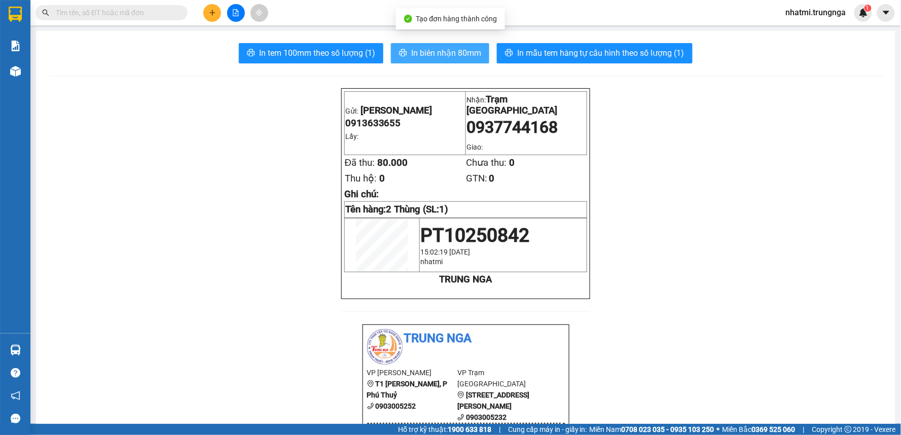
click at [434, 58] on span "In biên nhận 80mm" at bounding box center [446, 53] width 70 height 13
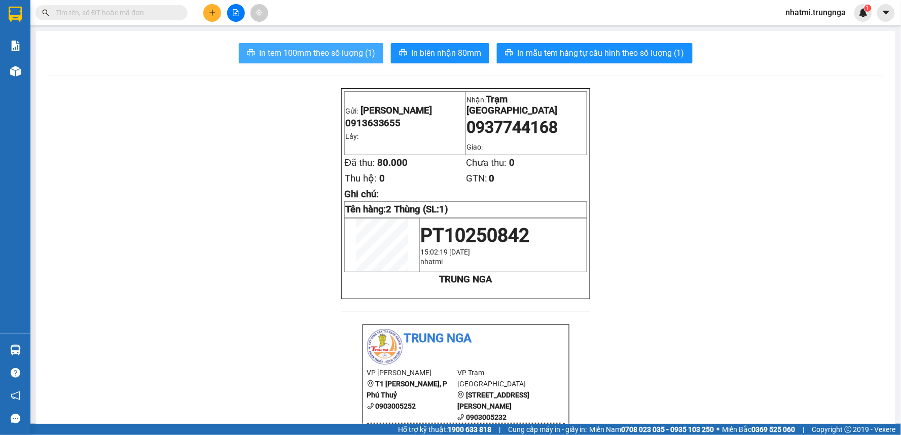
click at [294, 52] on span "In tem 100mm theo số lượng (1)" at bounding box center [317, 53] width 116 height 13
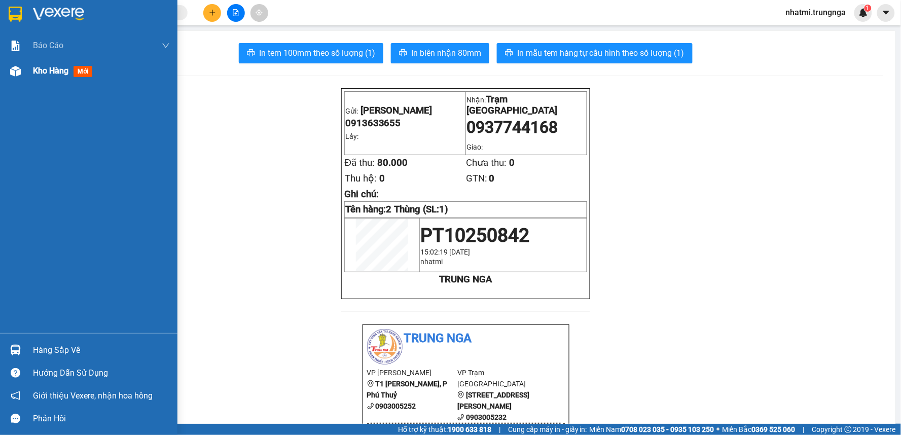
drag, startPoint x: 49, startPoint y: 75, endPoint x: 57, endPoint y: 69, distance: 10.3
click at [49, 75] on span "Kho hàng" at bounding box center [50, 71] width 35 height 10
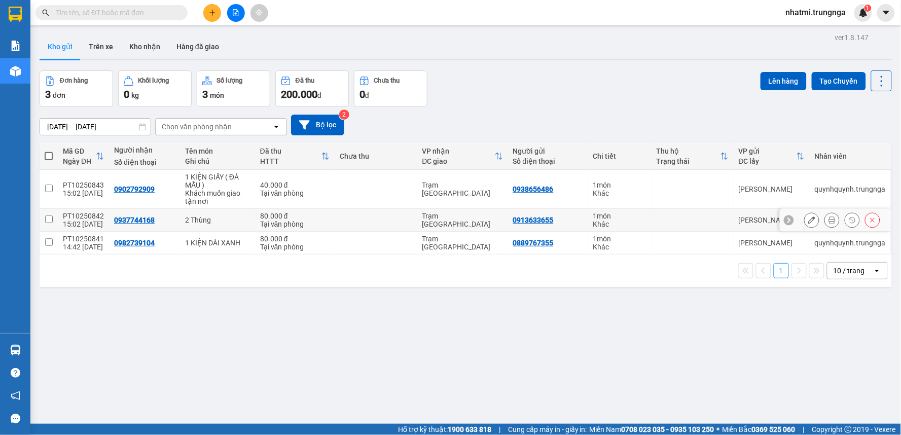
click at [808, 219] on icon at bounding box center [811, 219] width 7 height 7
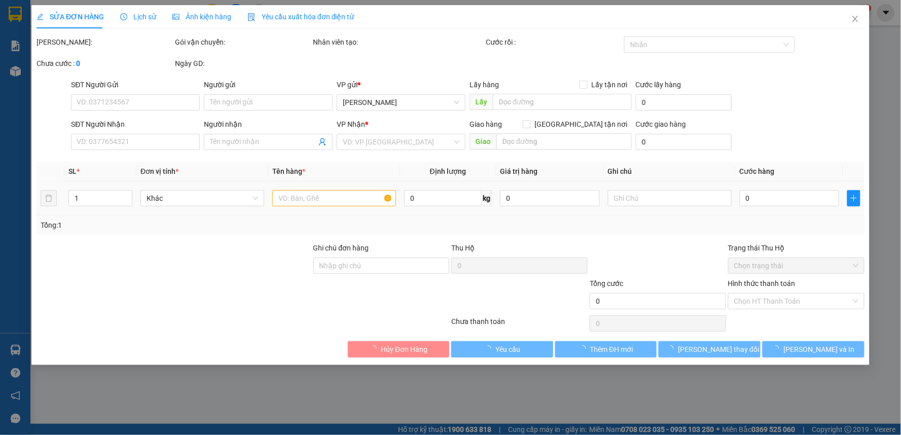
type input "0913633655"
type input "0937744168"
type input "80.000"
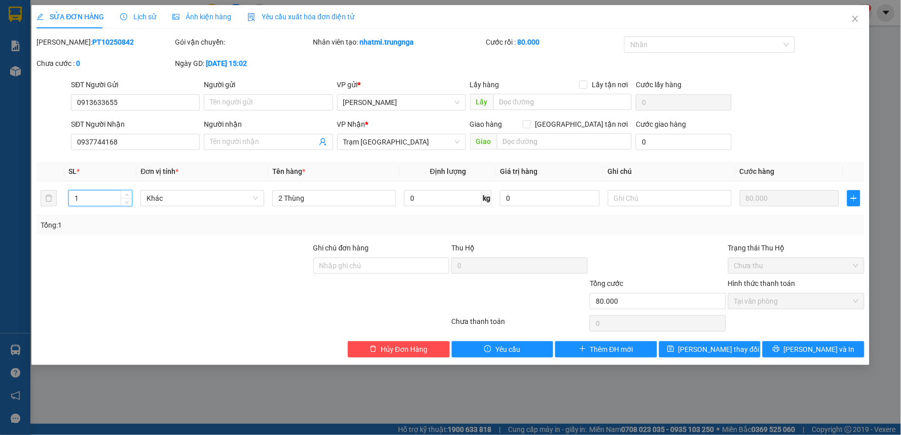
type input "2"
click at [805, 345] on span "[PERSON_NAME] và In" at bounding box center [819, 349] width 71 height 11
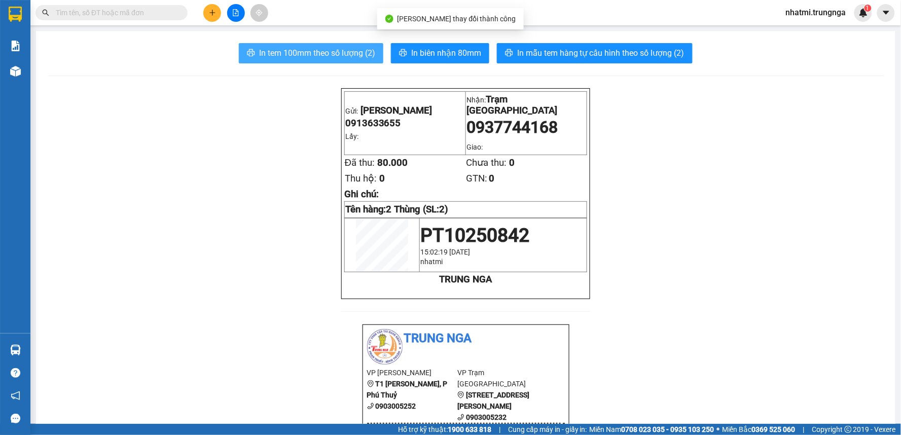
click at [347, 51] on span "In tem 100mm theo số lượng (2)" at bounding box center [317, 53] width 116 height 13
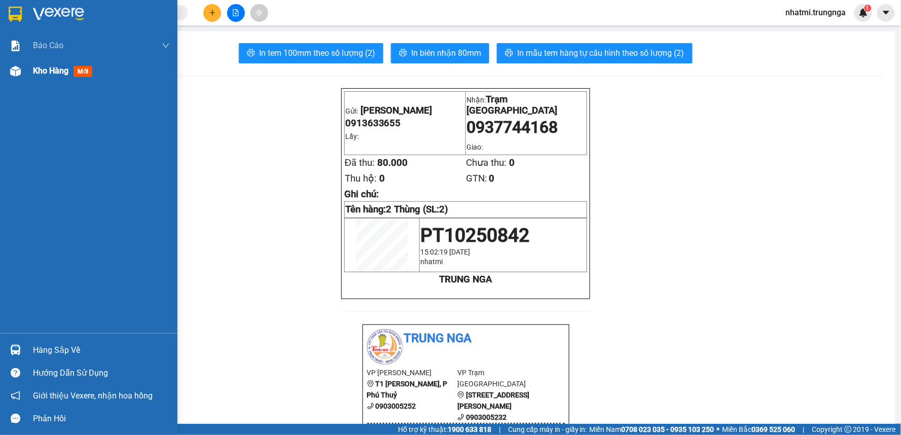
click at [36, 72] on span "Kho hàng" at bounding box center [50, 71] width 35 height 10
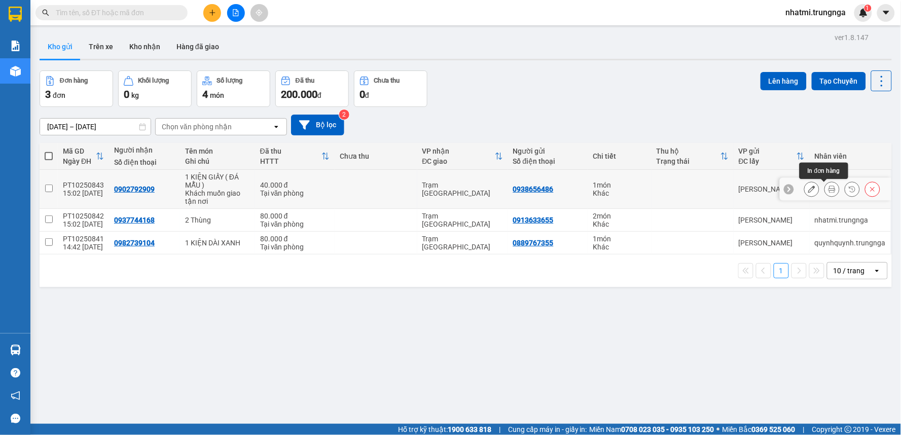
click at [828, 192] on icon at bounding box center [831, 189] width 7 height 7
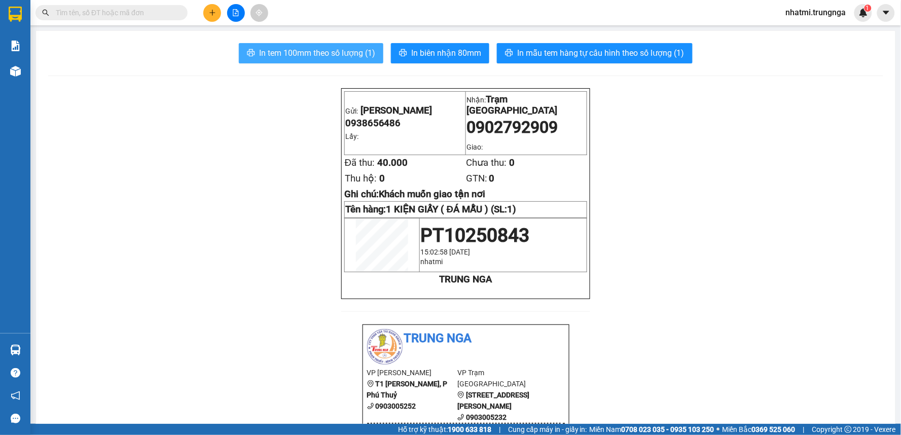
click at [341, 54] on span "In tem 100mm theo số lượng (1)" at bounding box center [317, 53] width 116 height 13
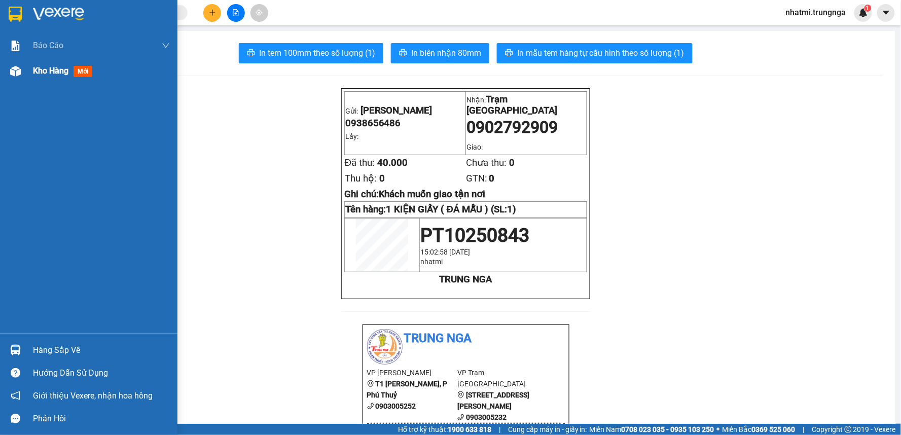
click at [65, 71] on span "Kho hàng" at bounding box center [50, 71] width 35 height 10
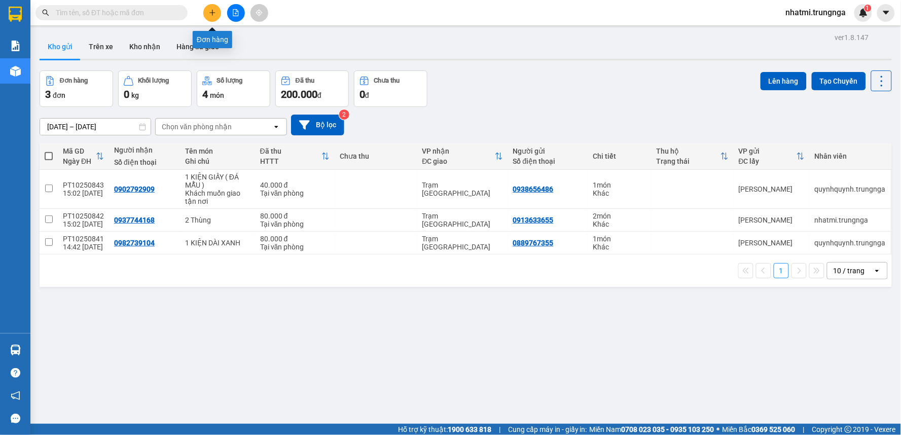
click at [216, 13] on button at bounding box center [212, 13] width 18 height 18
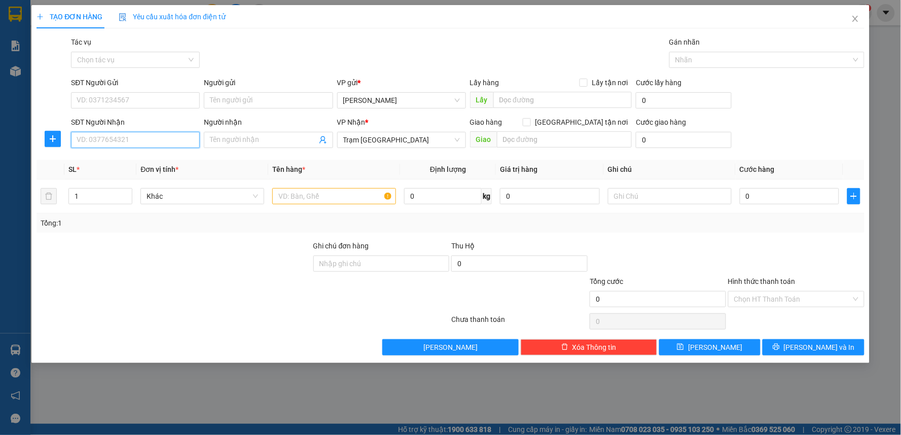
click at [141, 142] on input "SĐT Người Nhận" at bounding box center [135, 140] width 129 height 16
paste input "0947372776"
type input "0947372776"
click at [123, 97] on input "SĐT Người Gửi" at bounding box center [135, 100] width 129 height 16
click at [182, 254] on div at bounding box center [173, 257] width 277 height 35
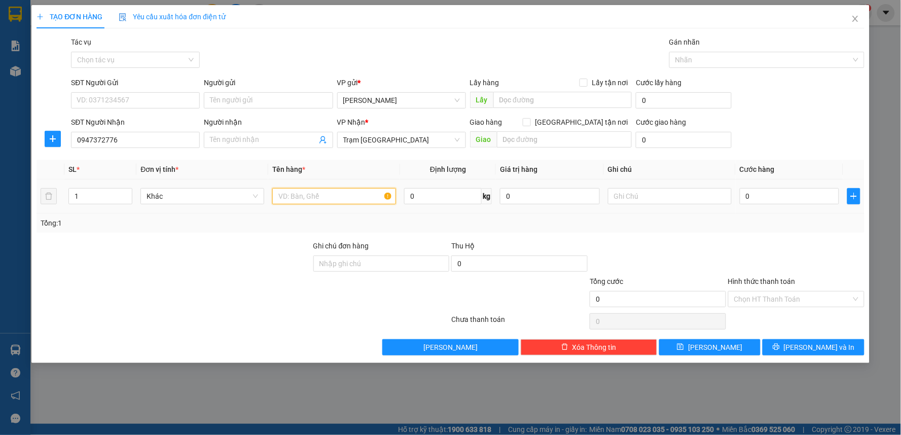
click at [302, 201] on input "text" at bounding box center [334, 196] width 124 height 16
type input "1 Xe máy 86T1 - 6711"
click at [768, 199] on input "0" at bounding box center [790, 196] width 100 height 16
type input "2"
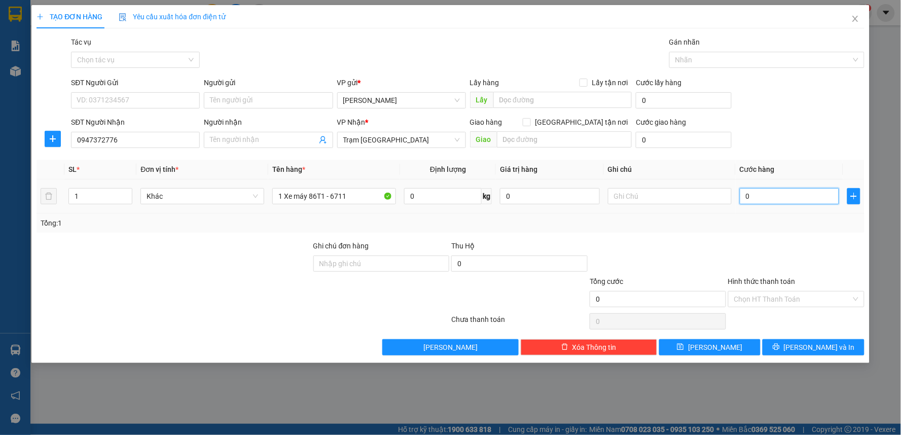
type input "2"
type input "25"
type input "250"
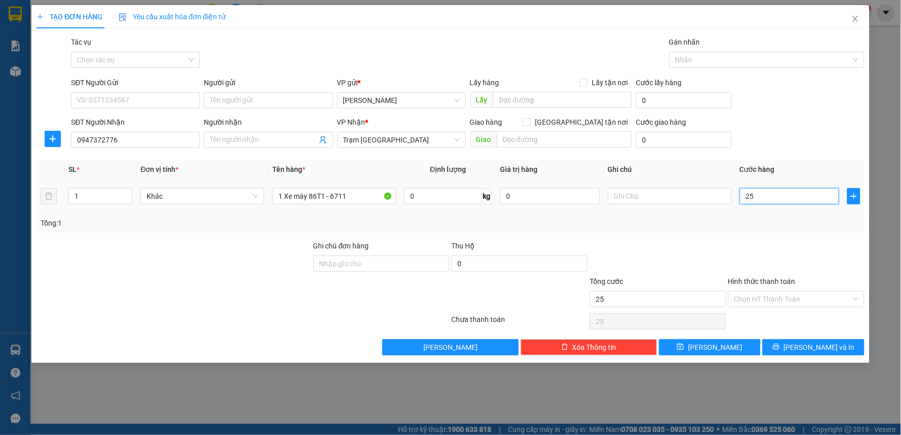
type input "250"
type input "250.000"
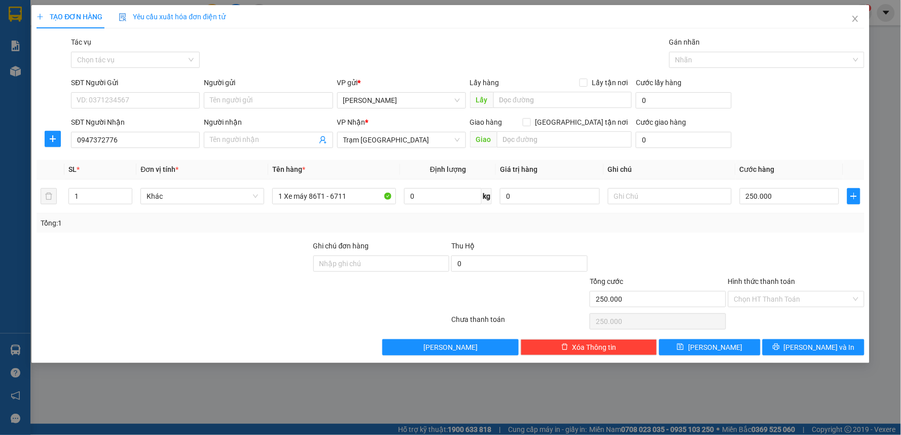
click at [773, 249] on div at bounding box center [796, 257] width 138 height 35
click at [612, 196] on input "text" at bounding box center [670, 196] width 124 height 16
type input "d"
type input "D"
type input "[PERSON_NAME] 0H 15/"
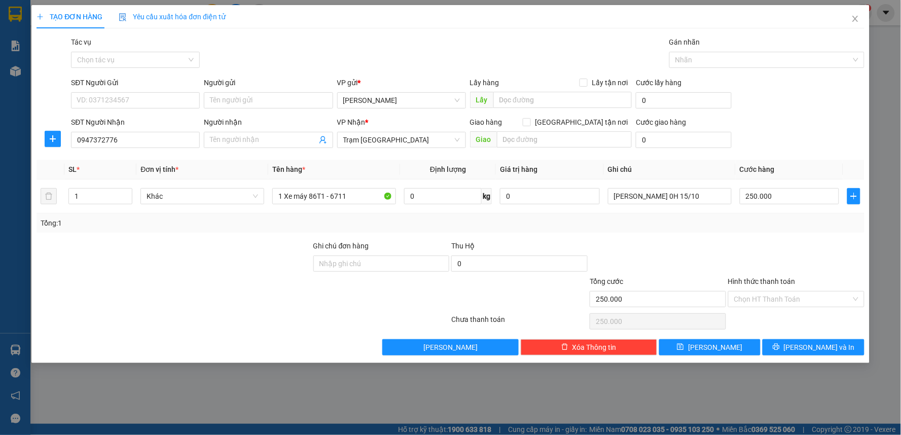
click at [681, 241] on div at bounding box center [658, 257] width 138 height 35
click at [791, 342] on button "[PERSON_NAME] và In" at bounding box center [813, 347] width 102 height 16
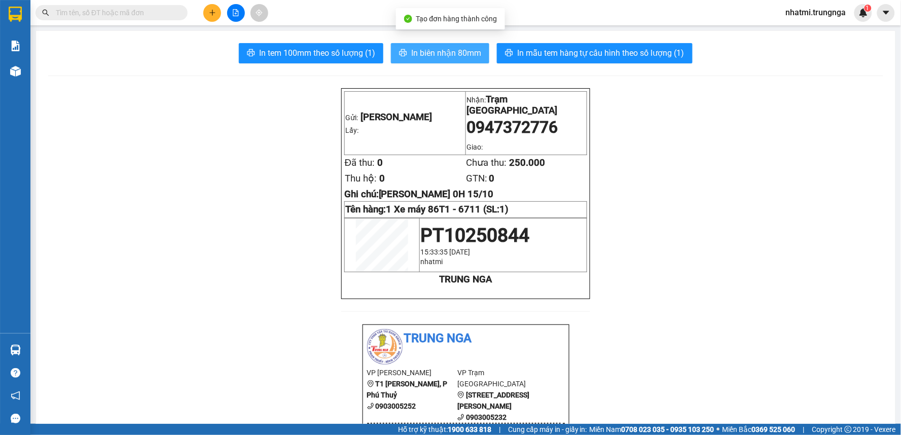
click at [444, 50] on span "In biên nhận 80mm" at bounding box center [446, 53] width 70 height 13
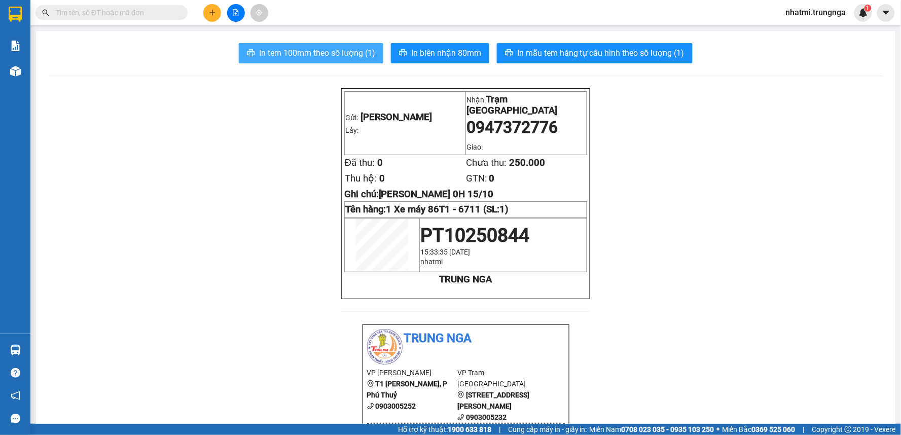
click at [345, 52] on span "In tem 100mm theo số lượng (1)" at bounding box center [317, 53] width 116 height 13
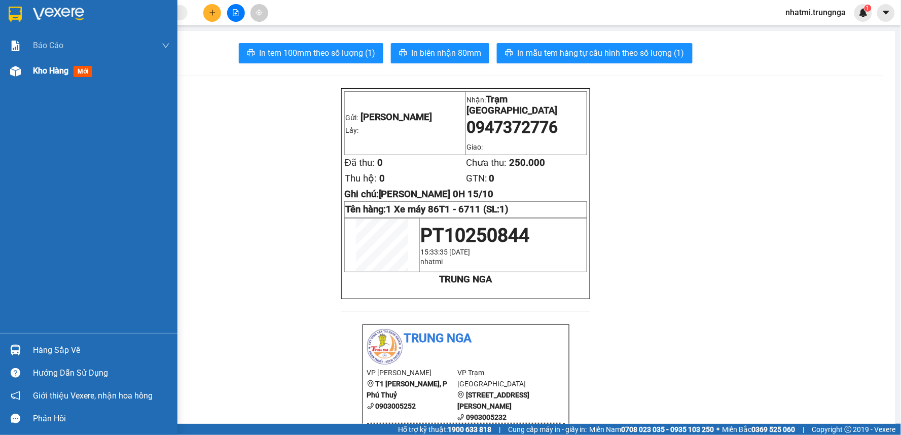
click at [57, 76] on span "Kho hàng" at bounding box center [50, 71] width 35 height 10
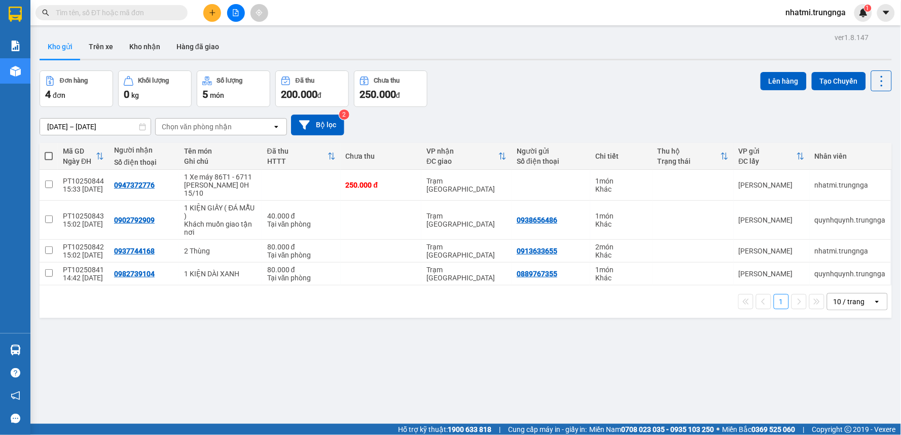
click at [125, 14] on input "text" at bounding box center [116, 12] width 120 height 11
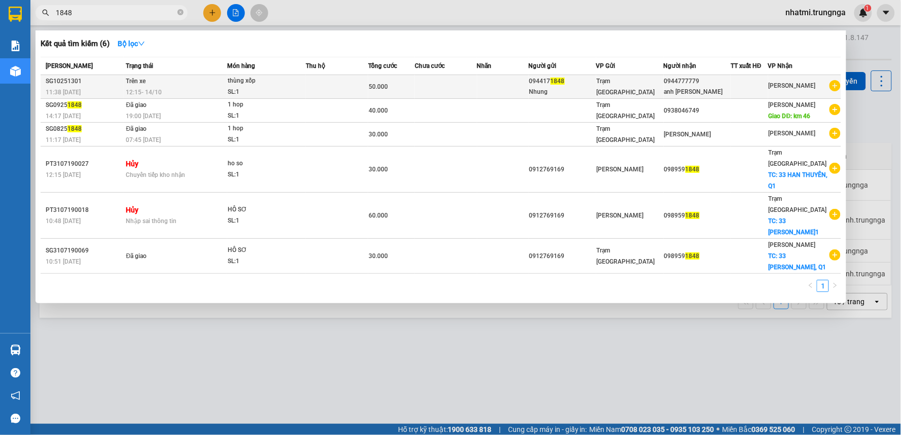
type input "1848"
click at [202, 87] on div "12:15 [DATE]" at bounding box center [176, 92] width 100 height 11
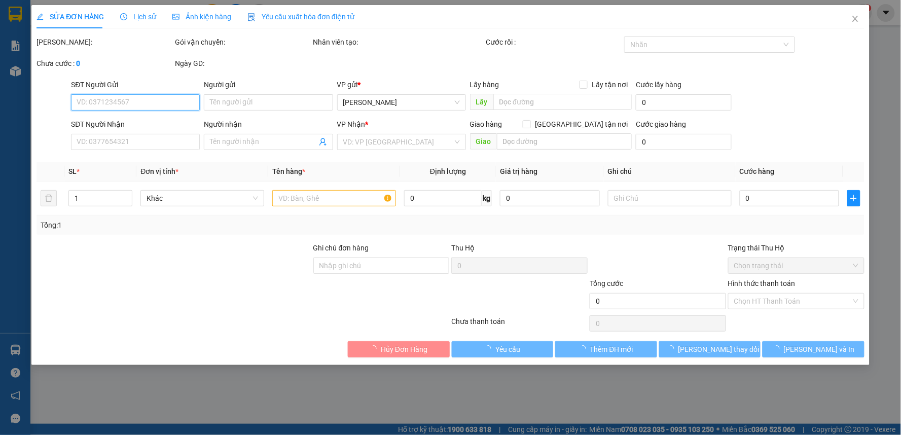
type input "0944171848"
type input "Nhung"
type input "0944777779"
type input "anh [PERSON_NAME]"
type input "50.000"
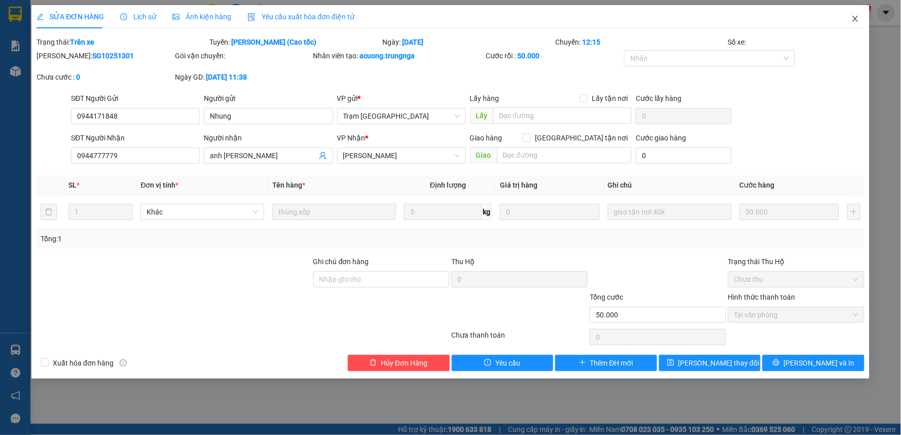
click at [859, 19] on span "Close" at bounding box center [855, 19] width 28 height 28
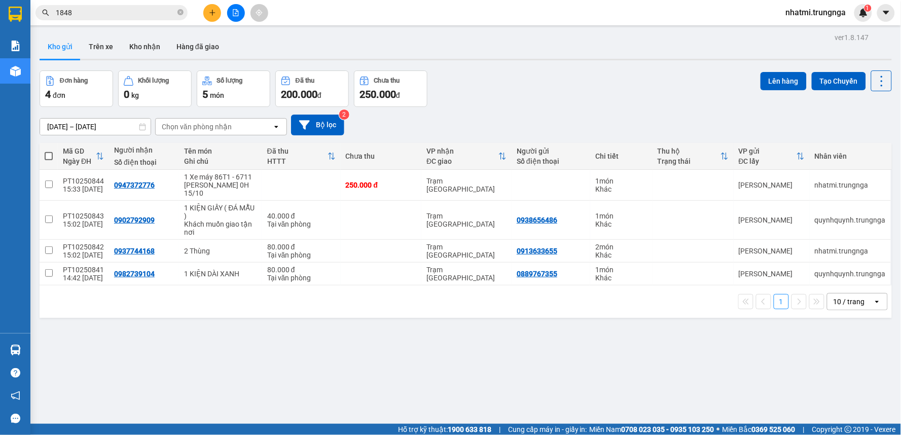
click at [148, 17] on input "1848" at bounding box center [116, 12] width 120 height 11
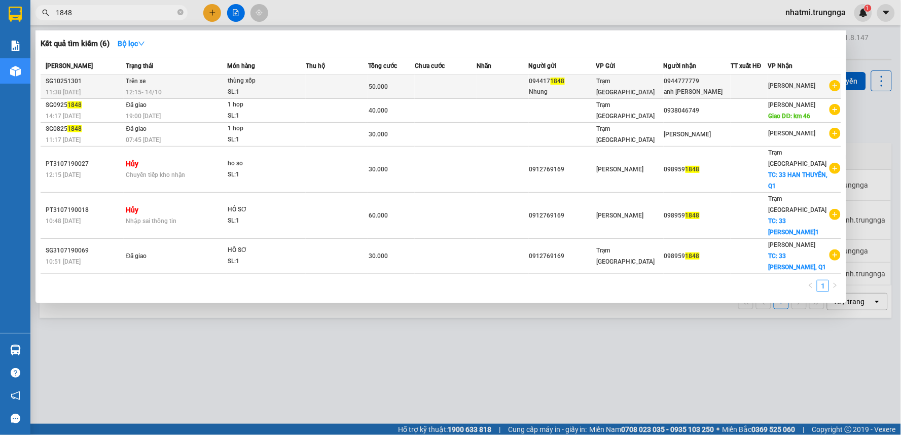
click at [591, 94] on div "Nhung" at bounding box center [562, 92] width 66 height 11
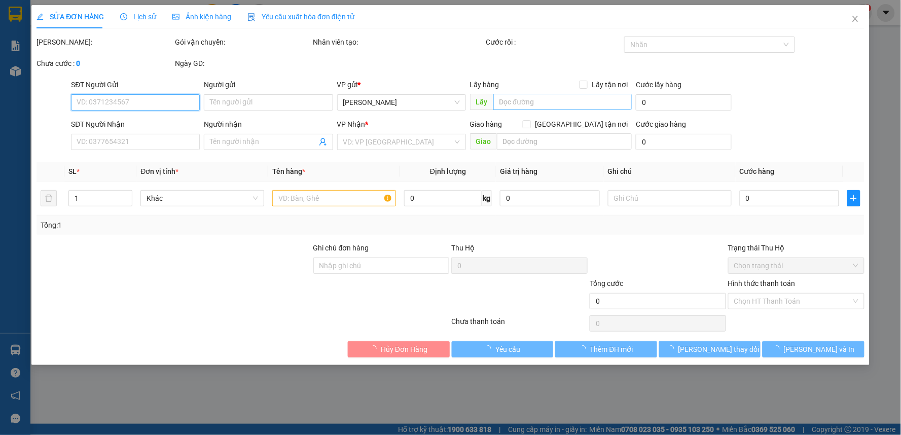
type input "0944171848"
type input "Nhung"
type input "0944777779"
type input "anh [PERSON_NAME]"
type input "50.000"
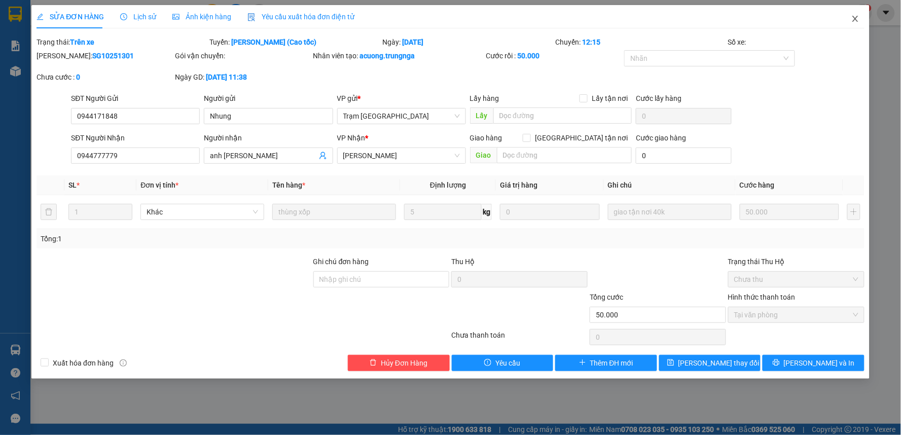
click at [859, 21] on span "Close" at bounding box center [855, 19] width 28 height 28
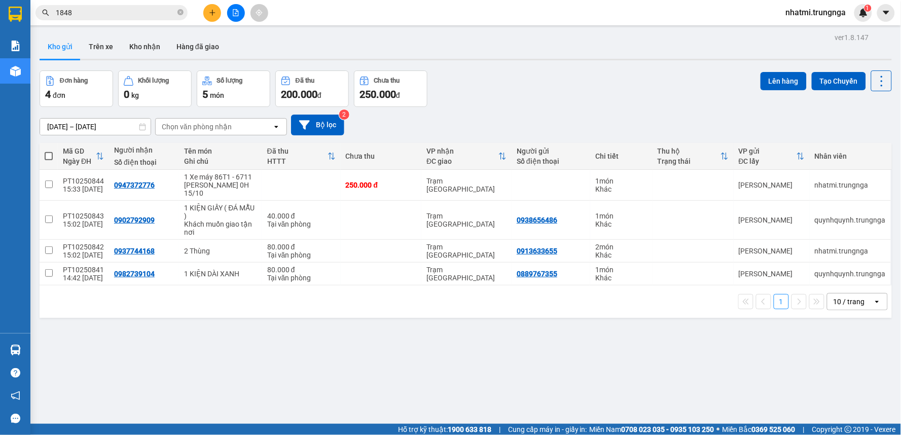
click at [133, 19] on span "1848" at bounding box center [111, 12] width 152 height 15
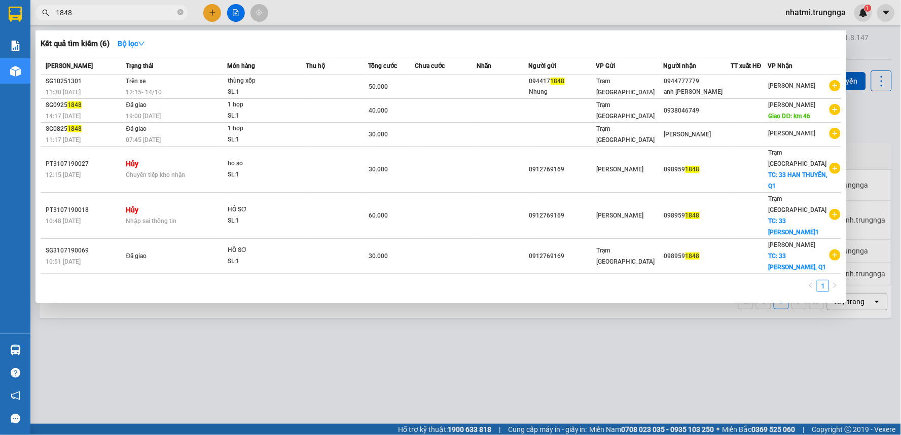
click at [133, 14] on input "1848" at bounding box center [116, 12] width 120 height 11
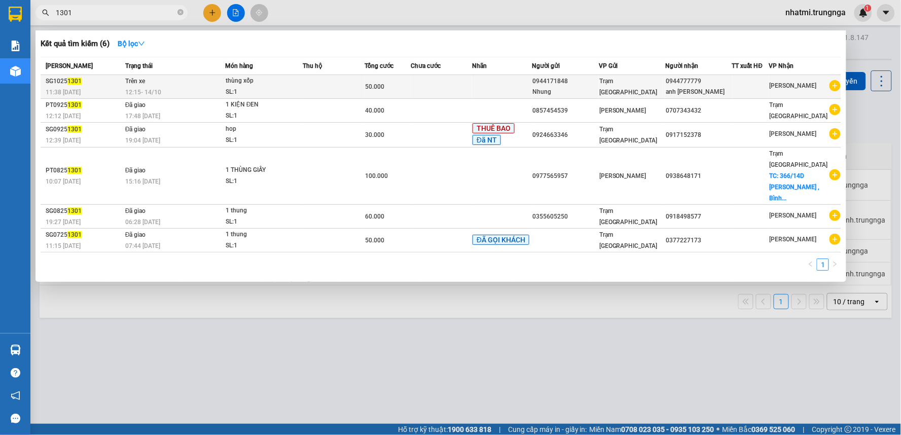
type input "1301"
click at [368, 93] on td "50.000" at bounding box center [387, 87] width 46 height 24
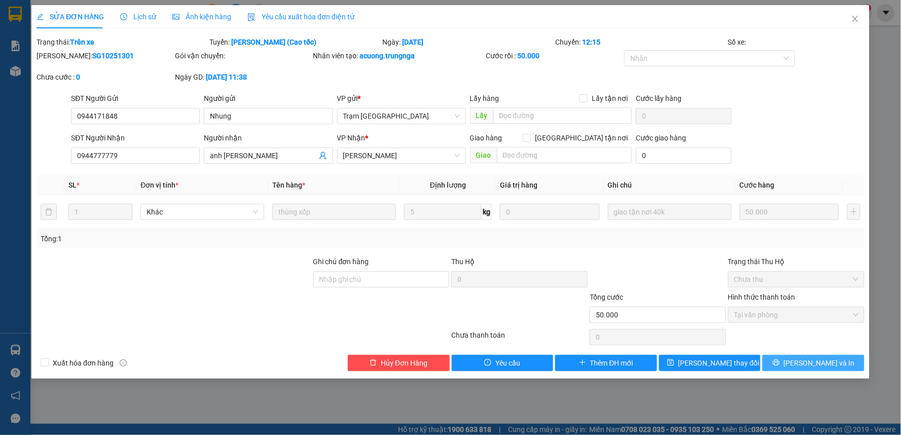
click at [824, 355] on button "[PERSON_NAME] và In" at bounding box center [813, 363] width 102 height 16
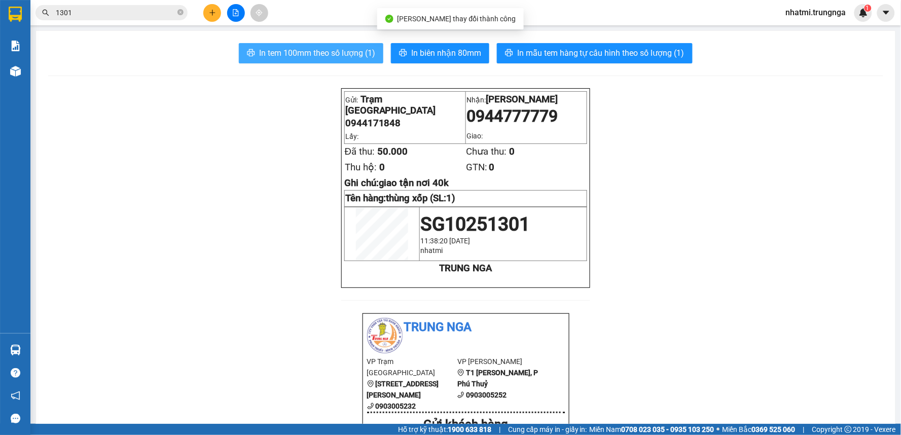
click at [279, 54] on span "In tem 100mm theo số lượng (1)" at bounding box center [317, 53] width 116 height 13
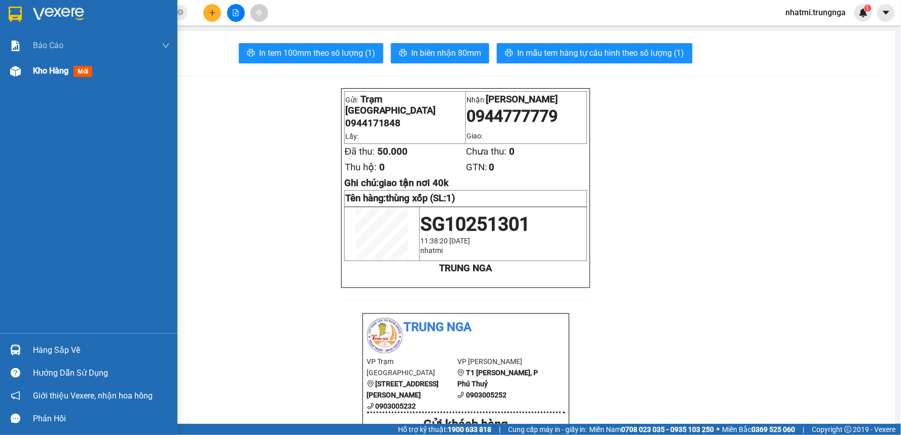
click at [19, 73] on img at bounding box center [15, 71] width 11 height 11
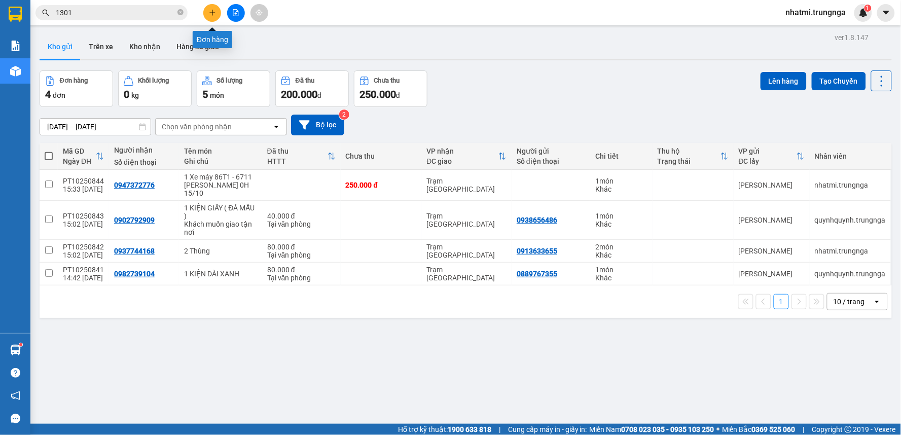
click at [209, 15] on button at bounding box center [212, 13] width 18 height 18
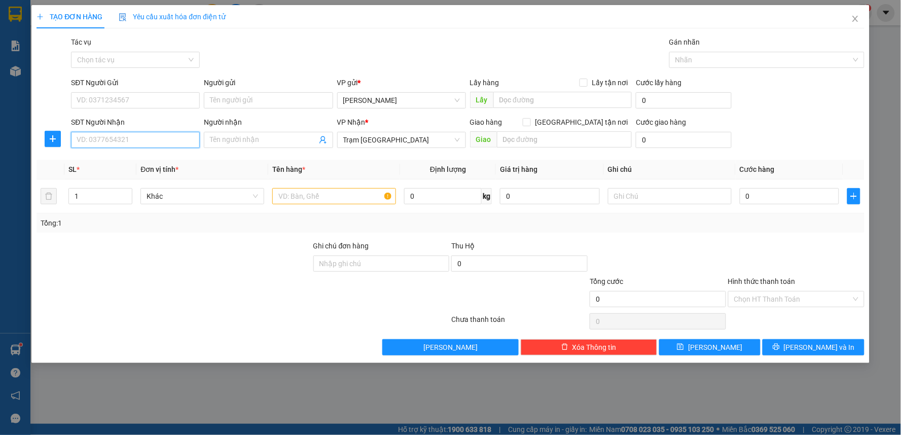
click at [108, 143] on input "SĐT Người Nhận" at bounding box center [135, 140] width 129 height 16
click at [166, 141] on input "SĐT Người Nhận" at bounding box center [135, 140] width 129 height 16
type input "0765509586"
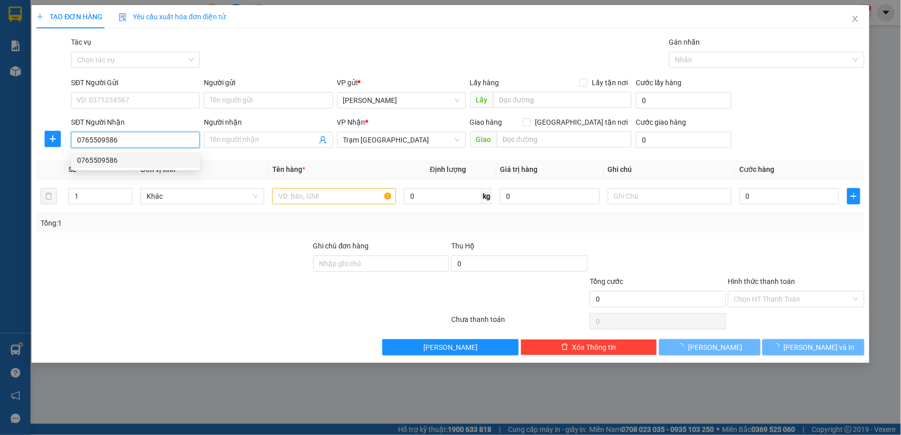
click at [107, 163] on div "0765509586" at bounding box center [135, 160] width 117 height 11
type input "30.000"
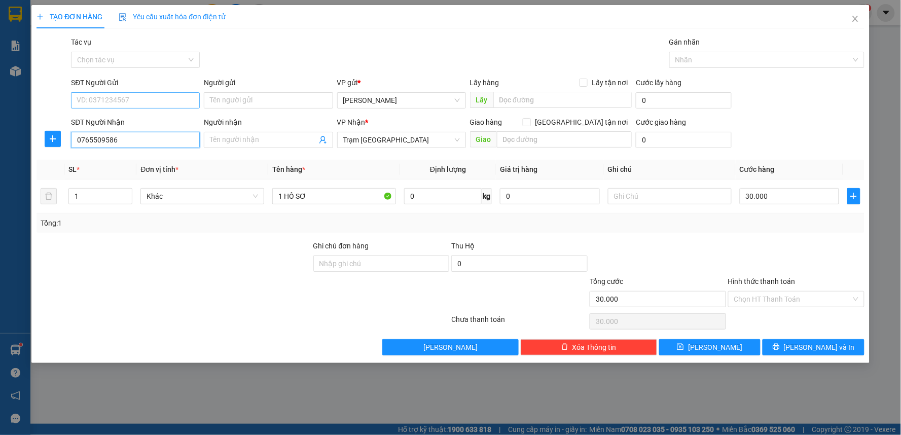
type input "0765509586"
click at [122, 100] on input "SĐT Người Gửi" at bounding box center [135, 100] width 129 height 16
click at [128, 120] on div "0869513085" at bounding box center [135, 120] width 117 height 11
type input "0869513085"
click at [336, 56] on div "Tác vụ Chọn tác vụ Gán nhãn Nhãn" at bounding box center [467, 53] width 797 height 35
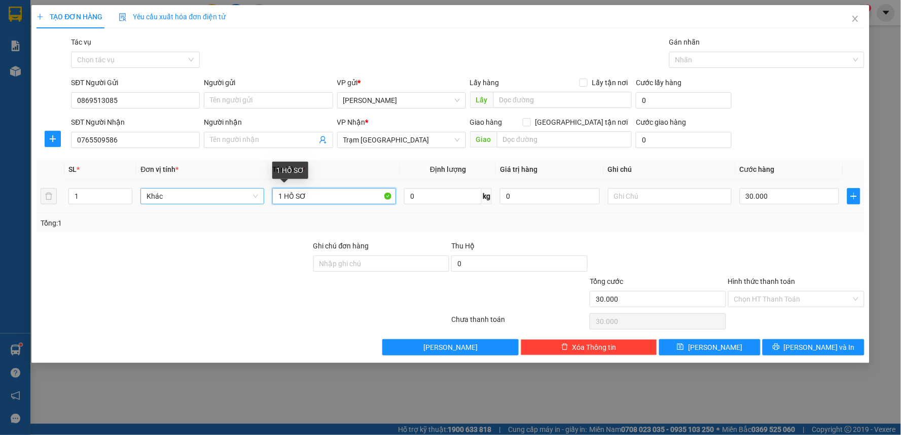
drag, startPoint x: 313, startPoint y: 198, endPoint x: 261, endPoint y: 196, distance: 51.7
click at [254, 197] on tr "1 Khác 1 HỒ SƠ 0 kg 0 30.000" at bounding box center [450, 196] width 828 height 34
type input "1 Kiện"
click at [777, 200] on input "30.000" at bounding box center [790, 196] width 100 height 16
type input "4"
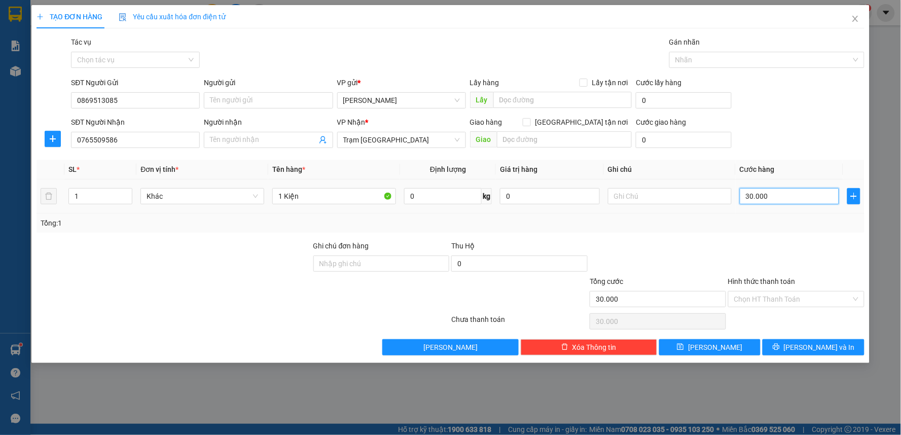
type input "4"
type input "40"
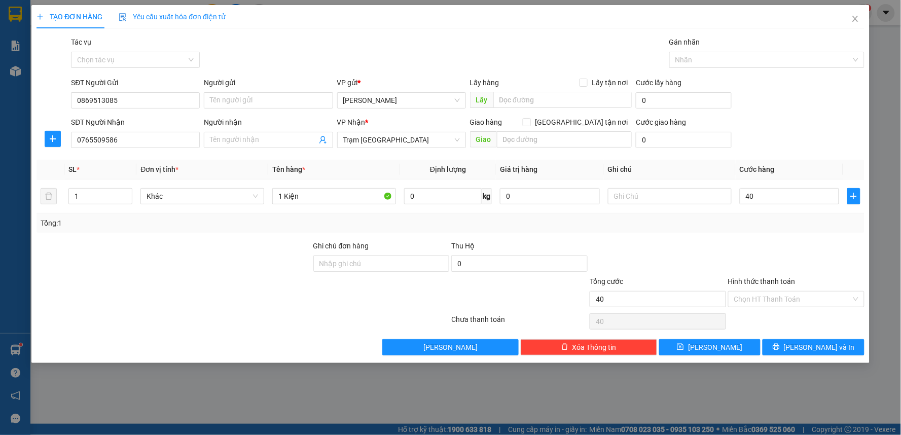
type input "40.000"
click at [703, 249] on div at bounding box center [658, 257] width 138 height 35
click at [773, 303] on input "Hình thức thanh toán" at bounding box center [792, 298] width 117 height 15
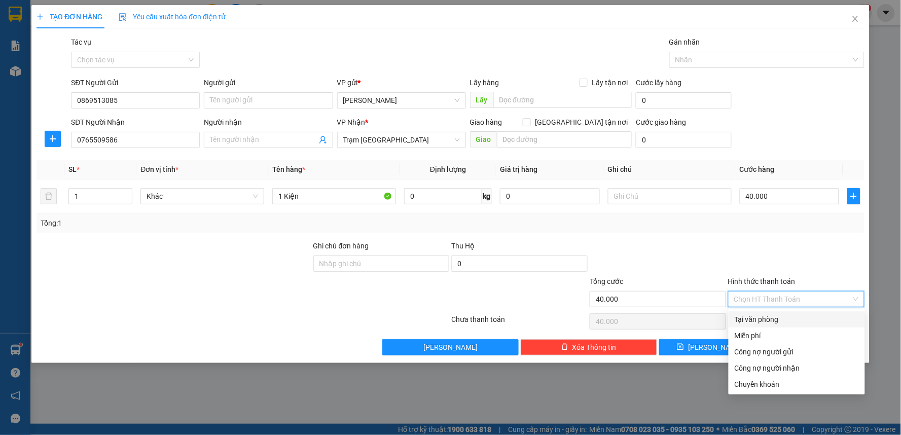
click at [756, 318] on div "Tại văn phòng" at bounding box center [796, 319] width 124 height 11
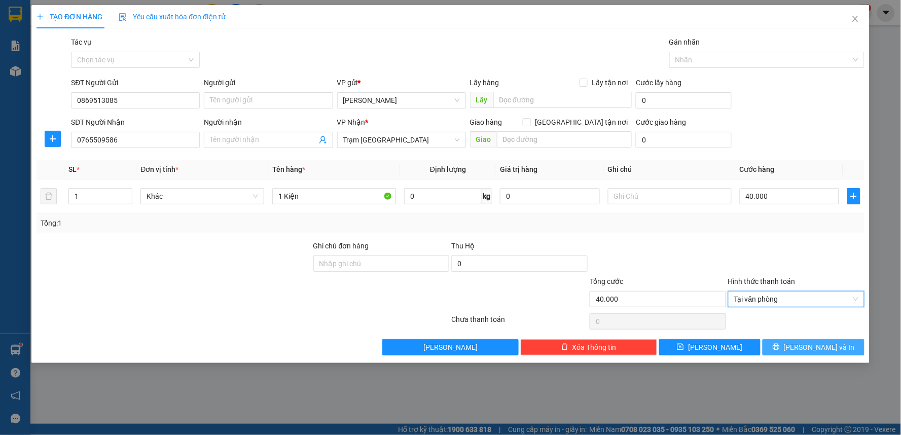
click at [816, 348] on span "[PERSON_NAME] và In" at bounding box center [819, 347] width 71 height 11
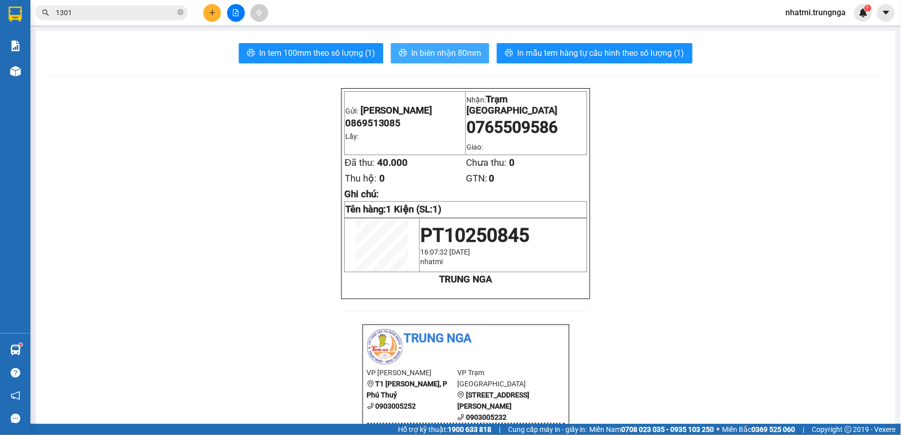
click at [450, 53] on span "In biên nhận 80mm" at bounding box center [446, 53] width 70 height 13
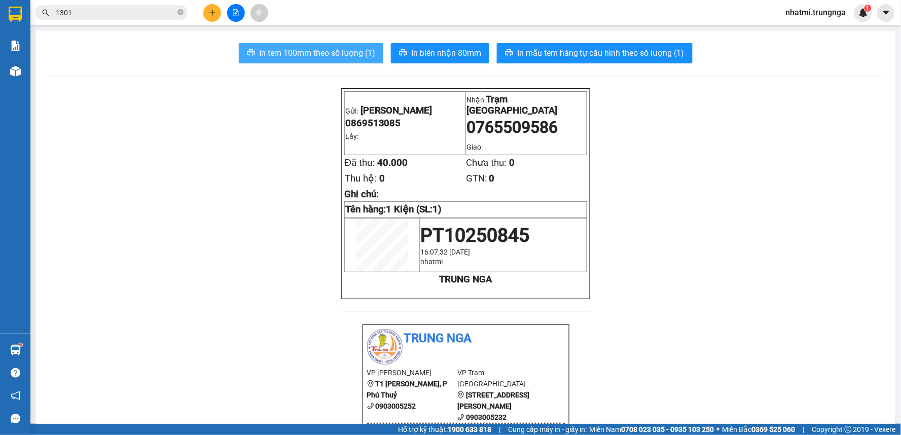
drag, startPoint x: 314, startPoint y: 56, endPoint x: 321, endPoint y: 52, distance: 7.7
click at [316, 56] on span "In tem 100mm theo số lượng (1)" at bounding box center [317, 53] width 116 height 13
click at [213, 16] on button at bounding box center [212, 13] width 18 height 18
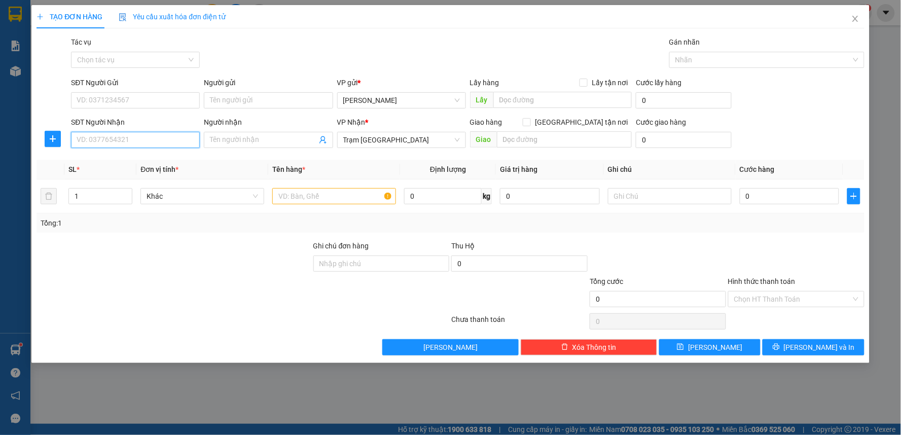
click at [146, 139] on input "SĐT Người Nhận" at bounding box center [135, 140] width 129 height 16
drag, startPoint x: 124, startPoint y: 160, endPoint x: 131, endPoint y: 139, distance: 21.5
click at [124, 159] on div "0949093381" at bounding box center [135, 160] width 117 height 11
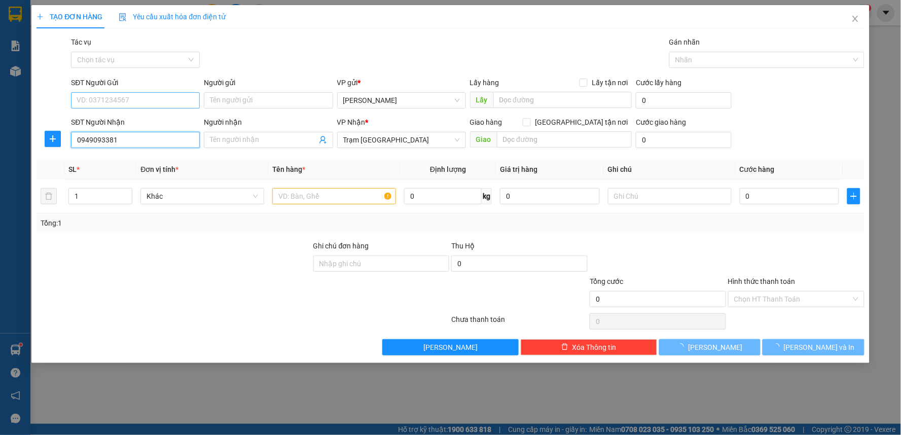
type input "0949093381"
type input "30.000"
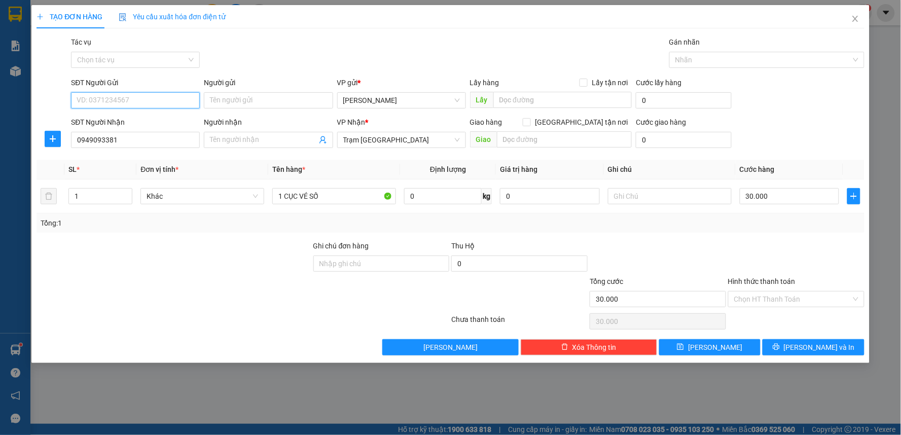
click at [138, 100] on input "SĐT Người Gửi" at bounding box center [135, 100] width 129 height 16
click at [135, 120] on div "0918268136 - [PERSON_NAME]" at bounding box center [135, 120] width 117 height 11
type input "0918268136"
type input "[PERSON_NAME]"
click at [803, 343] on button "[PERSON_NAME] và In" at bounding box center [813, 347] width 102 height 16
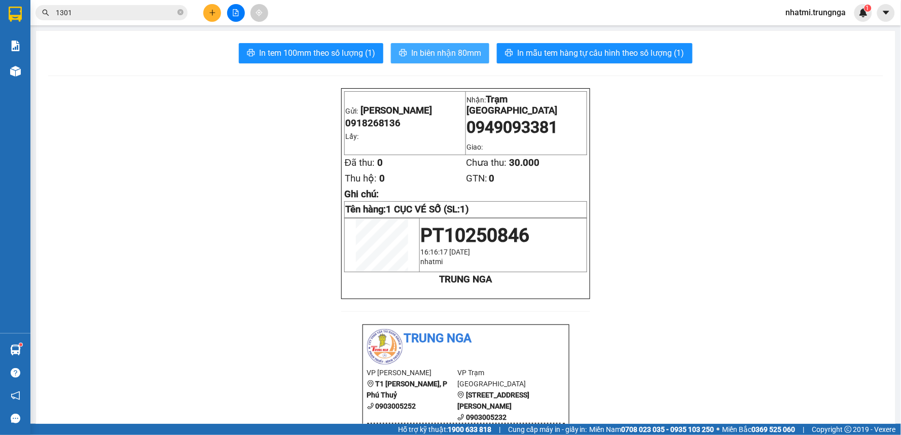
click at [424, 53] on span "In biên nhận 80mm" at bounding box center [446, 53] width 70 height 13
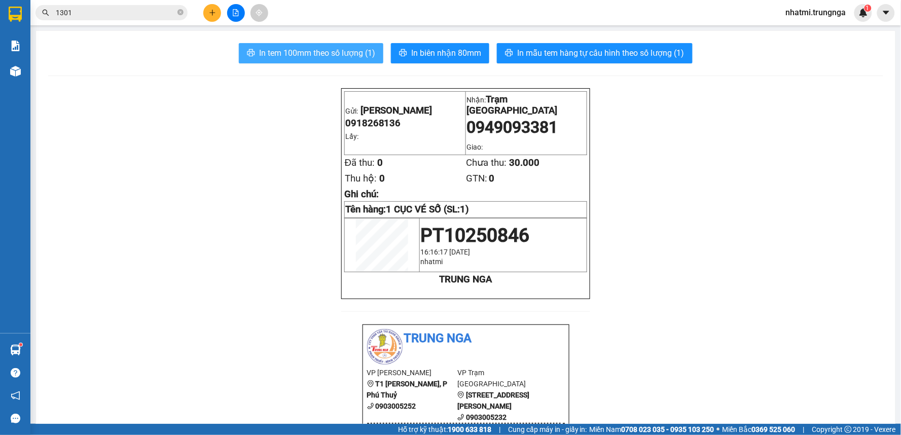
click at [301, 50] on span "In tem 100mm theo số lượng (1)" at bounding box center [317, 53] width 116 height 13
click at [216, 10] on button at bounding box center [212, 13] width 18 height 18
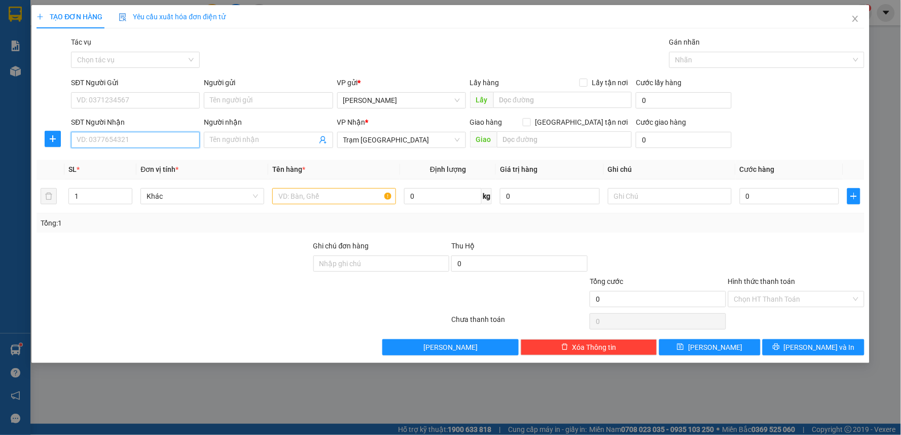
click at [124, 140] on input "SĐT Người Nhận" at bounding box center [135, 140] width 129 height 16
type input "0907808010"
click at [130, 161] on div "0907808010" at bounding box center [135, 160] width 117 height 11
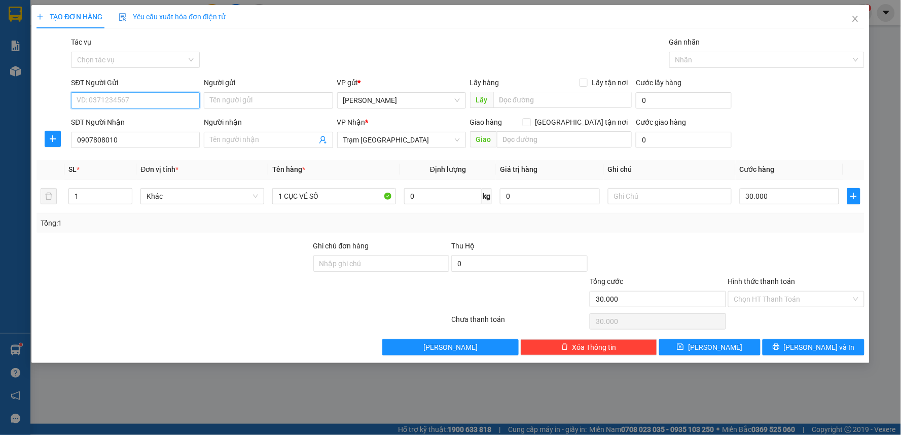
click at [151, 103] on input "SĐT Người Gửi" at bounding box center [135, 100] width 129 height 16
click at [130, 120] on div "0918268136 - [PERSON_NAME]" at bounding box center [135, 120] width 117 height 11
click at [780, 347] on icon "printer" at bounding box center [776, 346] width 7 height 7
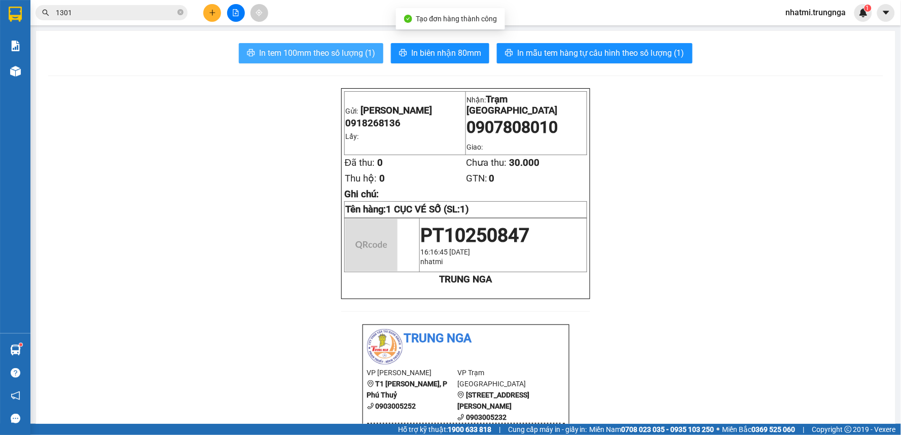
click at [366, 53] on span "In tem 100mm theo số lượng (1)" at bounding box center [317, 53] width 116 height 13
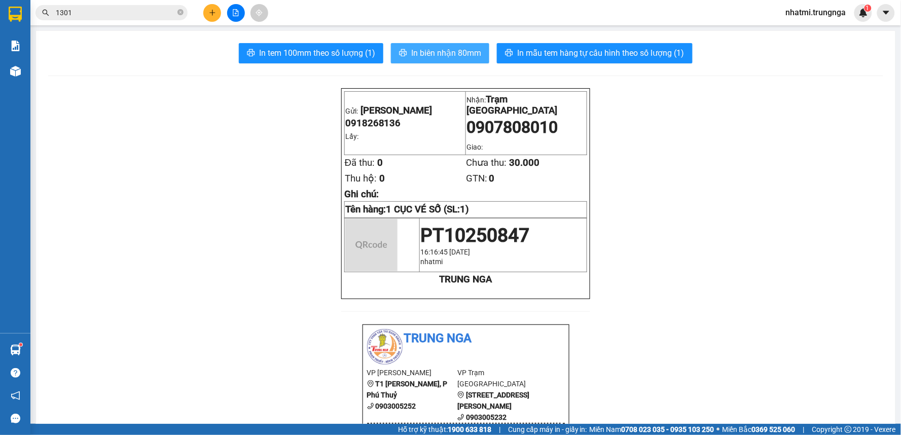
click at [467, 59] on span "In biên nhận 80mm" at bounding box center [446, 53] width 70 height 13
click at [219, 16] on button at bounding box center [212, 13] width 18 height 18
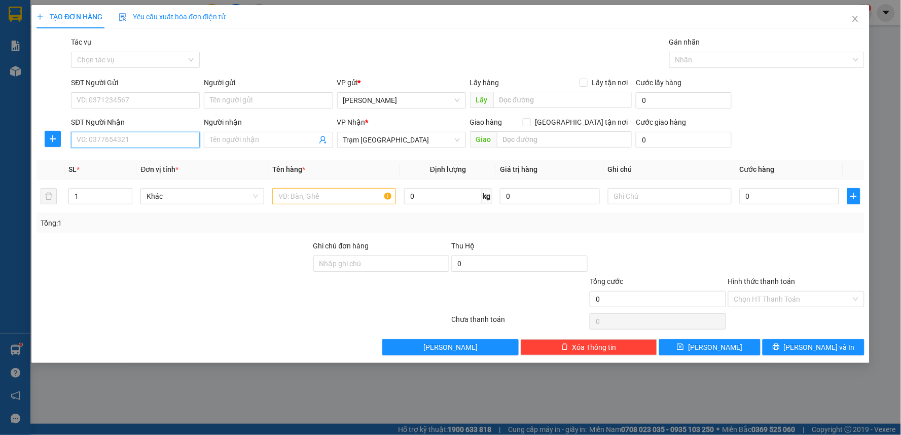
click at [133, 143] on input "SĐT Người Nhận" at bounding box center [135, 140] width 129 height 16
type input "0933001579"
click at [155, 165] on div "0933001579" at bounding box center [135, 160] width 117 height 11
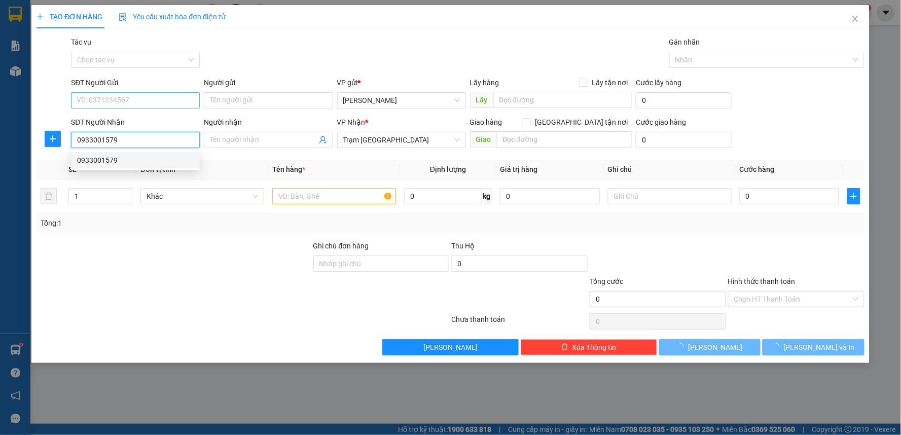
type input "30.000"
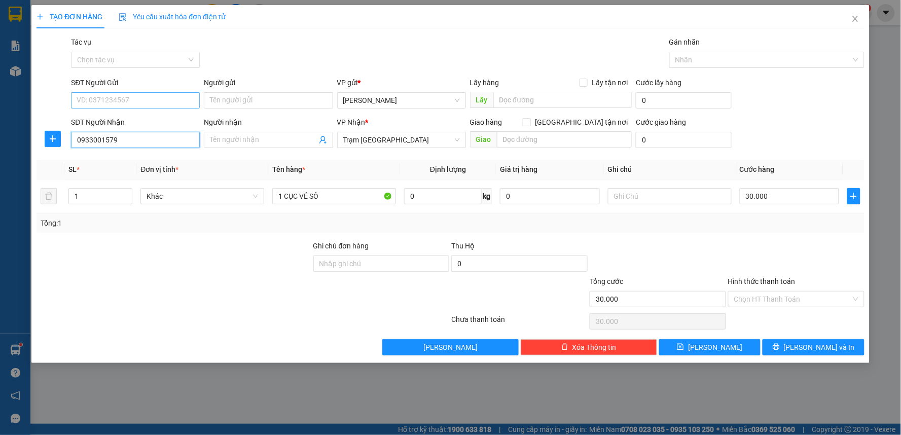
type input "0933001579"
click at [150, 101] on input "SĐT Người Gửi" at bounding box center [135, 100] width 129 height 16
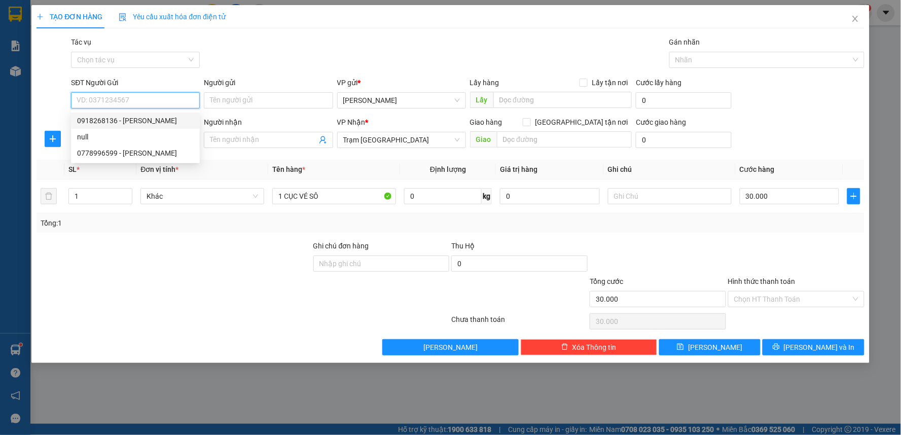
click at [139, 121] on div "0918268136 - [PERSON_NAME]" at bounding box center [135, 120] width 117 height 11
type input "0918268136"
type input "[PERSON_NAME]"
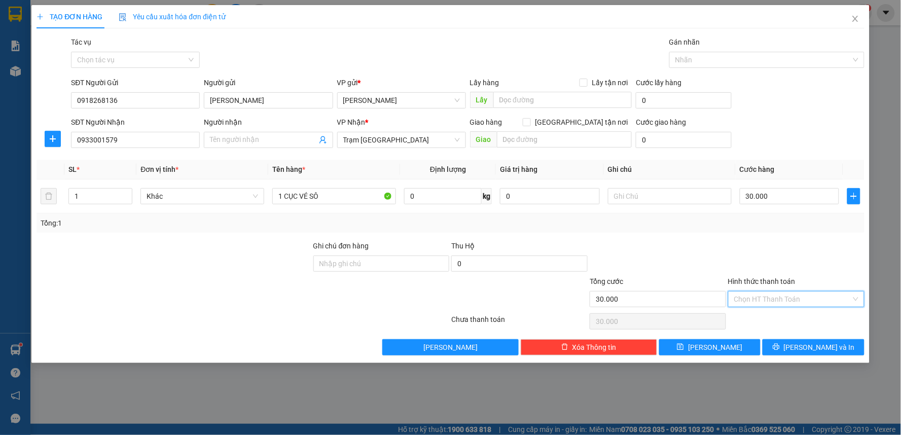
click at [769, 294] on input "Hình thức thanh toán" at bounding box center [792, 298] width 117 height 15
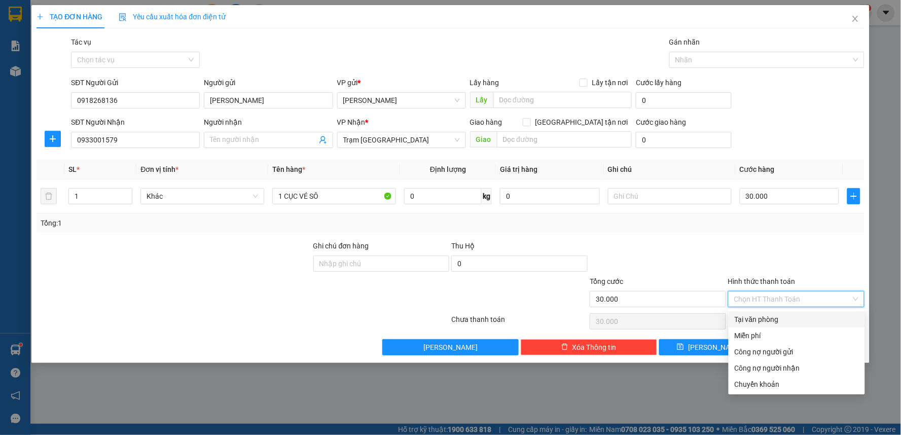
click at [761, 323] on div "Tại văn phòng" at bounding box center [796, 319] width 124 height 11
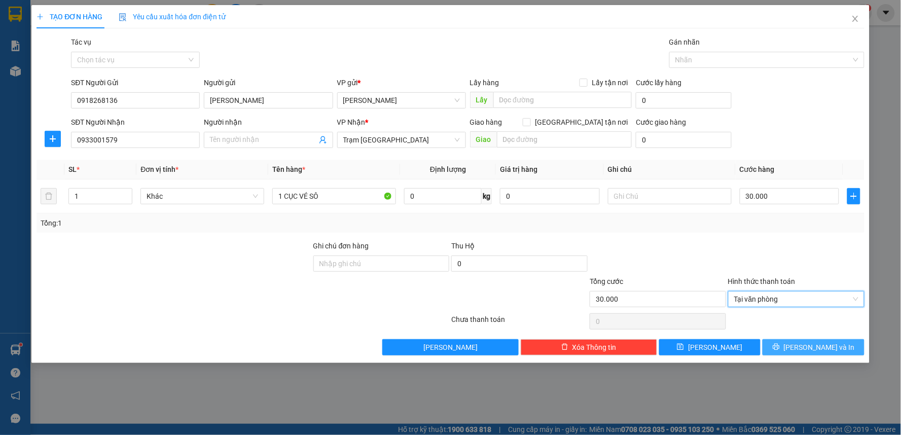
click at [807, 351] on span "[PERSON_NAME] và In" at bounding box center [819, 347] width 71 height 11
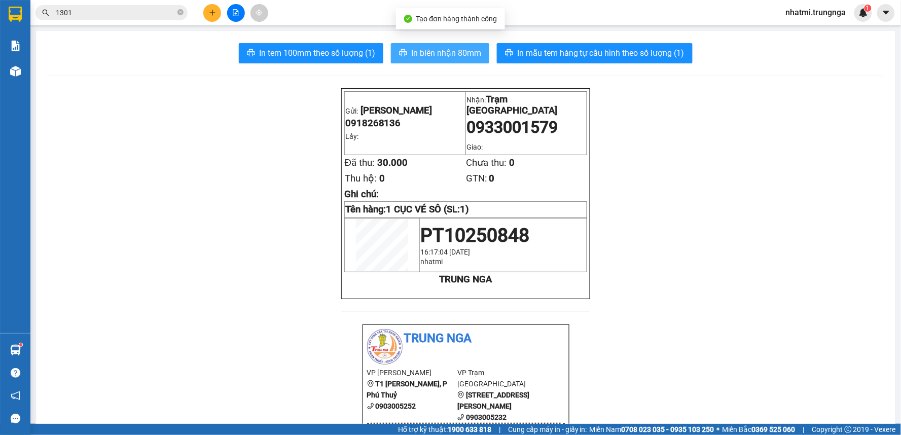
click at [412, 52] on span "In biên nhận 80mm" at bounding box center [446, 53] width 70 height 13
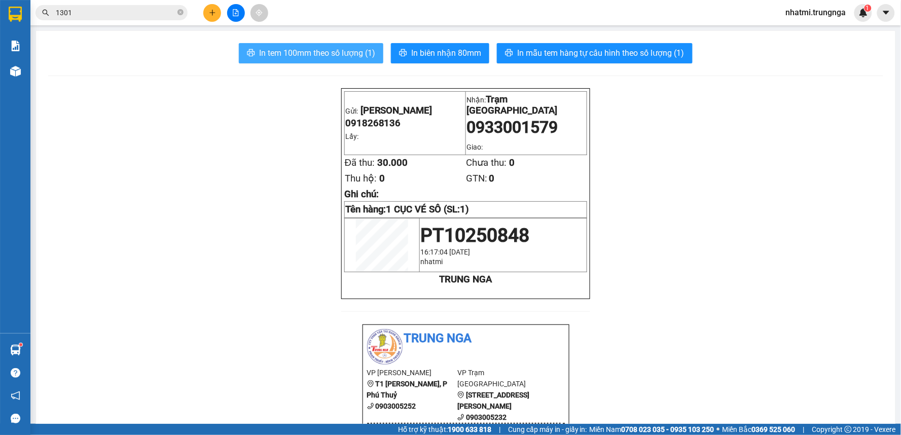
click at [346, 50] on span "In tem 100mm theo số lượng (1)" at bounding box center [317, 53] width 116 height 13
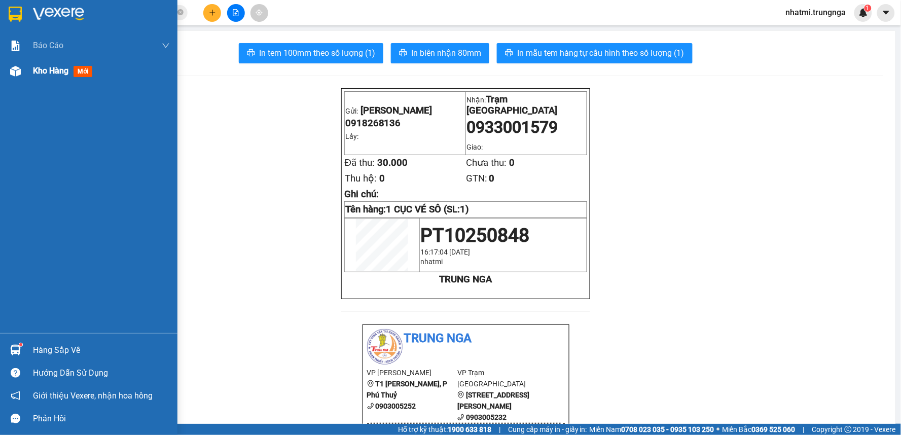
click at [62, 71] on span "Kho hàng" at bounding box center [50, 71] width 35 height 10
